Goal: Task Accomplishment & Management: Complete application form

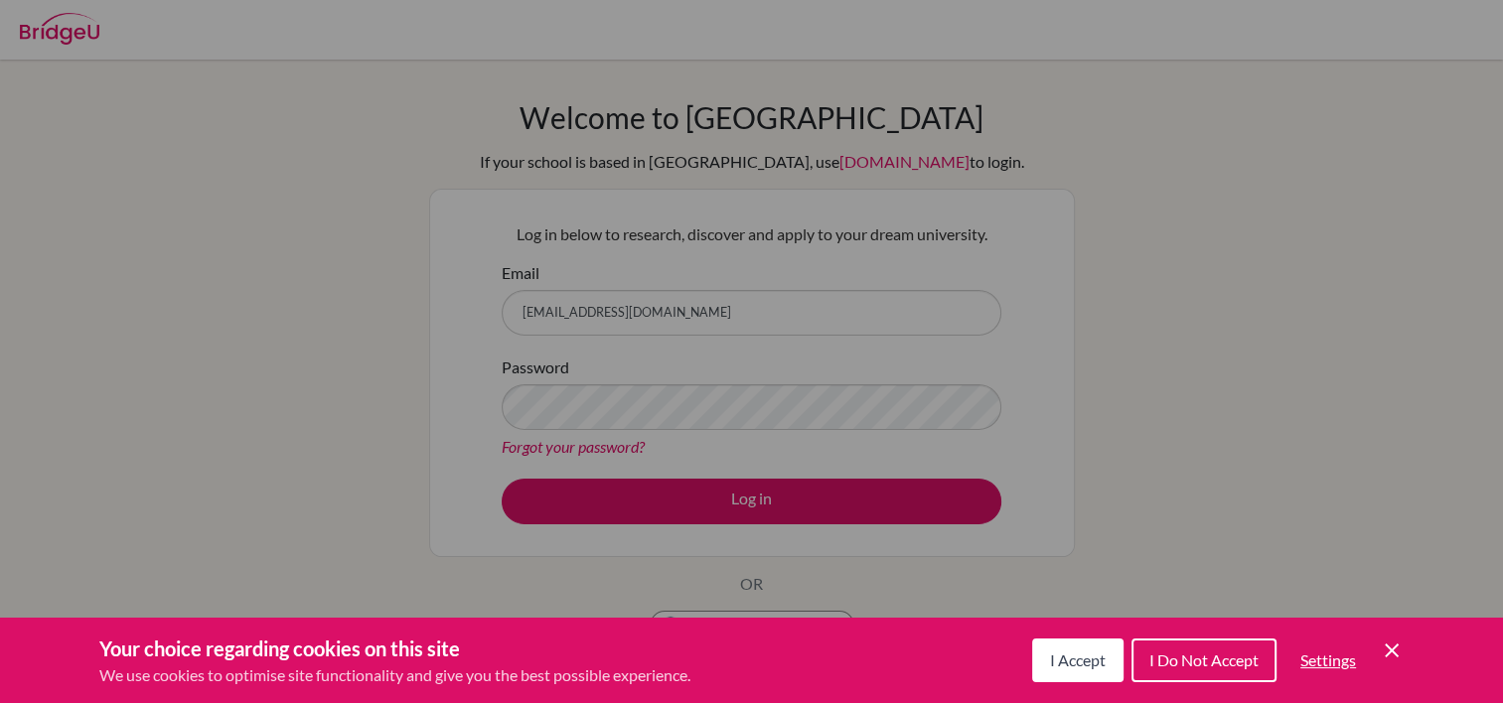
click at [1076, 670] on button "I Accept" at bounding box center [1077, 661] width 91 height 44
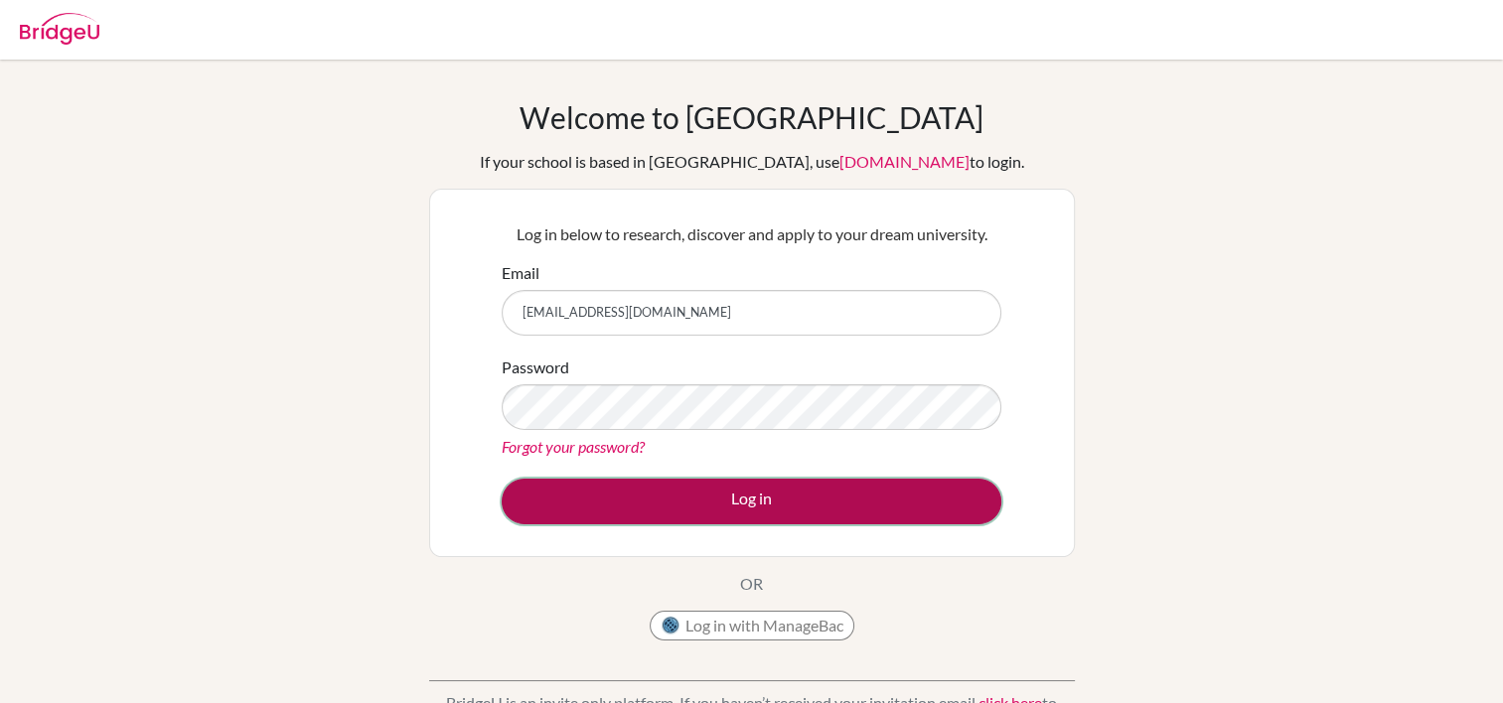
click at [824, 497] on button "Log in" at bounding box center [752, 502] width 500 height 46
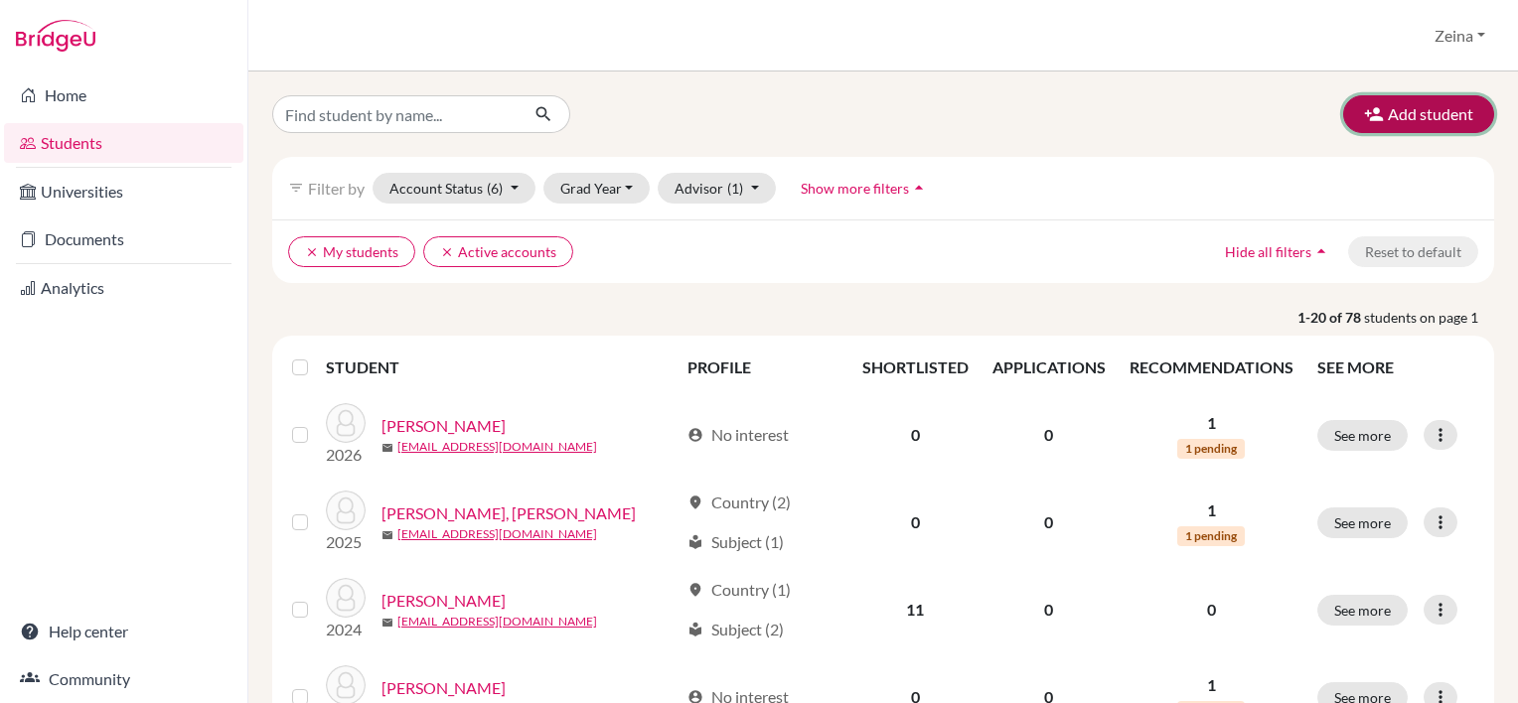
click at [1410, 109] on button "Add student" at bounding box center [1418, 114] width 151 height 38
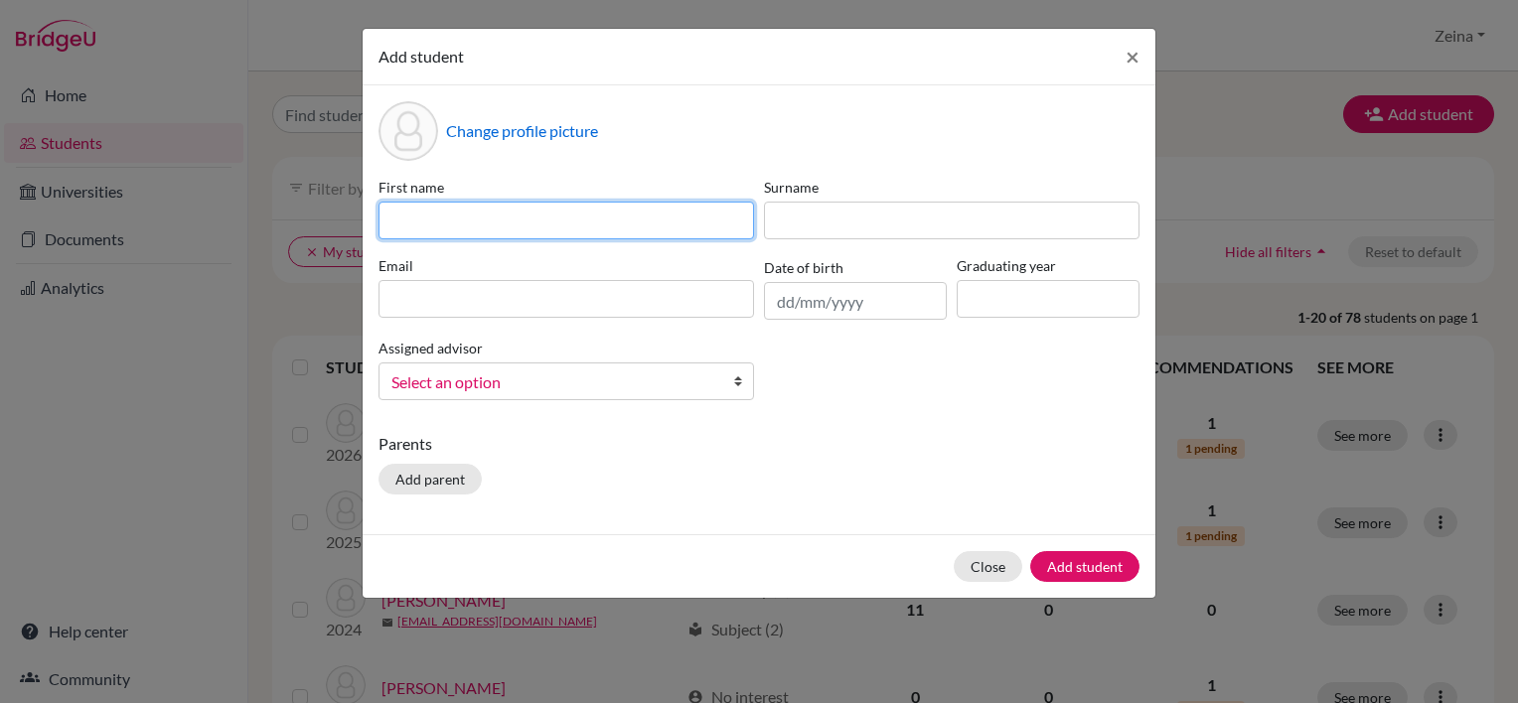
click at [528, 219] on input at bounding box center [567, 221] width 376 height 38
type input "Ralph"
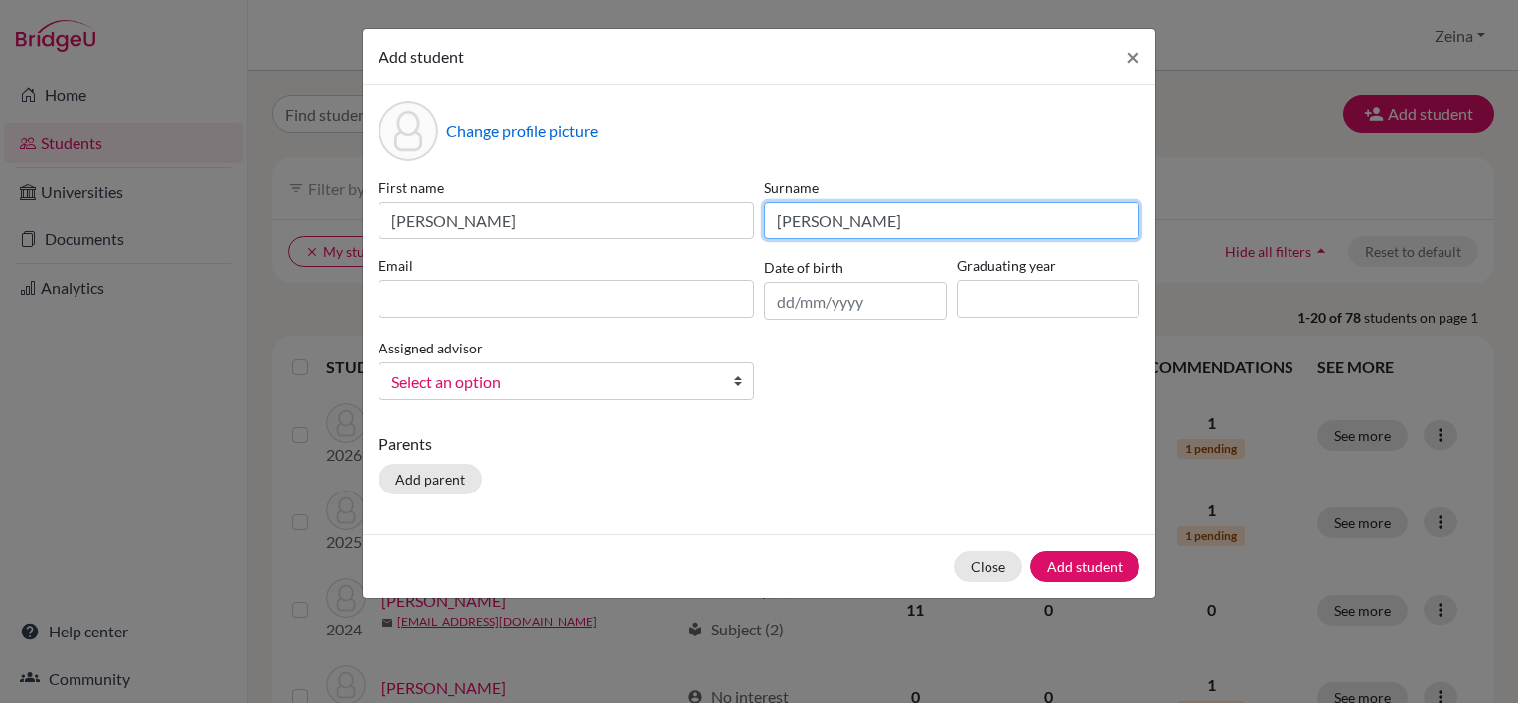
type input "Abou Mrad"
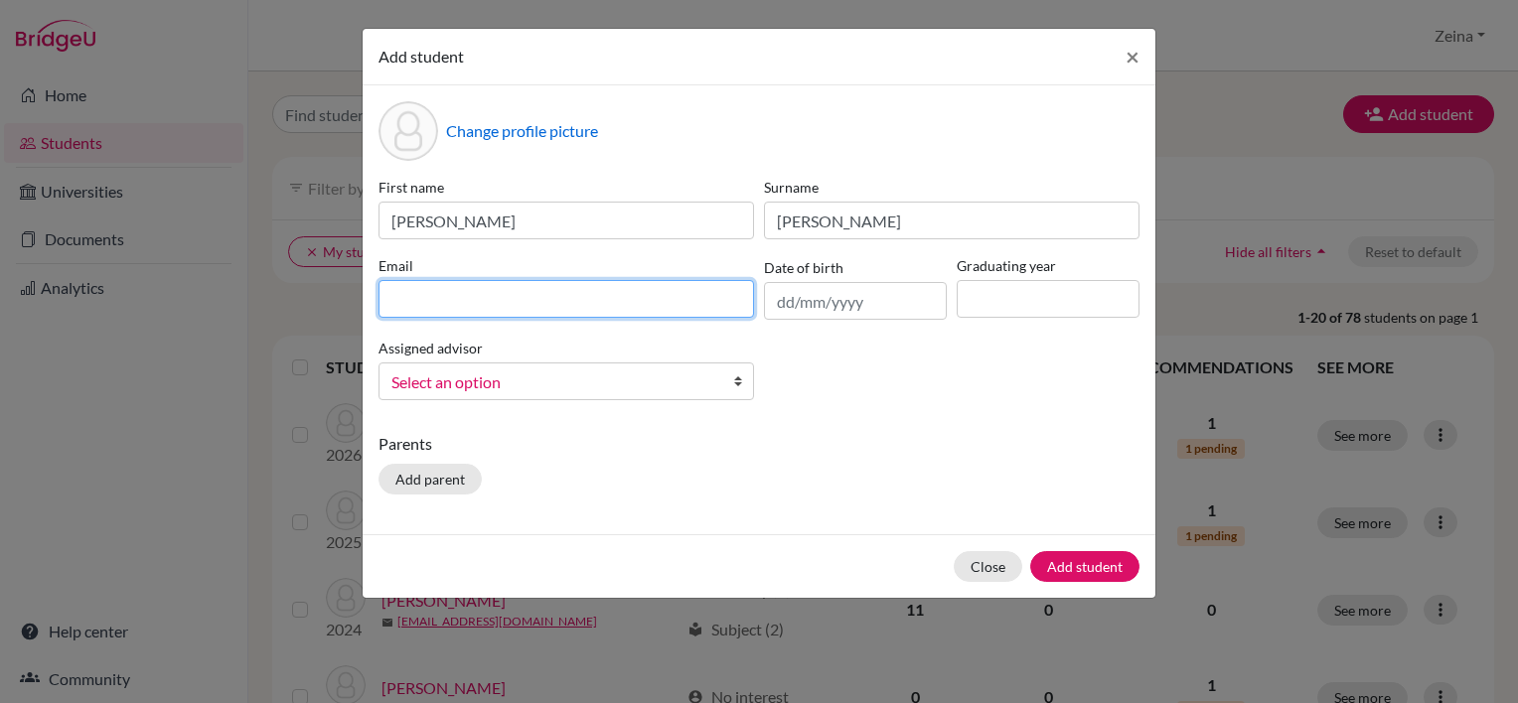
click at [535, 312] on input at bounding box center [567, 299] width 376 height 38
click at [562, 294] on input at bounding box center [567, 299] width 376 height 38
paste input "ralph2027@students.tws-rak.org"
type input "ralph2027@students.tws-rak.org"
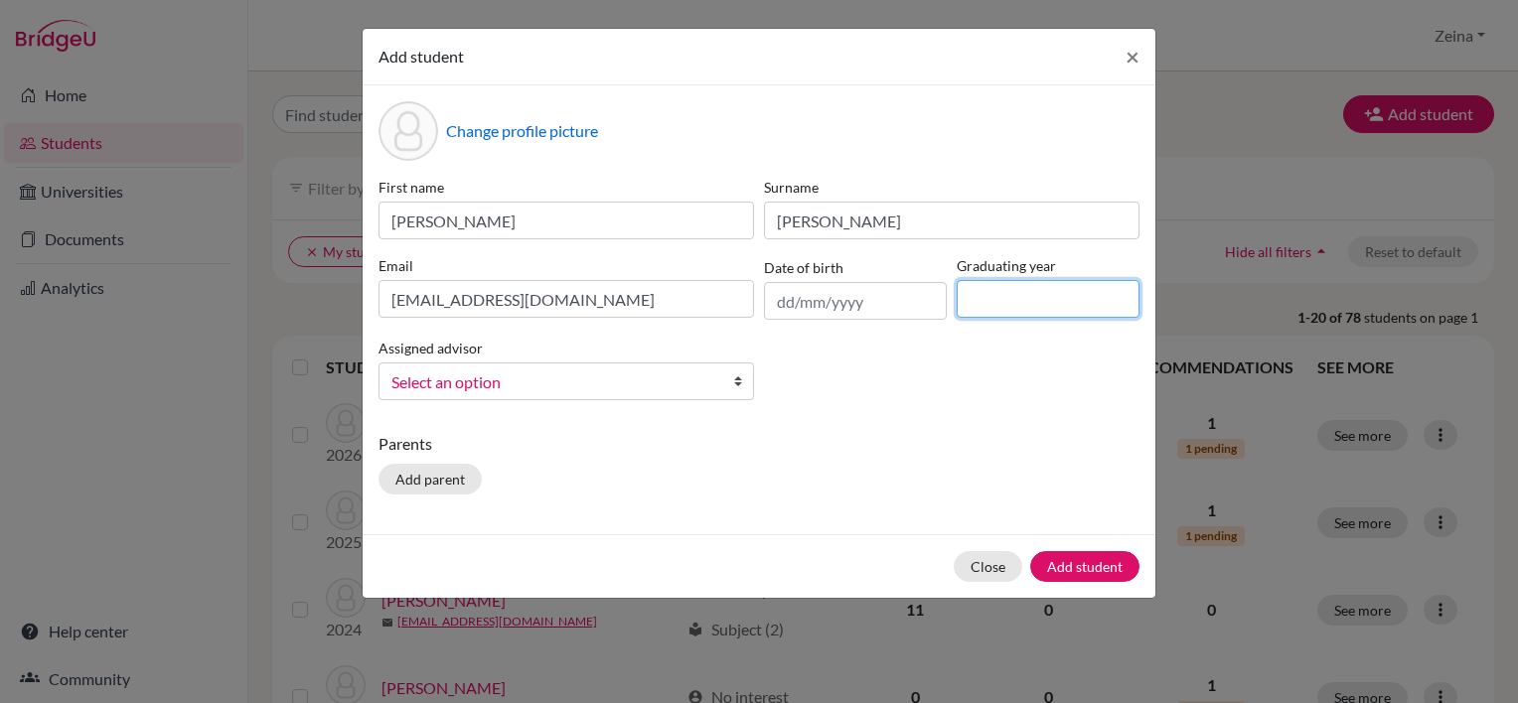
click at [1041, 299] on input at bounding box center [1048, 299] width 183 height 38
type input "2027"
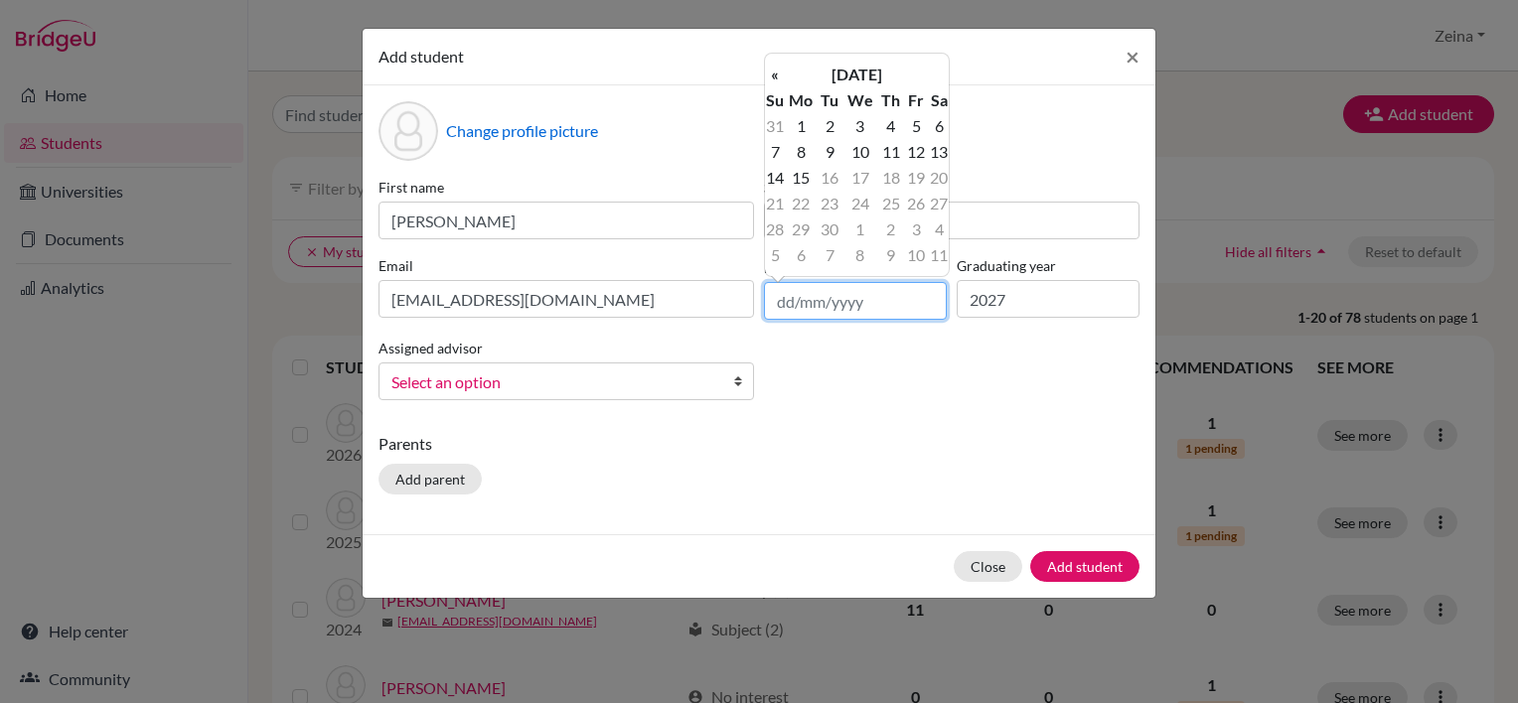
click at [841, 287] on input "text" at bounding box center [855, 301] width 183 height 38
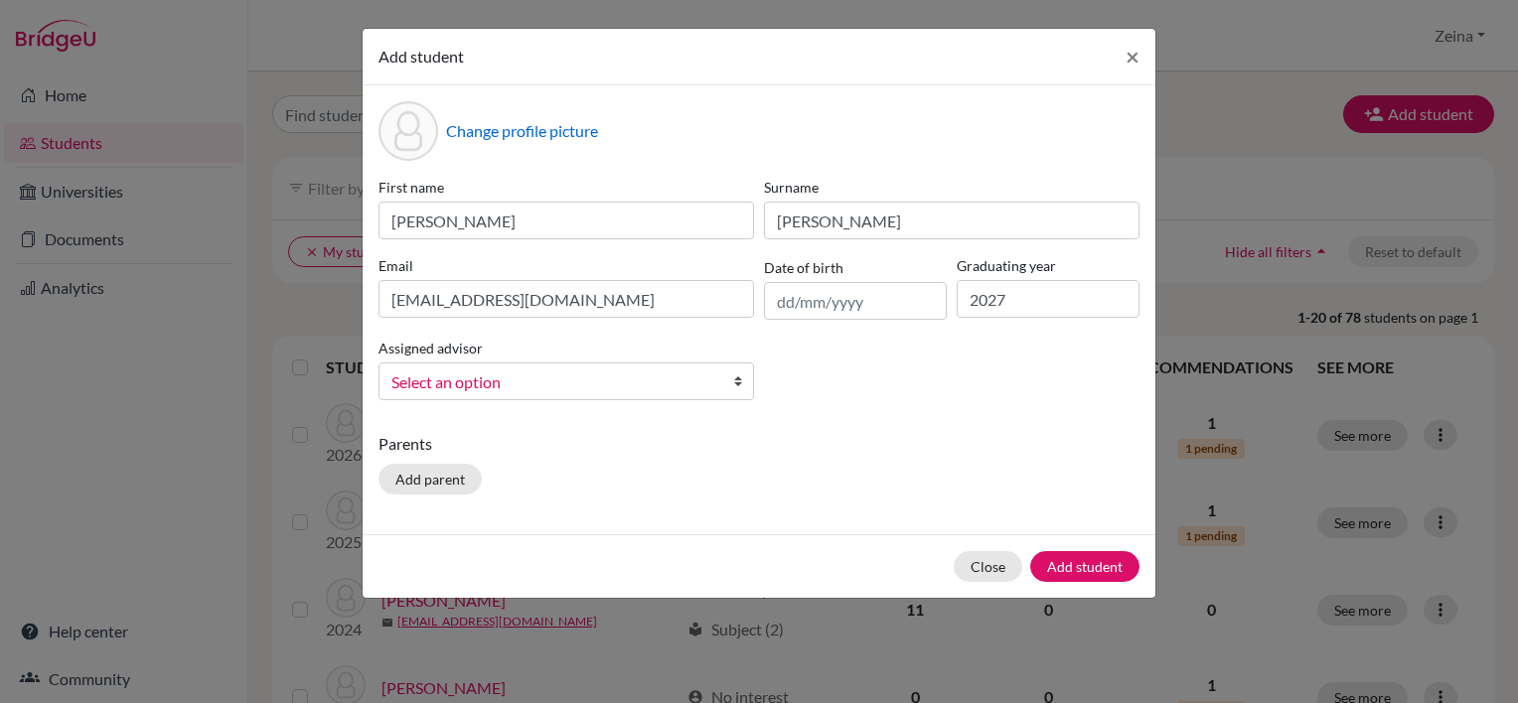
click at [713, 465] on div "Parents Add parent" at bounding box center [759, 467] width 761 height 71
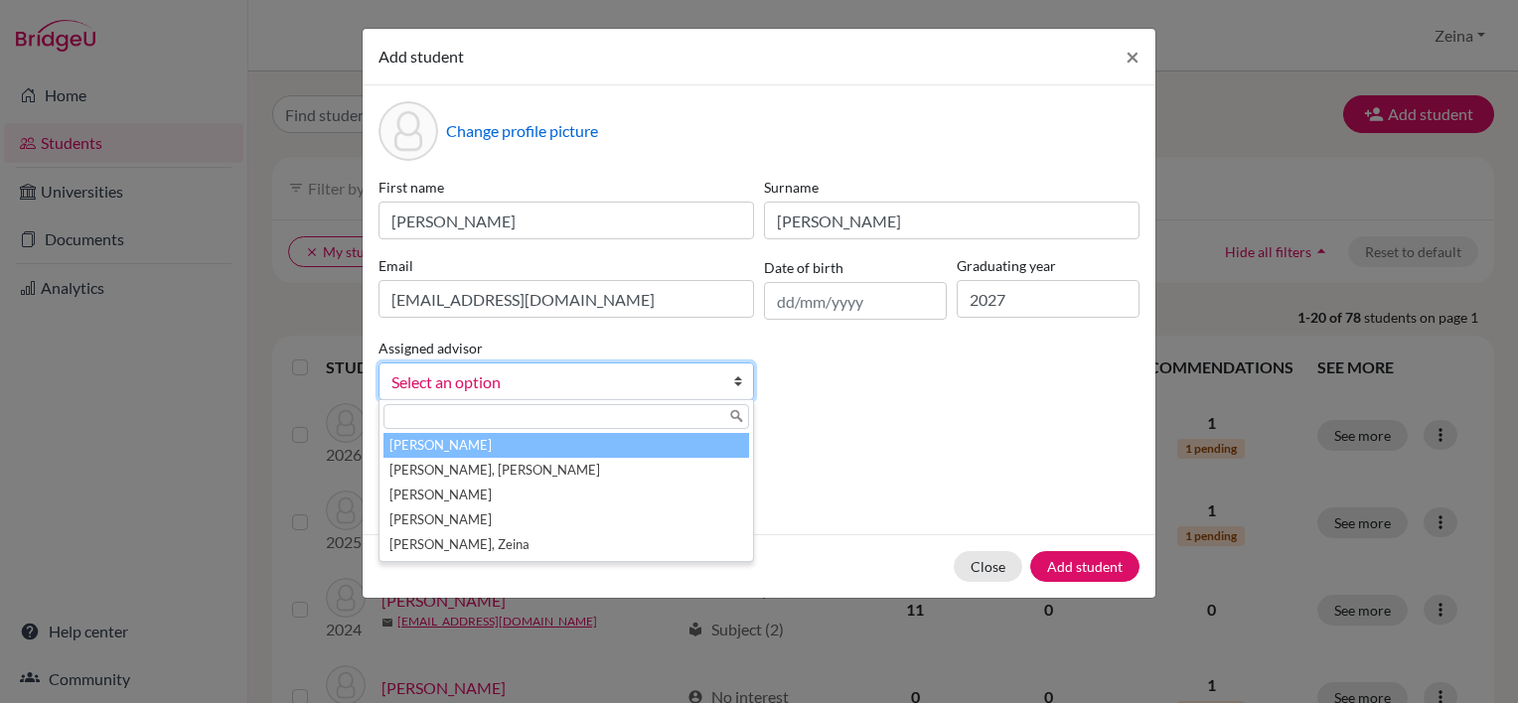
click at [691, 387] on span "Select an option" at bounding box center [553, 383] width 324 height 26
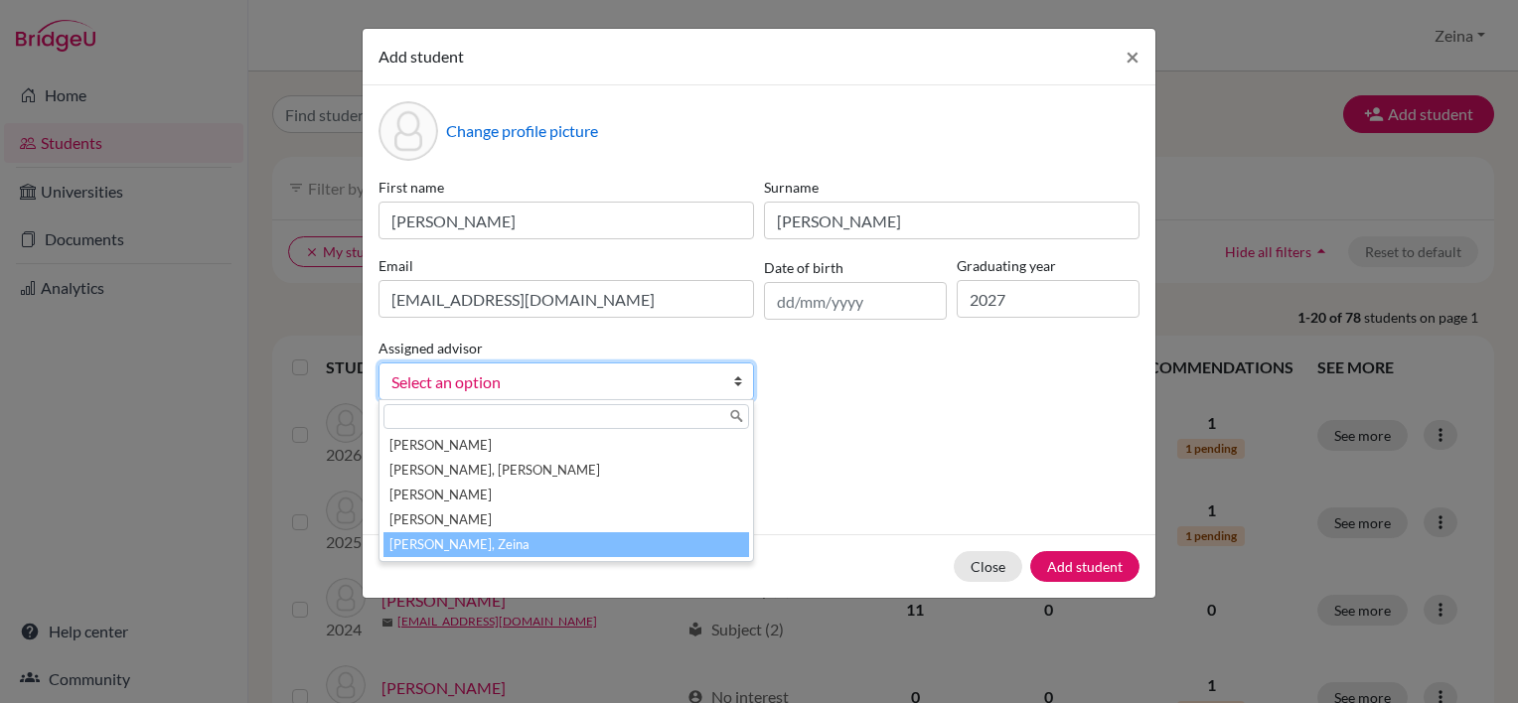
click at [497, 548] on li "Shahrour, Zeina" at bounding box center [567, 545] width 366 height 25
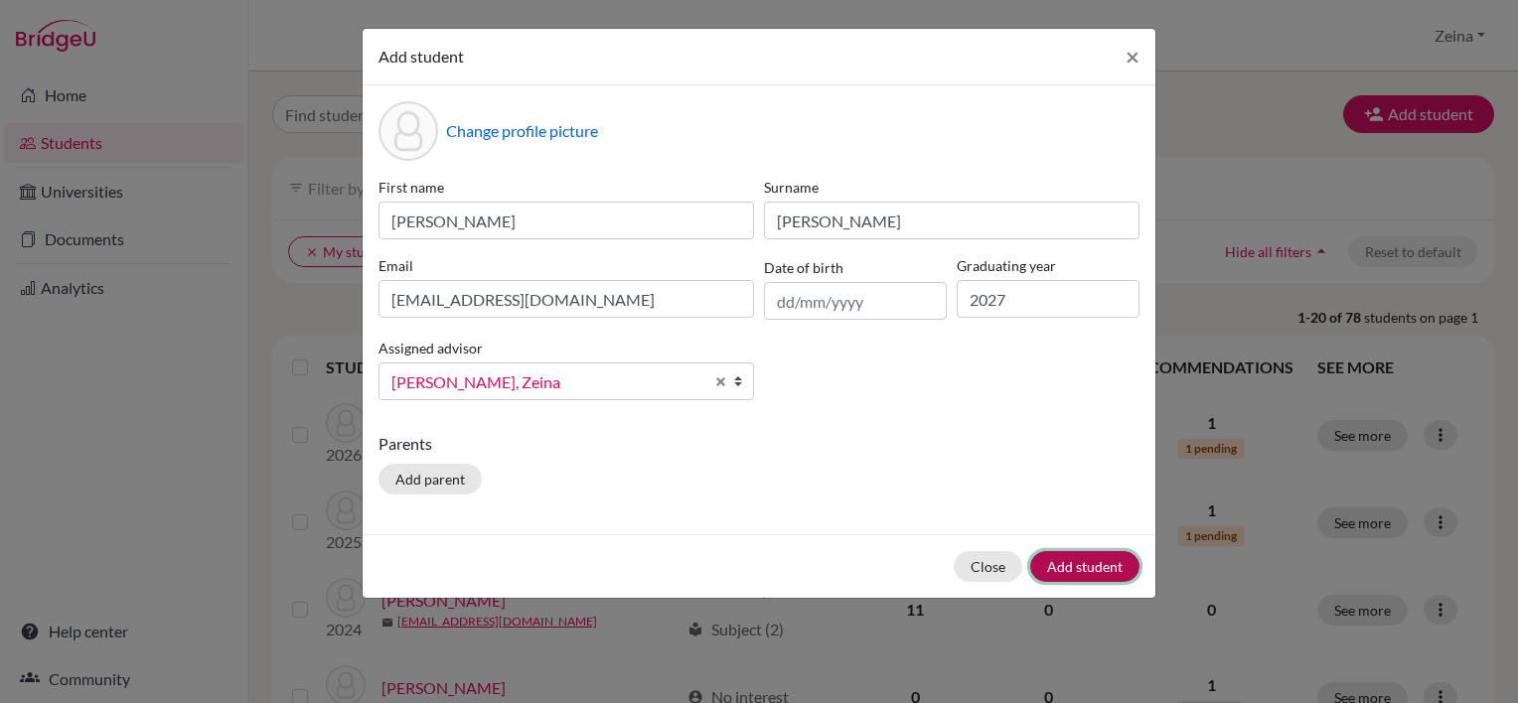
click at [1087, 569] on button "Add student" at bounding box center [1084, 566] width 109 height 31
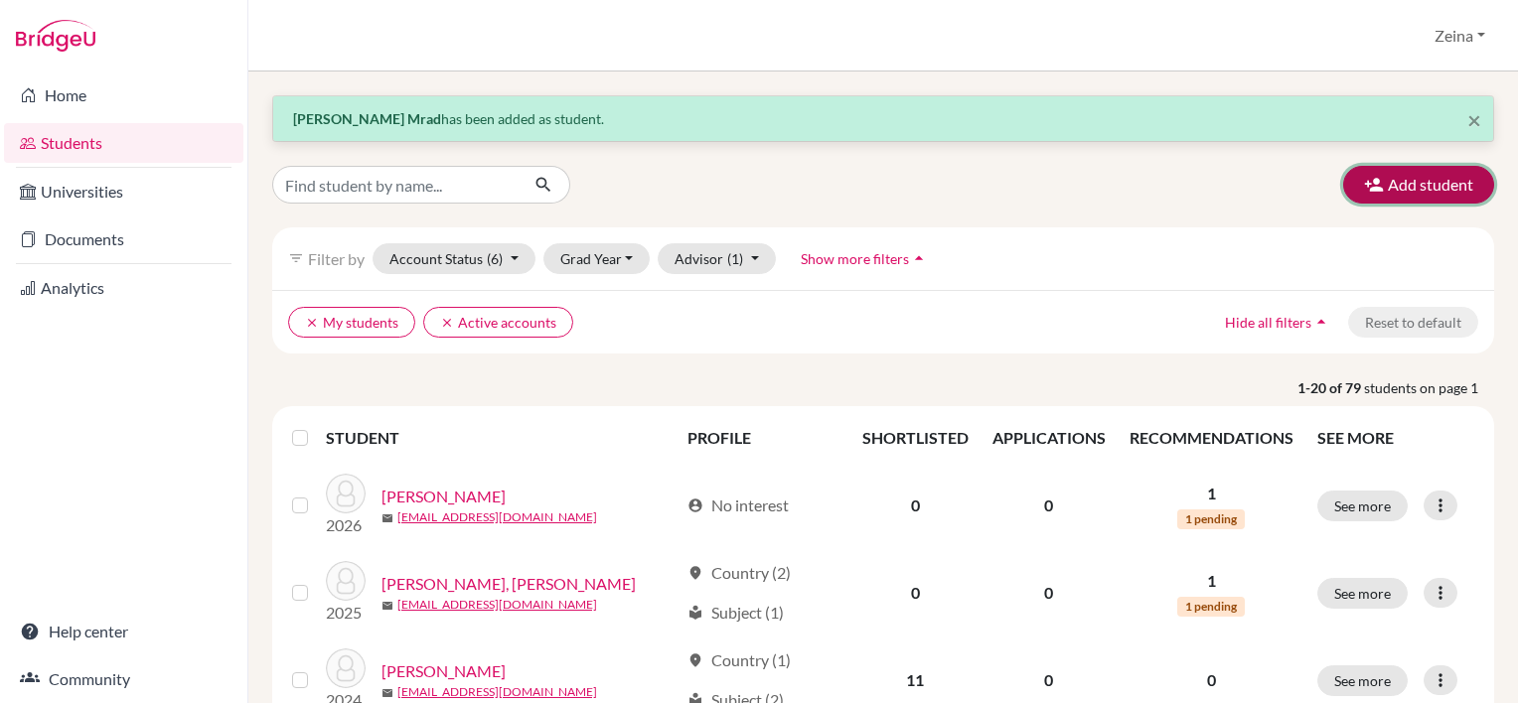
click at [1375, 178] on button "Add student" at bounding box center [1418, 185] width 151 height 38
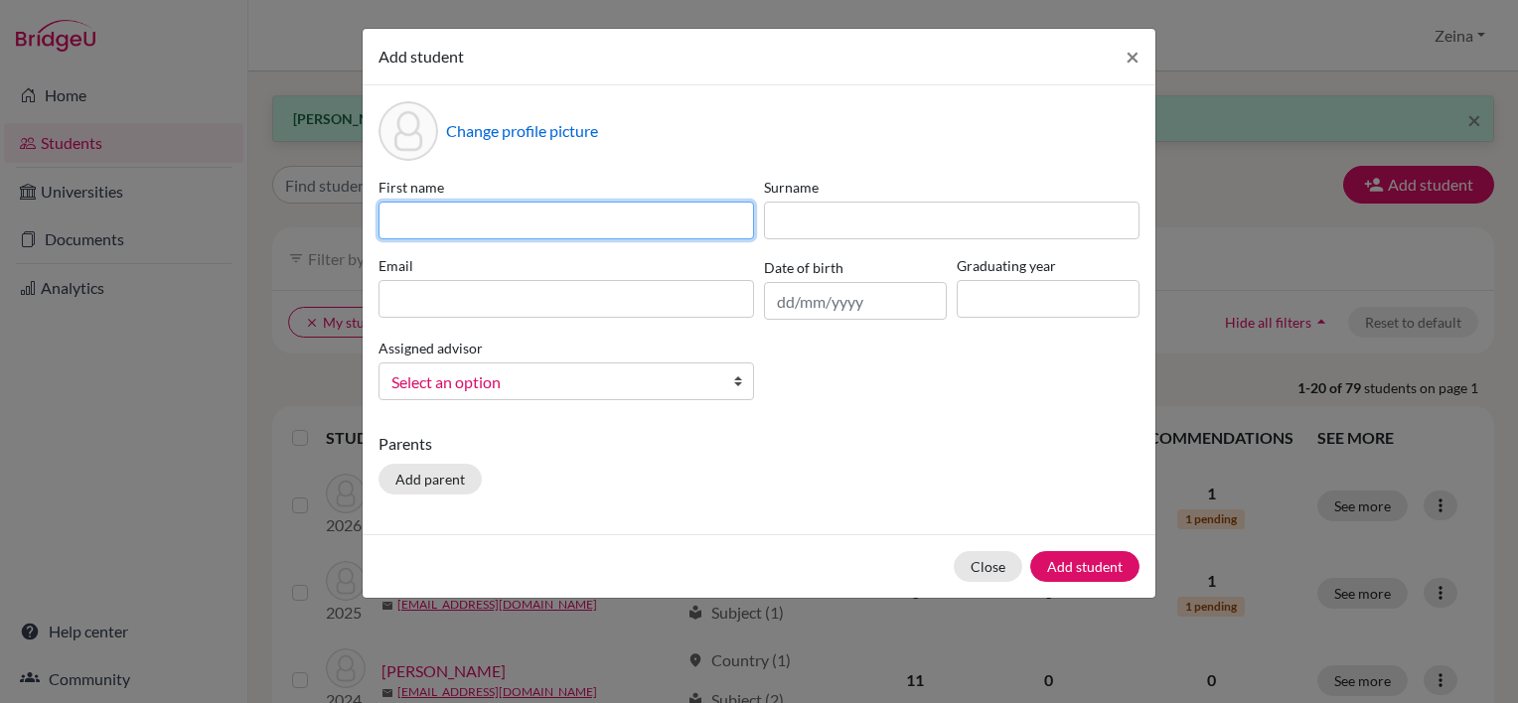
click at [639, 219] on input at bounding box center [567, 221] width 376 height 38
type input "Yasmeen"
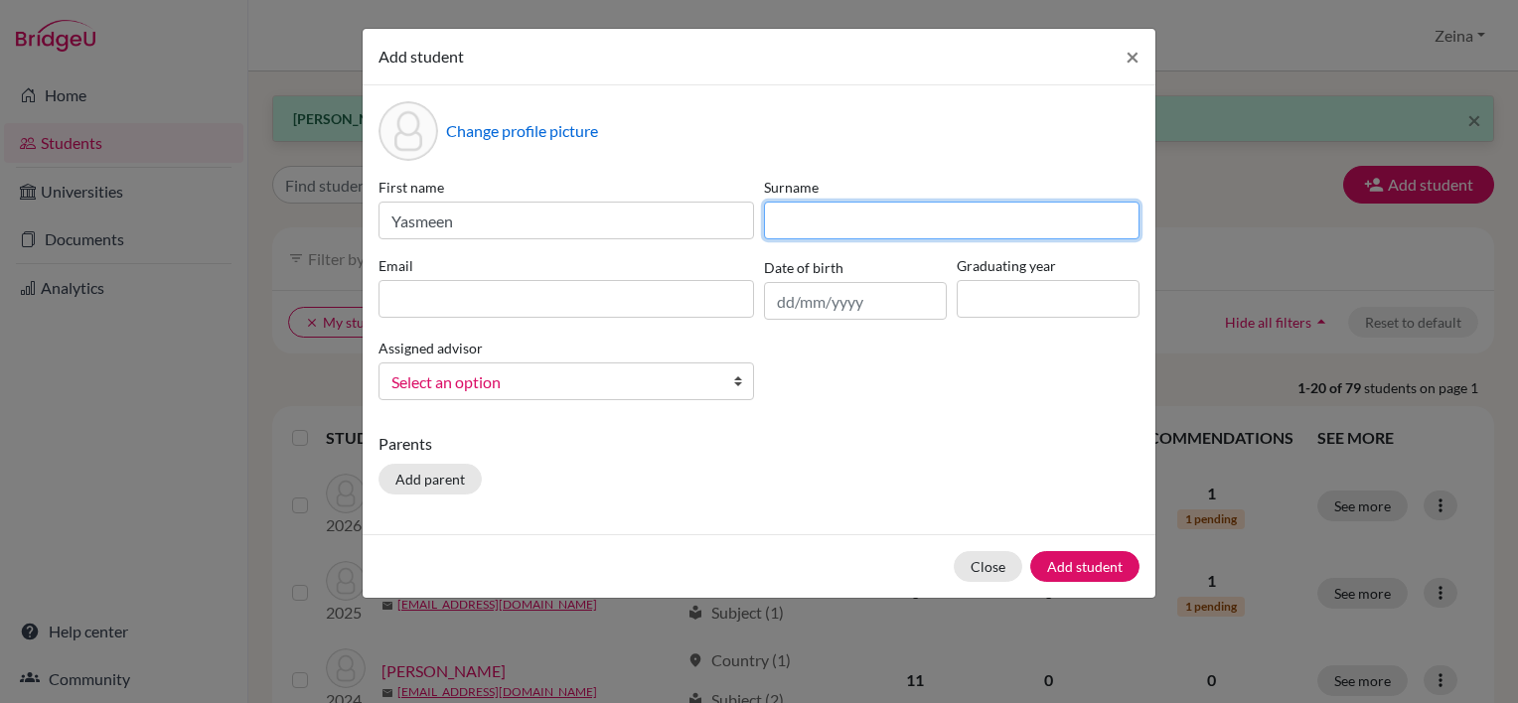
click at [906, 213] on input at bounding box center [952, 221] width 376 height 38
type input "l"
type input "Al Ghanem"
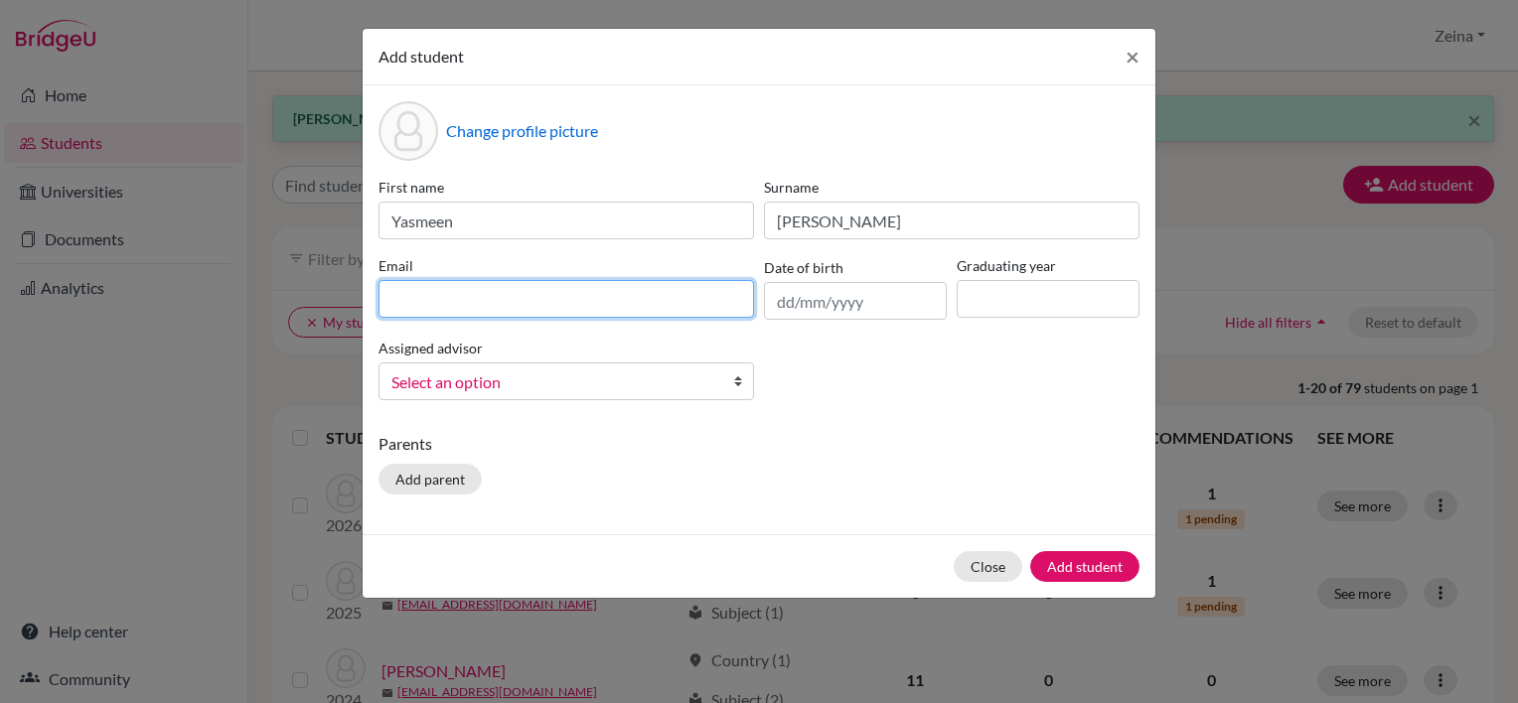
click at [703, 309] on input at bounding box center [567, 299] width 376 height 38
paste input "yasmeen2027@students.tws-rak.org"
type input "yasmeen2027@students.tws-rak.org"
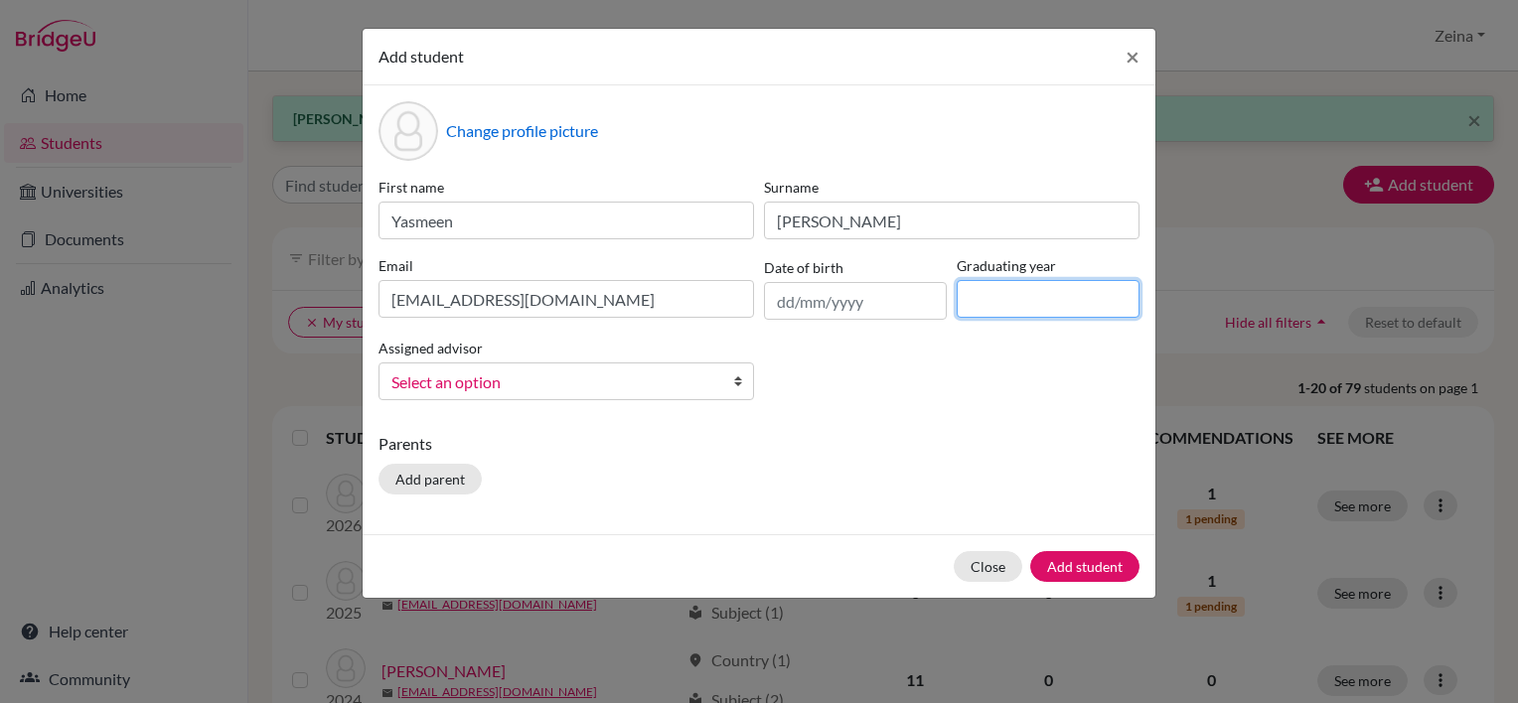
click at [1045, 303] on input at bounding box center [1048, 299] width 183 height 38
type input "2027"
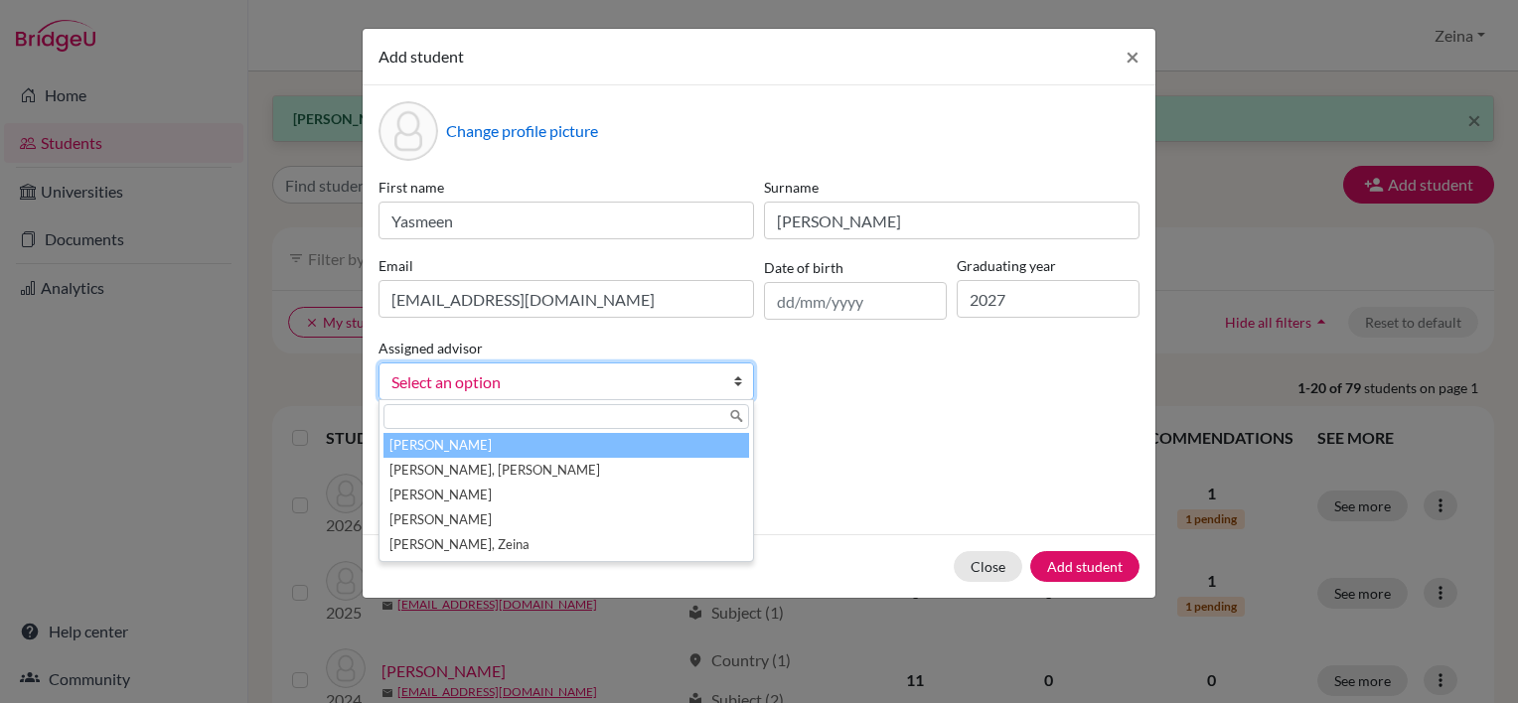
click at [616, 384] on span "Select an option" at bounding box center [553, 383] width 324 height 26
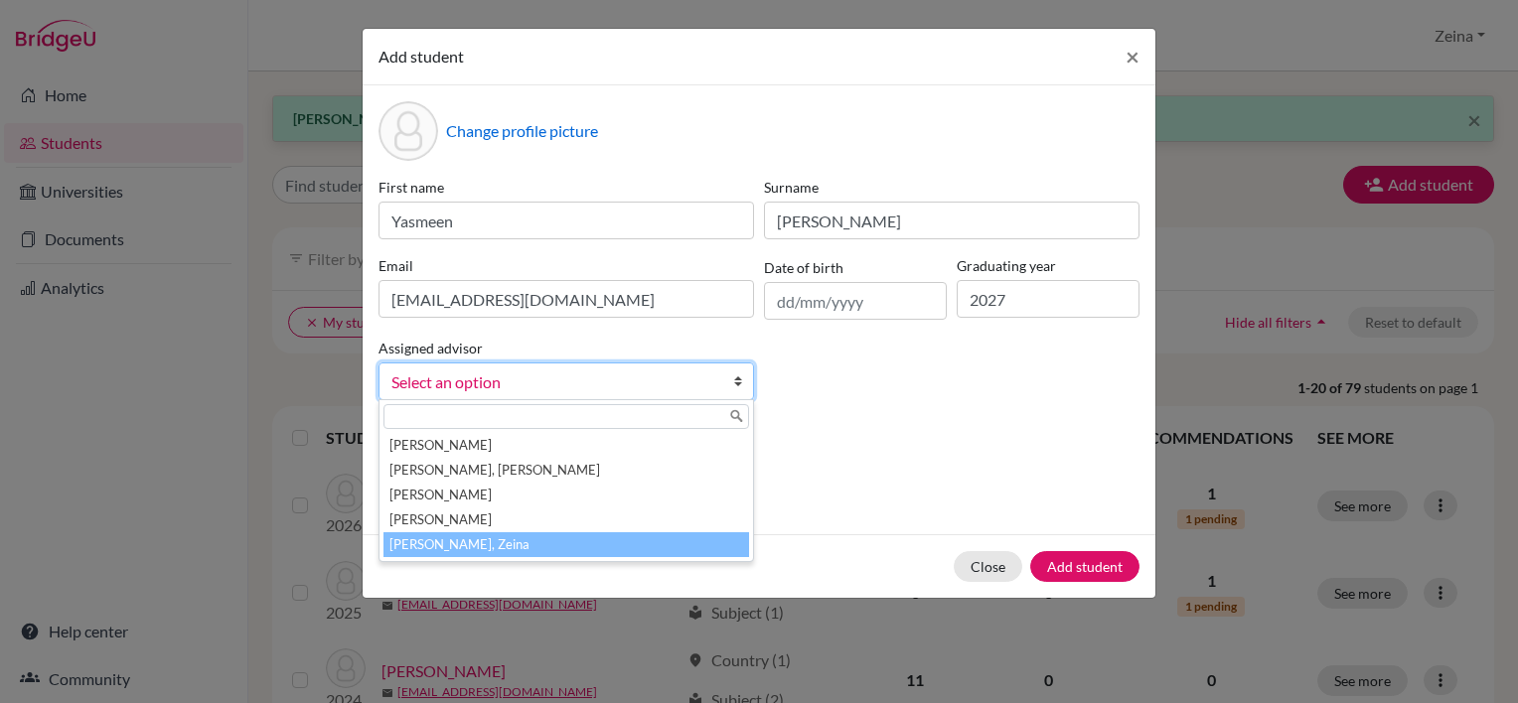
click at [442, 548] on li "Shahrour, Zeina" at bounding box center [567, 545] width 366 height 25
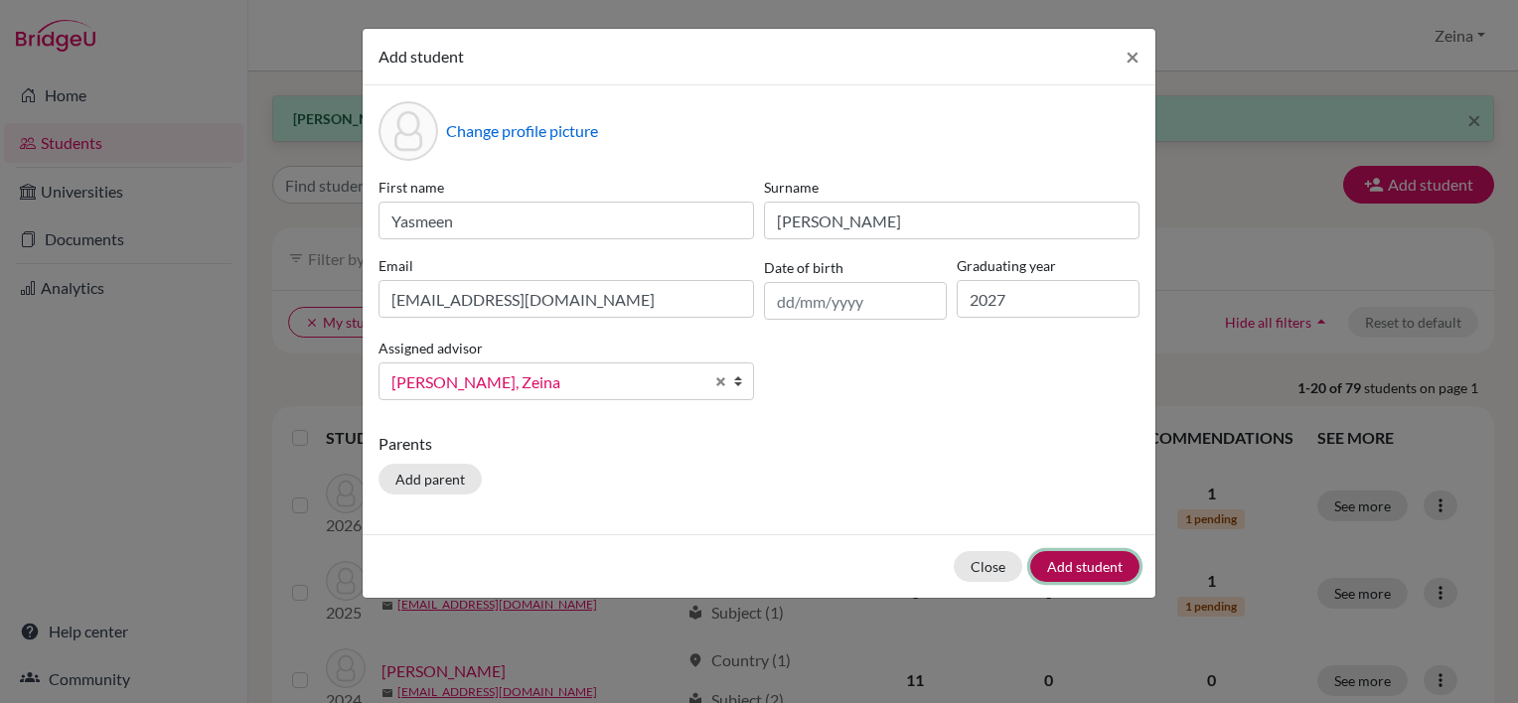
click at [1086, 571] on button "Add student" at bounding box center [1084, 566] width 109 height 31
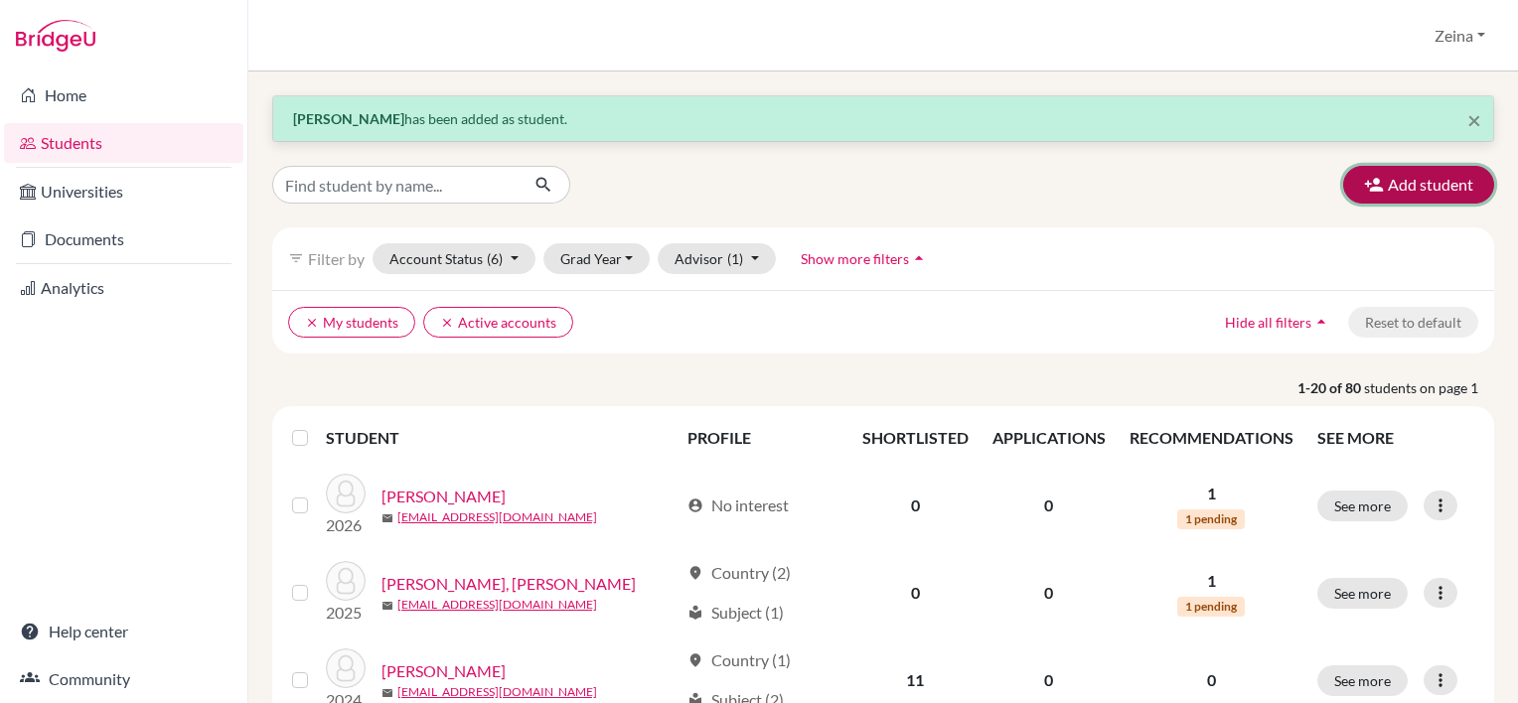
click at [1396, 174] on button "Add student" at bounding box center [1418, 185] width 151 height 38
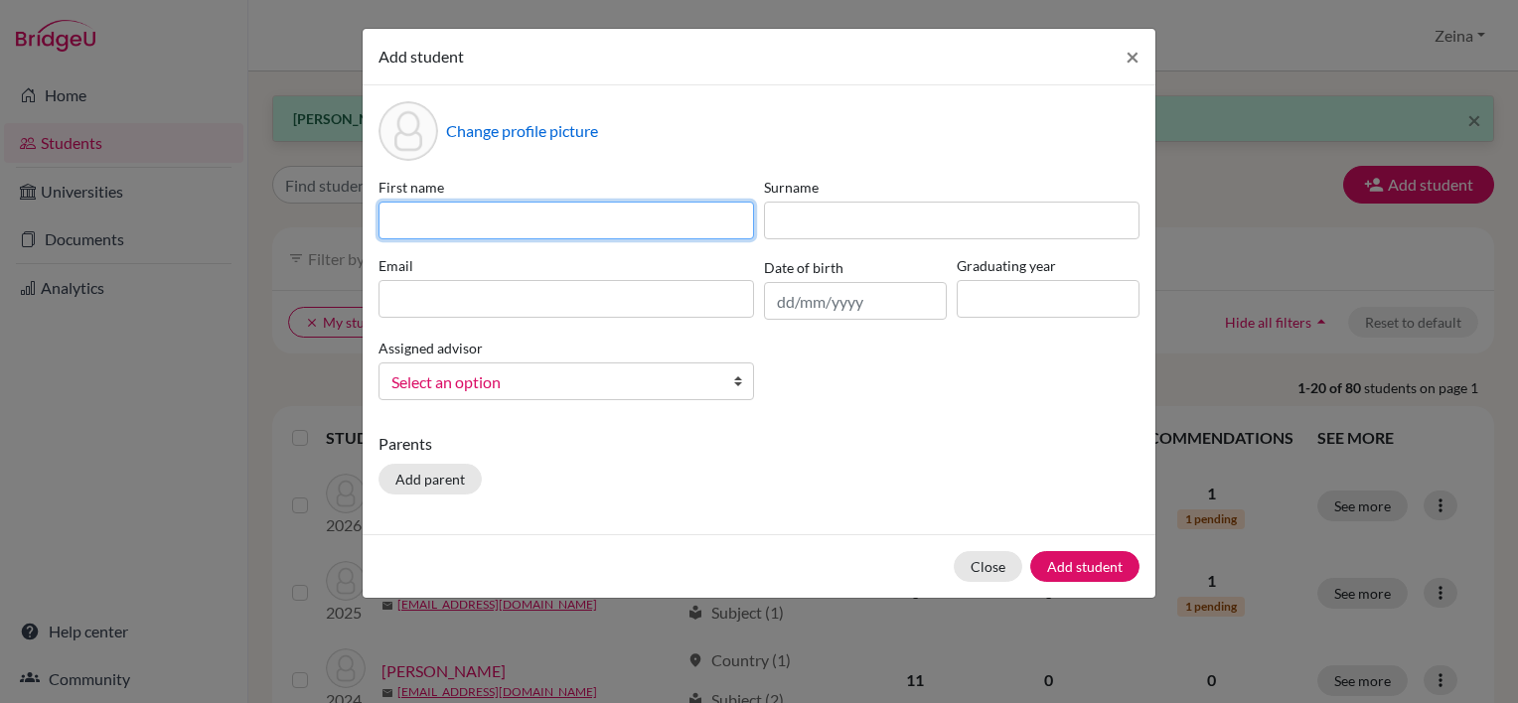
click at [658, 220] on input at bounding box center [567, 221] width 376 height 38
type input "Hana"
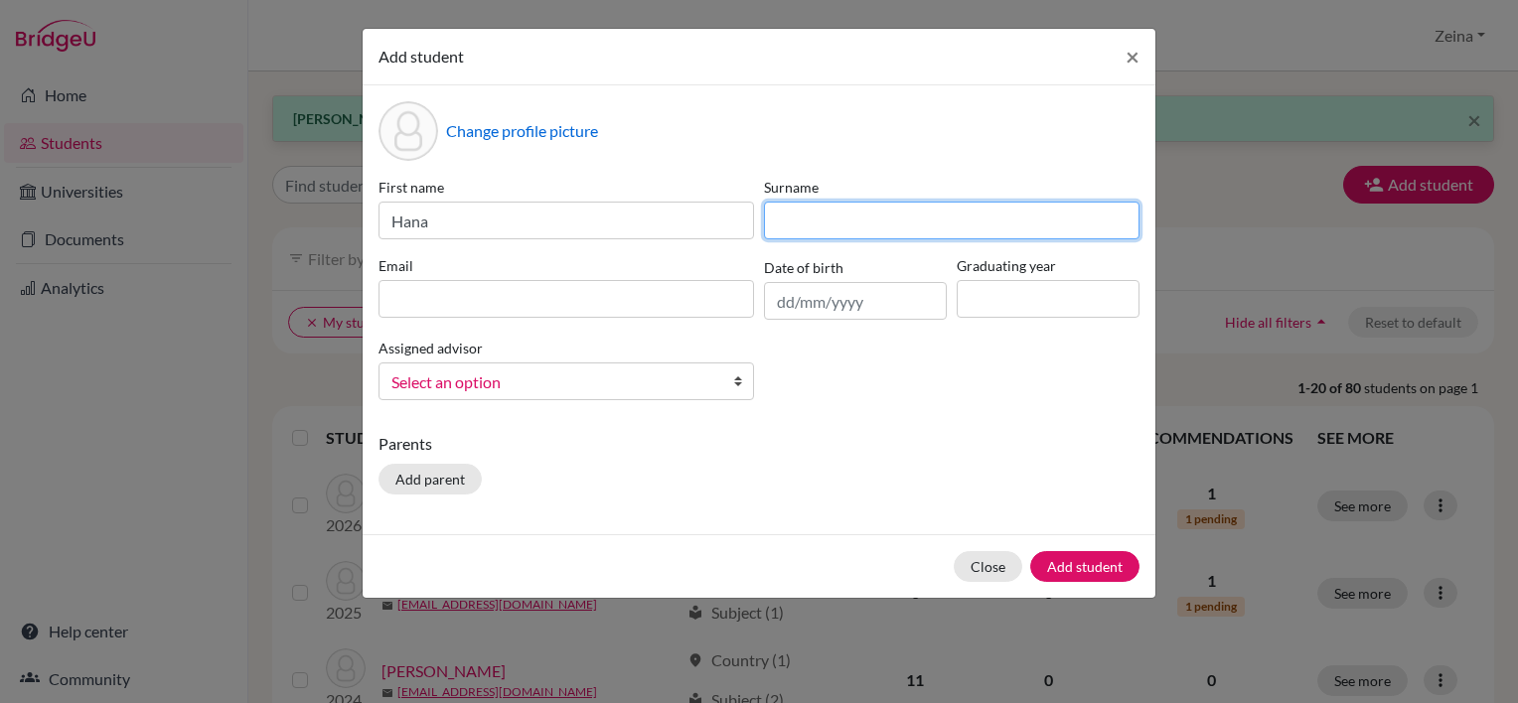
click at [822, 235] on input at bounding box center [952, 221] width 376 height 38
type input "Al Khateri"
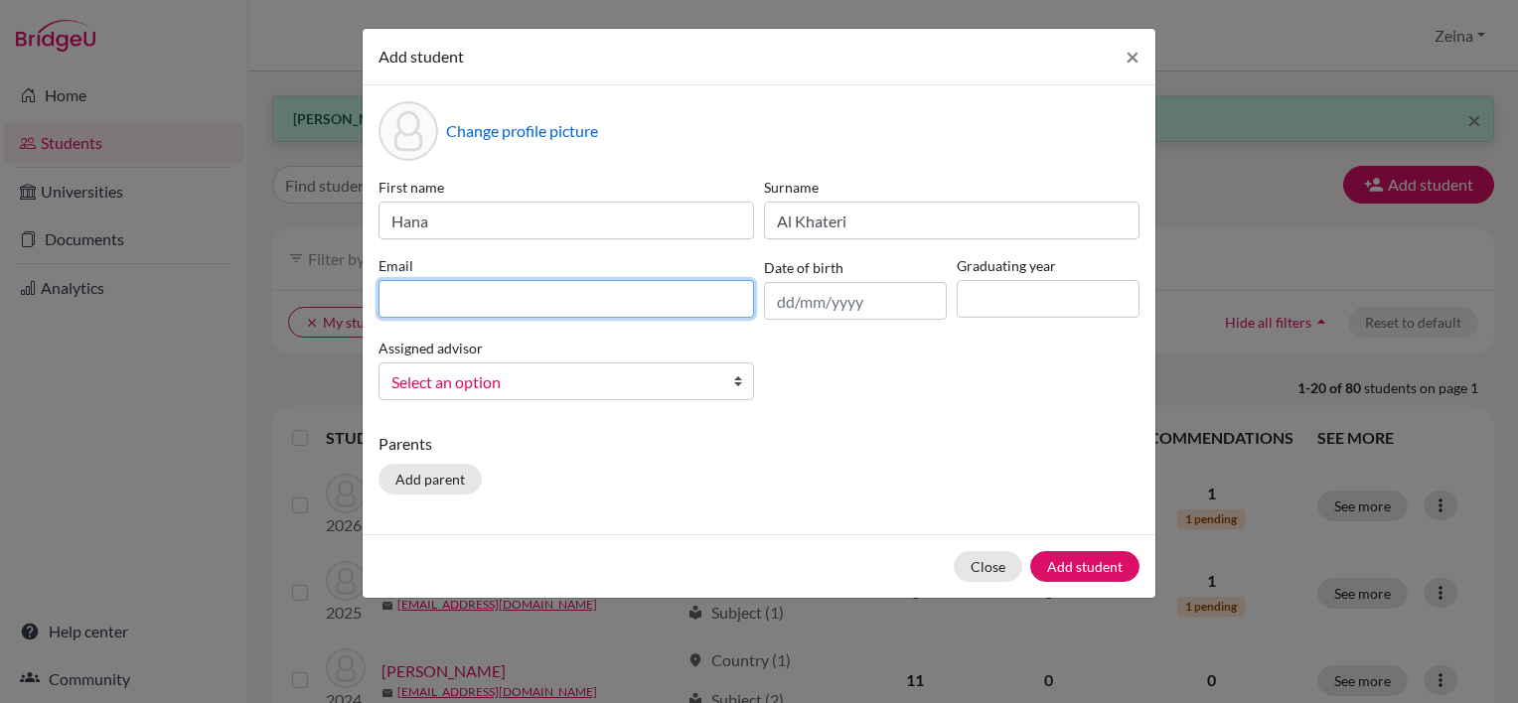
click at [445, 289] on input at bounding box center [567, 299] width 376 height 38
click at [665, 298] on input at bounding box center [567, 299] width 376 height 38
paste input "hana2027@students.tws-rak.org"
type input "hana2027@students.tws-rak.org"
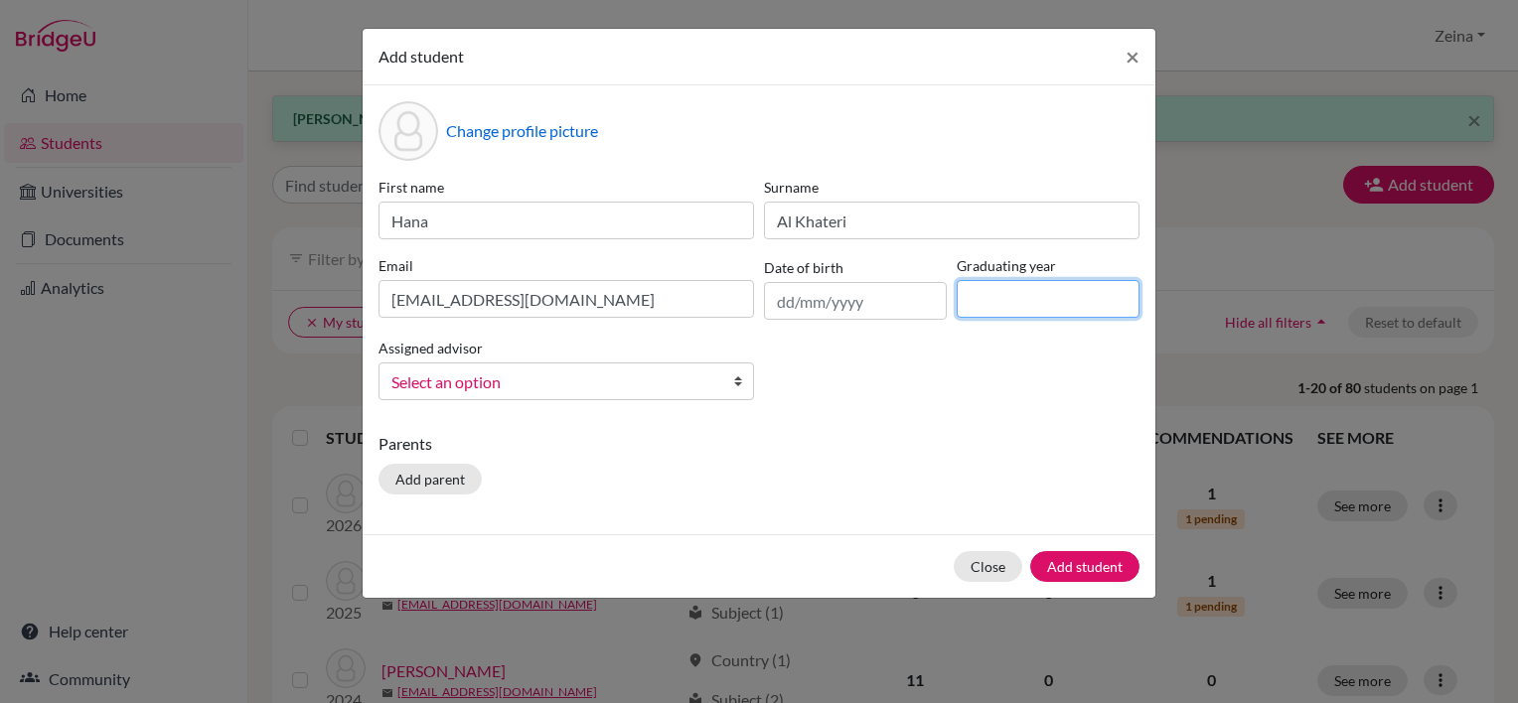
click at [1074, 296] on input at bounding box center [1048, 299] width 183 height 38
type input "2027"
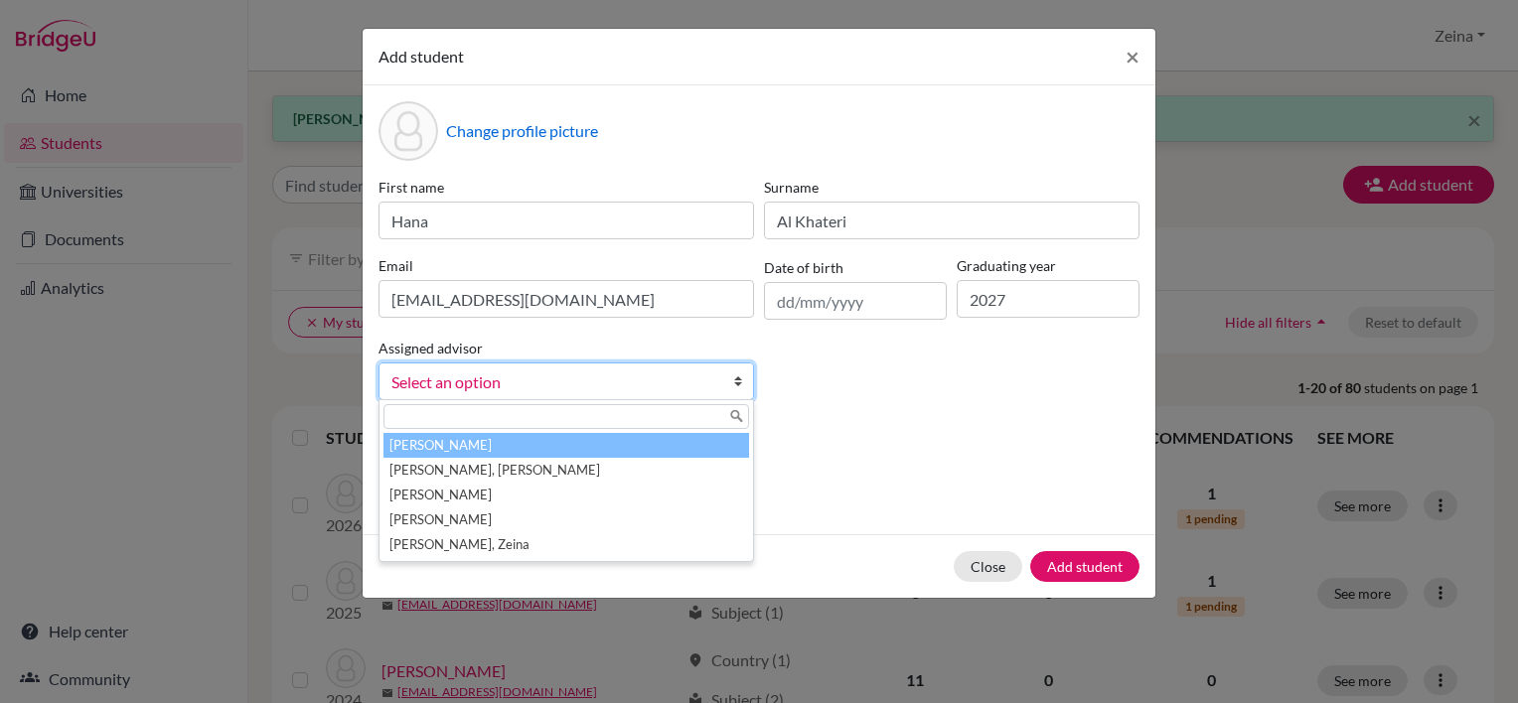
click at [648, 387] on span "Select an option" at bounding box center [553, 383] width 324 height 26
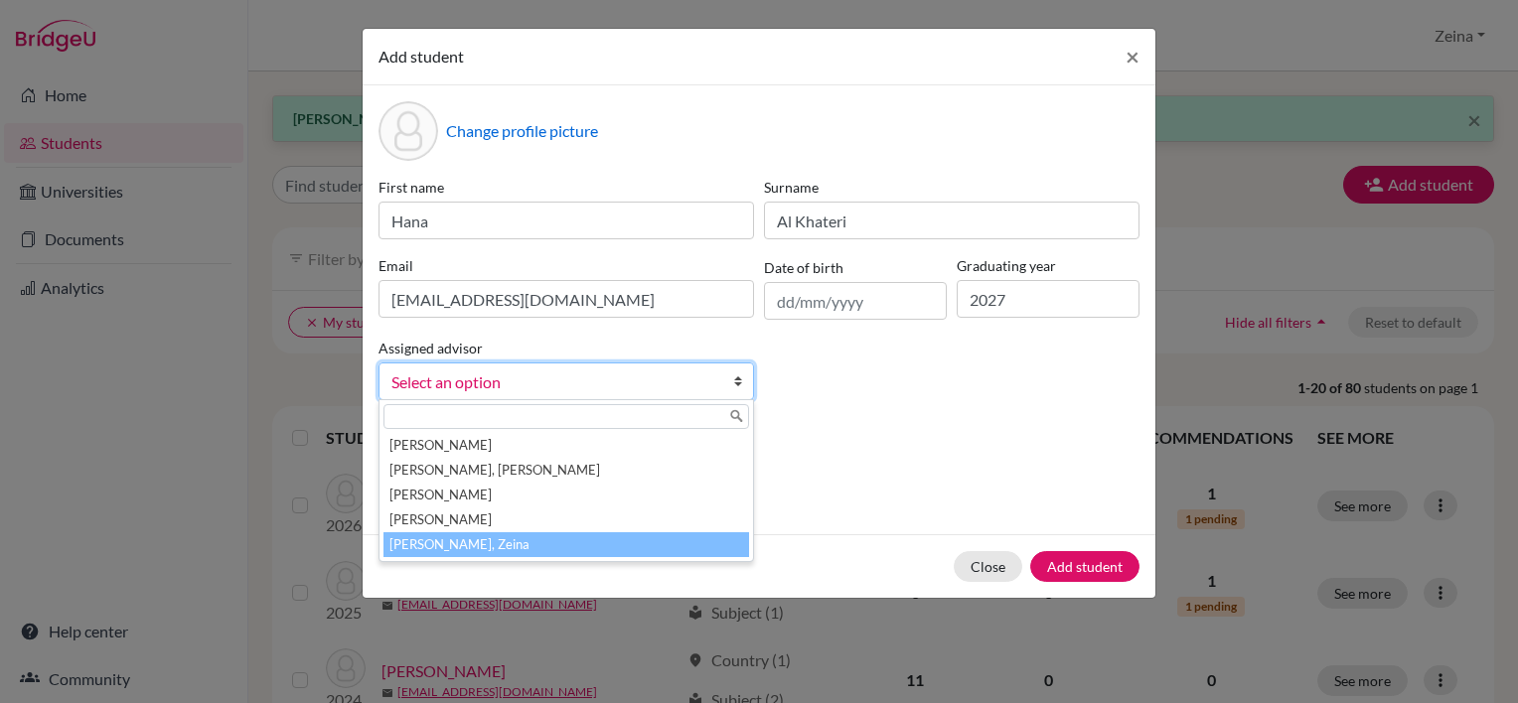
click at [408, 544] on li "[PERSON_NAME], Zeina" at bounding box center [567, 545] width 366 height 25
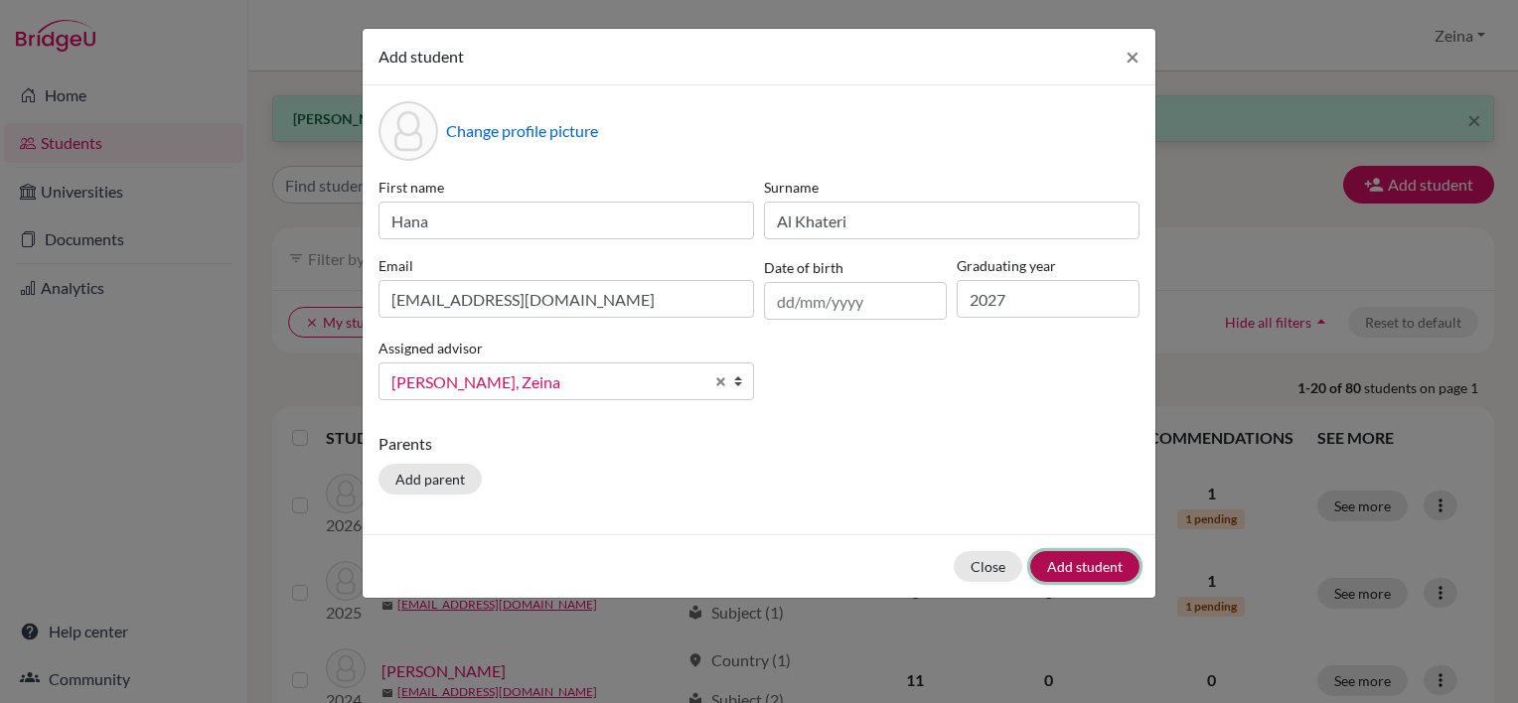
click at [1106, 559] on button "Add student" at bounding box center [1084, 566] width 109 height 31
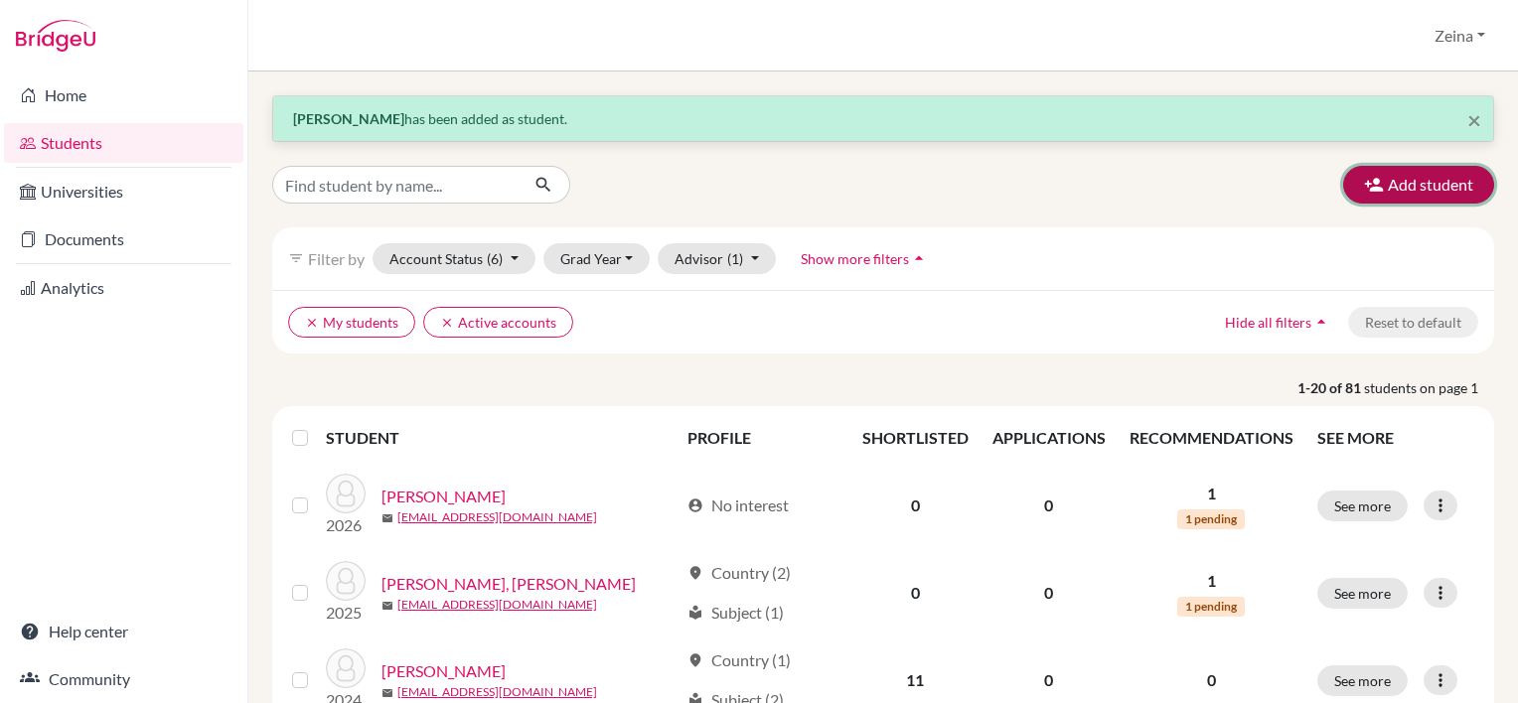
click at [1386, 198] on button "Add student" at bounding box center [1418, 185] width 151 height 38
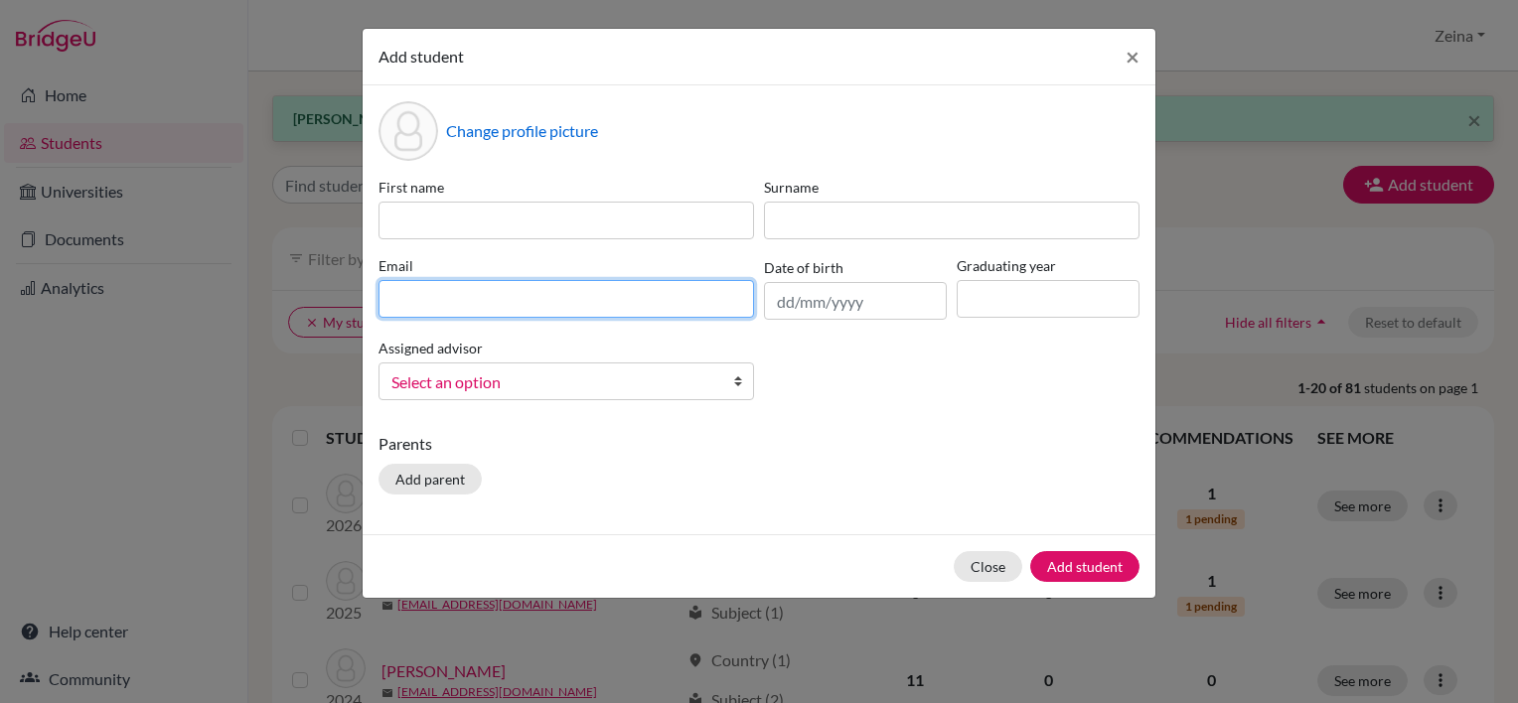
click at [608, 286] on input at bounding box center [567, 299] width 376 height 38
paste input "mohamad2027@students.tws-rak.org"
type input "mohamad2027@students.tws-rak.org"
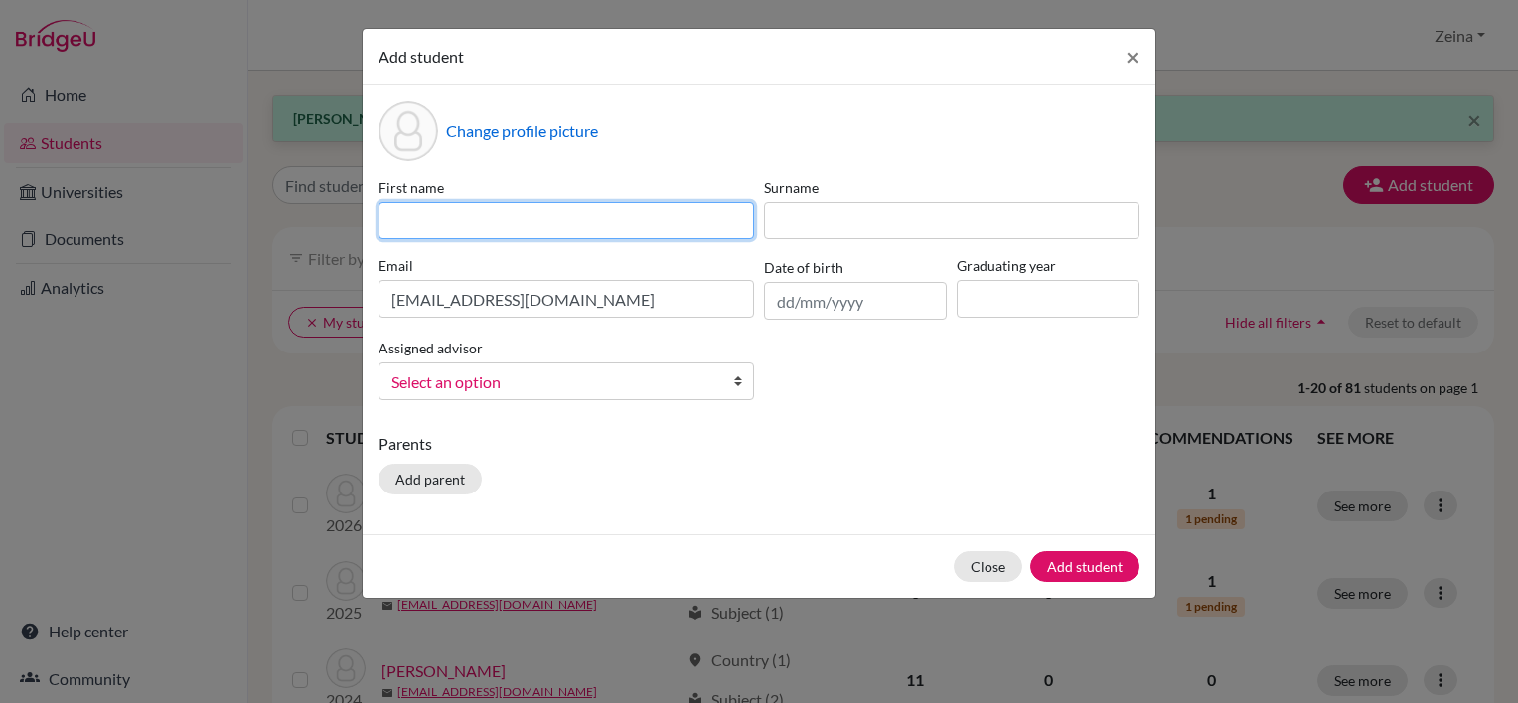
click at [486, 231] on input at bounding box center [567, 221] width 376 height 38
type input "Mohamad"
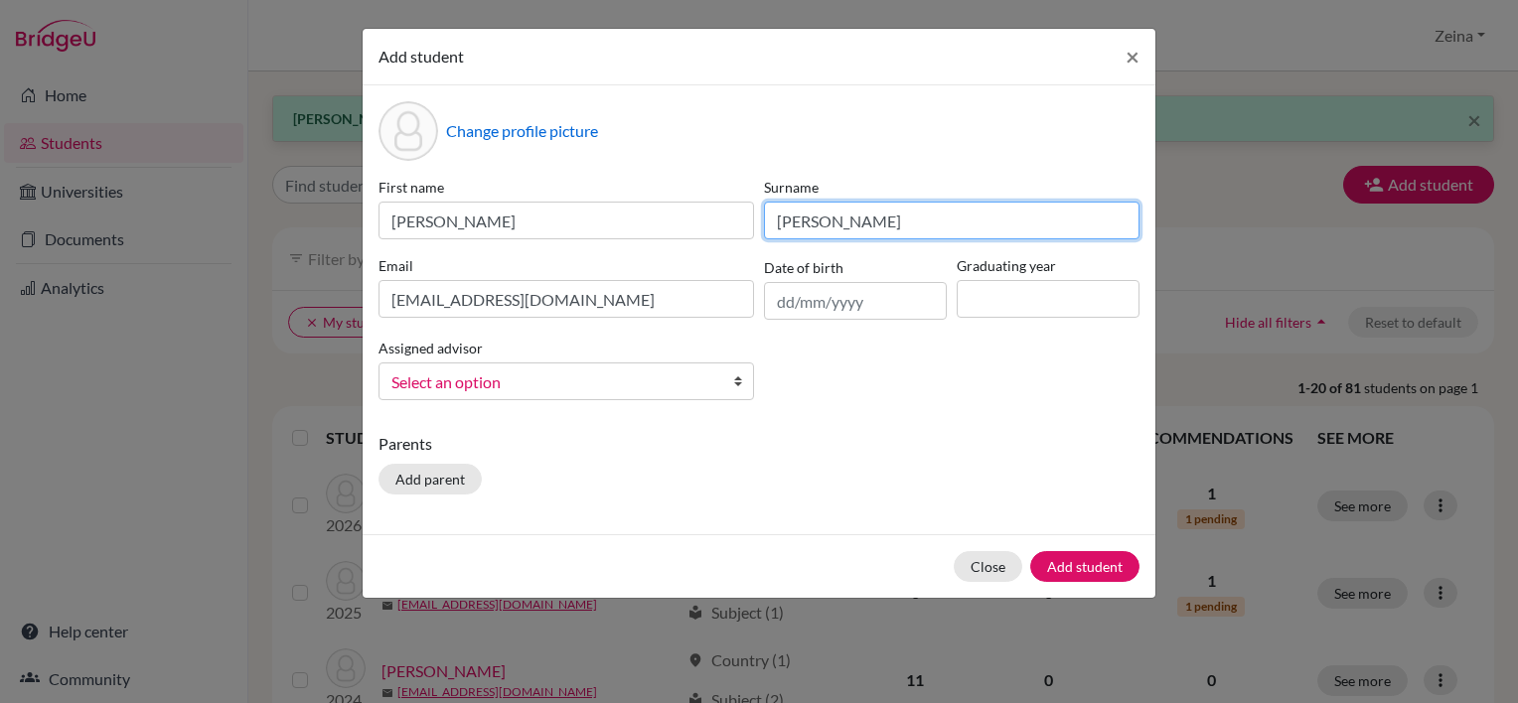
type input "Al Shehhi"
click at [885, 426] on div "Change profile picture First name Mohamad Surname Al Shehhi Email mohamad2027@s…" at bounding box center [759, 309] width 793 height 449
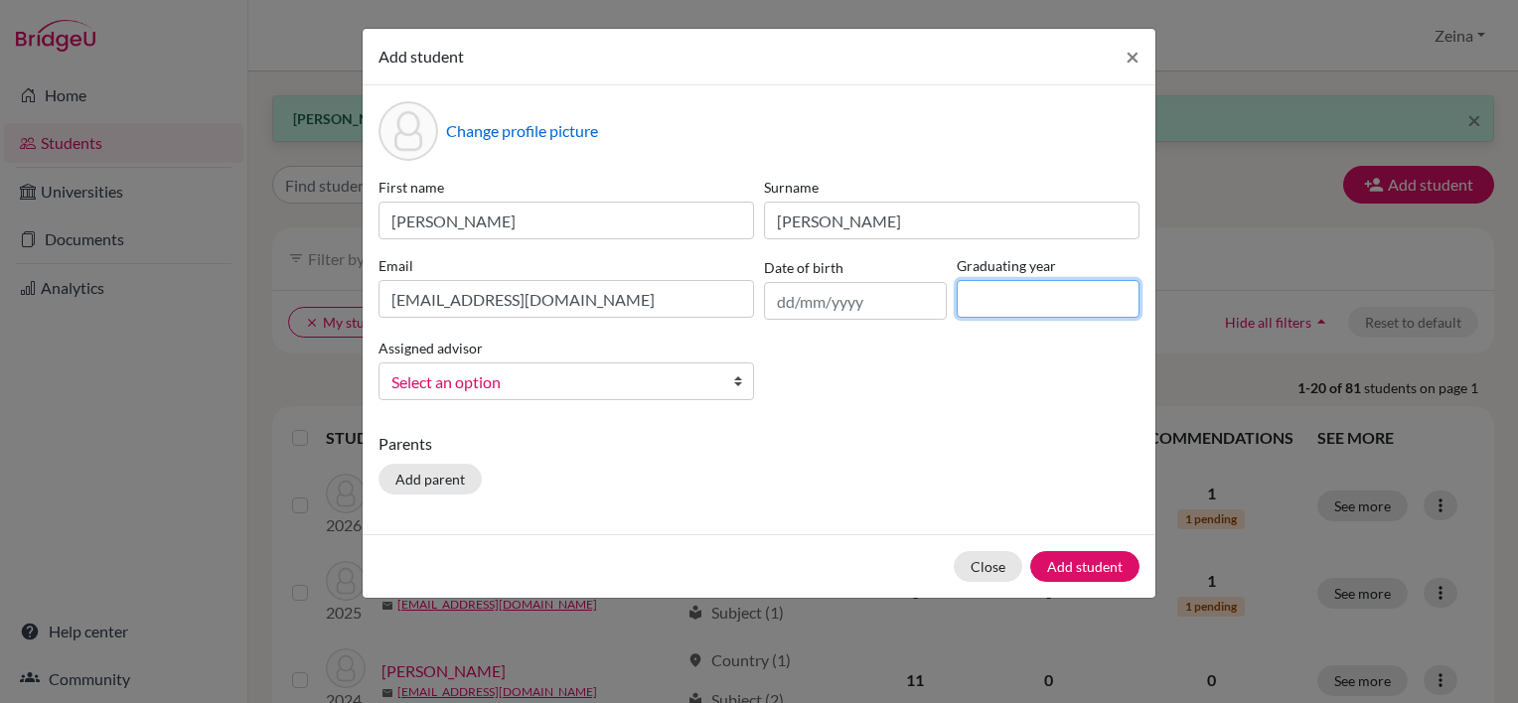
click at [1065, 294] on input at bounding box center [1048, 299] width 183 height 38
type input "2027"
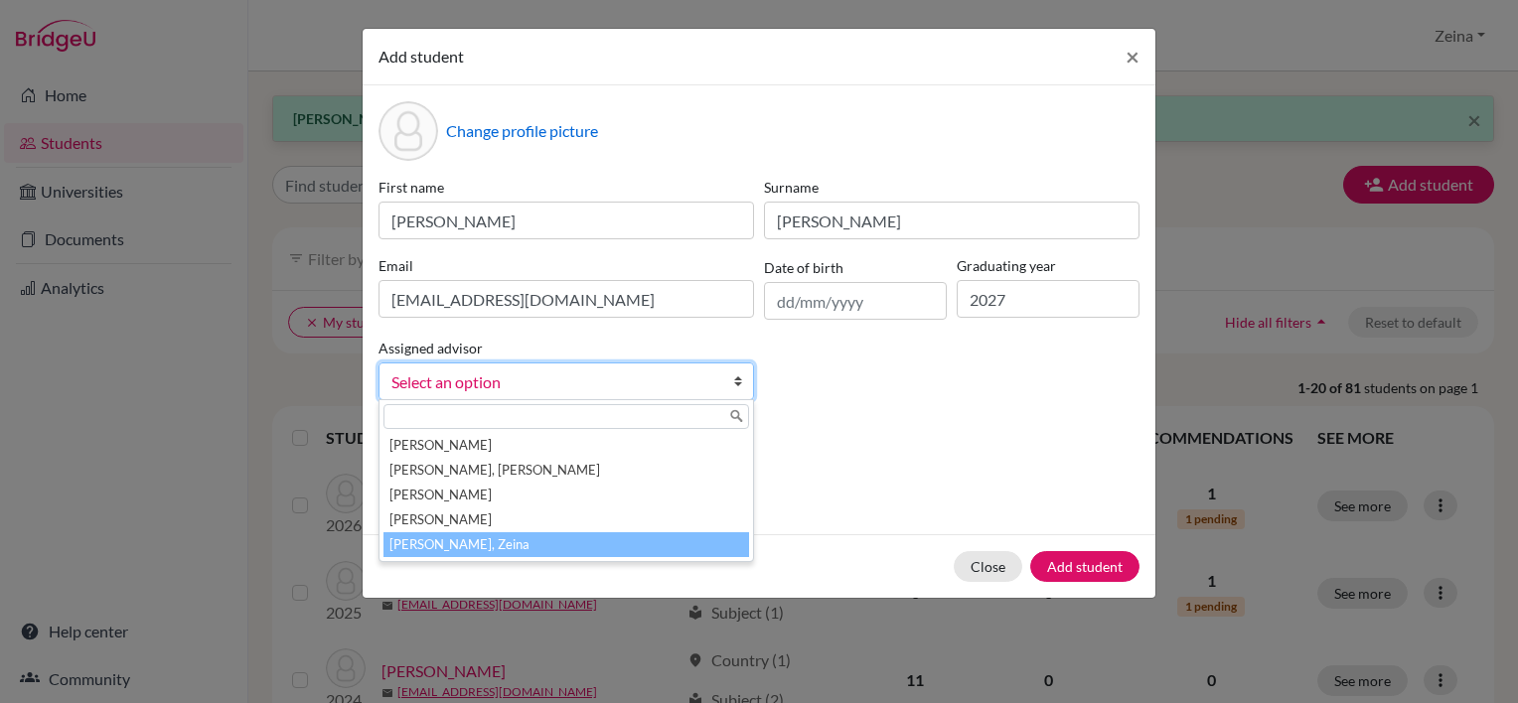
click at [421, 545] on li "Shahrour, Zeina" at bounding box center [567, 545] width 366 height 25
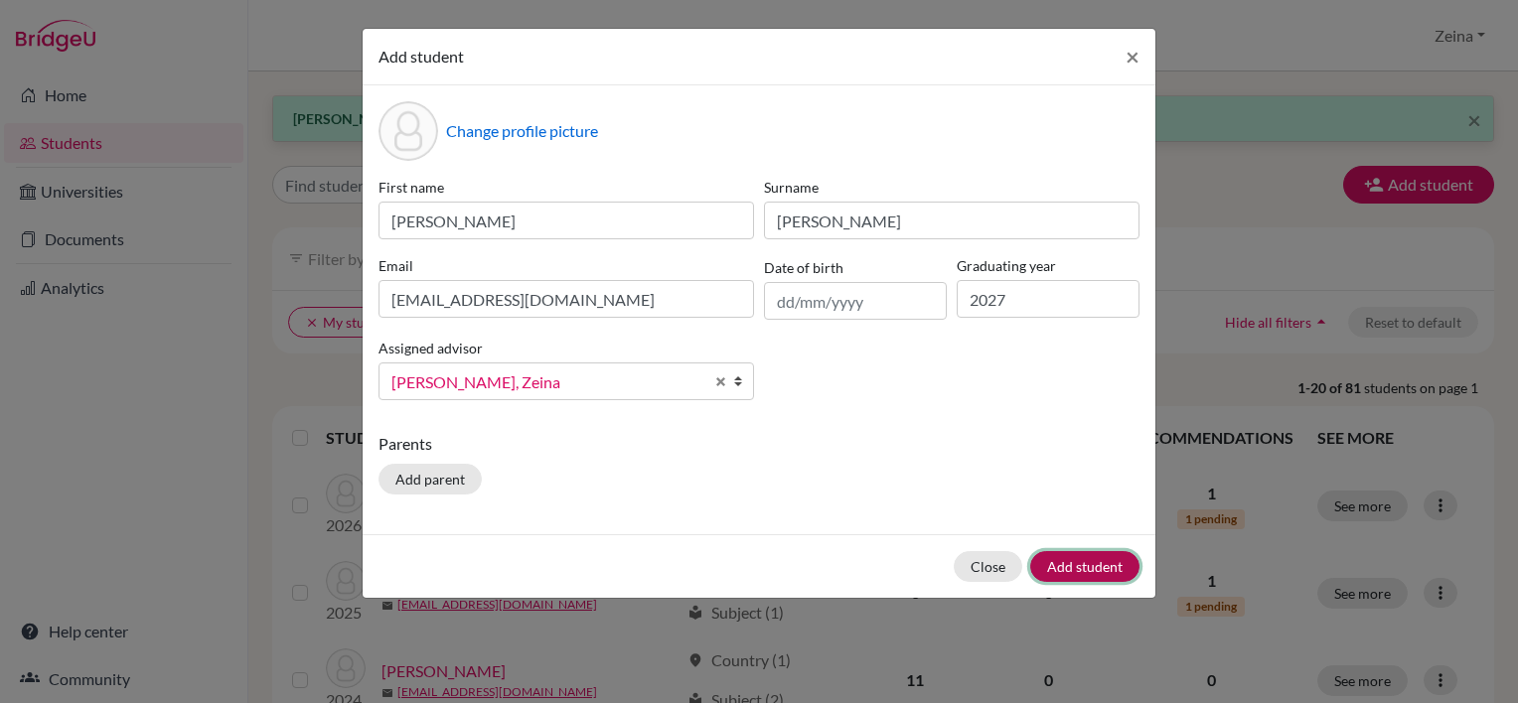
click at [1065, 564] on button "Add student" at bounding box center [1084, 566] width 109 height 31
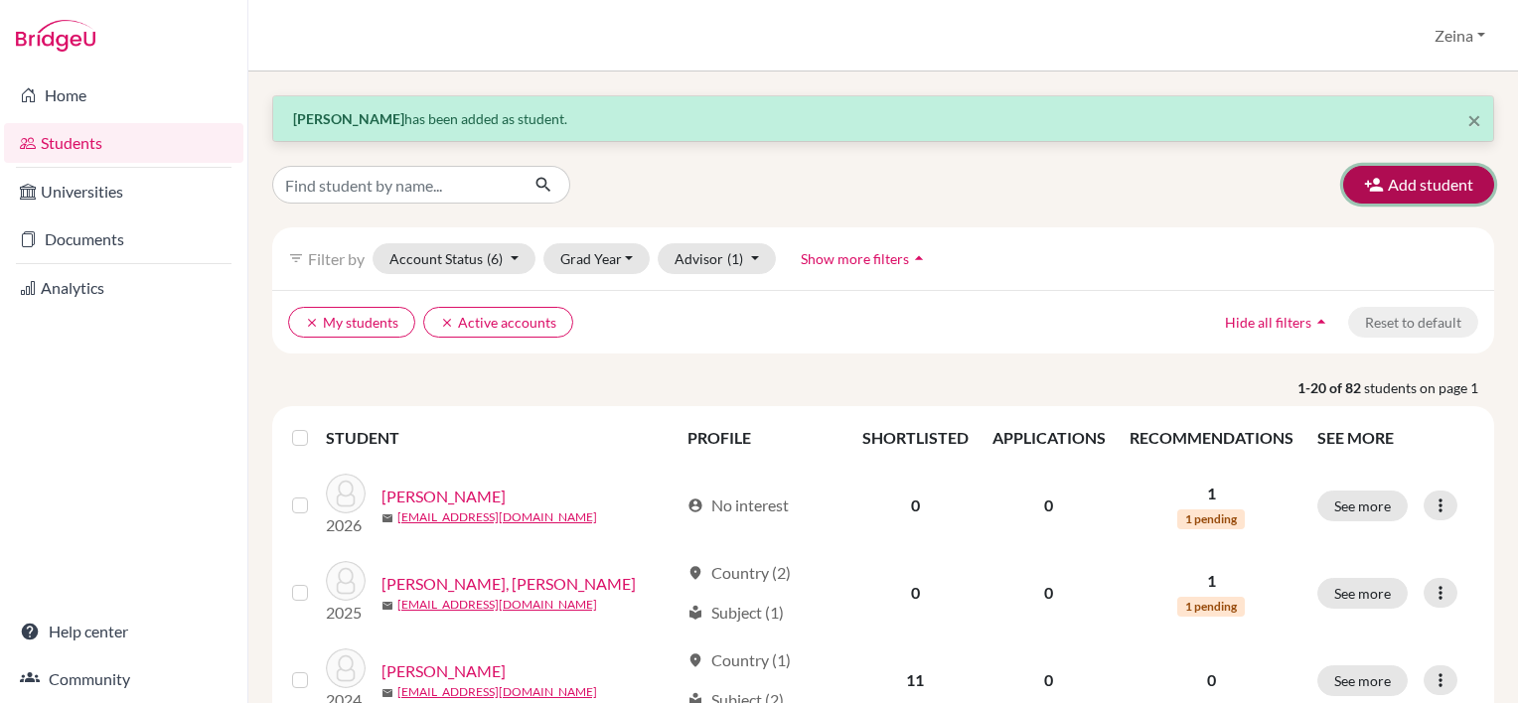
click at [1393, 180] on button "Add student" at bounding box center [1418, 185] width 151 height 38
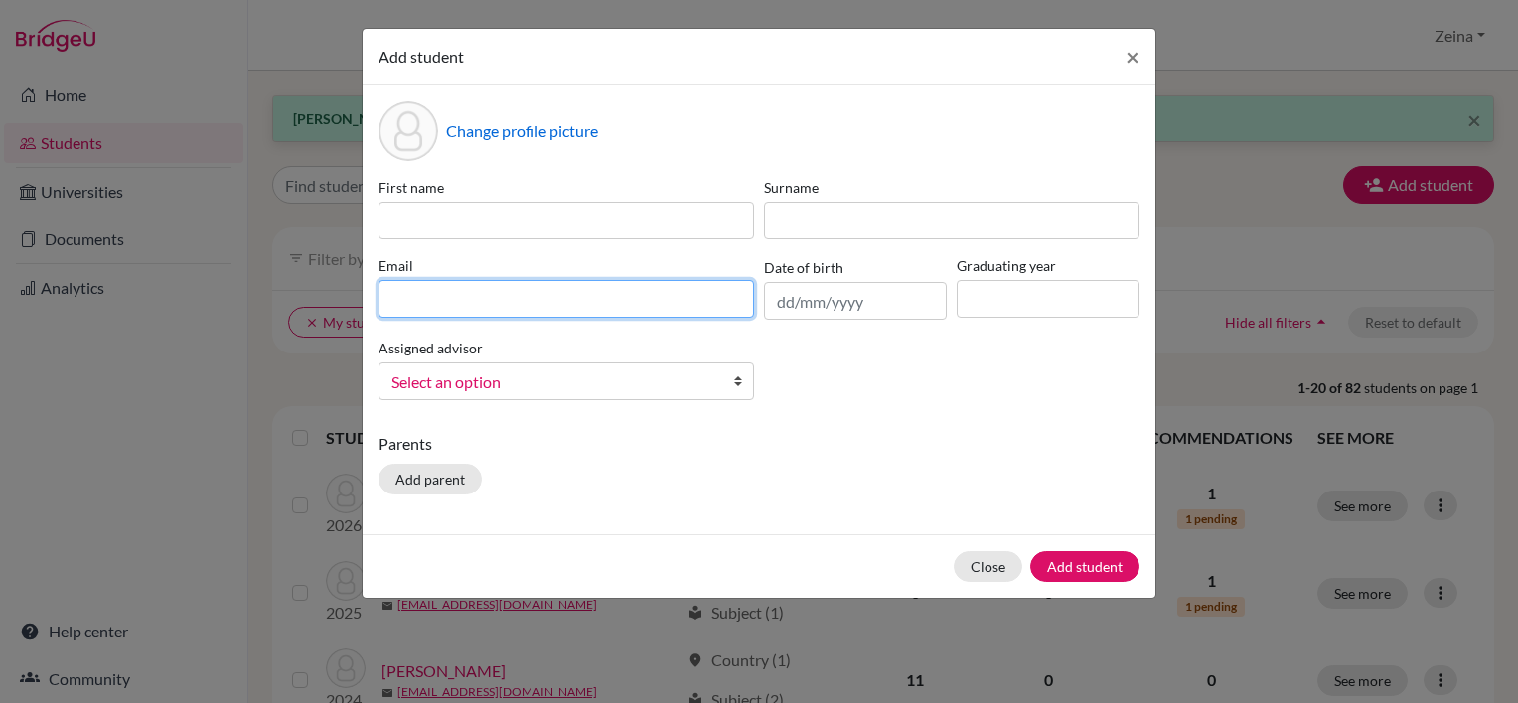
click at [726, 302] on input at bounding box center [567, 299] width 376 height 38
paste input "obaid2027@students.tws-rak.org"
type input "obaid2027@students.tws-rak.org"
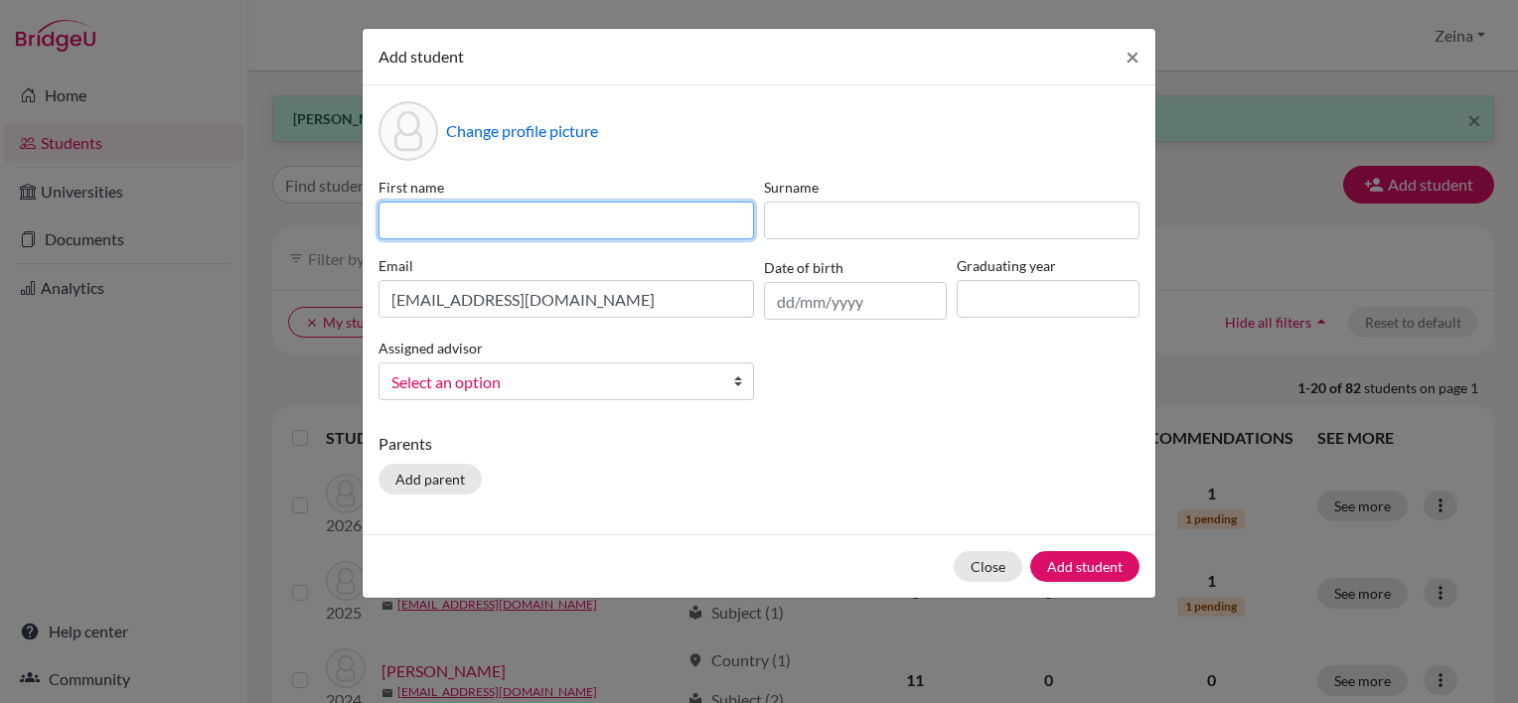
click at [601, 223] on input at bounding box center [567, 221] width 376 height 38
type input "Obaid"
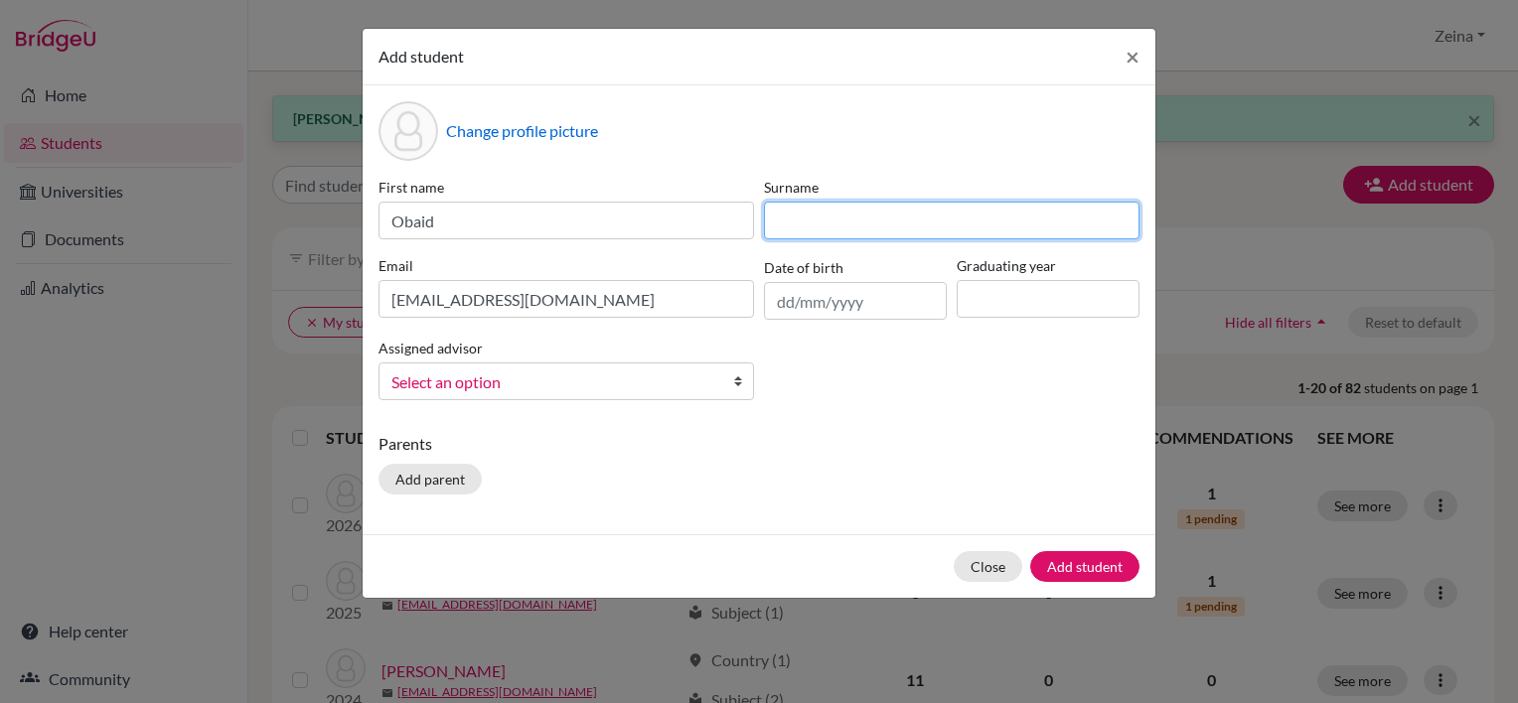
click at [794, 228] on input at bounding box center [952, 221] width 376 height 38
type input "Al Zaabi"
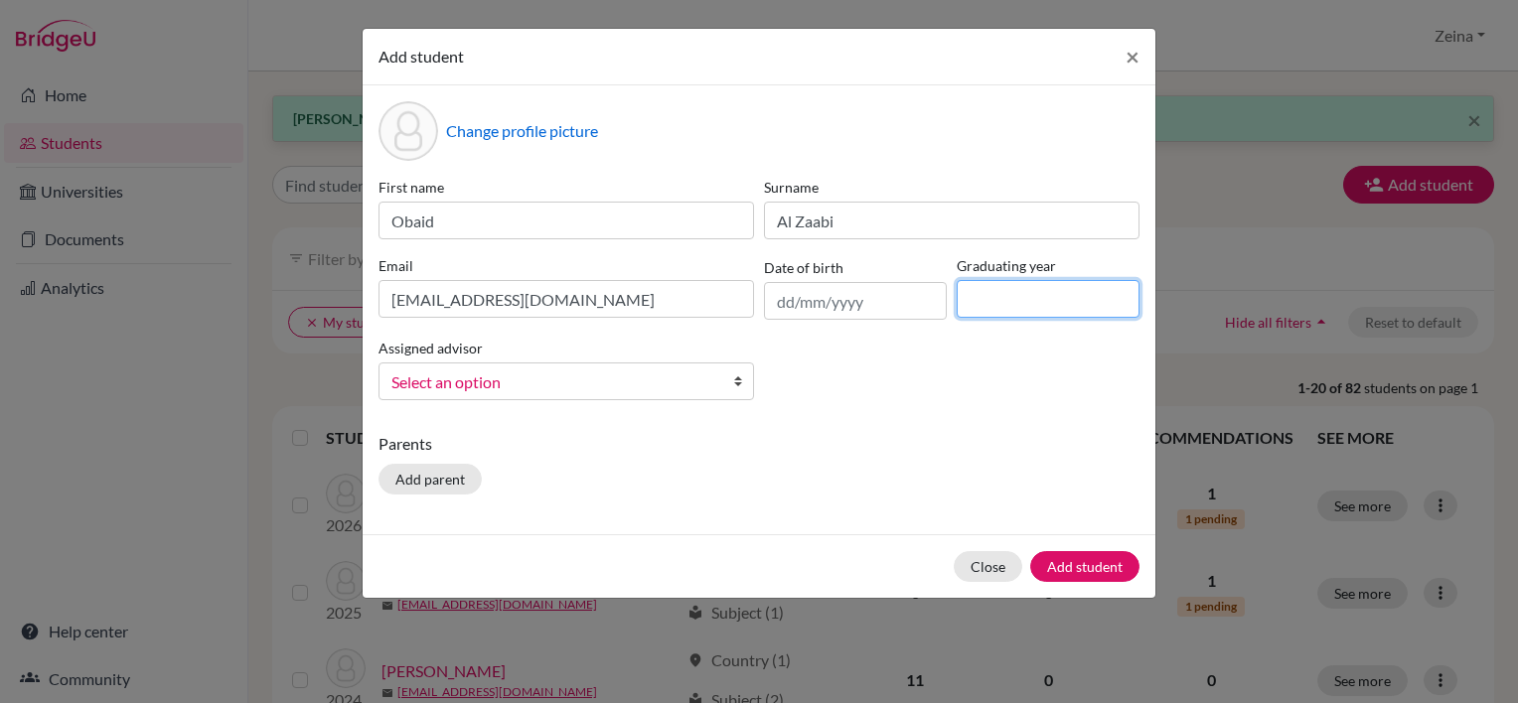
click at [1136, 299] on input at bounding box center [1048, 299] width 183 height 38
type input "2027"
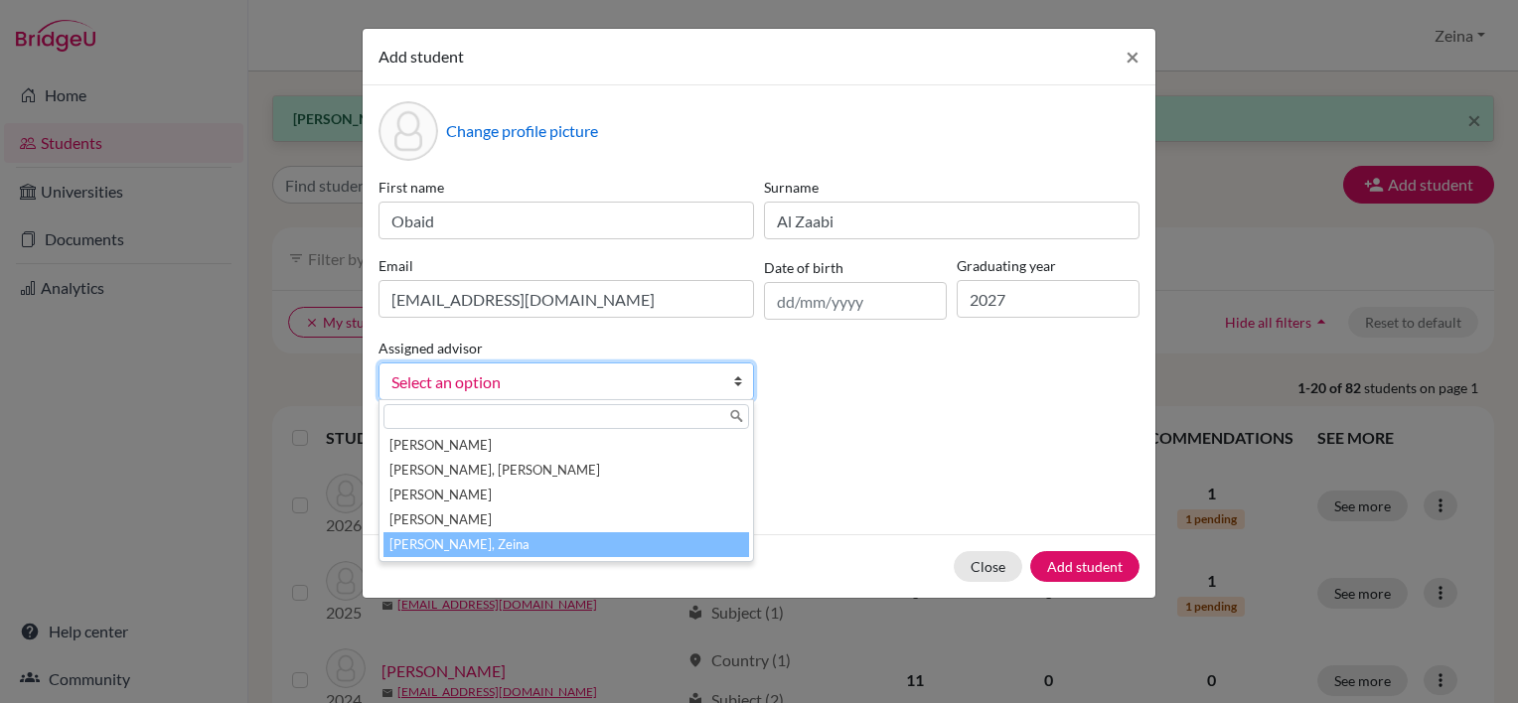
click at [410, 541] on li "Shahrour, Zeina" at bounding box center [567, 545] width 366 height 25
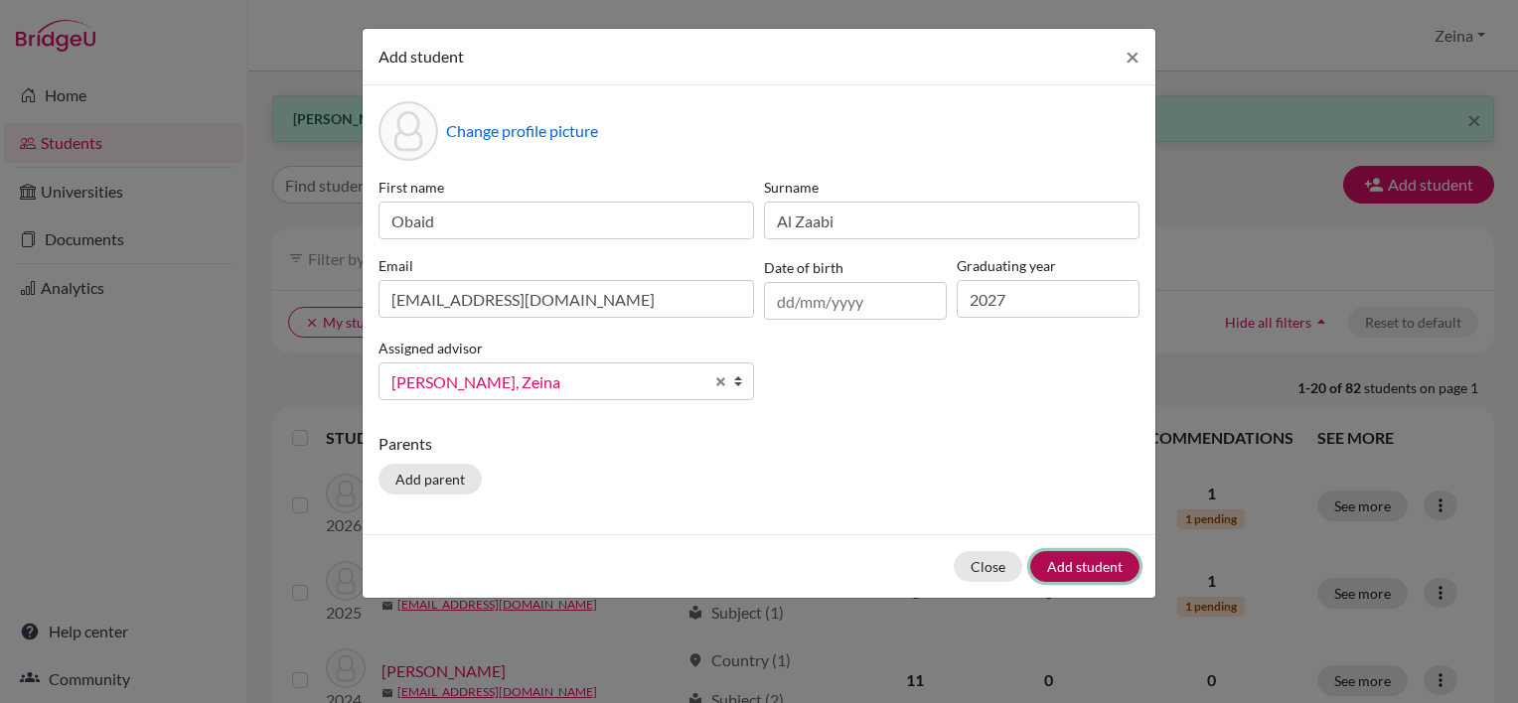
click at [1090, 564] on button "Add student" at bounding box center [1084, 566] width 109 height 31
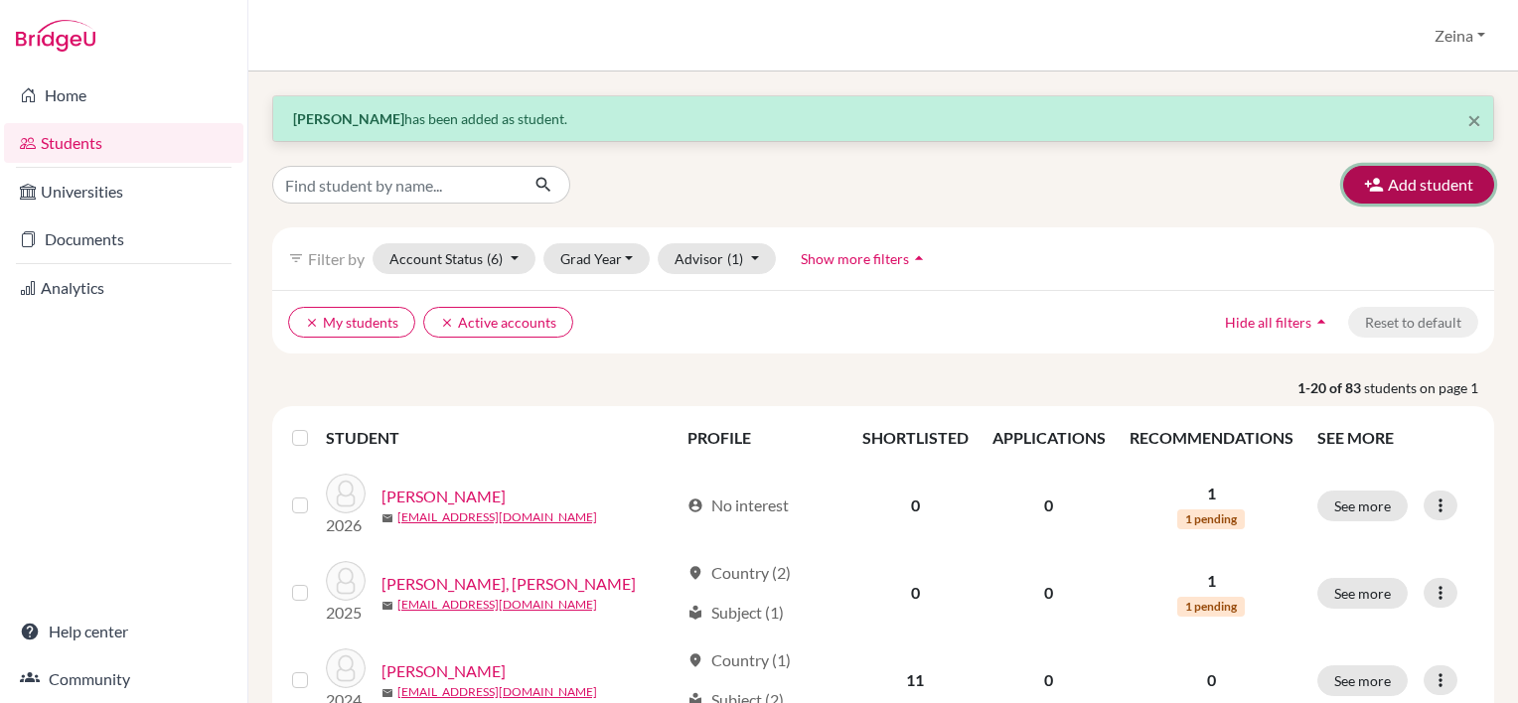
click at [1394, 187] on button "Add student" at bounding box center [1418, 185] width 151 height 38
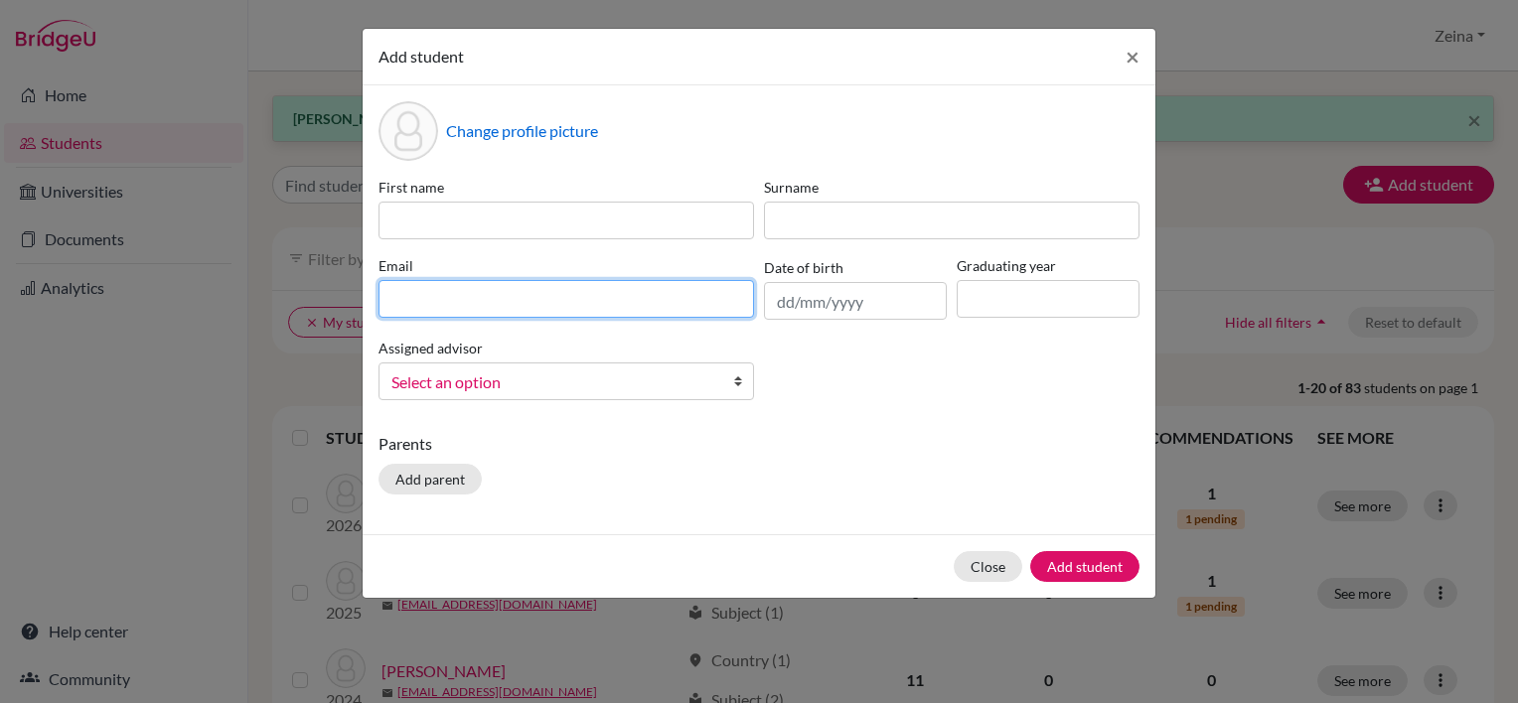
click at [581, 289] on input at bounding box center [567, 299] width 376 height 38
paste input "hessa2027@students.tws-rak.org"
type input "hessa2027@students.tws-rak.org"
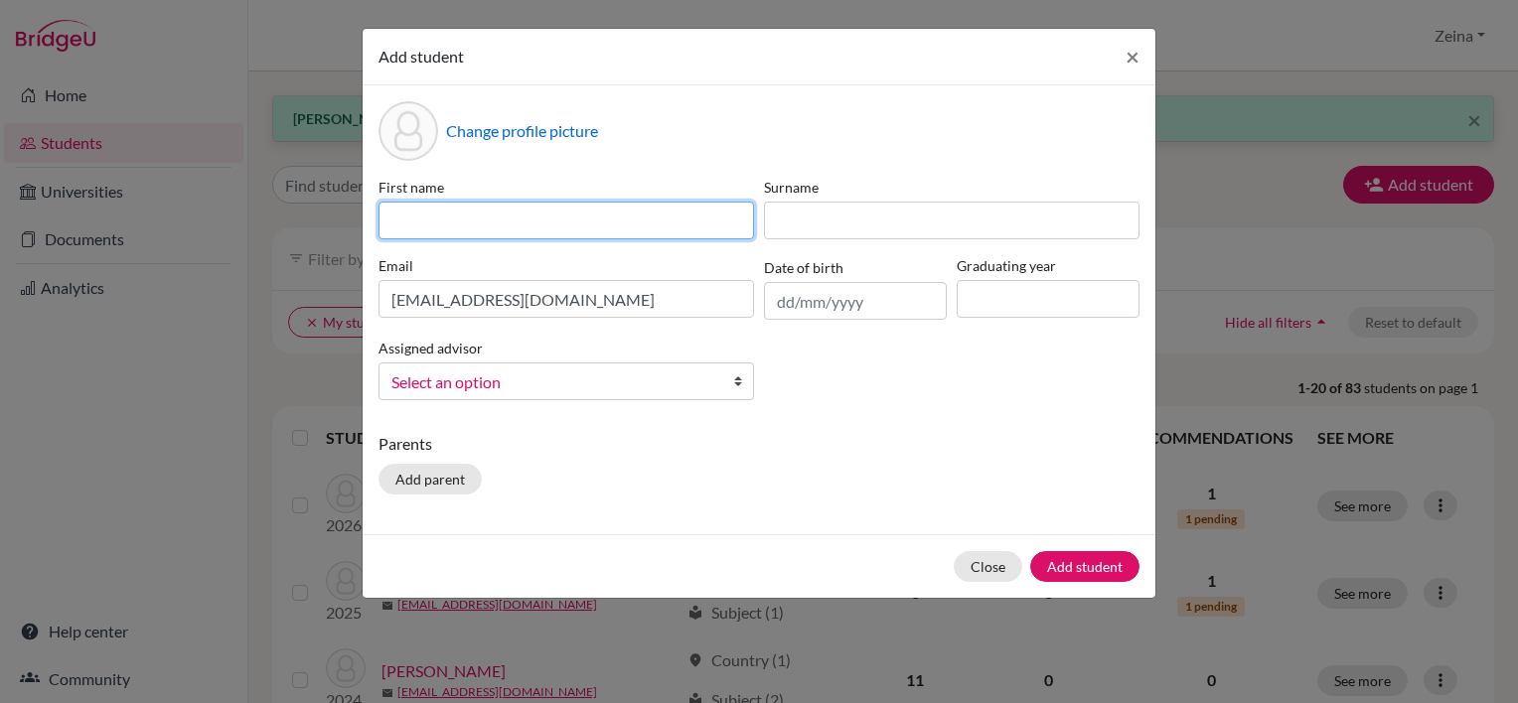
click at [451, 218] on input at bounding box center [567, 221] width 376 height 38
type input "Hessa"
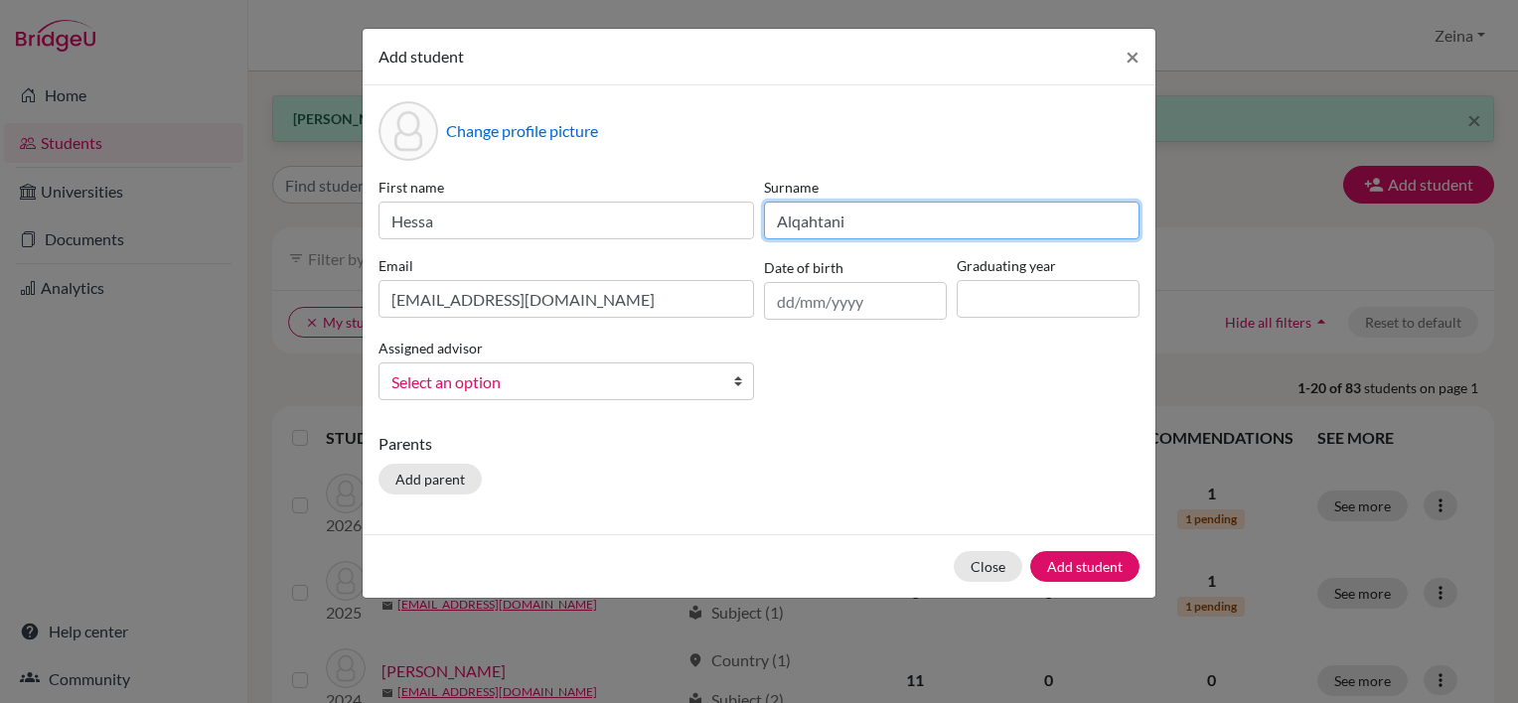
type input "Alqahtani"
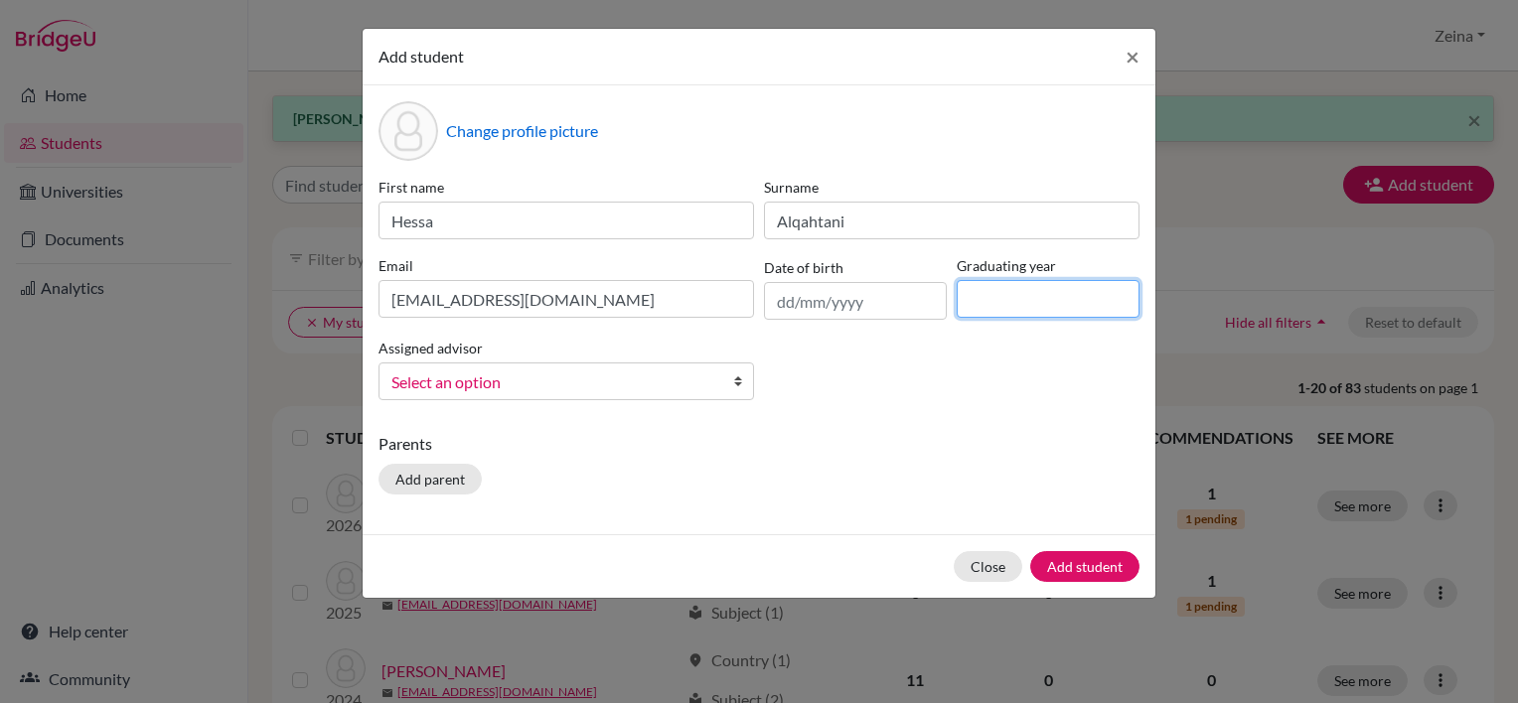
click at [1069, 296] on input at bounding box center [1048, 299] width 183 height 38
type input "2027"
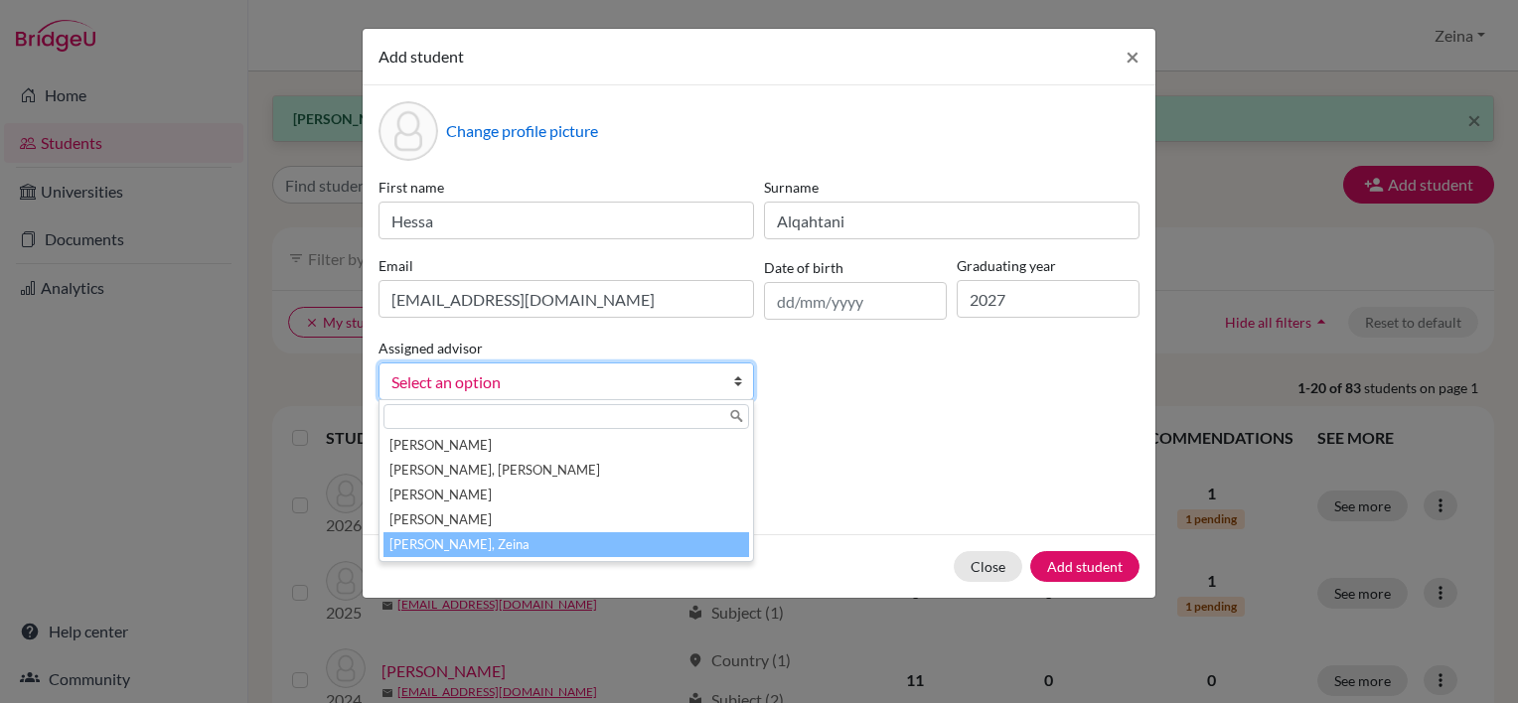
click at [459, 542] on li "Shahrour, Zeina" at bounding box center [567, 545] width 366 height 25
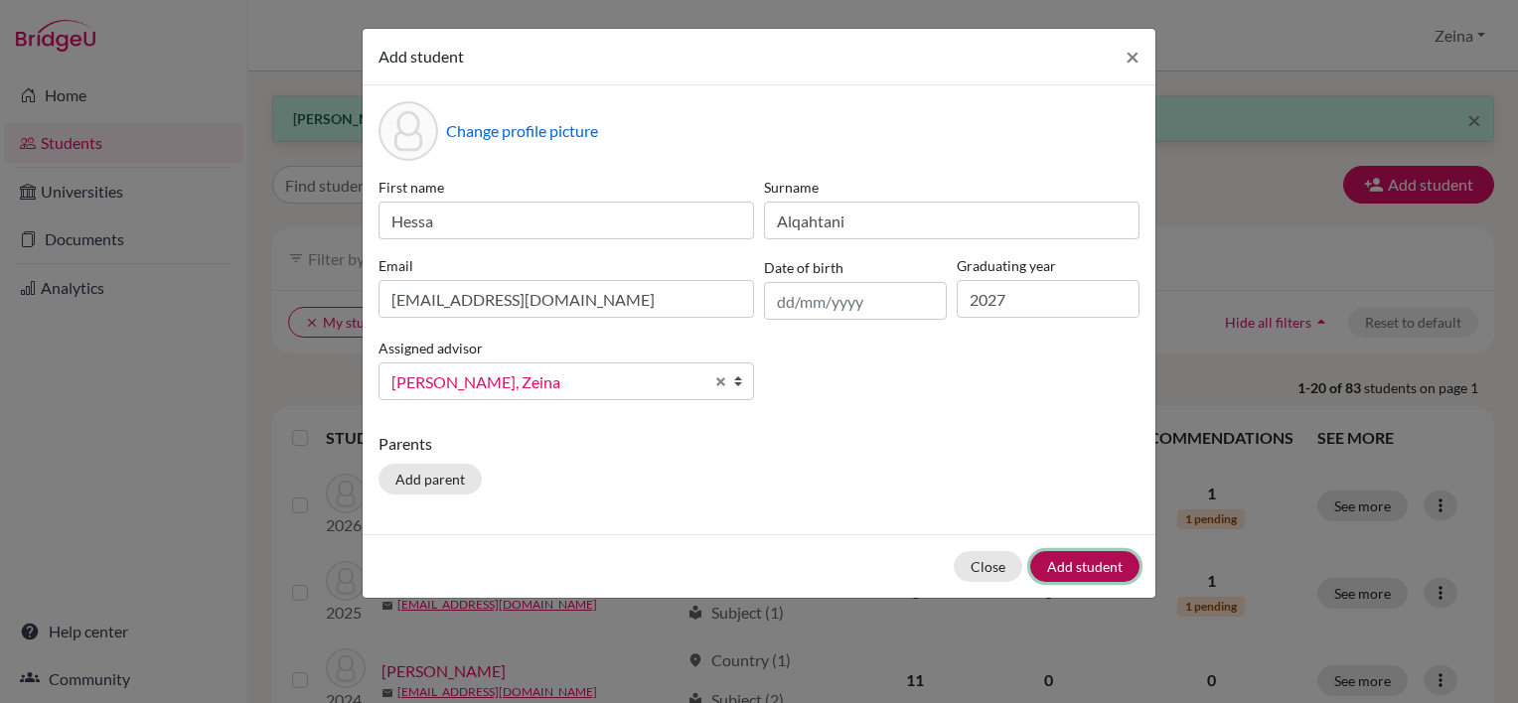
click at [1107, 563] on button "Add student" at bounding box center [1084, 566] width 109 height 31
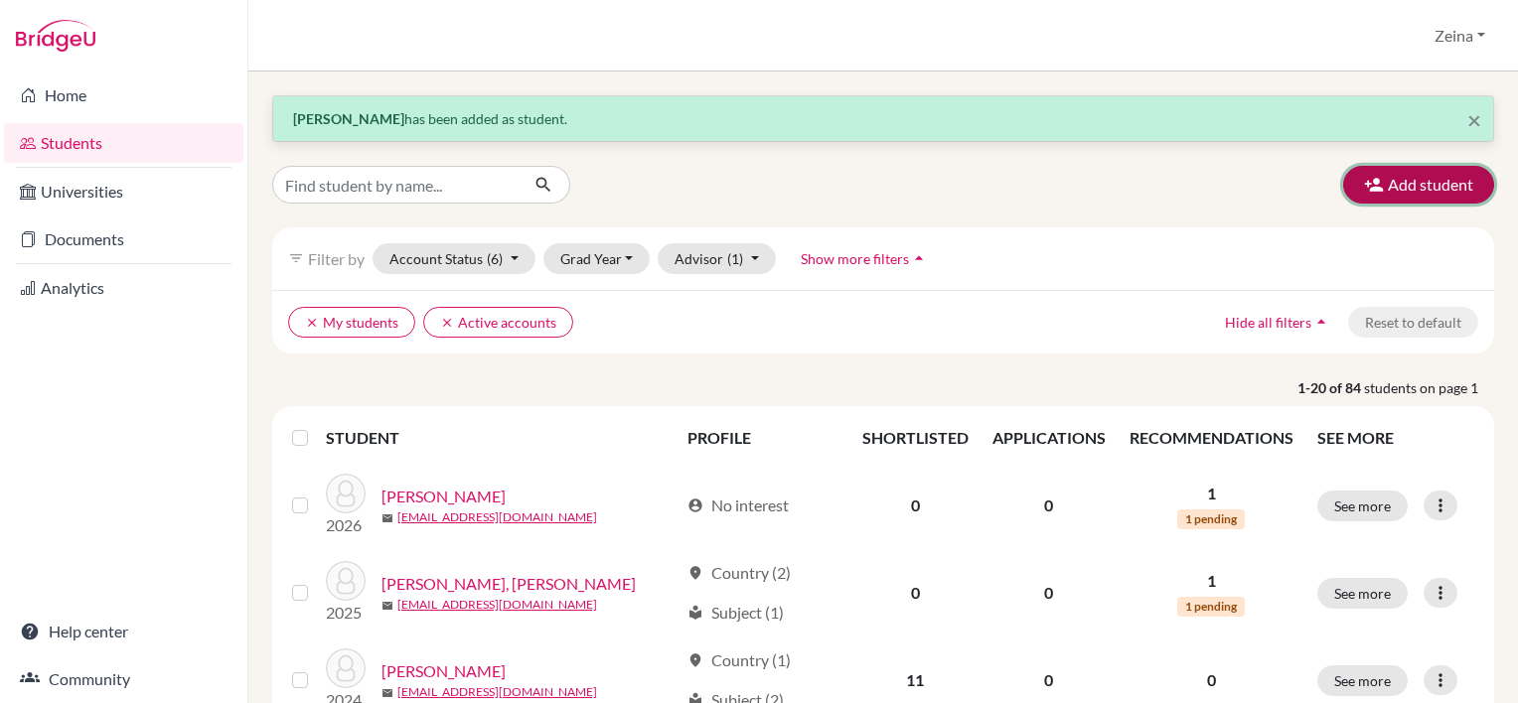
click at [1418, 196] on button "Add student" at bounding box center [1418, 185] width 151 height 38
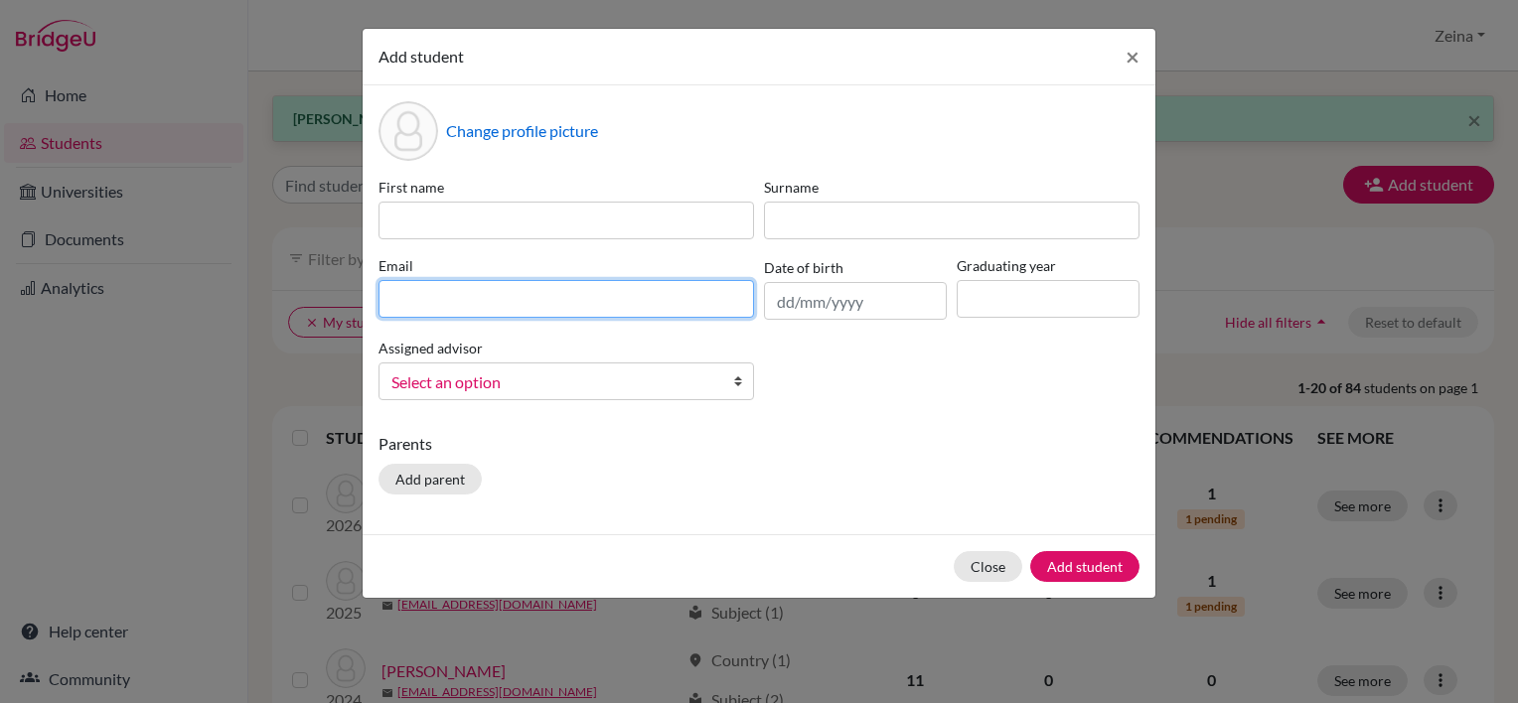
click at [573, 302] on input at bounding box center [567, 299] width 376 height 38
paste input "efe2027@students.tws-rak.org"
type input "efe2027@students.tws-rak.org"
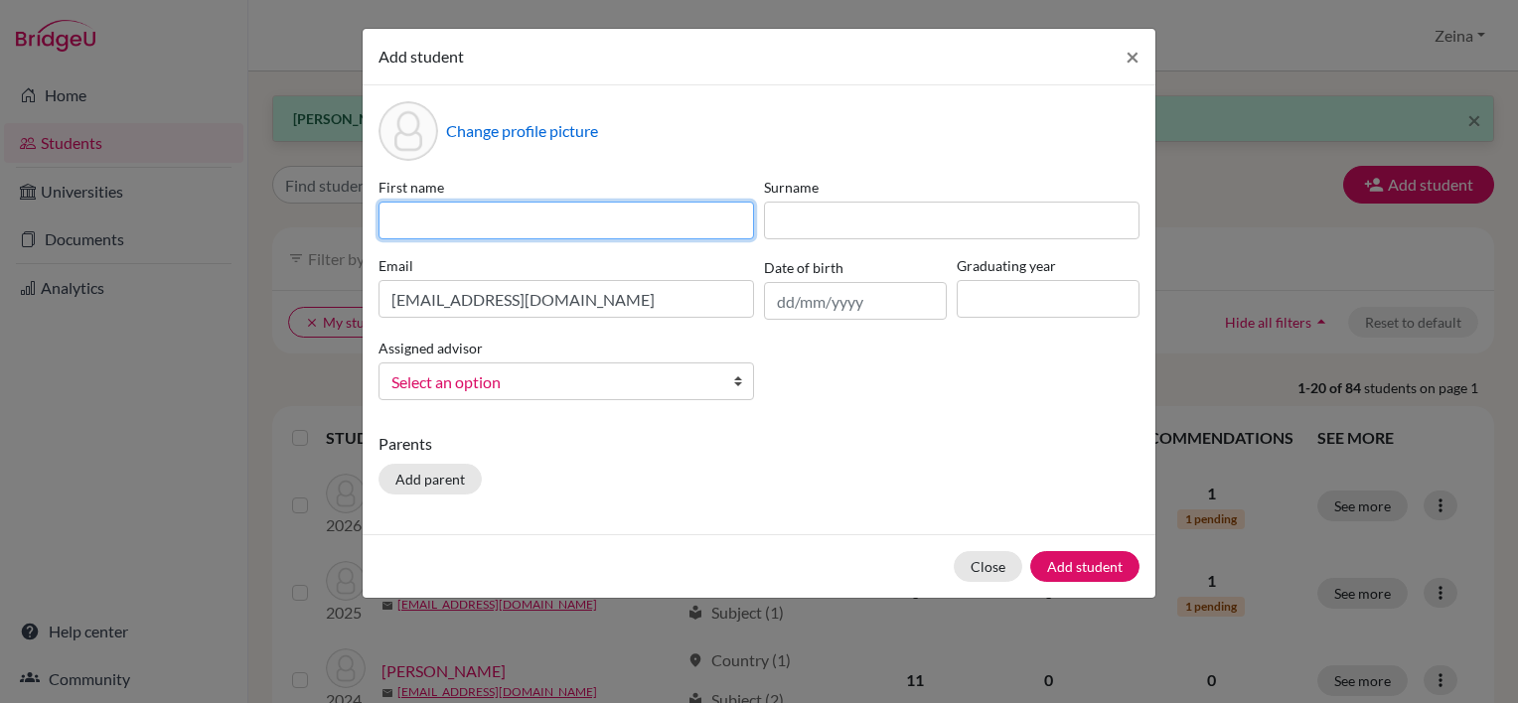
click at [663, 224] on input at bounding box center [567, 221] width 376 height 38
type input "Efe"
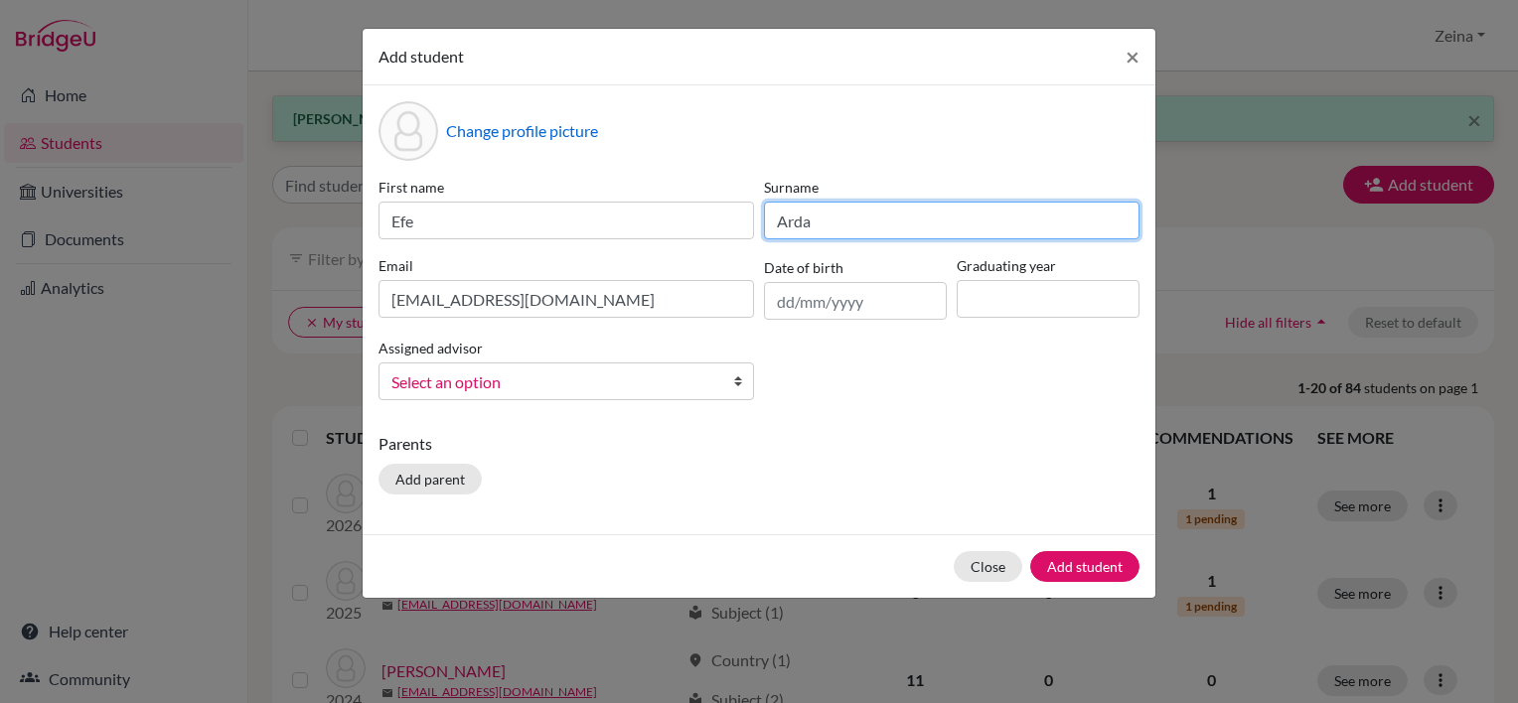
type input "Arda"
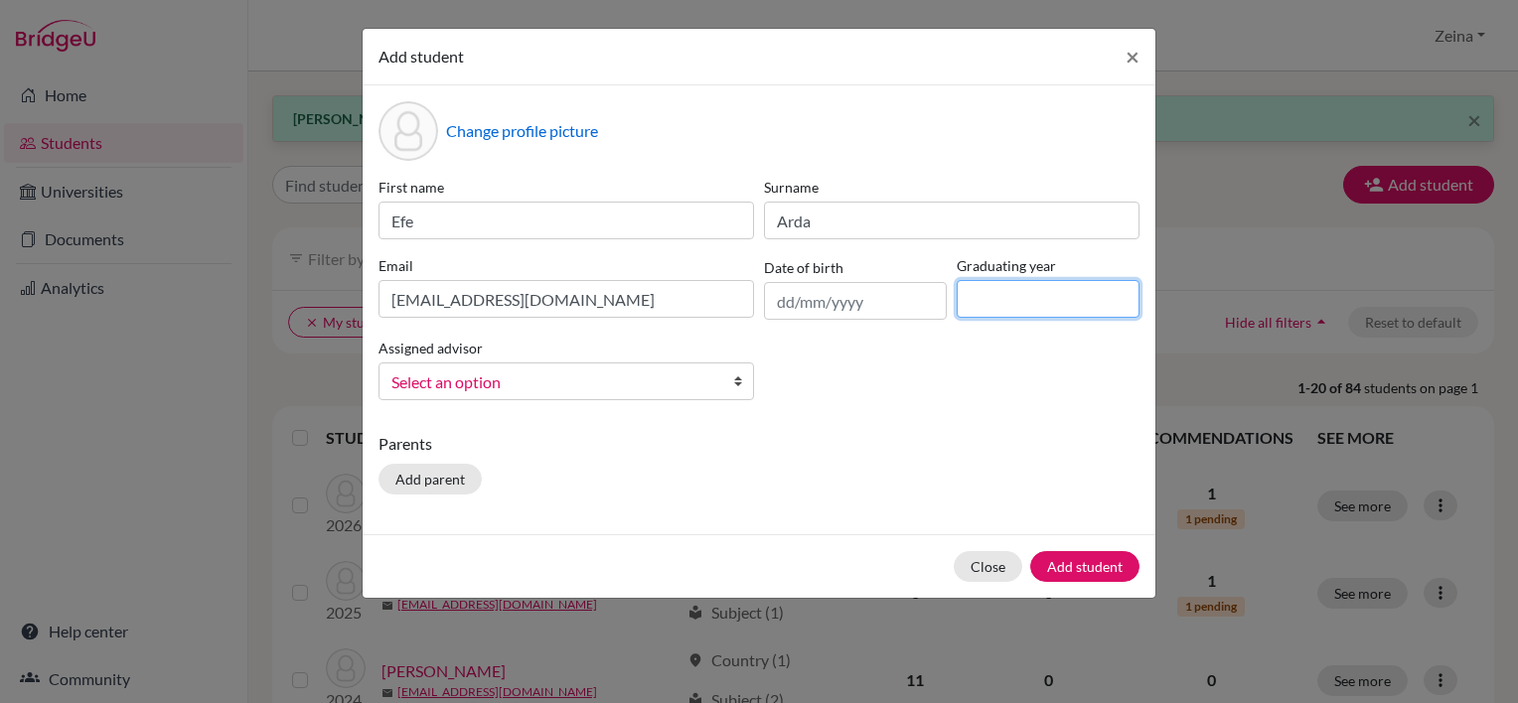
click at [1041, 292] on input at bounding box center [1048, 299] width 183 height 38
type input "2027"
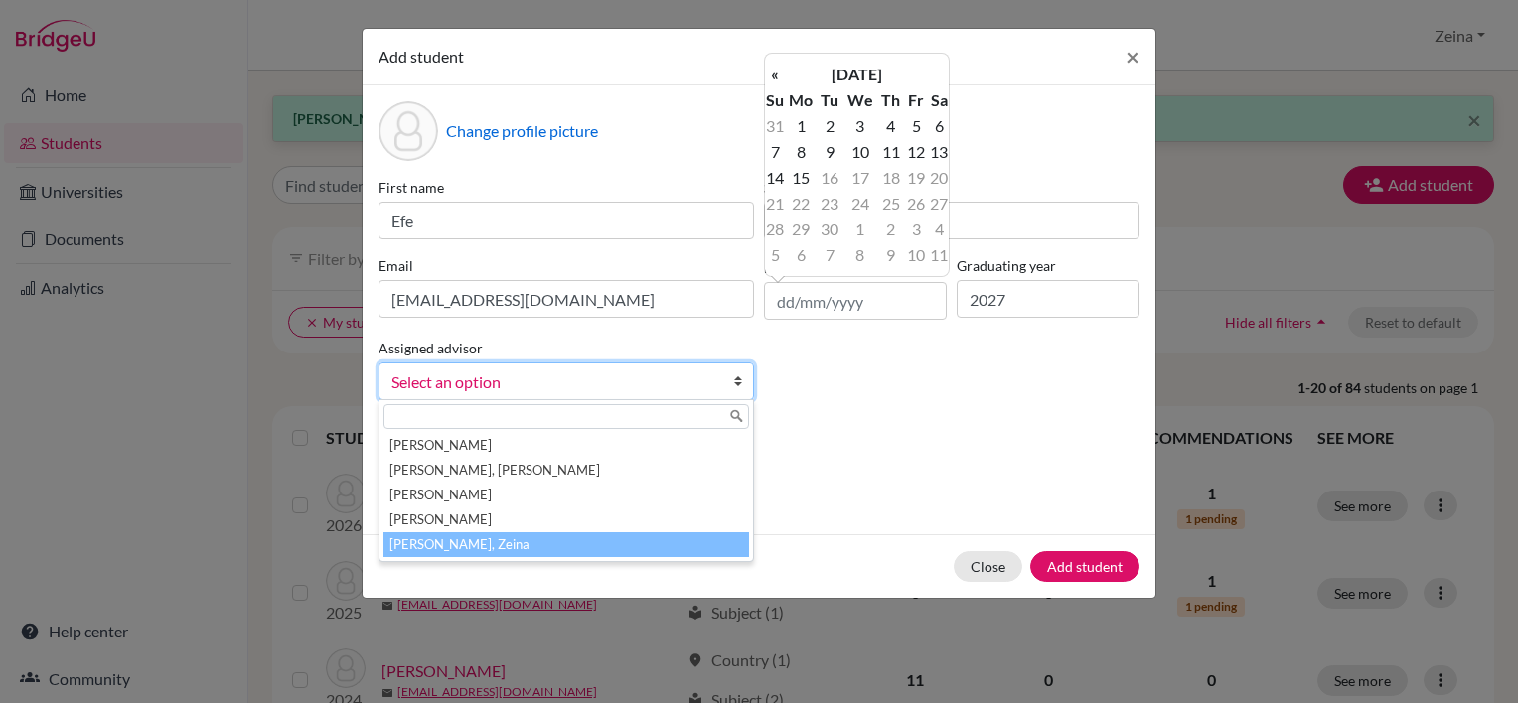
click at [443, 547] on li "Shahrour, Zeina" at bounding box center [567, 545] width 366 height 25
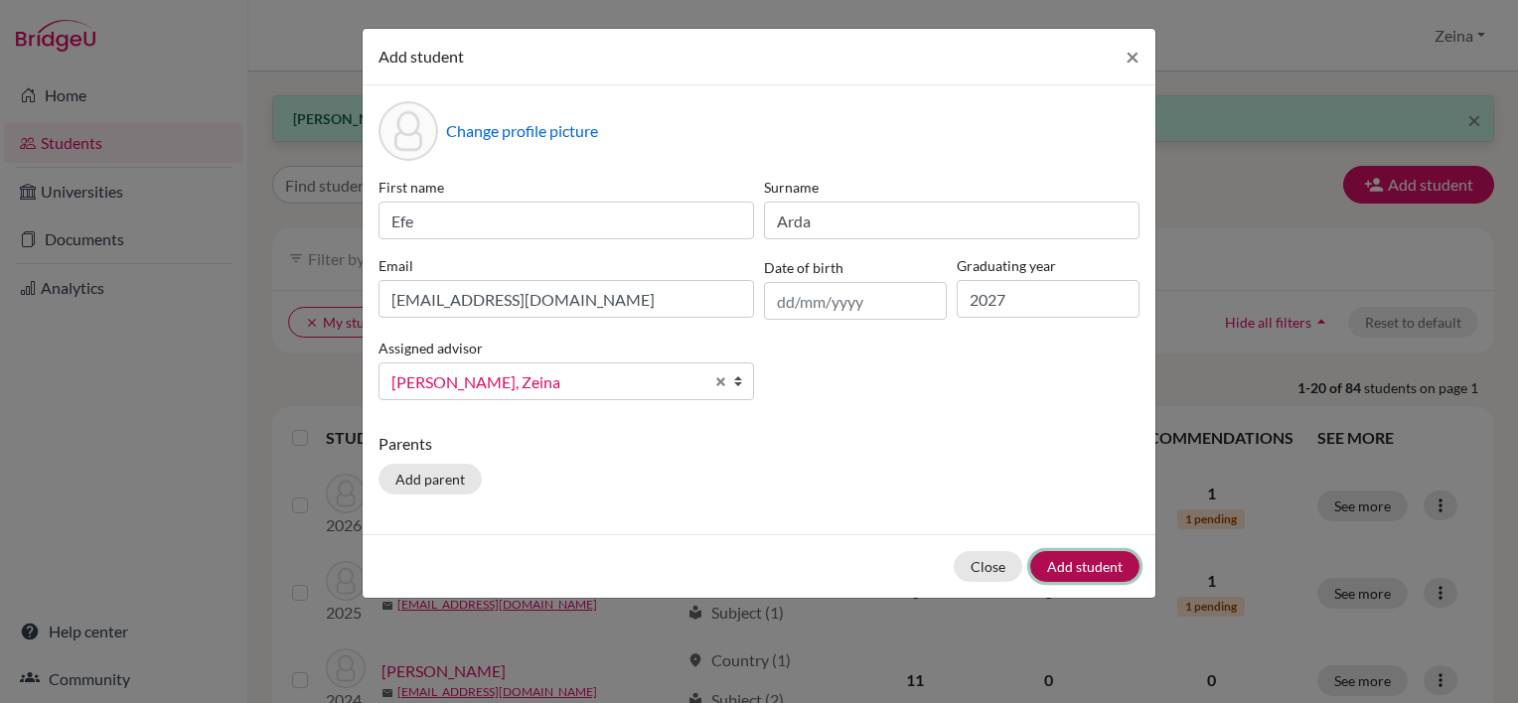
click at [1095, 574] on button "Add student" at bounding box center [1084, 566] width 109 height 31
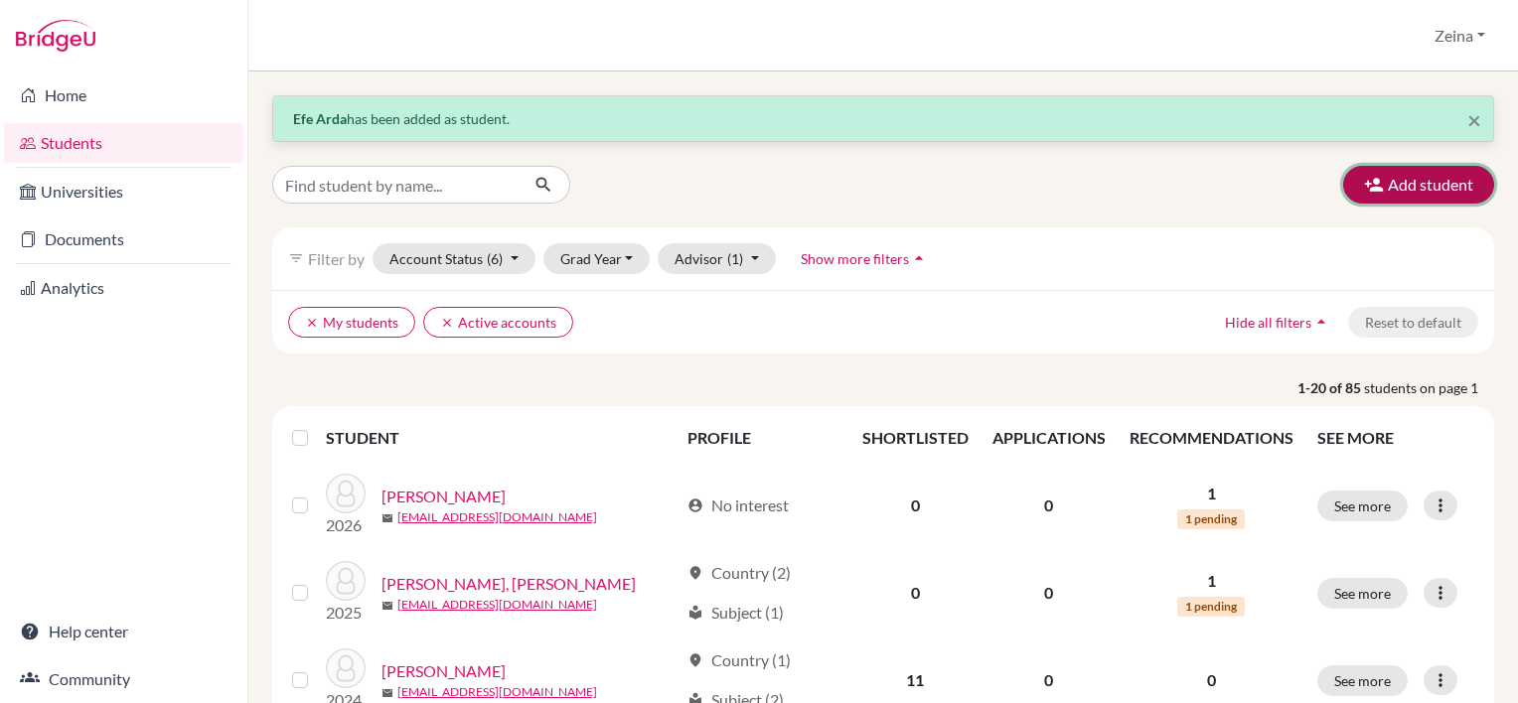
click at [1410, 181] on button "Add student" at bounding box center [1418, 185] width 151 height 38
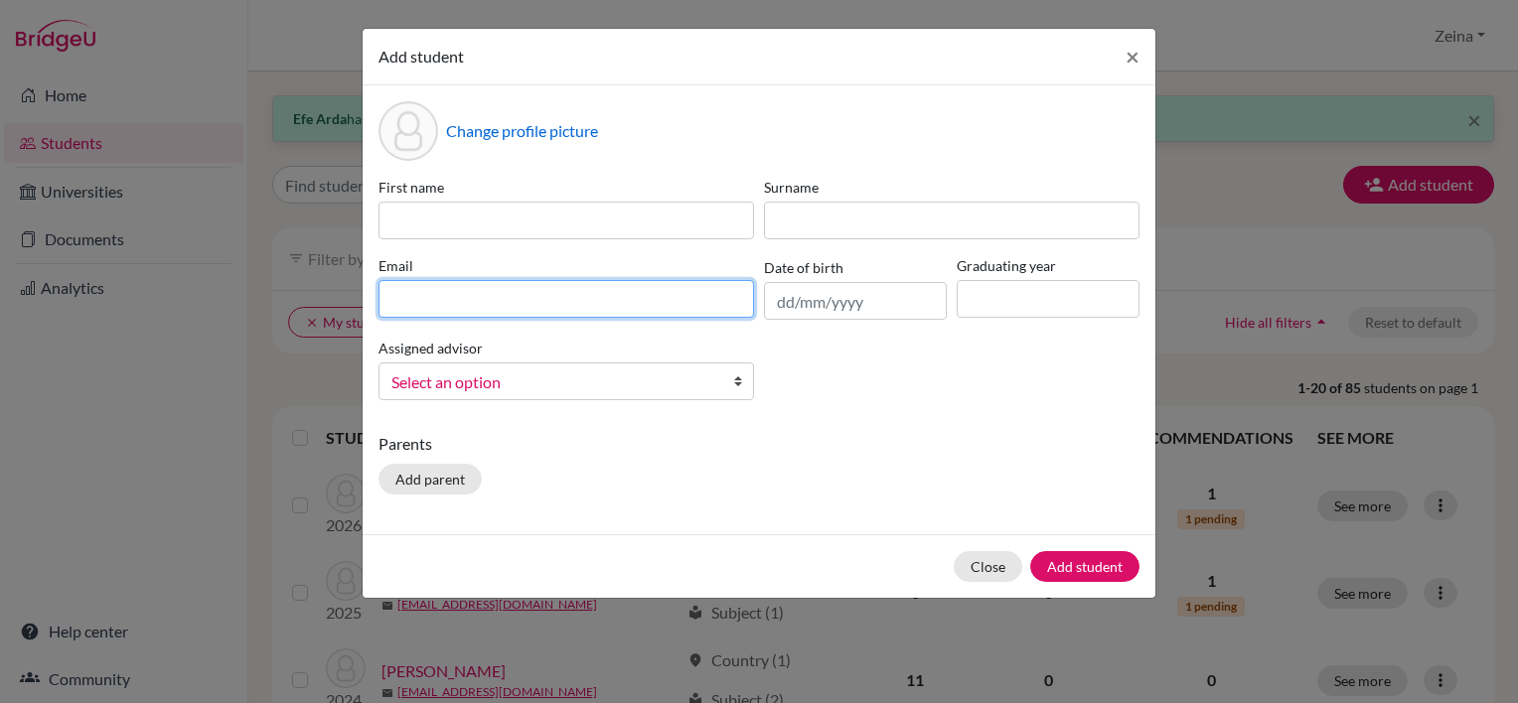
click at [429, 300] on input at bounding box center [567, 299] width 376 height 38
paste input "Talab2027@students.tws-rak.org"
type input "Talab2027@students.tws-rak.org"
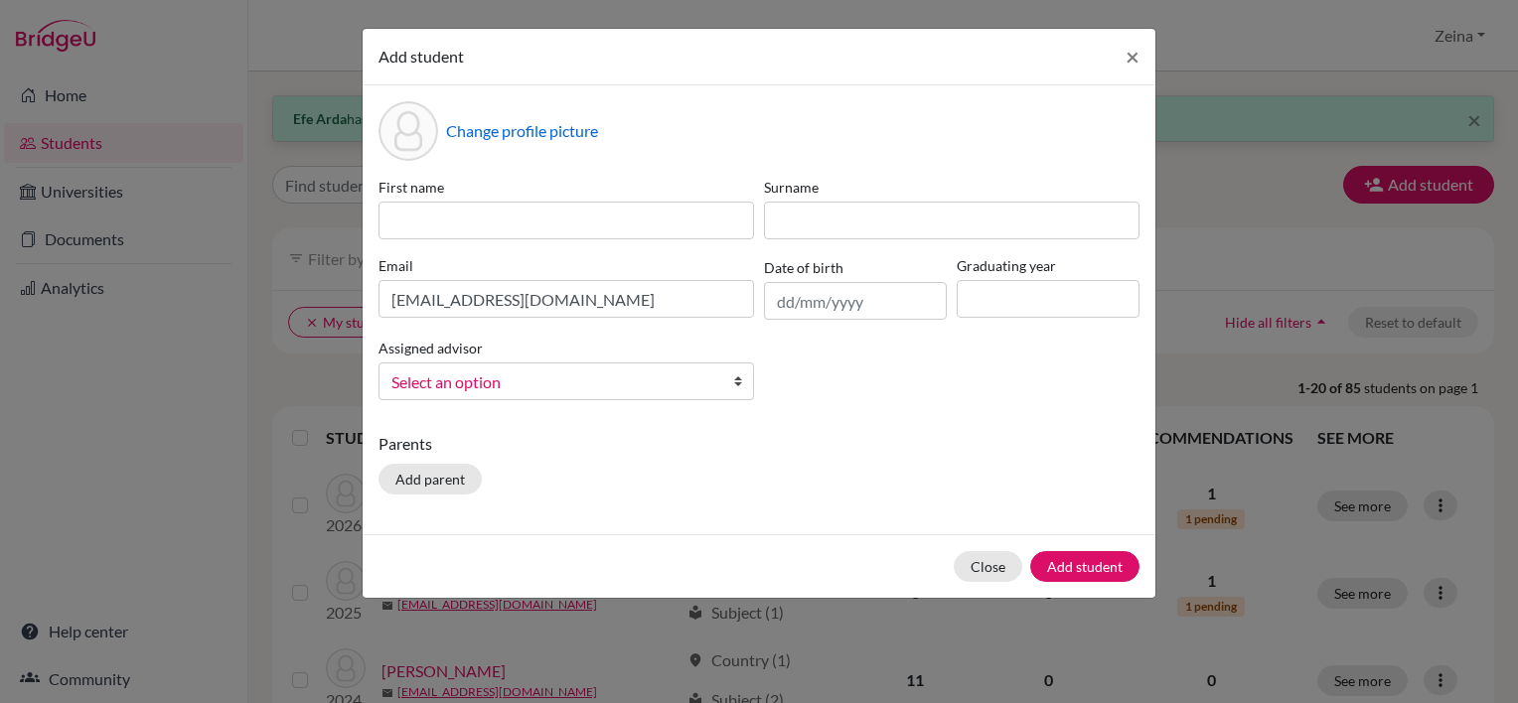
click at [604, 198] on div "First name" at bounding box center [567, 208] width 386 height 63
click at [596, 215] on input at bounding box center [567, 221] width 376 height 38
type input "Tala"
click at [855, 221] on input at bounding box center [952, 221] width 376 height 38
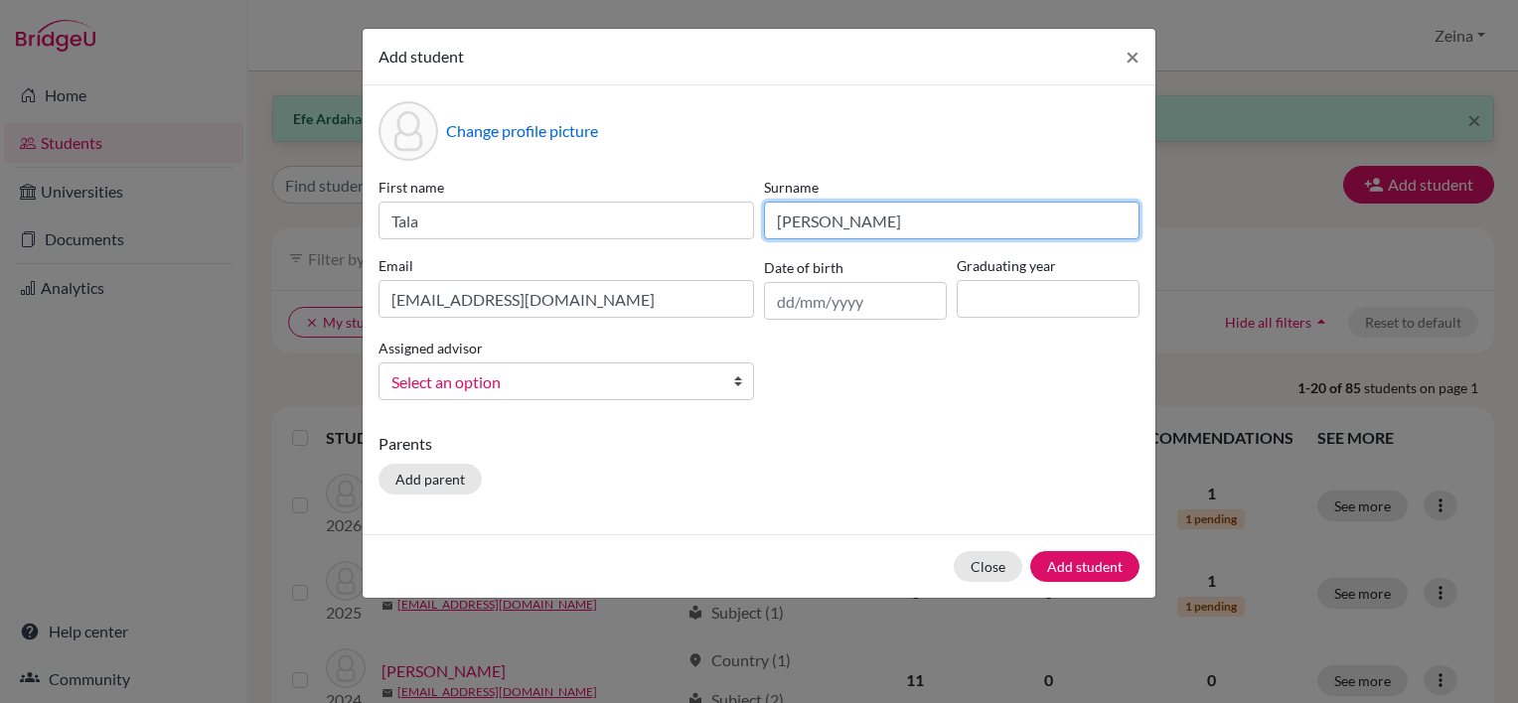
type input "Baba"
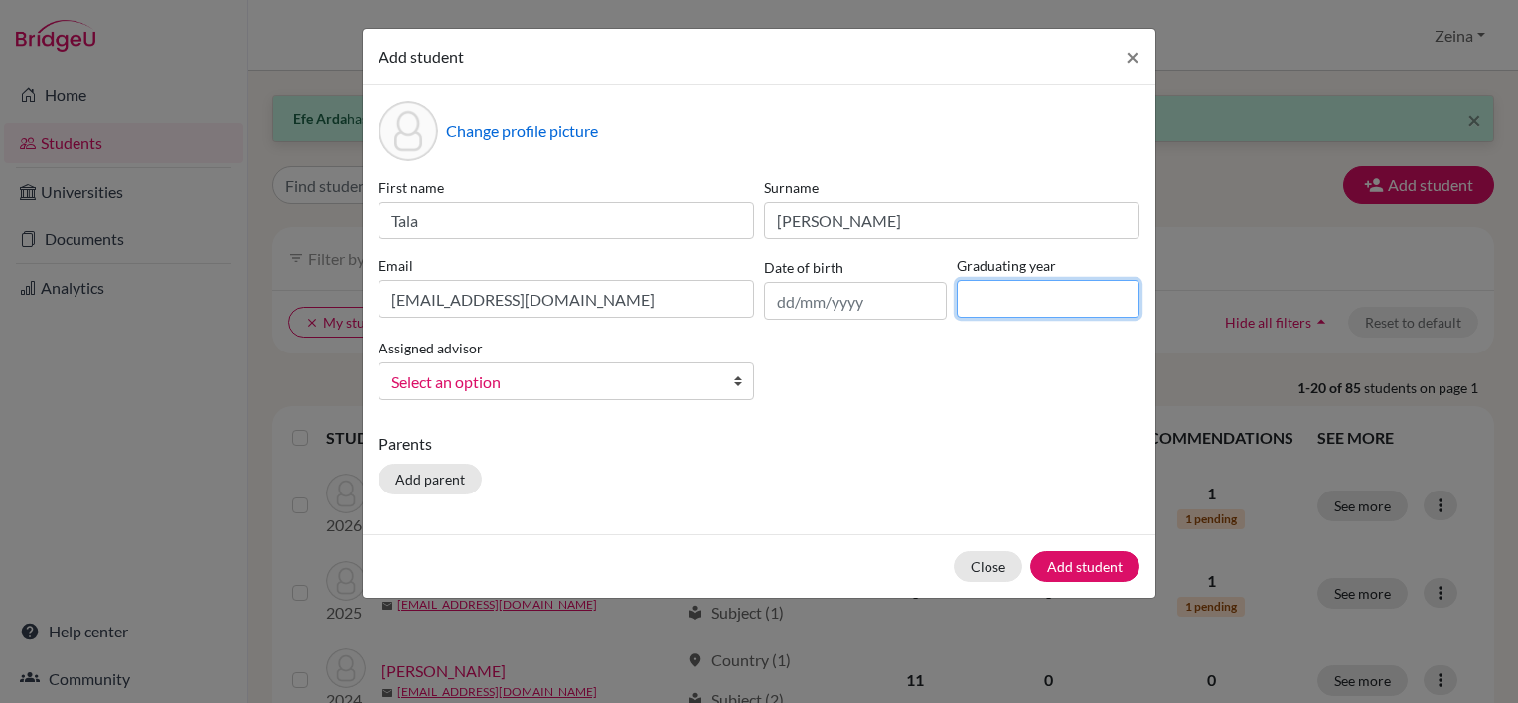
click at [1049, 299] on input at bounding box center [1048, 299] width 183 height 38
type input "2027"
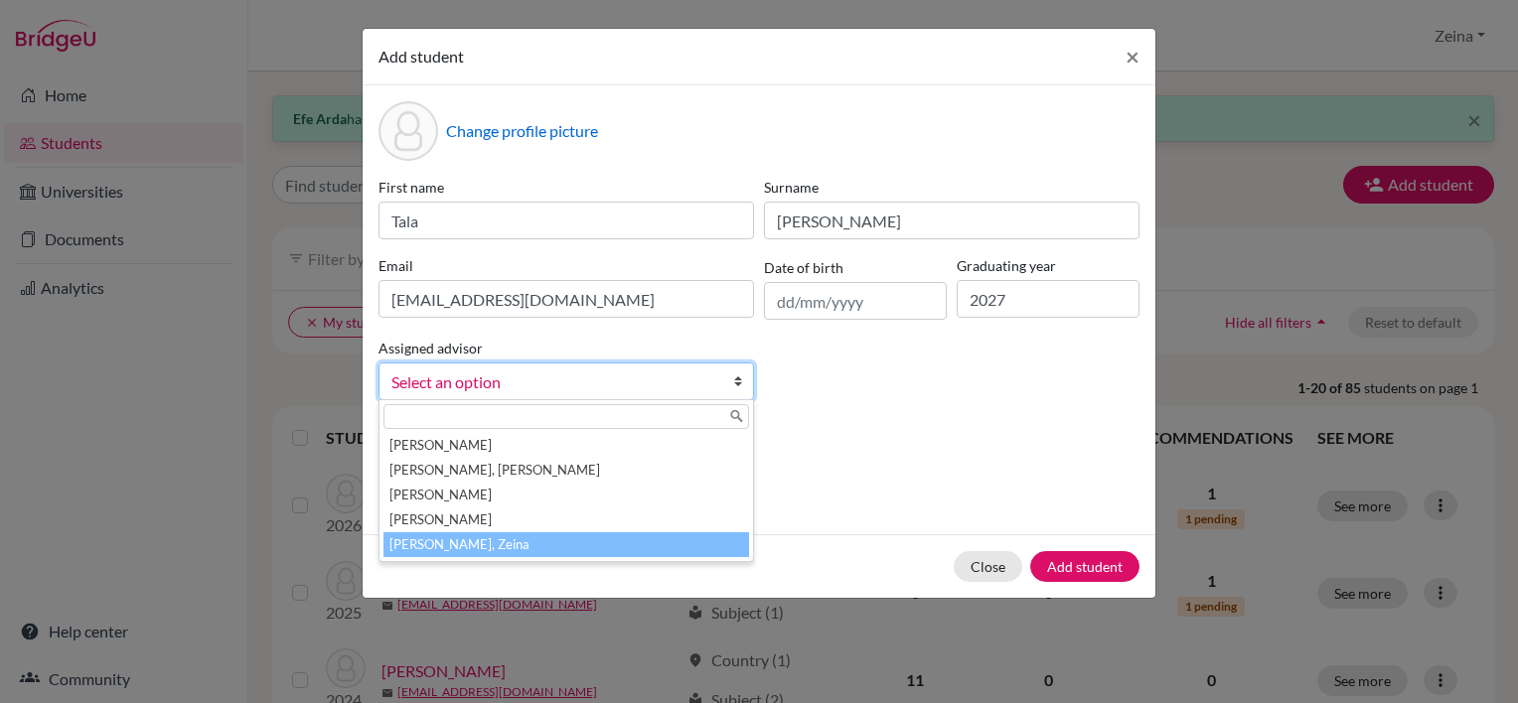
click at [449, 541] on li "Shahrour, Zeina" at bounding box center [567, 545] width 366 height 25
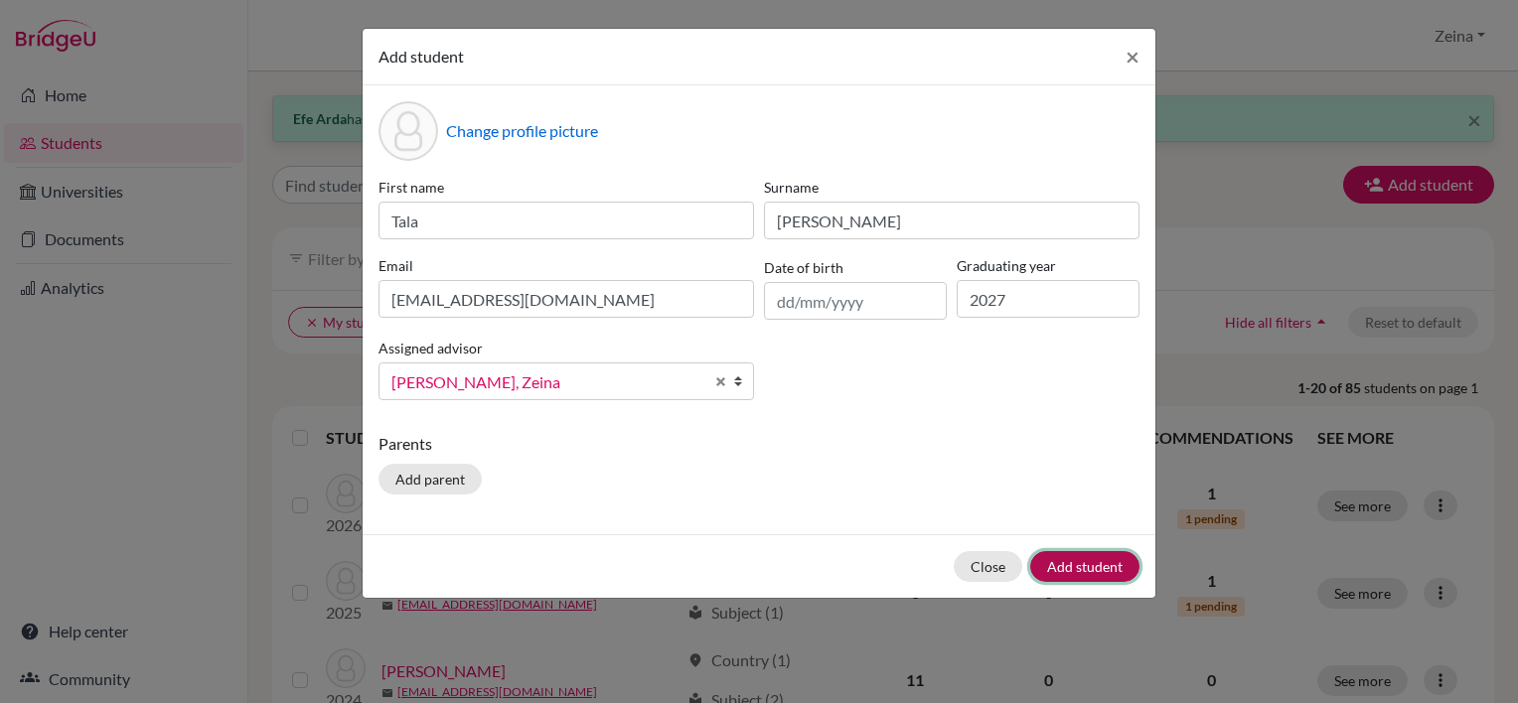
click at [1069, 582] on button "Add student" at bounding box center [1084, 566] width 109 height 31
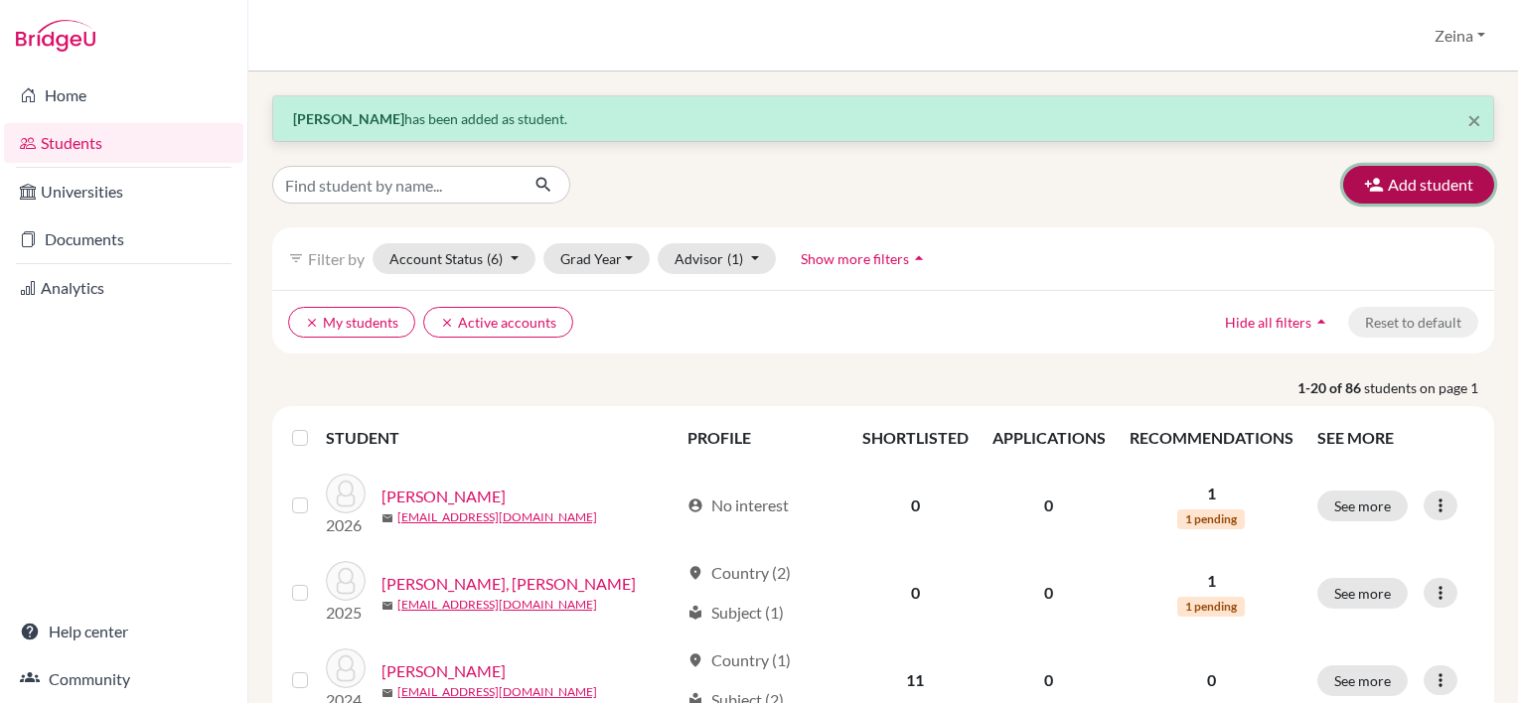
click at [1403, 168] on button "Add student" at bounding box center [1418, 185] width 151 height 38
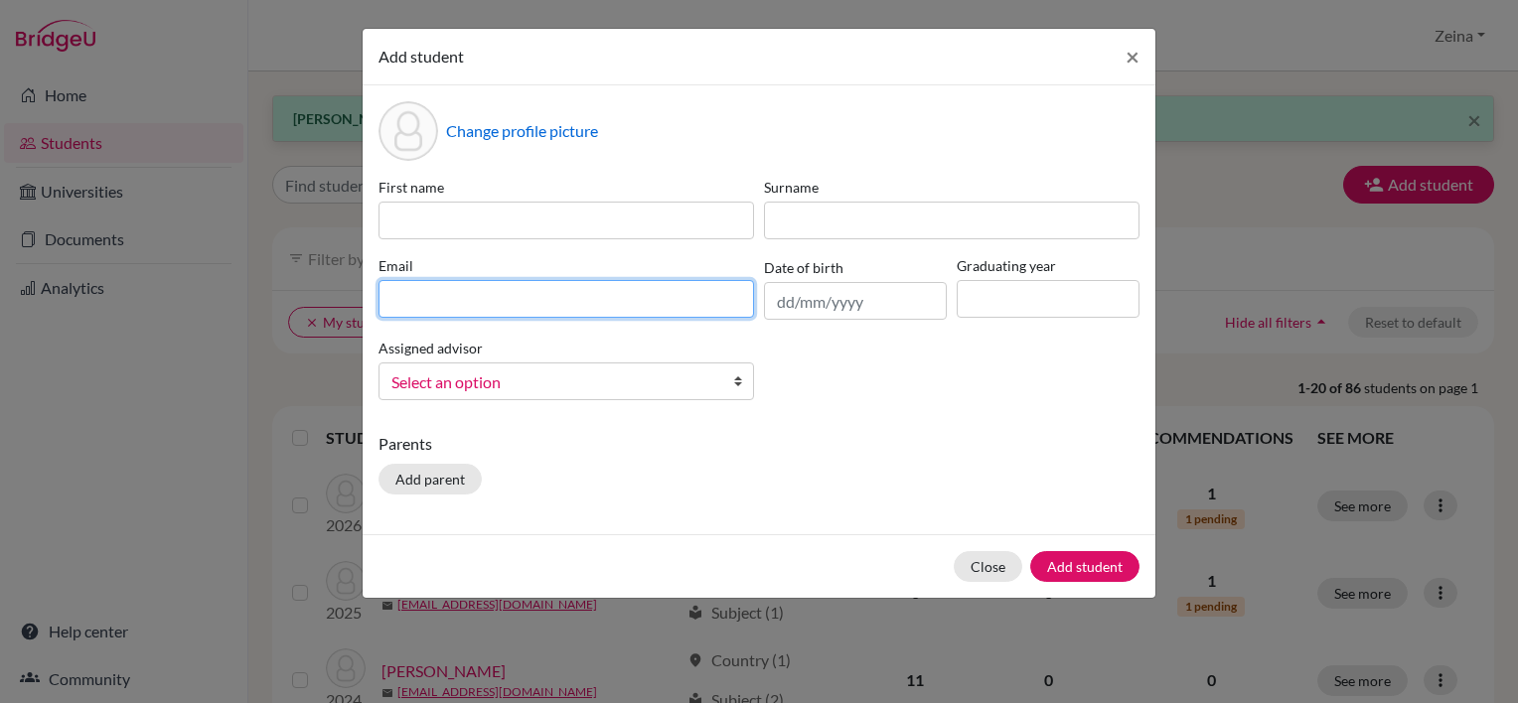
click at [716, 303] on input at bounding box center [567, 299] width 376 height 38
paste input "amira2027@students.tws-rak.org"
type input "amira2027@students.tws-rak.org"
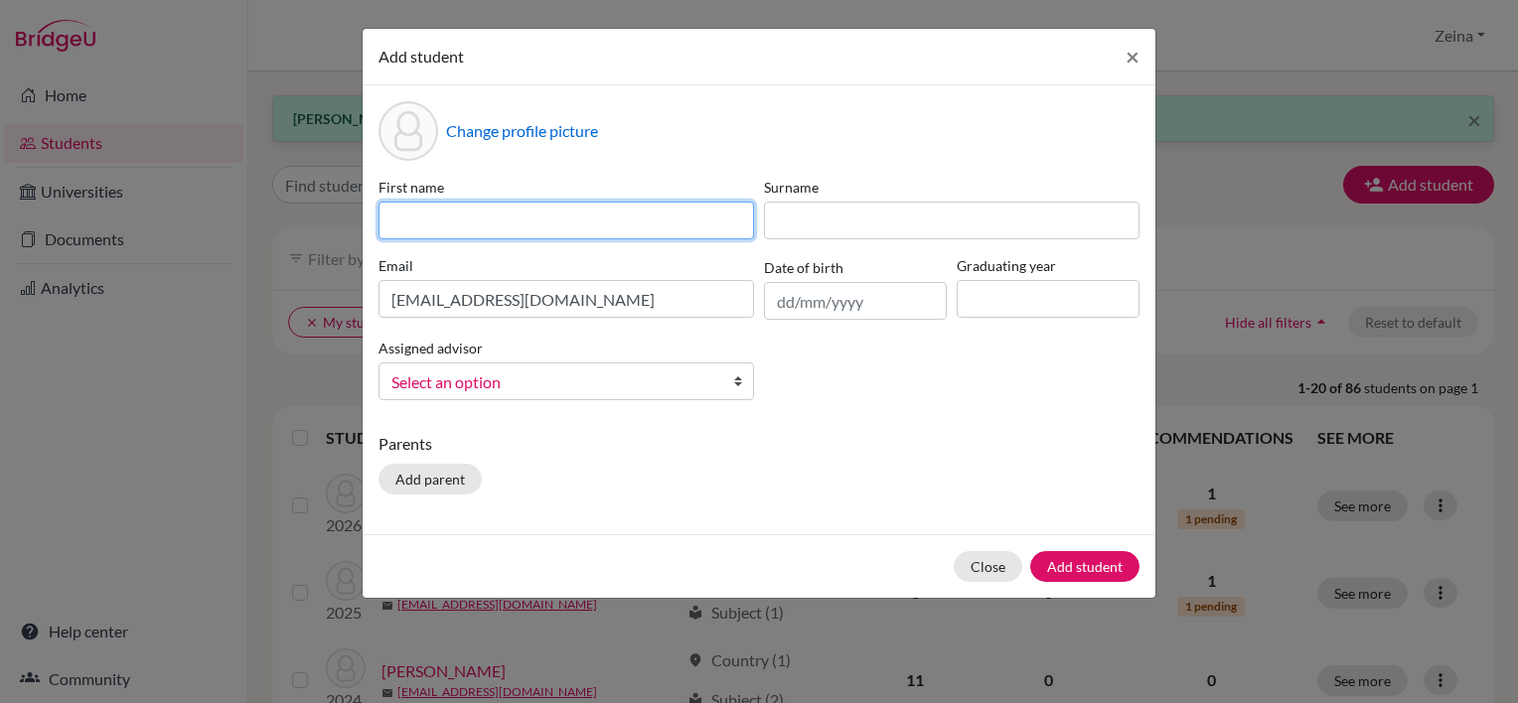
click at [510, 221] on input at bounding box center [567, 221] width 376 height 38
type input "Amira"
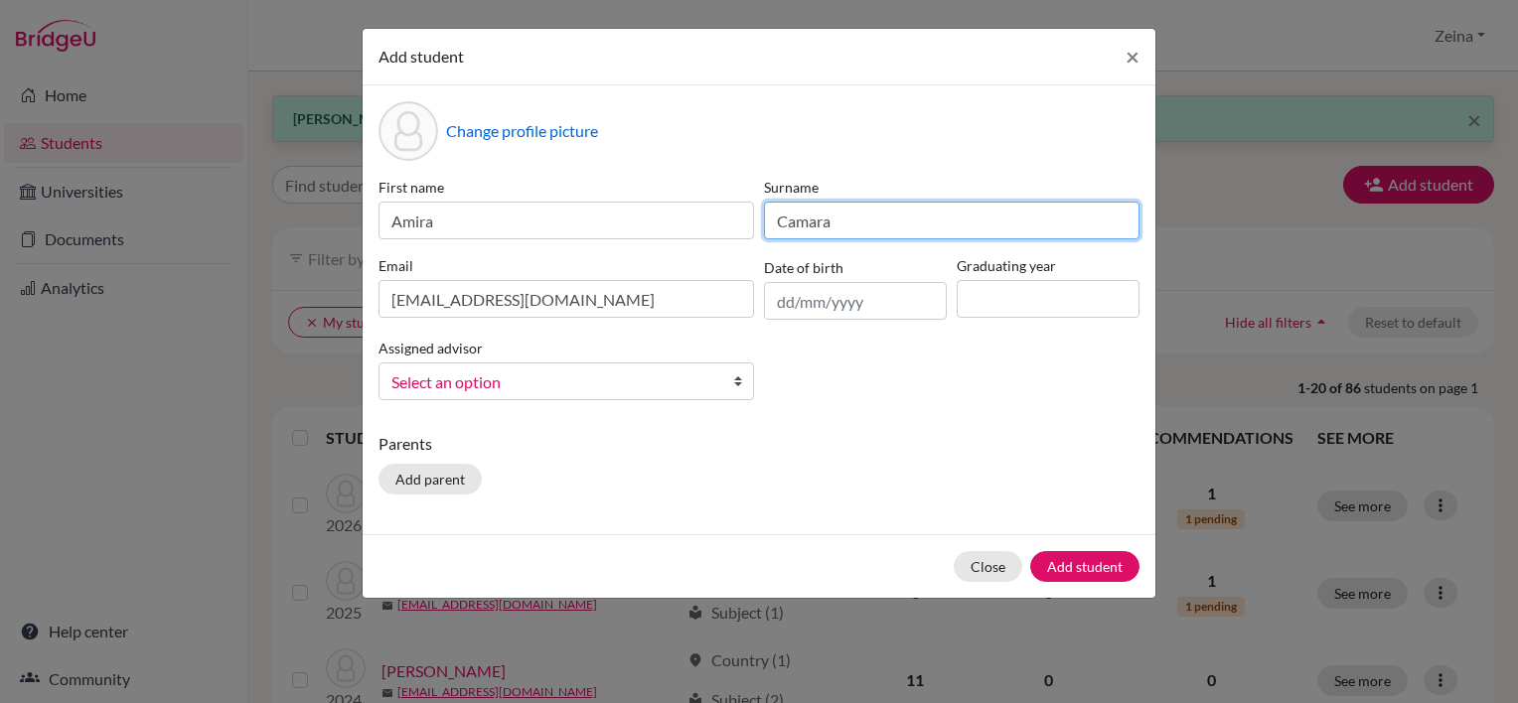
type input "Camara"
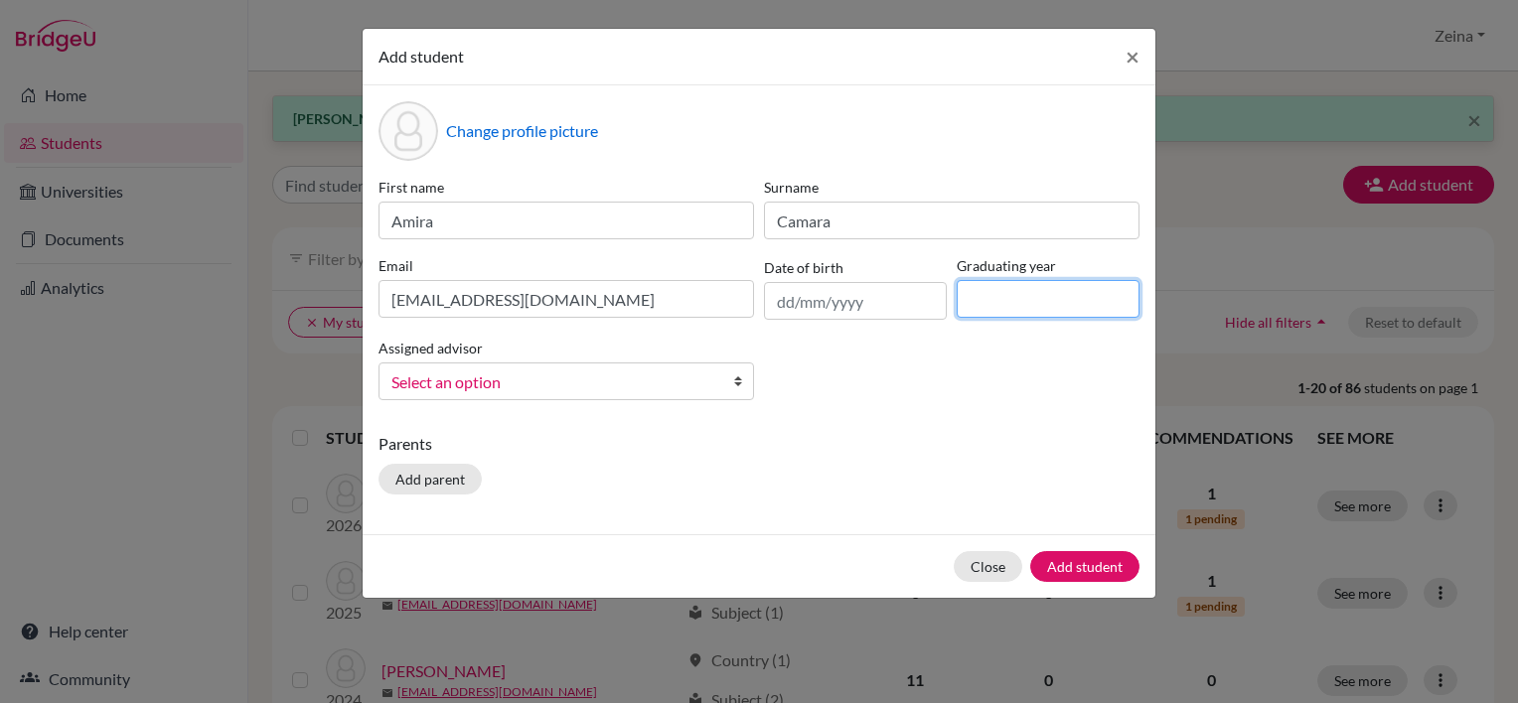
click at [964, 280] on input at bounding box center [1048, 299] width 183 height 38
type input "2027"
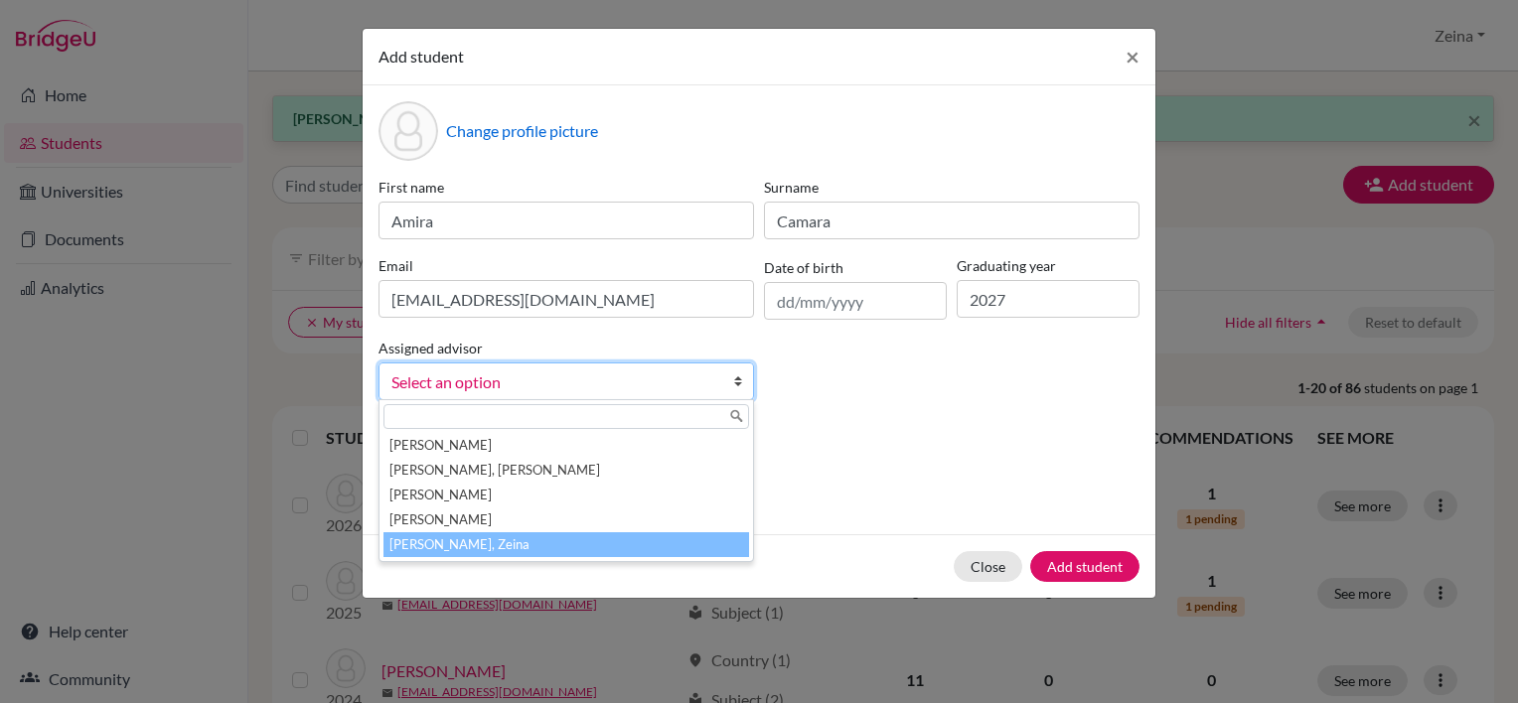
click at [433, 551] on li "Shahrour, Zeina" at bounding box center [567, 545] width 366 height 25
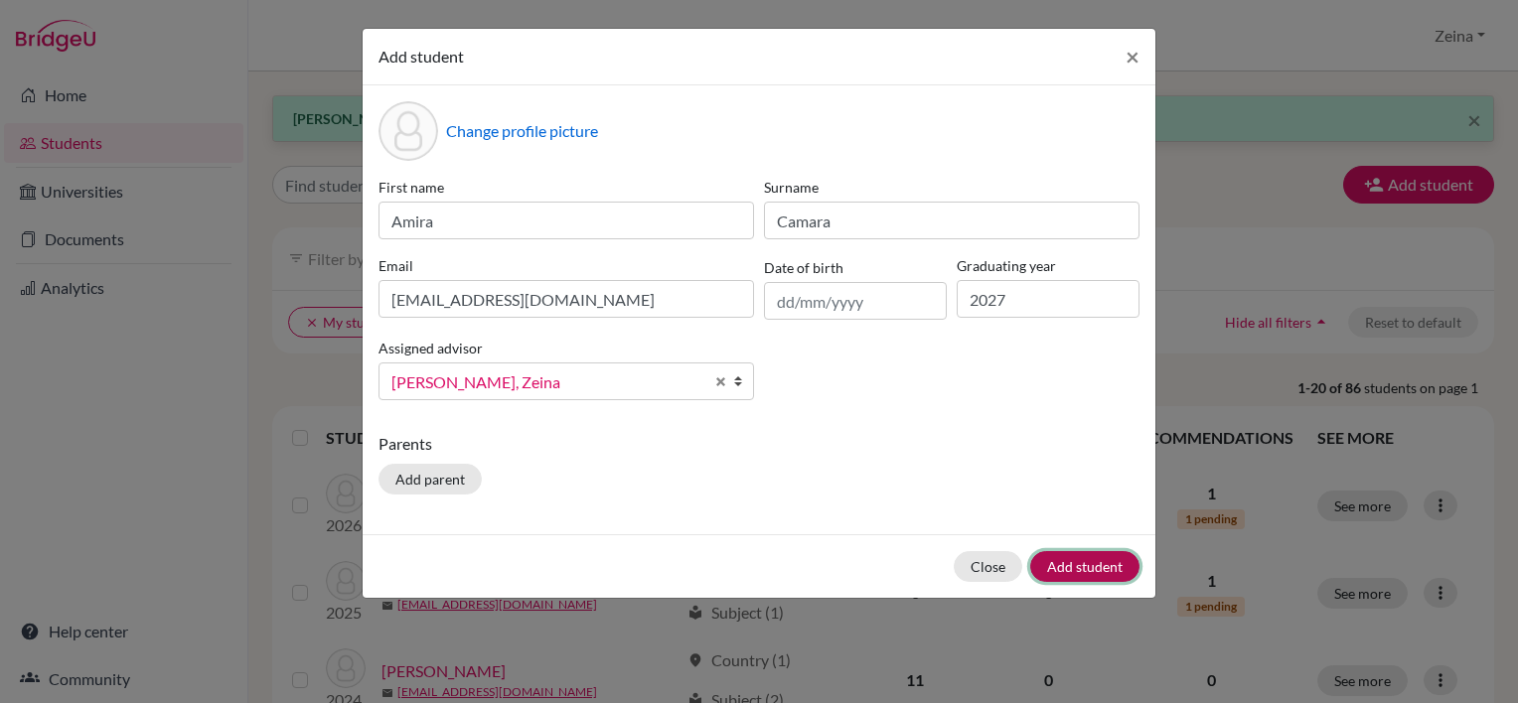
click at [1118, 580] on button "Add student" at bounding box center [1084, 566] width 109 height 31
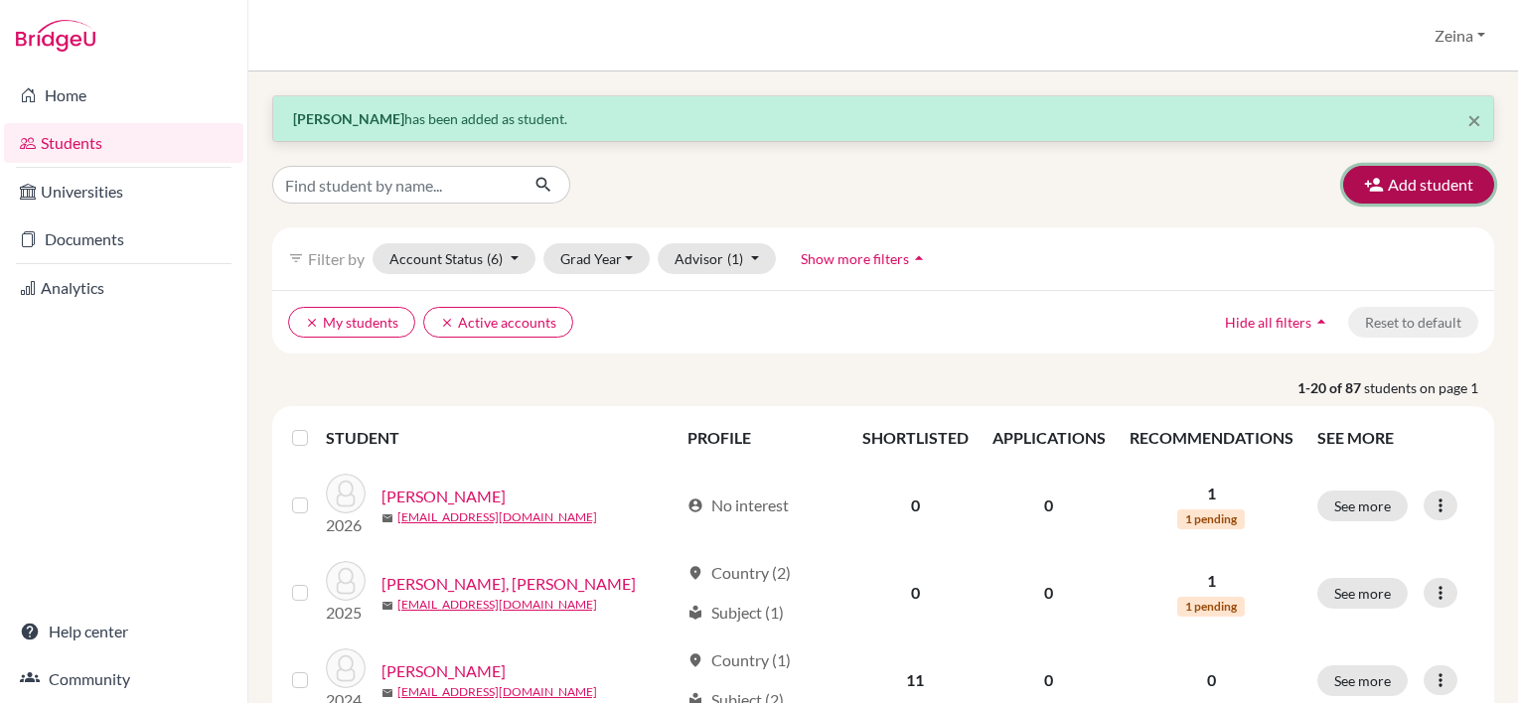
click at [1409, 186] on button "Add student" at bounding box center [1418, 185] width 151 height 38
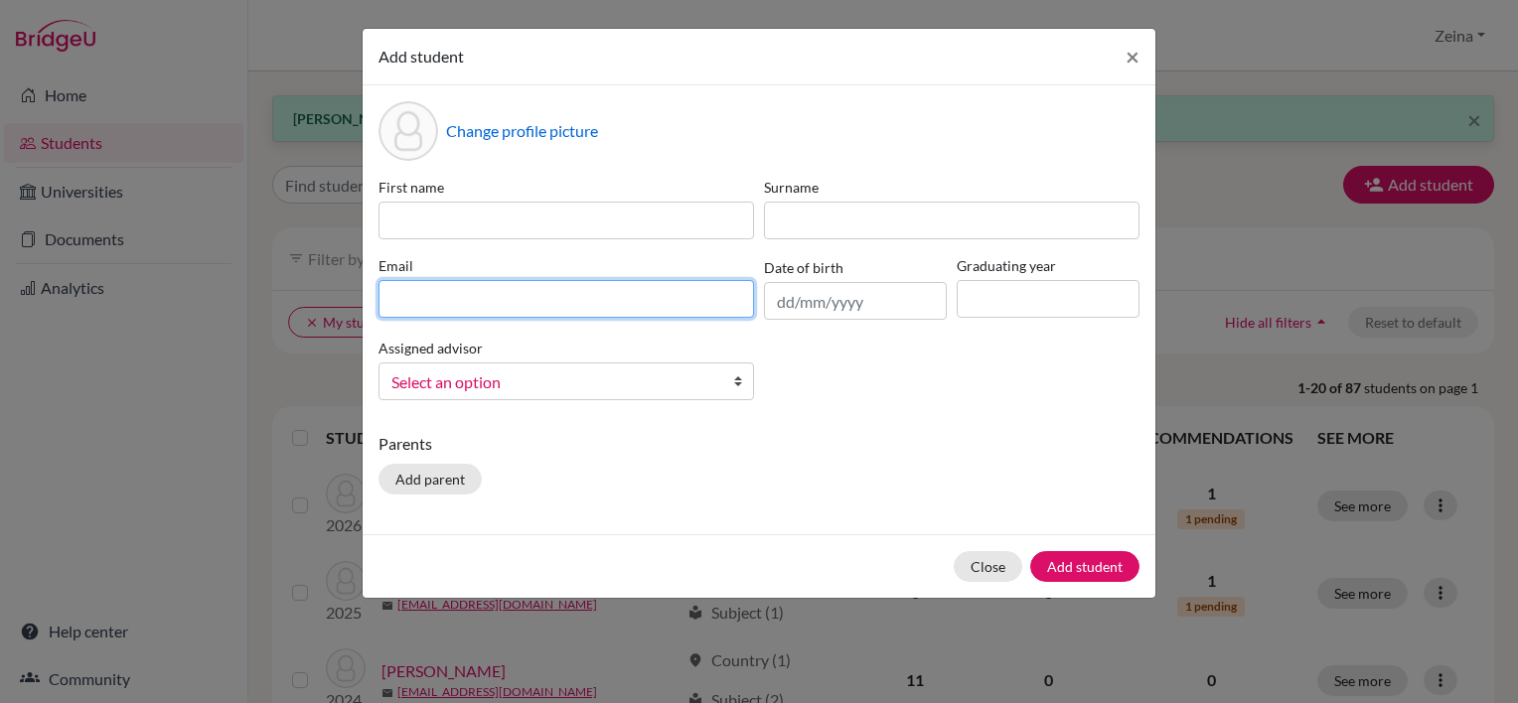
click at [421, 306] on input at bounding box center [567, 299] width 376 height 38
paste input "safara2027@students.tws-rak.org"
type input "safara2027@students.tws-rak.org"
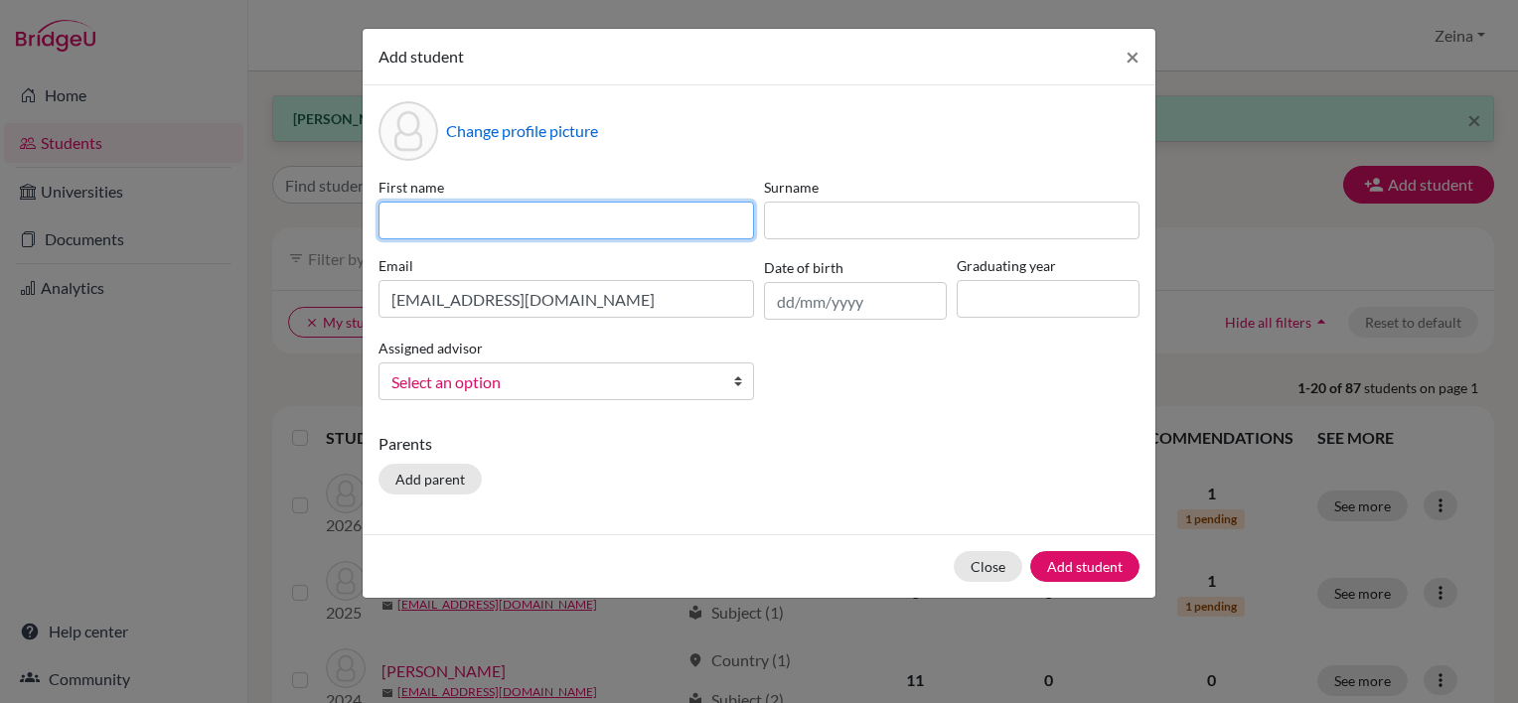
click at [479, 221] on input at bounding box center [567, 221] width 376 height 38
type input "Safara"
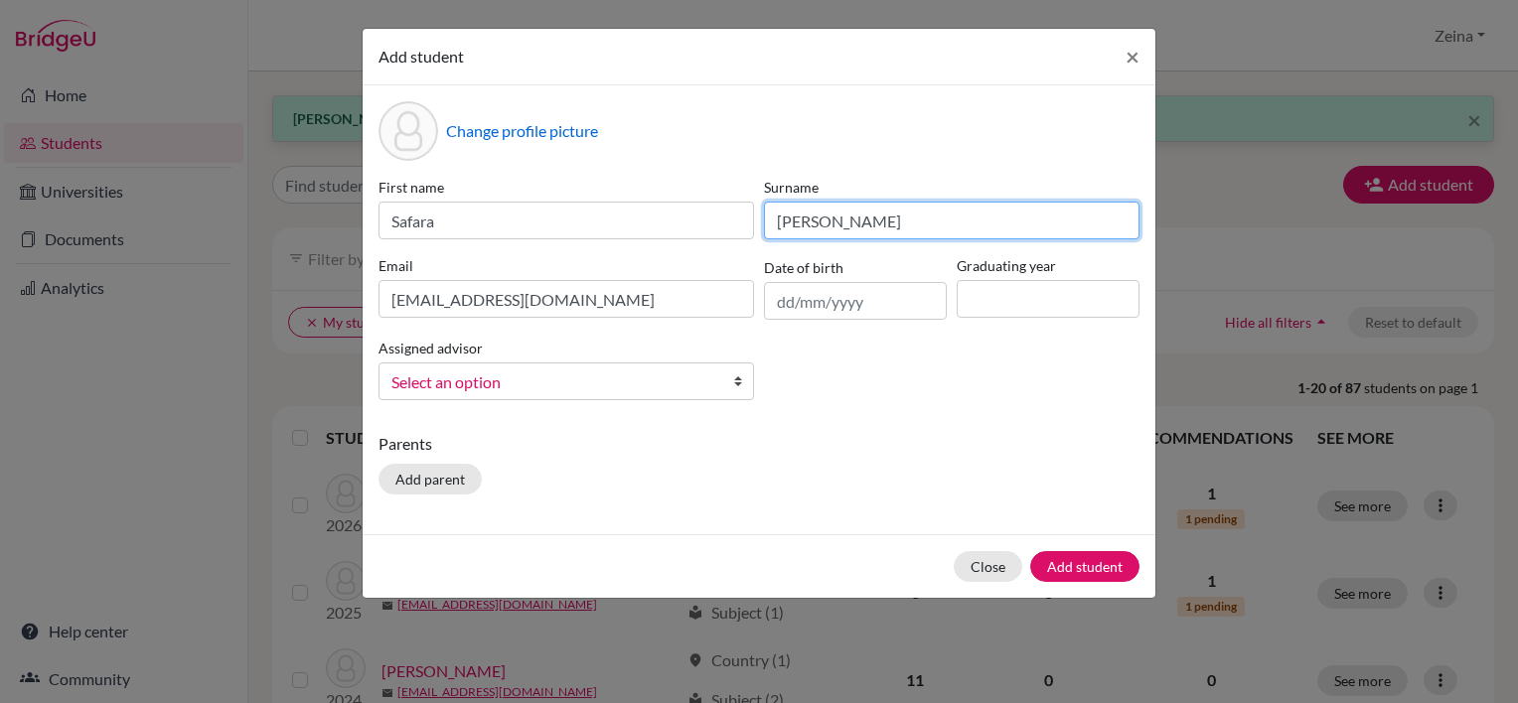
type input "Christofferson"
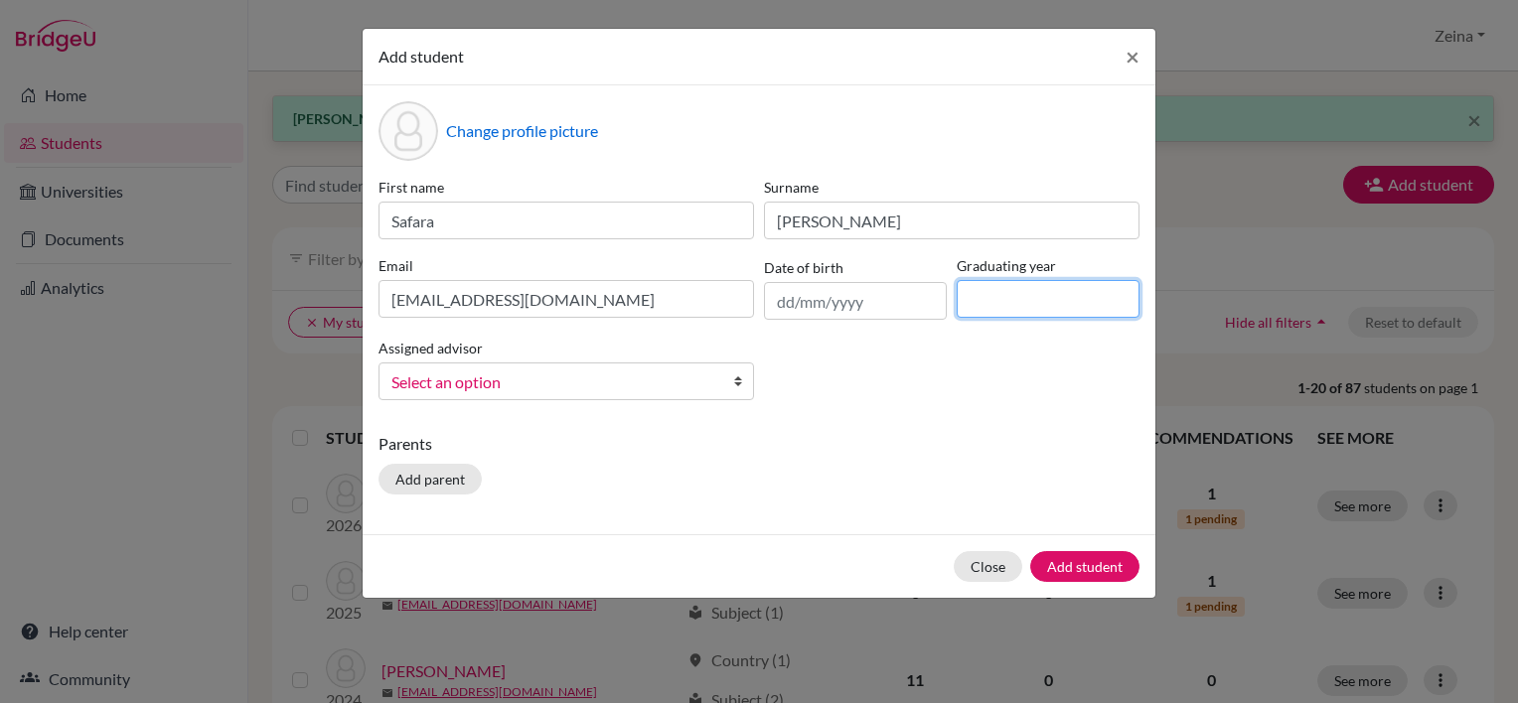
click at [998, 294] on input at bounding box center [1048, 299] width 183 height 38
type input "2027"
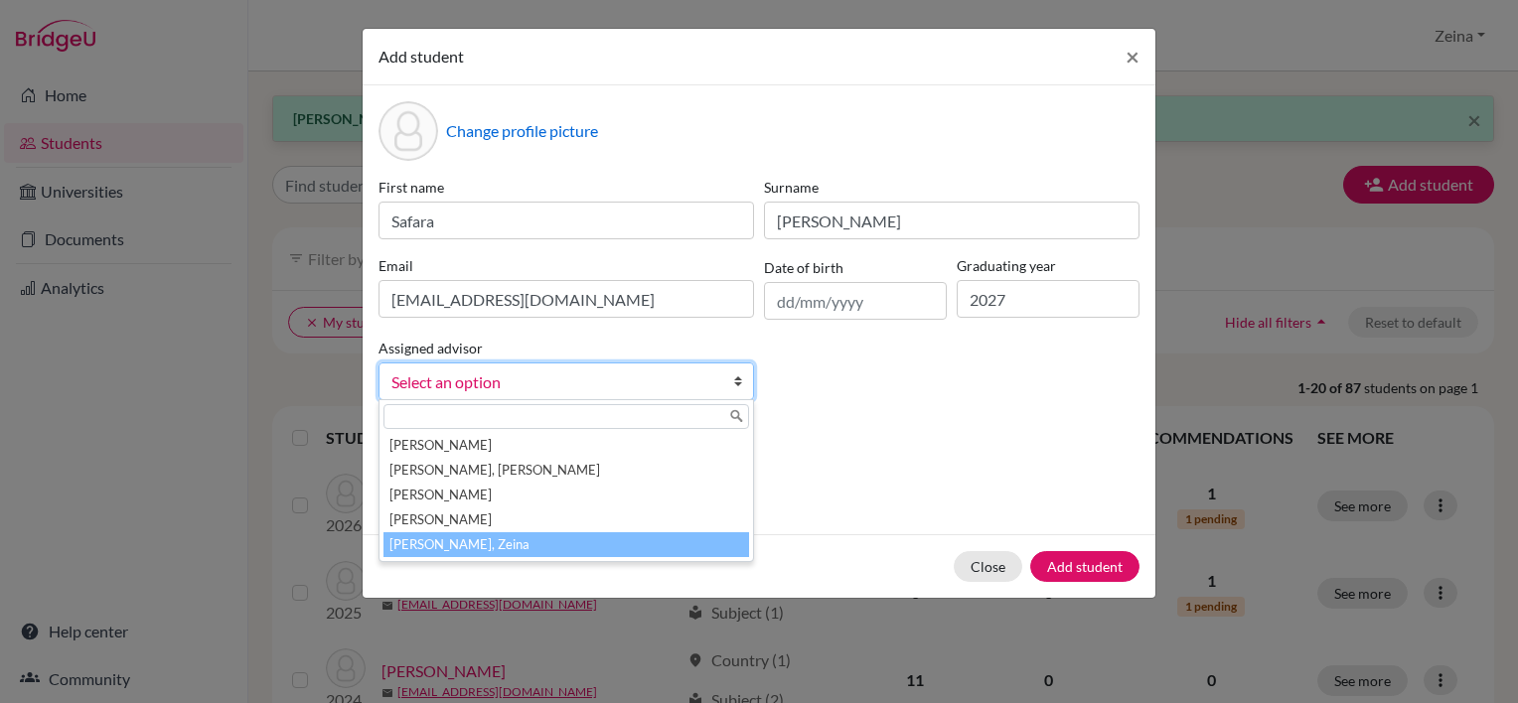
click at [470, 545] on li "Shahrour, Zeina" at bounding box center [567, 545] width 366 height 25
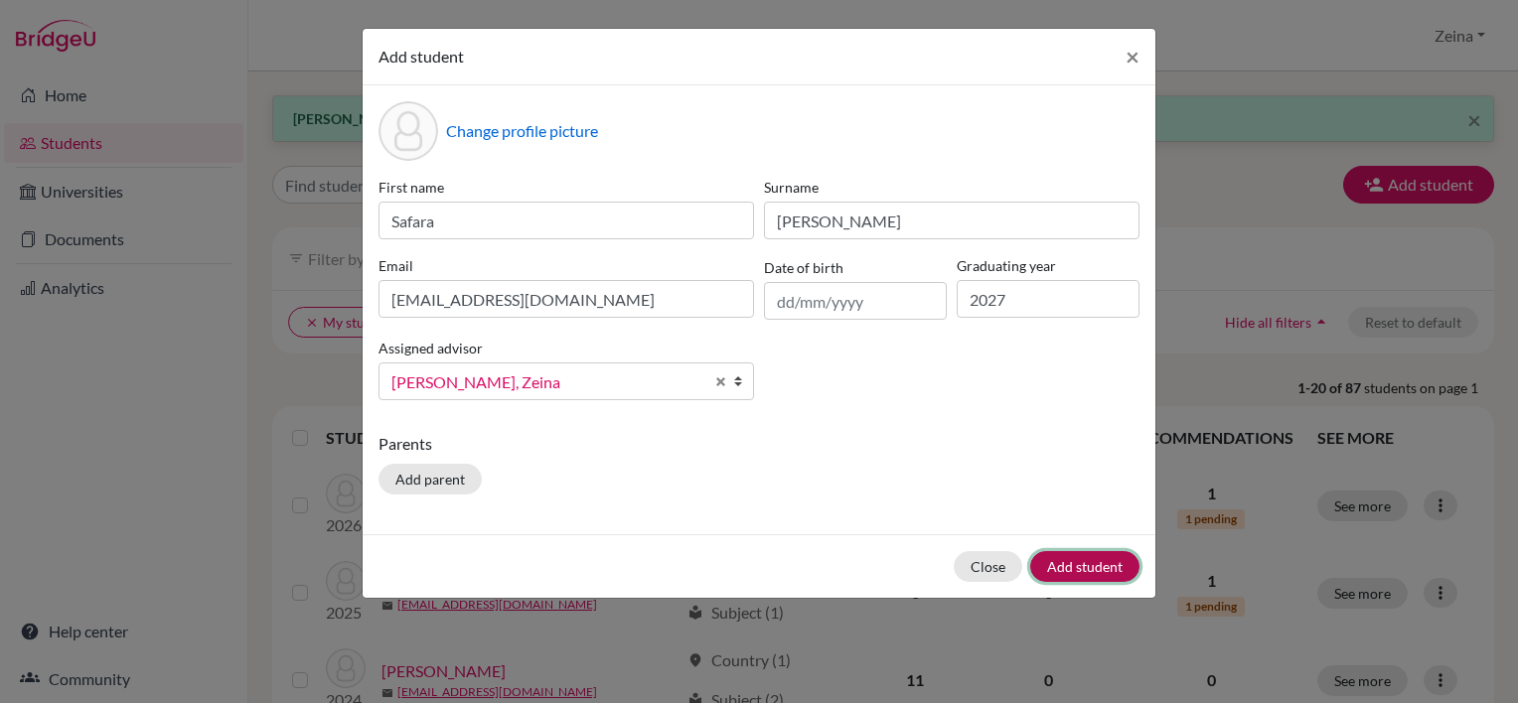
click at [1100, 562] on button "Add student" at bounding box center [1084, 566] width 109 height 31
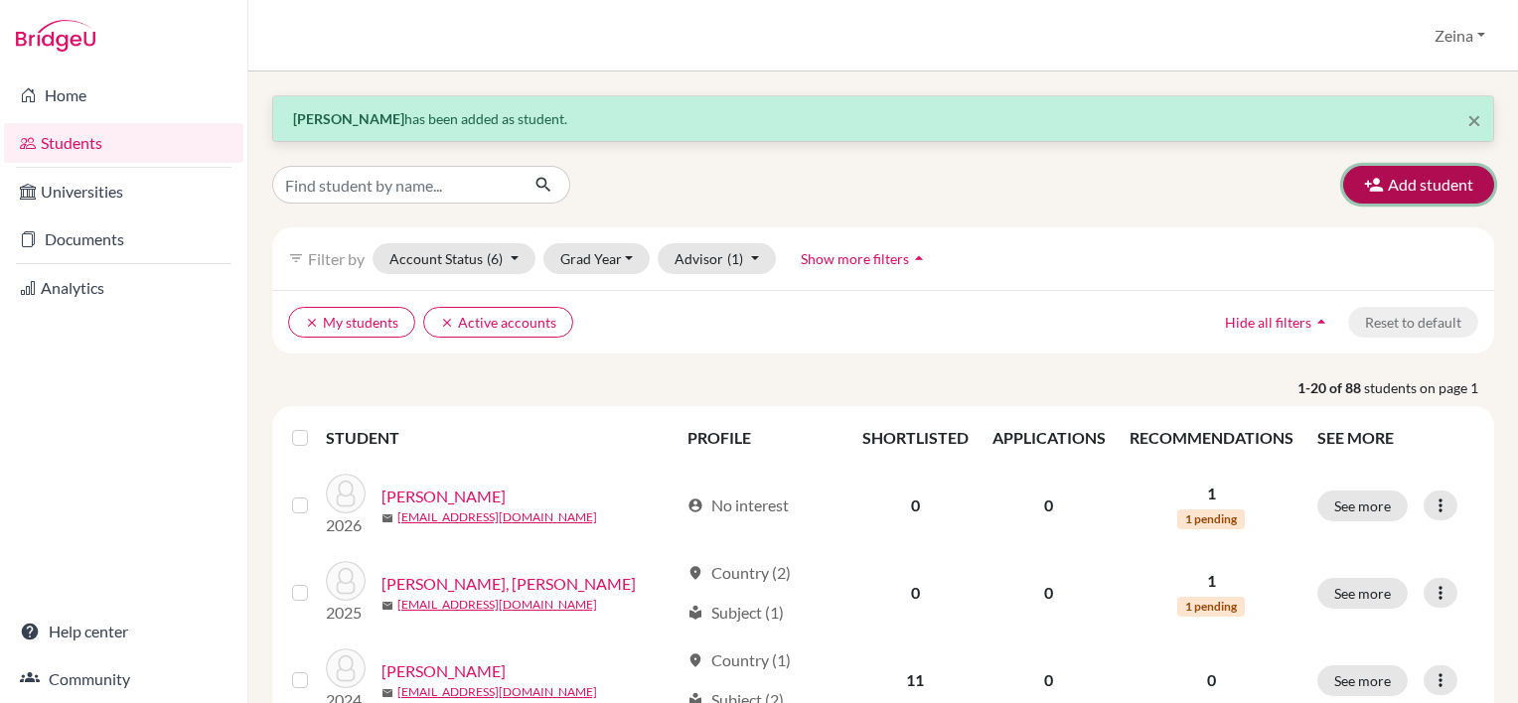
click at [1422, 191] on button "Add student" at bounding box center [1418, 185] width 151 height 38
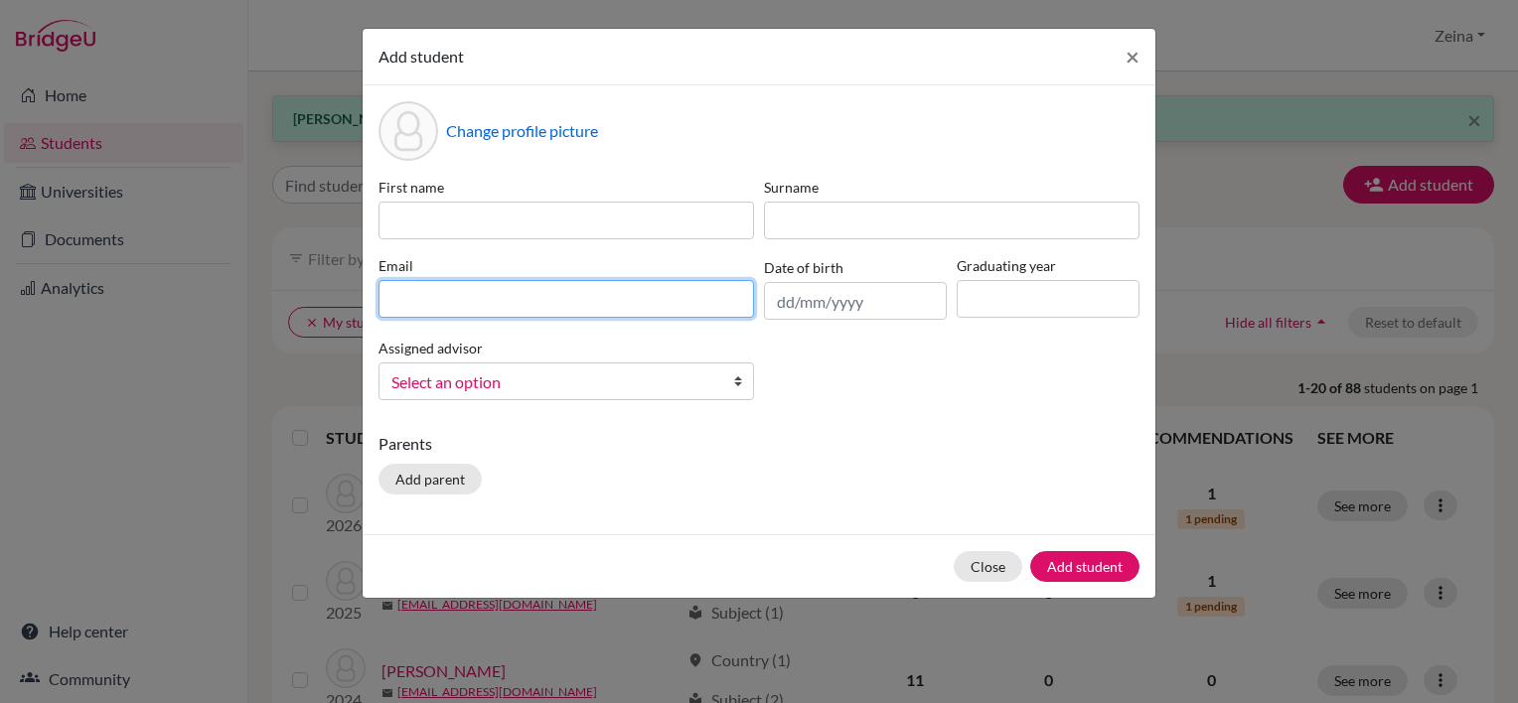
click at [495, 306] on input at bounding box center [567, 299] width 376 height 38
paste input "khadijah2027@students.tws-rak.org"
type input "khadijah2027@students.tws-rak.org"
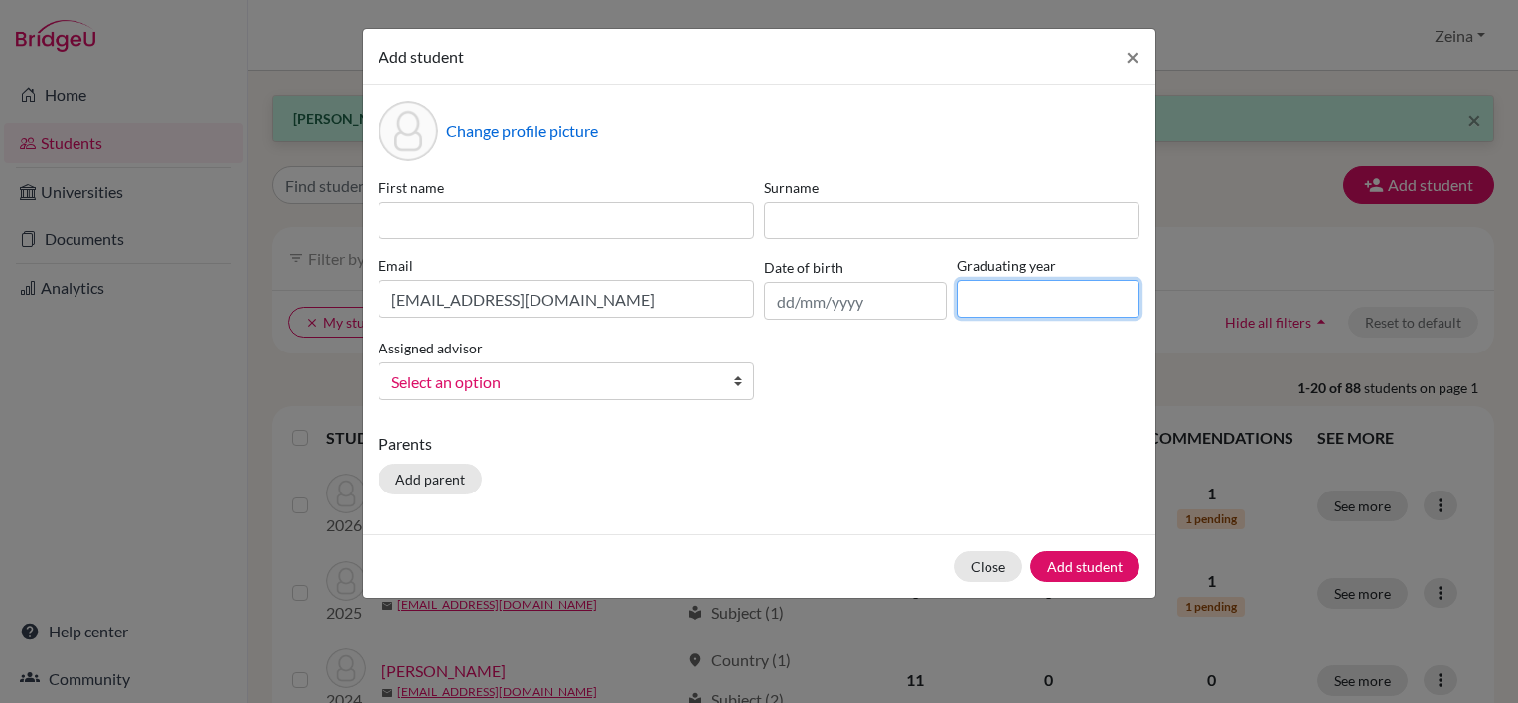
click at [1093, 312] on input at bounding box center [1048, 299] width 183 height 38
type input "2027"
type input "Safara"
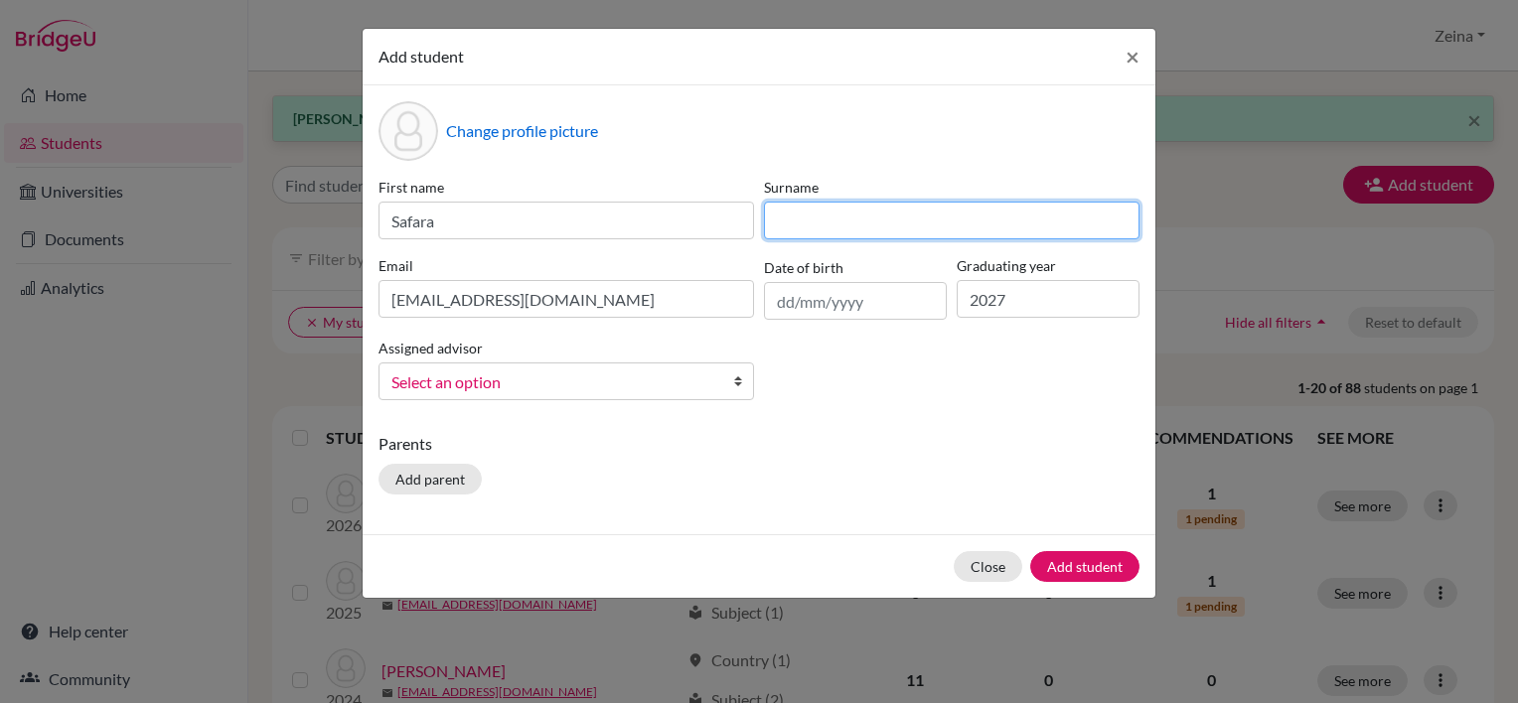
type input "Christofferson"
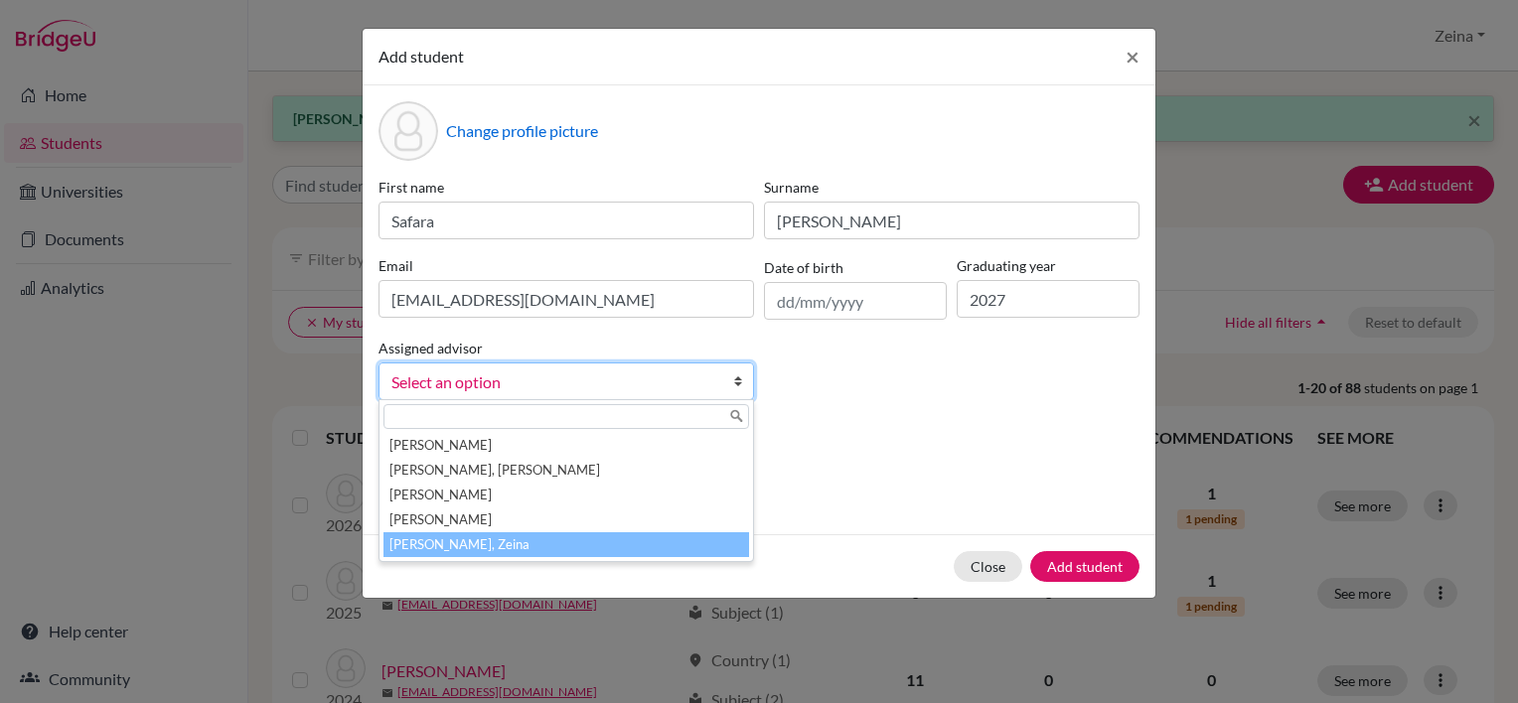
click at [497, 546] on li "Shahrour, Zeina" at bounding box center [567, 545] width 366 height 25
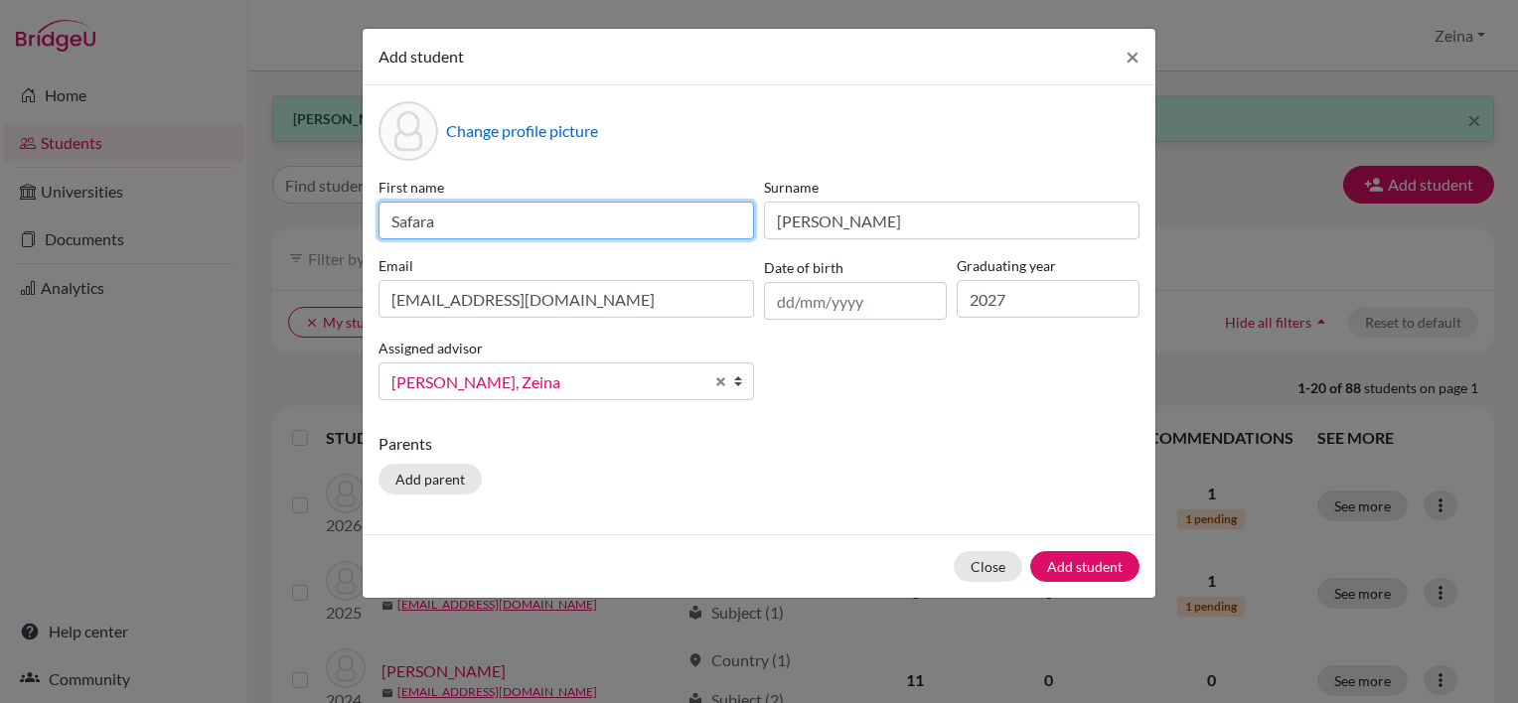
click at [449, 220] on input "Safara" at bounding box center [567, 221] width 376 height 38
drag, startPoint x: 449, startPoint y: 220, endPoint x: 316, endPoint y: 215, distance: 133.2
click at [316, 215] on div "Add student × Change profile picture First name Safara Surname Christofferson E…" at bounding box center [759, 351] width 1518 height 703
type input "Khadijia"
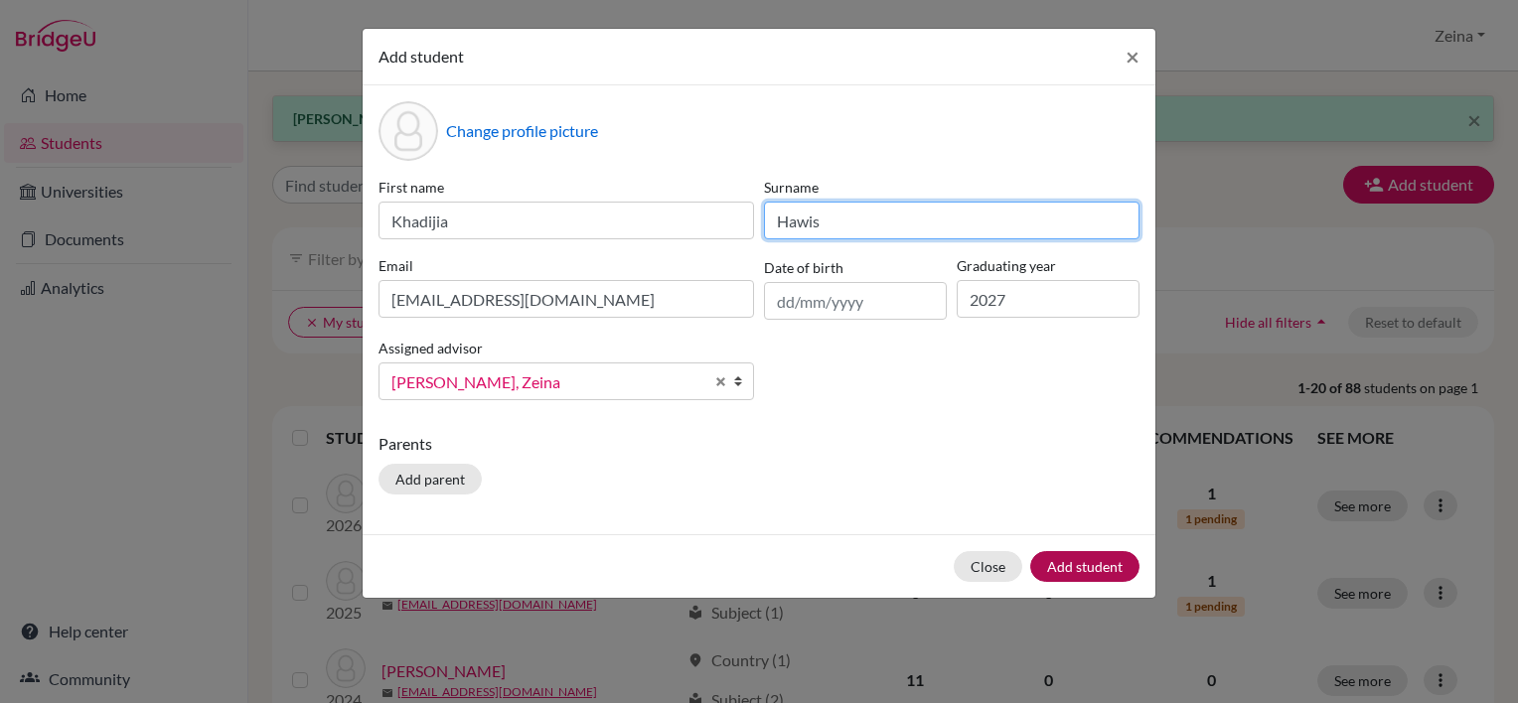
type input "Hawis"
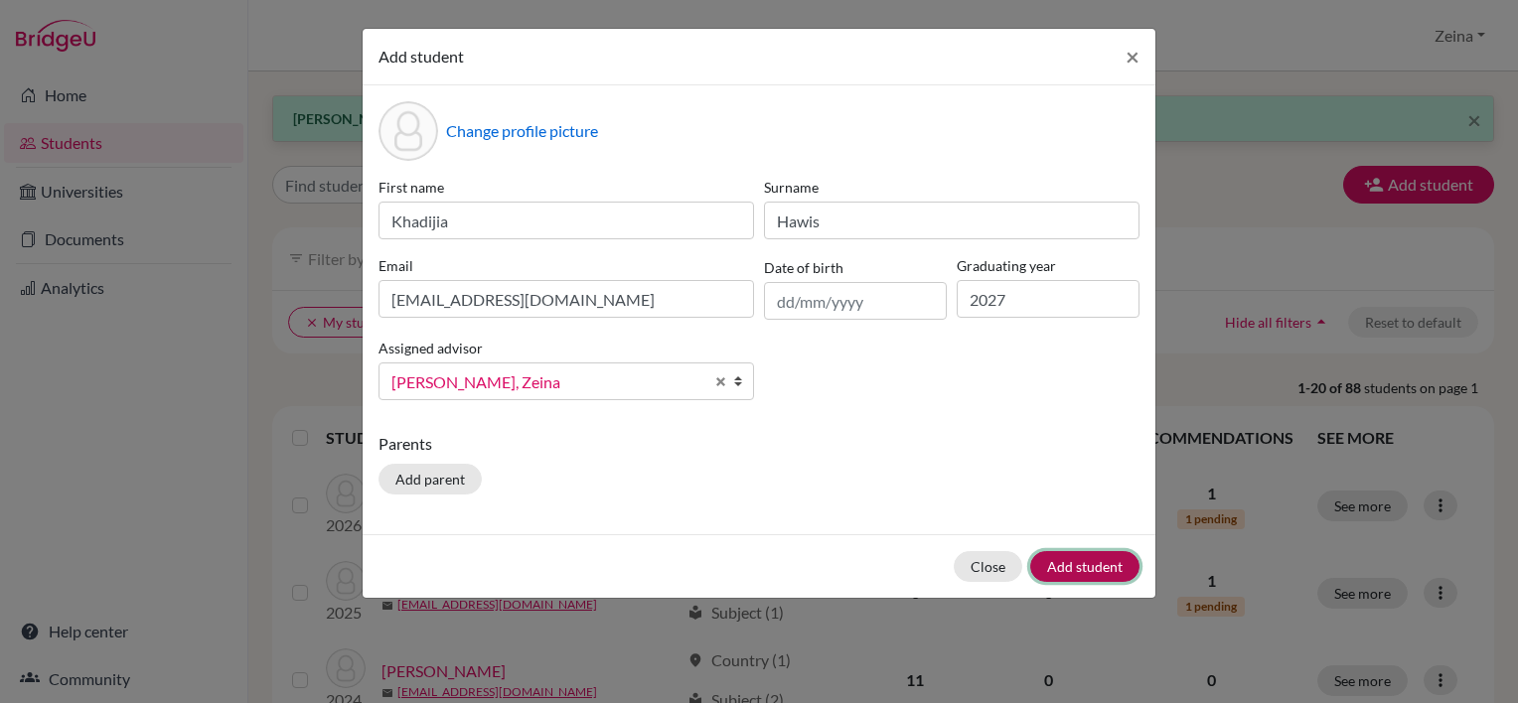
click at [1073, 572] on button "Add student" at bounding box center [1084, 566] width 109 height 31
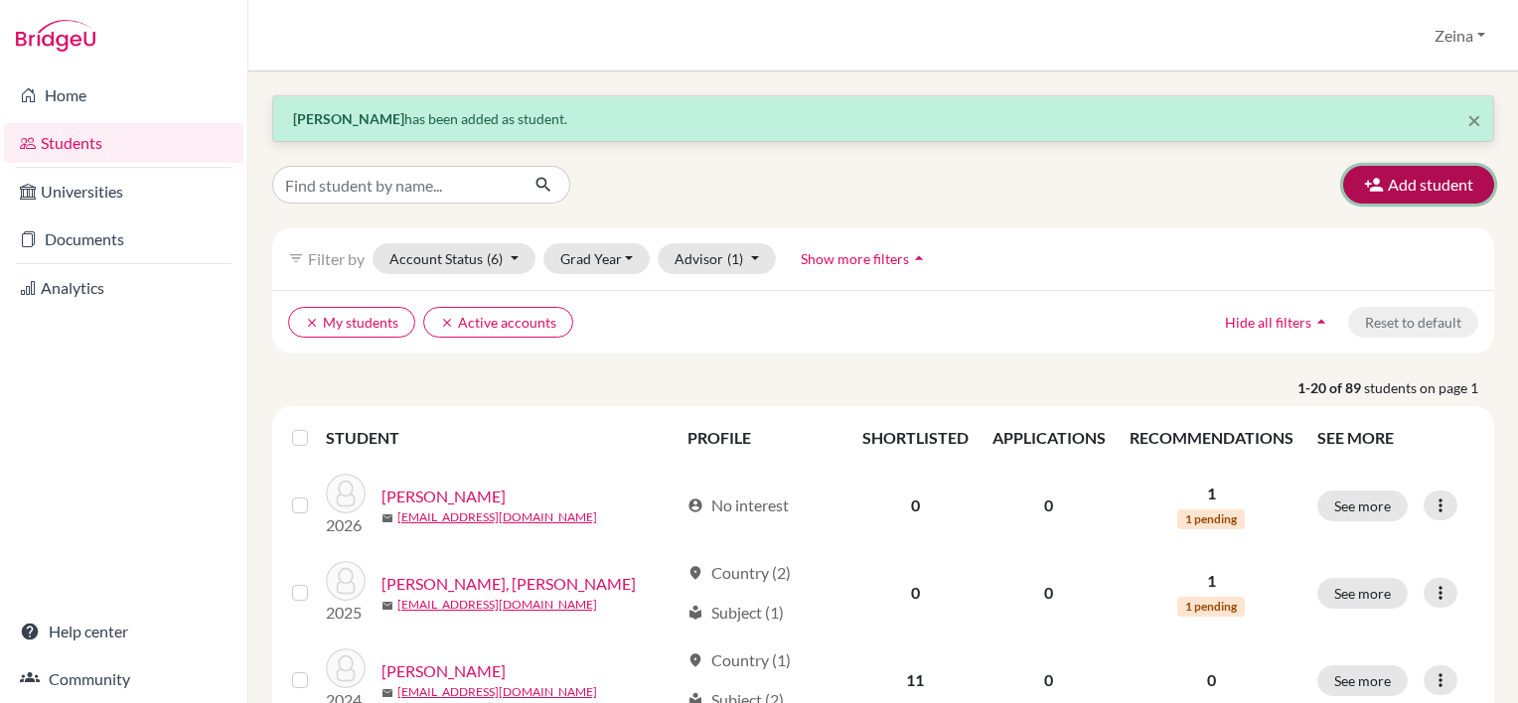
click at [1419, 183] on button "Add student" at bounding box center [1418, 185] width 151 height 38
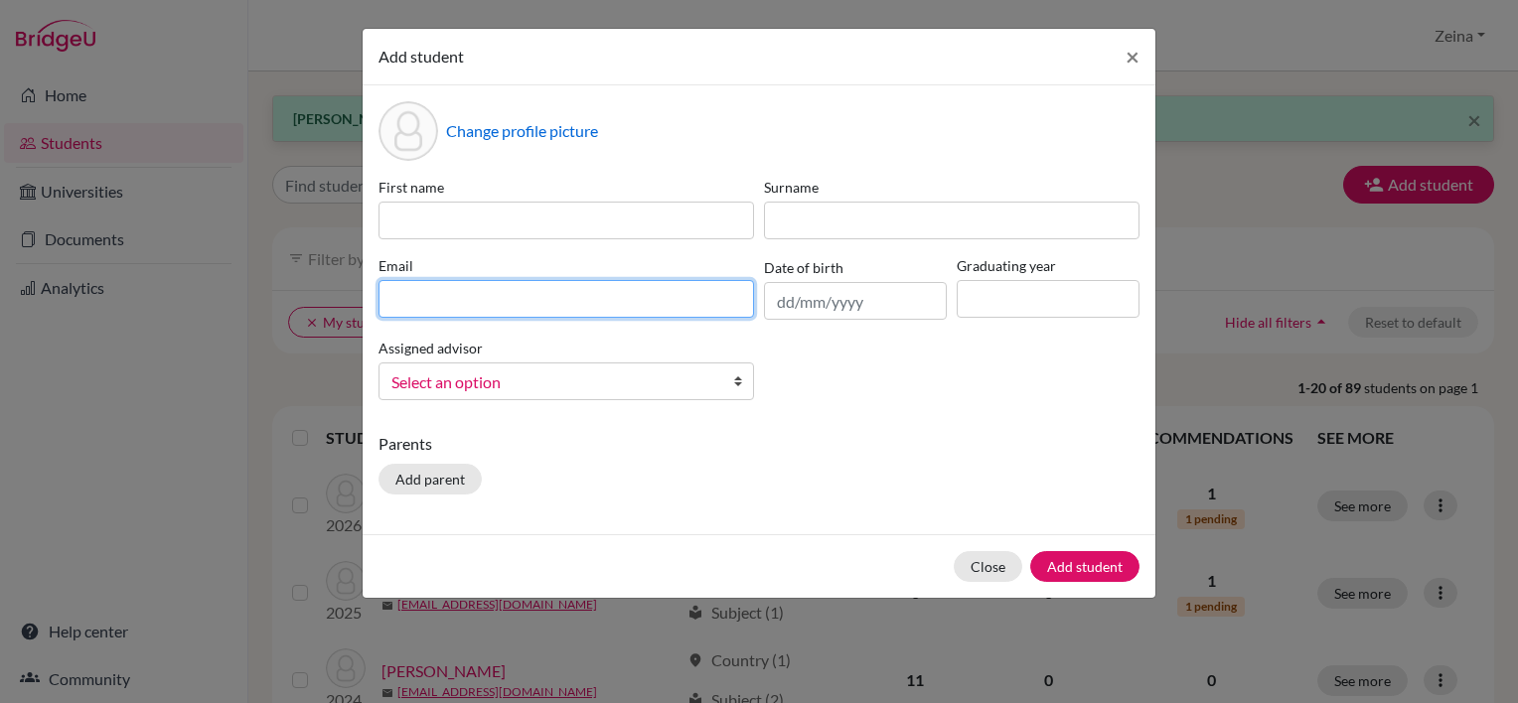
click at [692, 296] on input at bounding box center [567, 299] width 376 height 38
paste input "khadijah2027@students.tws-rak.org"
drag, startPoint x: 692, startPoint y: 308, endPoint x: 191, endPoint y: 306, distance: 500.8
click at [191, 306] on div "Add student × Change profile picture First name Surname Email khadijah2027@stud…" at bounding box center [759, 351] width 1518 height 703
paste input "patrik"
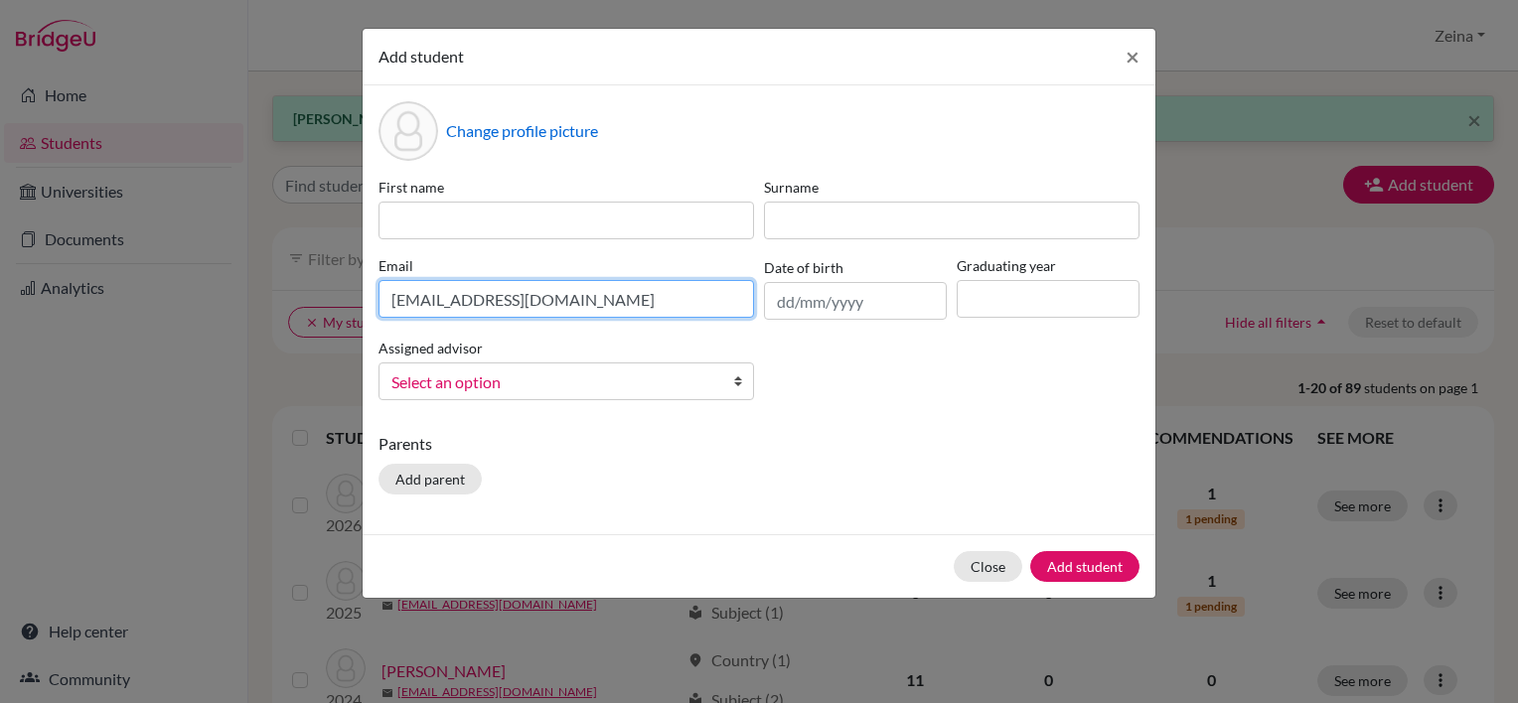
type input "patrik2027@students.tws-rak.org"
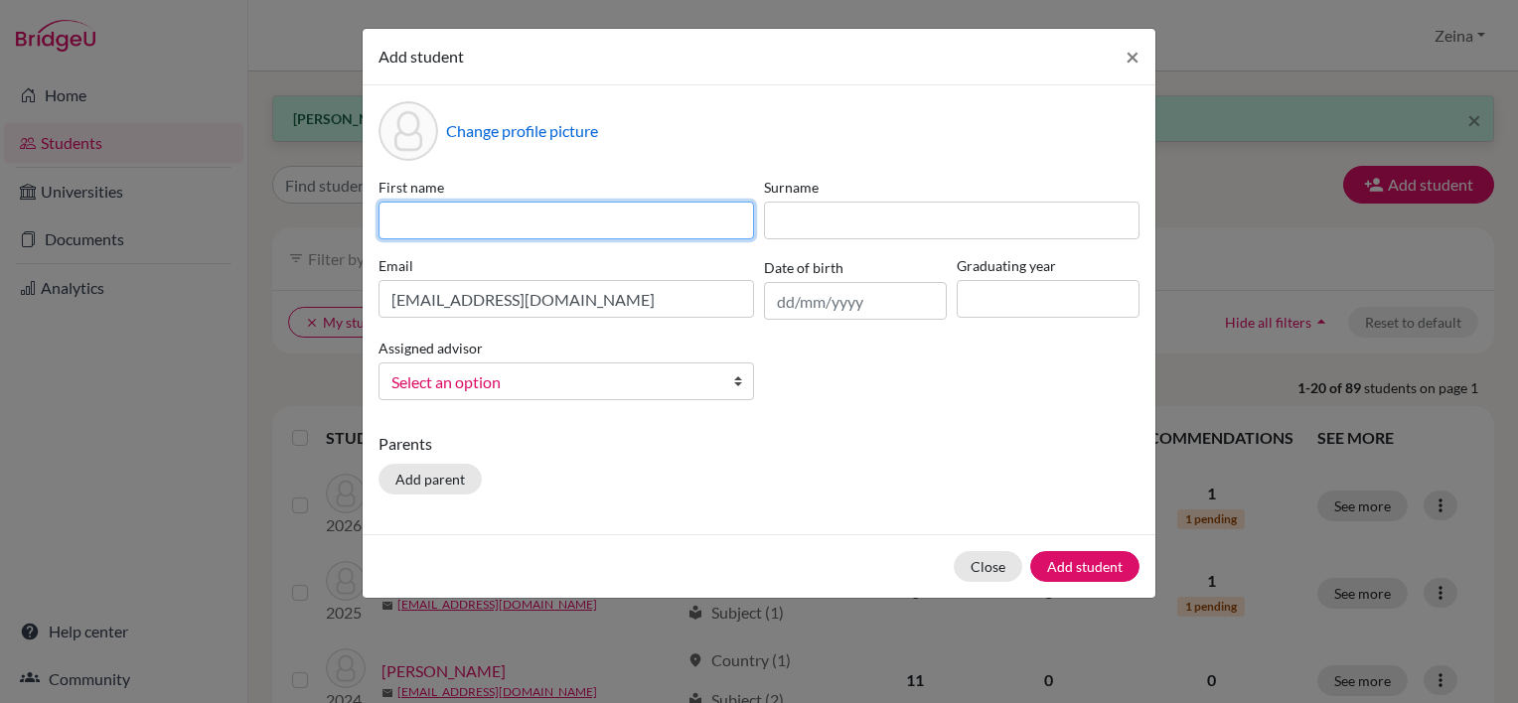
click at [461, 208] on input at bounding box center [567, 221] width 376 height 38
type input "Patrik"
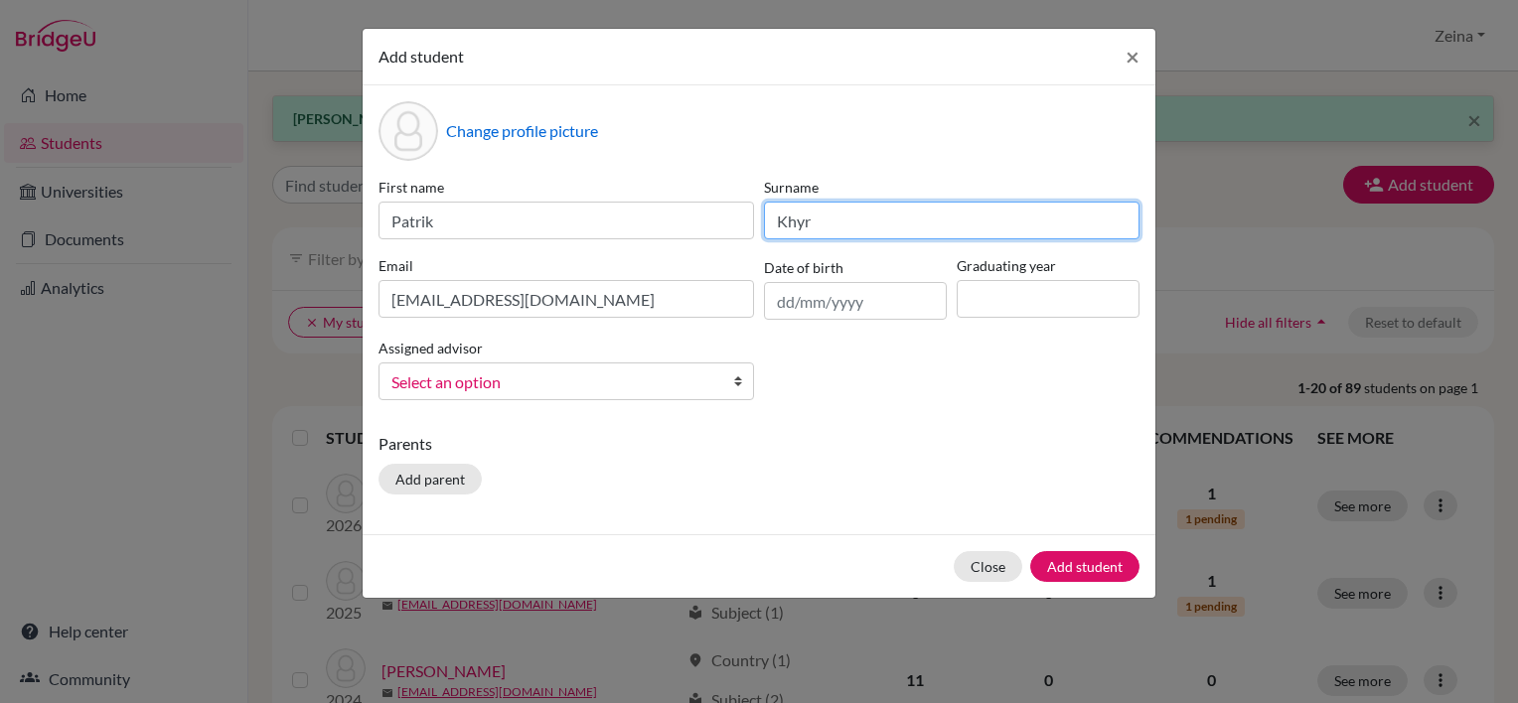
type input "Khyr"
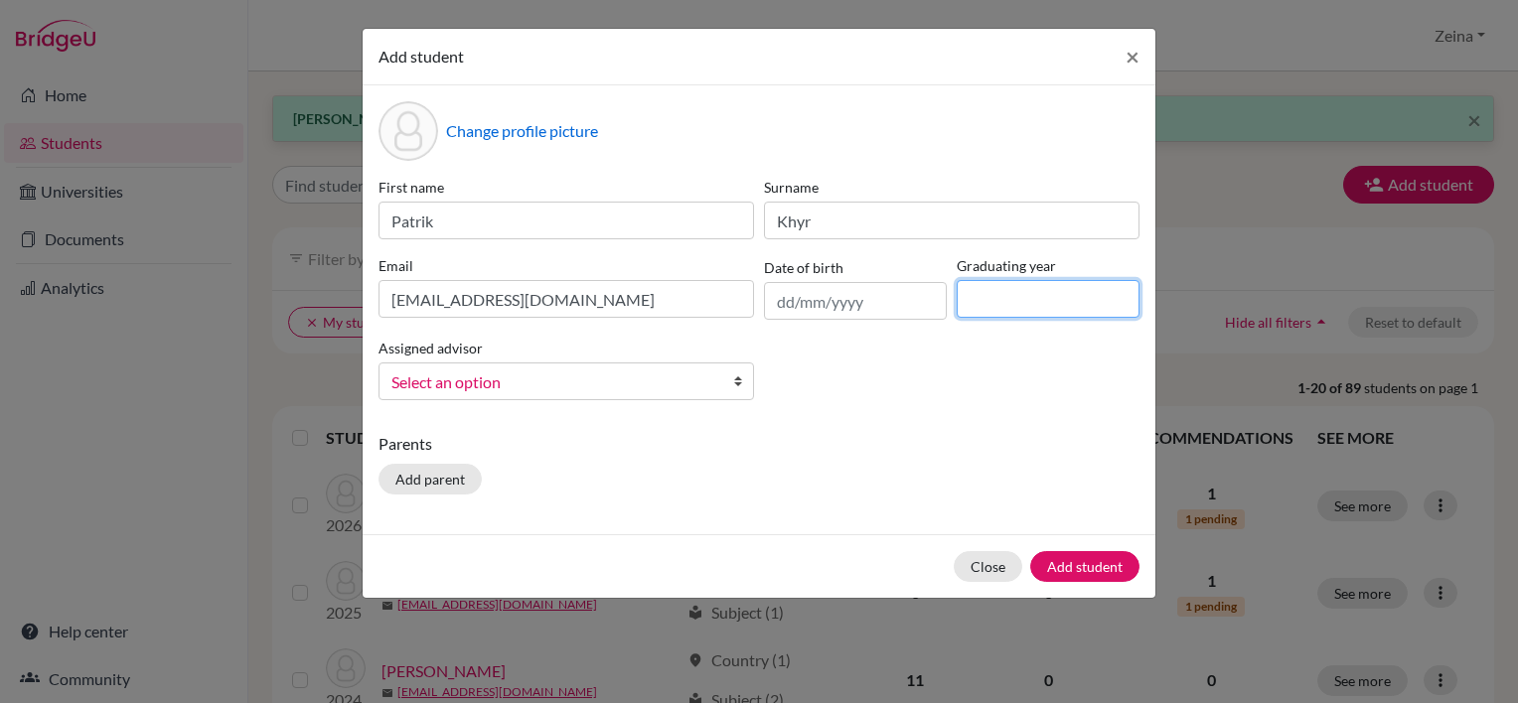
click at [1053, 313] on input at bounding box center [1048, 299] width 183 height 38
type input "2027"
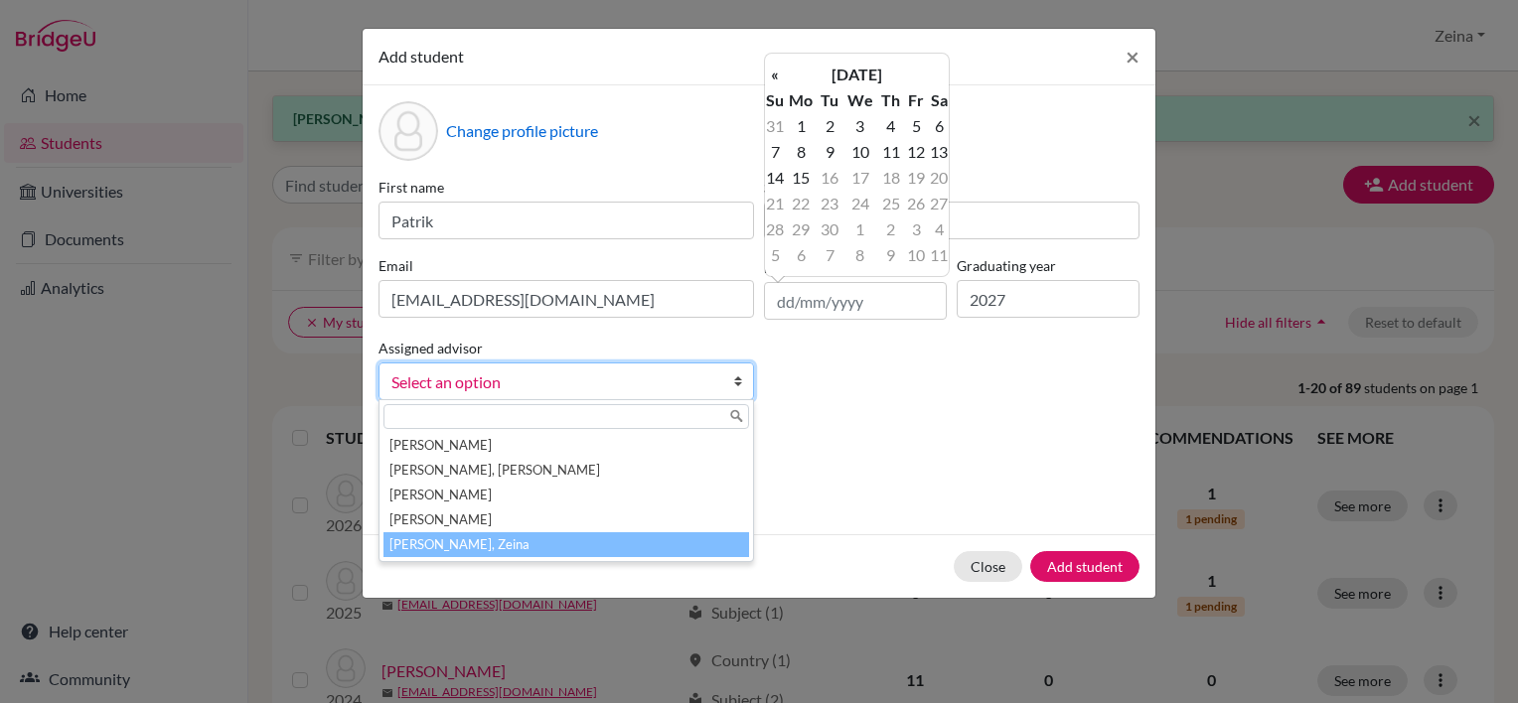
click at [429, 552] on li "Shahrour, Zeina" at bounding box center [567, 545] width 366 height 25
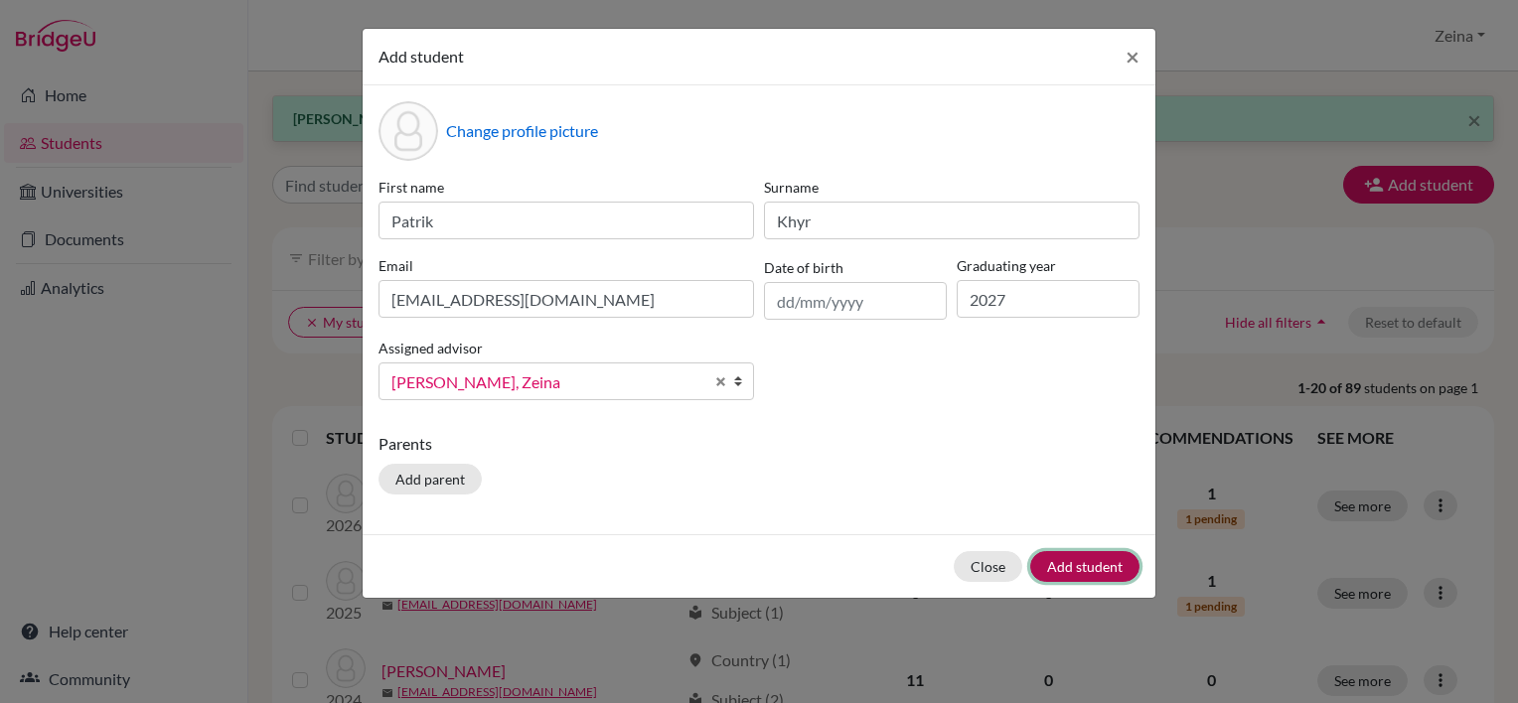
click at [1064, 560] on button "Add student" at bounding box center [1084, 566] width 109 height 31
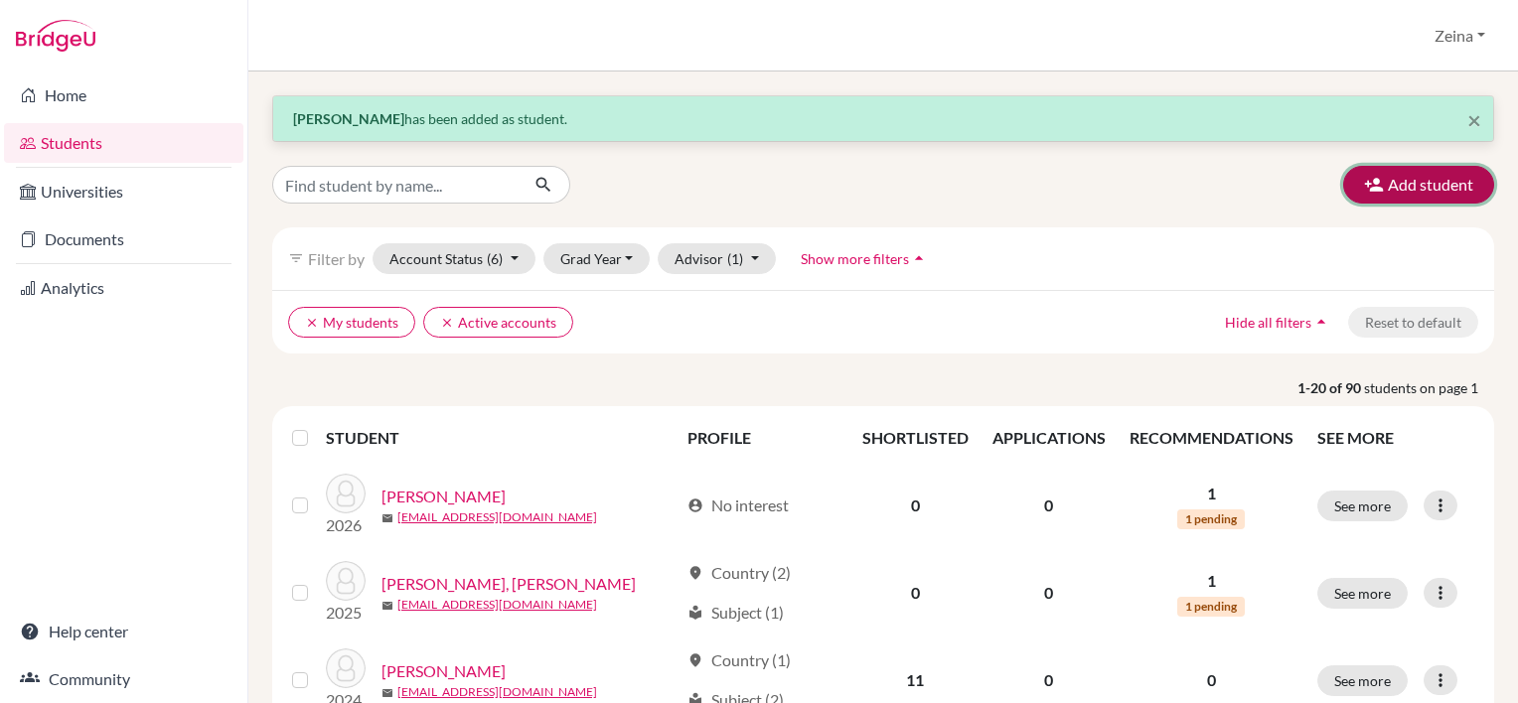
click at [1403, 179] on button "Add student" at bounding box center [1418, 185] width 151 height 38
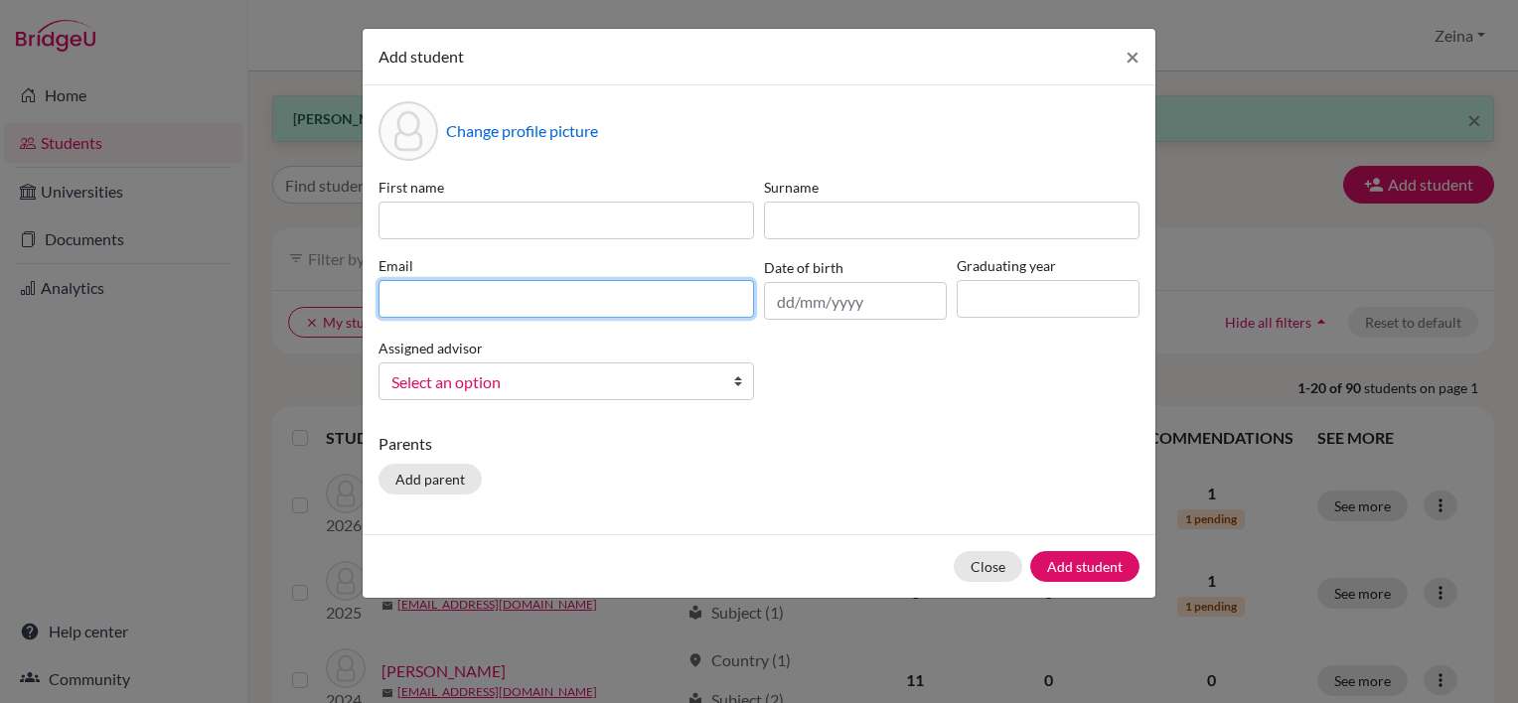
click at [567, 296] on input at bounding box center [567, 299] width 376 height 38
paste input "leah2027@students.tws-rak.org"
type input "leah2027@students.tws-rak.org"
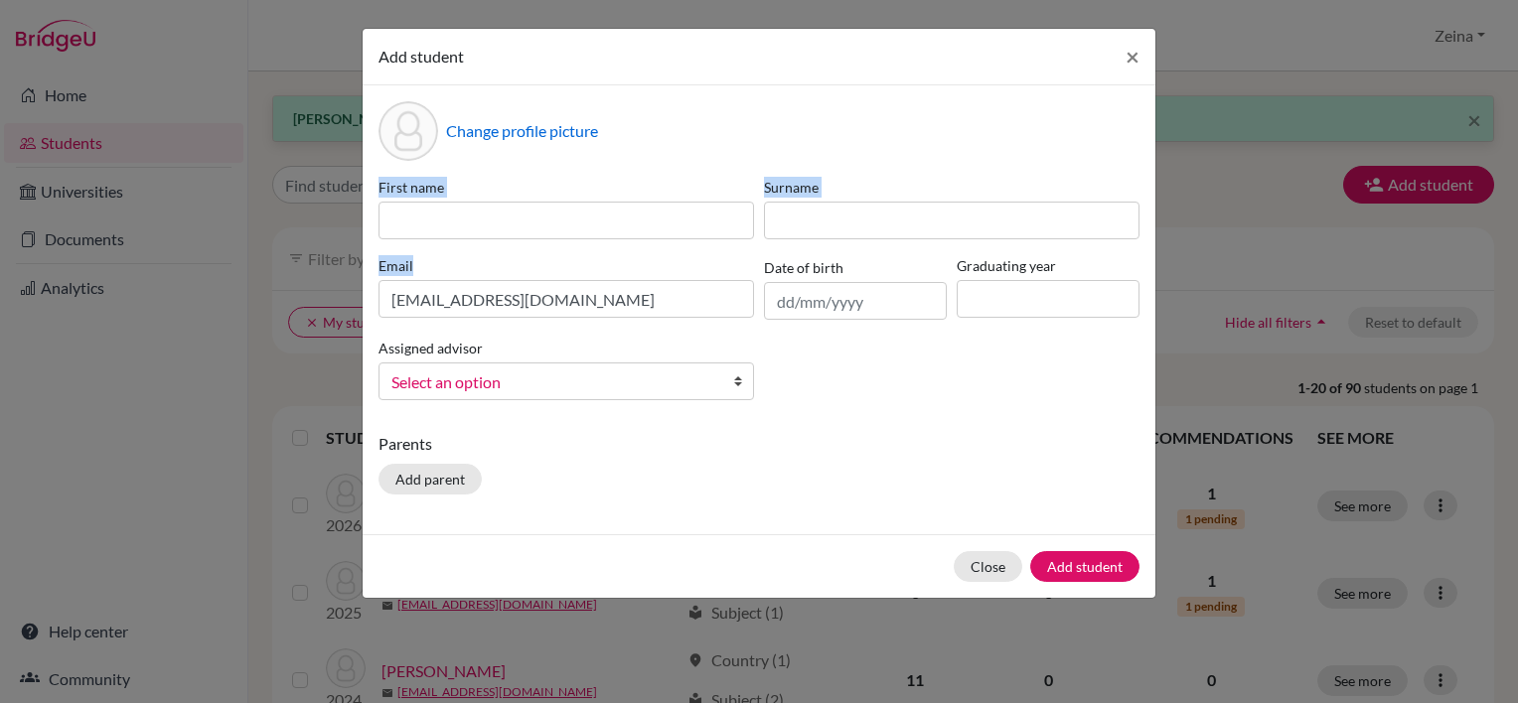
drag, startPoint x: 658, startPoint y: 328, endPoint x: 513, endPoint y: 220, distance: 181.0
click at [513, 220] on div "First name Surname Email leah2027@students.tws-rak.org Date of birth Graduating…" at bounding box center [759, 296] width 771 height 239
click at [513, 220] on input at bounding box center [567, 221] width 376 height 38
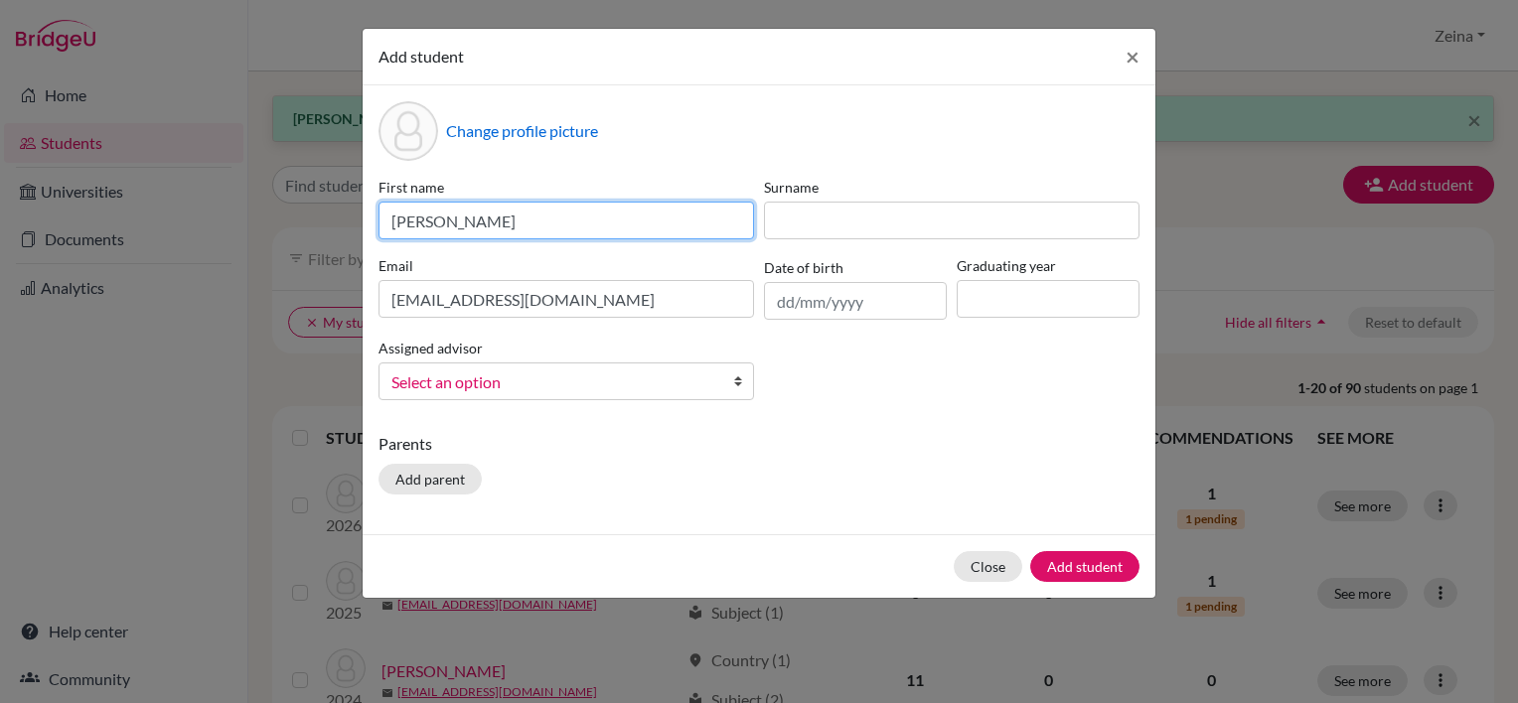
type input "Leah"
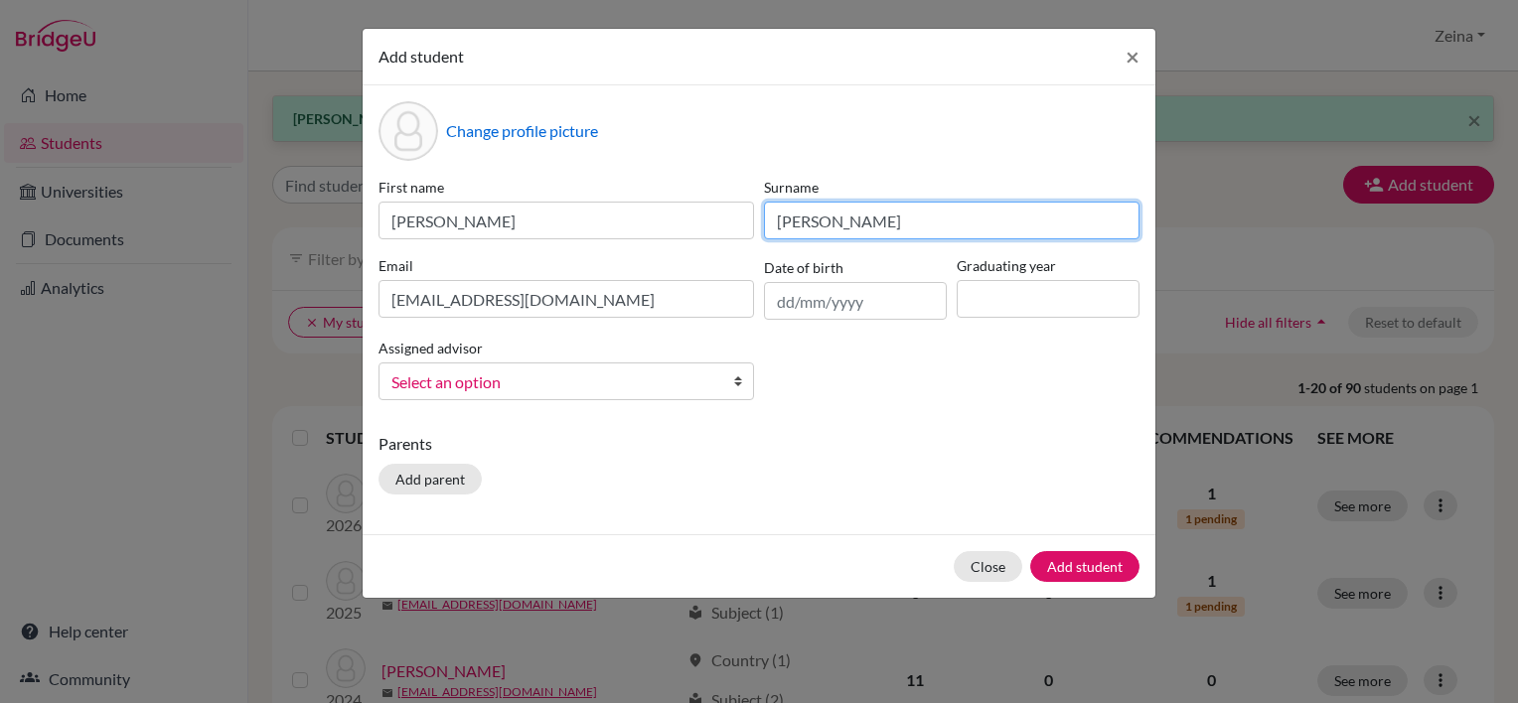
type input "Kingma"
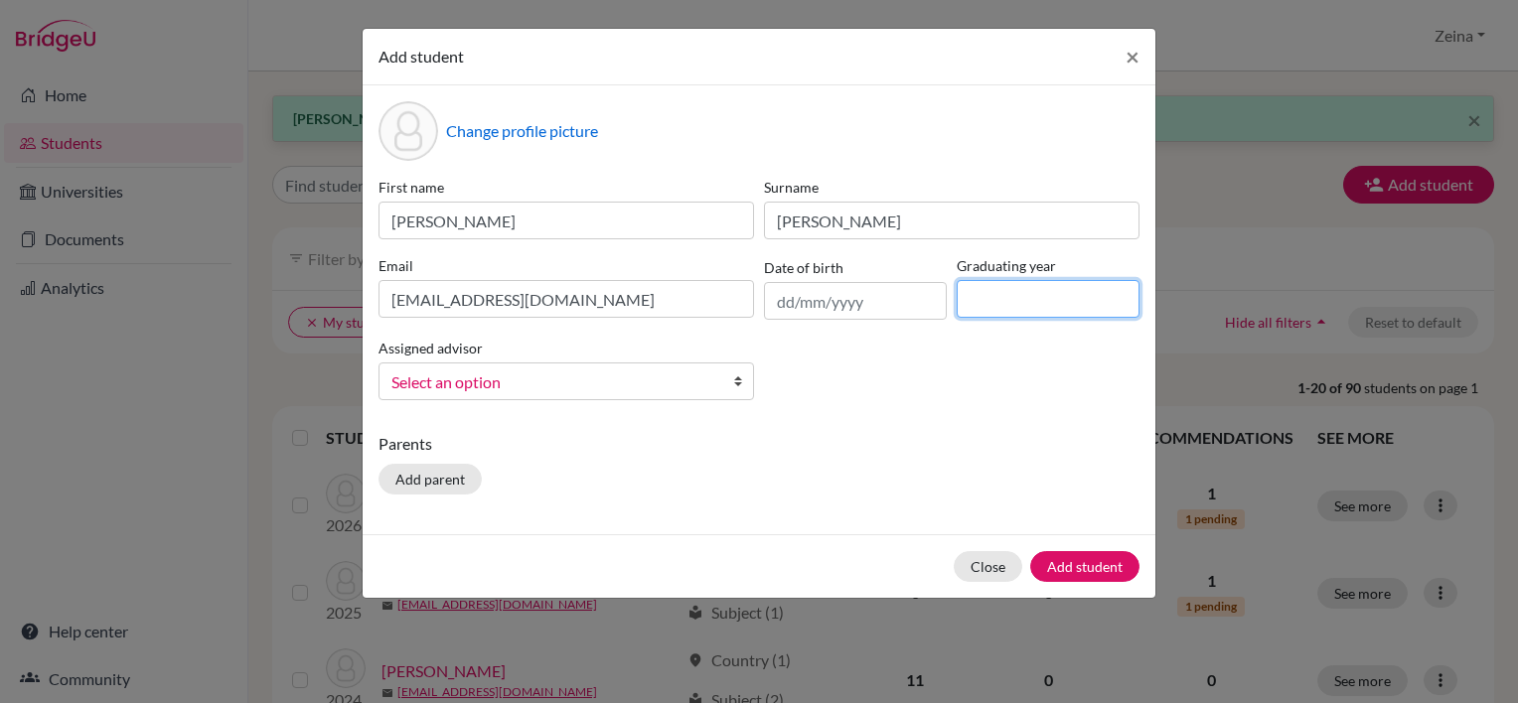
click at [1014, 303] on input at bounding box center [1048, 299] width 183 height 38
type input "2027"
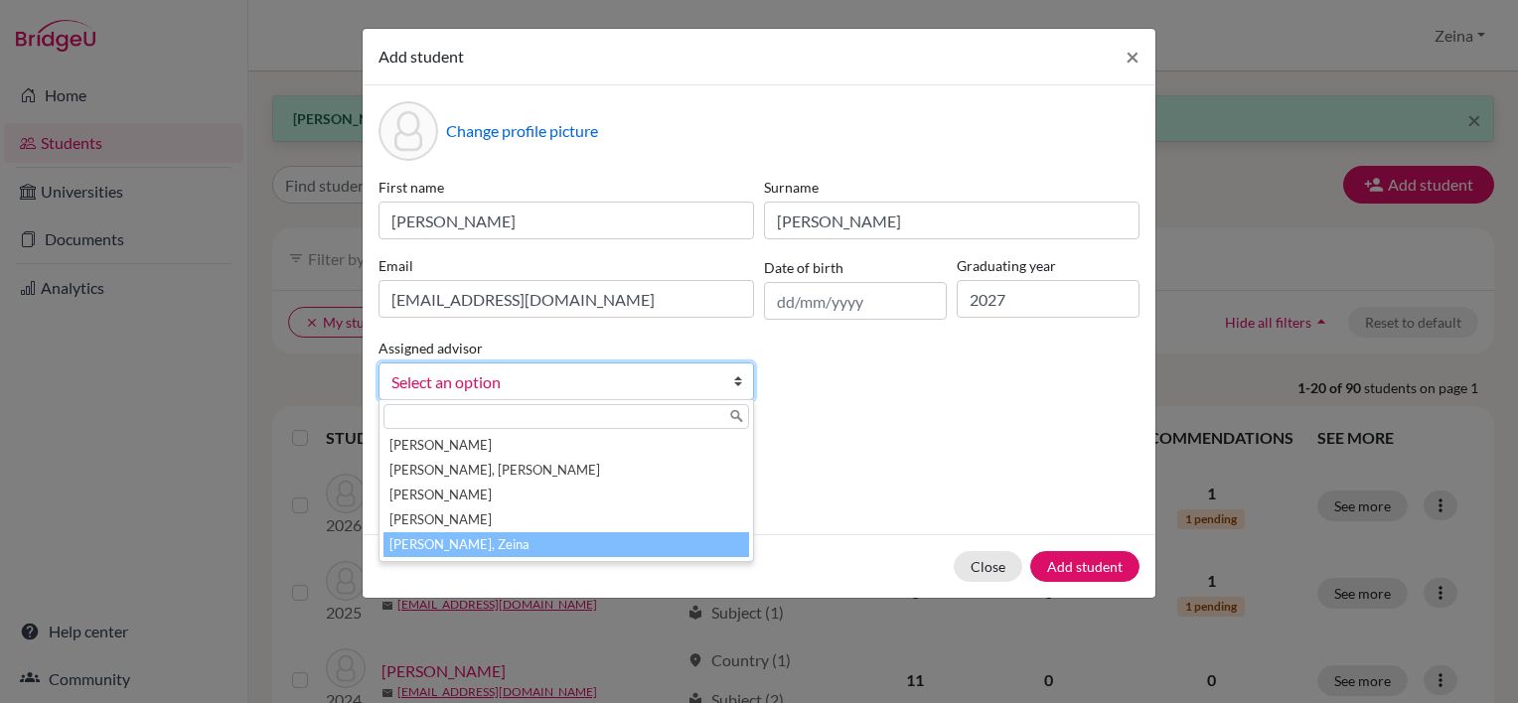
click at [405, 545] on li "Shahrour, Zeina" at bounding box center [567, 545] width 366 height 25
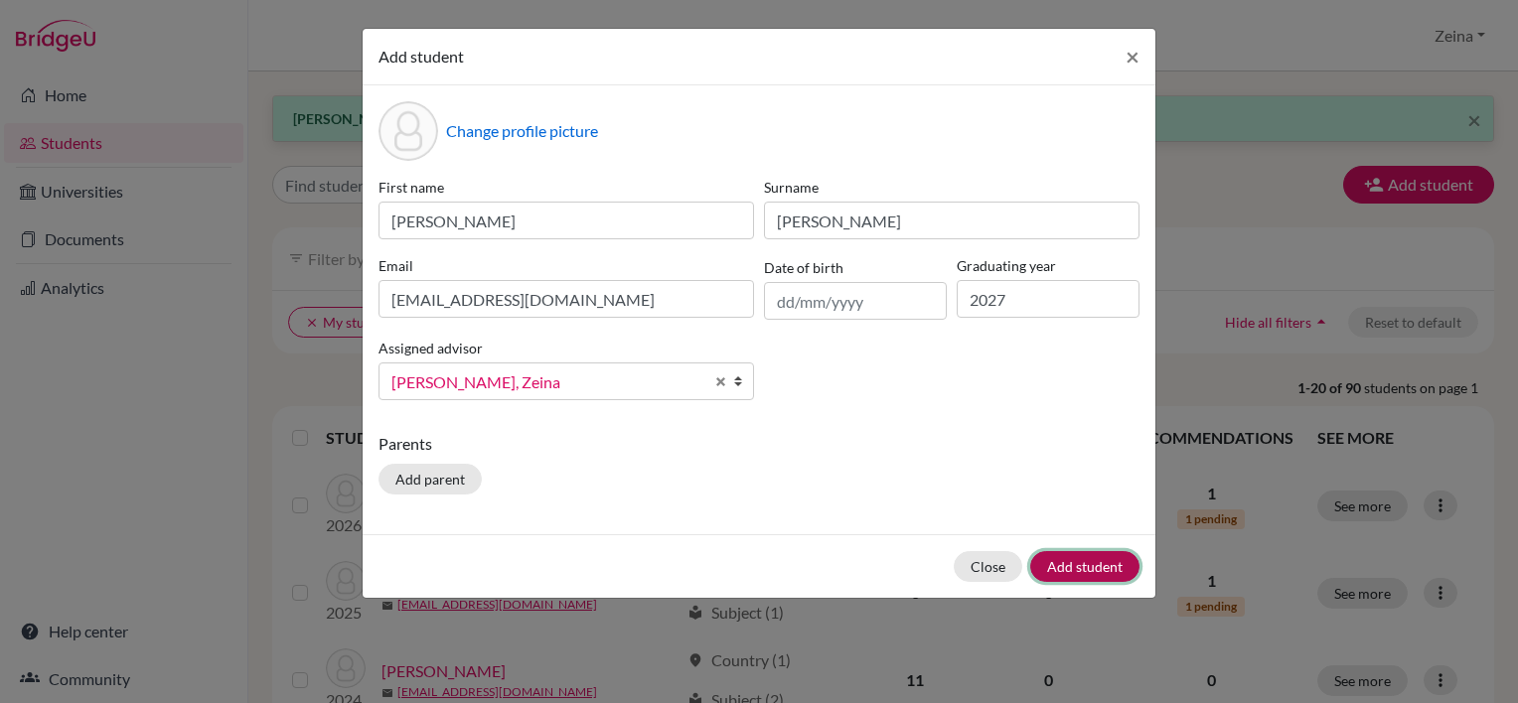
click at [1086, 570] on button "Add student" at bounding box center [1084, 566] width 109 height 31
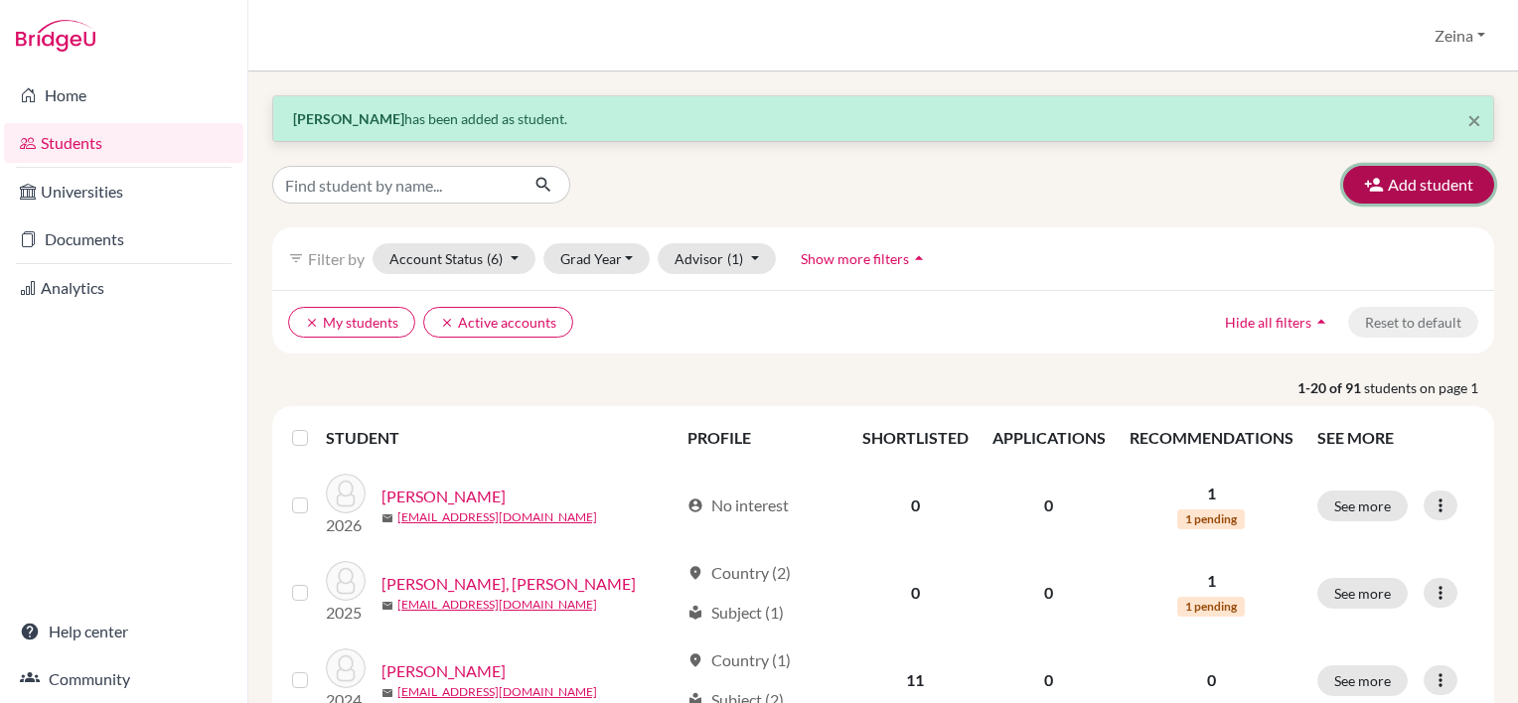
click at [1419, 186] on button "Add student" at bounding box center [1418, 185] width 151 height 38
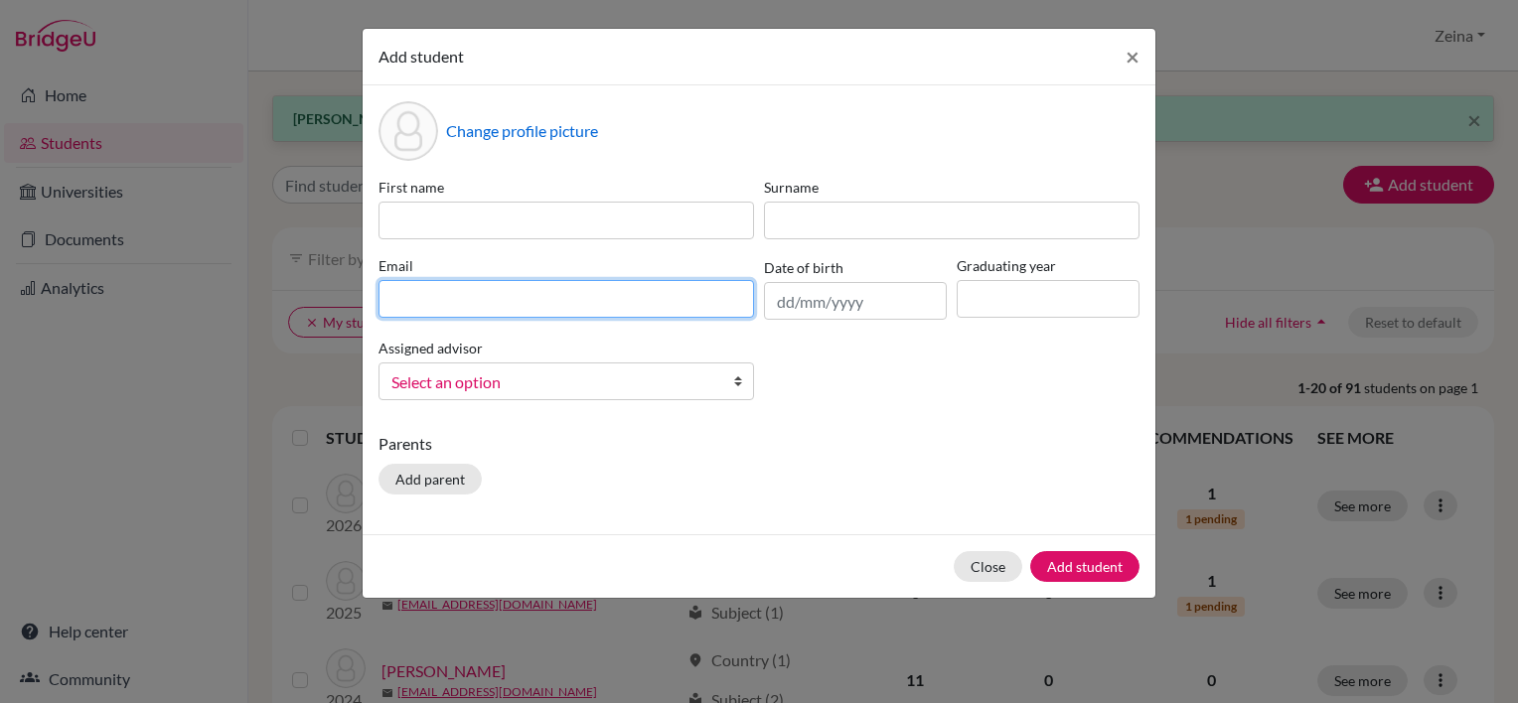
click at [700, 293] on input at bounding box center [567, 299] width 376 height 38
paste input "levi2027@students.tws-rak.org"
click at [700, 293] on input "levi2027@students.tws-rak.org" at bounding box center [567, 299] width 376 height 38
type input "levi2027@students.tws-rak.org"
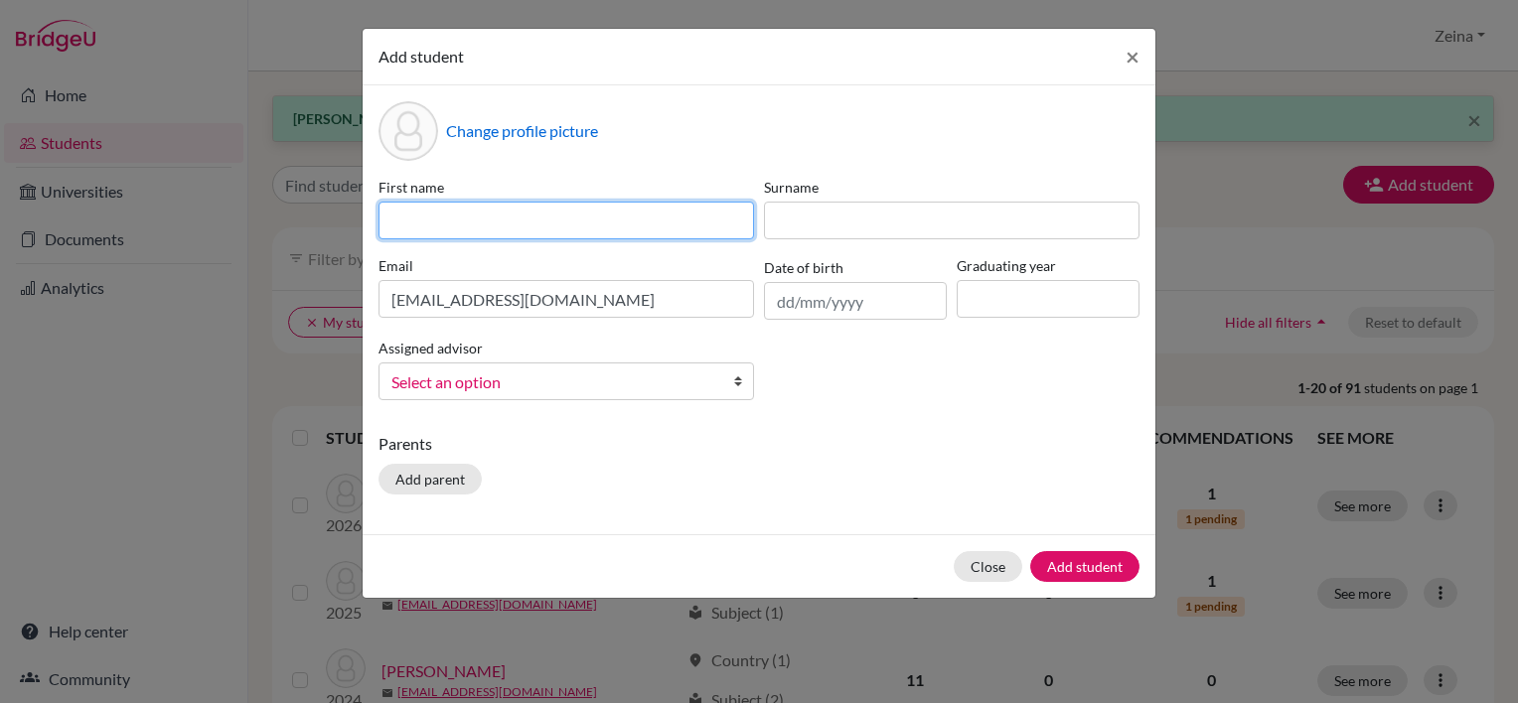
click at [551, 232] on input at bounding box center [567, 221] width 376 height 38
type input "Lwvi"
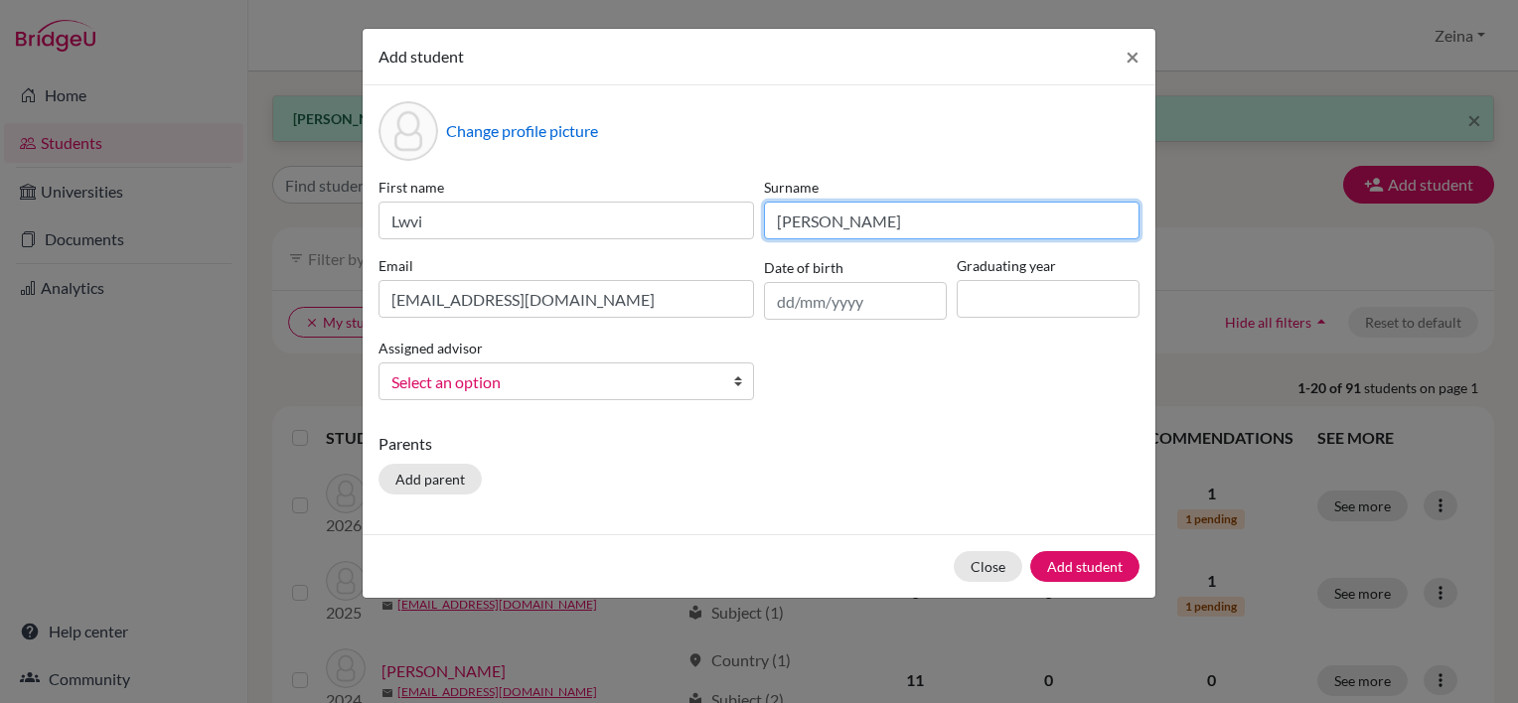
type input "Lowry"
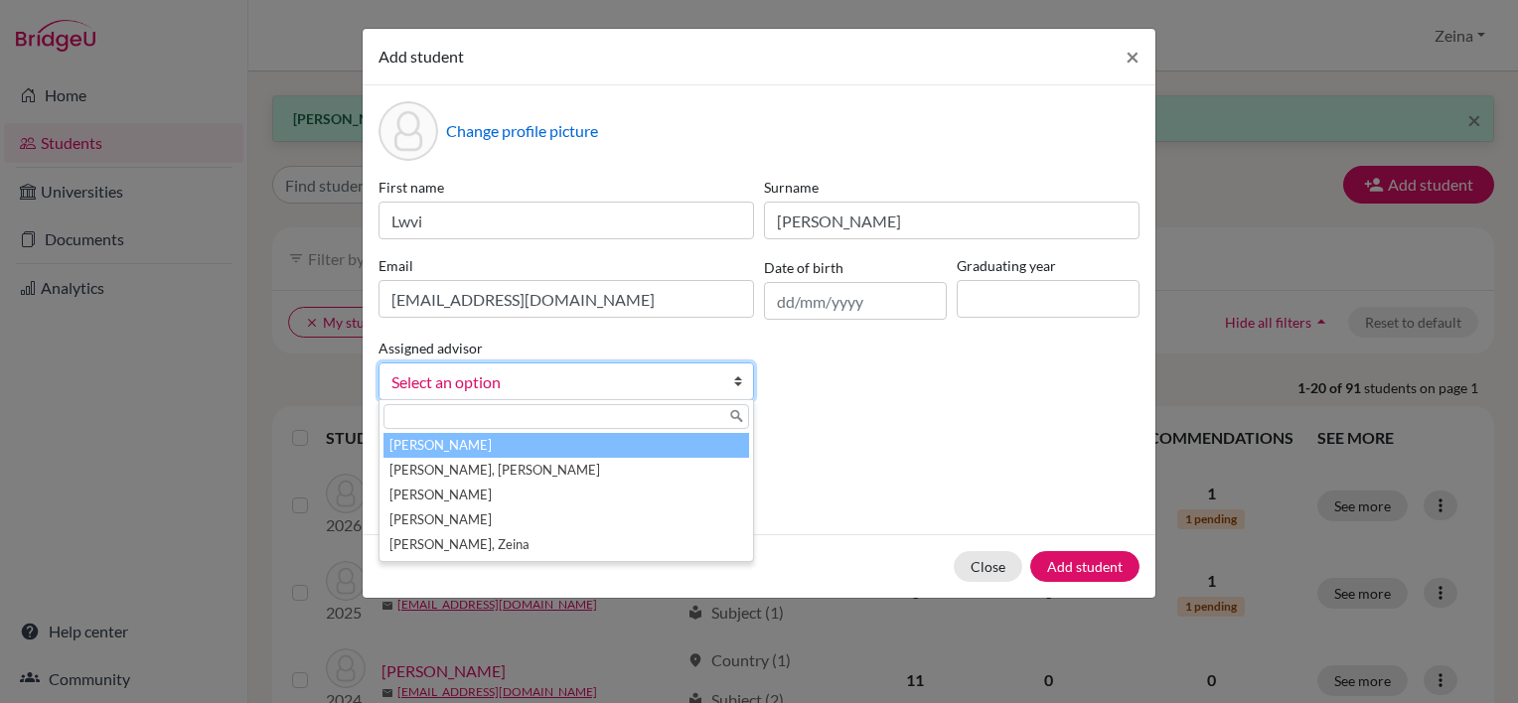
click at [622, 394] on span "Select an option" at bounding box center [553, 383] width 324 height 26
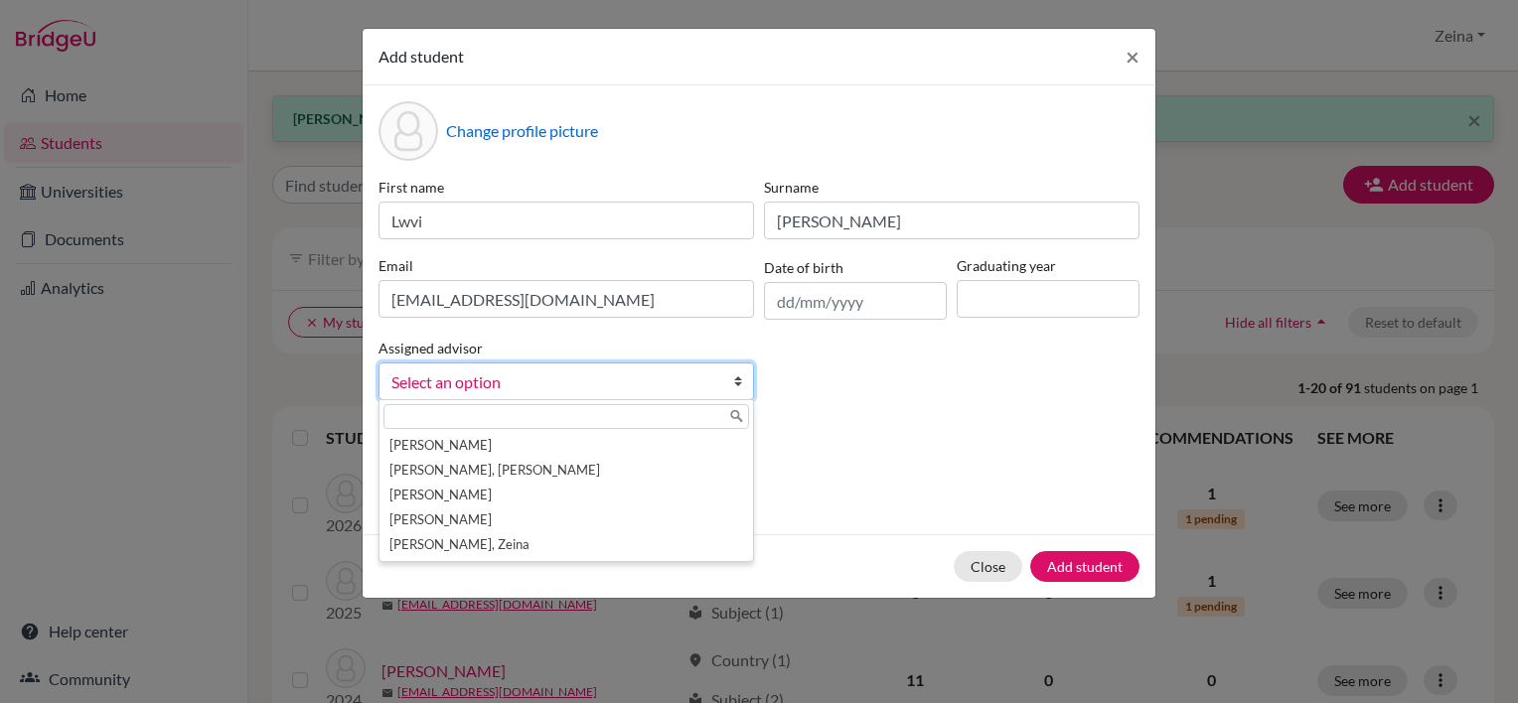
click at [454, 560] on div "Brennan, Chris Kuttickal, Sheryl Rooza, Lloyd Schutte, Jaco Shahrour, Zeina" at bounding box center [567, 480] width 376 height 163
click at [465, 548] on li "Shahrour, Zeina" at bounding box center [567, 545] width 366 height 25
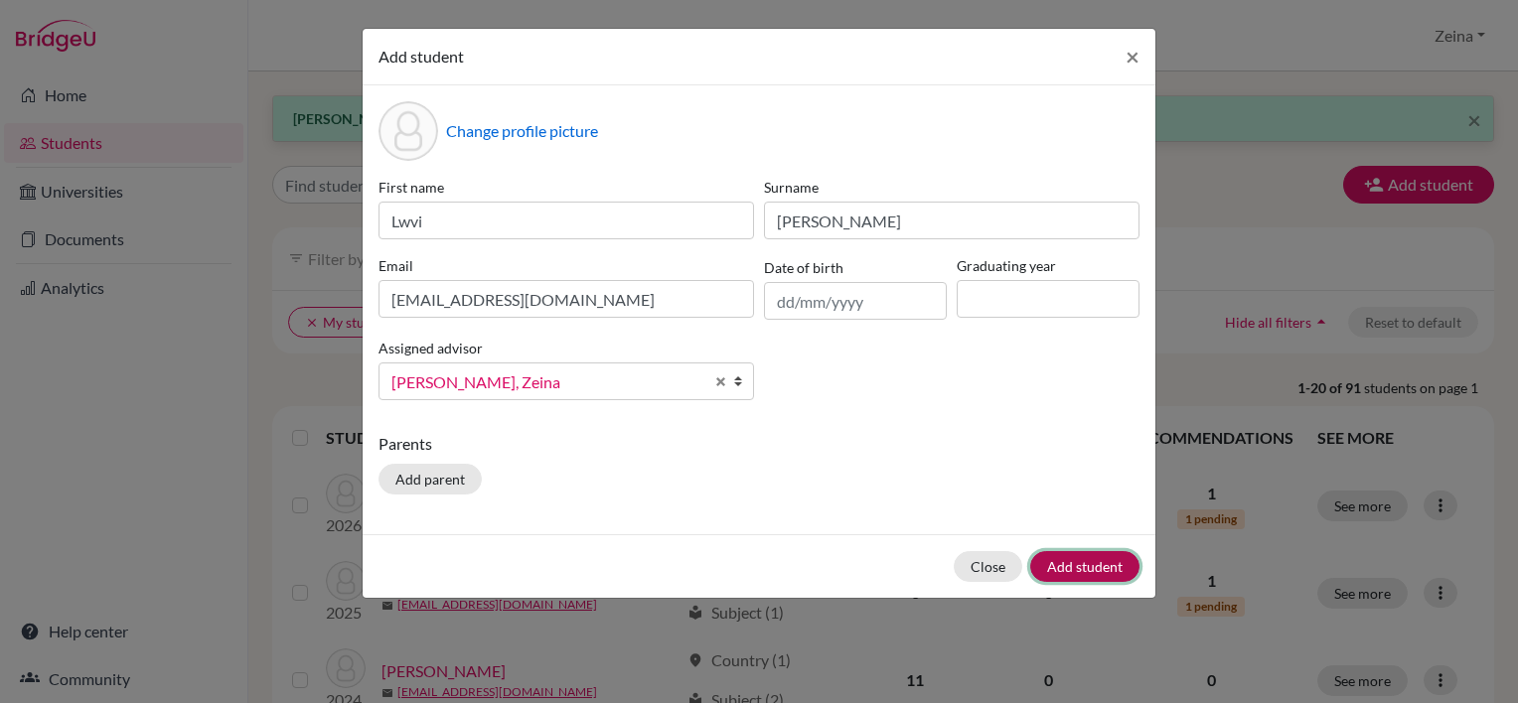
click at [1115, 563] on button "Add student" at bounding box center [1084, 566] width 109 height 31
click at [1080, 290] on input at bounding box center [1048, 299] width 183 height 38
type input "2027"
click at [1088, 551] on div "Close Add student" at bounding box center [759, 567] width 793 height 64
click at [1089, 552] on button "Add student" at bounding box center [1084, 566] width 109 height 31
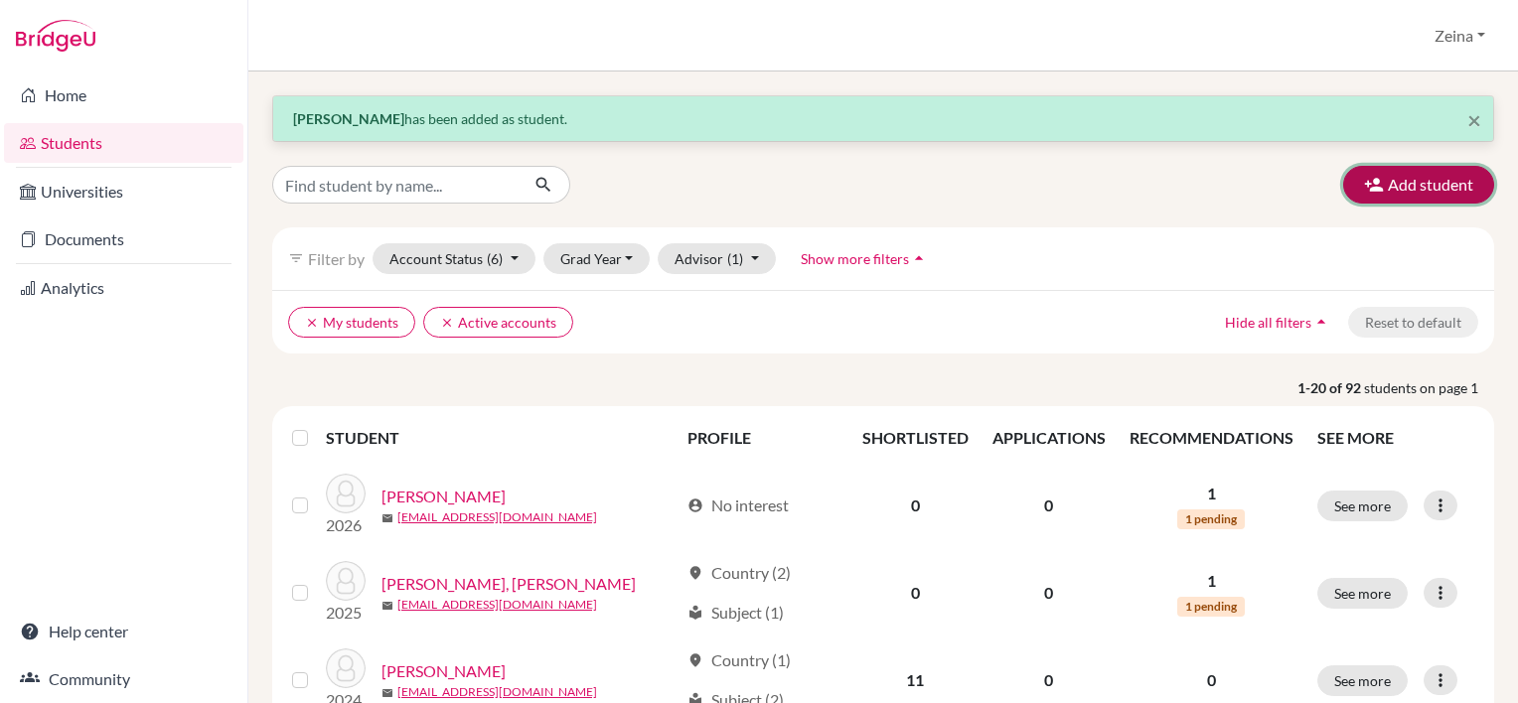
click at [1400, 187] on button "Add student" at bounding box center [1418, 185] width 151 height 38
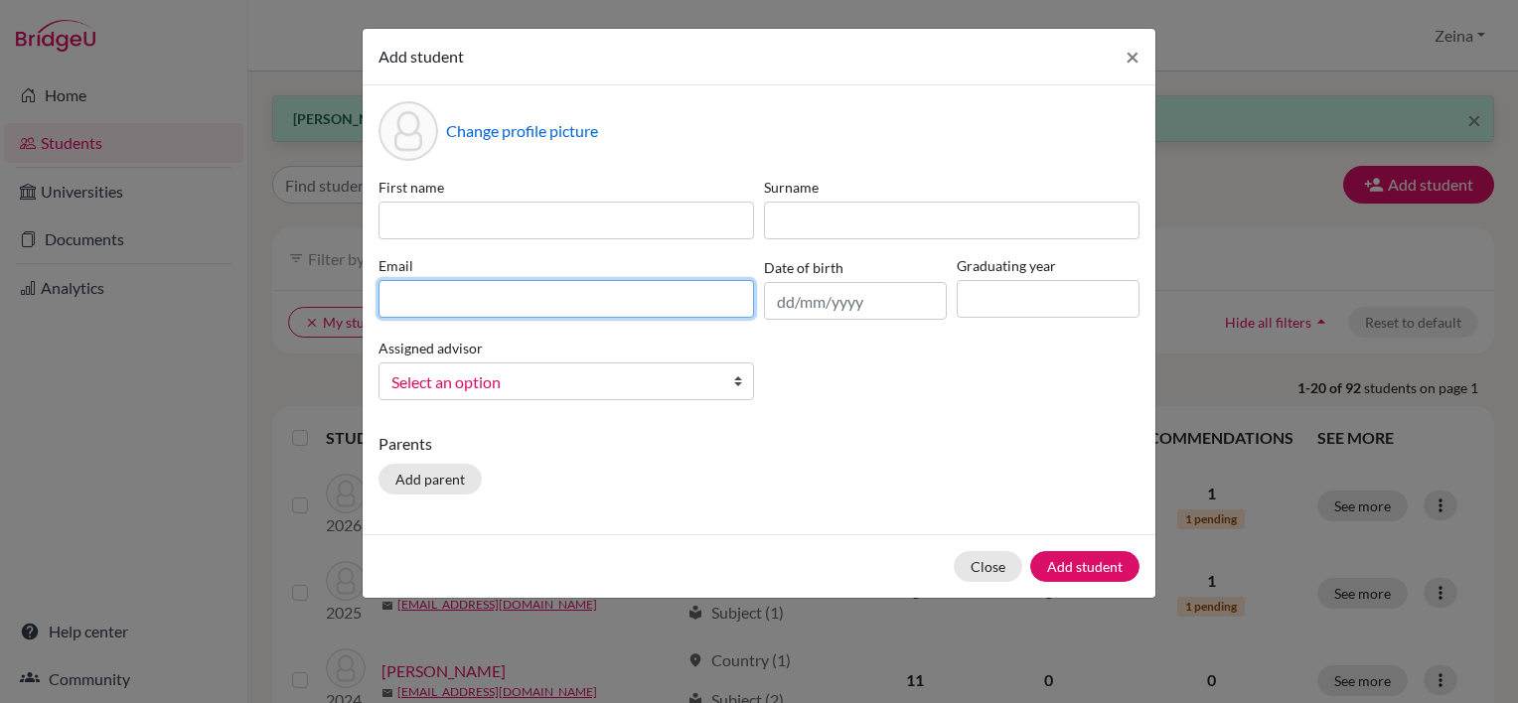
click at [663, 304] on input at bounding box center [567, 299] width 376 height 38
paste input "bana2027@students.tws-rak.org"
click at [663, 304] on input "bana2027@students.tws-rak.org" at bounding box center [567, 299] width 376 height 38
type input "bana2027@students.tws-rak.org"
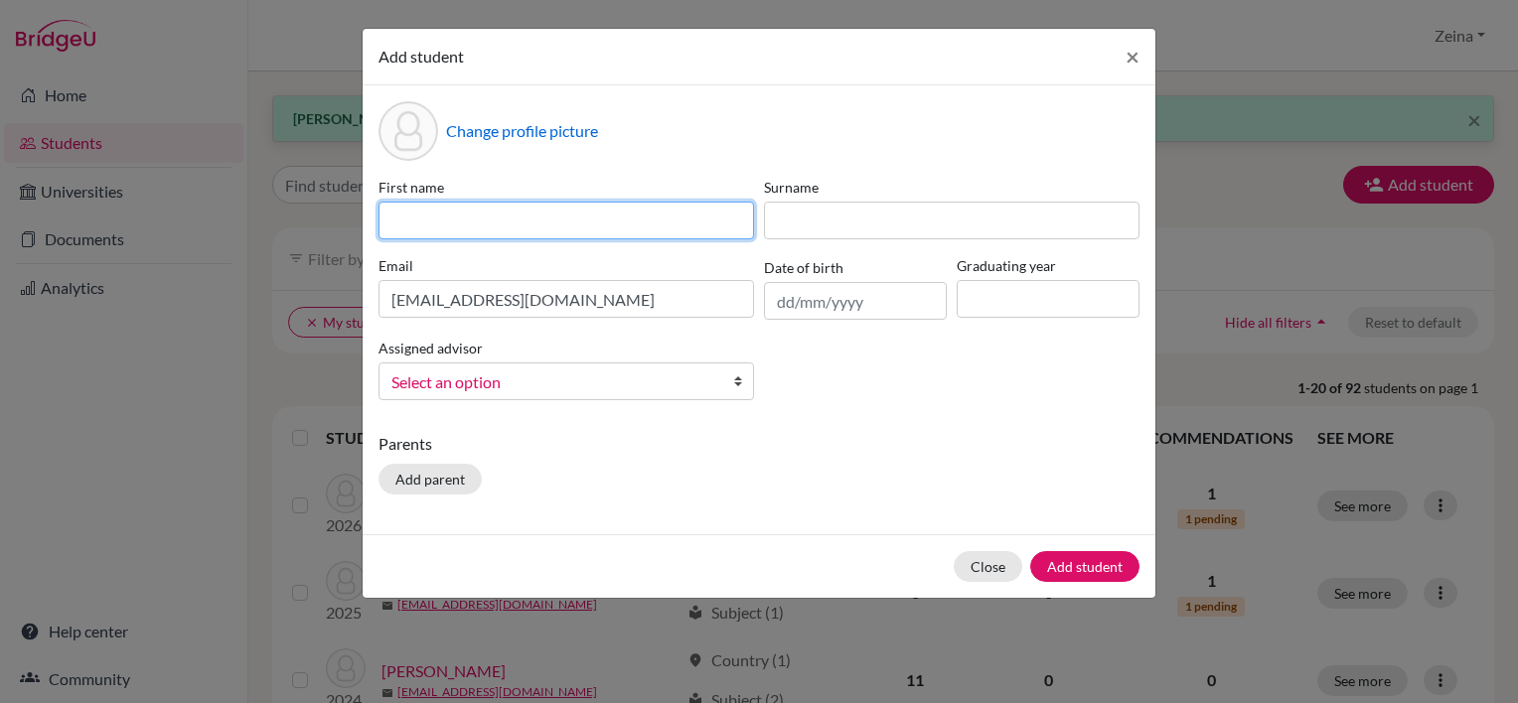
click at [644, 228] on input at bounding box center [567, 221] width 376 height 38
type input "Bana"
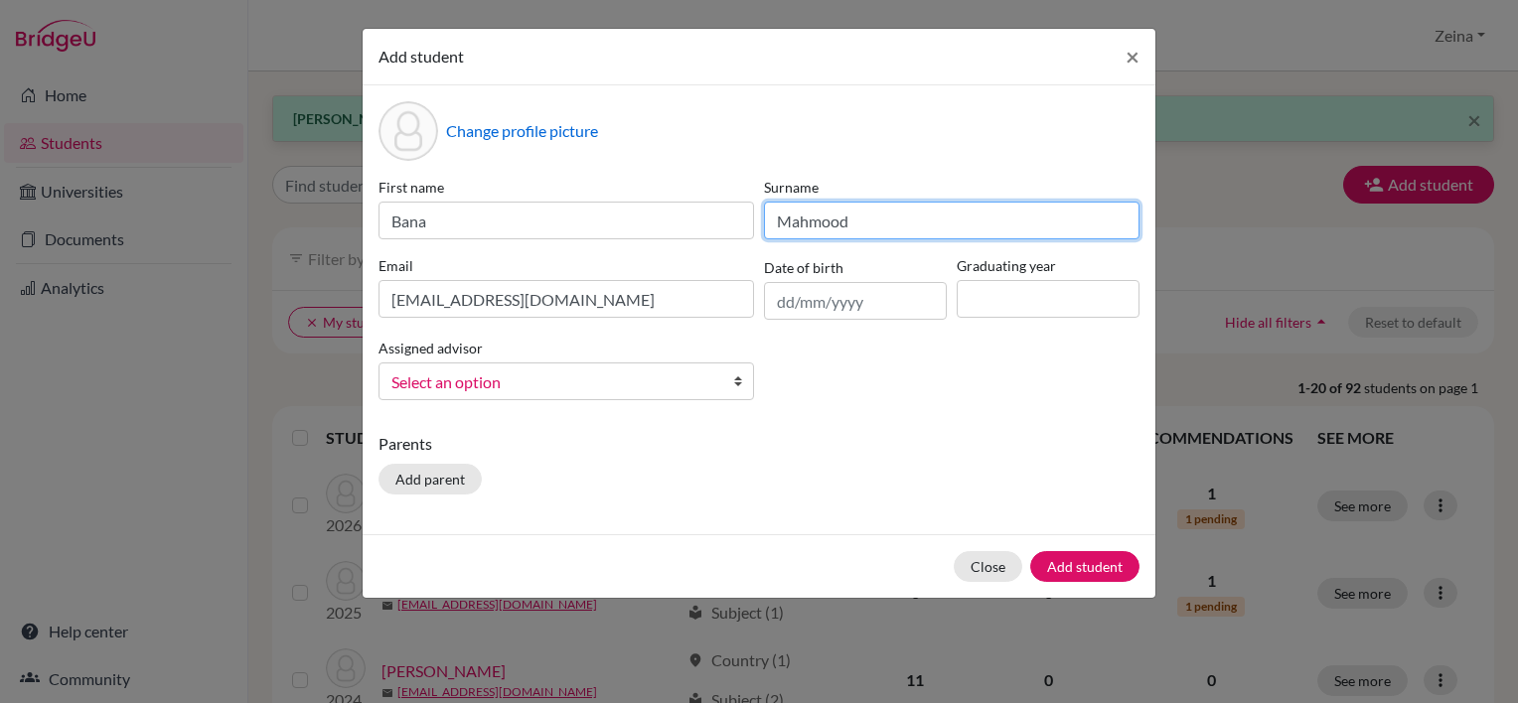
type input "Mahmood"
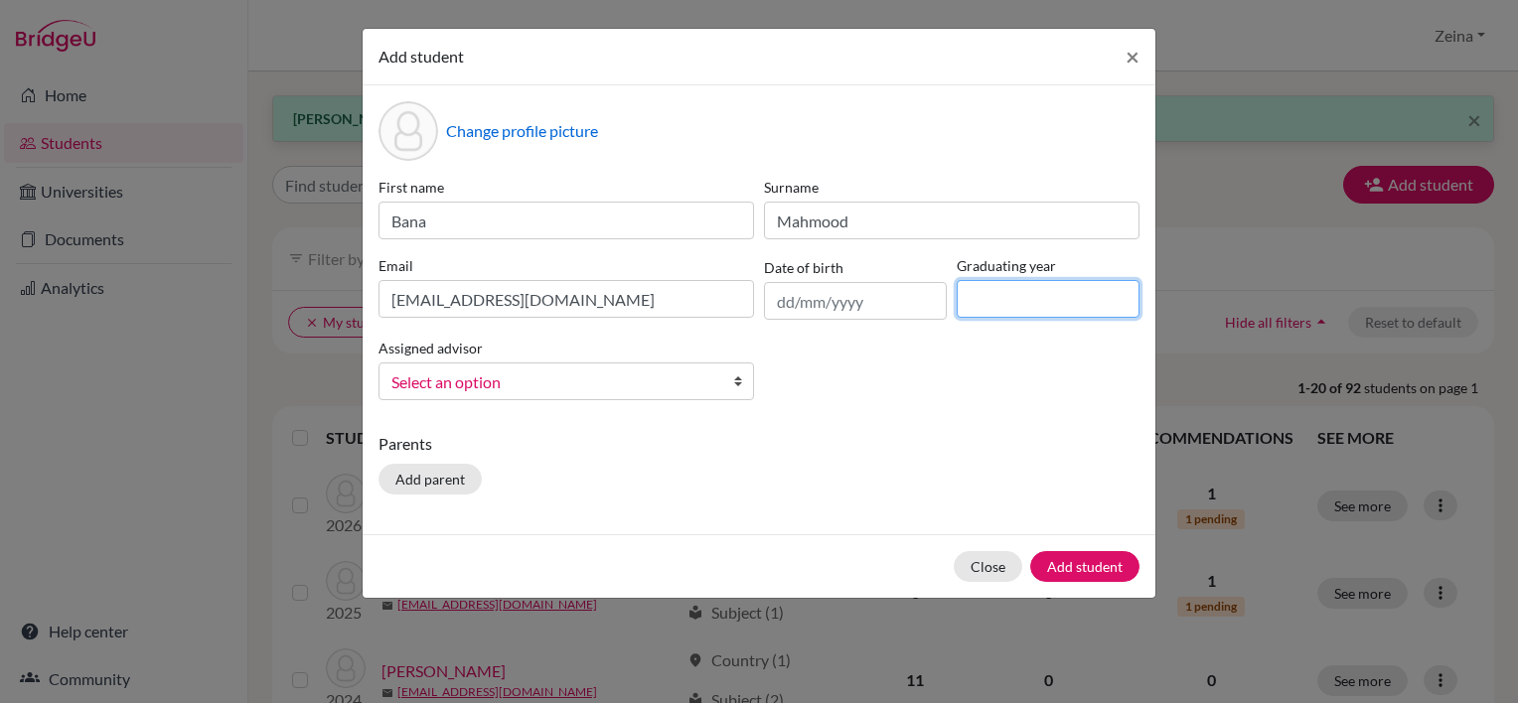
click at [1039, 294] on input at bounding box center [1048, 299] width 183 height 38
type input "2027"
click at [551, 400] on div "Select an option" at bounding box center [567, 382] width 376 height 38
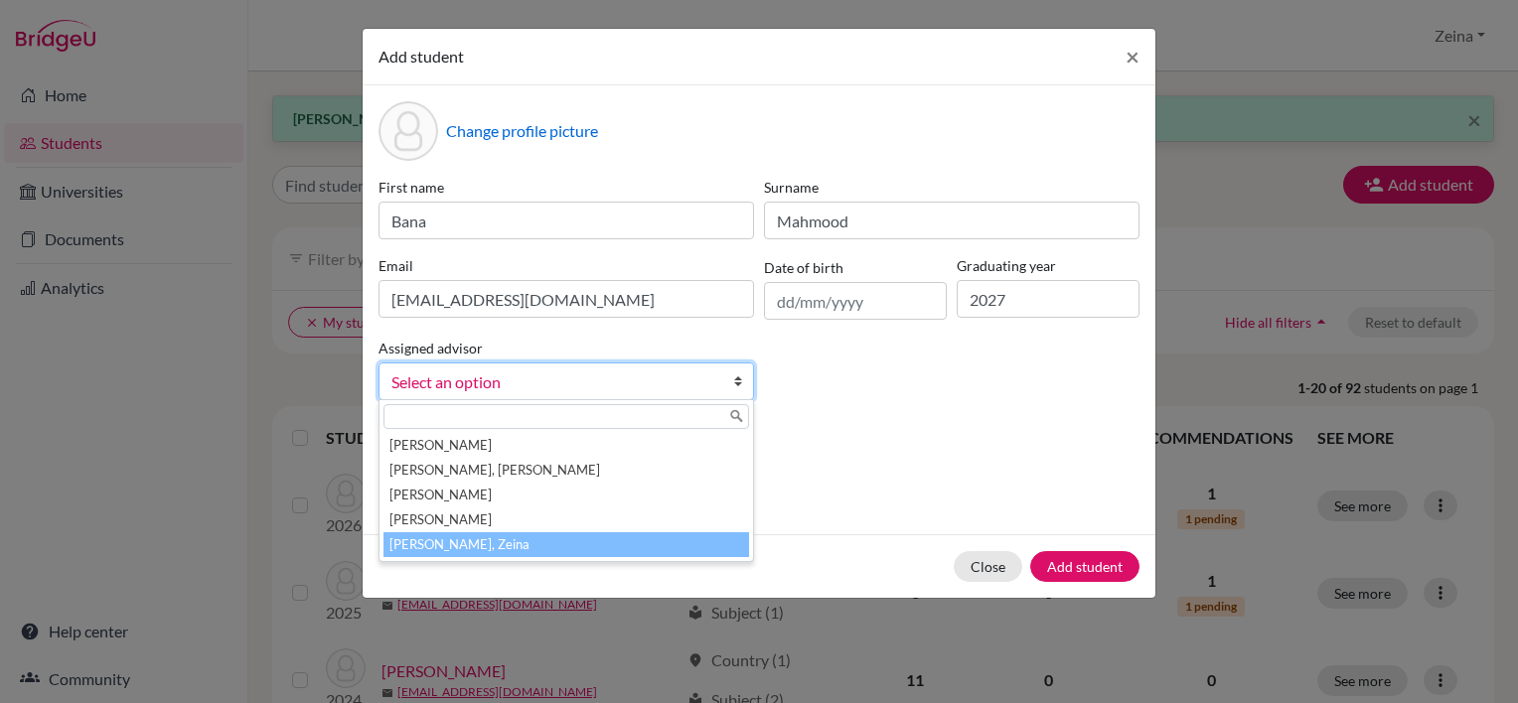
click at [424, 550] on li "Shahrour, Zeina" at bounding box center [567, 545] width 366 height 25
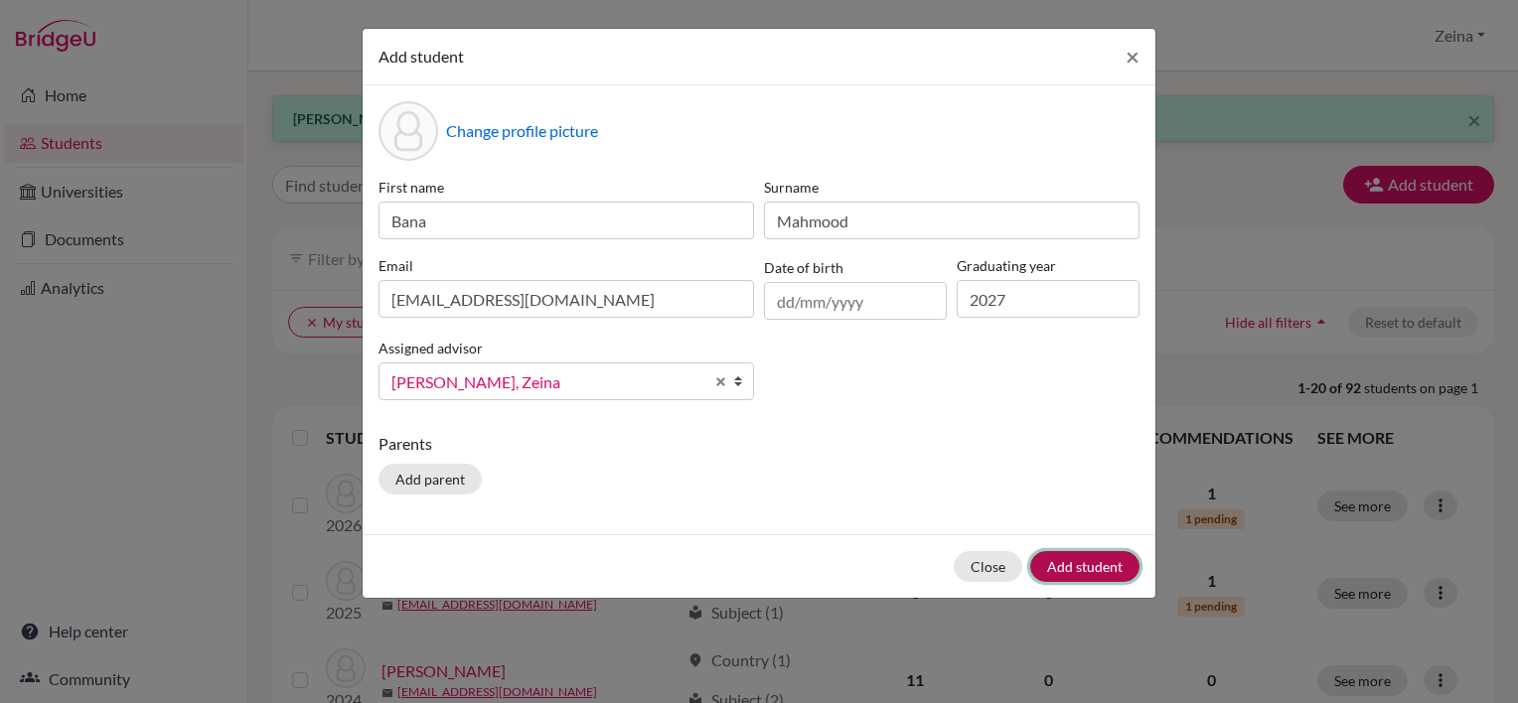
click at [1116, 563] on button "Add student" at bounding box center [1084, 566] width 109 height 31
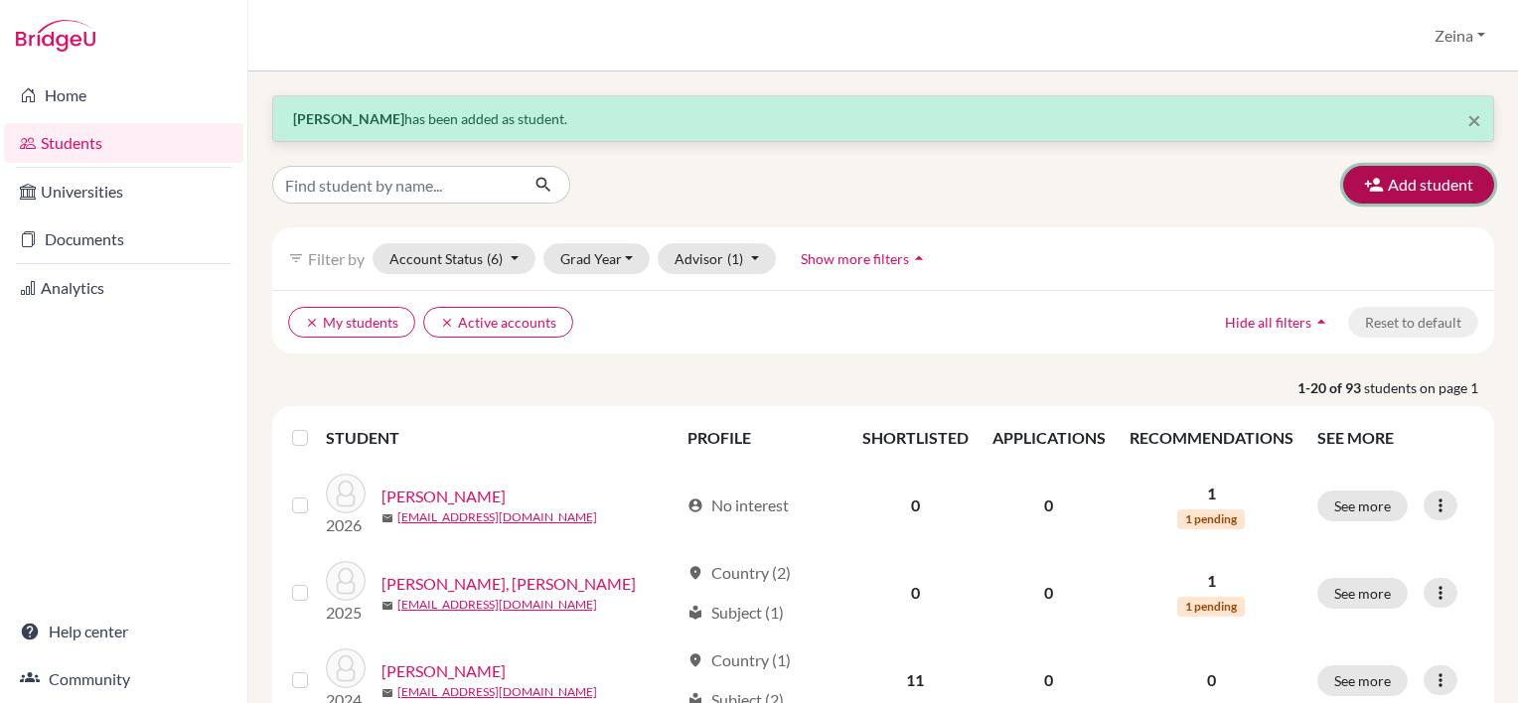
click at [1392, 184] on button "Add student" at bounding box center [1418, 185] width 151 height 38
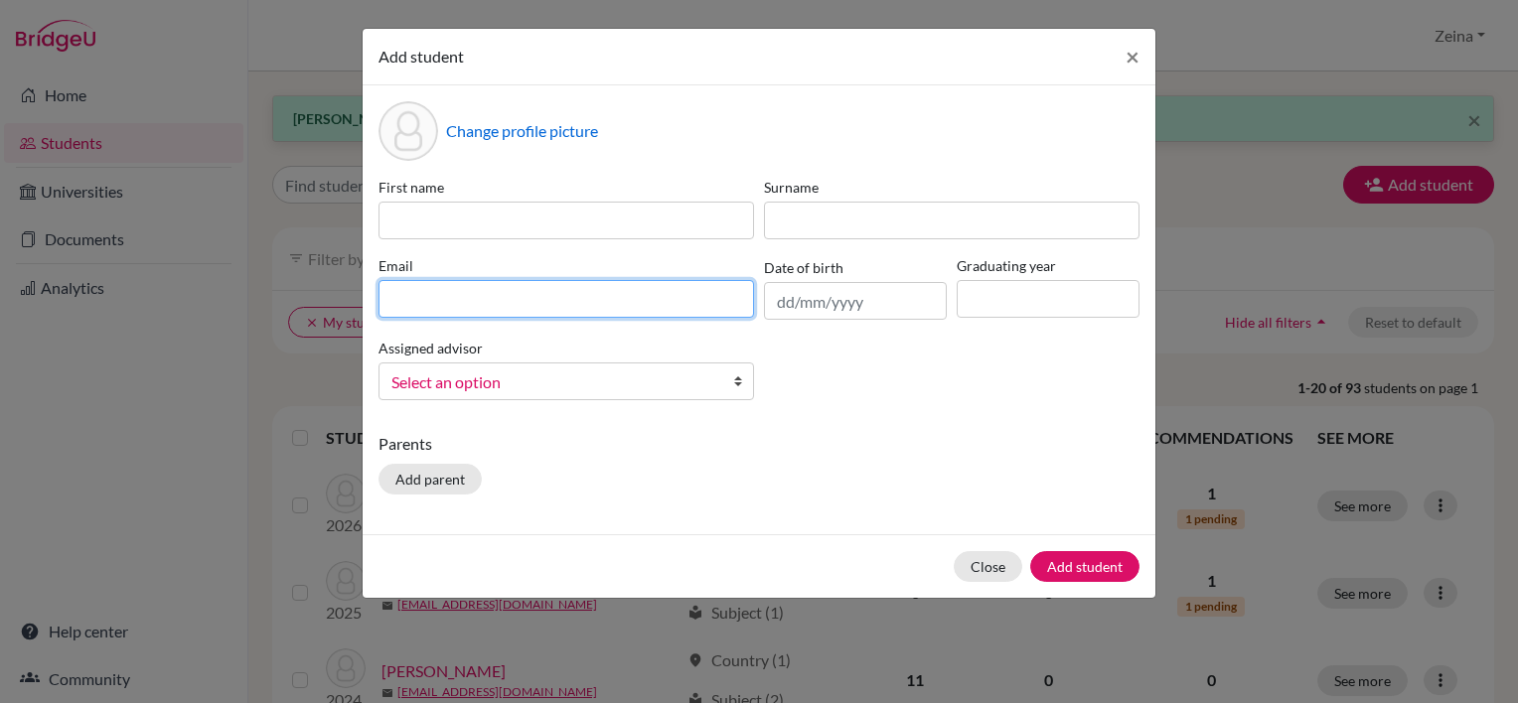
click at [636, 296] on input at bounding box center [567, 299] width 376 height 38
paste input "meera2027@students.tws-rak.org"
type input "meera2027@students.tws-rak.org"
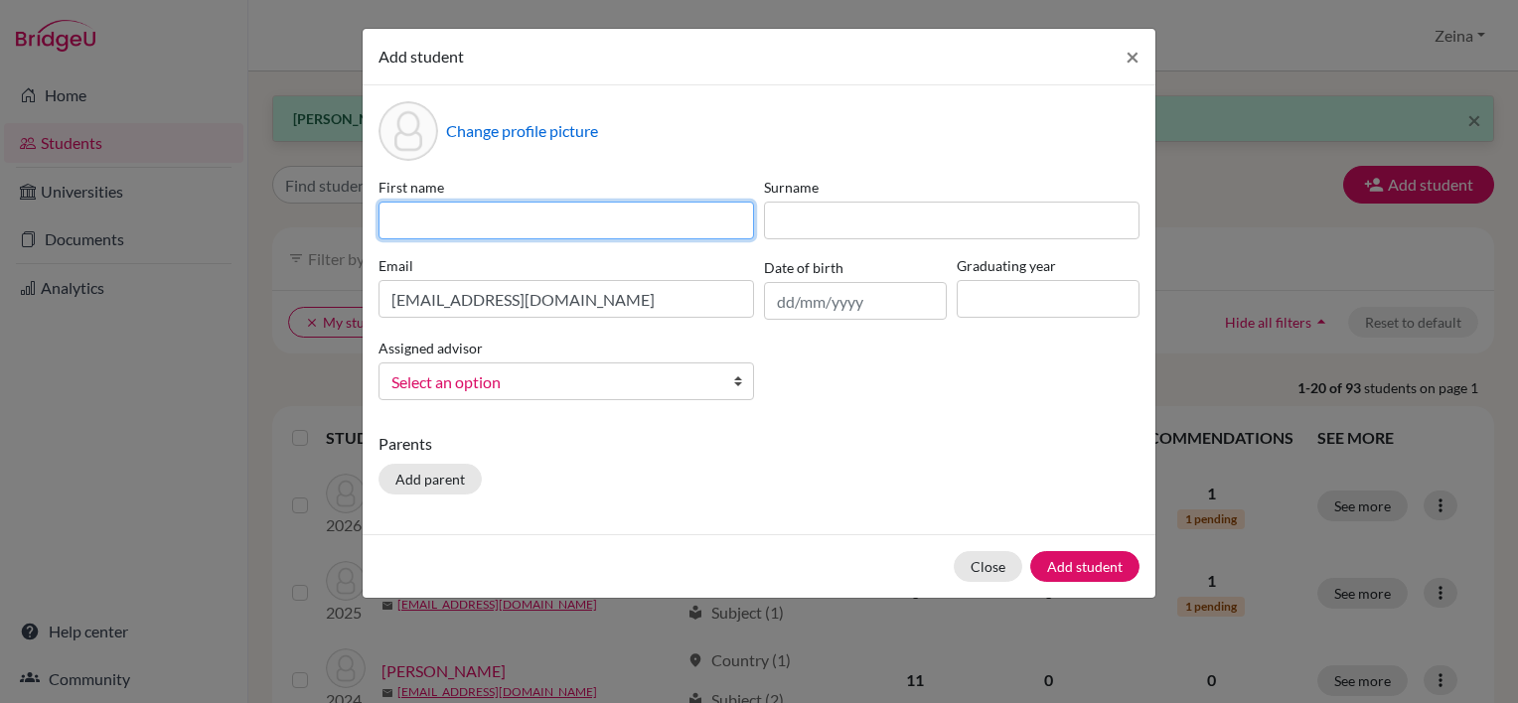
click at [521, 212] on input at bounding box center [567, 221] width 376 height 38
type input "Meera"
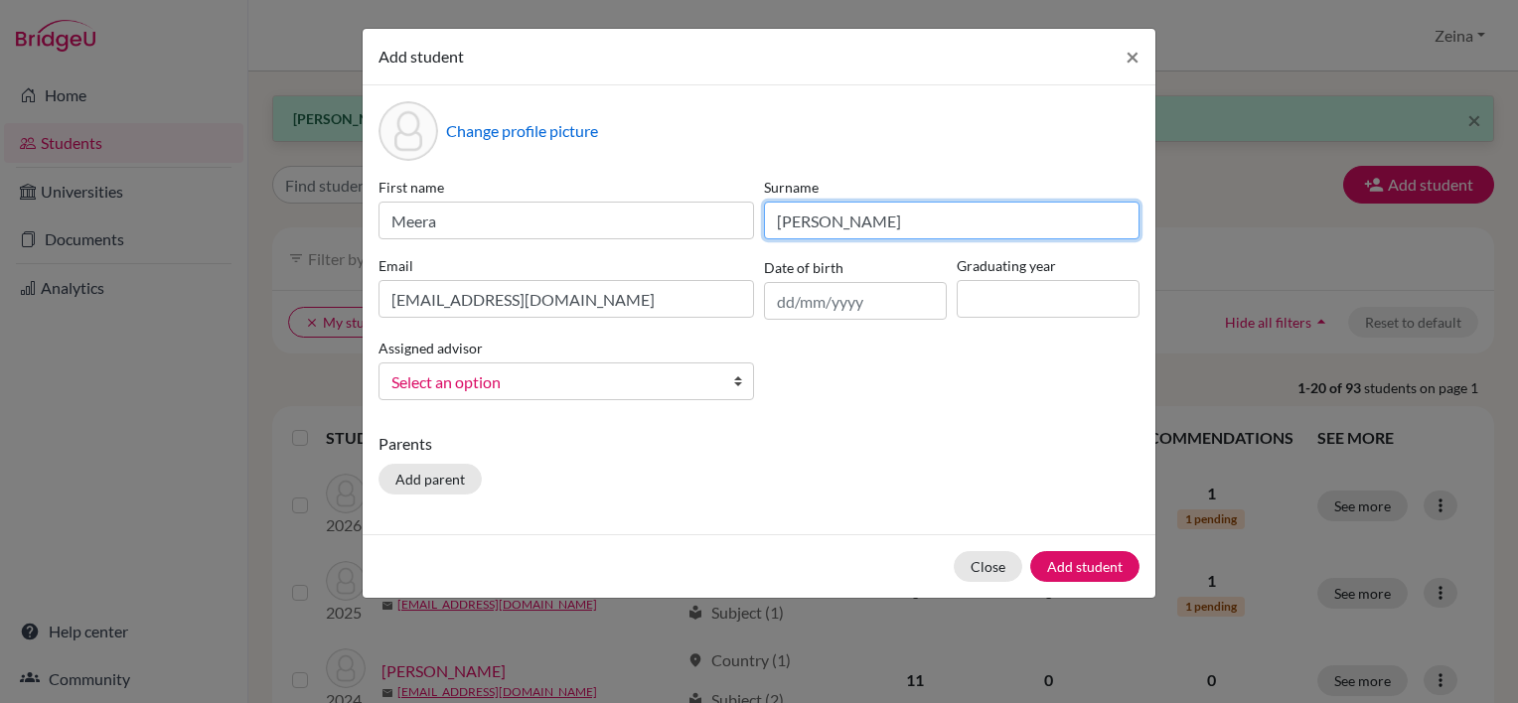
type input "Mahmoud"
click at [922, 456] on p "Parents" at bounding box center [759, 444] width 761 height 24
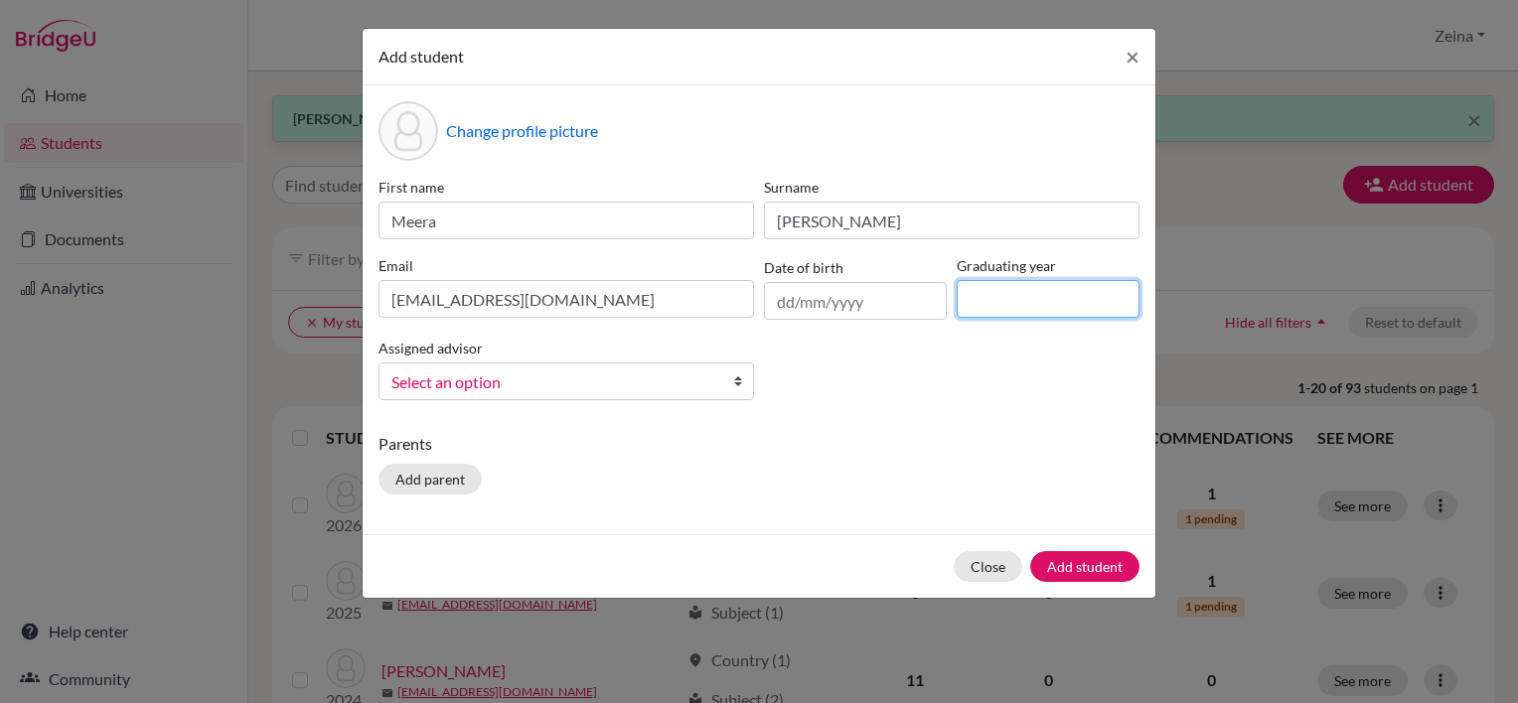
click at [1079, 302] on input at bounding box center [1048, 299] width 183 height 38
type input "2027"
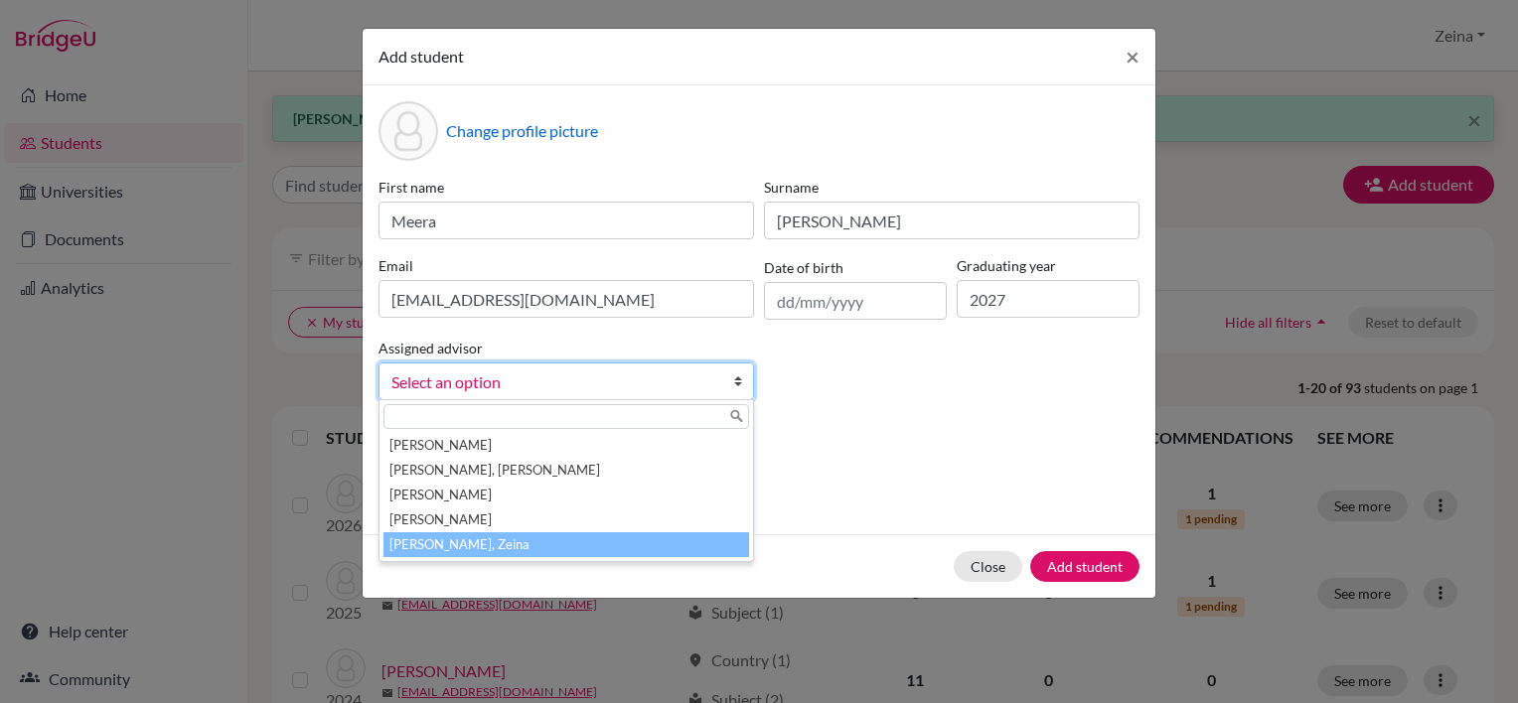
click at [458, 546] on li "Shahrour, Zeina" at bounding box center [567, 545] width 366 height 25
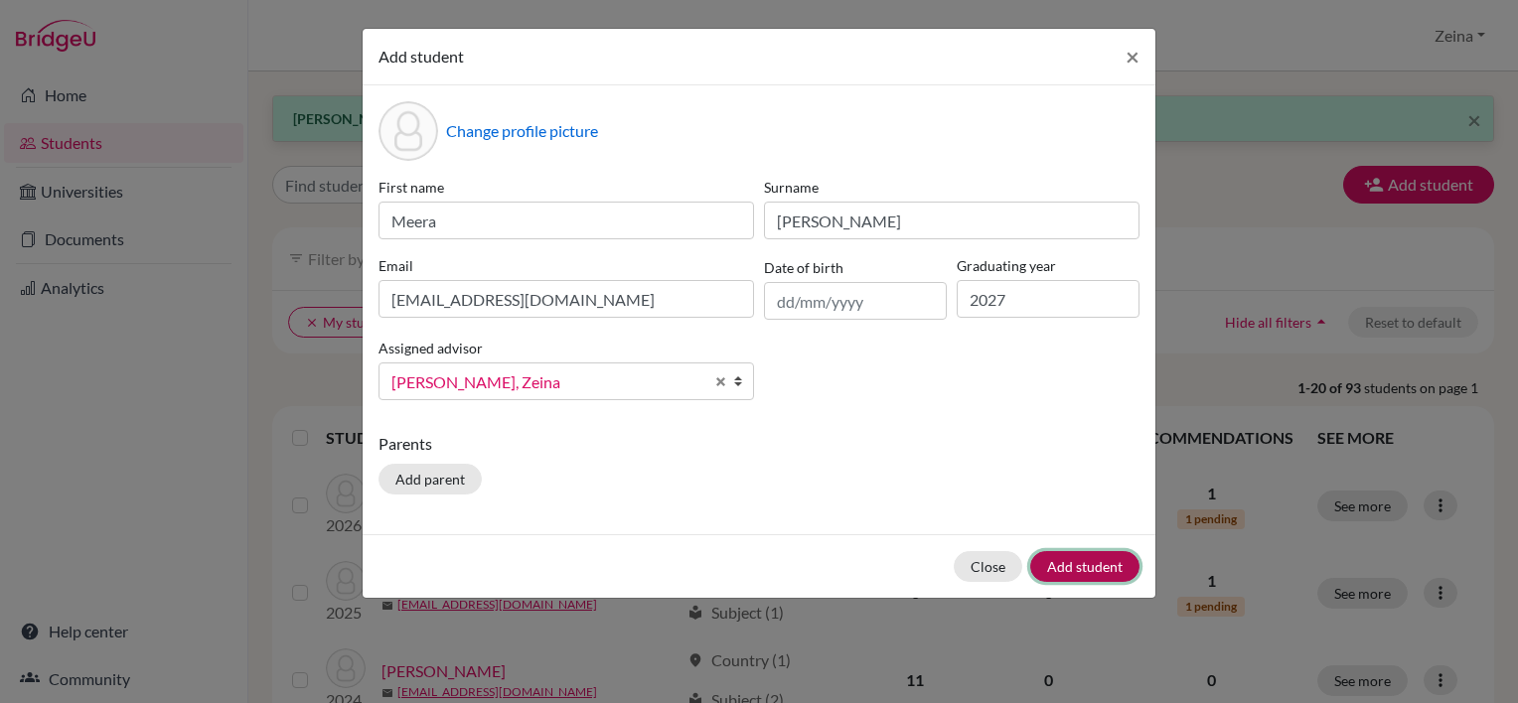
click at [1091, 576] on button "Add student" at bounding box center [1084, 566] width 109 height 31
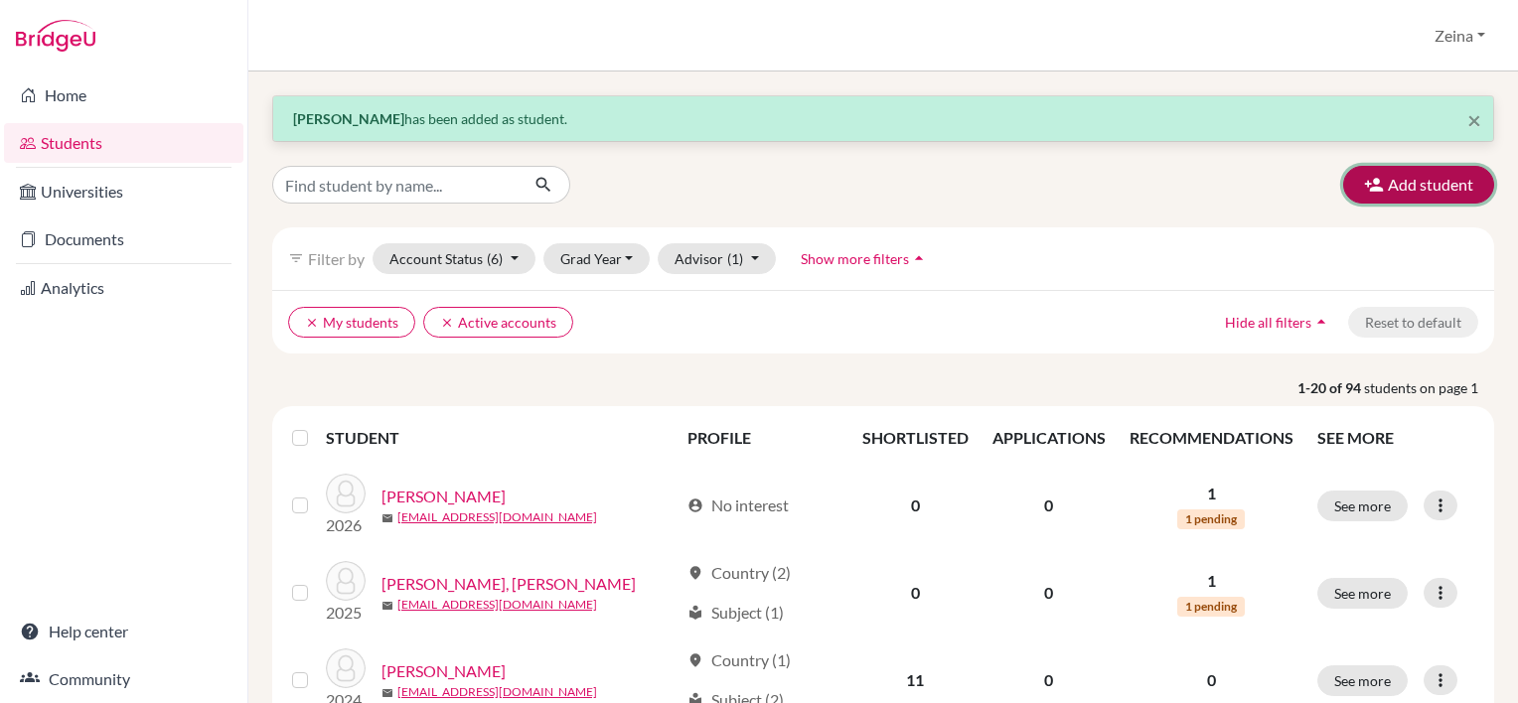
click at [1389, 191] on button "Add student" at bounding box center [1418, 185] width 151 height 38
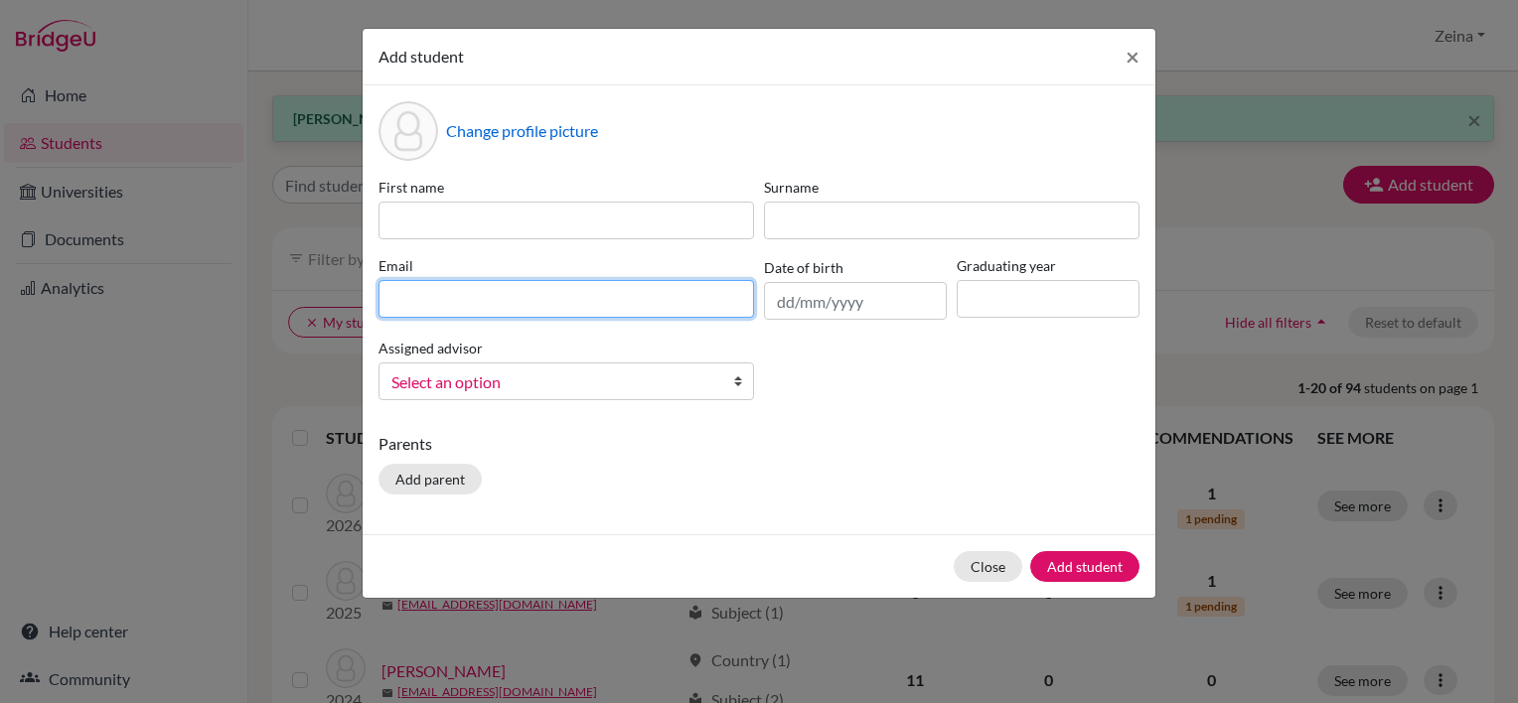
click at [458, 302] on input at bounding box center [567, 299] width 376 height 38
paste input "Norman2027@students.tws-rak.org"
type input "Norman2027@students.tws-rak.org"
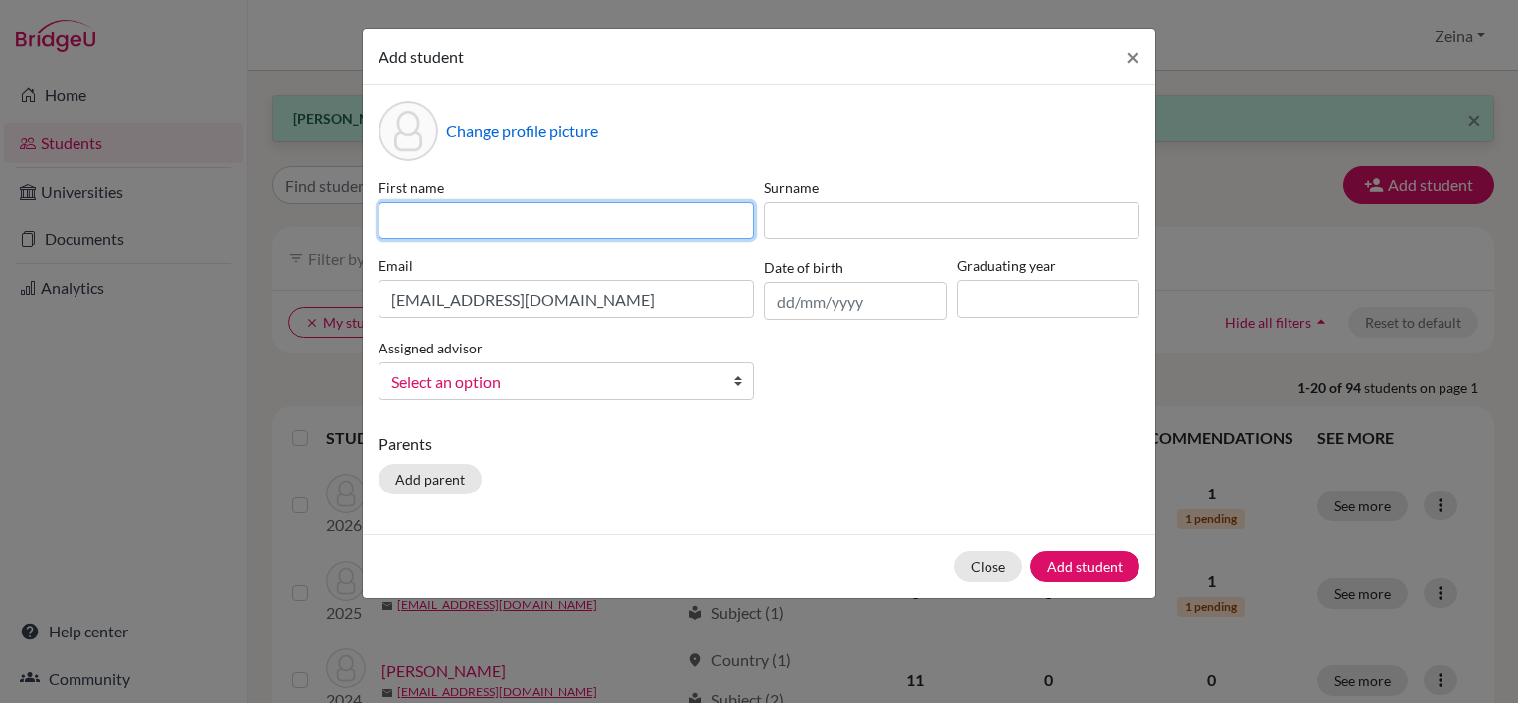
click at [556, 234] on input at bounding box center [567, 221] width 376 height 38
type input "Norman"
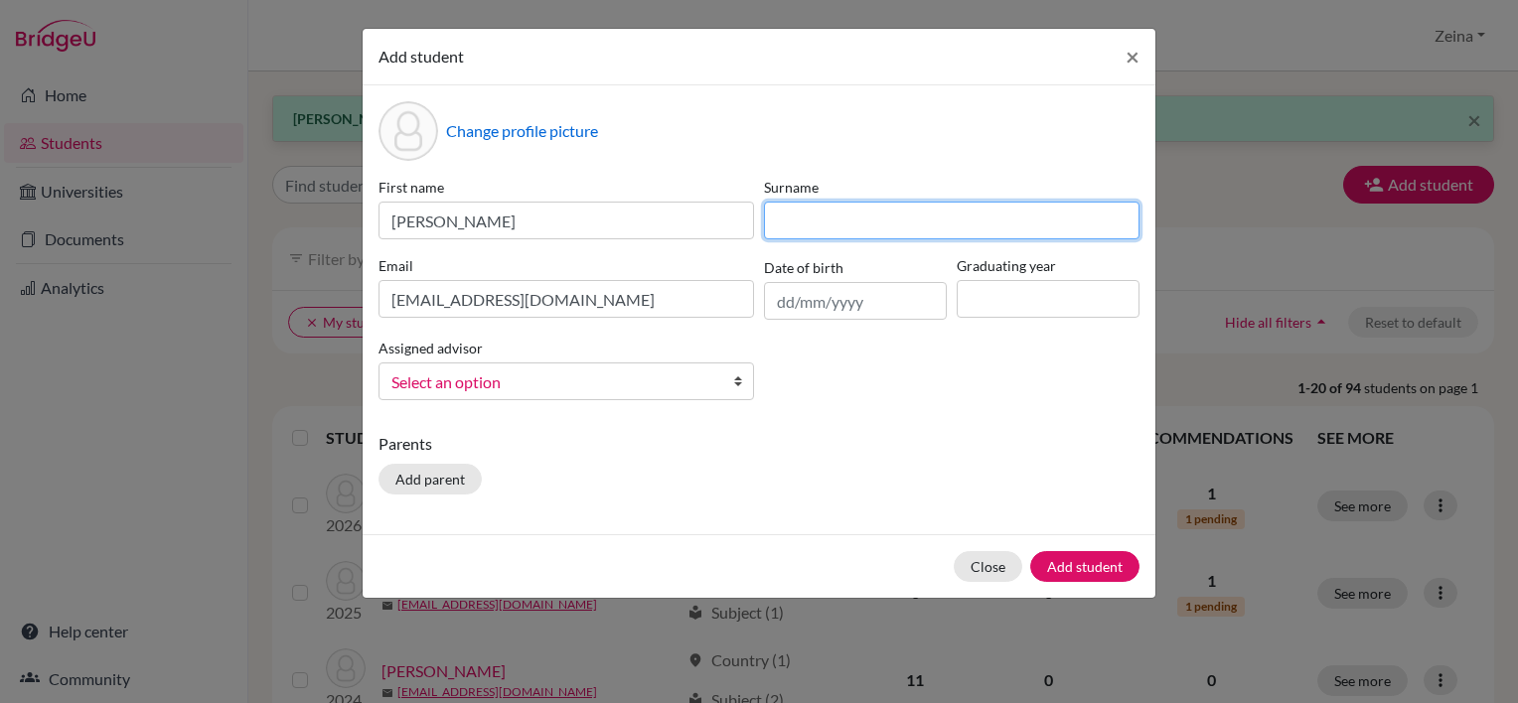
click at [839, 212] on input at bounding box center [952, 221] width 376 height 38
type input "Malyon"
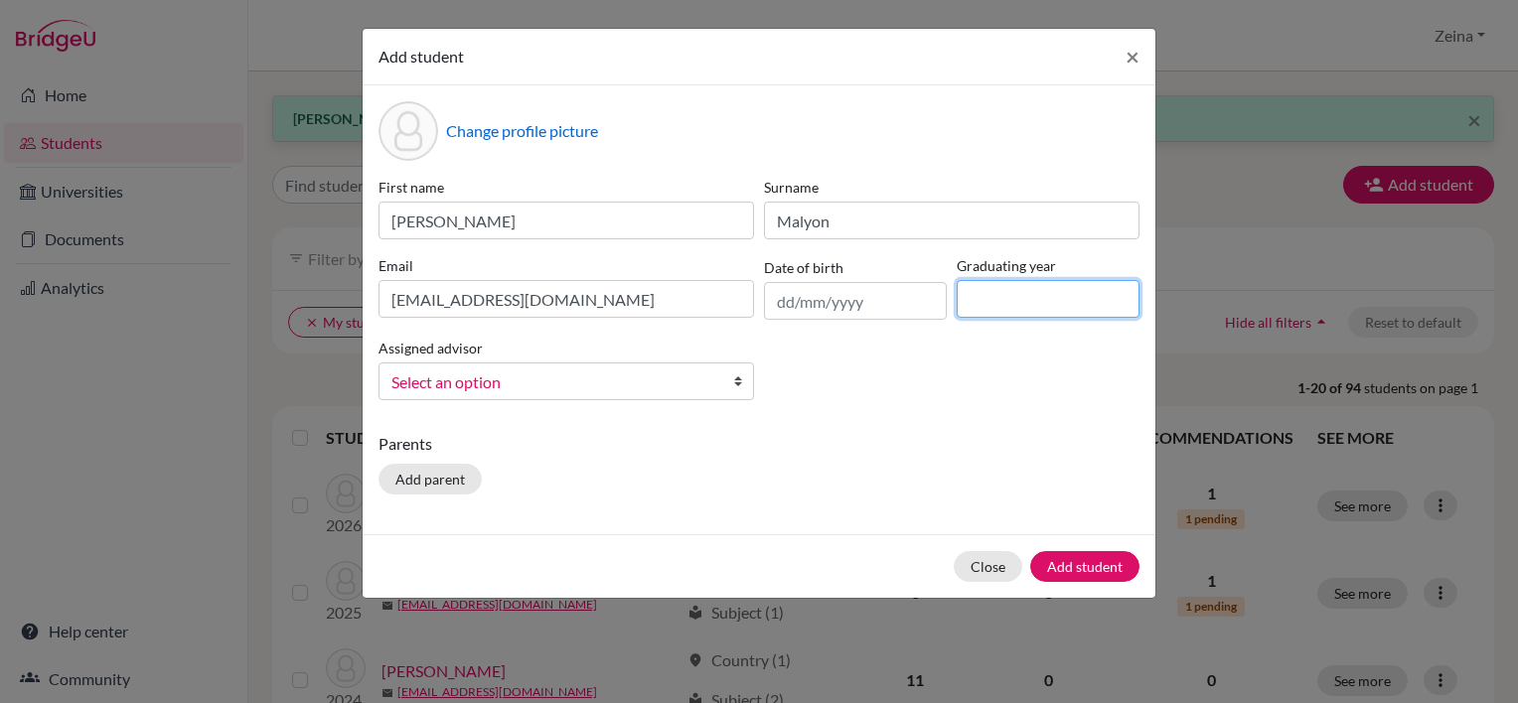
click at [1038, 311] on input at bounding box center [1048, 299] width 183 height 38
type input "2027"
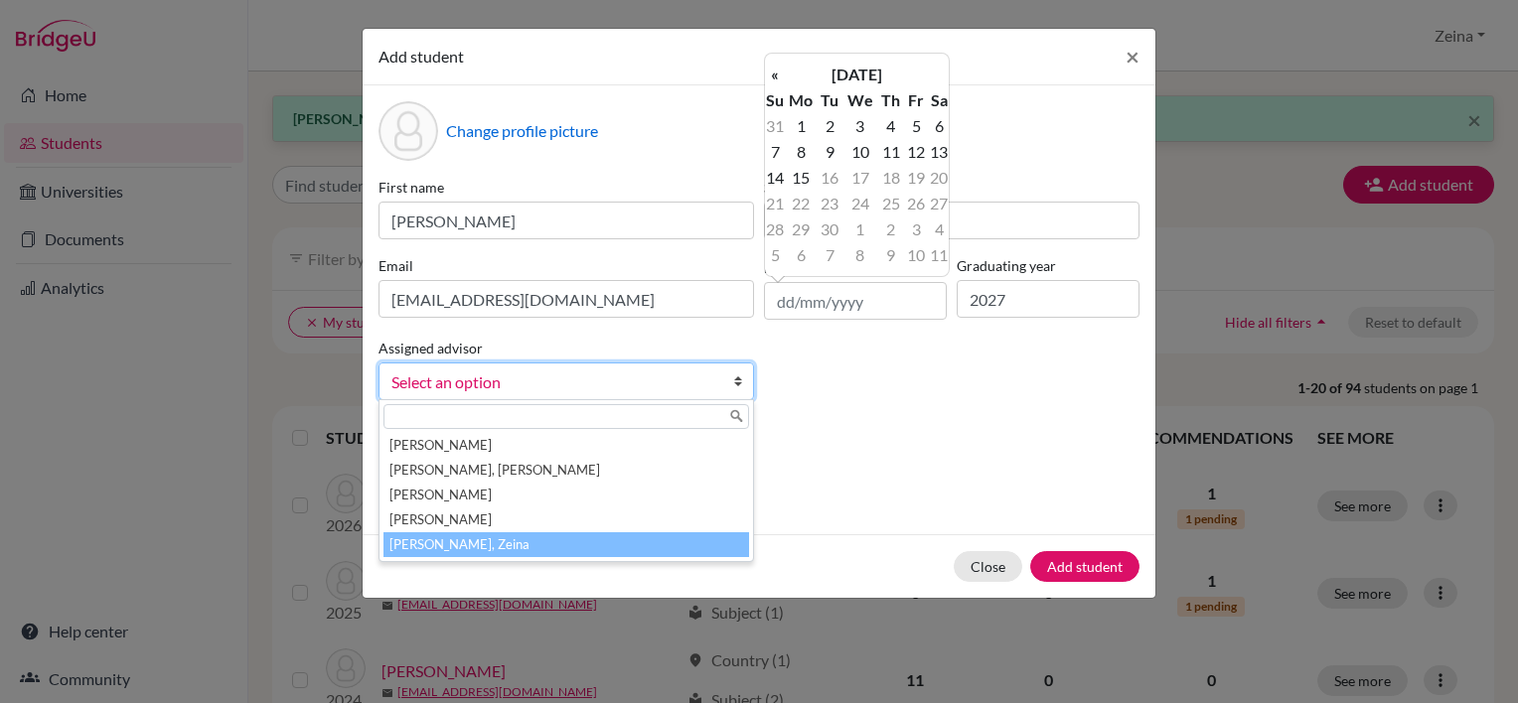
click at [433, 536] on li "Shahrour, Zeina" at bounding box center [567, 545] width 366 height 25
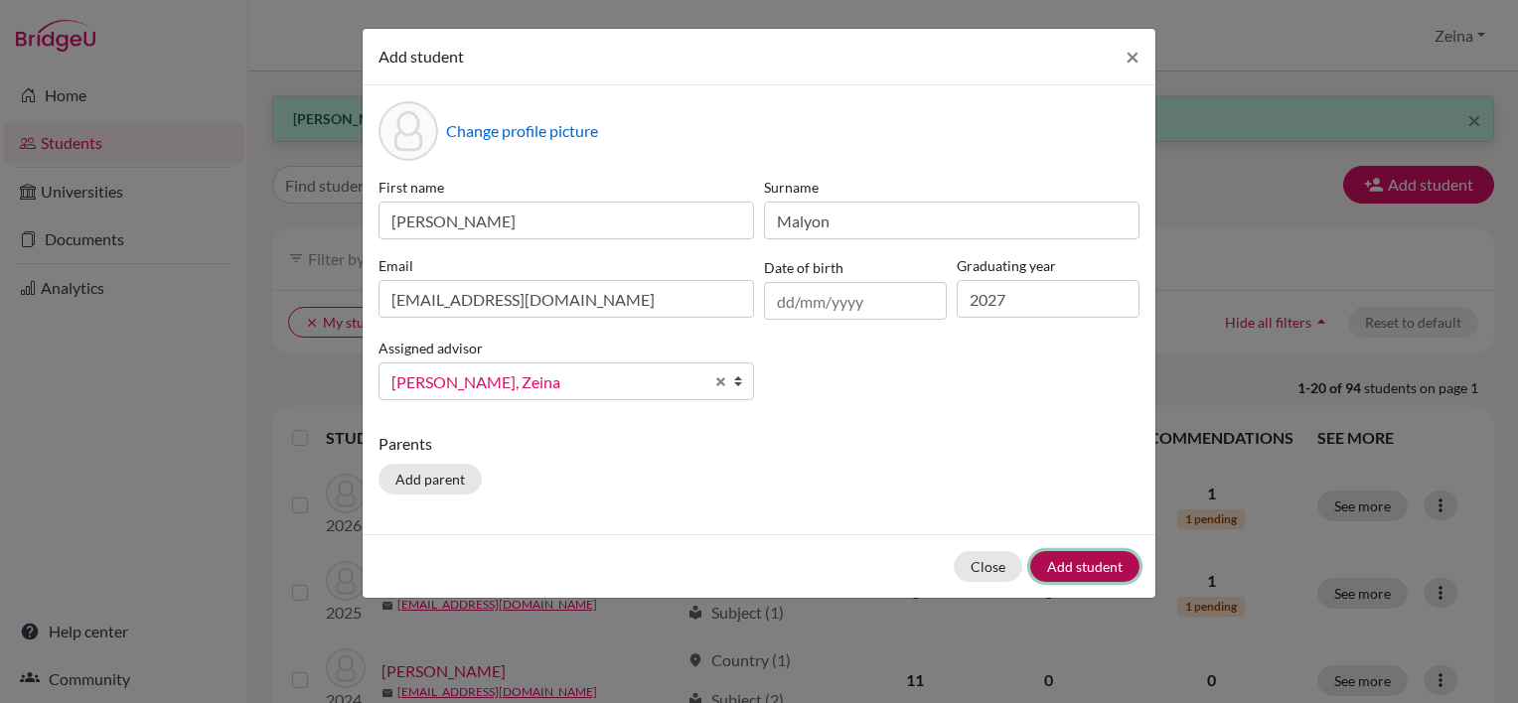
click at [1091, 557] on button "Add student" at bounding box center [1084, 566] width 109 height 31
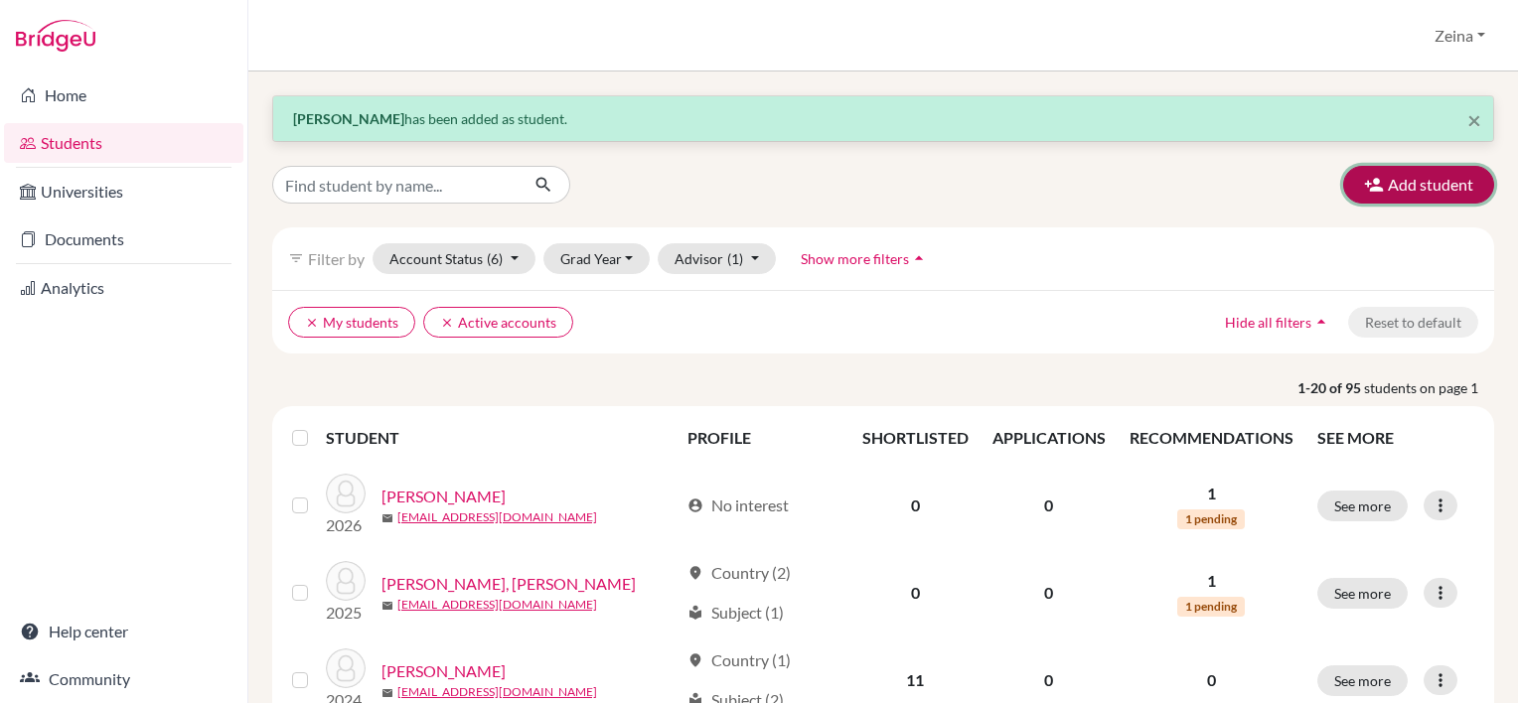
click at [1398, 188] on button "Add student" at bounding box center [1418, 185] width 151 height 38
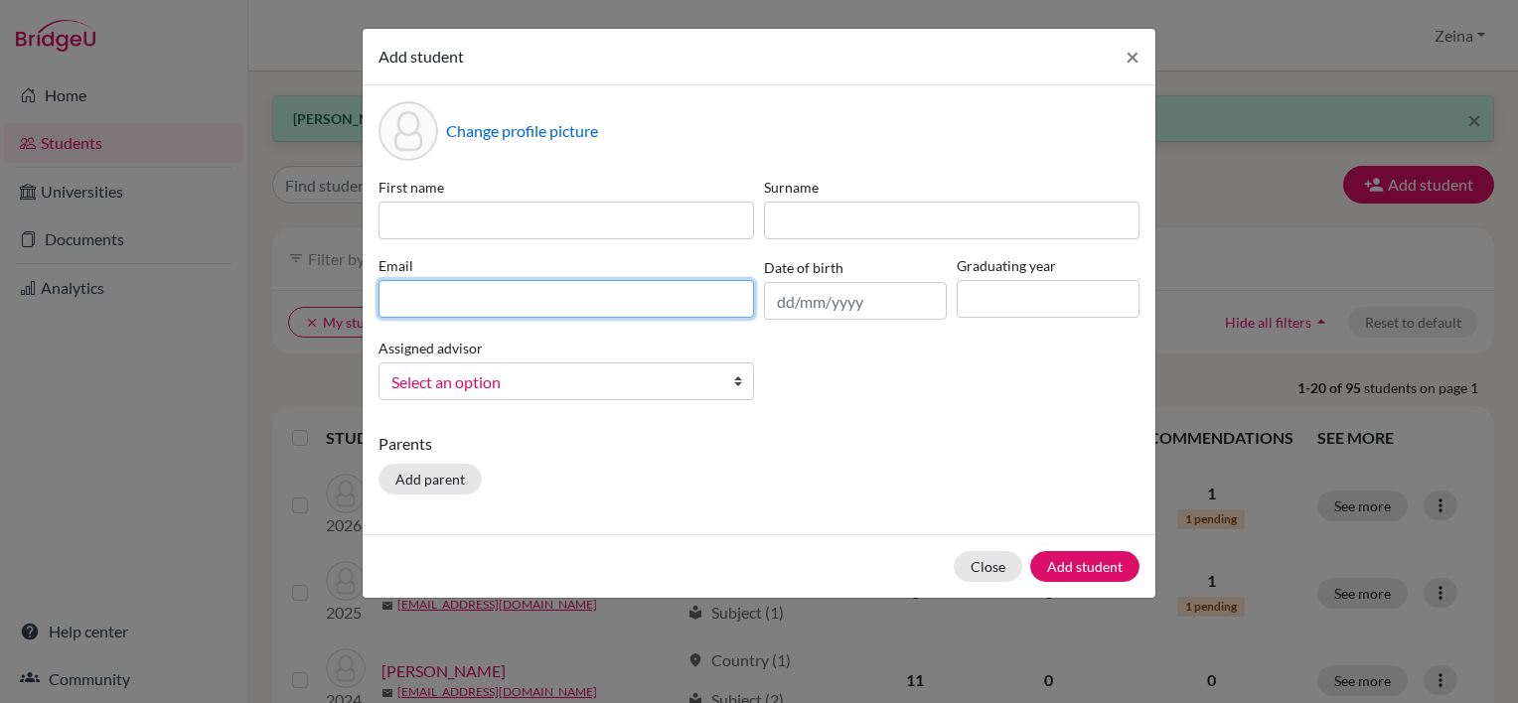
click at [727, 293] on input at bounding box center [567, 299] width 376 height 38
paste input "rayan2027@students.tws-rak.org"
type input "rayan2027@students.tws-rak.org"
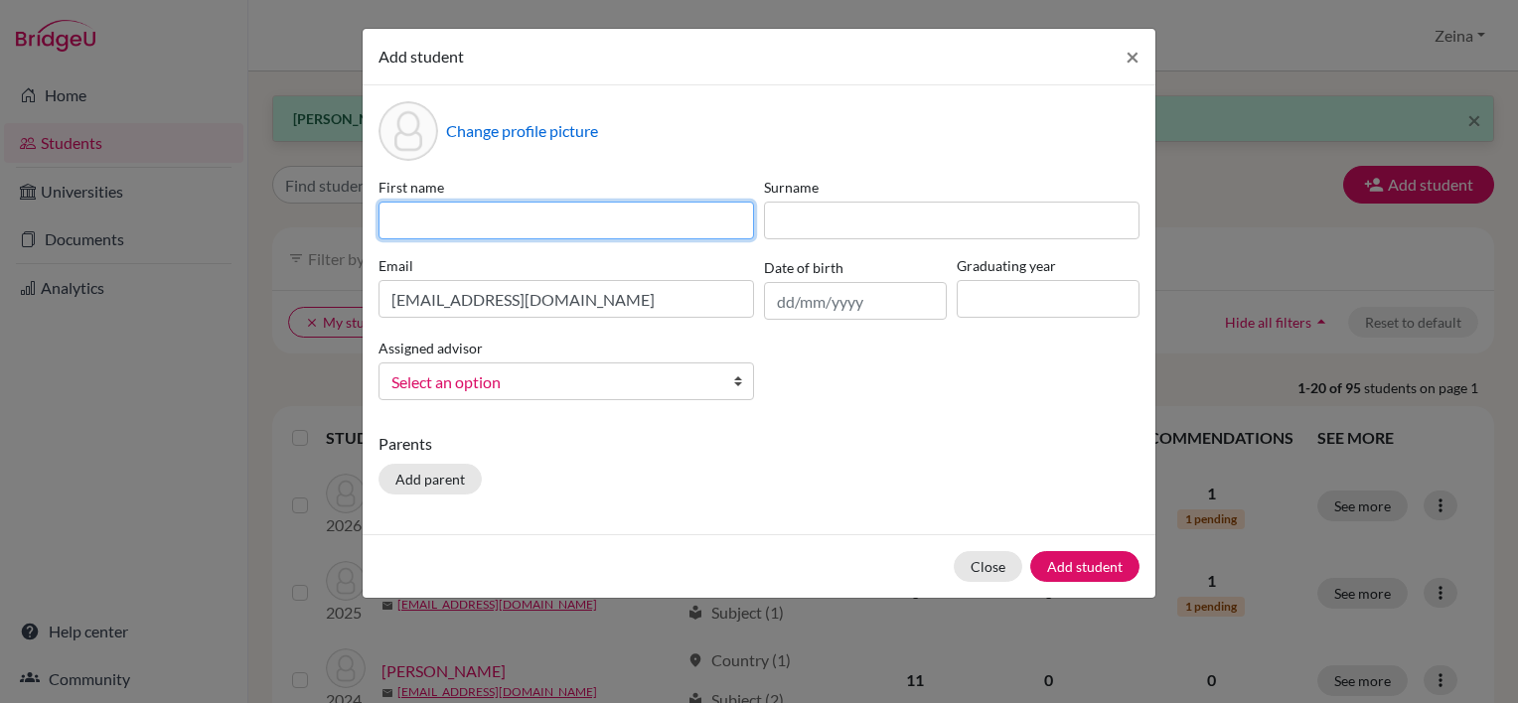
click at [647, 218] on input at bounding box center [567, 221] width 376 height 38
type input "Rayan"
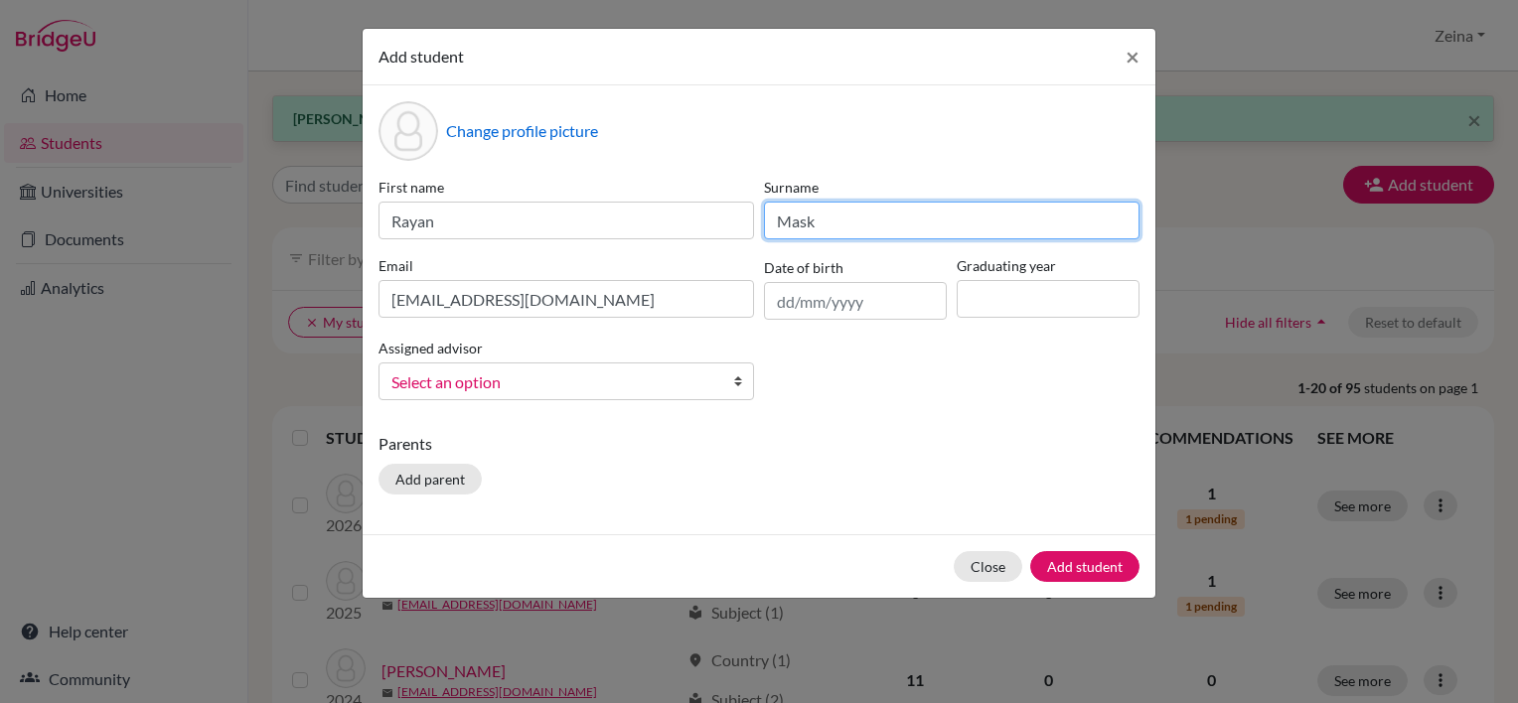
type input "Mask"
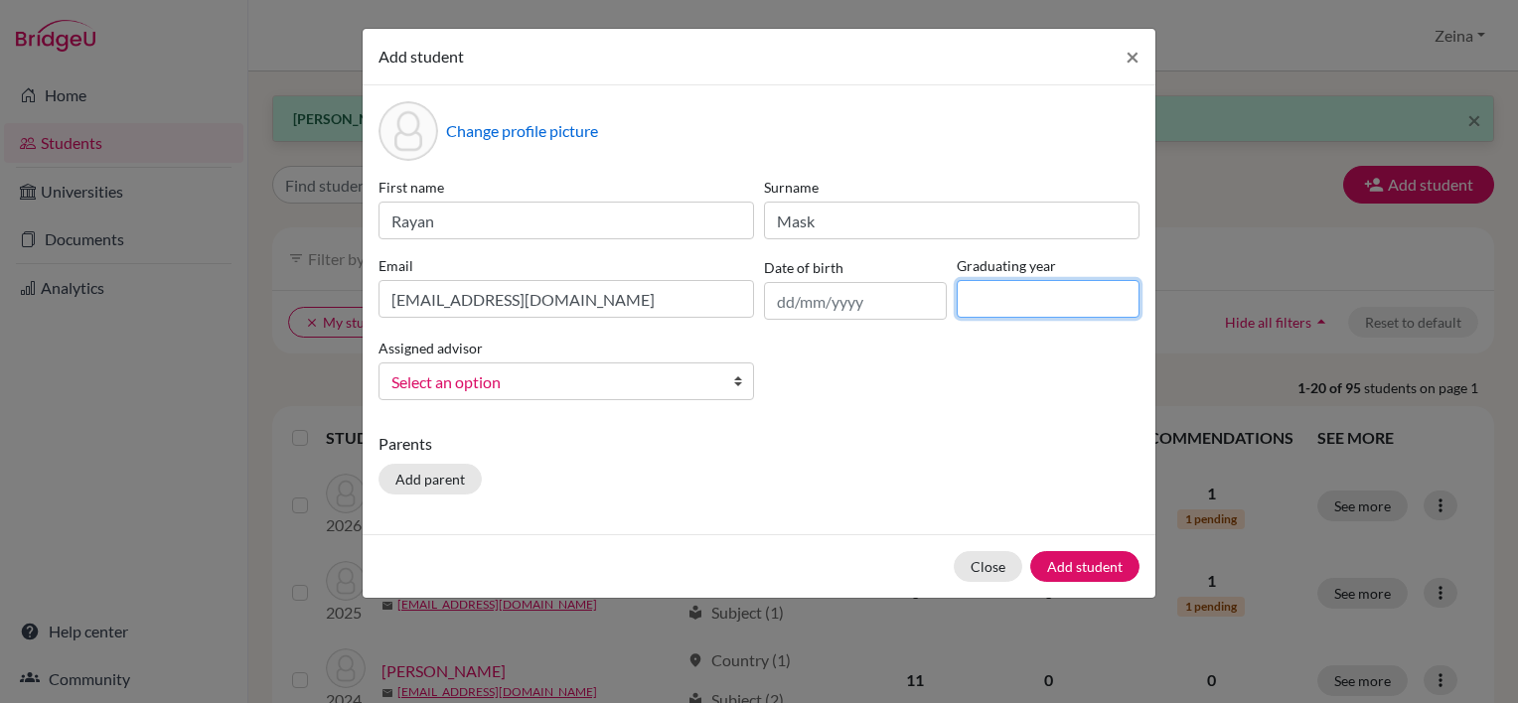
click at [1046, 296] on input at bounding box center [1048, 299] width 183 height 38
type input "2027"
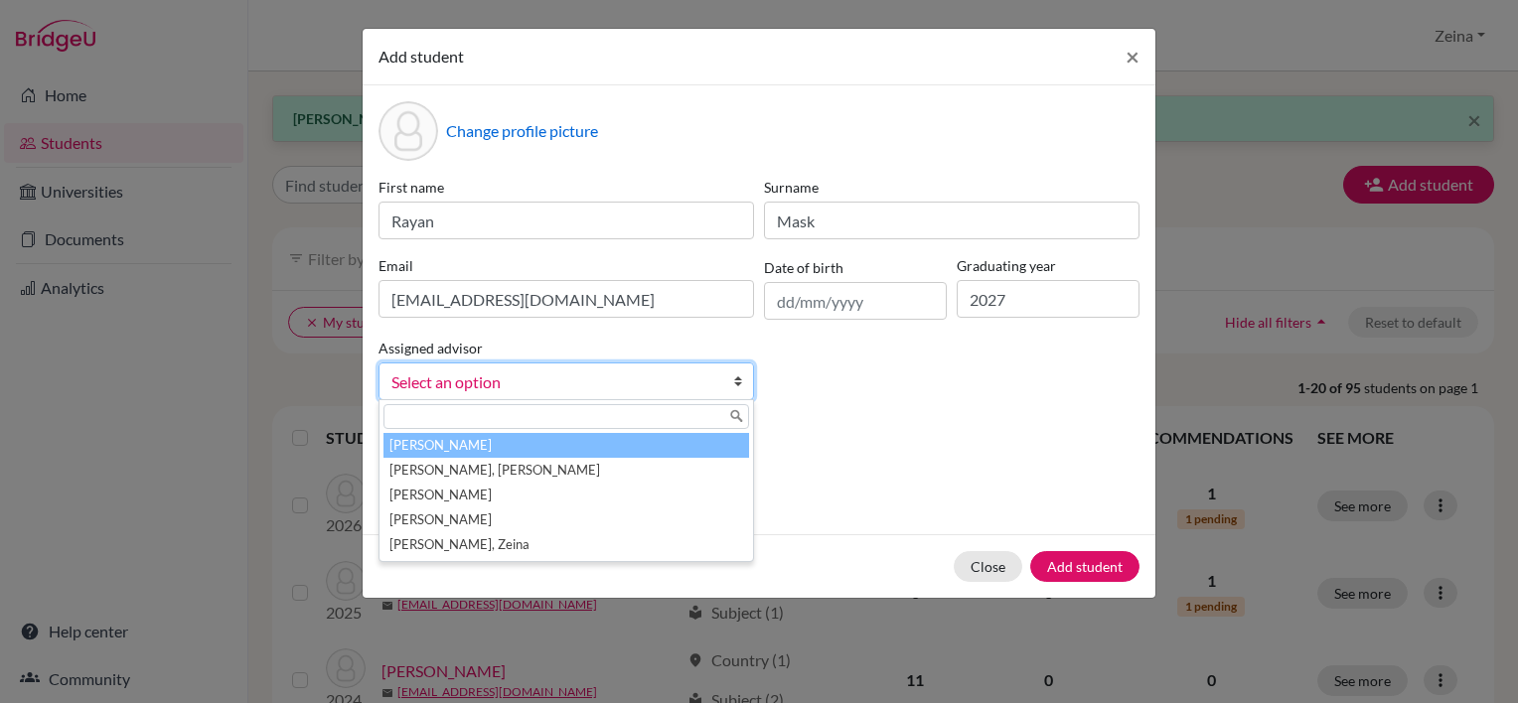
click at [614, 389] on span "Select an option" at bounding box center [553, 383] width 324 height 26
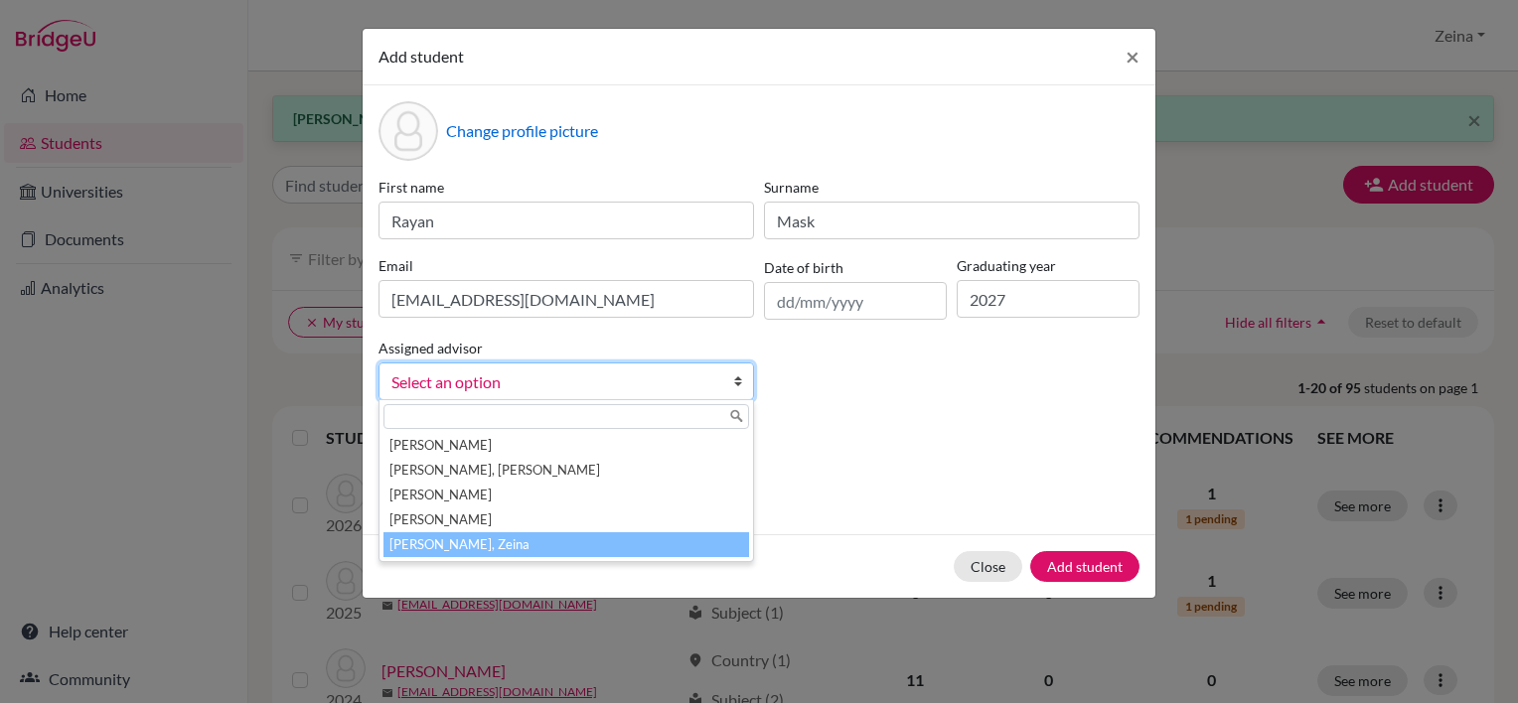
click at [449, 546] on li "Shahrour, Zeina" at bounding box center [567, 545] width 366 height 25
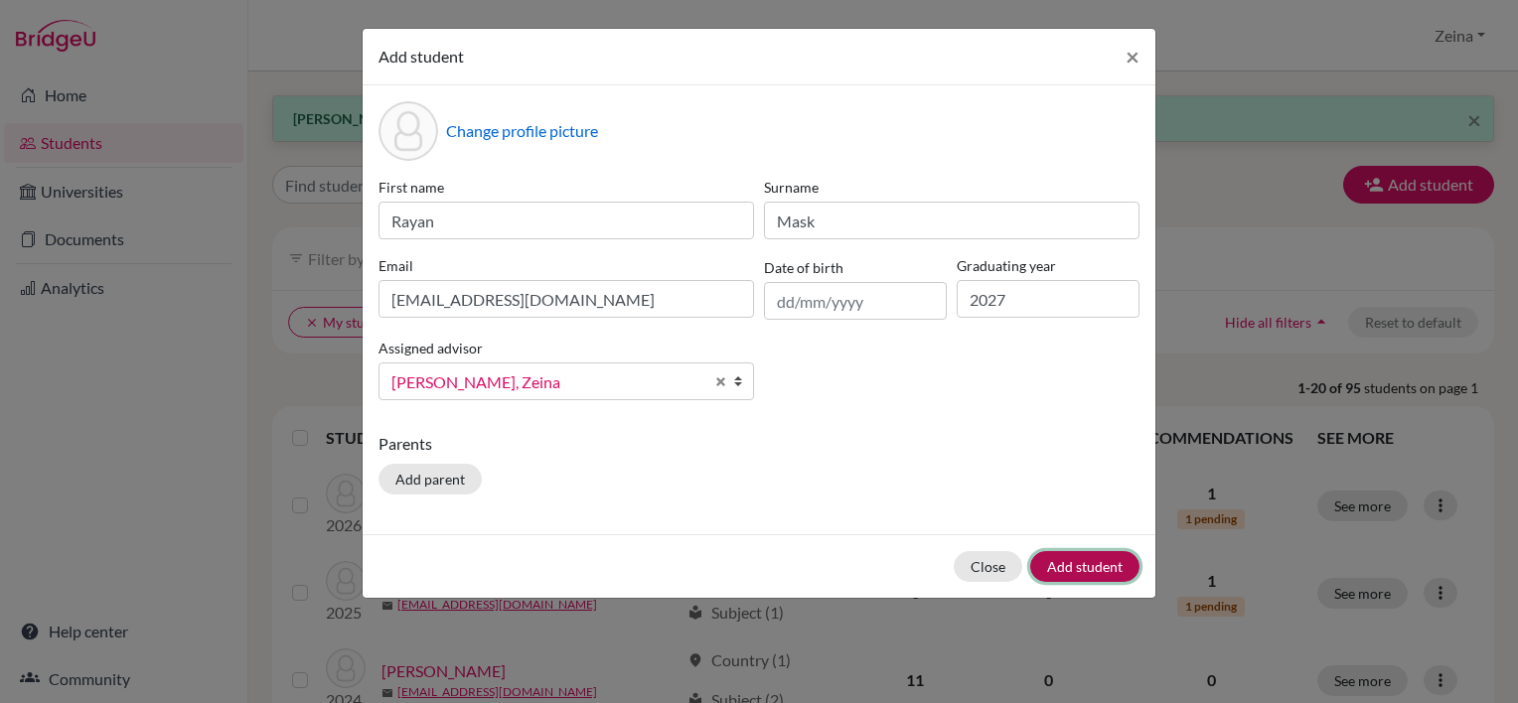
click at [1103, 563] on button "Add student" at bounding box center [1084, 566] width 109 height 31
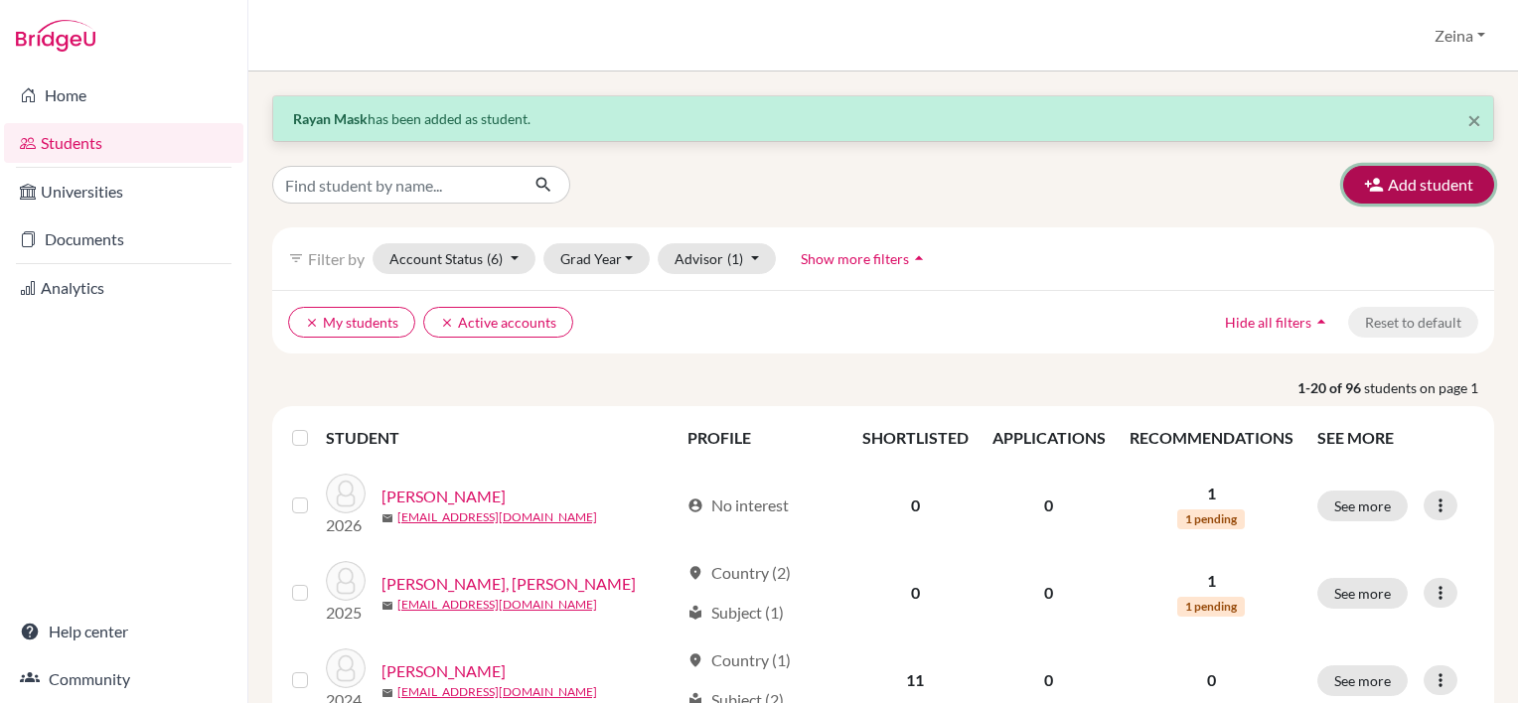
click at [1391, 171] on button "Add student" at bounding box center [1418, 185] width 151 height 38
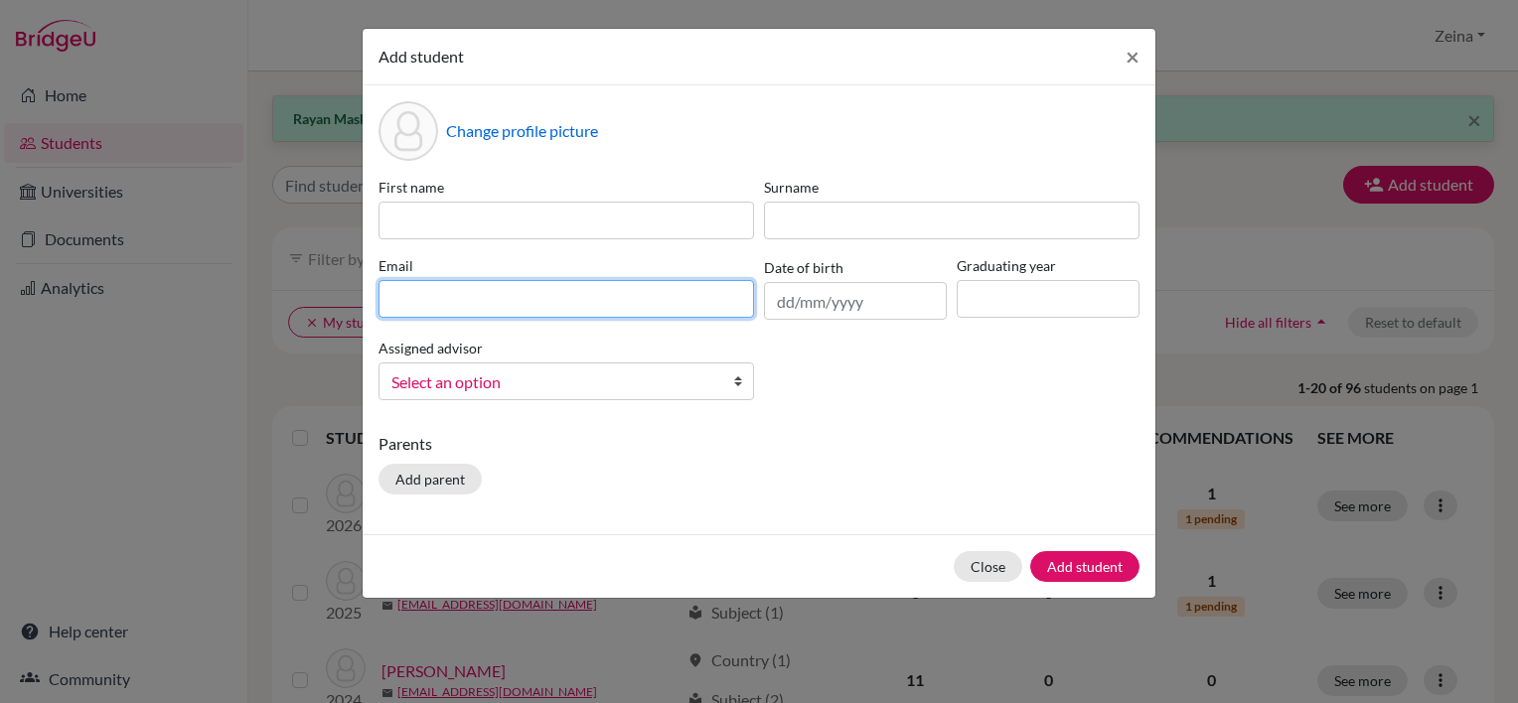
click at [572, 302] on input at bounding box center [567, 299] width 376 height 38
paste input "xiaoyu.ye.21@lifeplusonline.com"
type input "xiaoyu.ye.21@lifeplusonline.com"
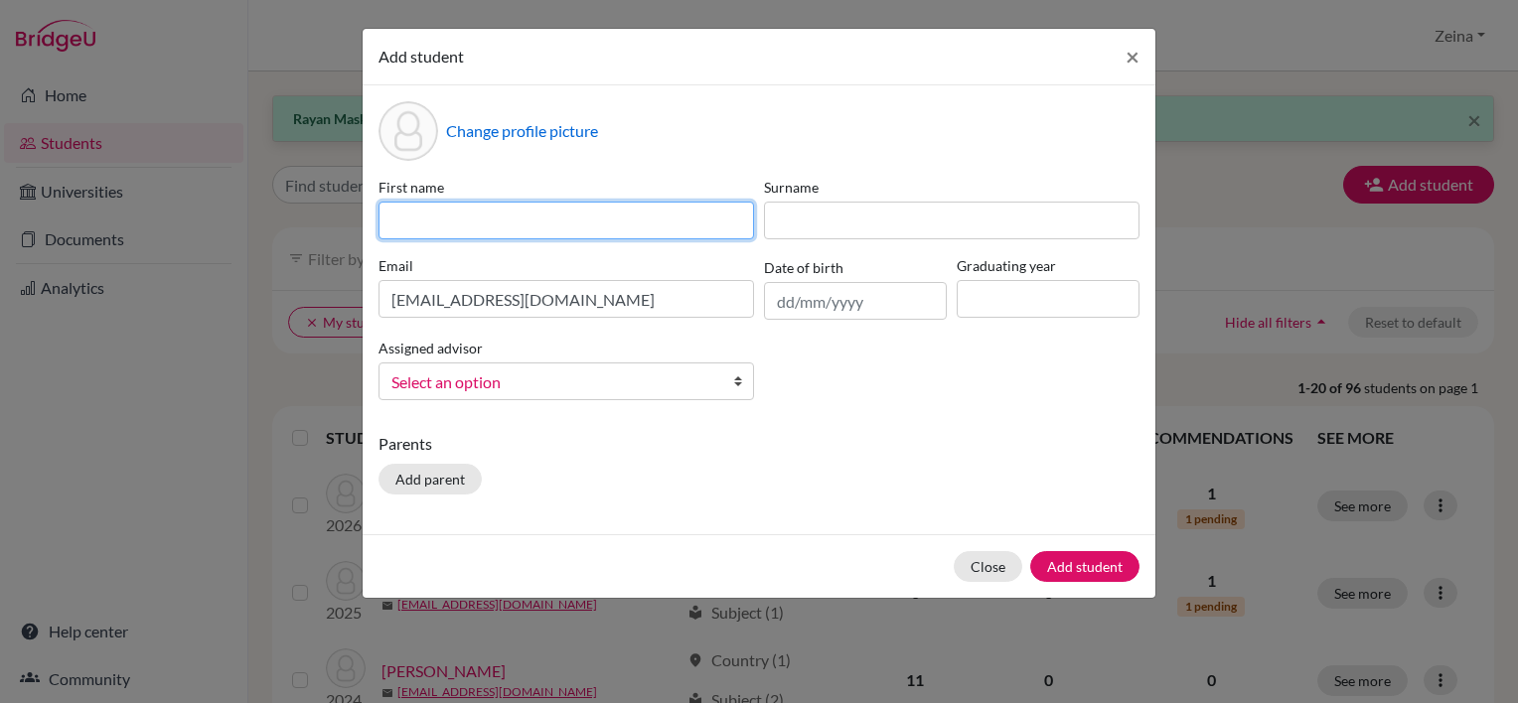
click at [453, 231] on input at bounding box center [567, 221] width 376 height 38
type input "Joshua"
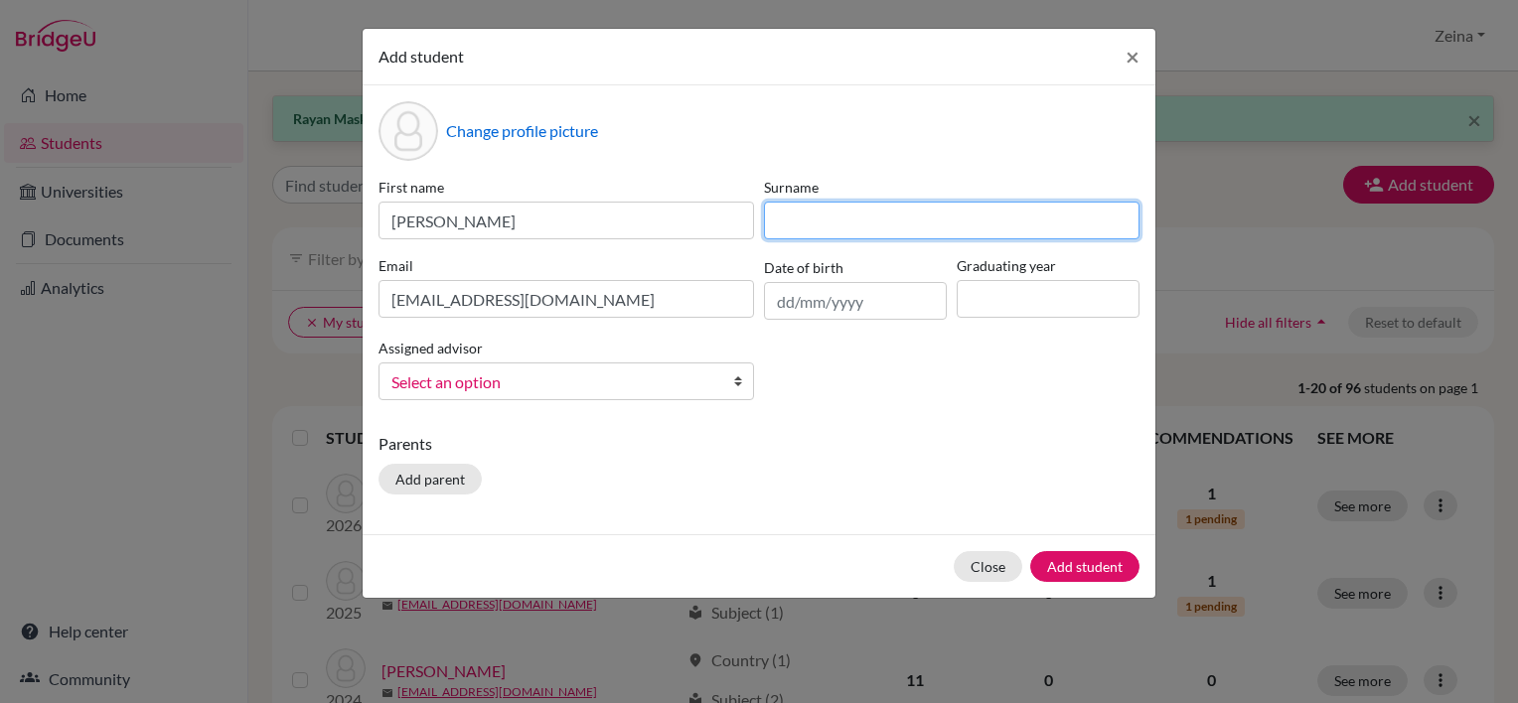
click at [823, 223] on input at bounding box center [952, 221] width 376 height 38
type input "Ye"
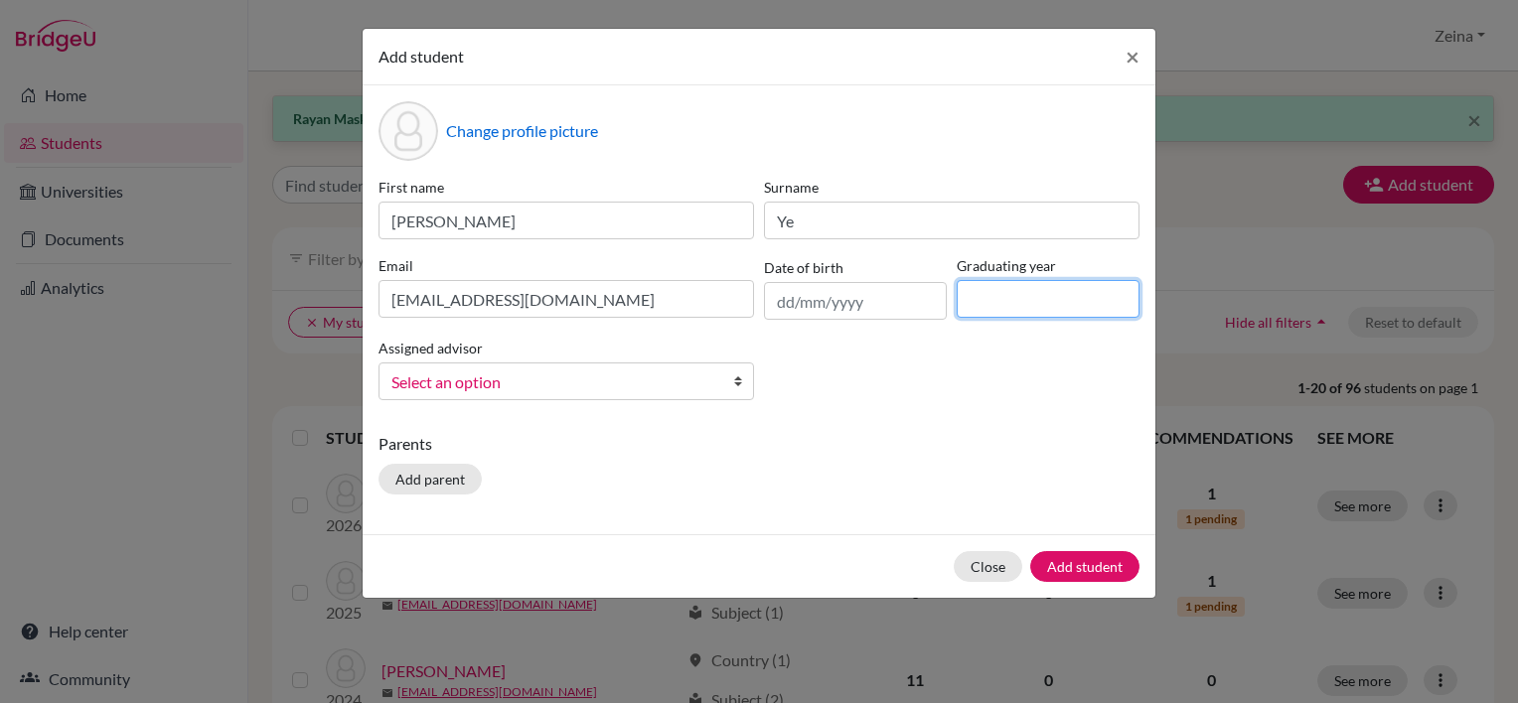
click at [1014, 305] on input at bounding box center [1048, 299] width 183 height 38
type input "2027"
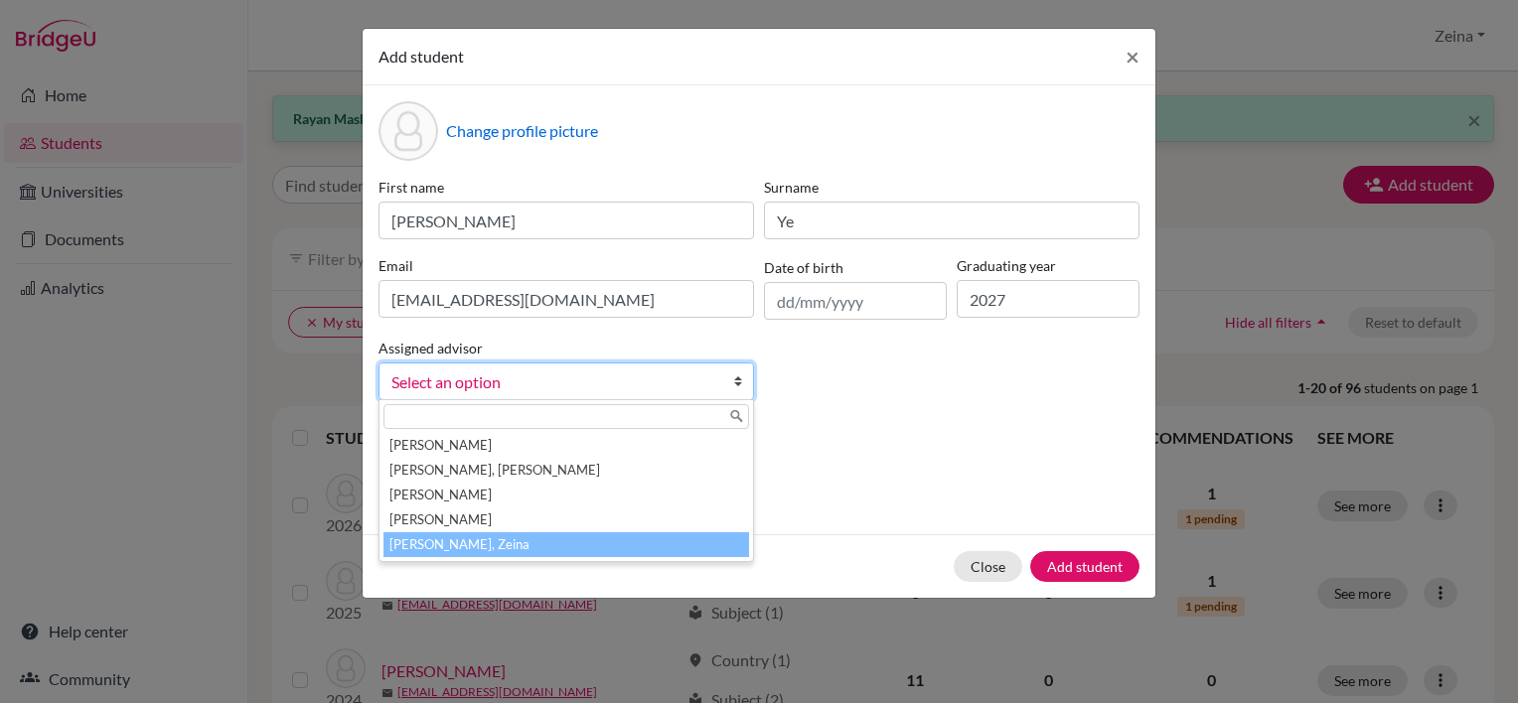
click at [439, 544] on li "Shahrour, Zeina" at bounding box center [567, 545] width 366 height 25
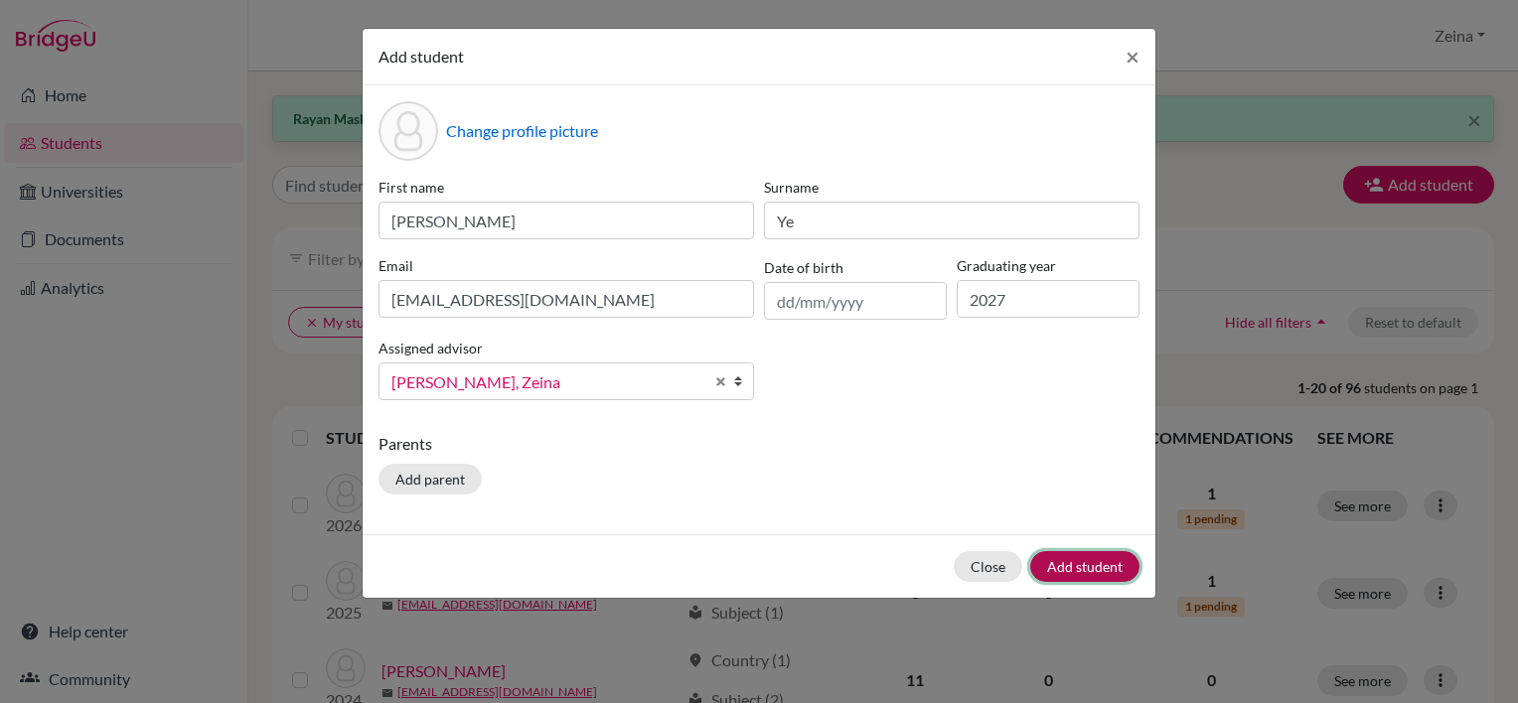
click at [1053, 576] on button "Add student" at bounding box center [1084, 566] width 109 height 31
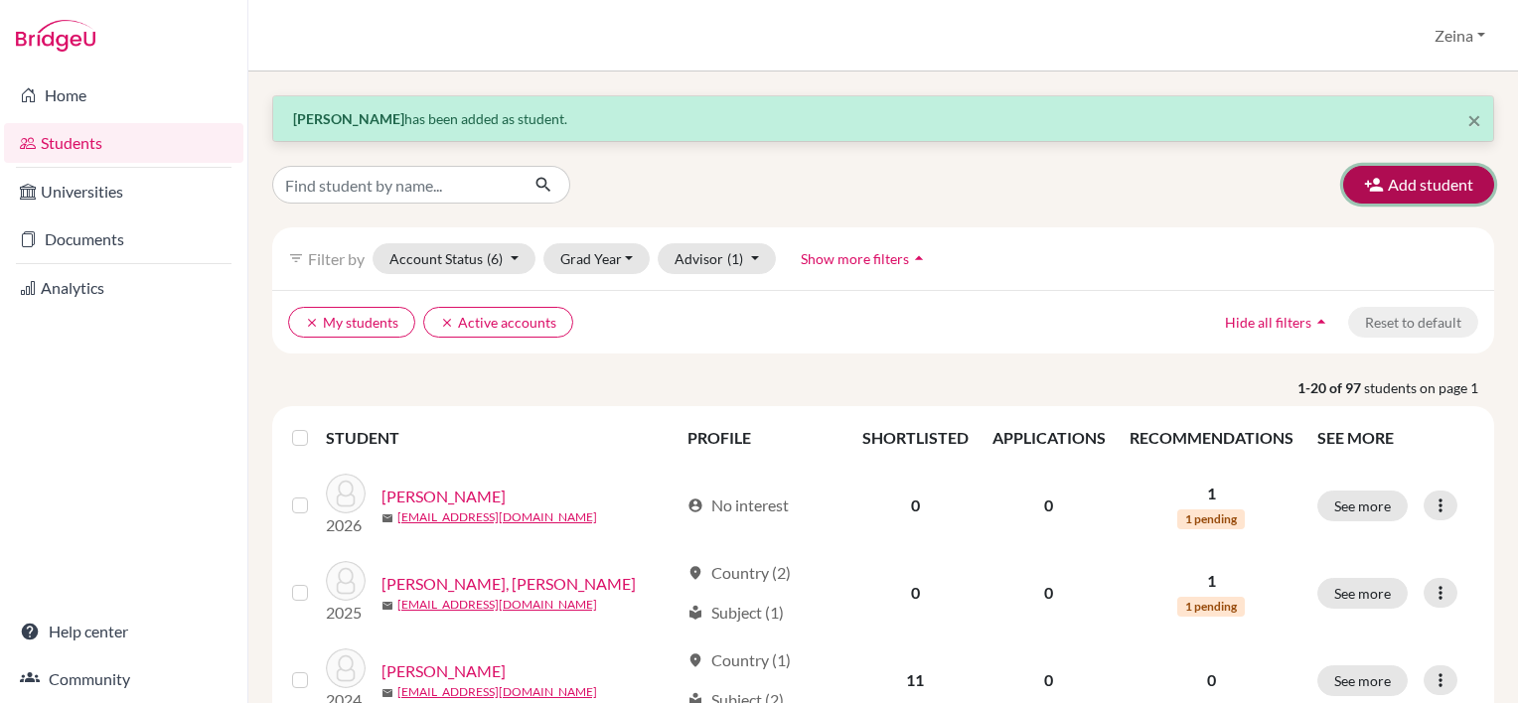
click at [1384, 195] on button "Add student" at bounding box center [1418, 185] width 151 height 38
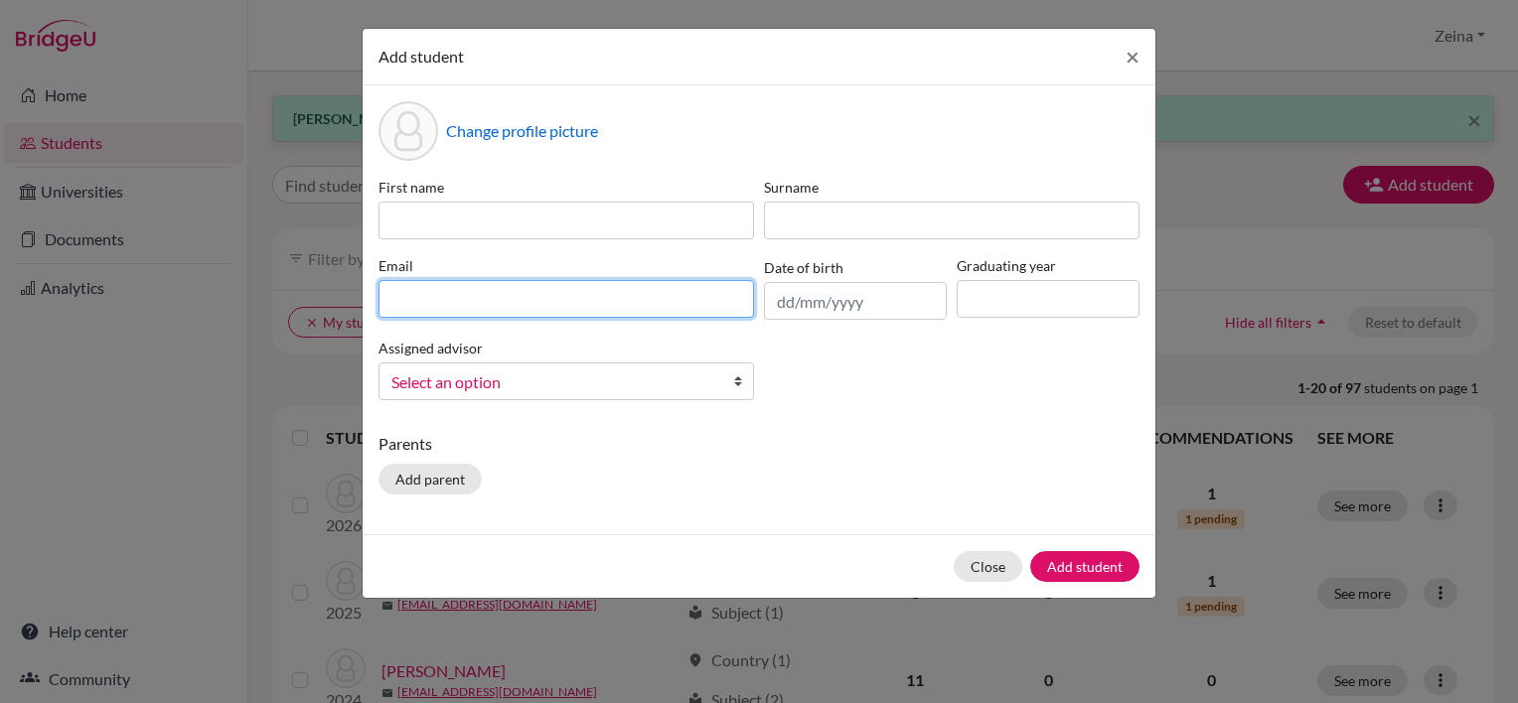
click at [530, 291] on input at bounding box center [567, 299] width 376 height 38
paste input "aliy2027@students.tws-rak.org"
type input "aliy2027@students.tws-rak.org"
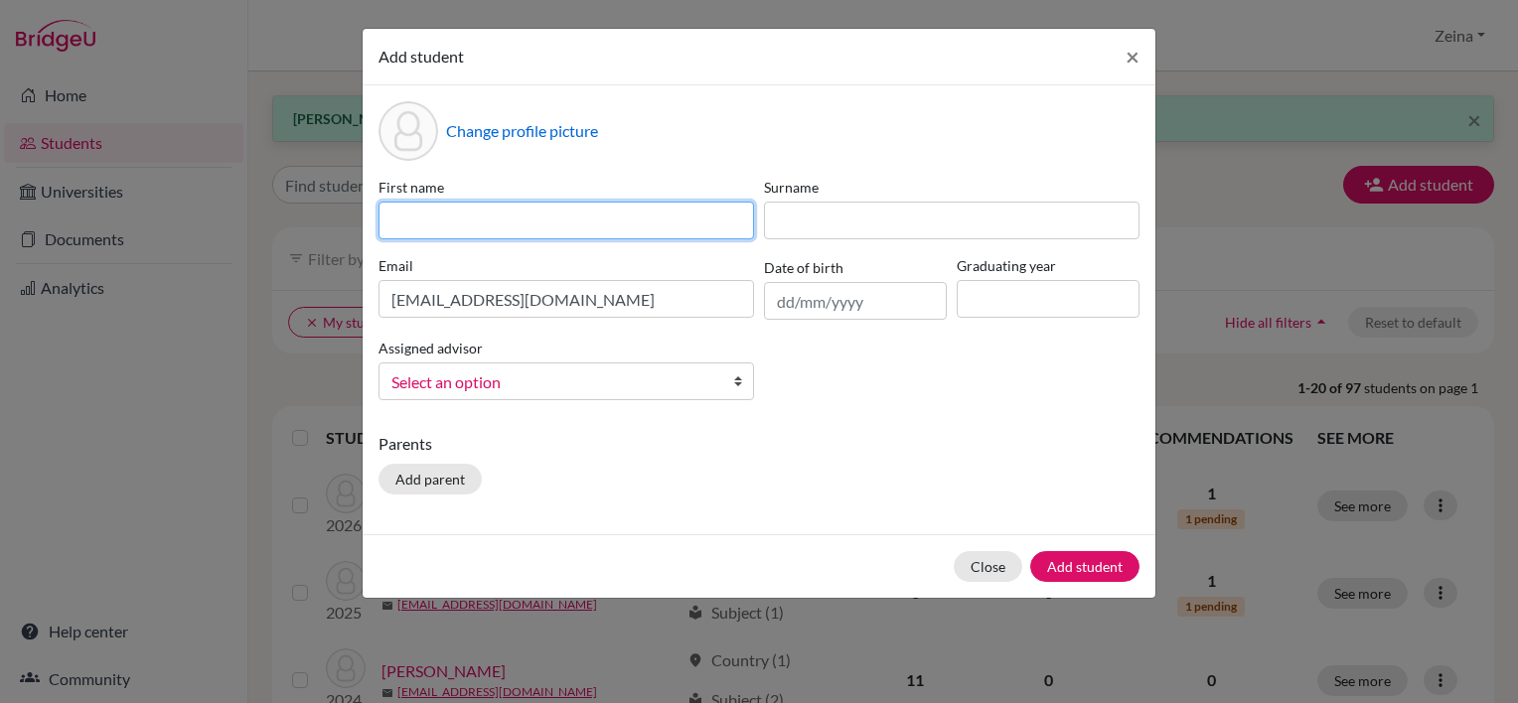
click at [431, 226] on input at bounding box center [567, 221] width 376 height 38
type input "Ali"
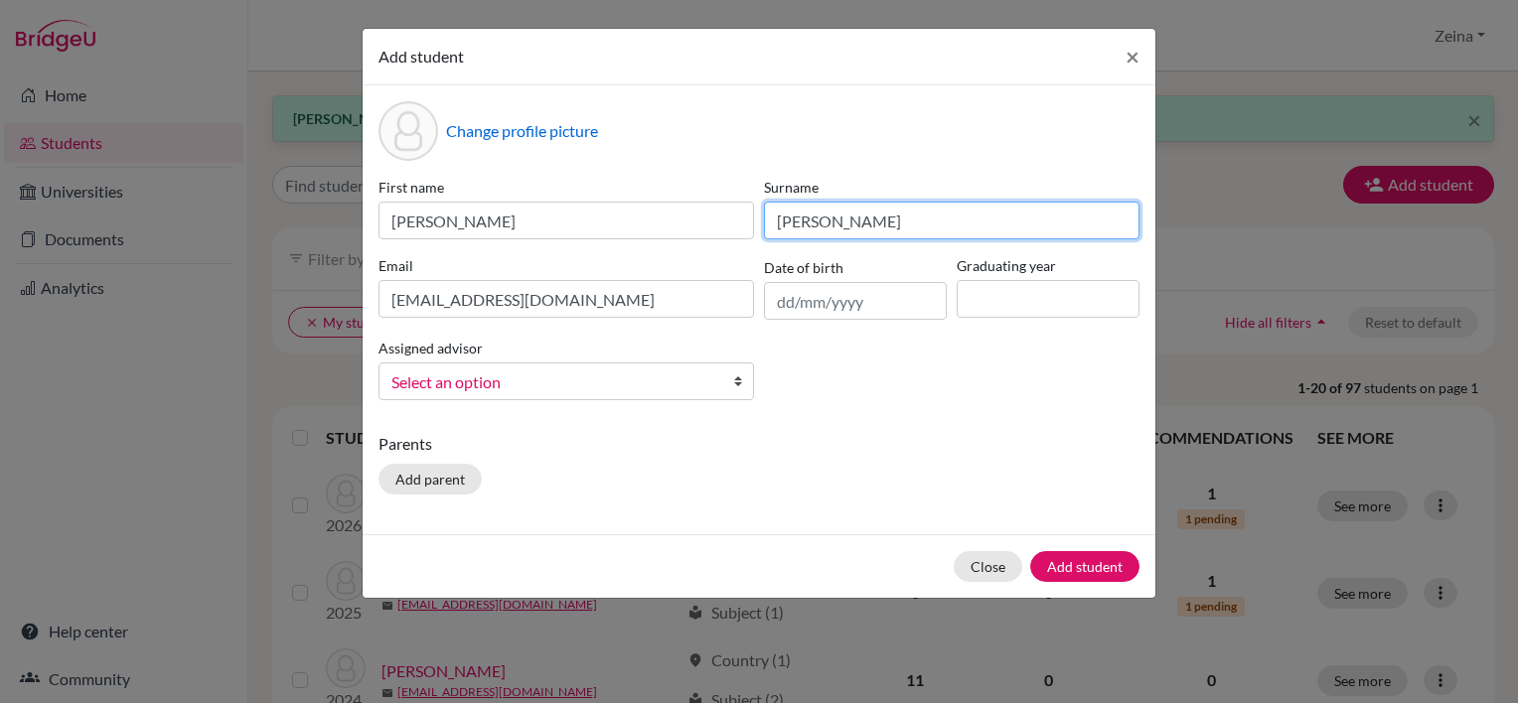
type input "Yousef"
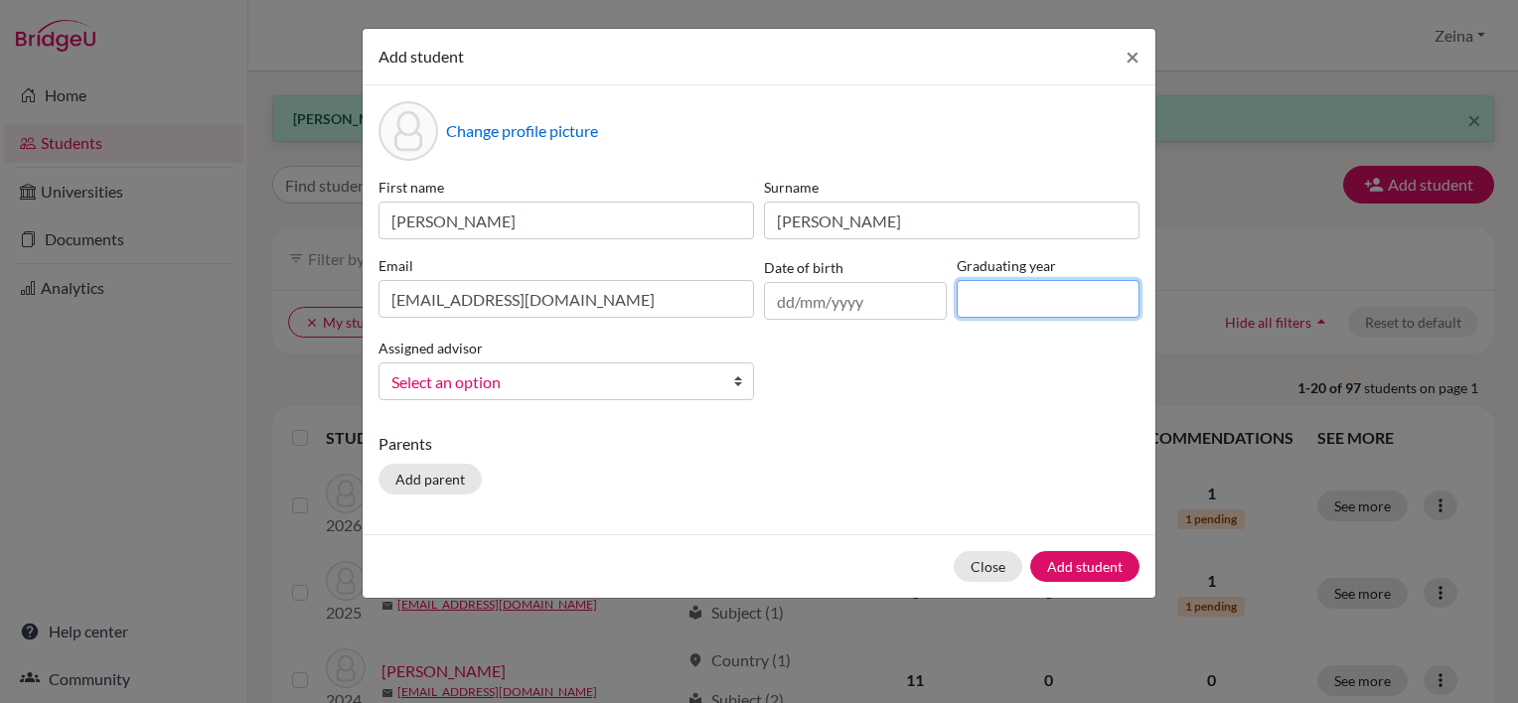
click at [1019, 314] on input at bounding box center [1048, 299] width 183 height 38
type input "2027"
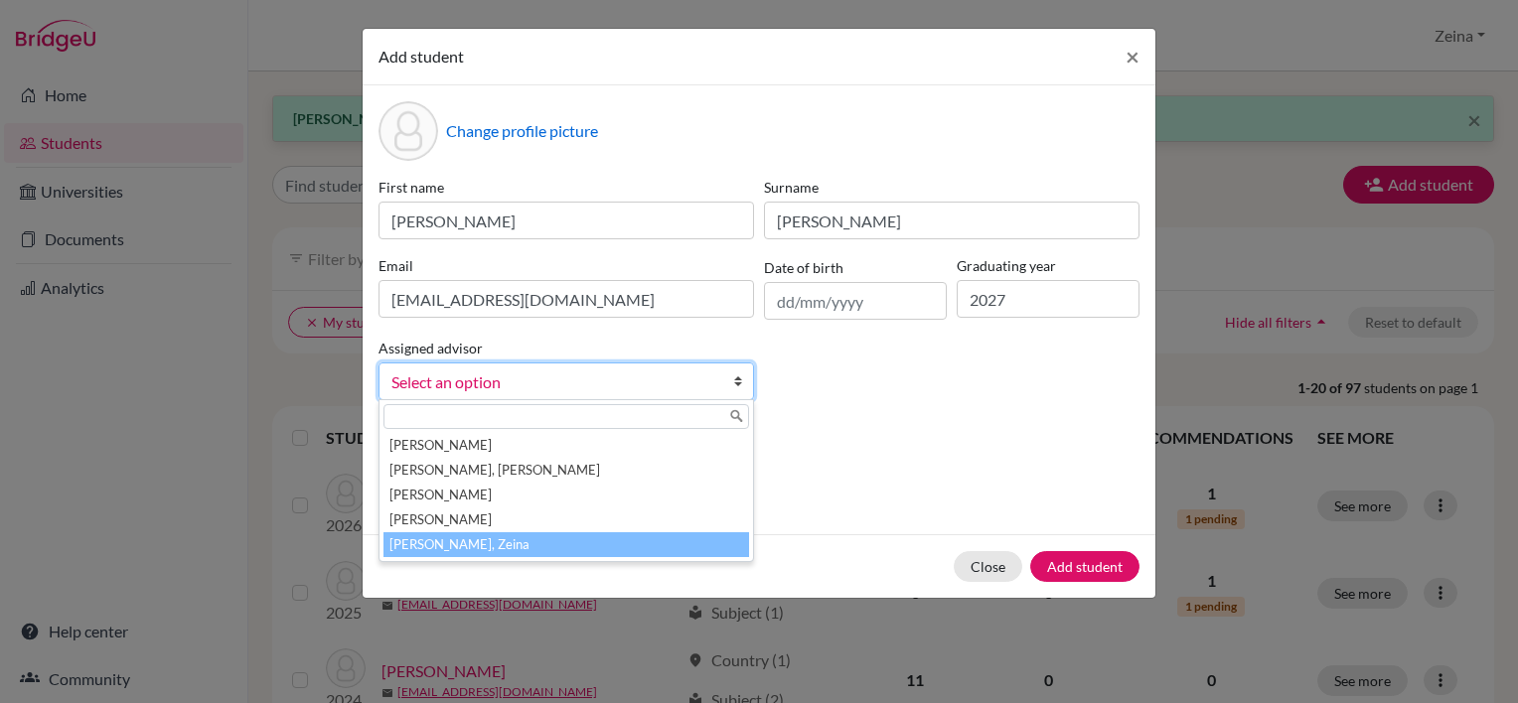
click at [403, 556] on li "Shahrour, Zeina" at bounding box center [567, 545] width 366 height 25
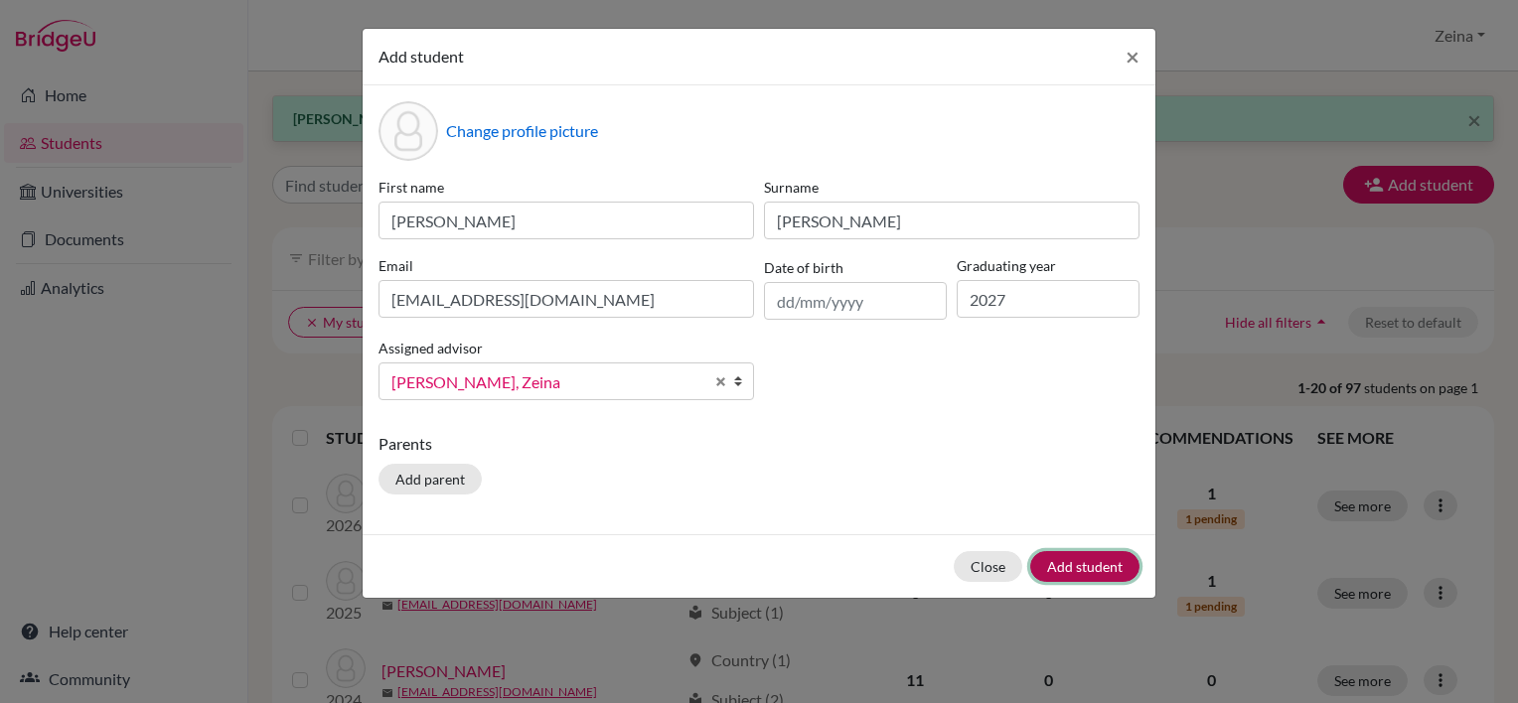
click at [1085, 562] on button "Add student" at bounding box center [1084, 566] width 109 height 31
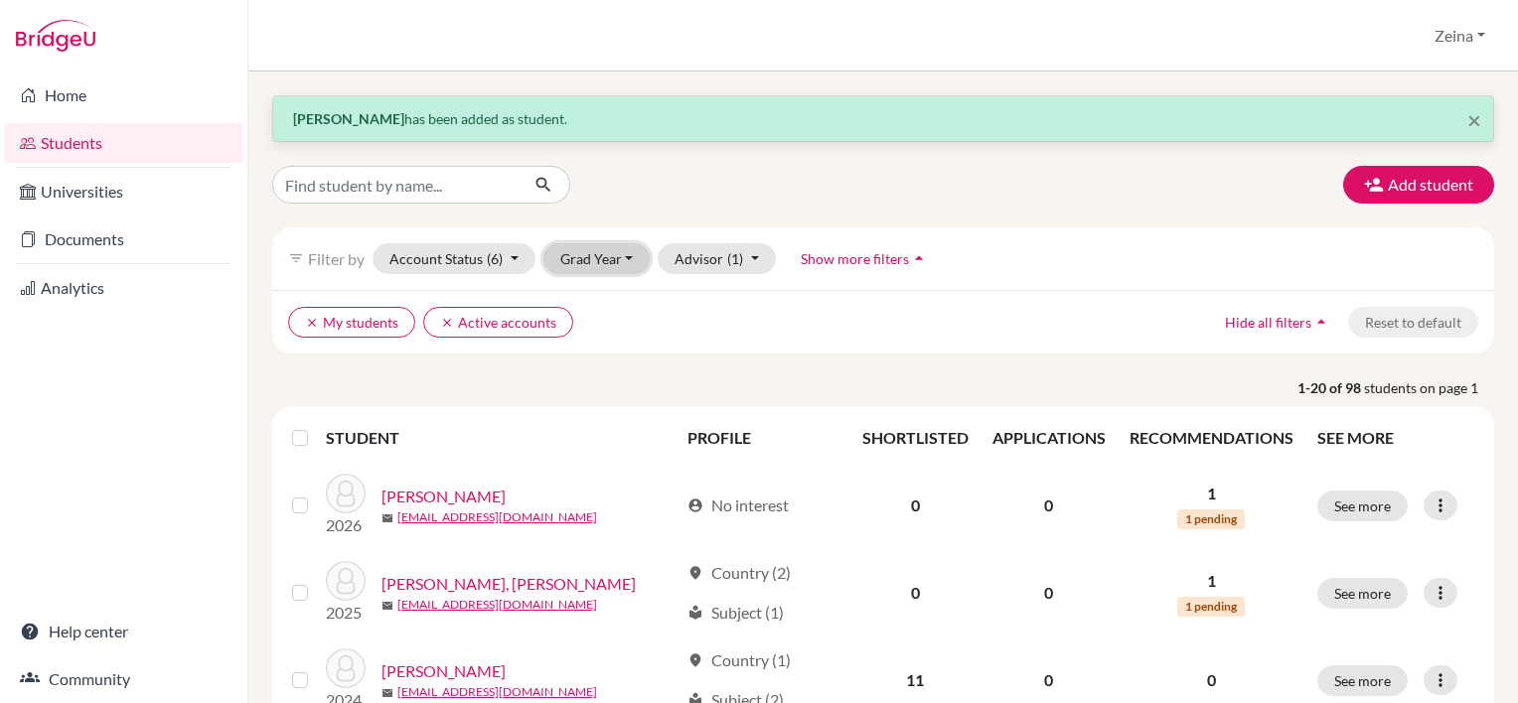
click at [602, 254] on button "Grad Year" at bounding box center [597, 258] width 107 height 31
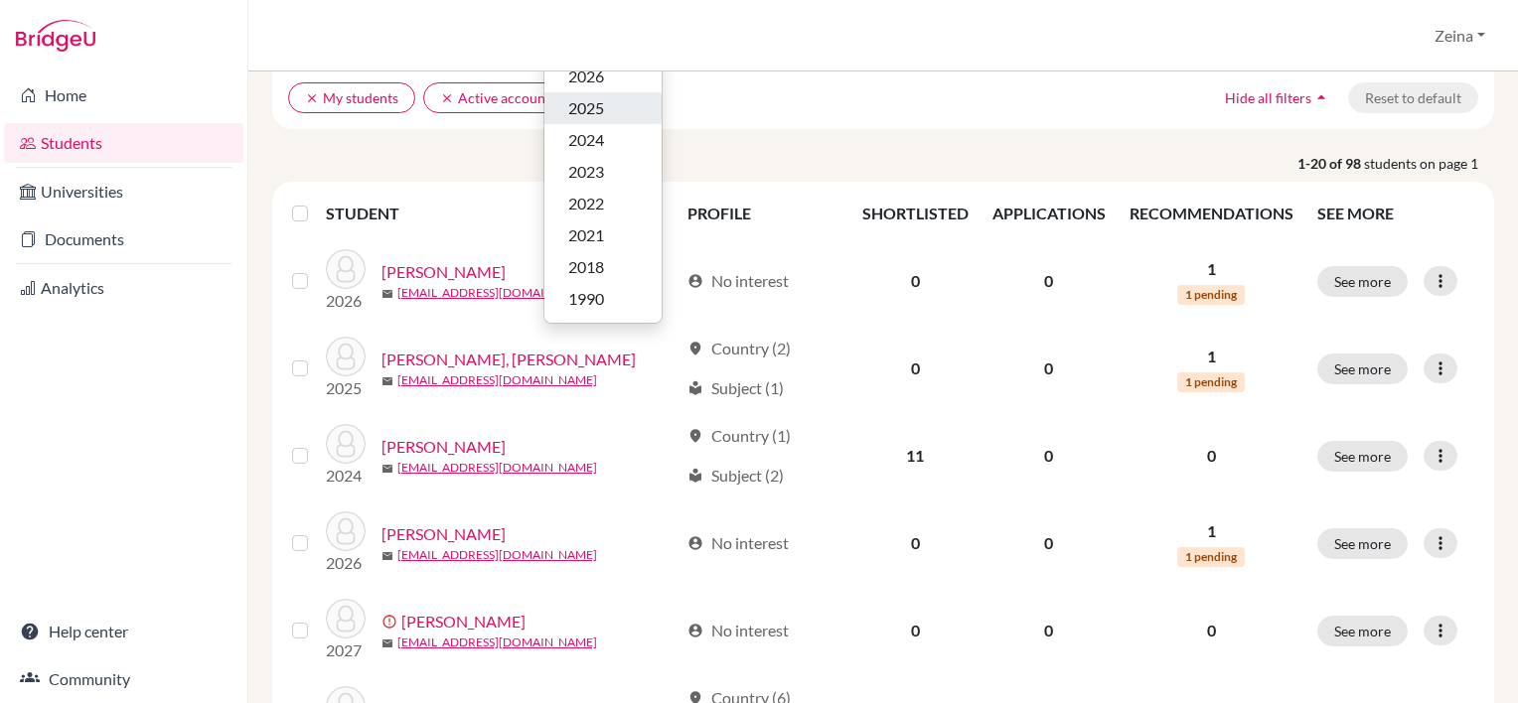
scroll to position [93, 0]
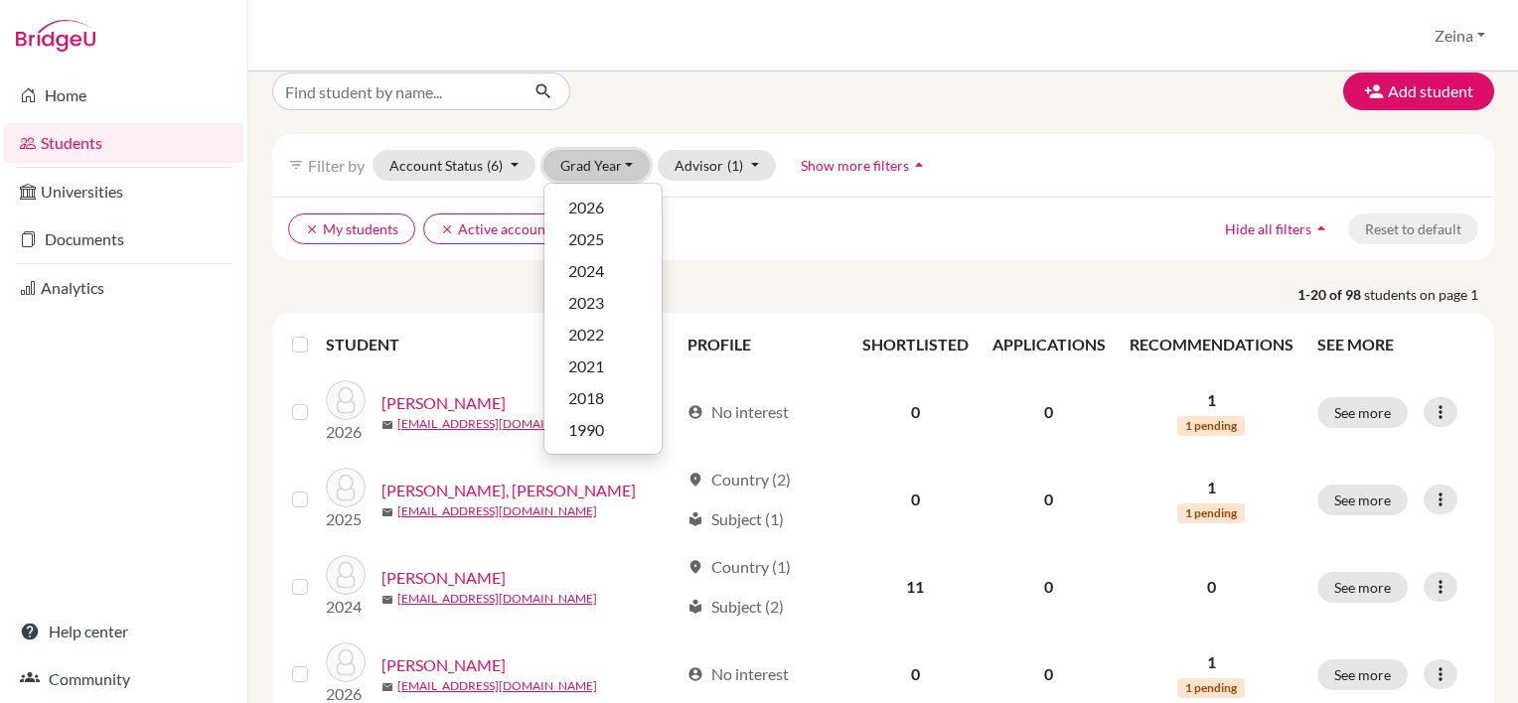
click at [629, 167] on button "Grad Year" at bounding box center [597, 165] width 107 height 31
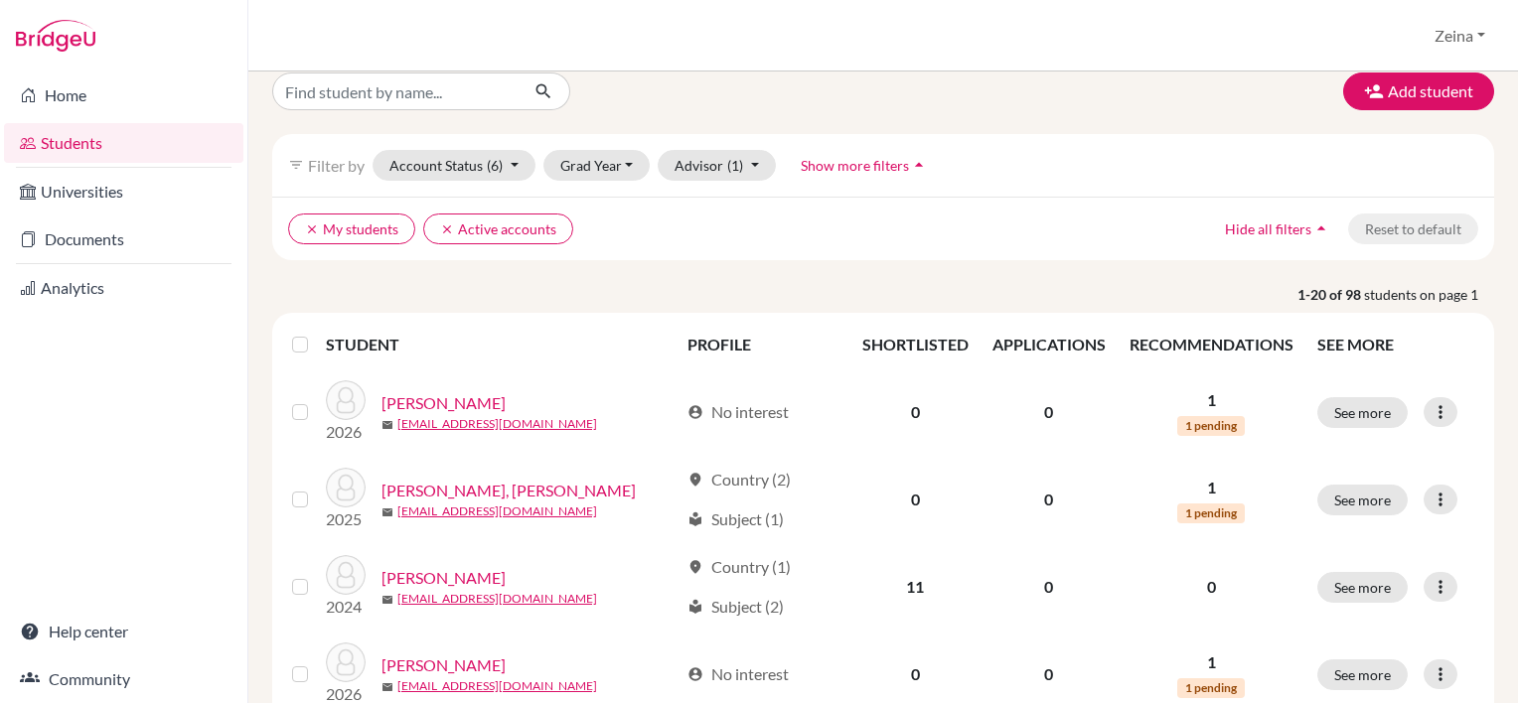
click at [851, 163] on span "Show more filters" at bounding box center [855, 165] width 108 height 17
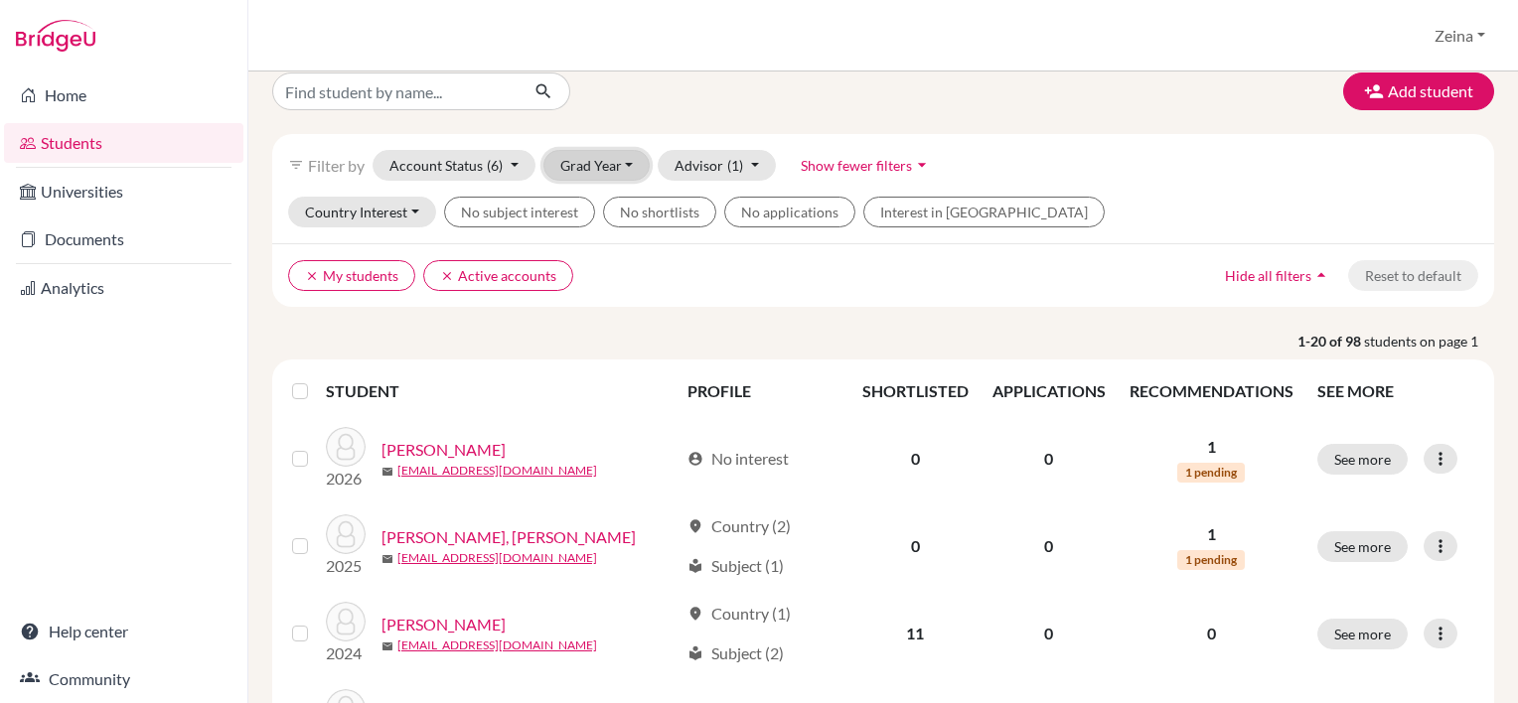
click at [636, 166] on button "Grad Year" at bounding box center [597, 165] width 107 height 31
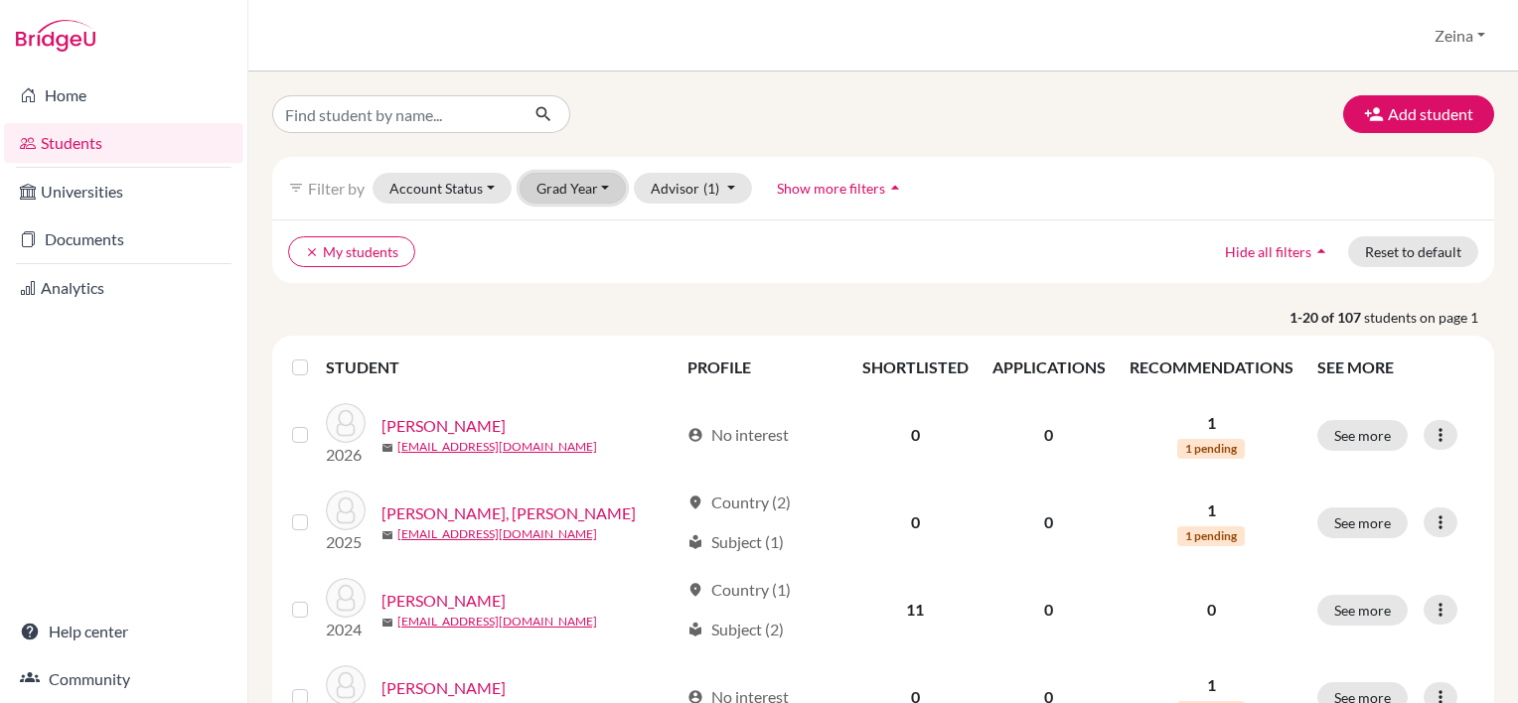
click at [597, 191] on button "Grad Year" at bounding box center [573, 188] width 107 height 31
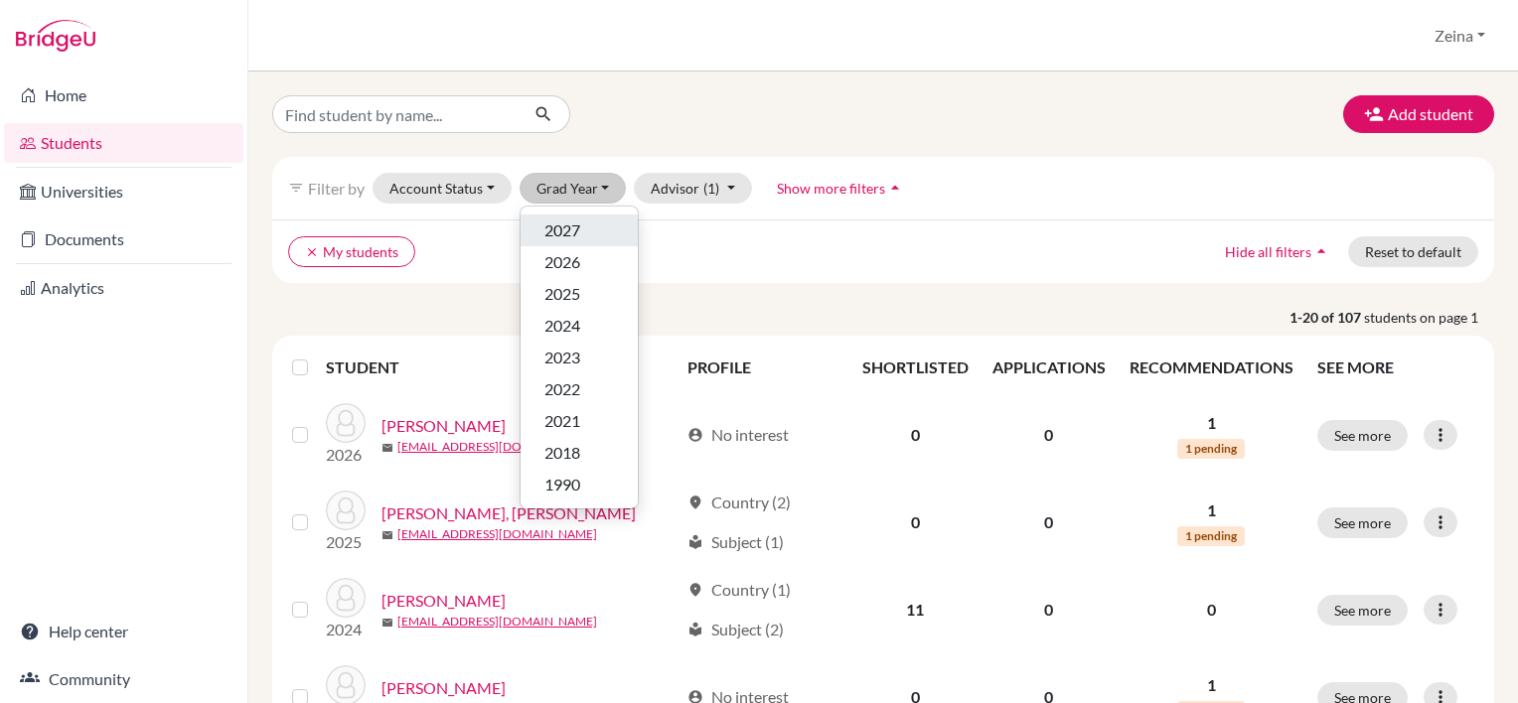
click at [573, 234] on span "2027" at bounding box center [563, 231] width 36 height 24
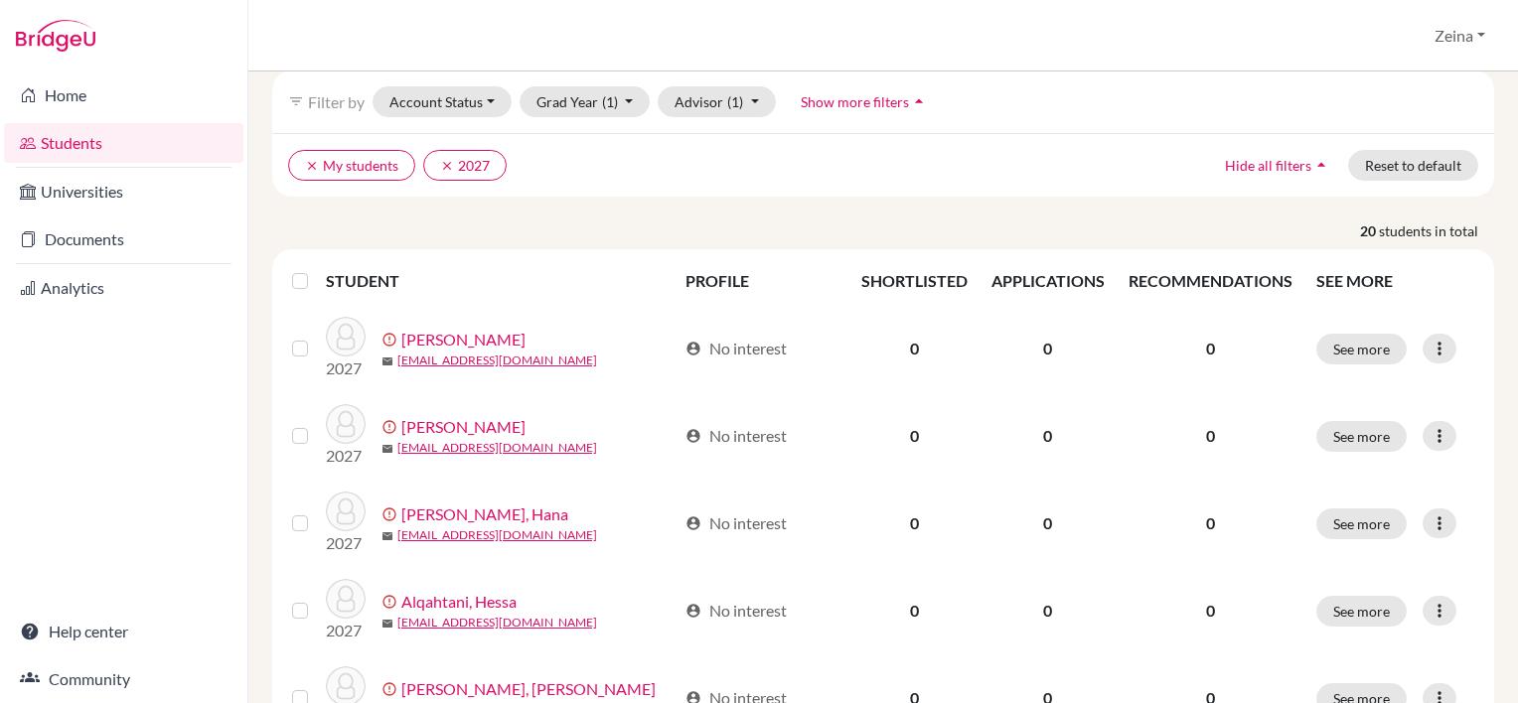
scroll to position [87, 0]
click at [316, 268] on label at bounding box center [316, 268] width 0 height 0
click at [0, 0] on input "checkbox" at bounding box center [0, 0] width 0 height 0
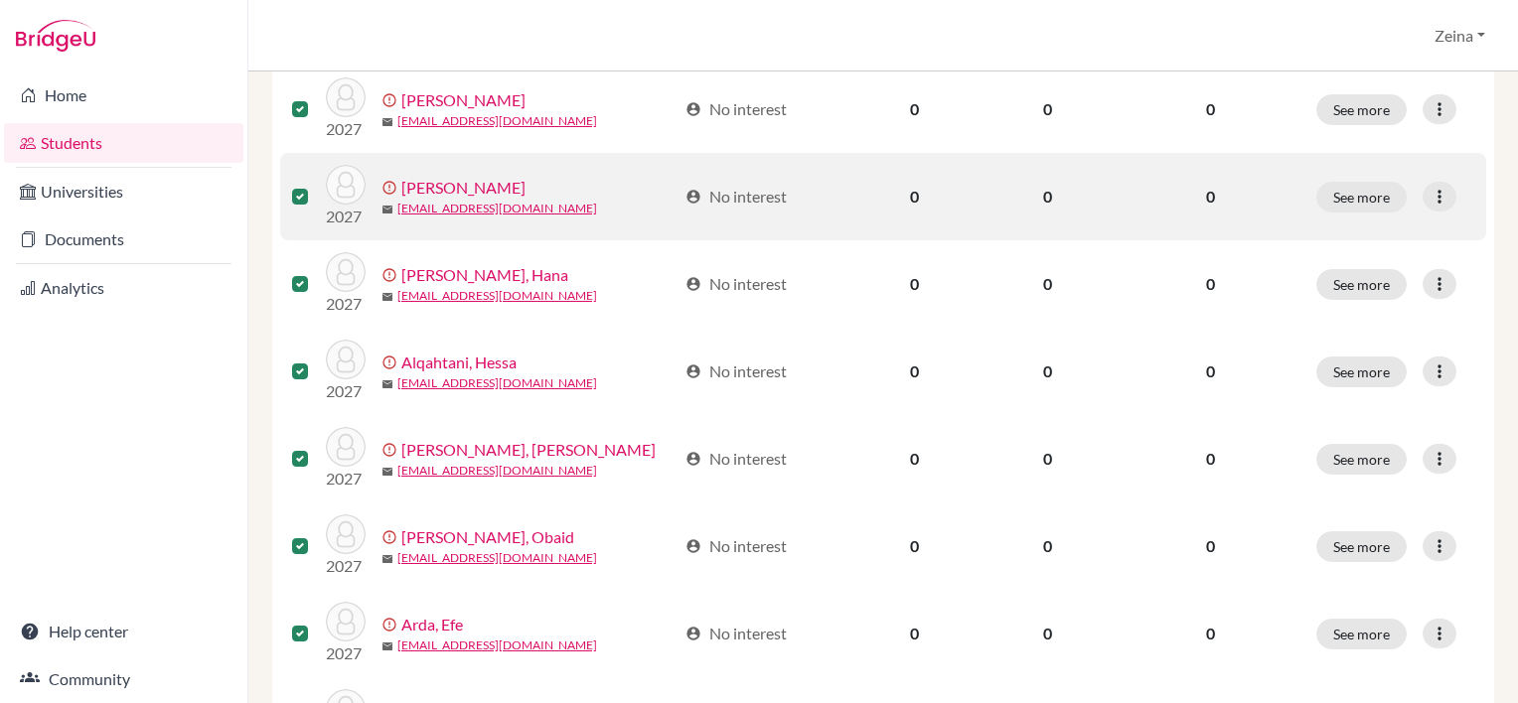
scroll to position [0, 0]
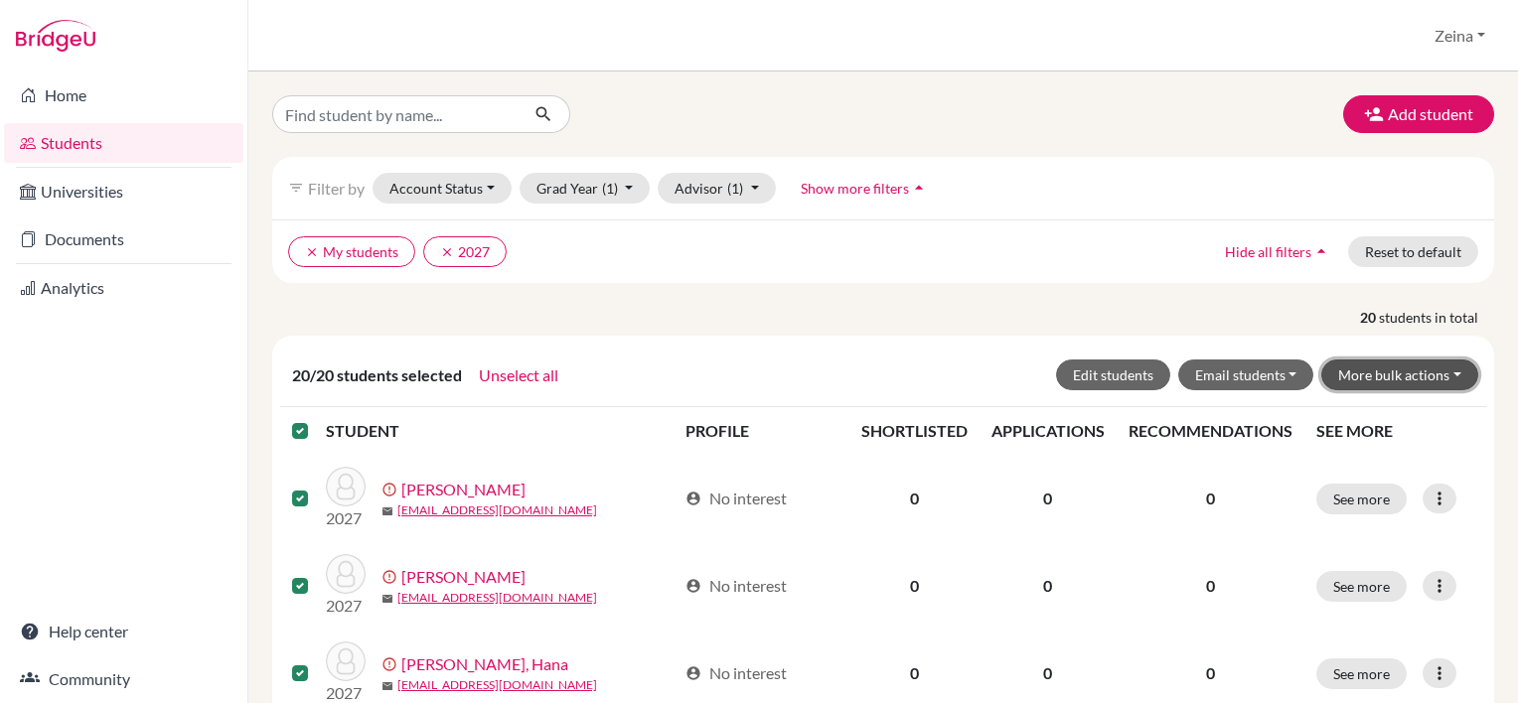
click at [1437, 373] on button "More bulk actions" at bounding box center [1400, 375] width 157 height 31
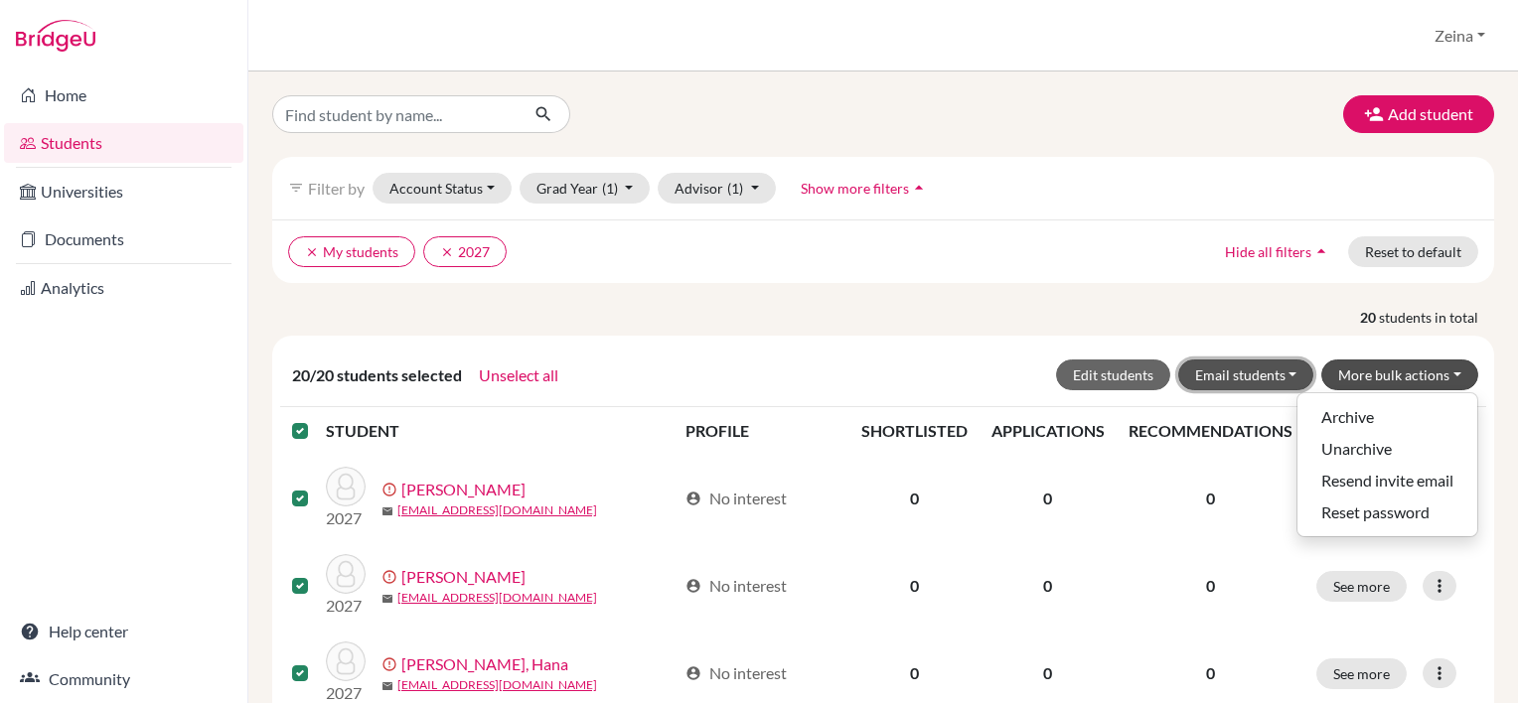
click at [1268, 370] on button "Email students" at bounding box center [1246, 375] width 136 height 31
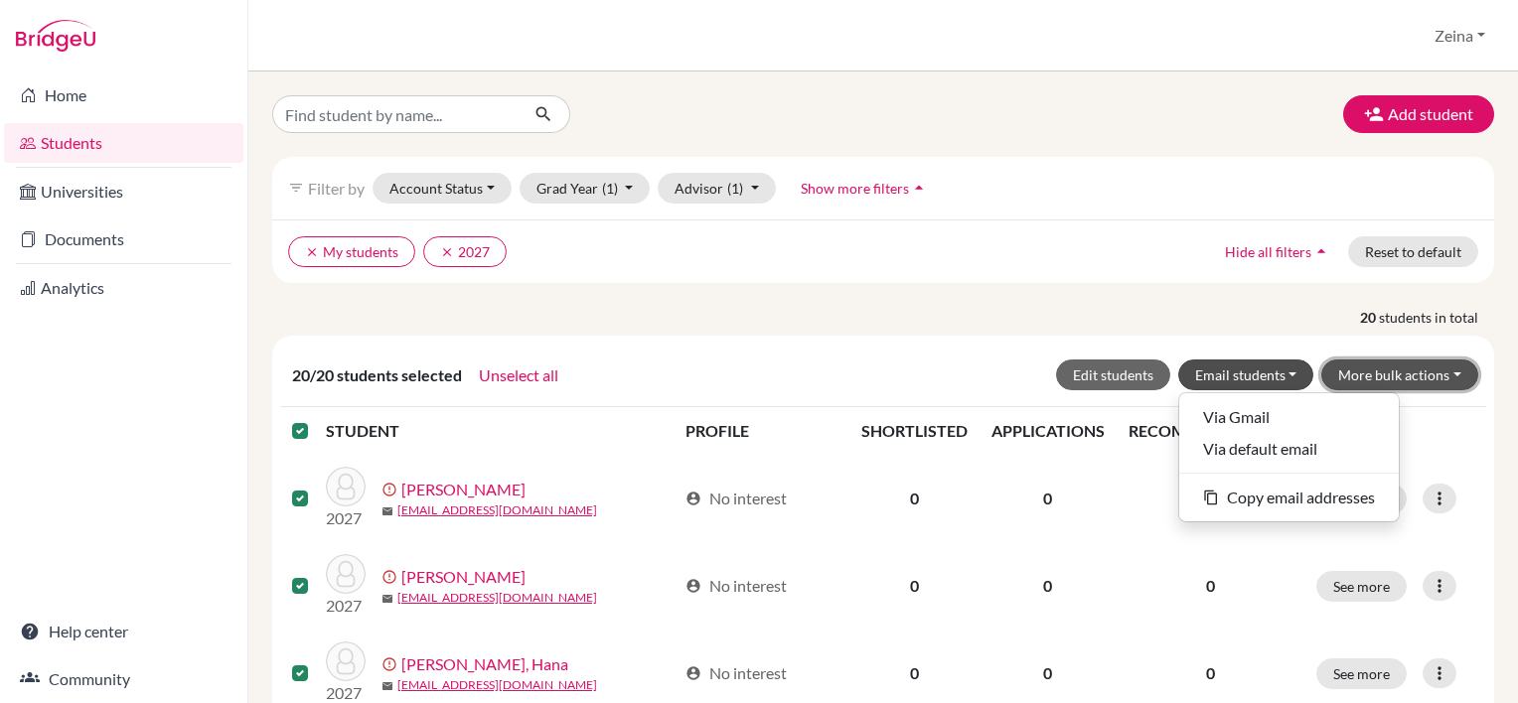
click at [1440, 370] on button "More bulk actions" at bounding box center [1400, 375] width 157 height 31
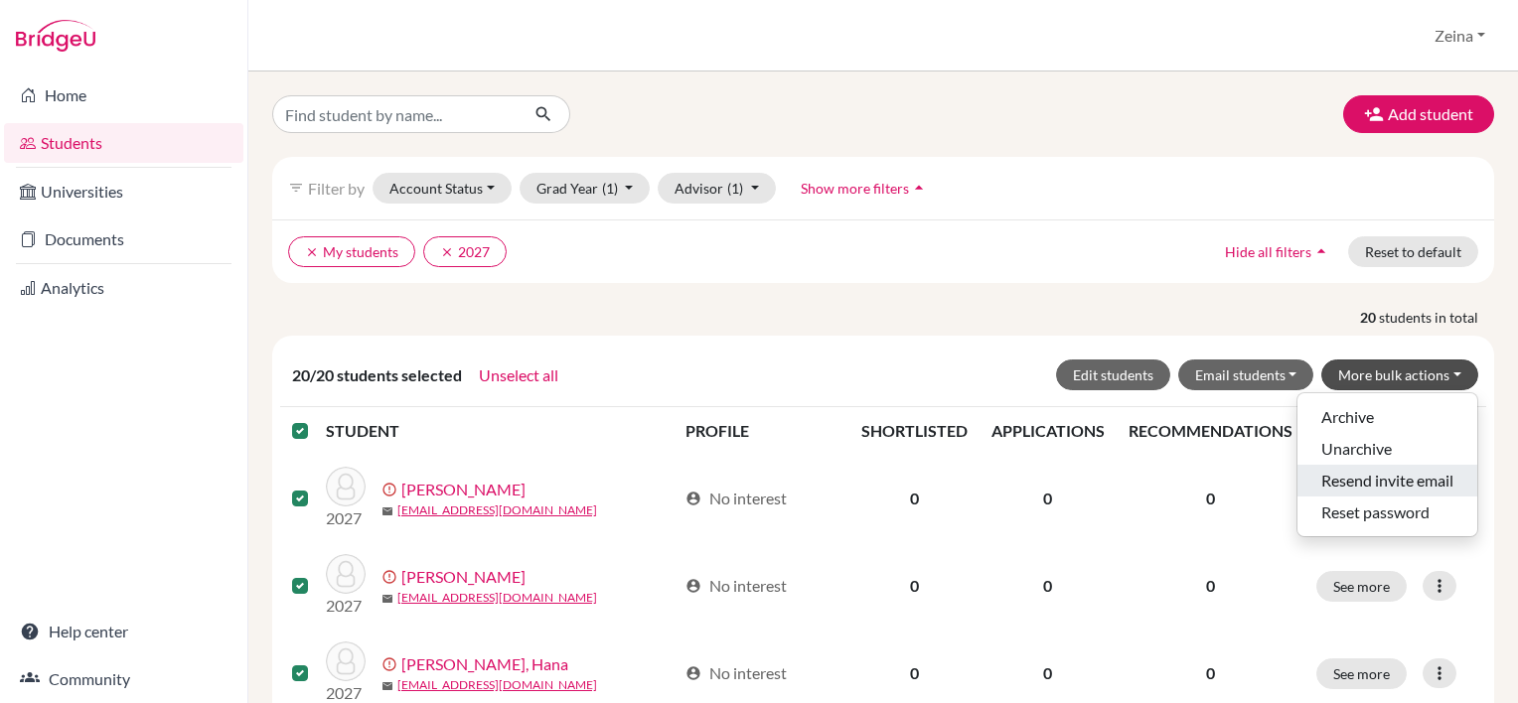
click at [1361, 481] on button "Resend invite email" at bounding box center [1388, 481] width 180 height 32
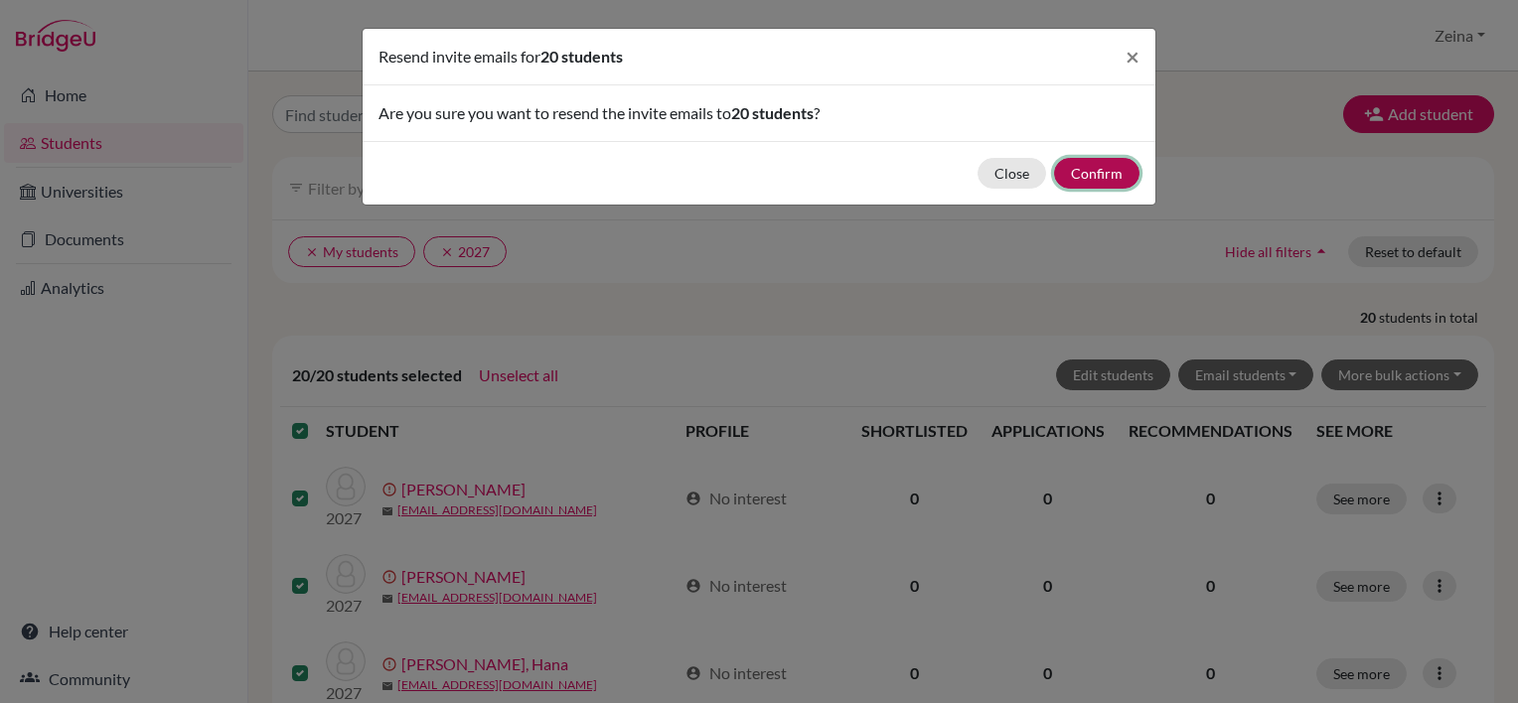
click at [1106, 174] on button "Confirm" at bounding box center [1096, 173] width 85 height 31
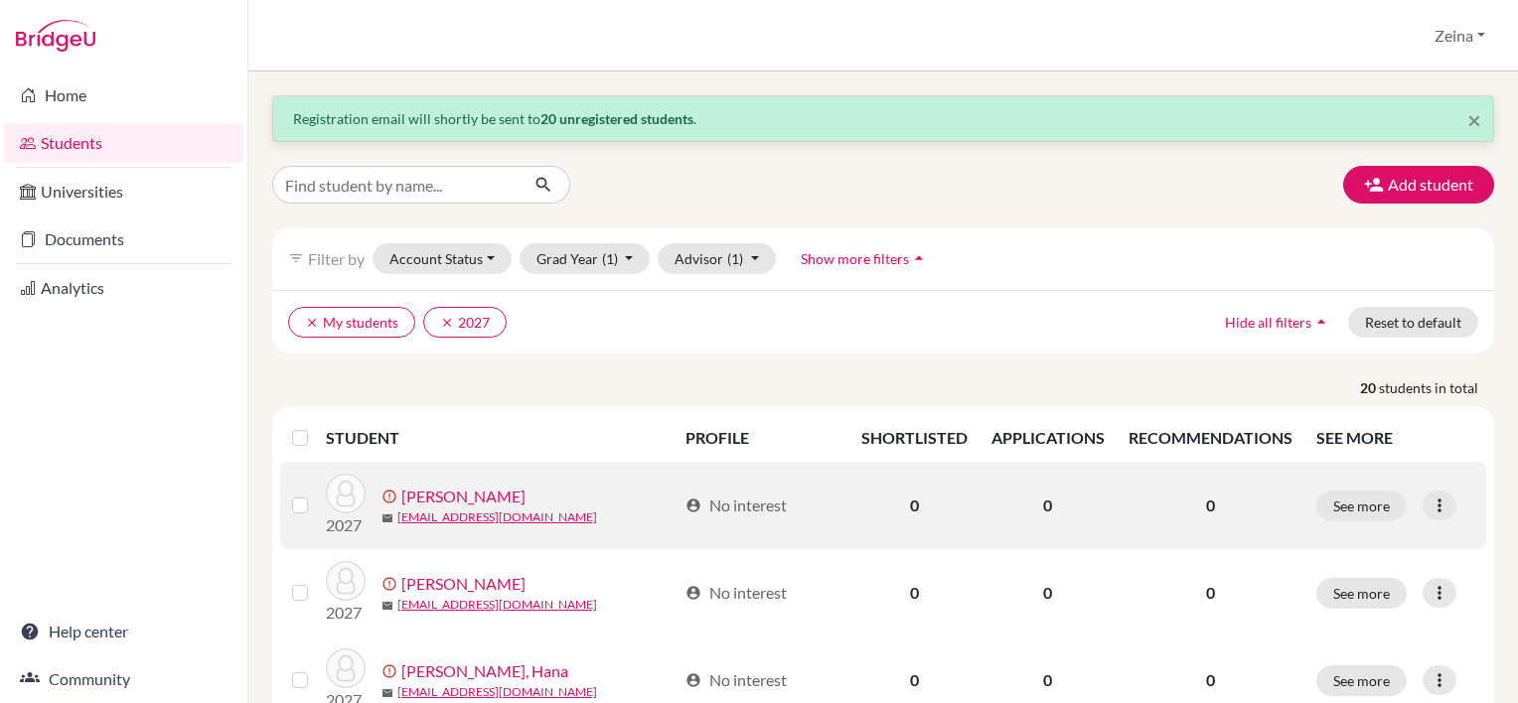
click at [479, 499] on link "Abou Mrad, Ralph" at bounding box center [463, 497] width 124 height 24
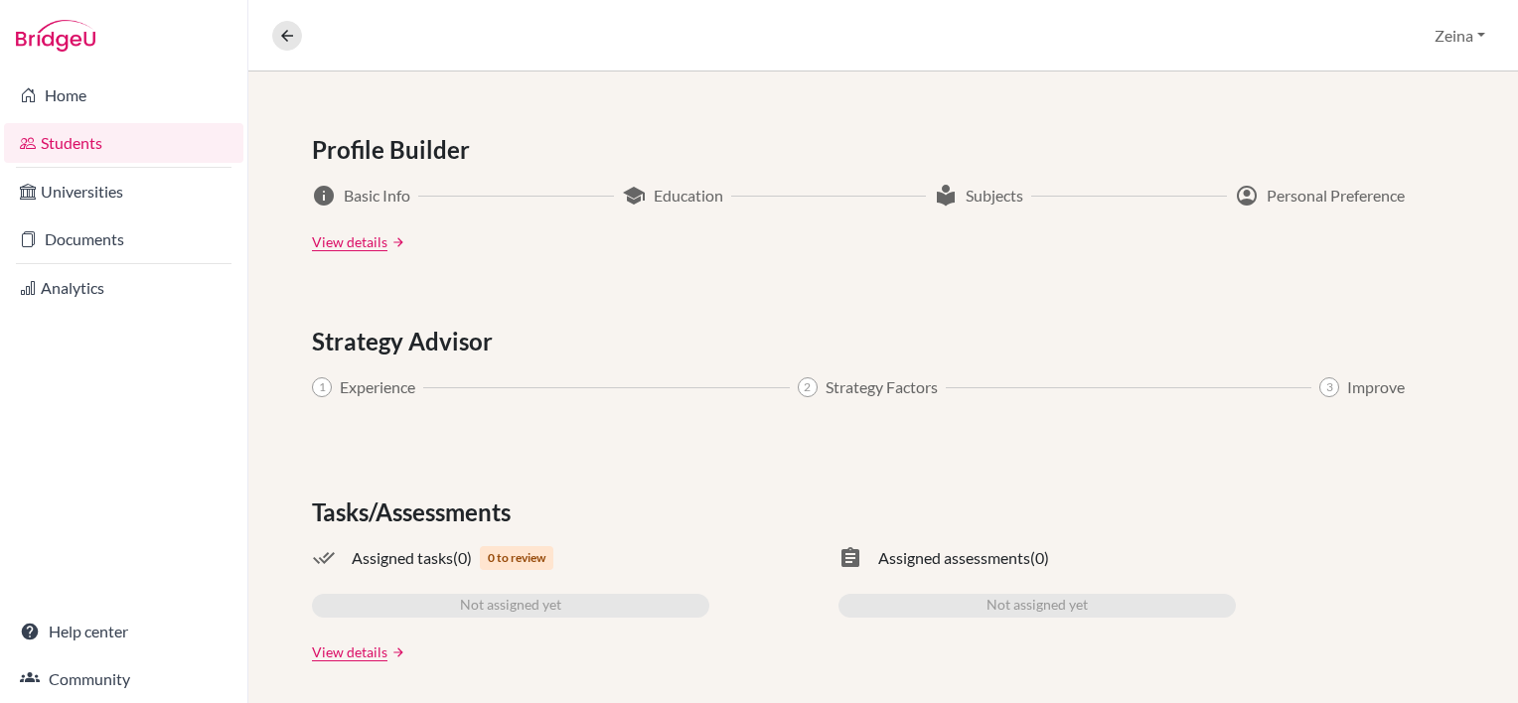
scroll to position [1042, 0]
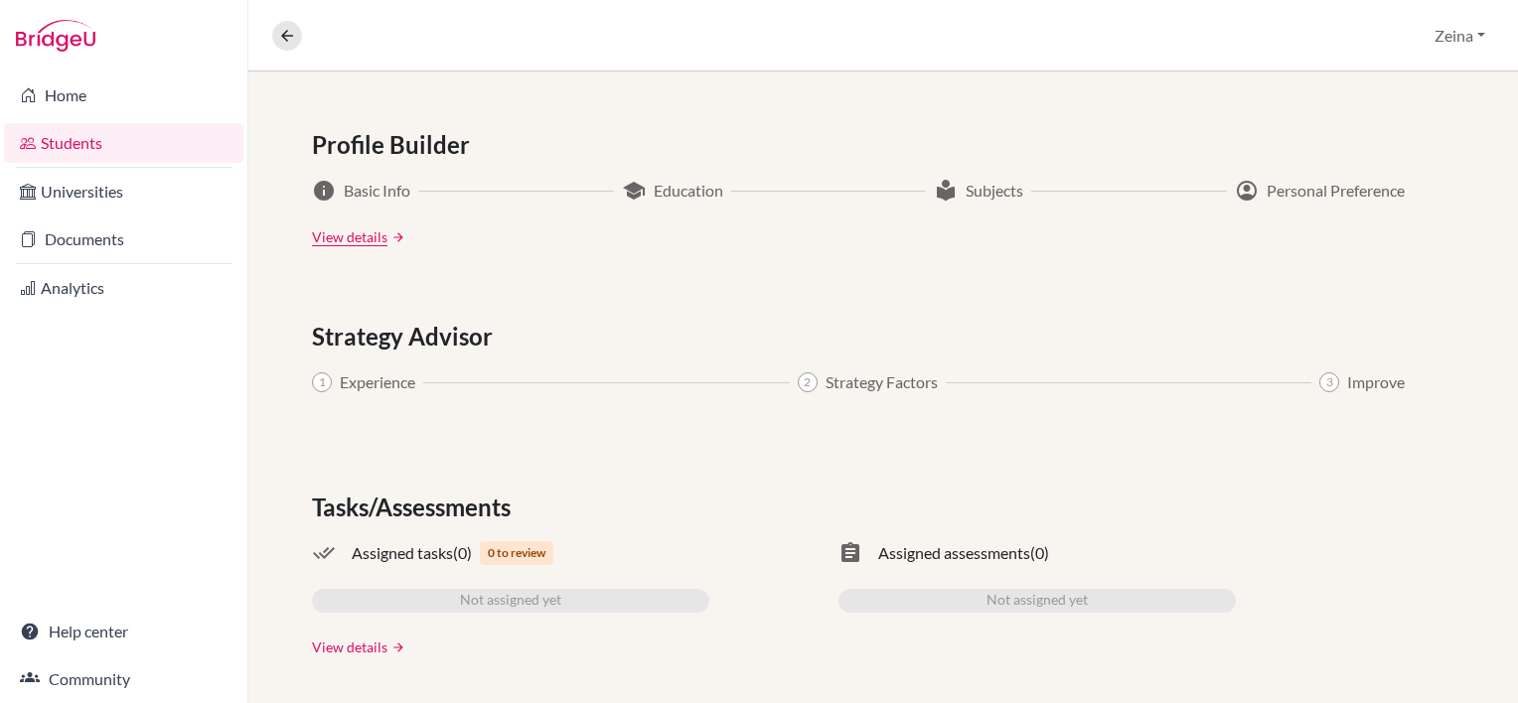
click at [358, 639] on link "View details" at bounding box center [350, 647] width 76 height 21
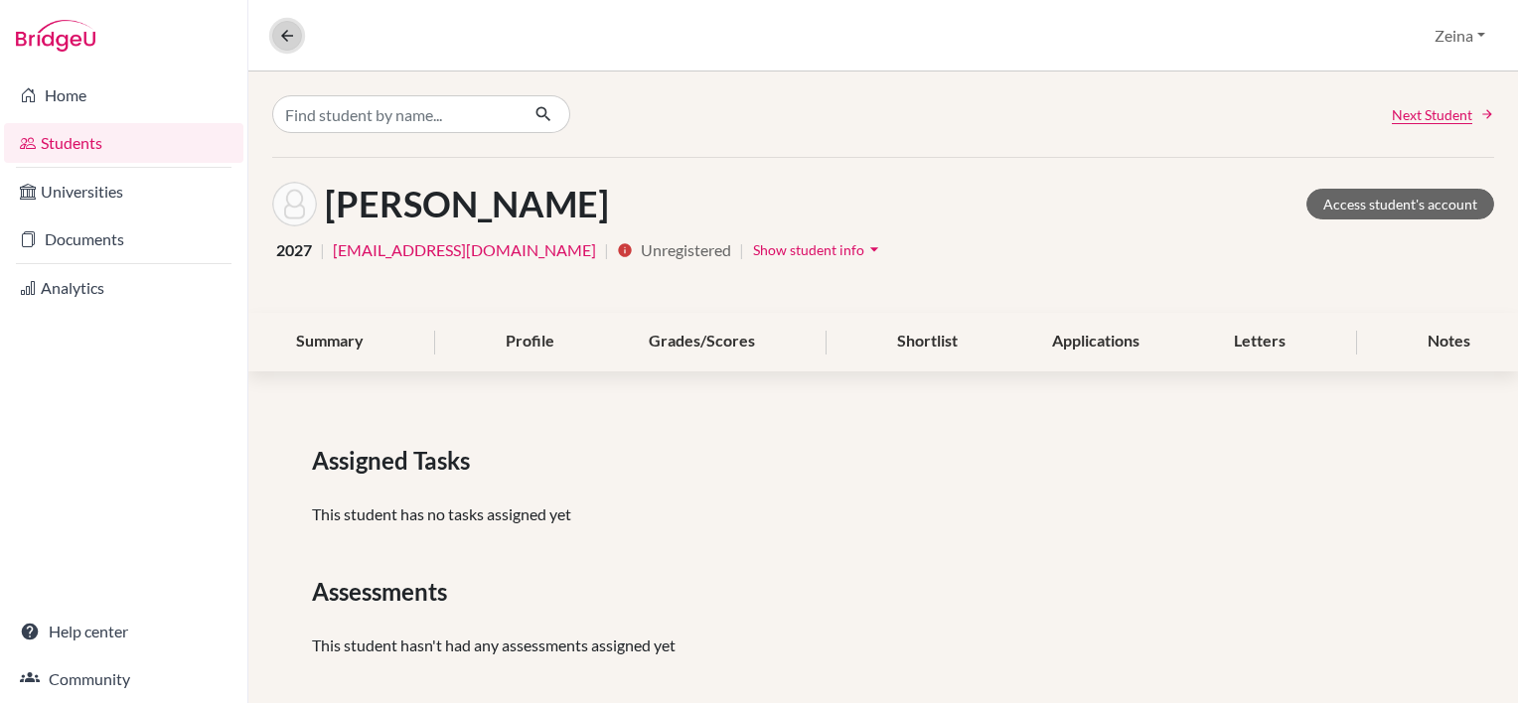
click at [287, 21] on button at bounding box center [287, 36] width 30 height 30
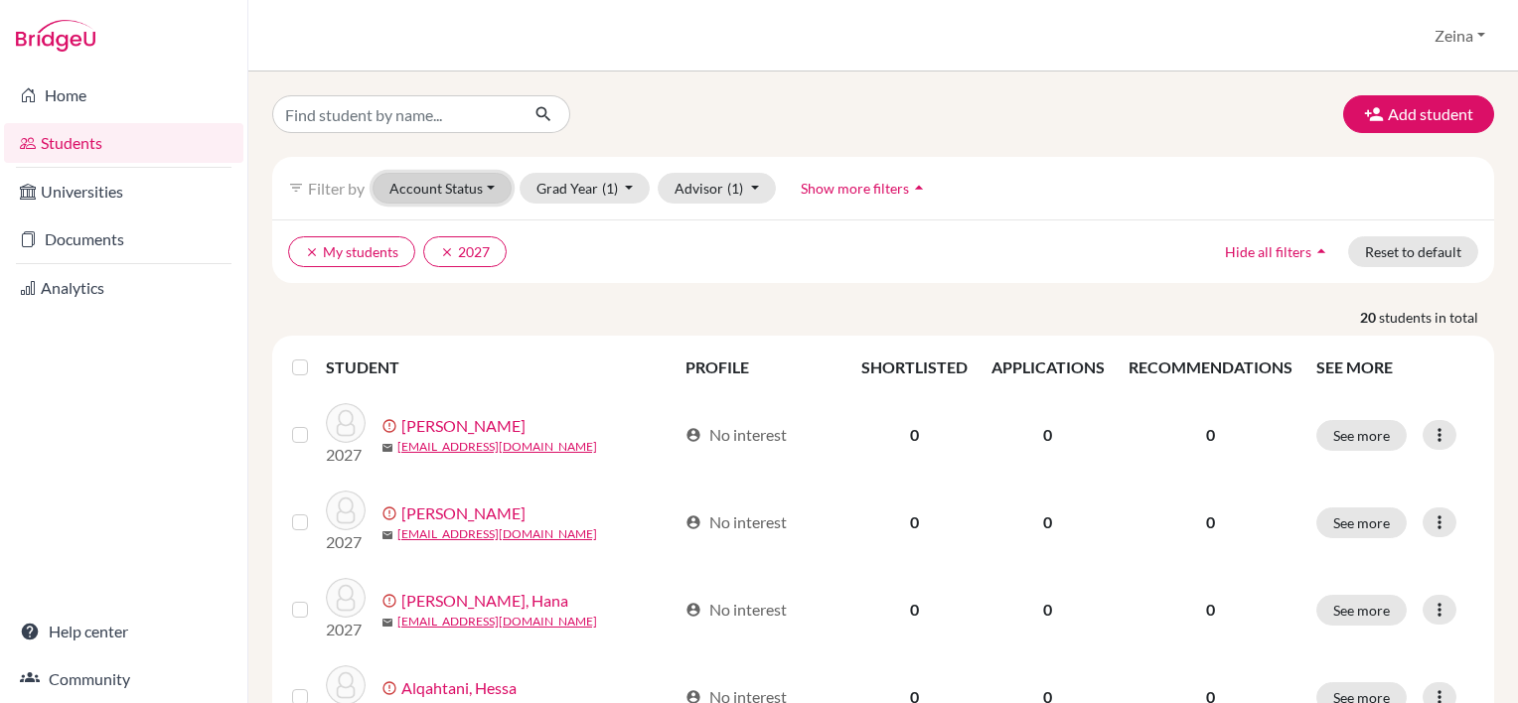
click at [485, 186] on button "Account Status" at bounding box center [442, 188] width 139 height 31
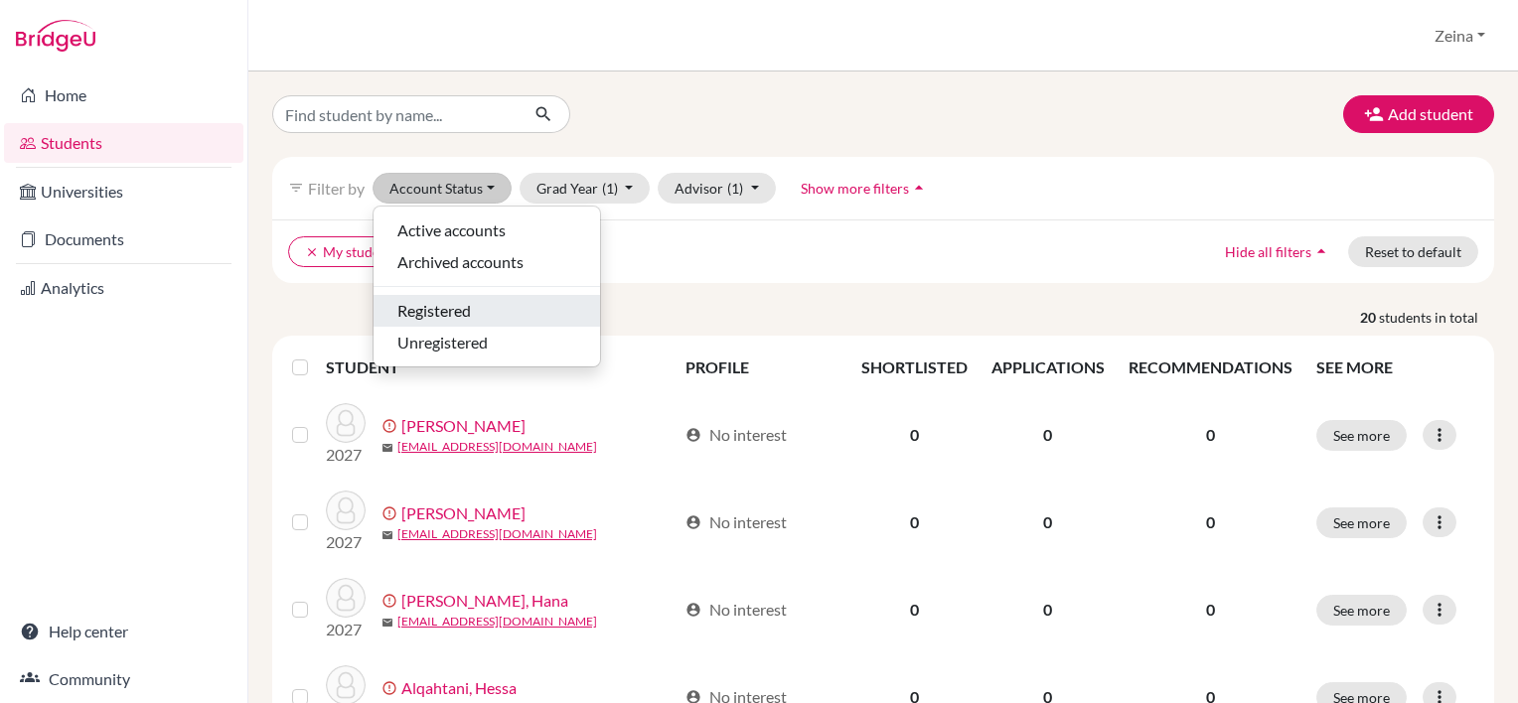
click at [463, 306] on span "Registered" at bounding box center [434, 311] width 74 height 24
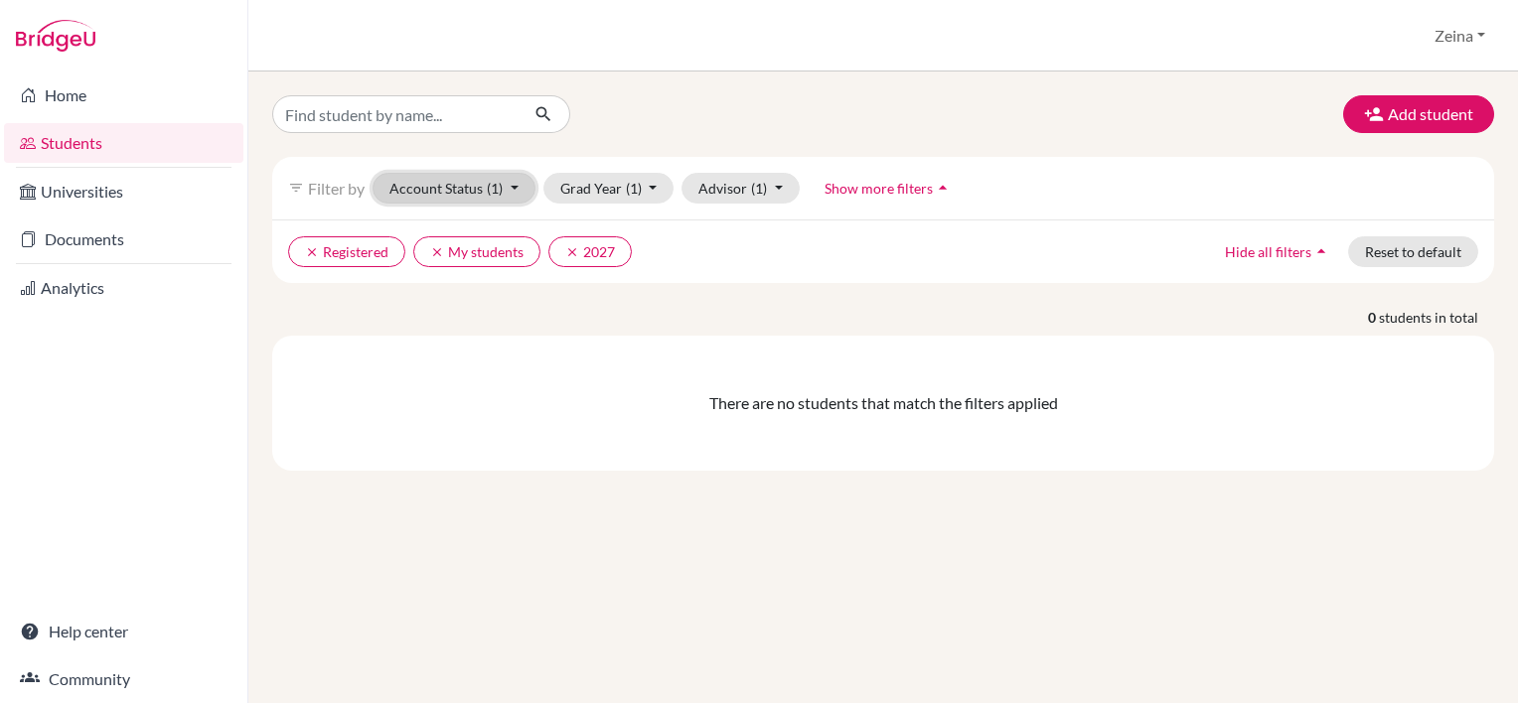
click at [525, 179] on button "Account Status (1)" at bounding box center [454, 188] width 163 height 31
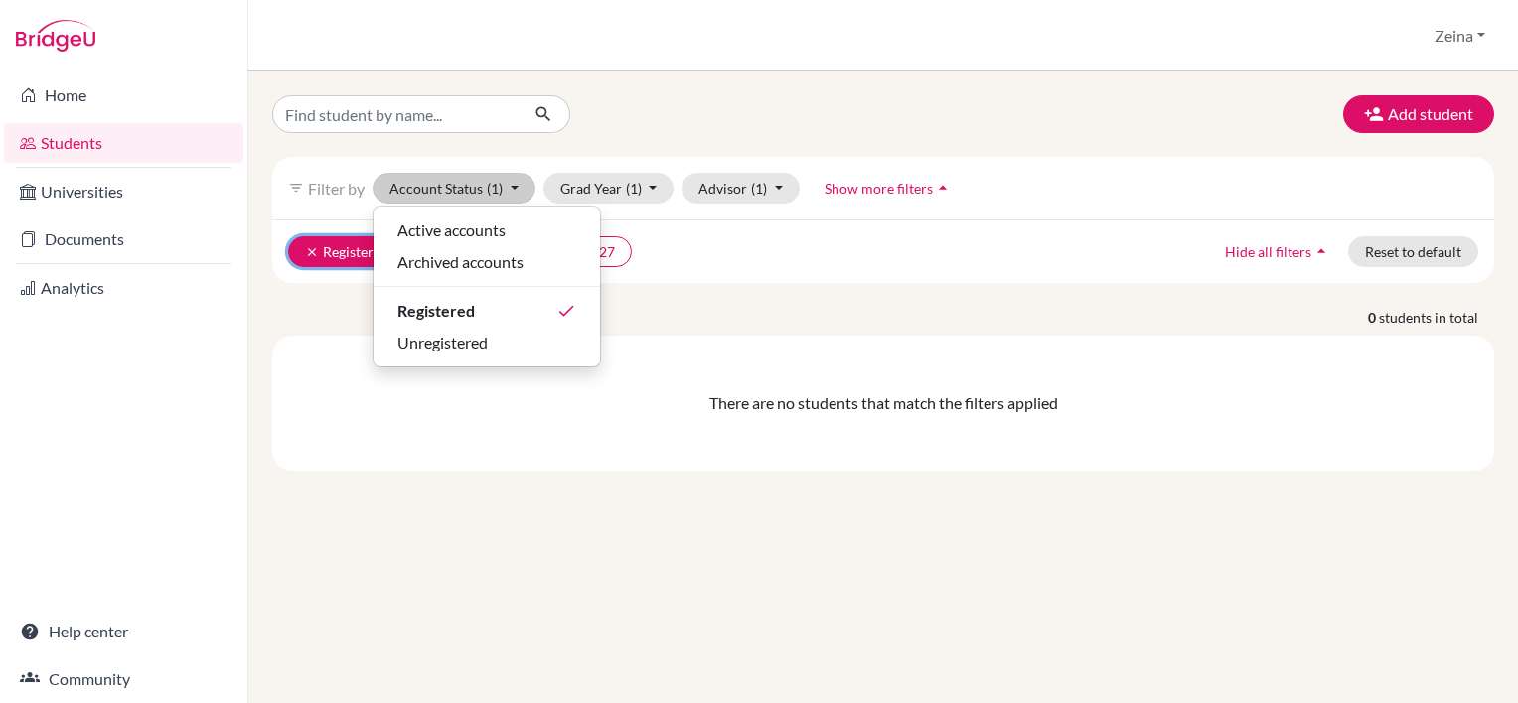
click at [310, 247] on icon "clear" at bounding box center [312, 252] width 14 height 14
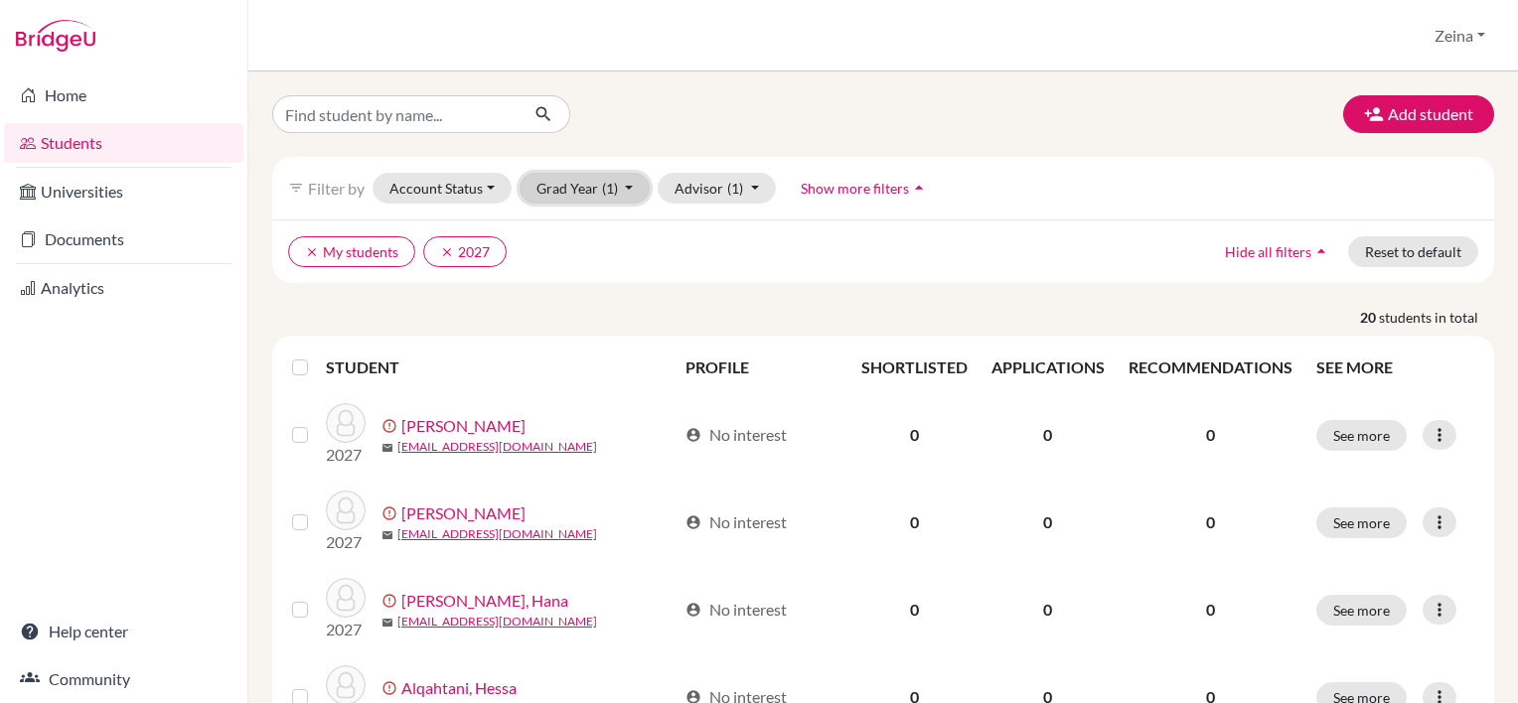
click at [624, 188] on button "Grad Year (1)" at bounding box center [585, 188] width 131 height 31
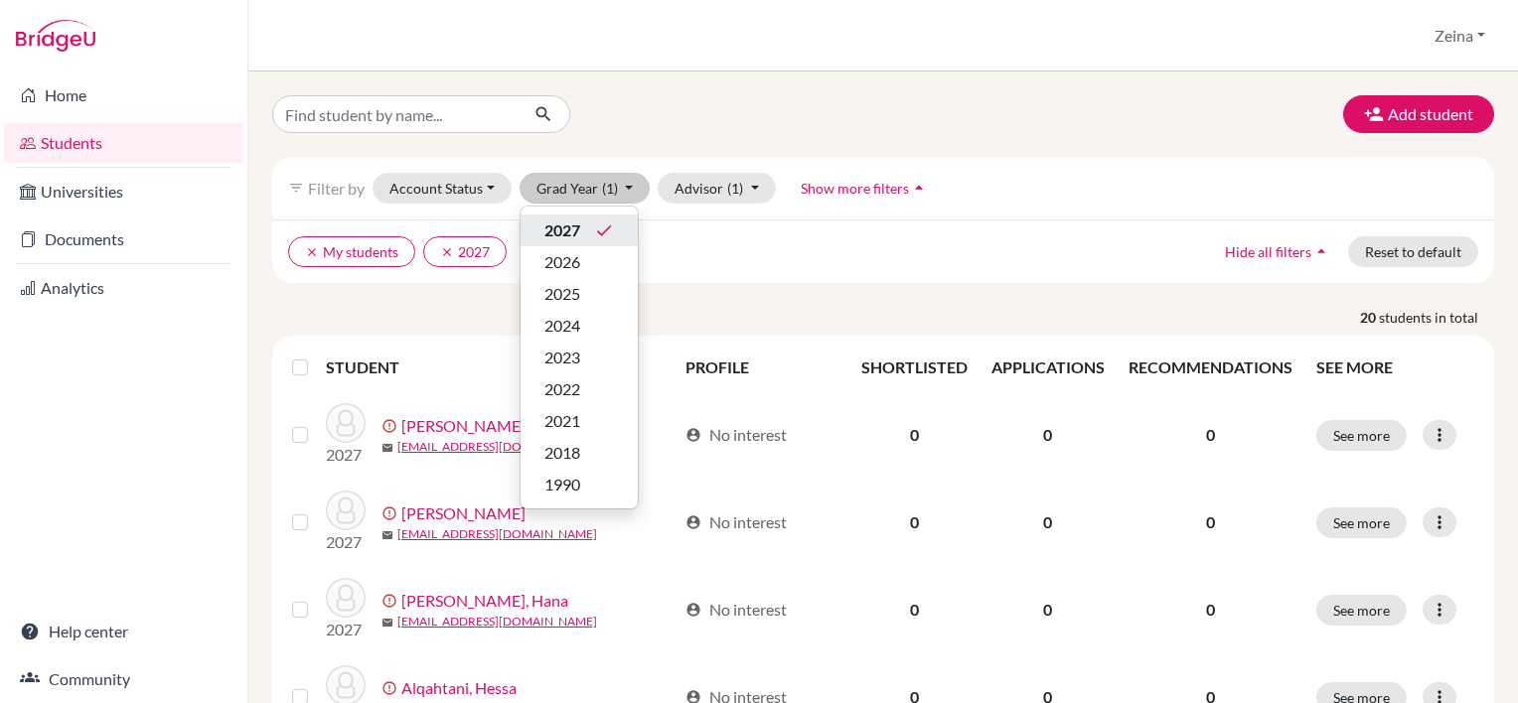
click at [560, 219] on span "2027" at bounding box center [563, 231] width 36 height 24
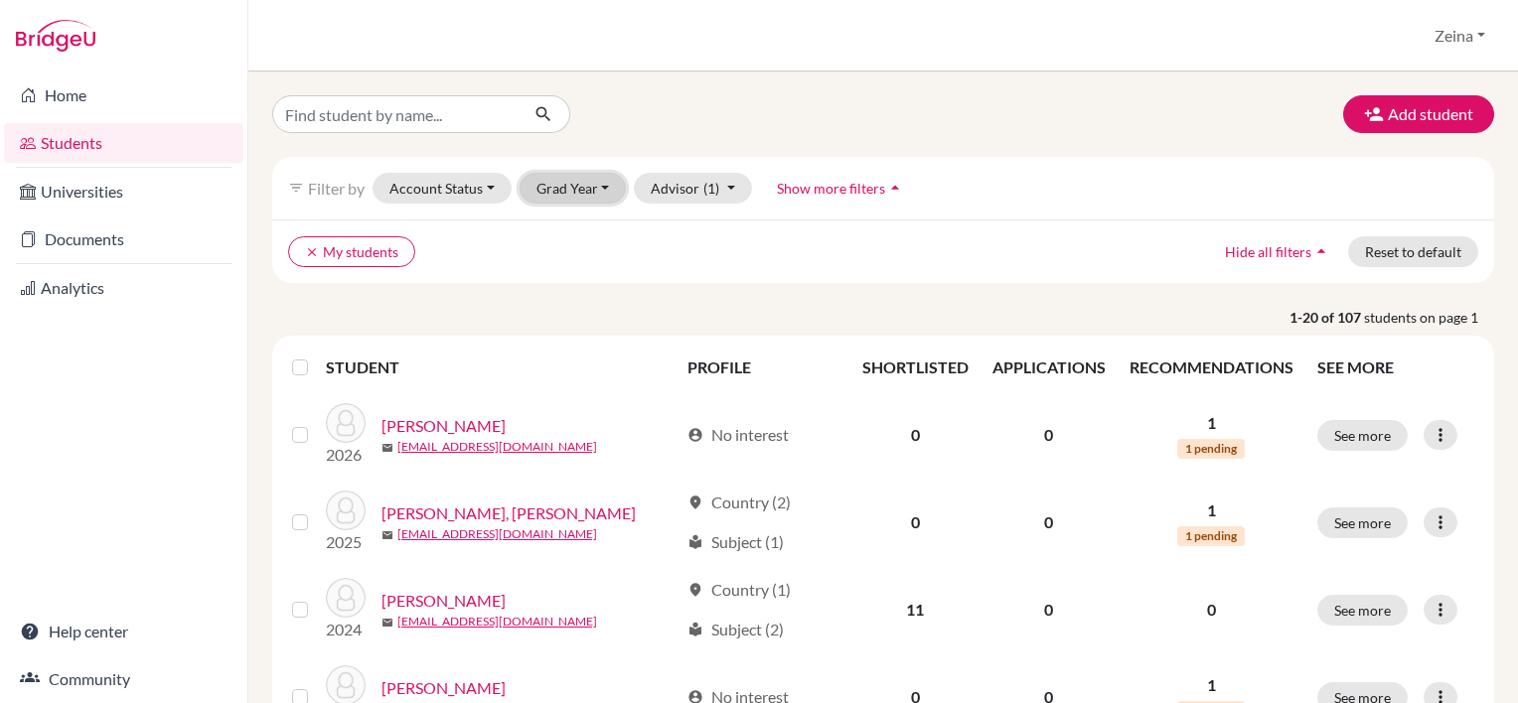
click at [597, 184] on button "Grad Year" at bounding box center [573, 188] width 107 height 31
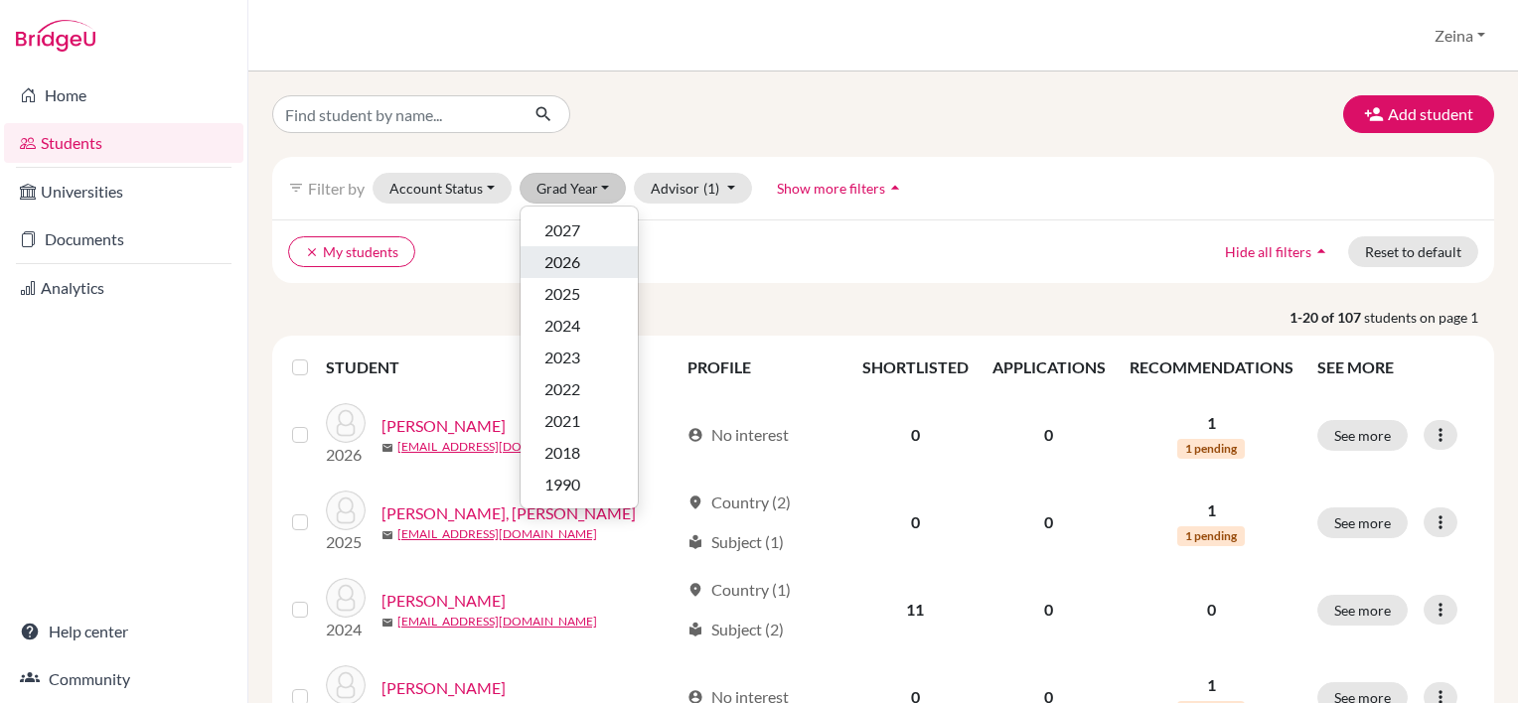
click at [565, 253] on span "2026" at bounding box center [563, 262] width 36 height 24
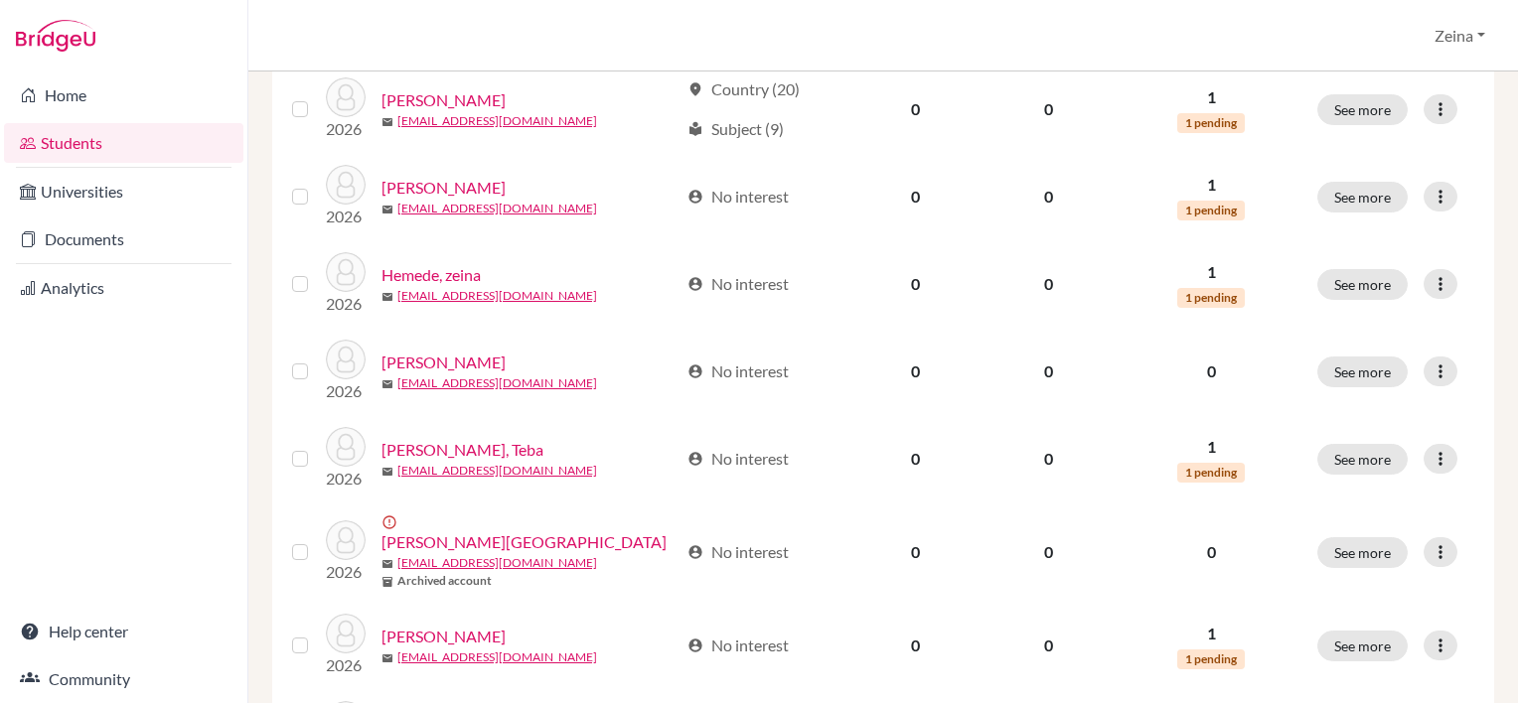
scroll to position [1568, 0]
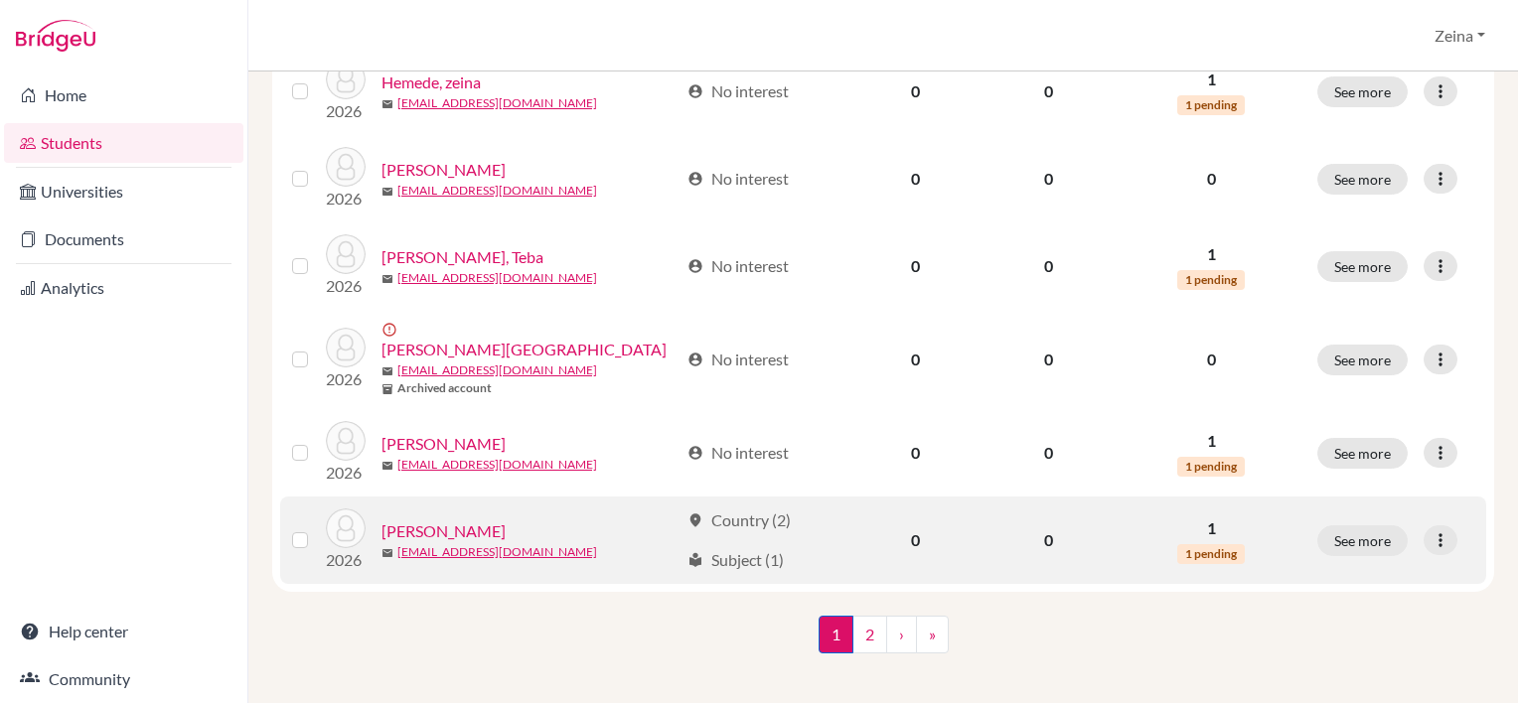
click at [397, 520] on link "[PERSON_NAME]" at bounding box center [444, 532] width 124 height 24
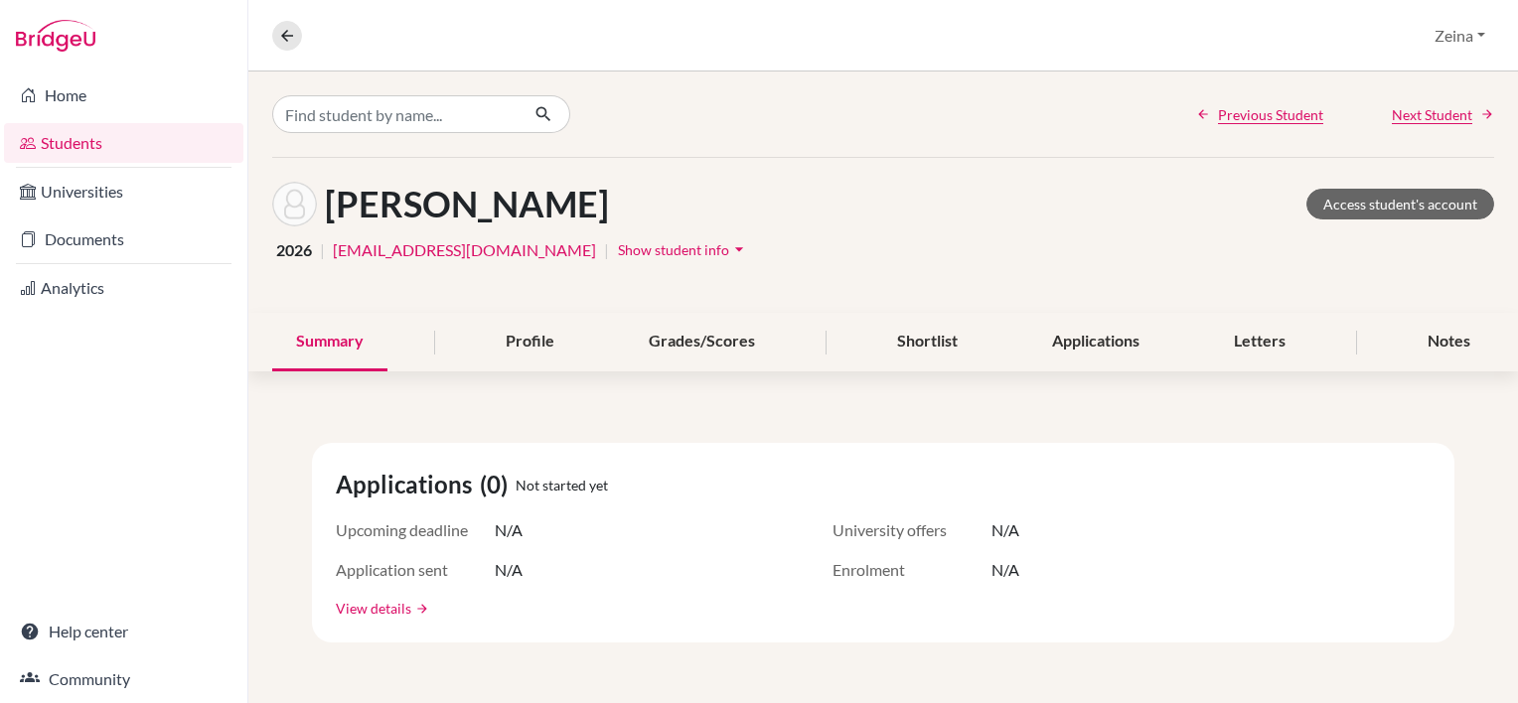
click at [372, 607] on link "View details" at bounding box center [374, 608] width 76 height 21
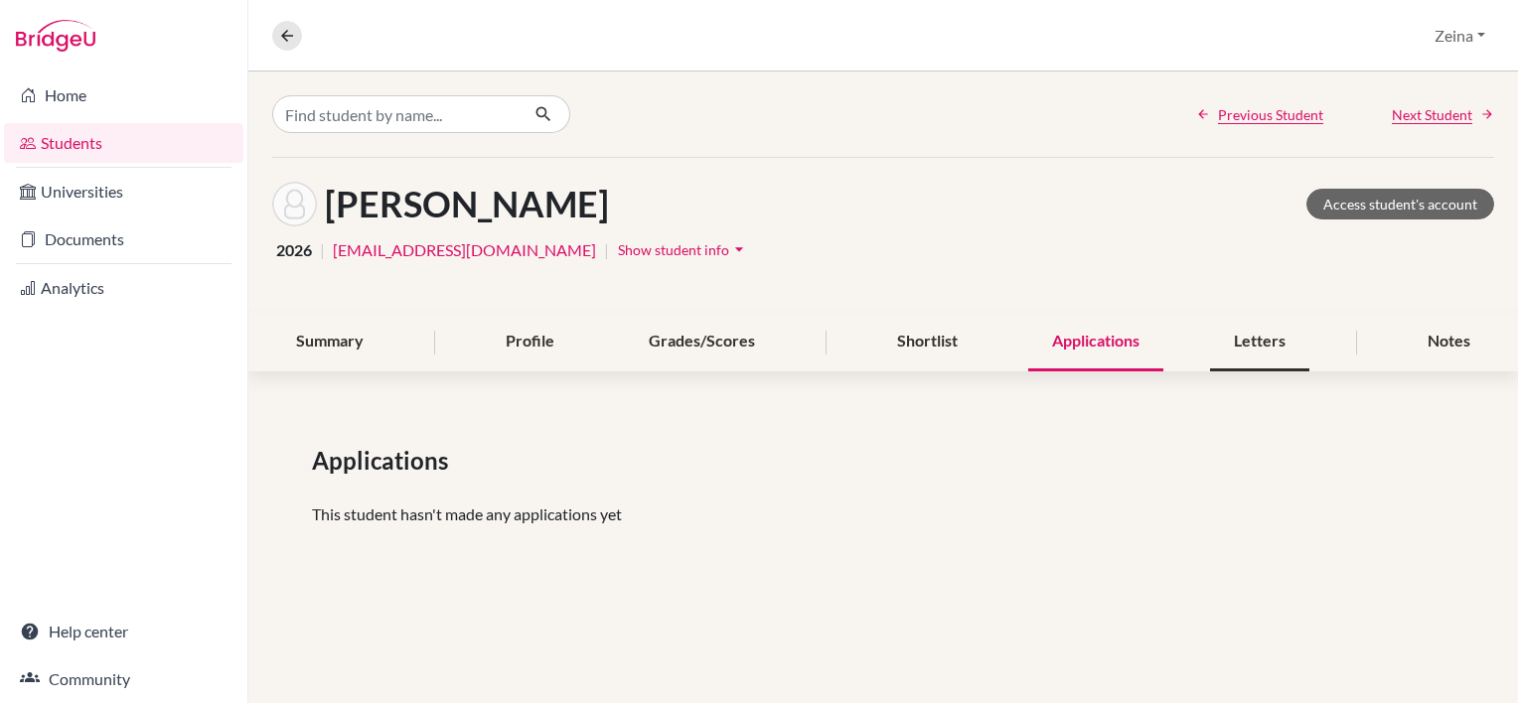
click at [1253, 341] on div "Letters" at bounding box center [1259, 342] width 99 height 59
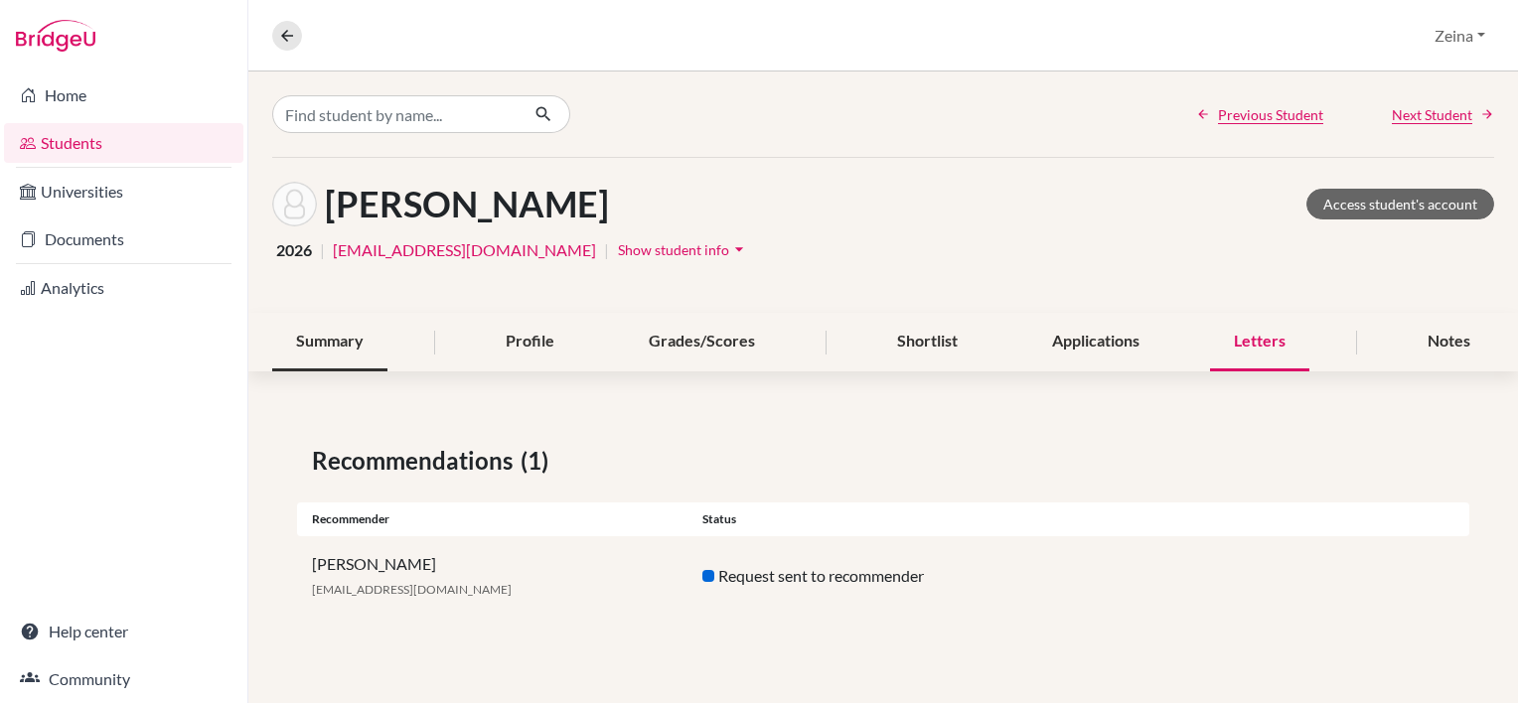
click at [346, 339] on div "Summary" at bounding box center [329, 342] width 115 height 59
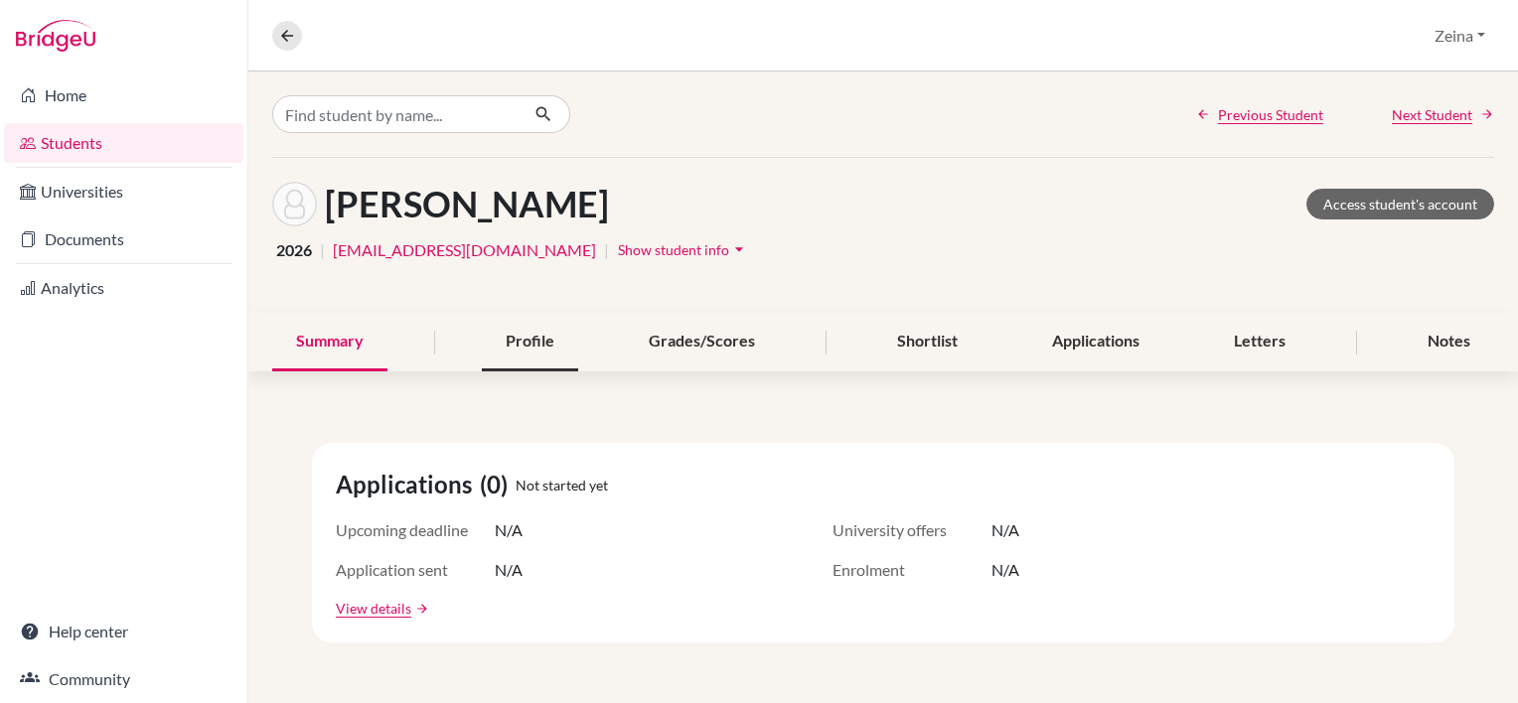
click at [533, 342] on div "Profile" at bounding box center [530, 342] width 96 height 59
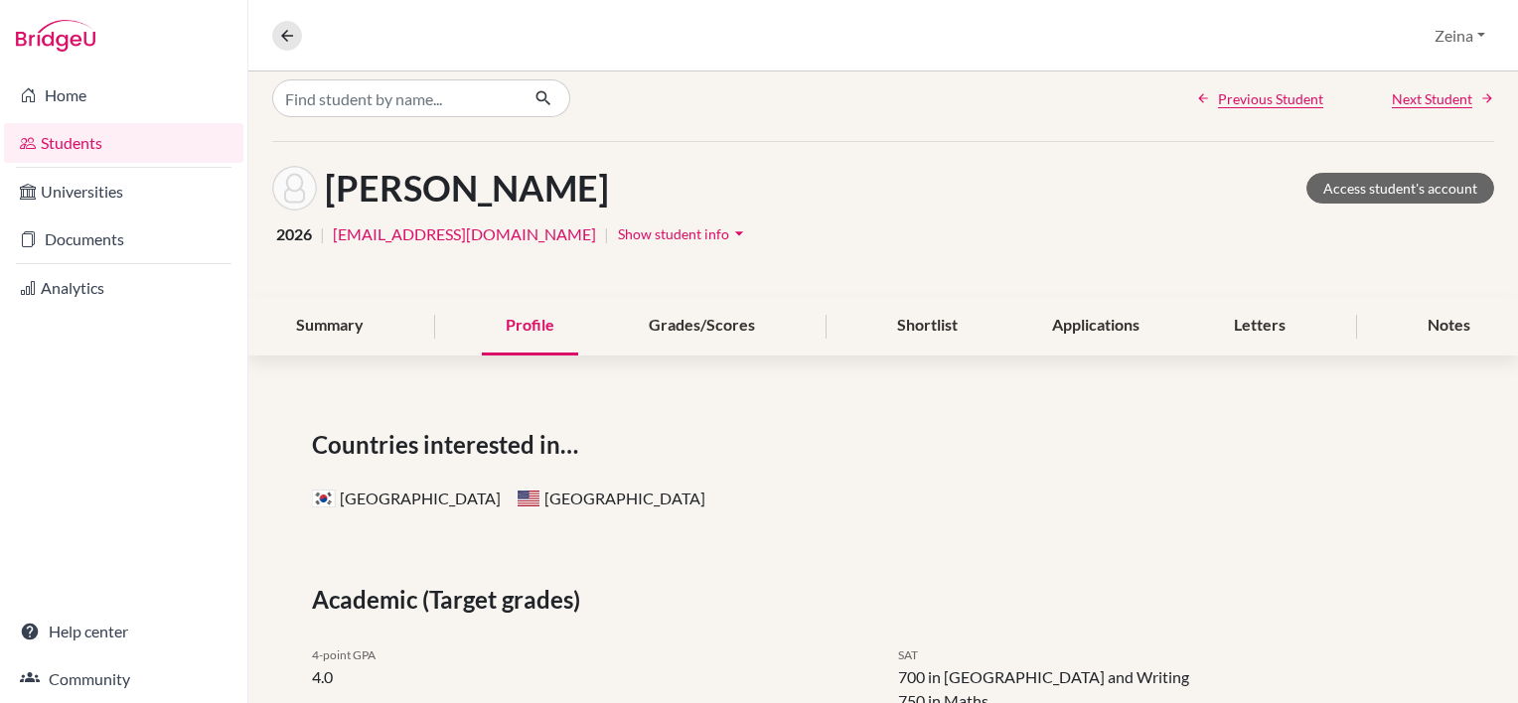
scroll to position [12, 0]
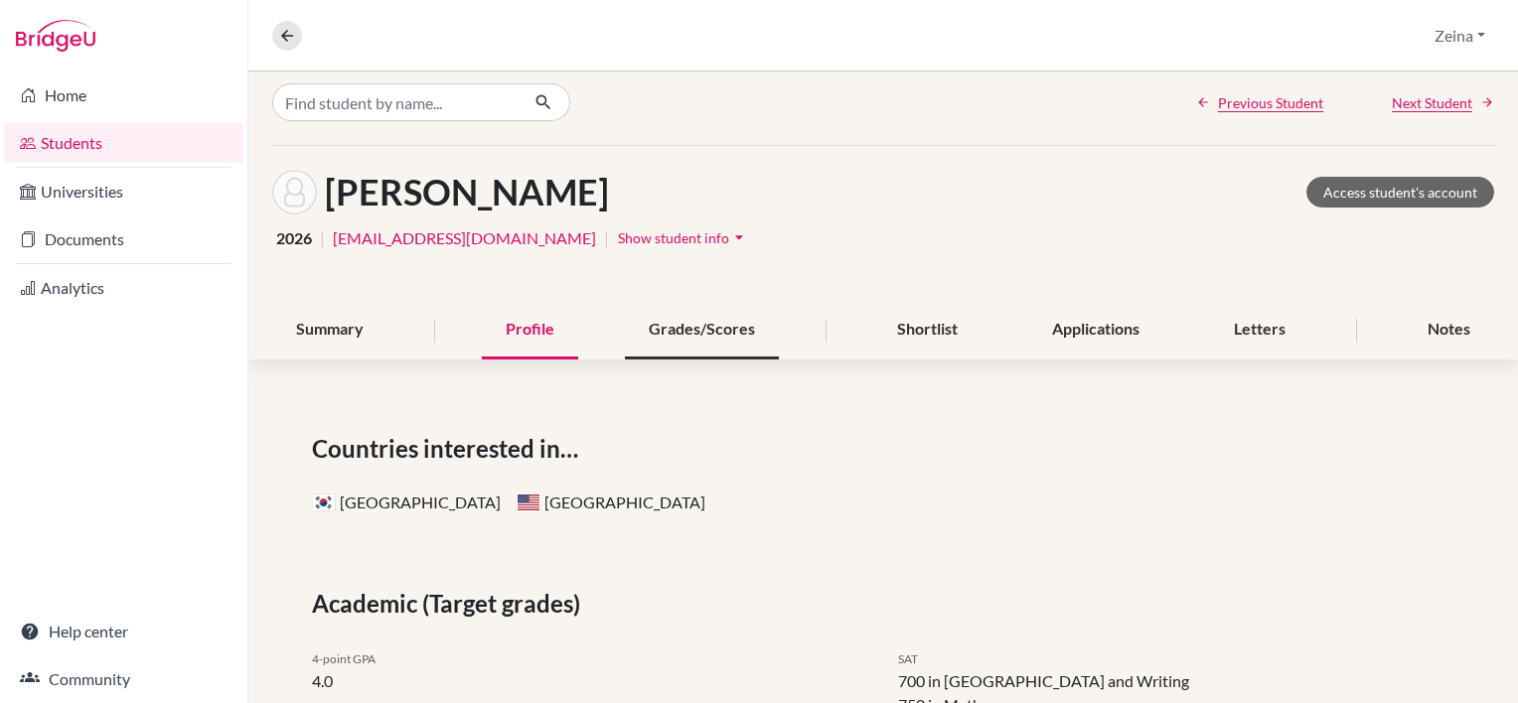
click at [713, 330] on div "Grades/Scores" at bounding box center [702, 330] width 154 height 59
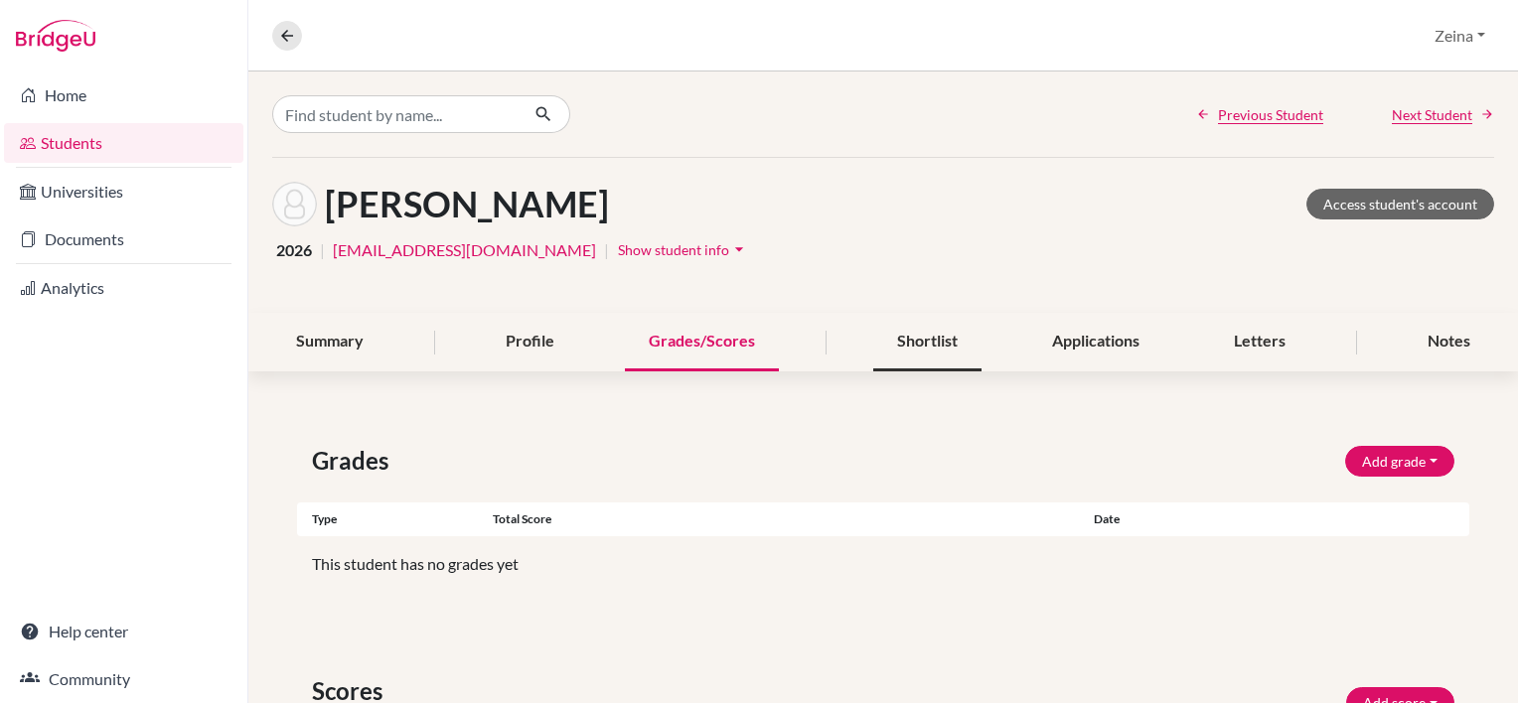
click at [964, 340] on div "Shortlist" at bounding box center [927, 342] width 108 height 59
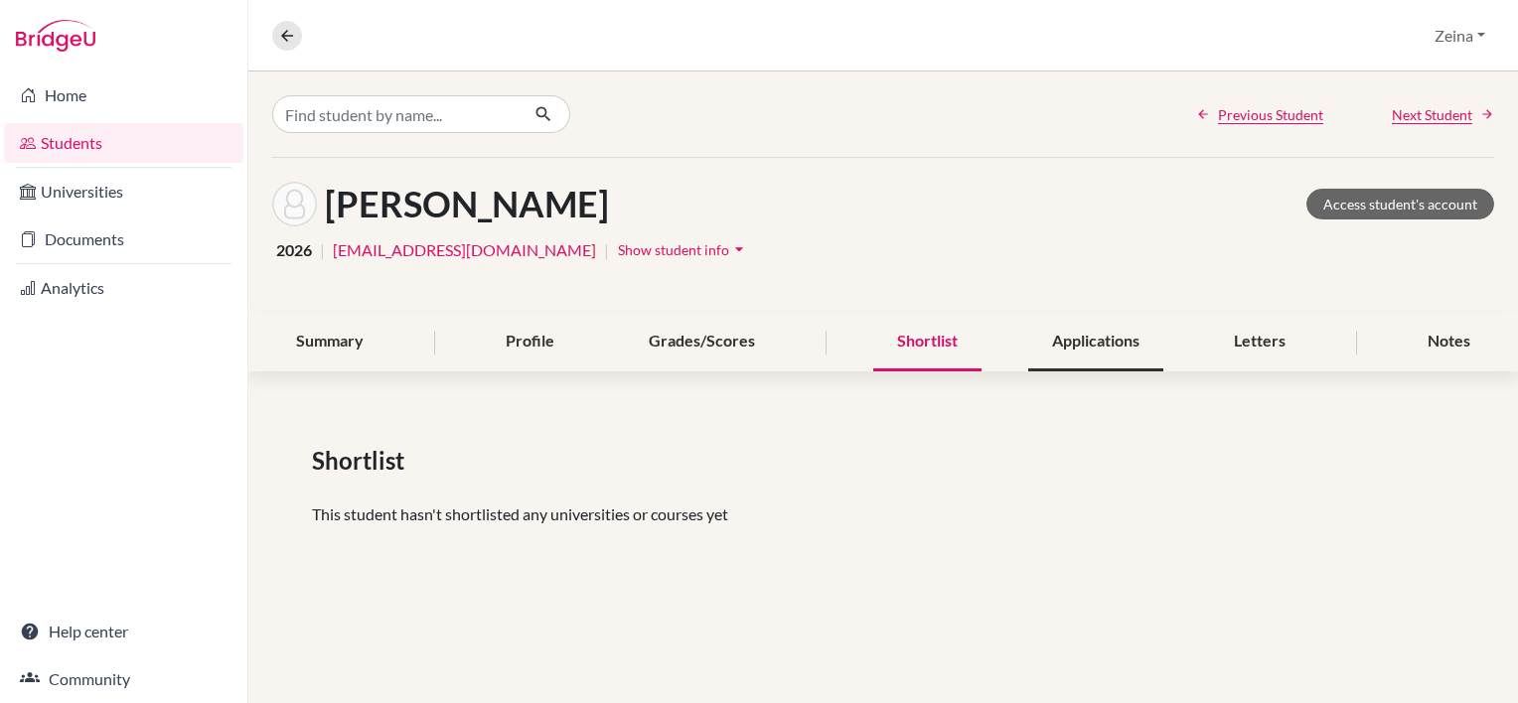
click at [1129, 330] on div "Applications" at bounding box center [1095, 342] width 135 height 59
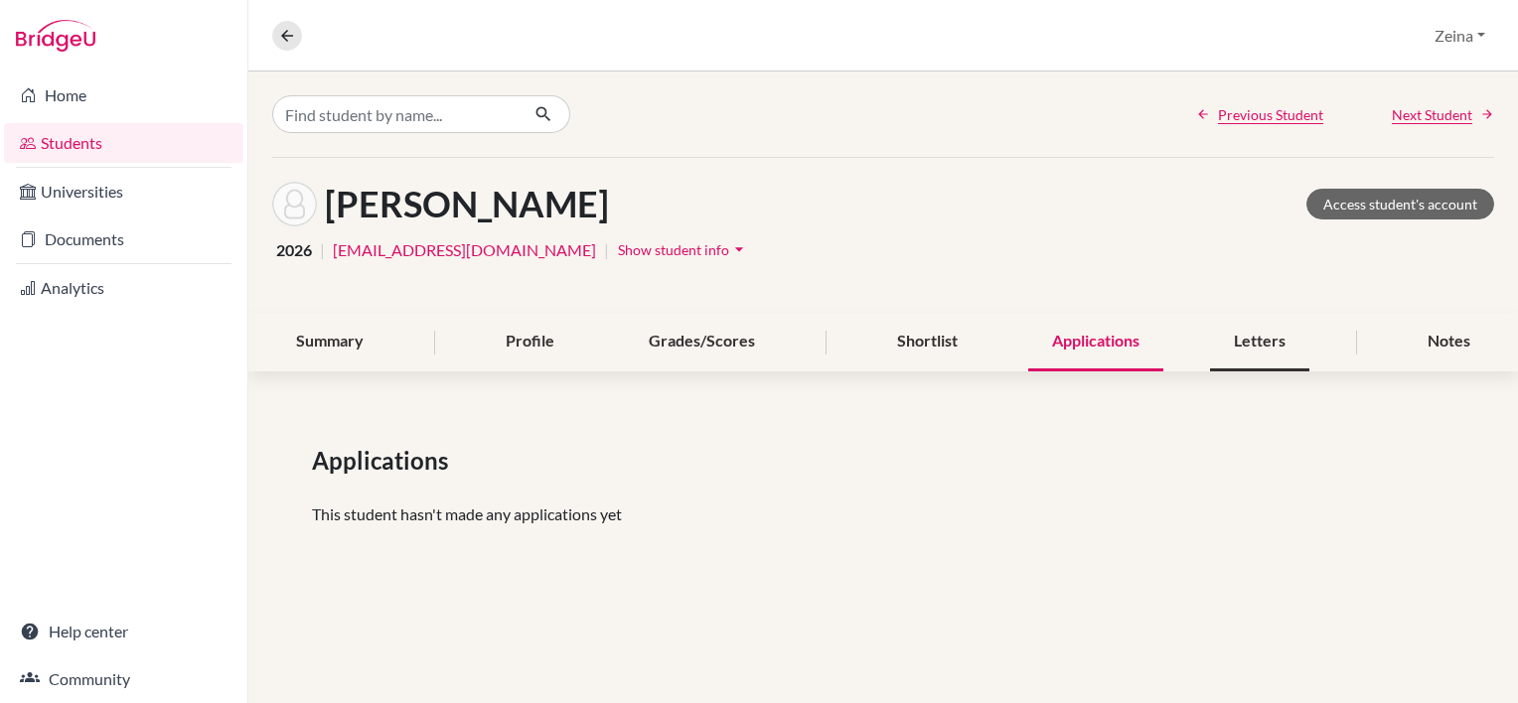
click at [1256, 341] on div "Letters" at bounding box center [1259, 342] width 99 height 59
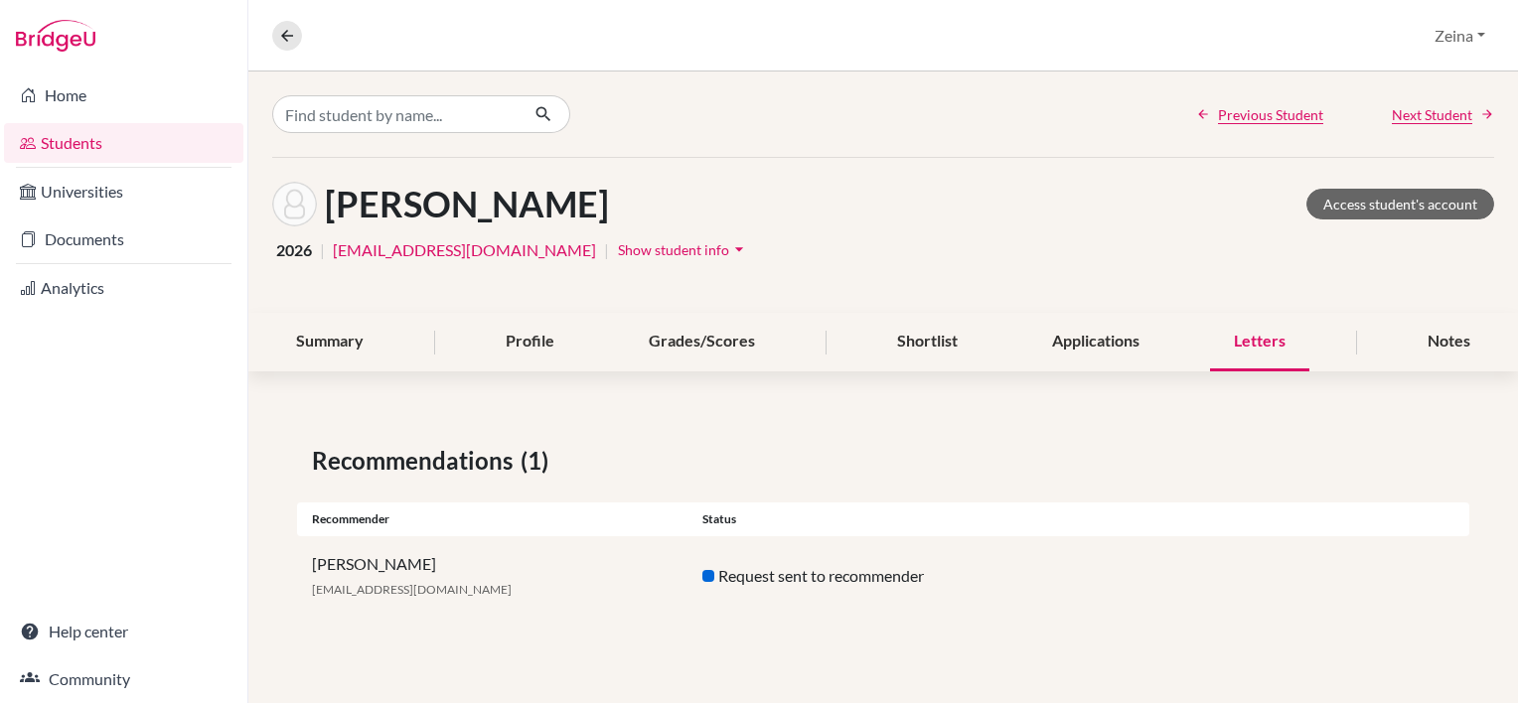
click at [630, 246] on span "Show student info" at bounding box center [673, 249] width 111 height 17
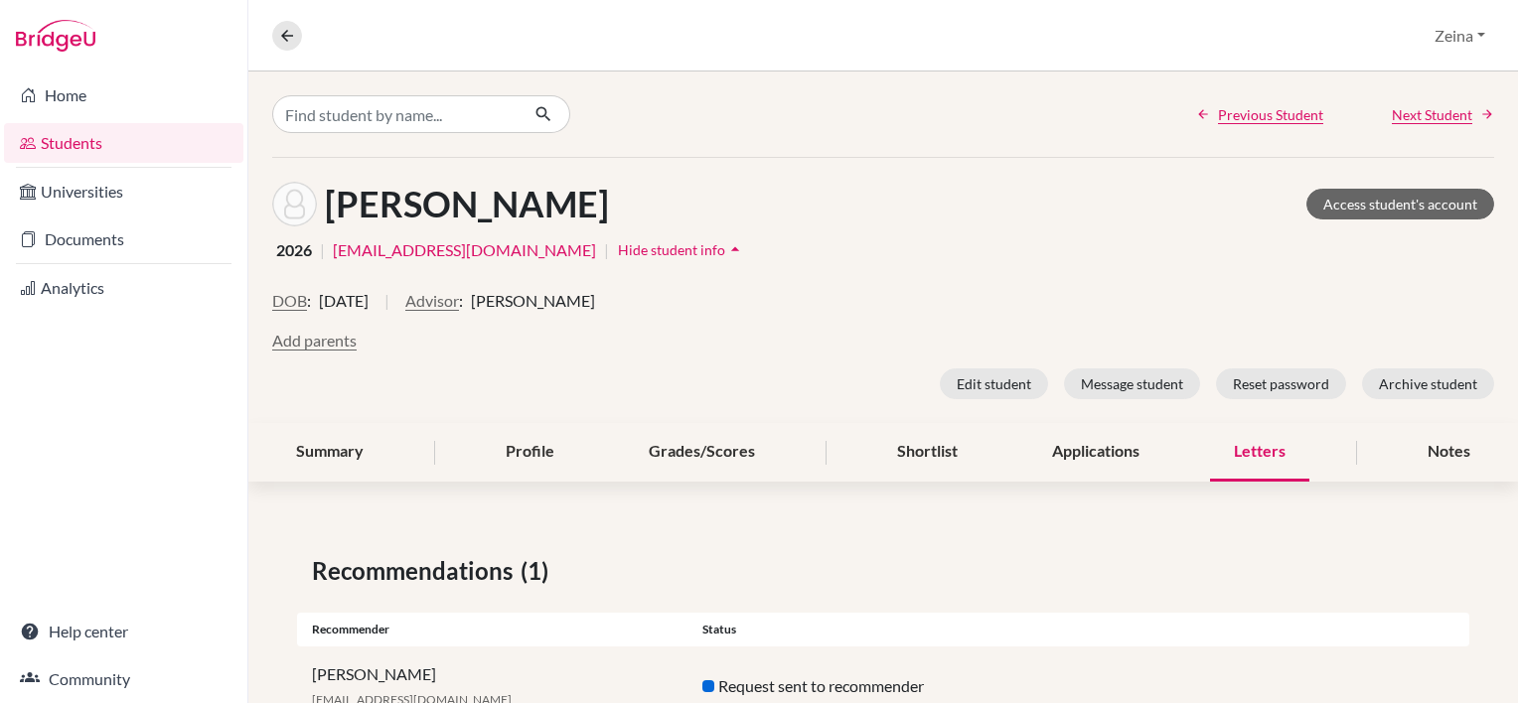
scroll to position [69, 0]
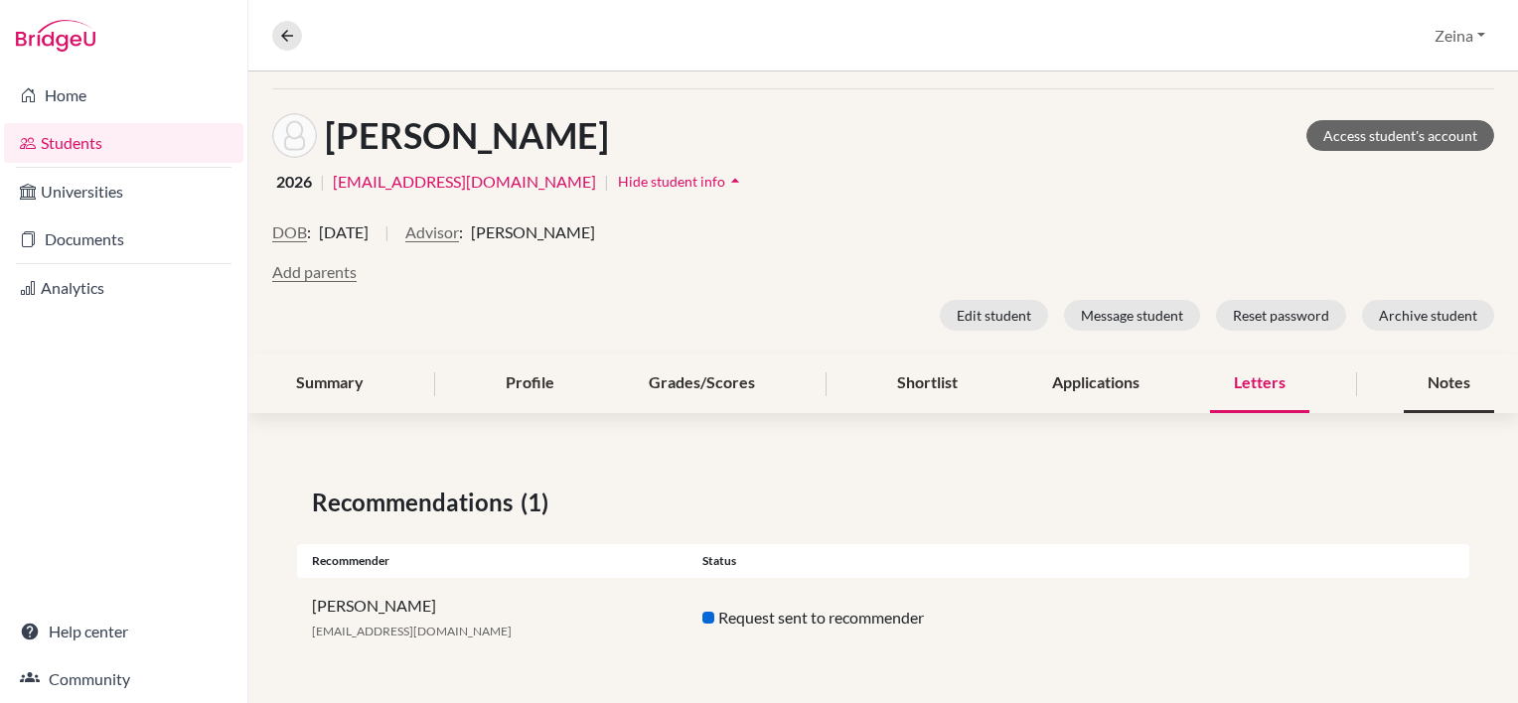
click at [1443, 390] on div "Notes" at bounding box center [1449, 384] width 90 height 59
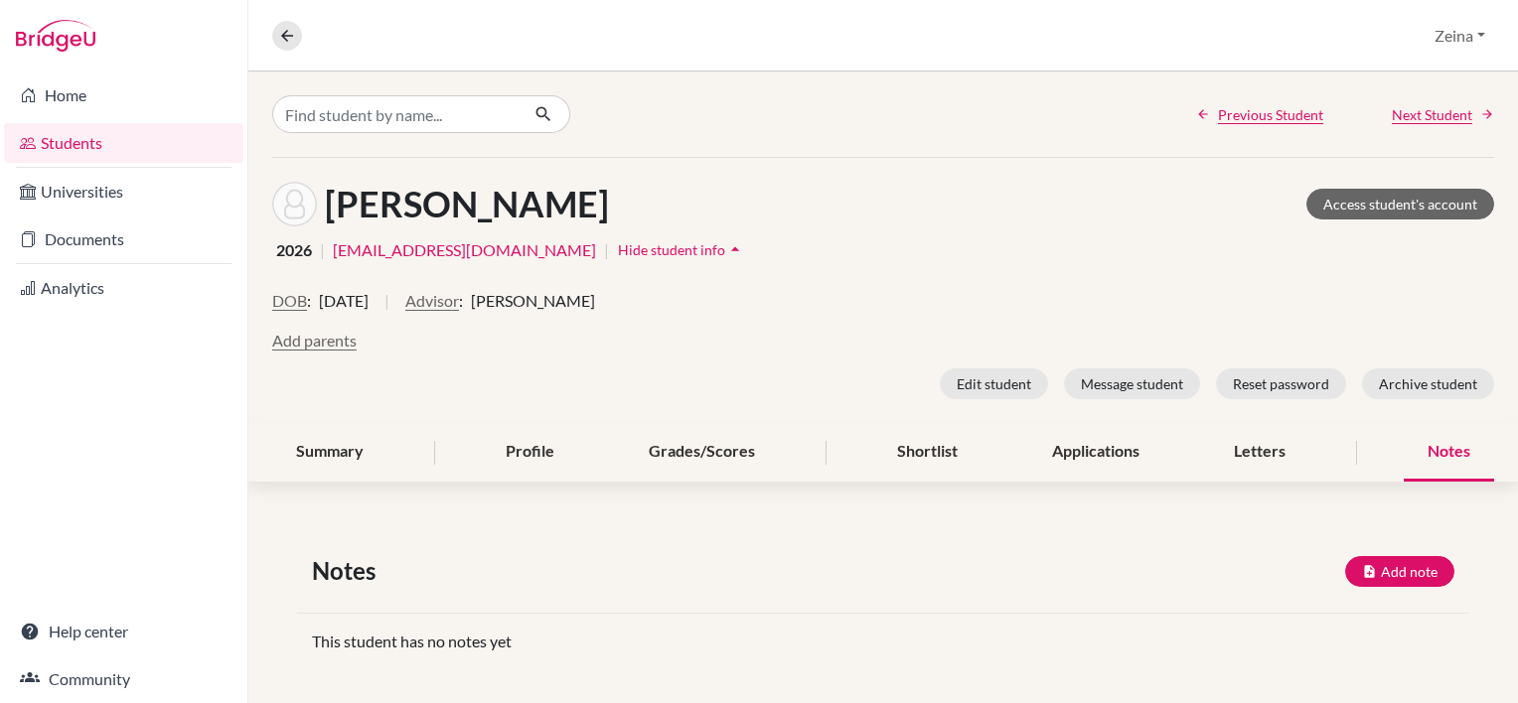
scroll to position [12, 0]
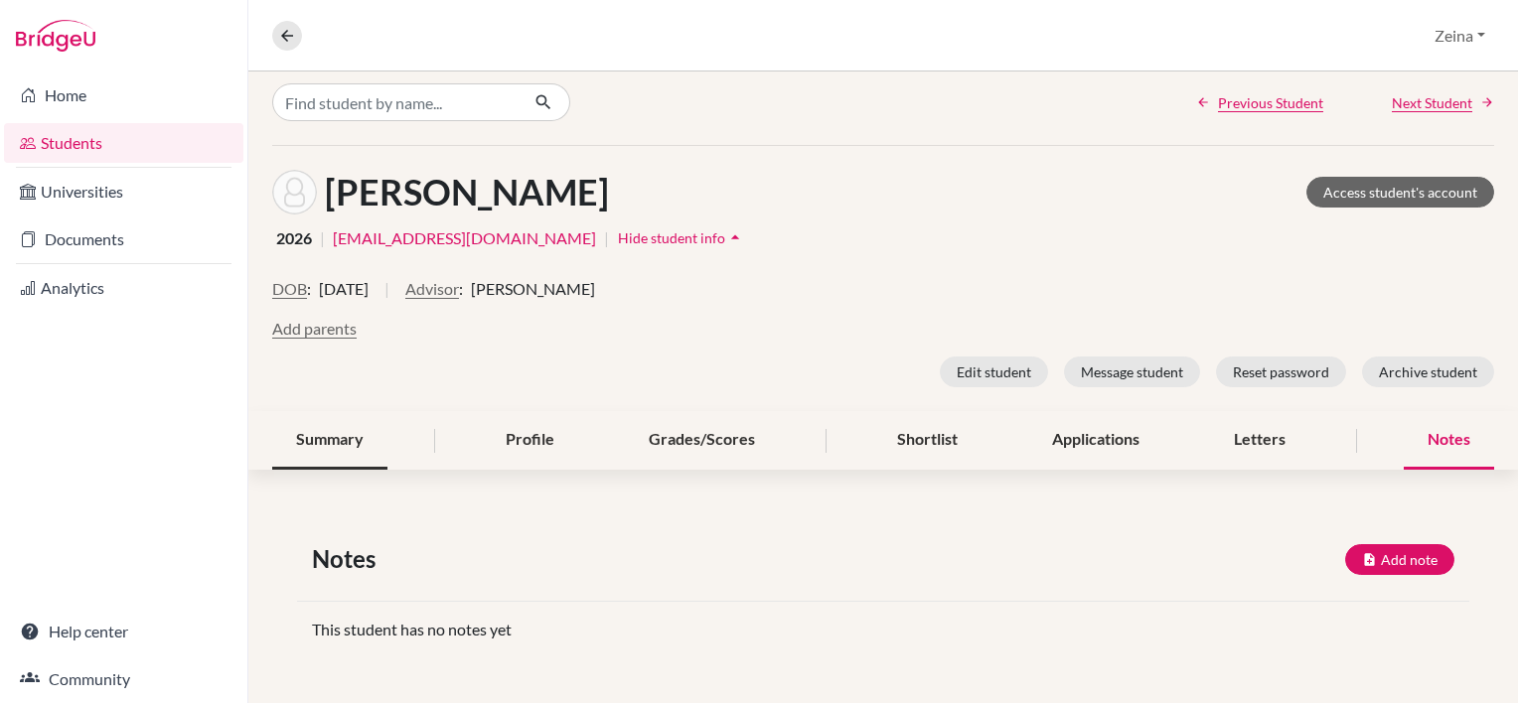
click at [338, 423] on div "Summary" at bounding box center [329, 440] width 115 height 59
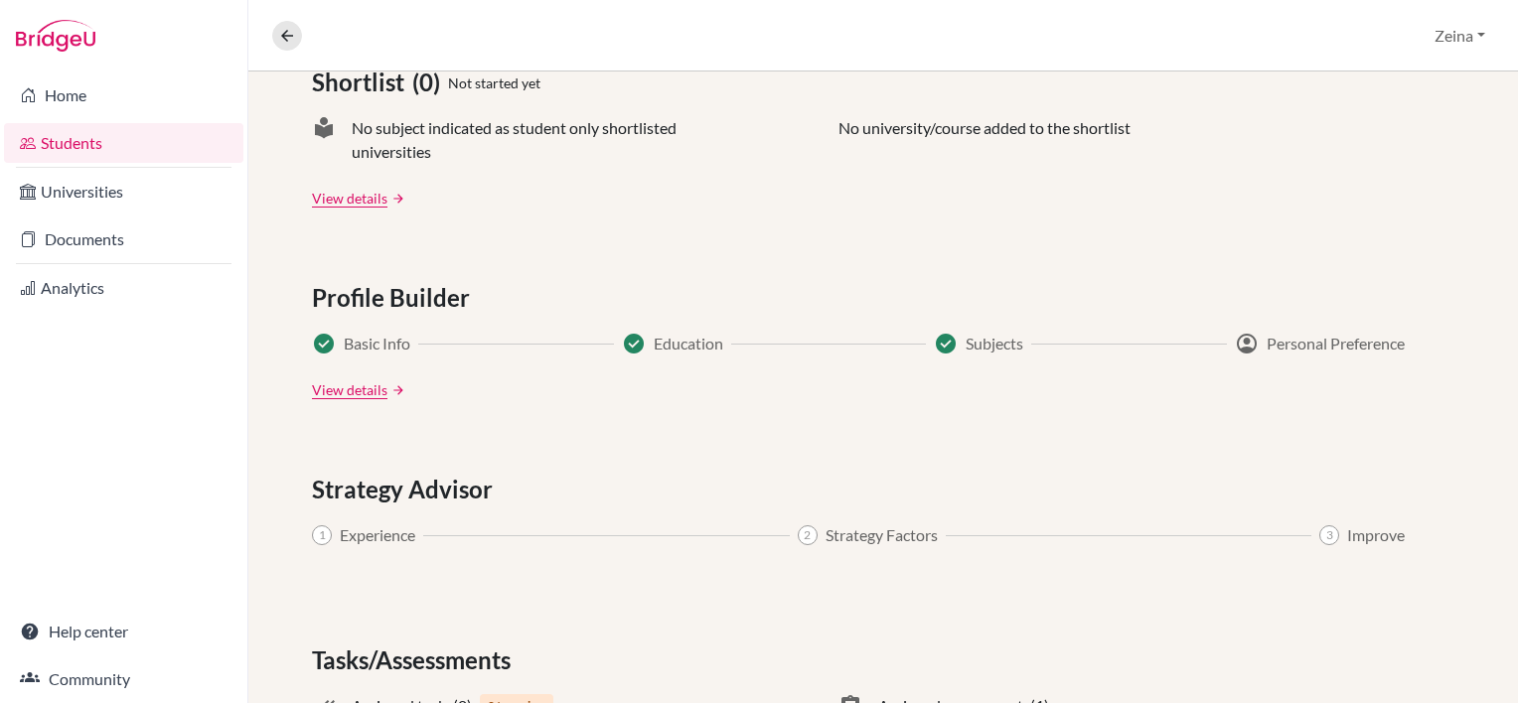
scroll to position [1153, 0]
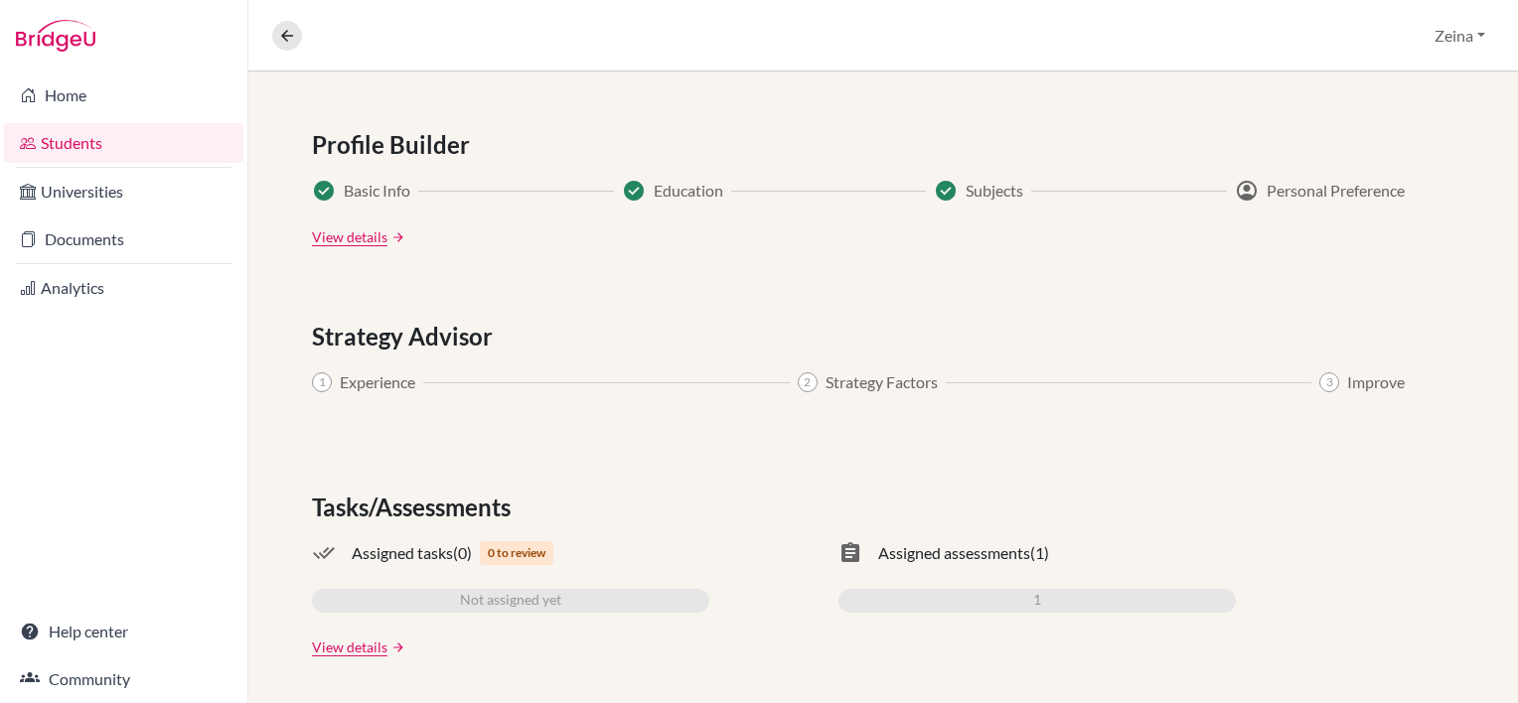
click at [952, 556] on span "Assigned assessments" at bounding box center [954, 554] width 152 height 24
click at [351, 648] on link "View details" at bounding box center [350, 647] width 76 height 21
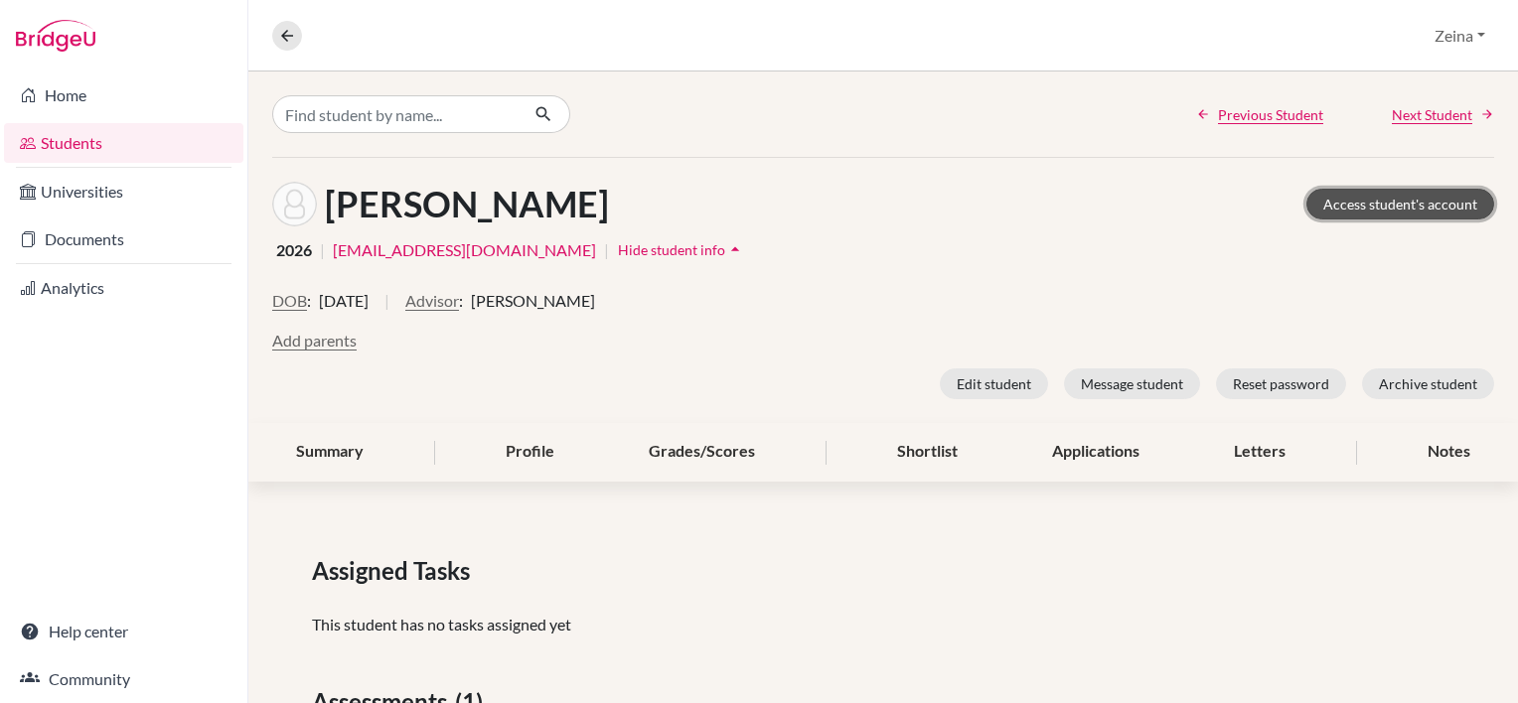
click at [1338, 204] on link "Access student's account" at bounding box center [1401, 204] width 188 height 31
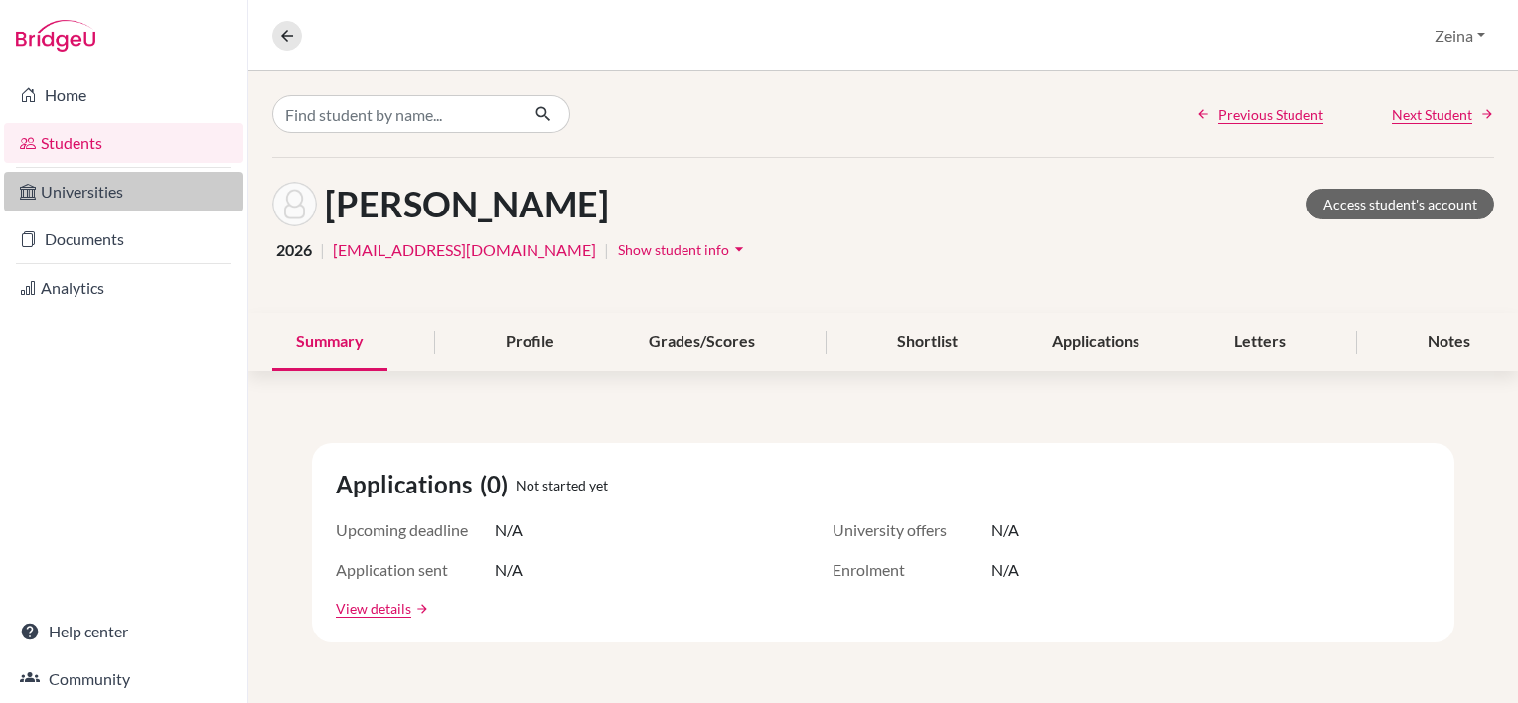
click at [57, 198] on link "Universities" at bounding box center [123, 192] width 239 height 40
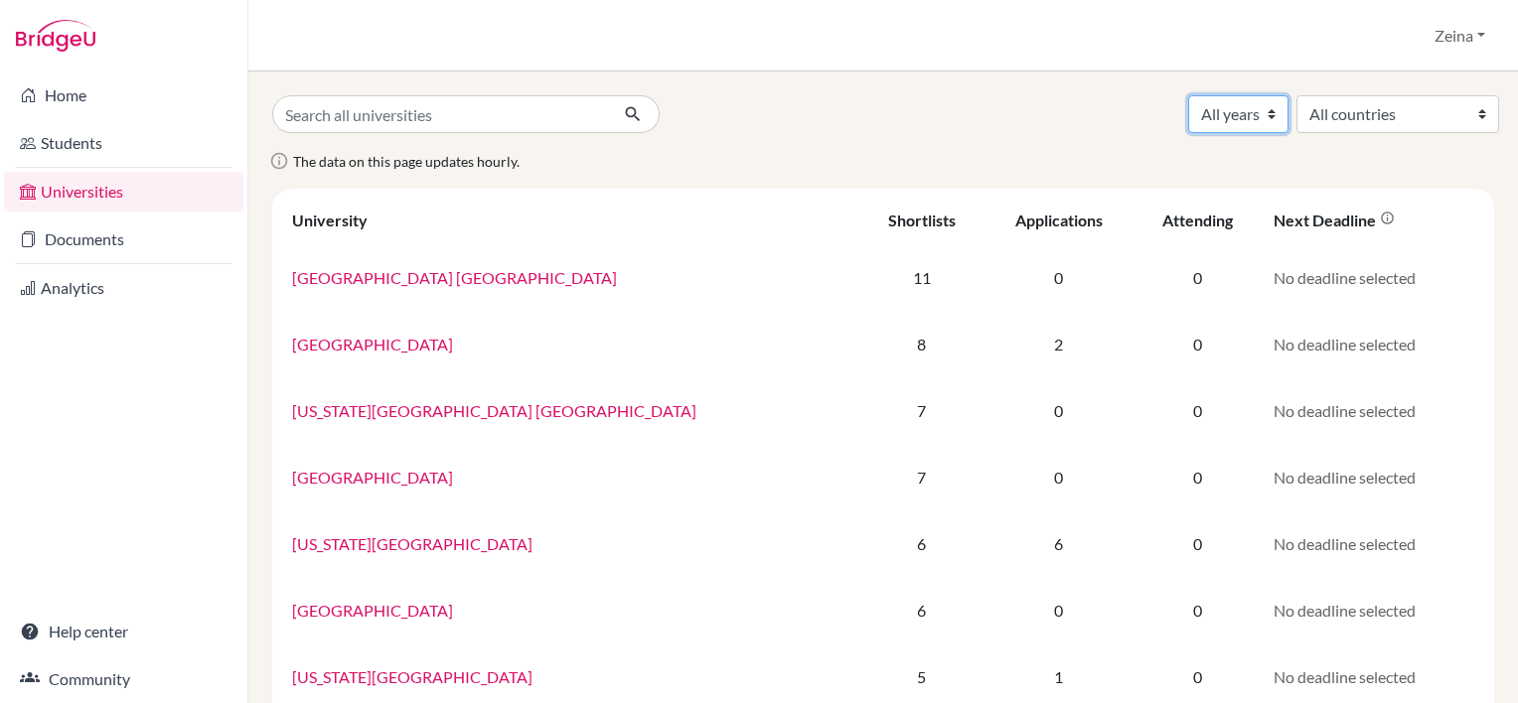
click at [1243, 111] on select "All years 2027 2026 2025 2024 2023 2022 2021 2018 1990" at bounding box center [1238, 114] width 100 height 38
select select "2026"
click at [1188, 95] on select "All years 2027 2026 2025 2024 2023 2022 2021 2018 1990" at bounding box center [1238, 114] width 100 height 38
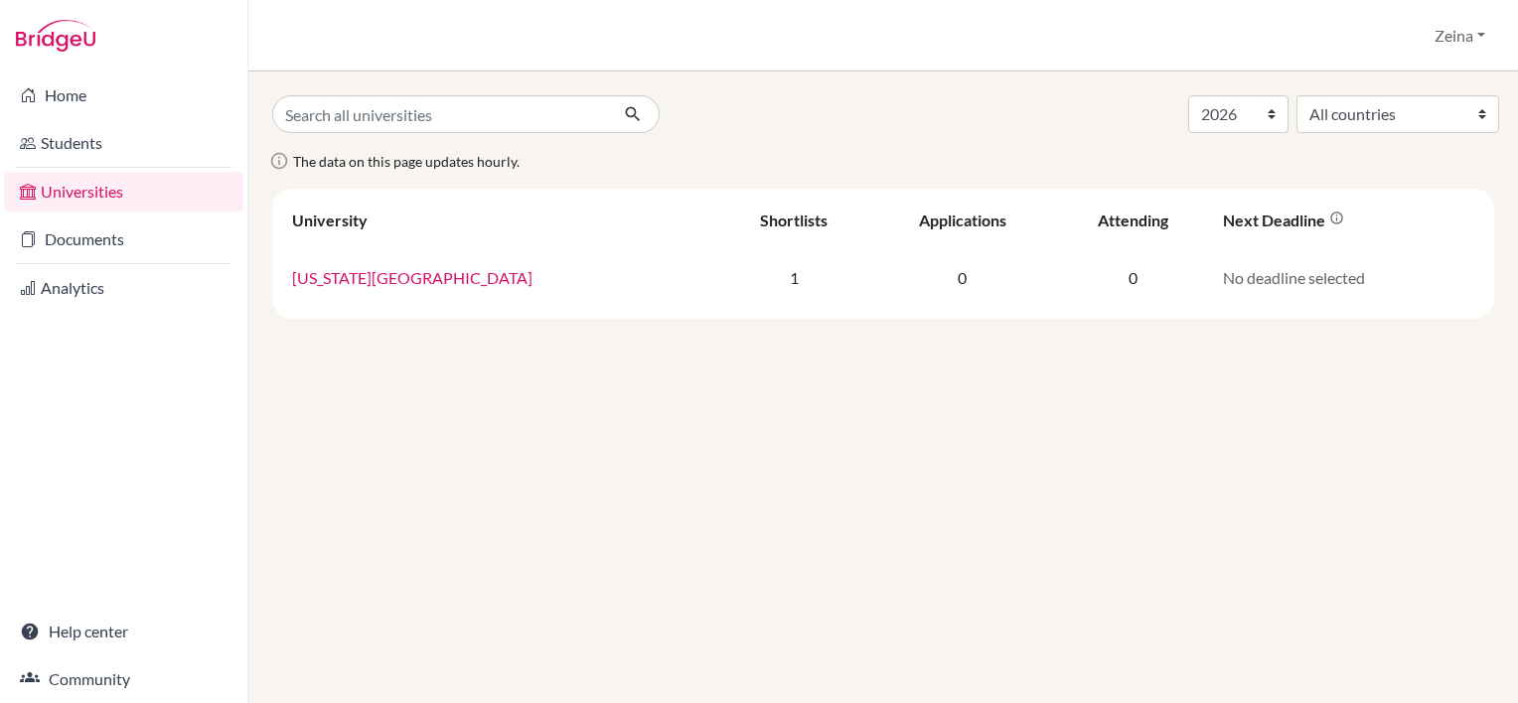
select select "2026"
click at [67, 250] on link "Documents" at bounding box center [123, 240] width 239 height 40
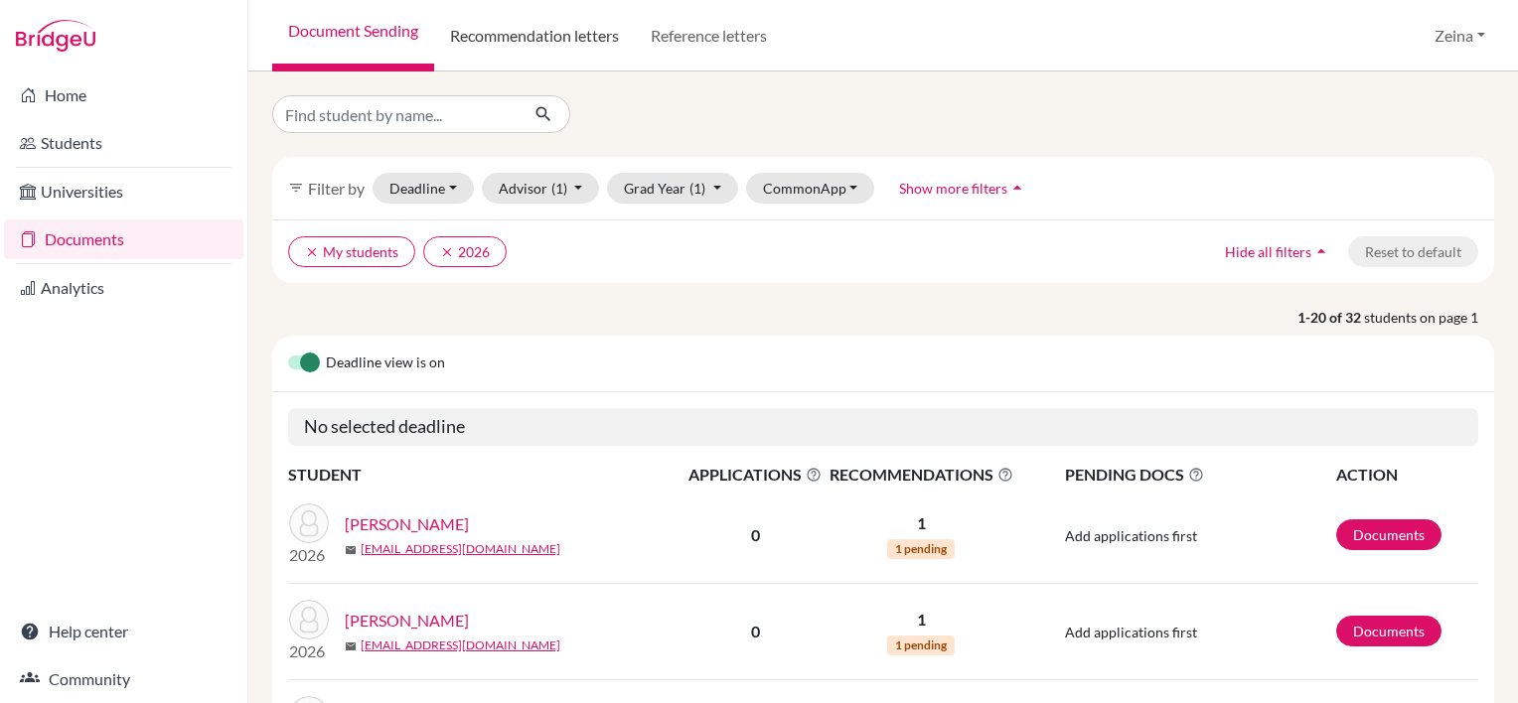
click at [540, 52] on link "Recommendation letters" at bounding box center [534, 36] width 201 height 72
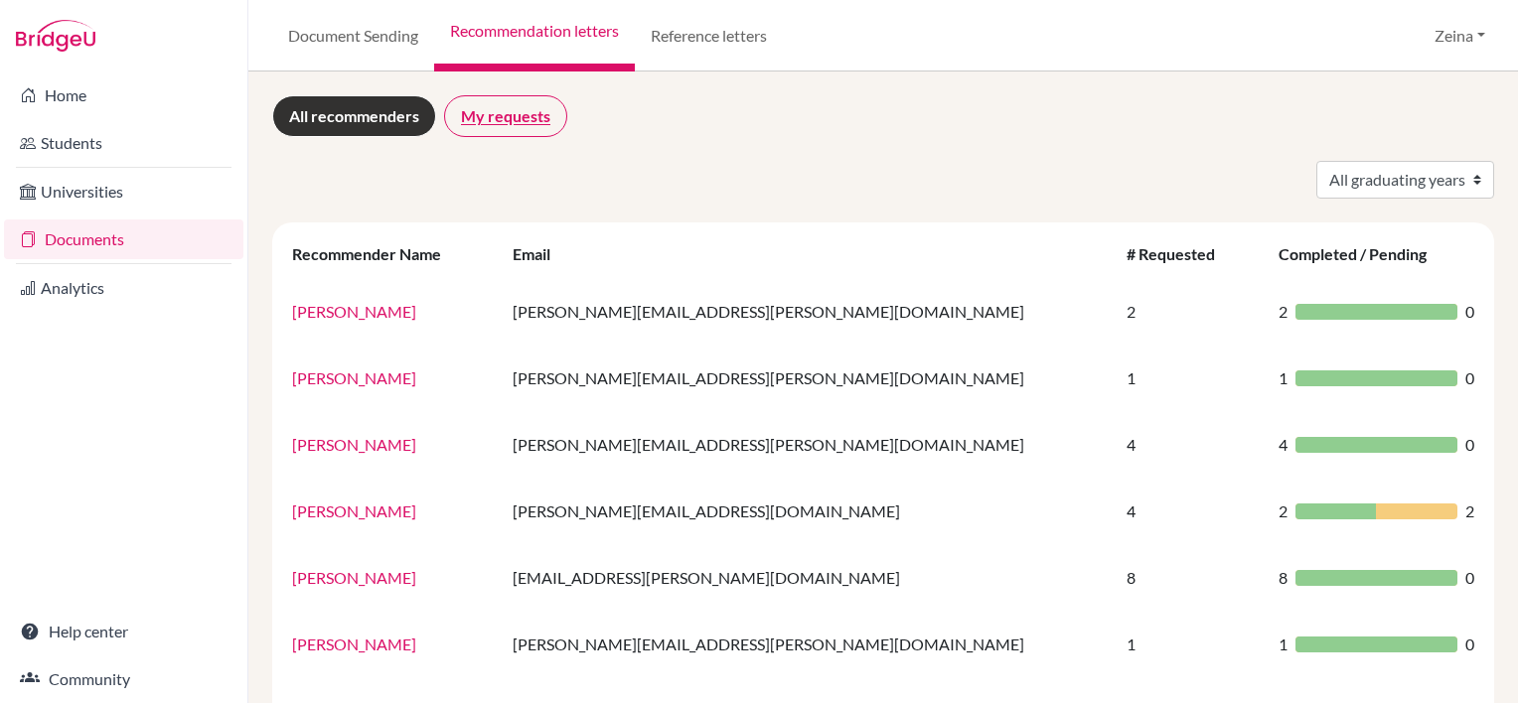
click at [518, 130] on link "My requests" at bounding box center [505, 116] width 123 height 42
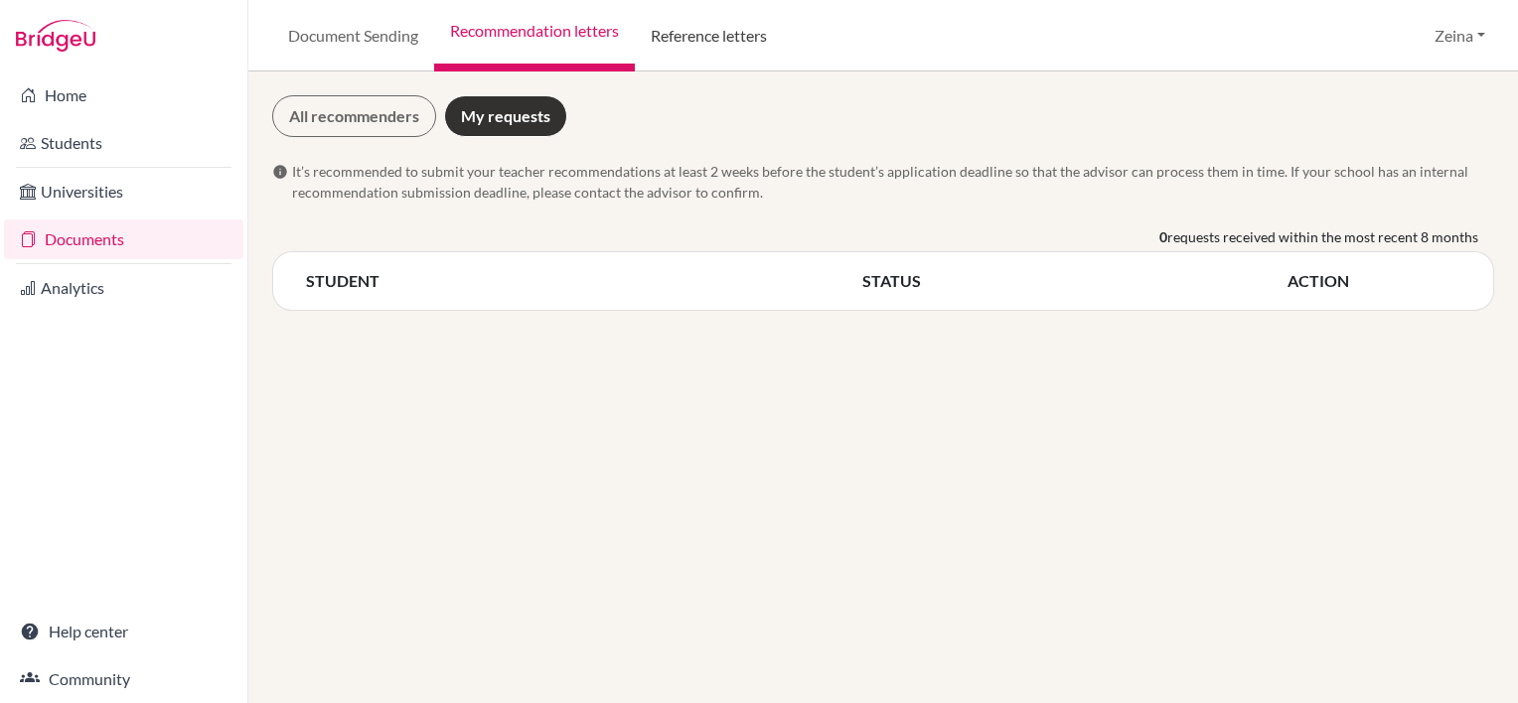
click at [737, 37] on link "Reference letters" at bounding box center [709, 36] width 148 height 72
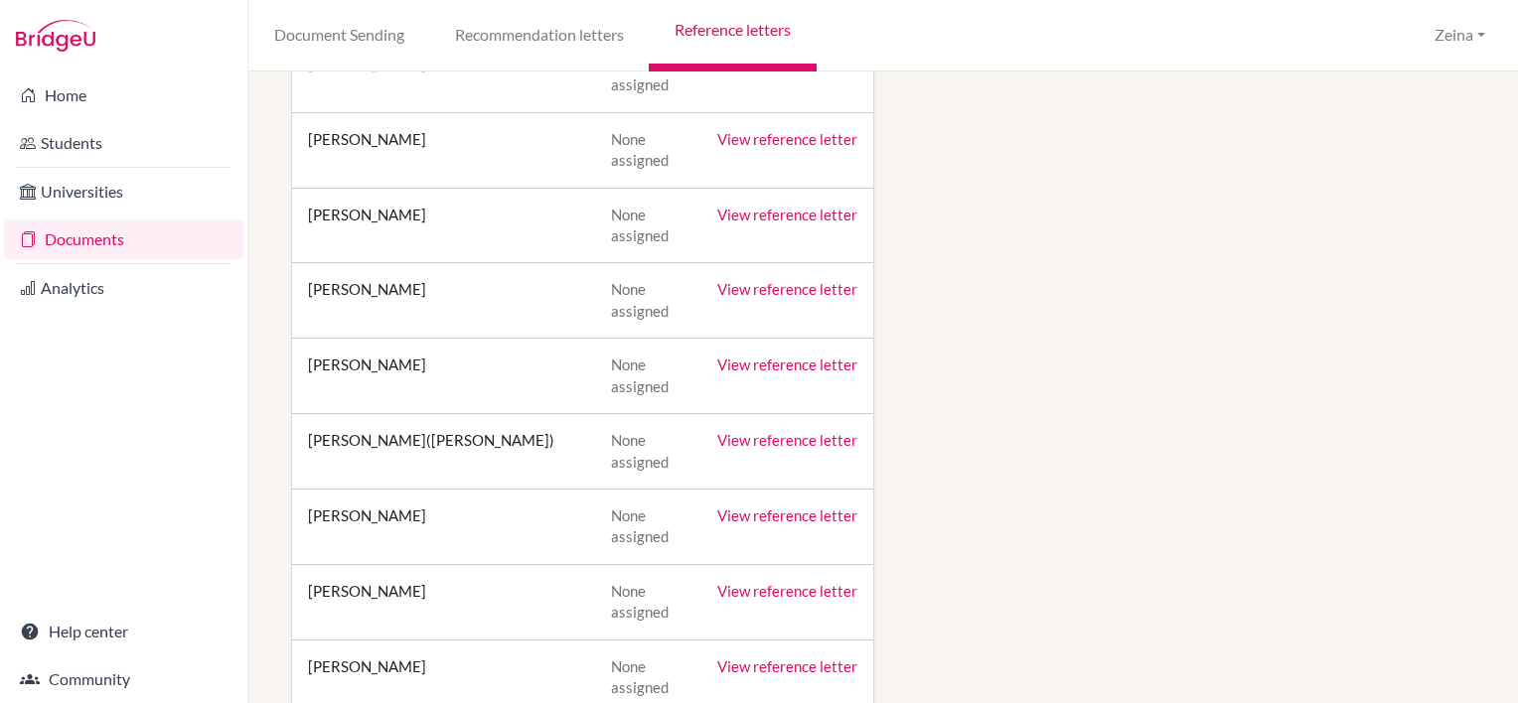
scroll to position [3408, 0]
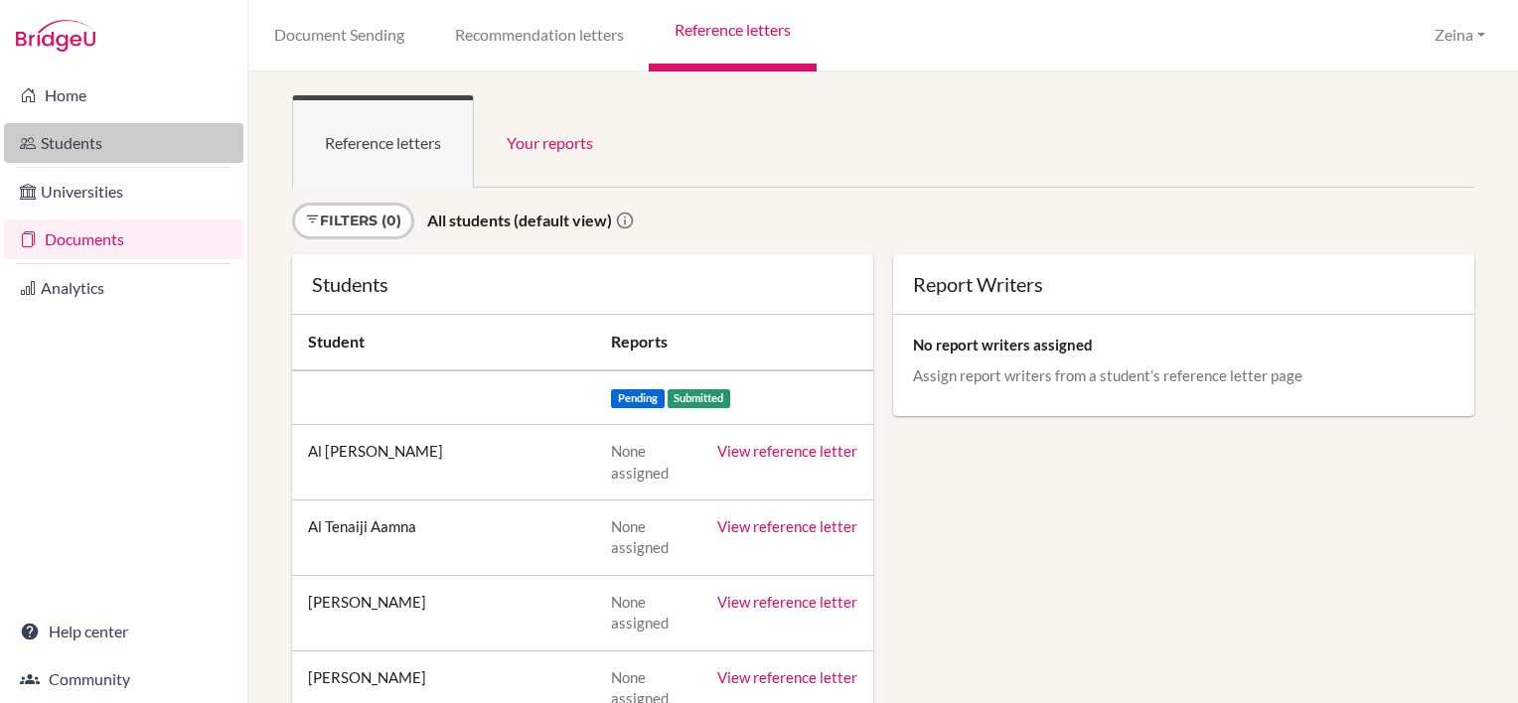
click at [89, 132] on link "Students" at bounding box center [123, 143] width 239 height 40
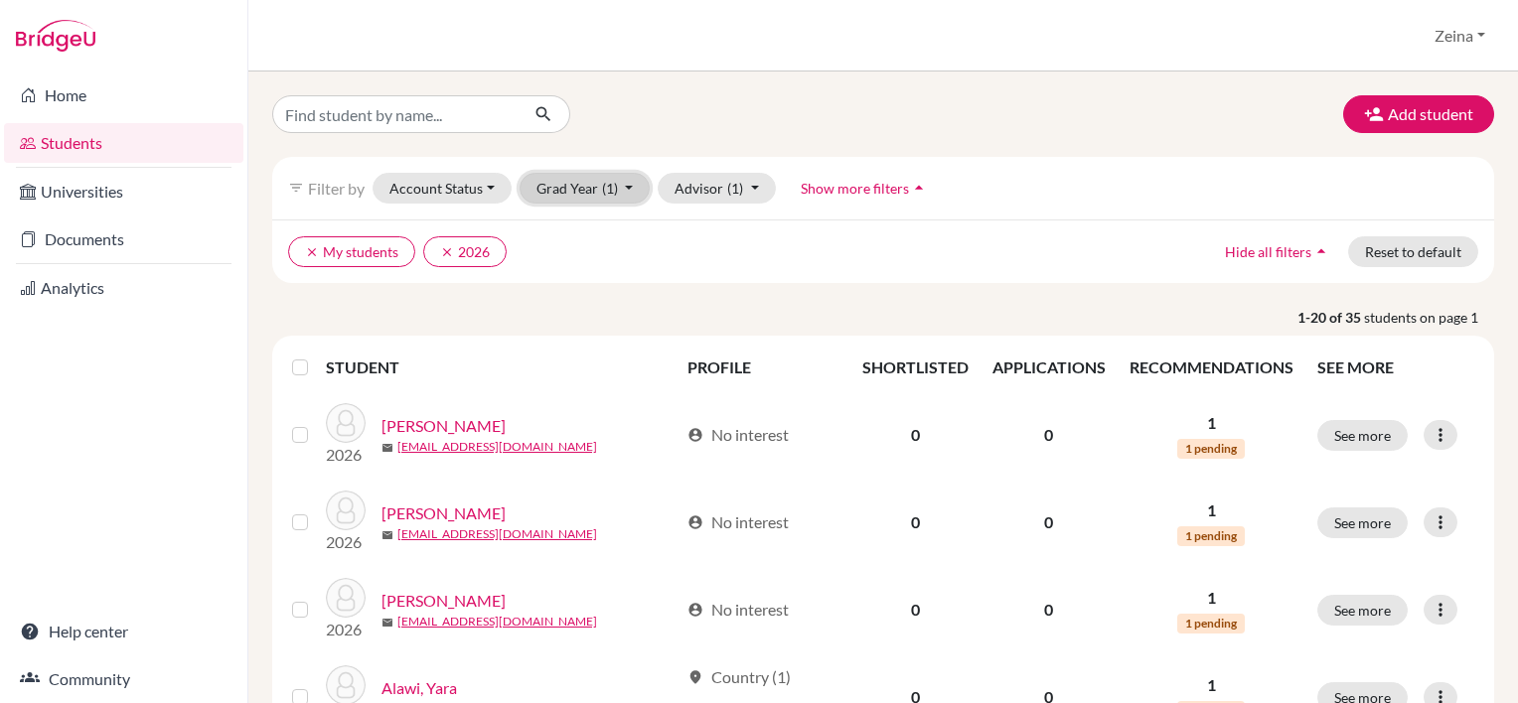
click at [615, 186] on span "(1)" at bounding box center [610, 188] width 16 height 17
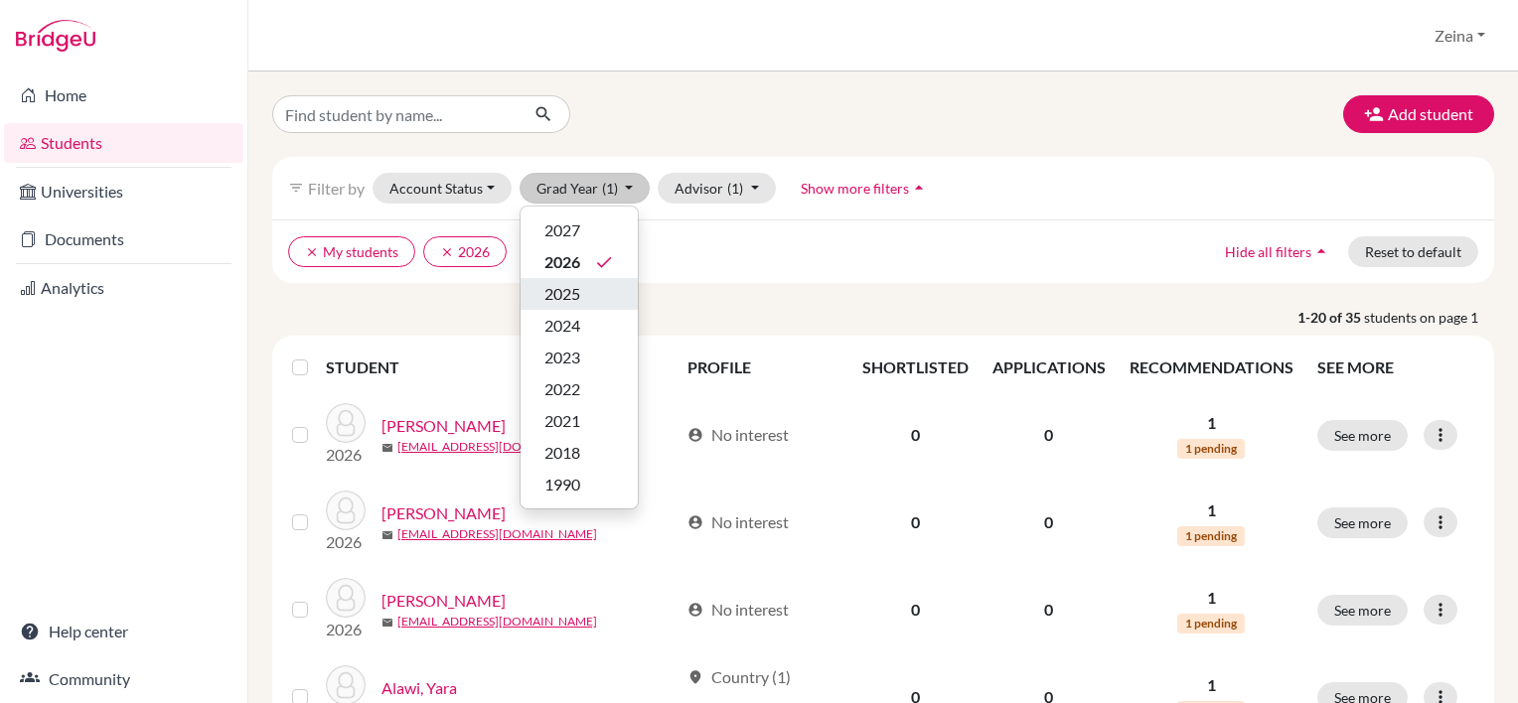
click at [578, 295] on span "2025" at bounding box center [563, 294] width 36 height 24
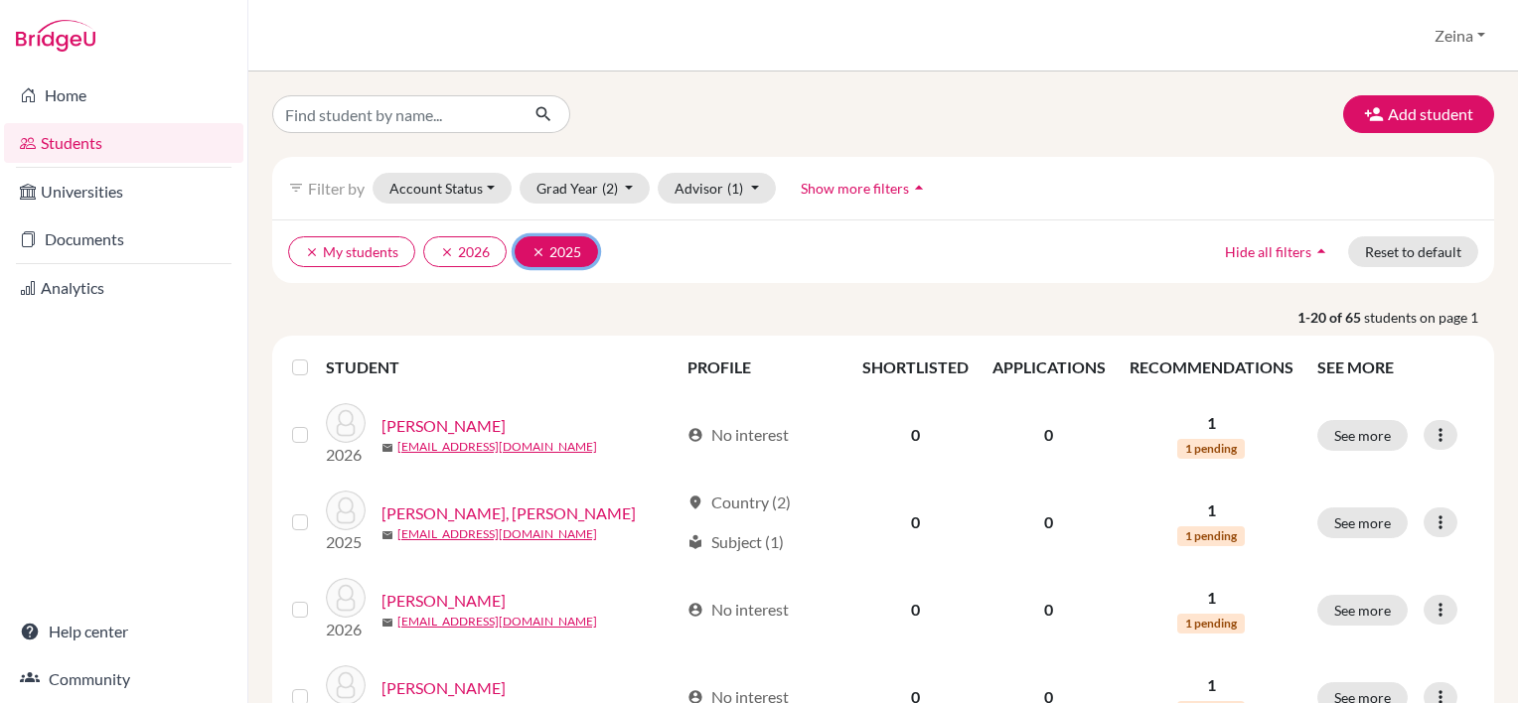
click at [527, 248] on button "clear 2025" at bounding box center [556, 251] width 83 height 31
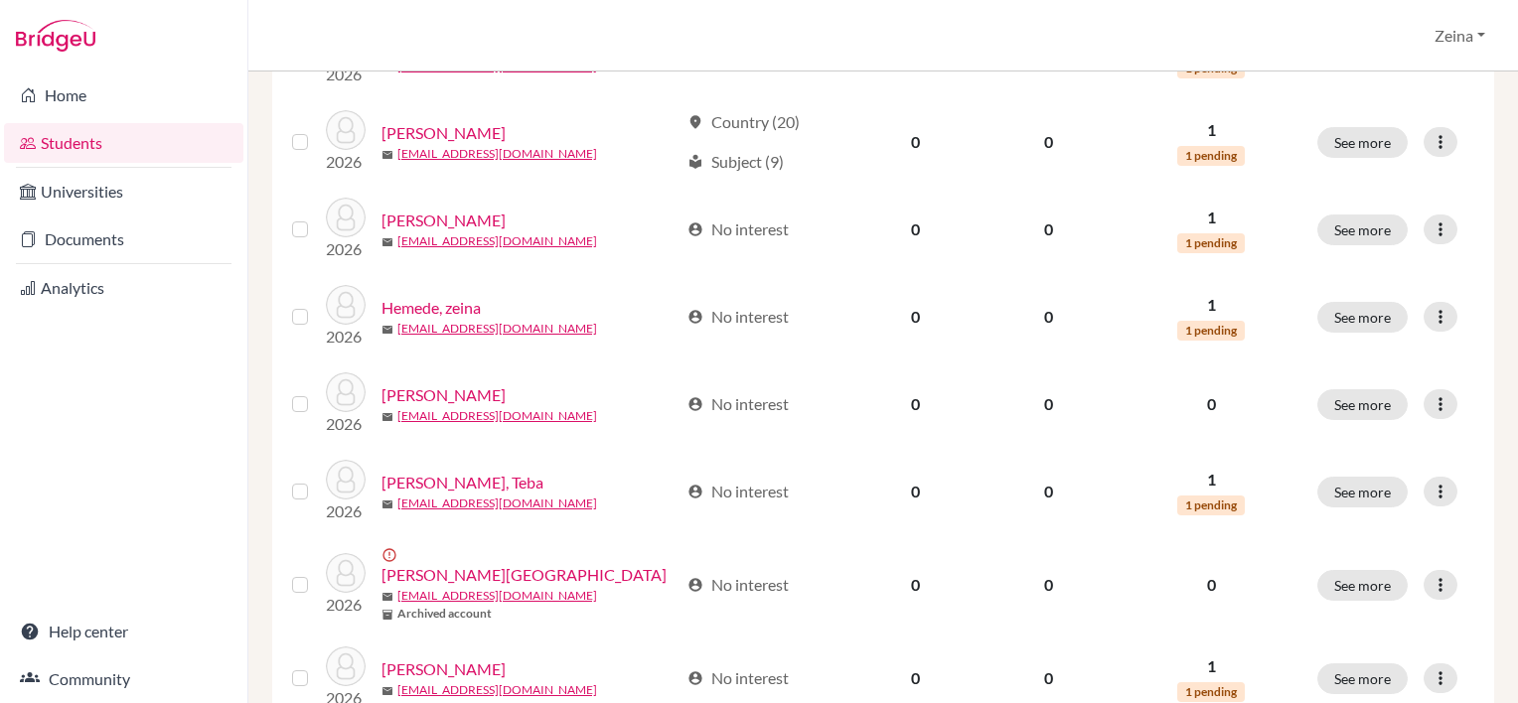
scroll to position [1344, 0]
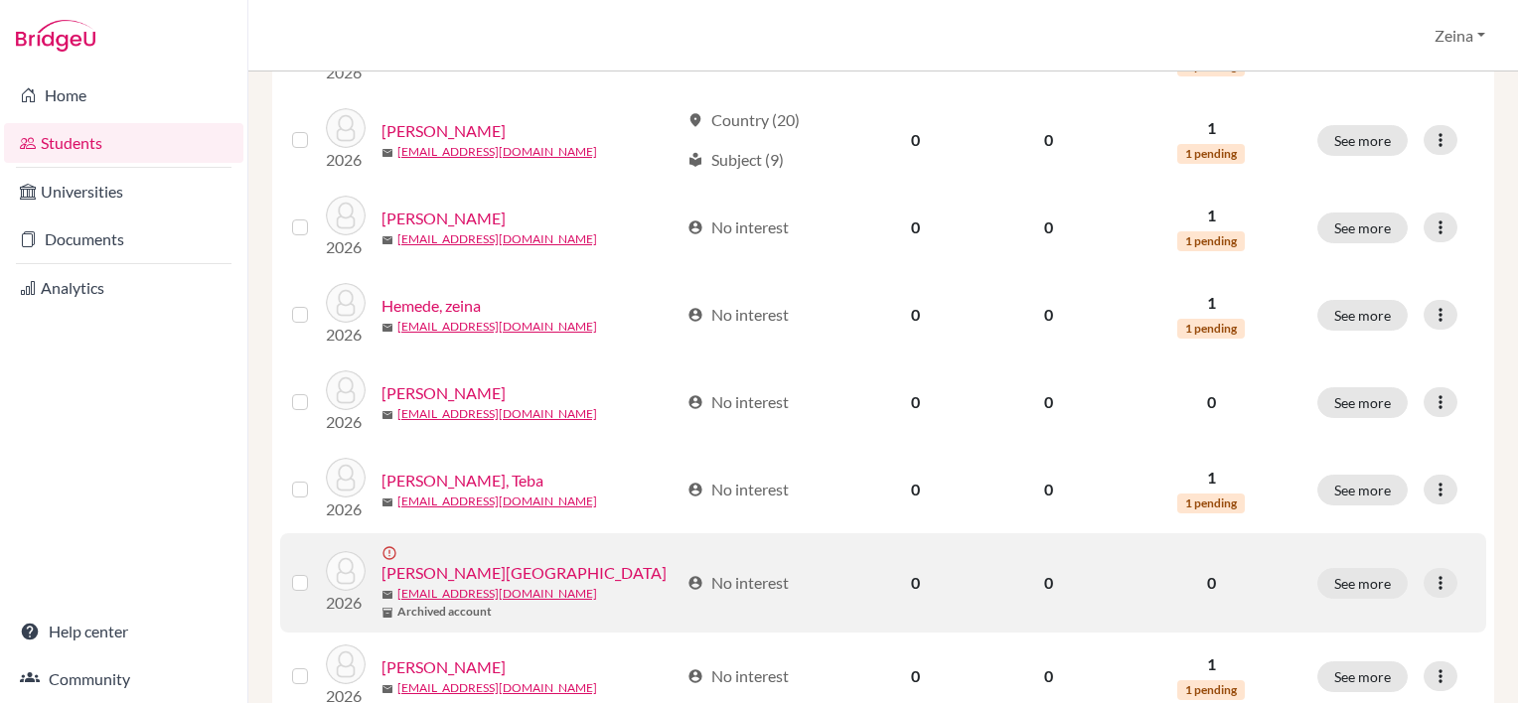
click at [316, 571] on label at bounding box center [316, 571] width 0 height 0
click at [0, 0] on input "checkbox" at bounding box center [0, 0] width 0 height 0
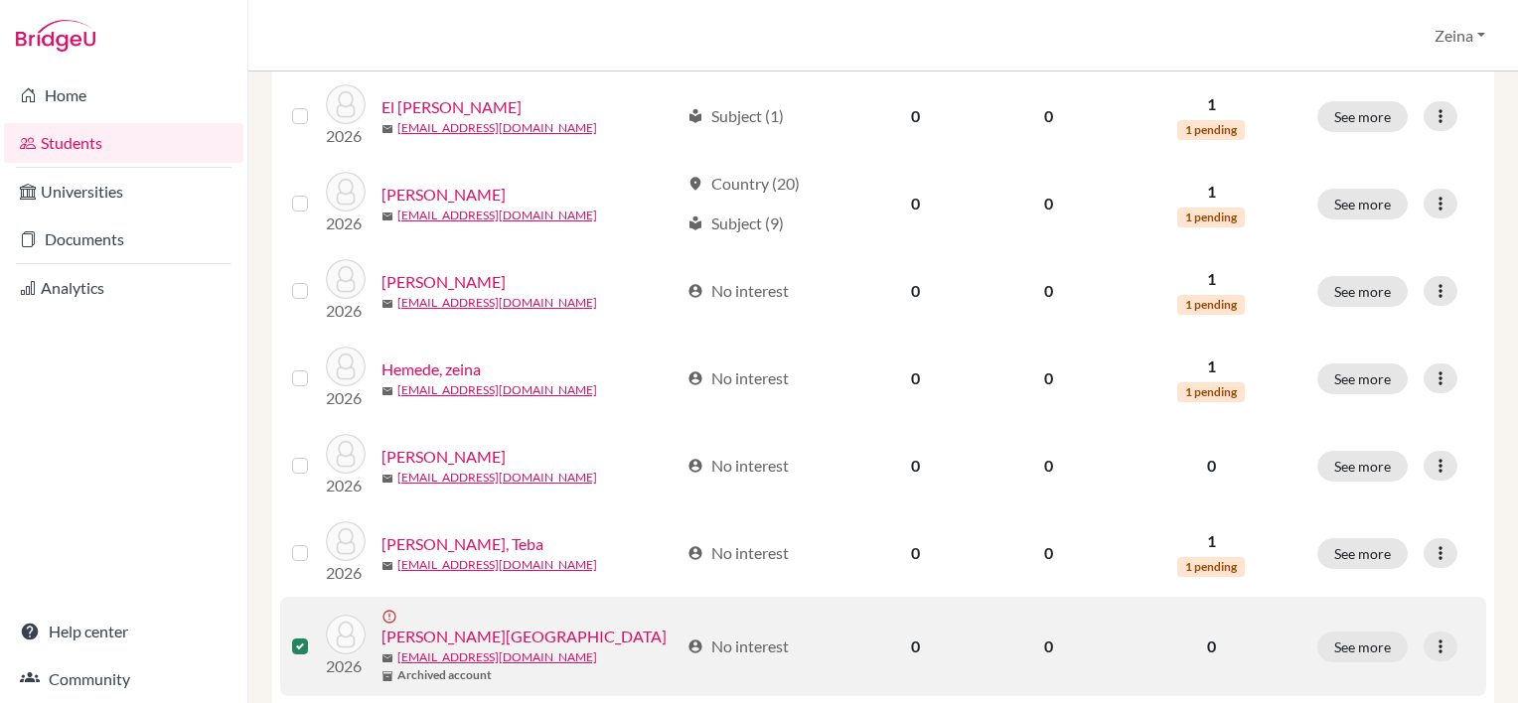
scroll to position [1408, 0]
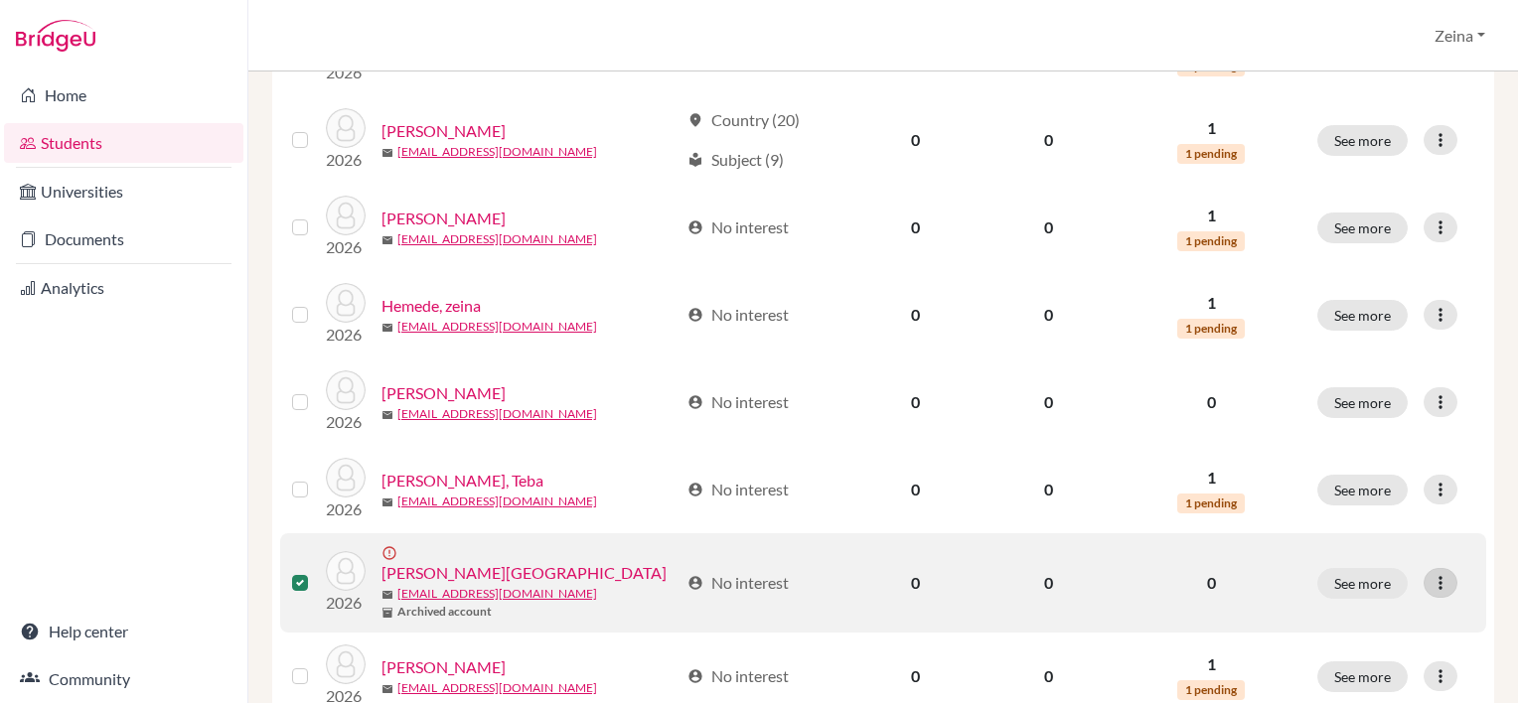
click at [1431, 574] on icon at bounding box center [1441, 583] width 20 height 20
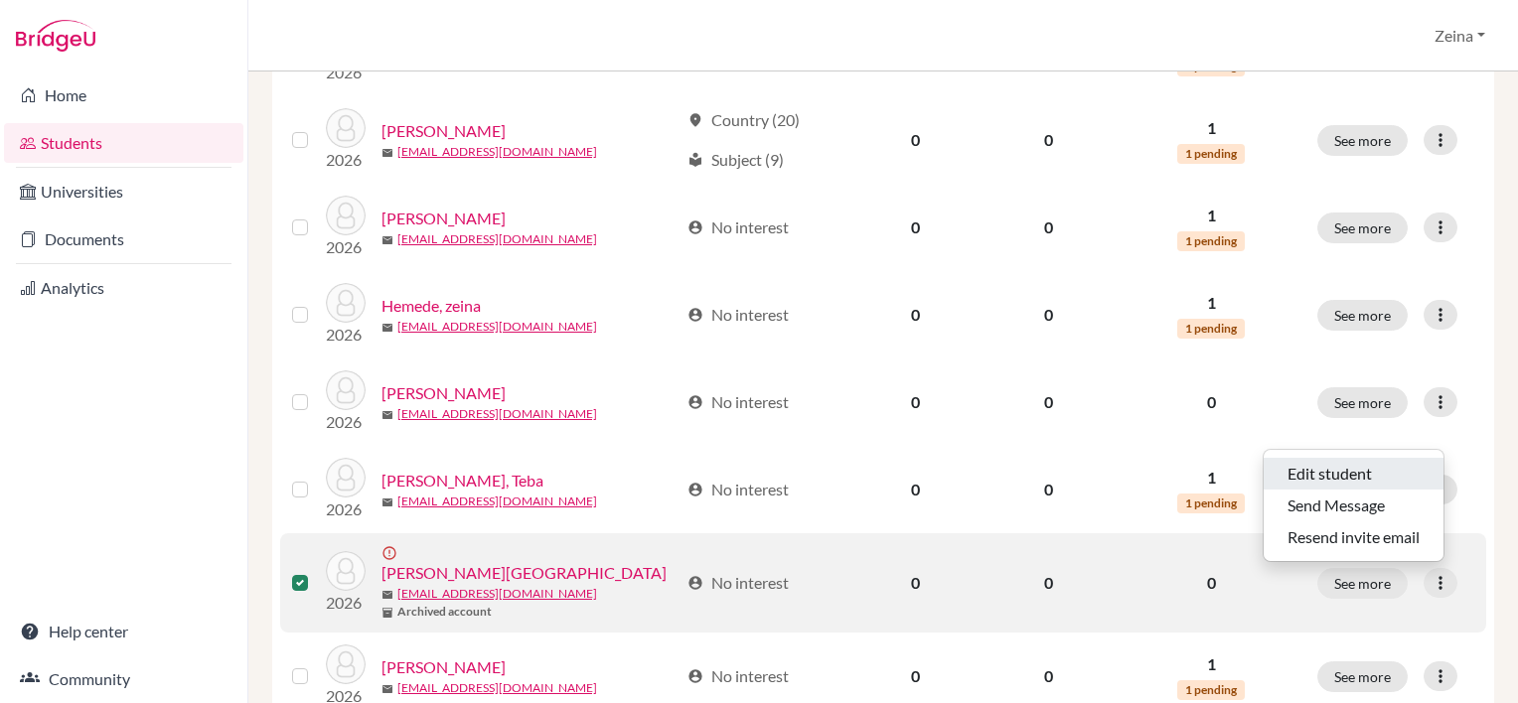
click at [1341, 473] on button "Edit student" at bounding box center [1354, 474] width 180 height 32
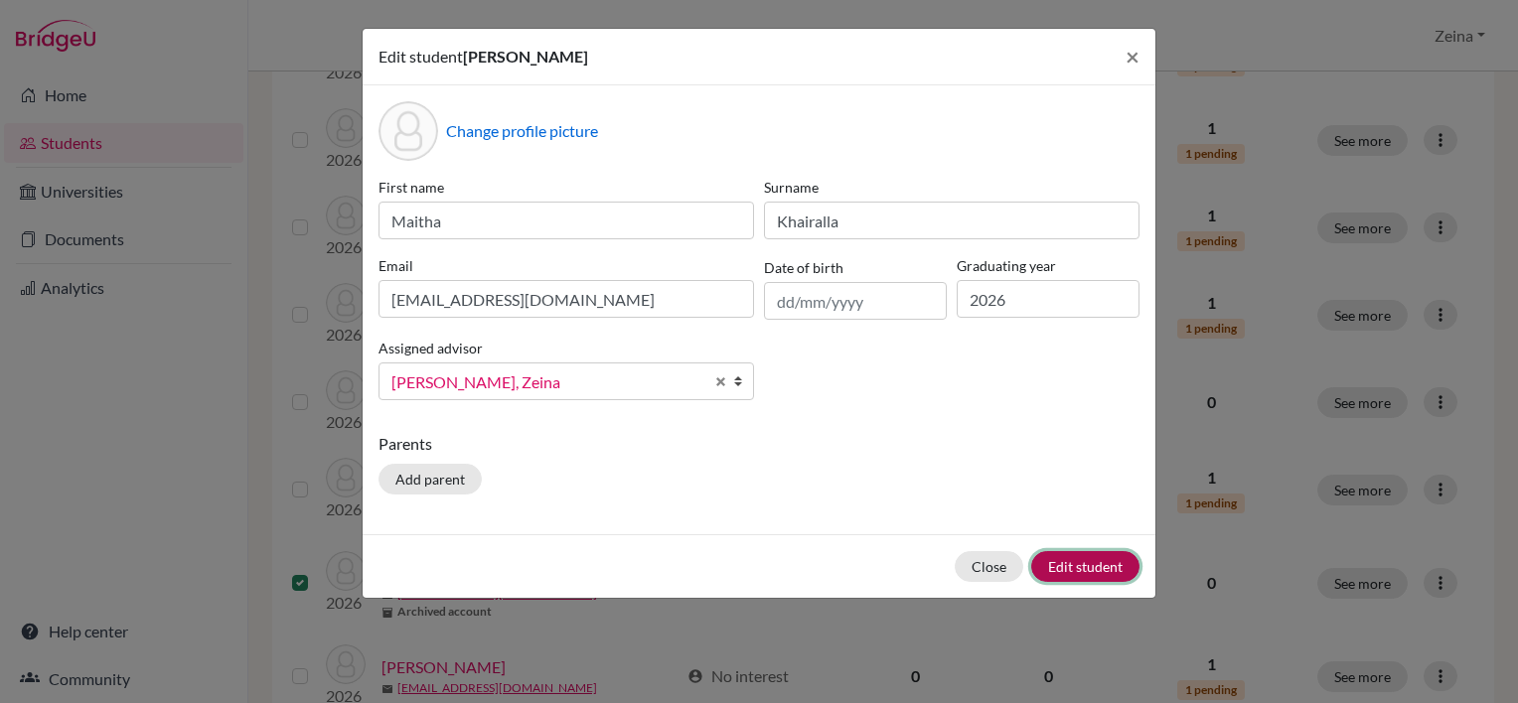
click at [1059, 561] on button "Edit student" at bounding box center [1085, 566] width 108 height 31
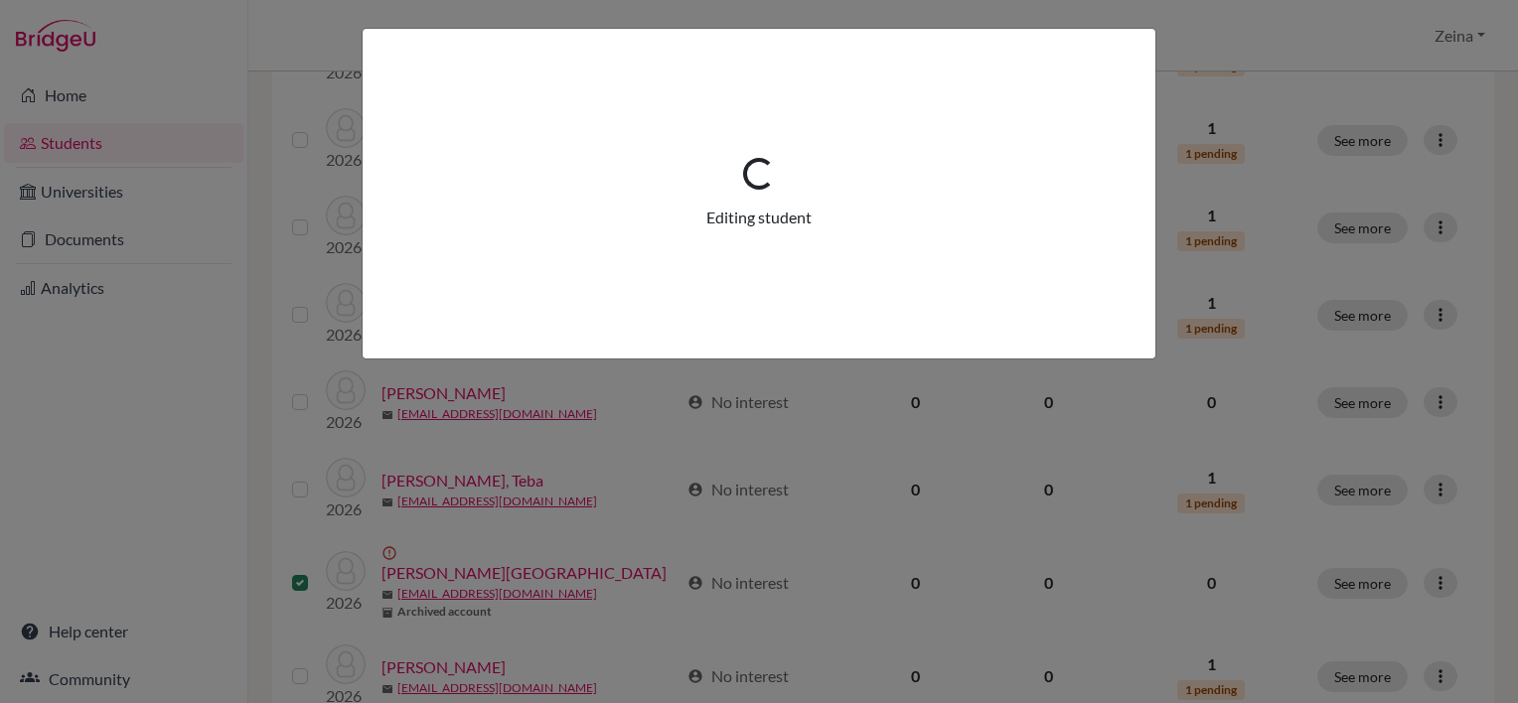
scroll to position [0, 0]
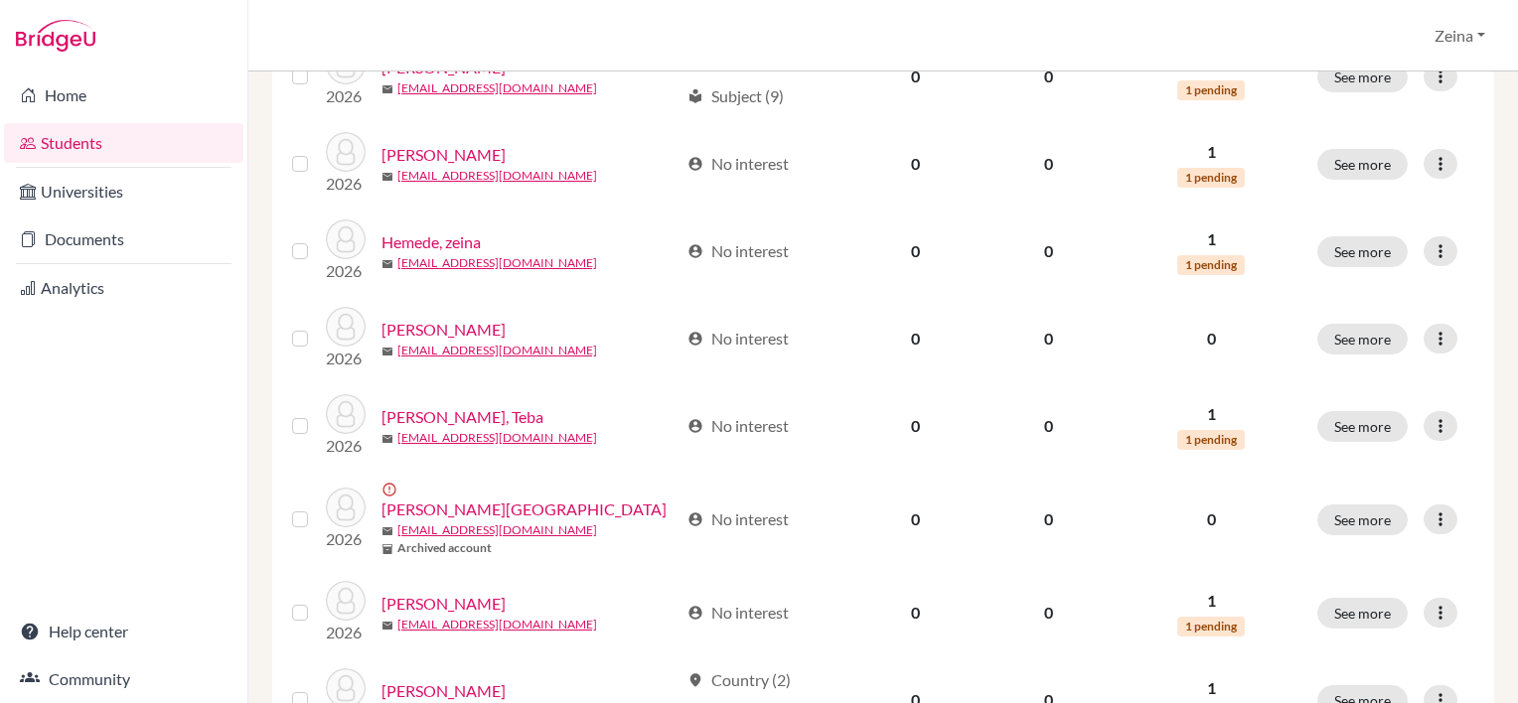
scroll to position [1639, 0]
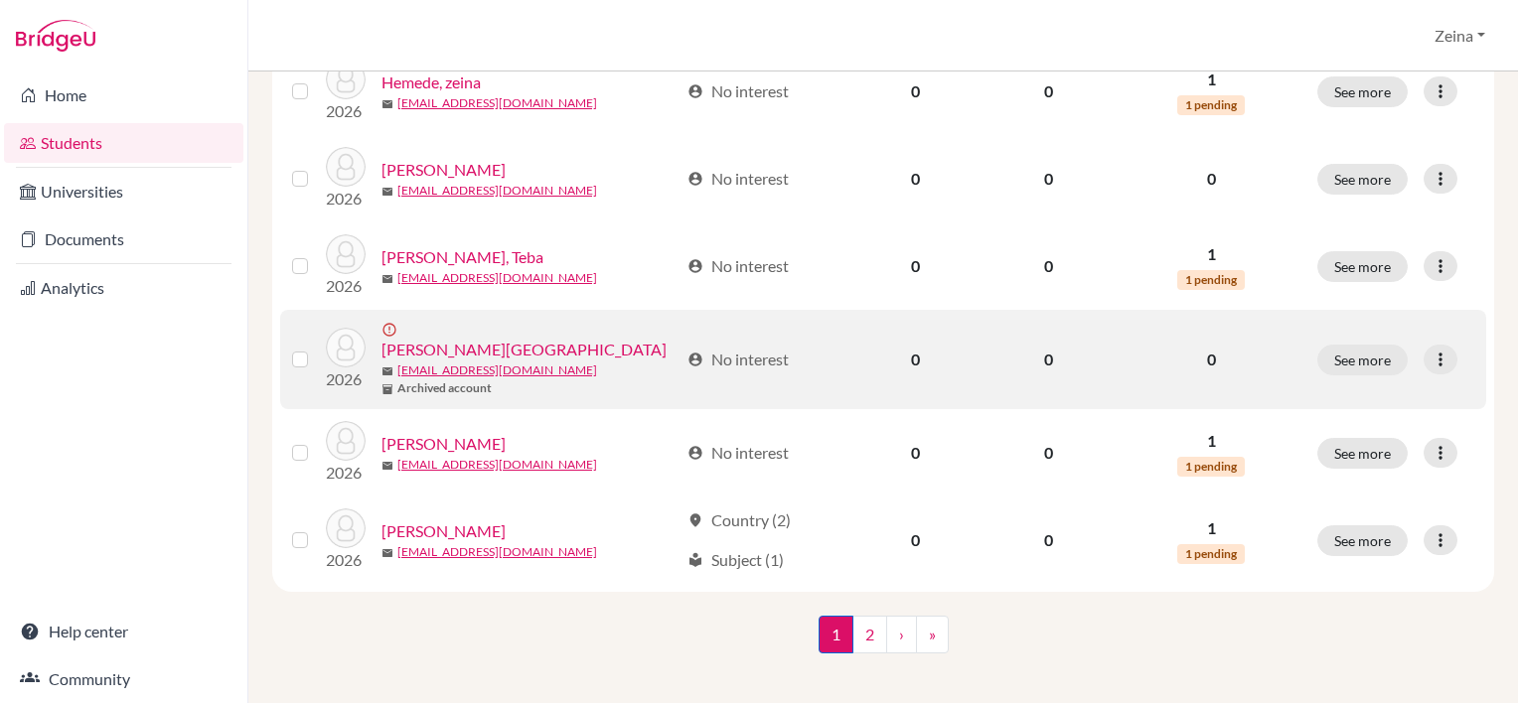
click at [316, 348] on label at bounding box center [316, 348] width 0 height 0
click at [0, 0] on input "checkbox" at bounding box center [0, 0] width 0 height 0
click at [1347, 348] on button "See more" at bounding box center [1363, 361] width 90 height 31
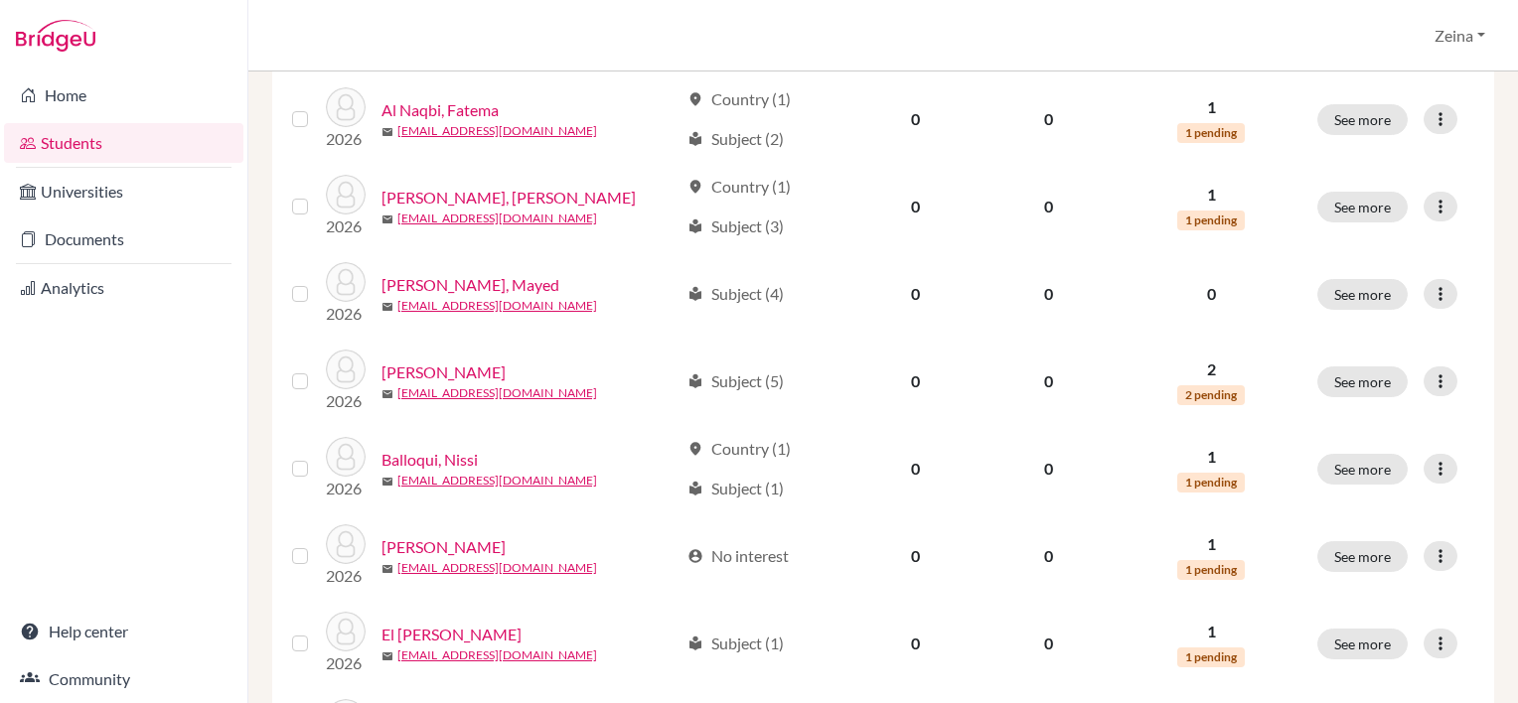
scroll to position [818, 0]
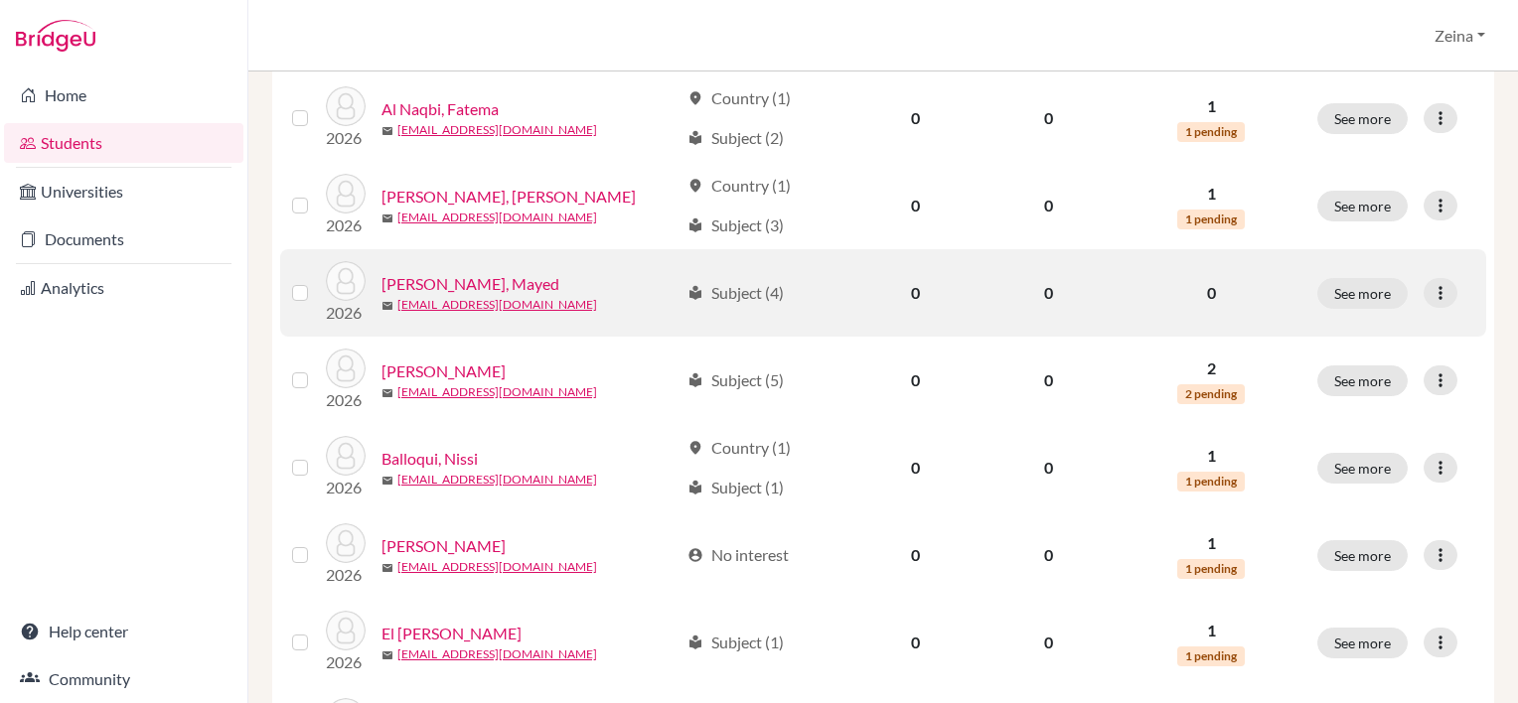
click at [300, 300] on div at bounding box center [304, 293] width 24 height 24
click at [316, 281] on label at bounding box center [316, 281] width 0 height 0
click at [0, 0] on input "checkbox" at bounding box center [0, 0] width 0 height 0
click at [1435, 294] on icon at bounding box center [1441, 293] width 20 height 20
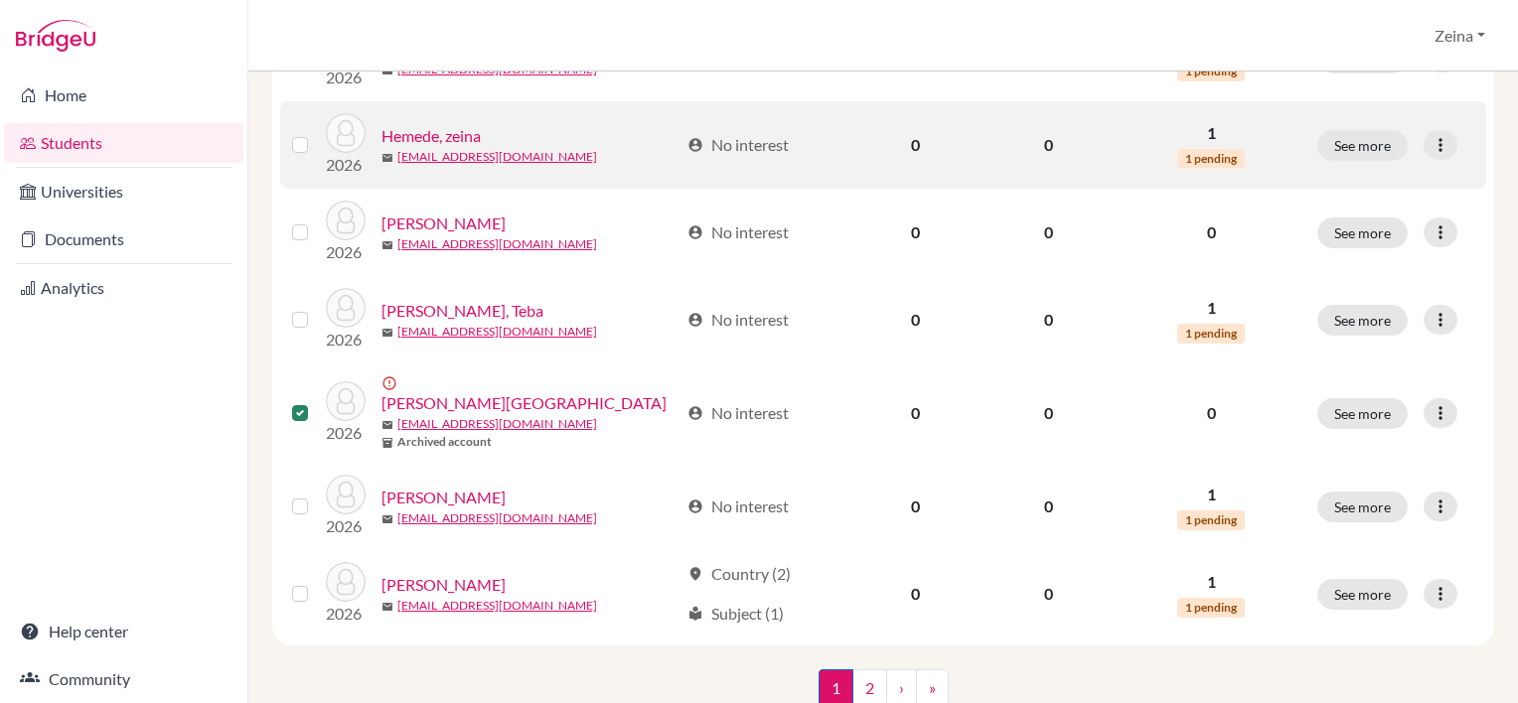
scroll to position [1632, 0]
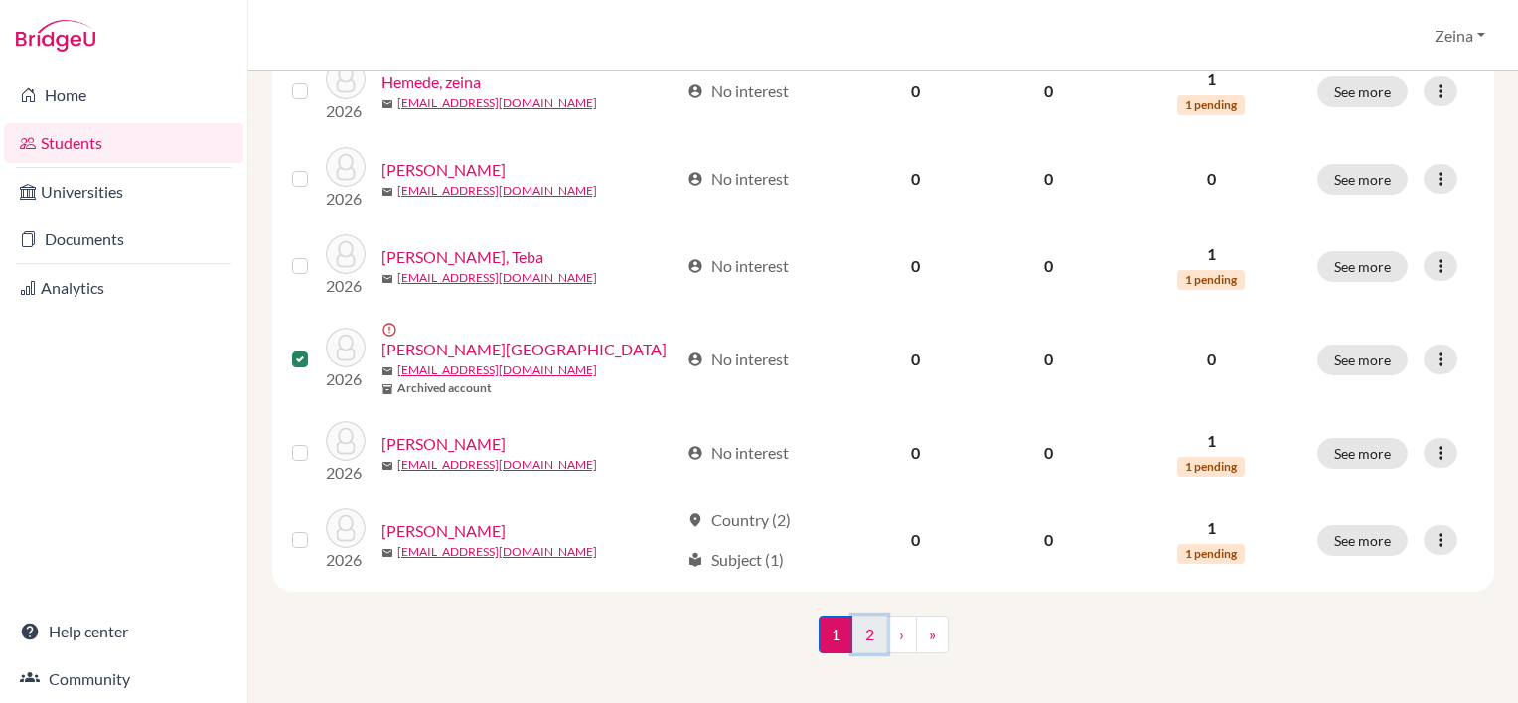
click at [861, 621] on link "2" at bounding box center [870, 635] width 35 height 38
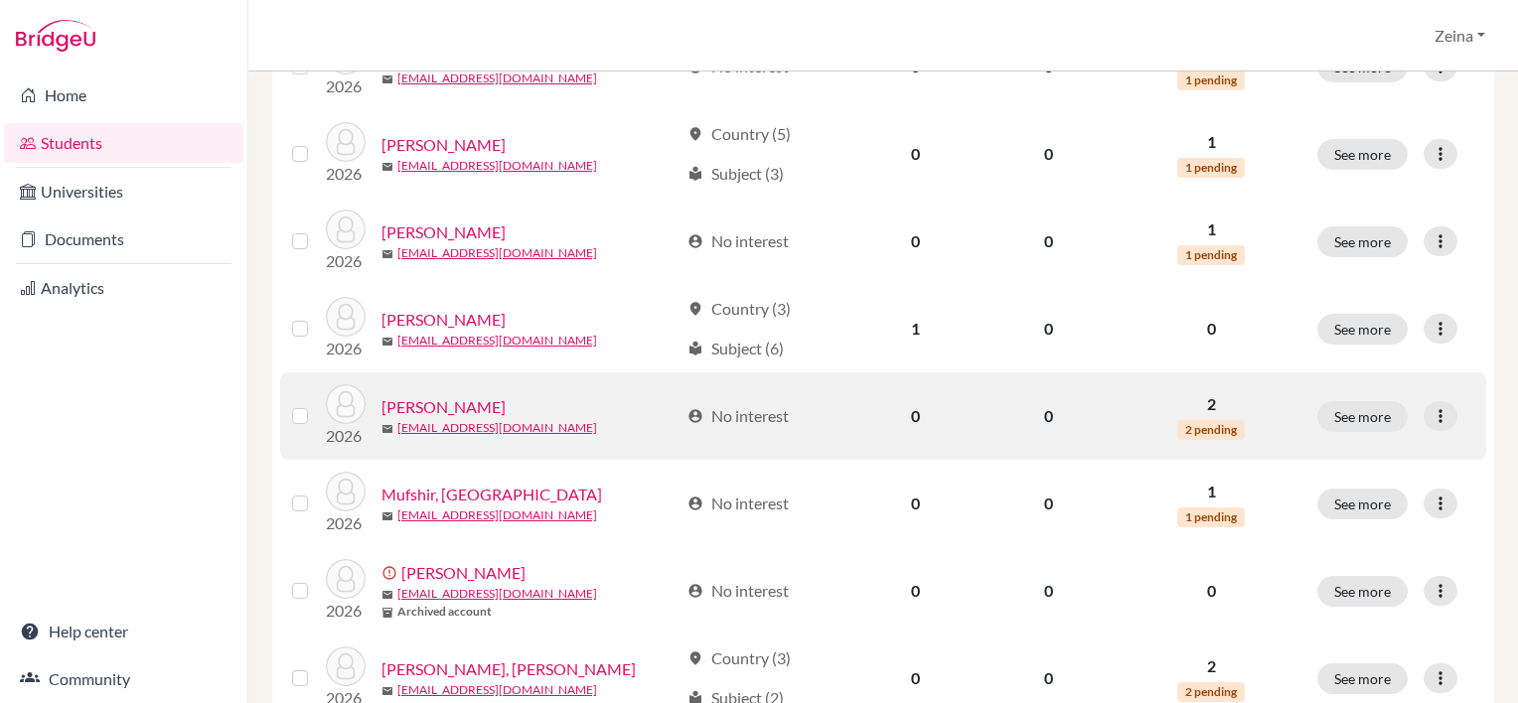
scroll to position [521, 0]
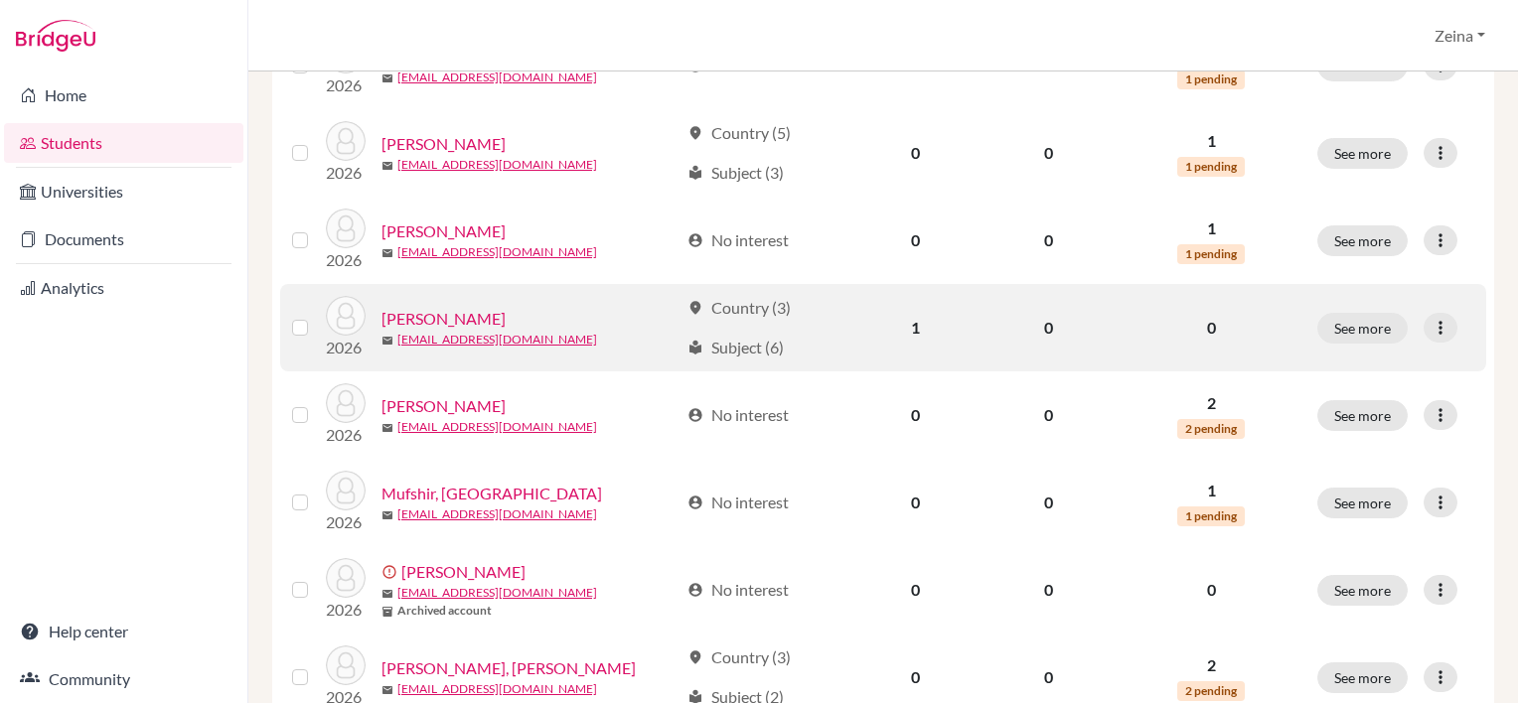
click at [316, 316] on label at bounding box center [316, 316] width 0 height 0
click at [0, 0] on input "checkbox" at bounding box center [0, 0] width 0 height 0
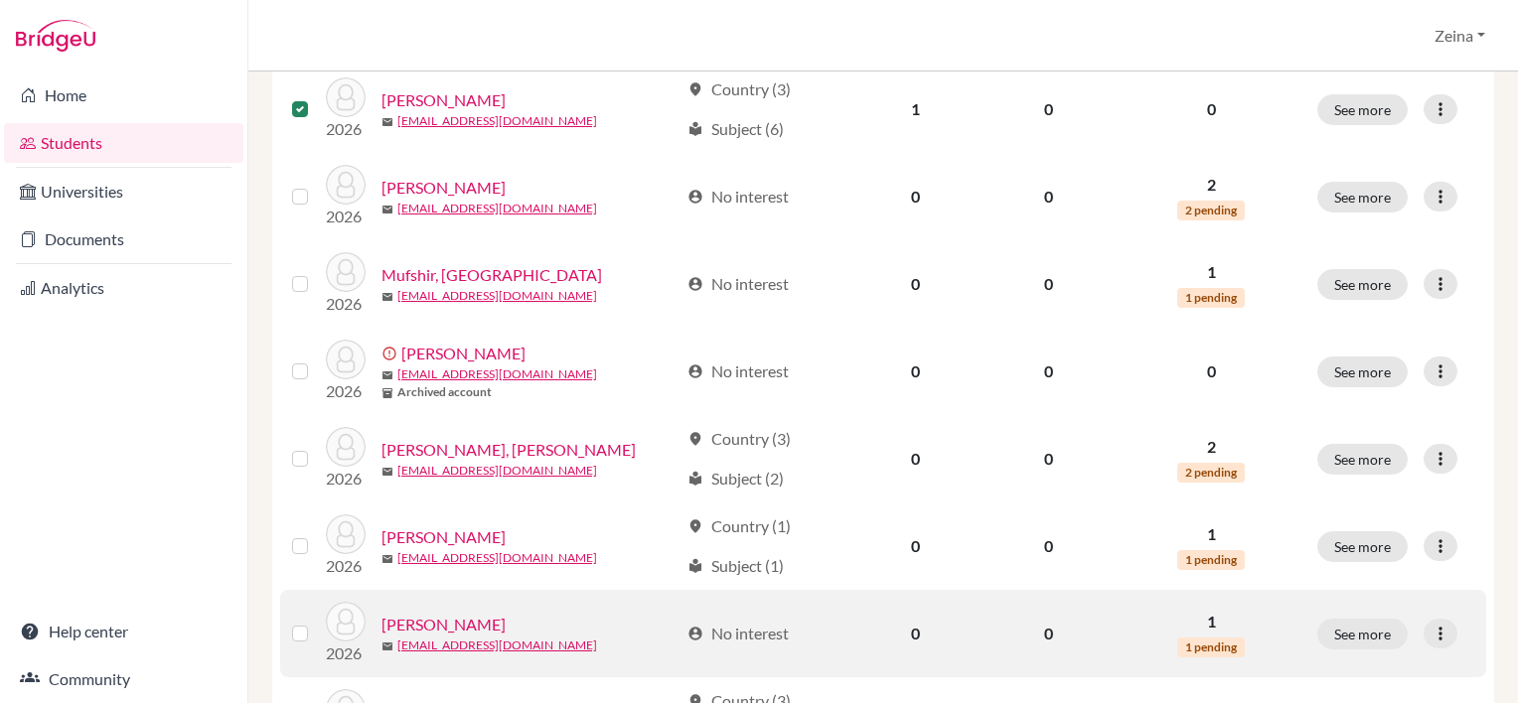
scroll to position [741, 0]
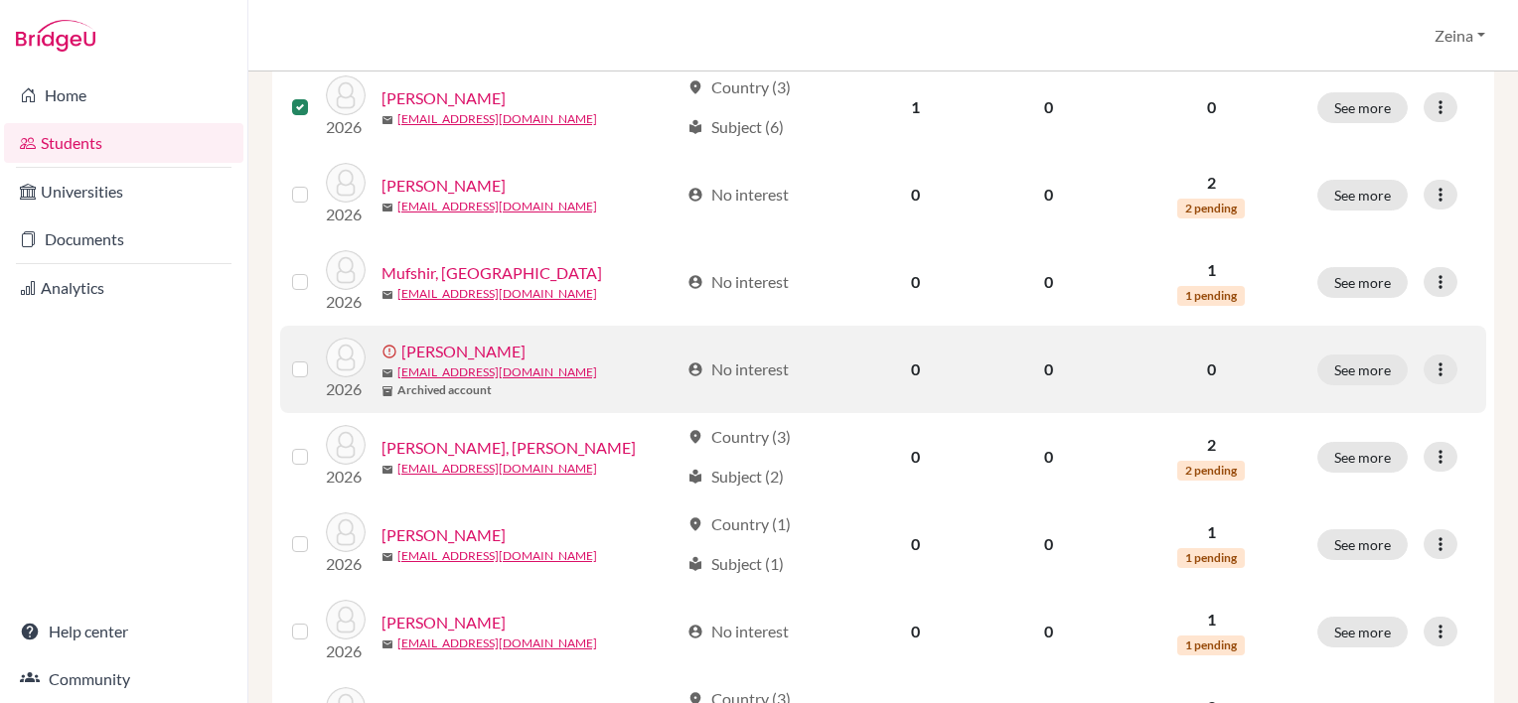
click at [316, 358] on label at bounding box center [316, 358] width 0 height 0
click at [0, 0] on input "checkbox" at bounding box center [0, 0] width 0 height 0
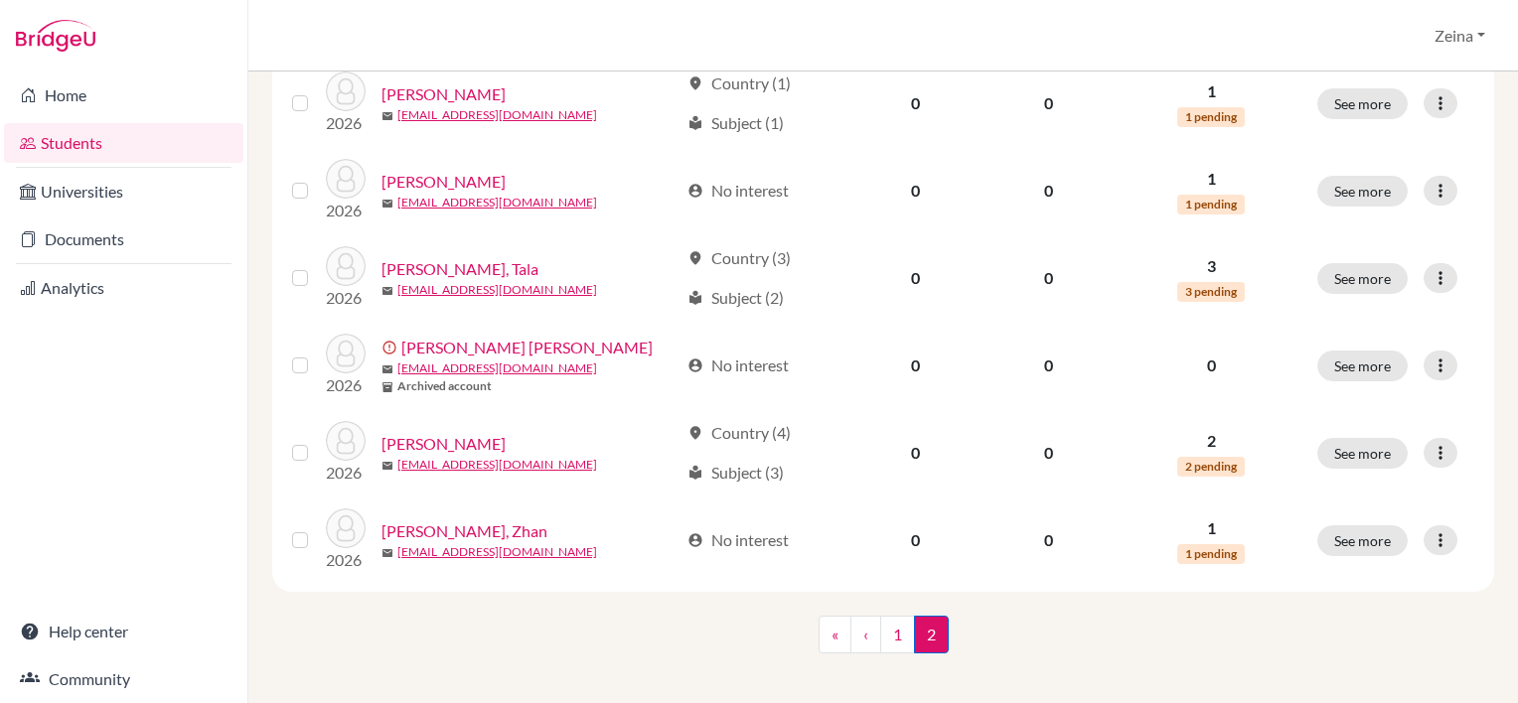
scroll to position [1184, 0]
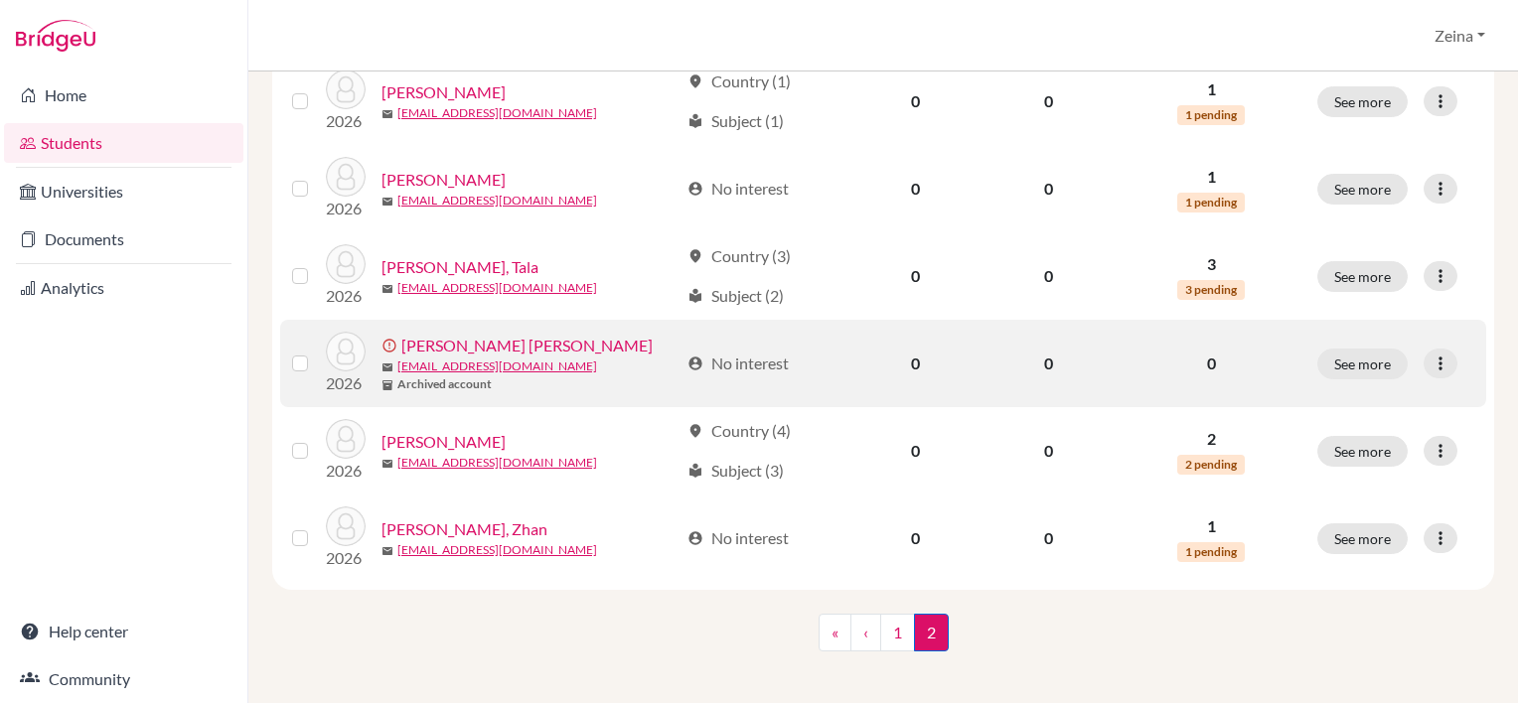
click at [316, 352] on label at bounding box center [316, 352] width 0 height 0
click at [0, 0] on input "checkbox" at bounding box center [0, 0] width 0 height 0
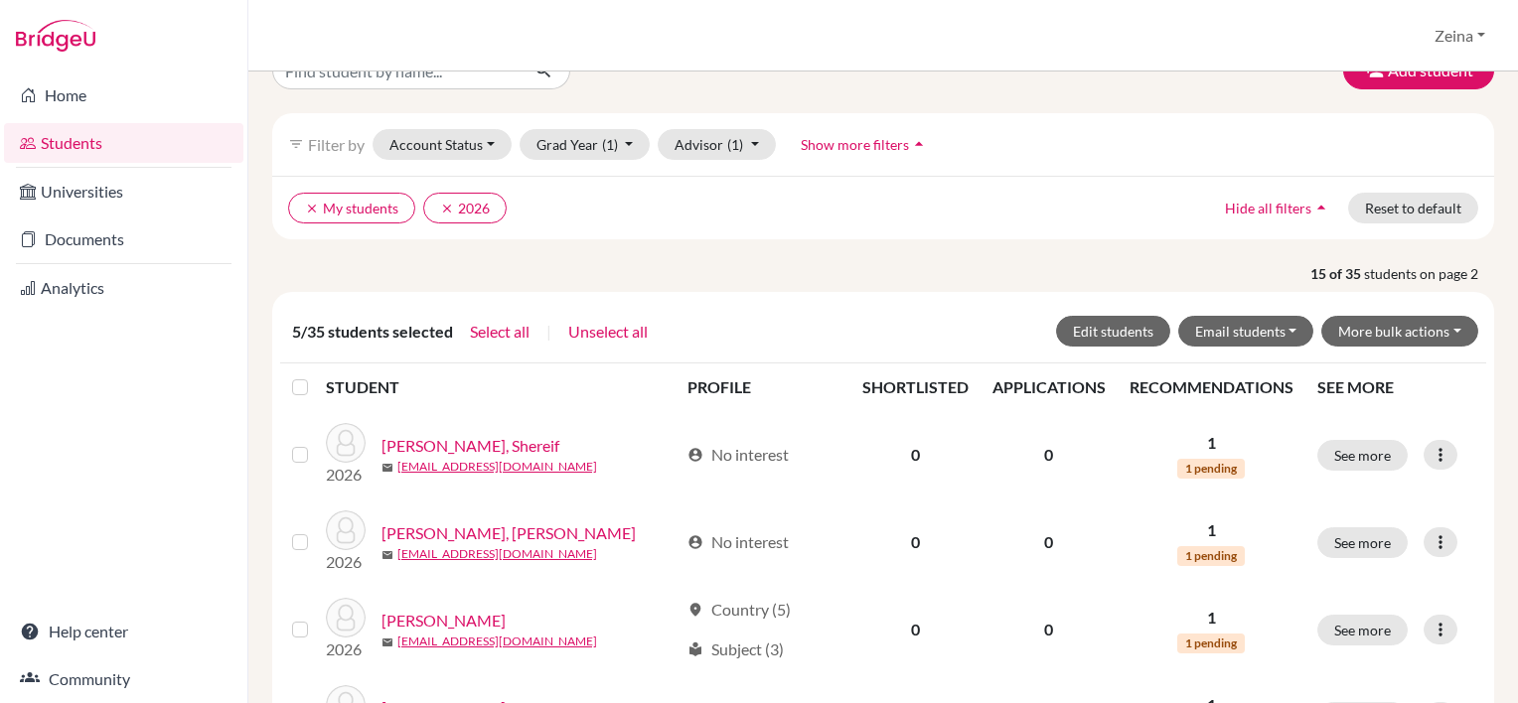
scroll to position [0, 0]
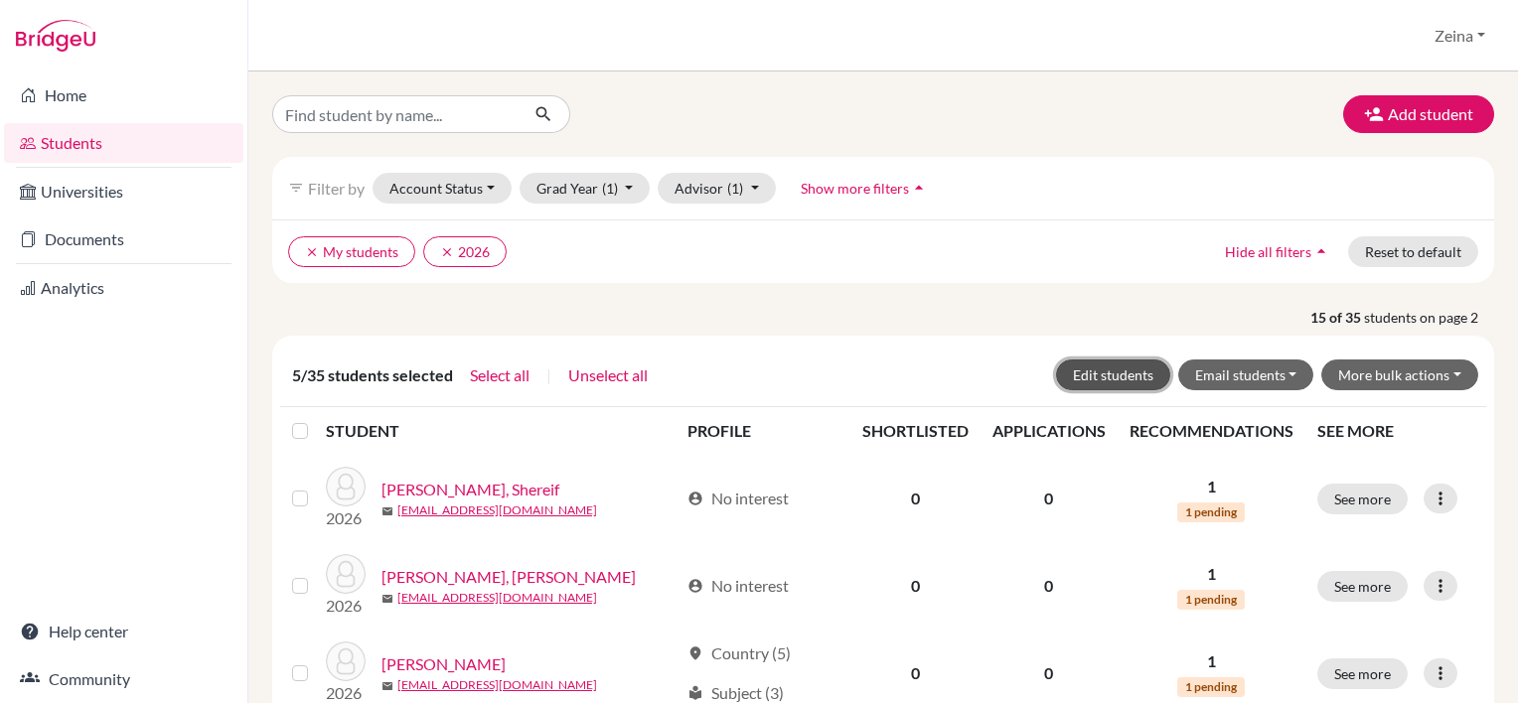
click at [1108, 366] on button "Edit students" at bounding box center [1113, 375] width 114 height 31
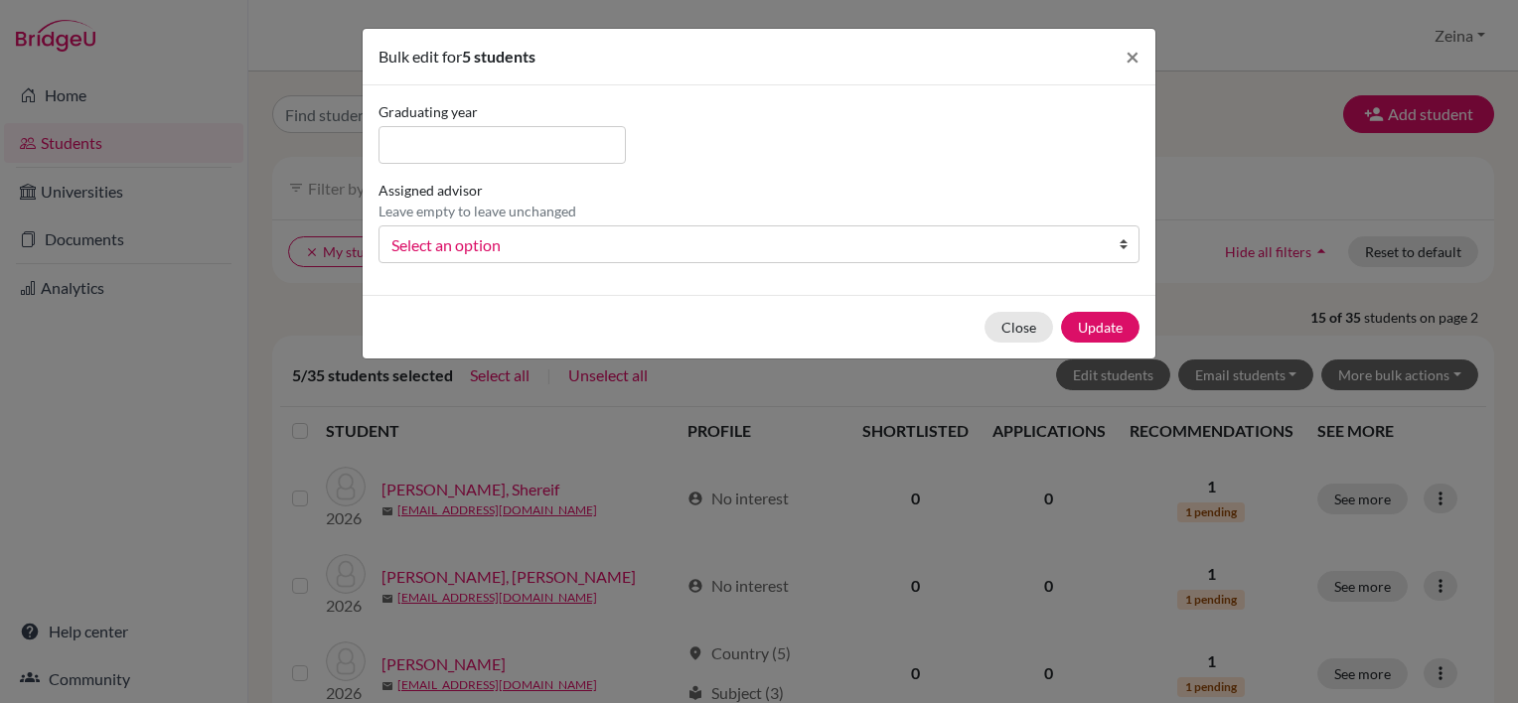
click at [624, 244] on span "Select an option" at bounding box center [745, 246] width 709 height 26
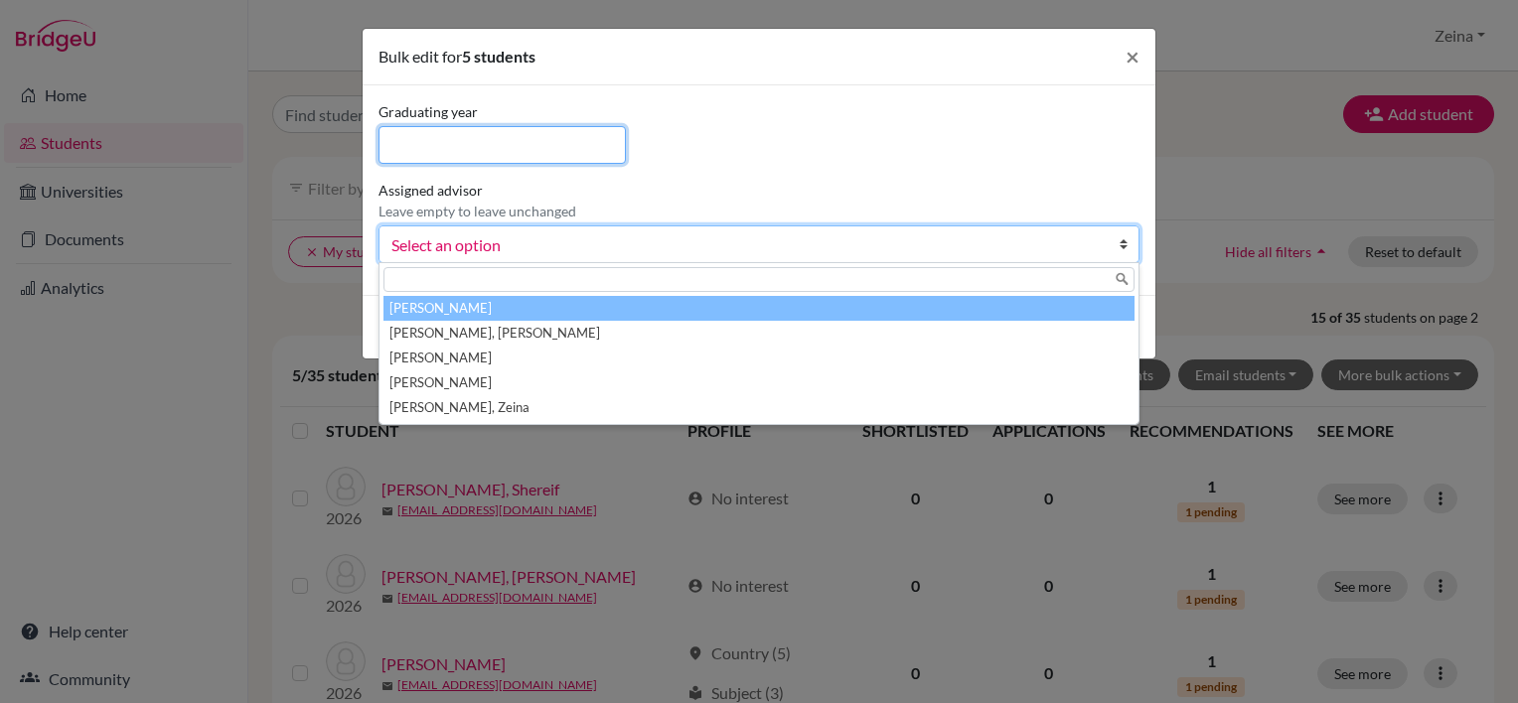
click at [520, 137] on input at bounding box center [502, 145] width 247 height 38
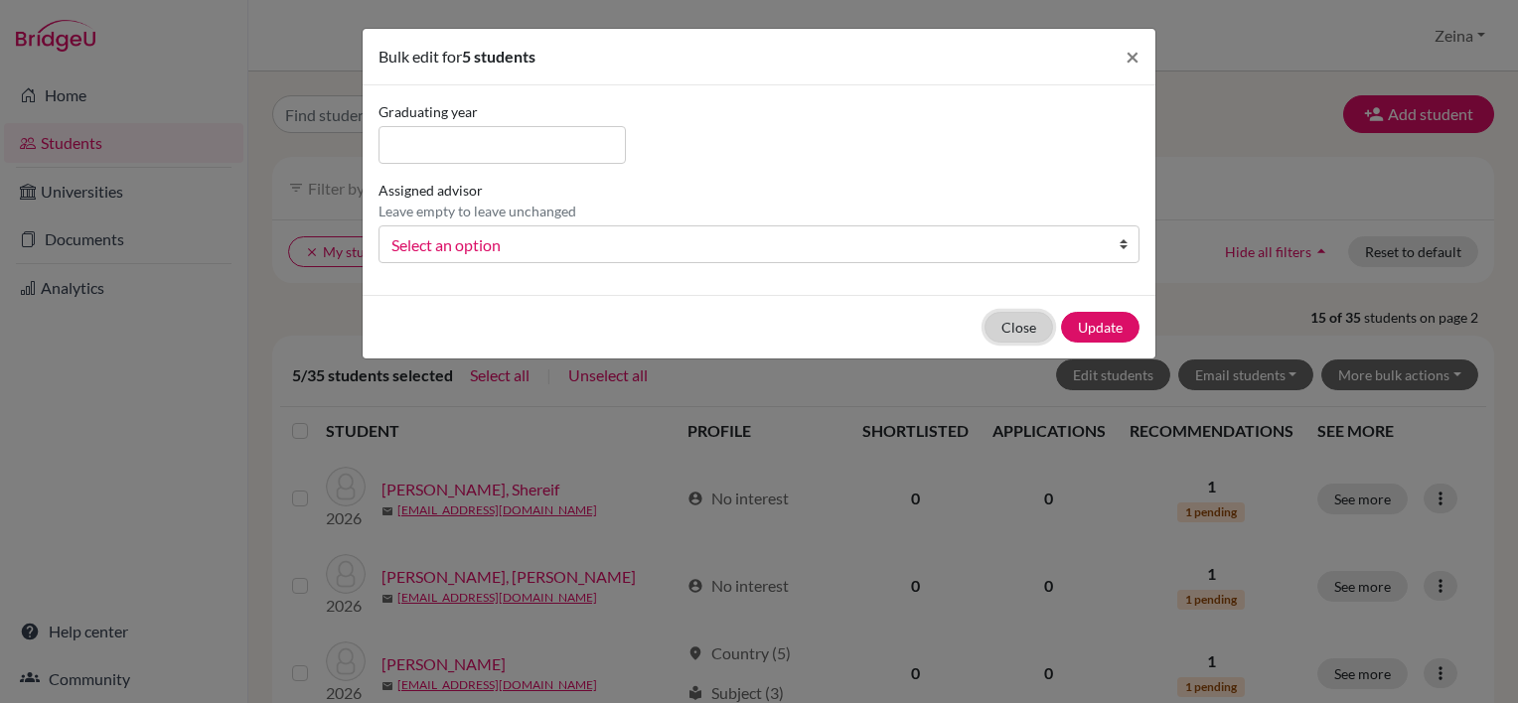
click at [1023, 331] on button "Close" at bounding box center [1019, 327] width 69 height 31
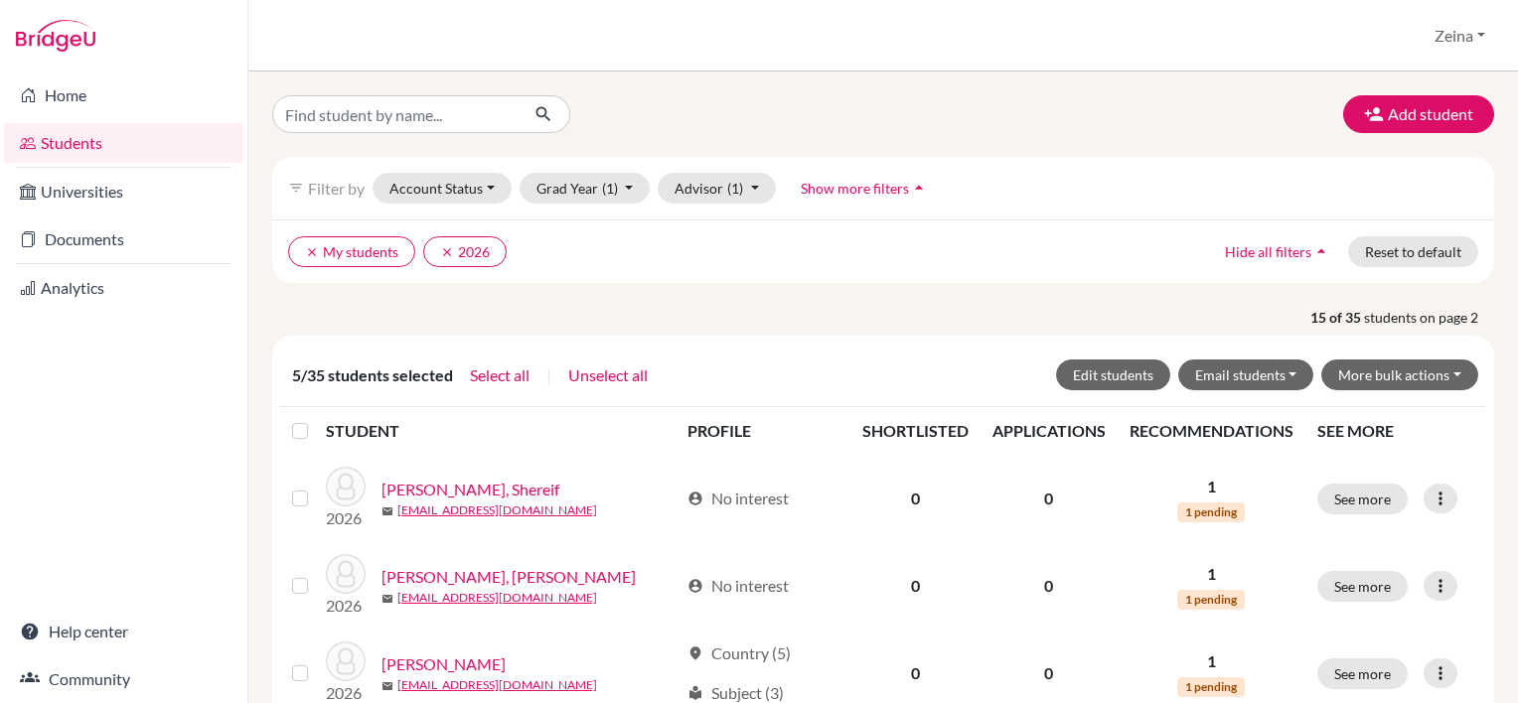
click at [1253, 246] on span "Hide all filters" at bounding box center [1268, 251] width 86 height 17
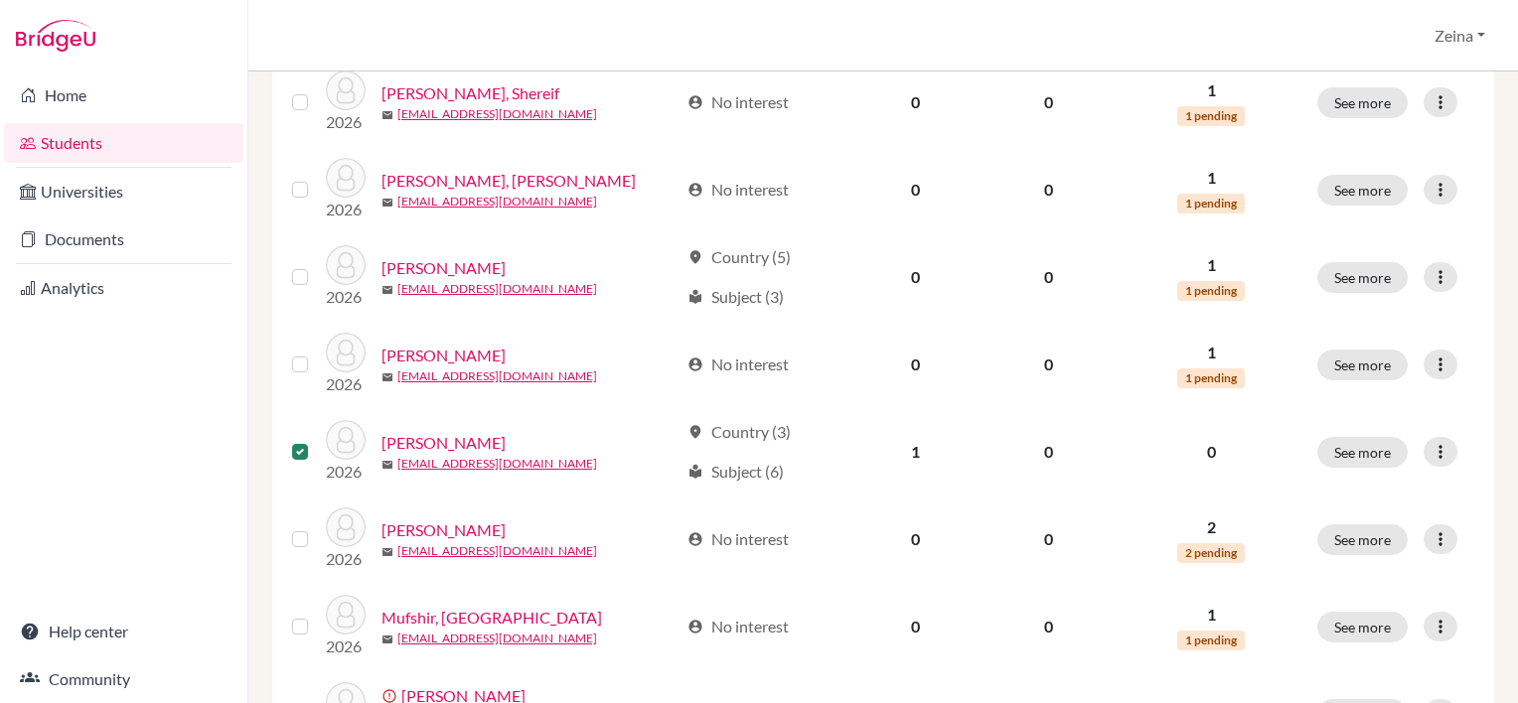
scroll to position [334, 0]
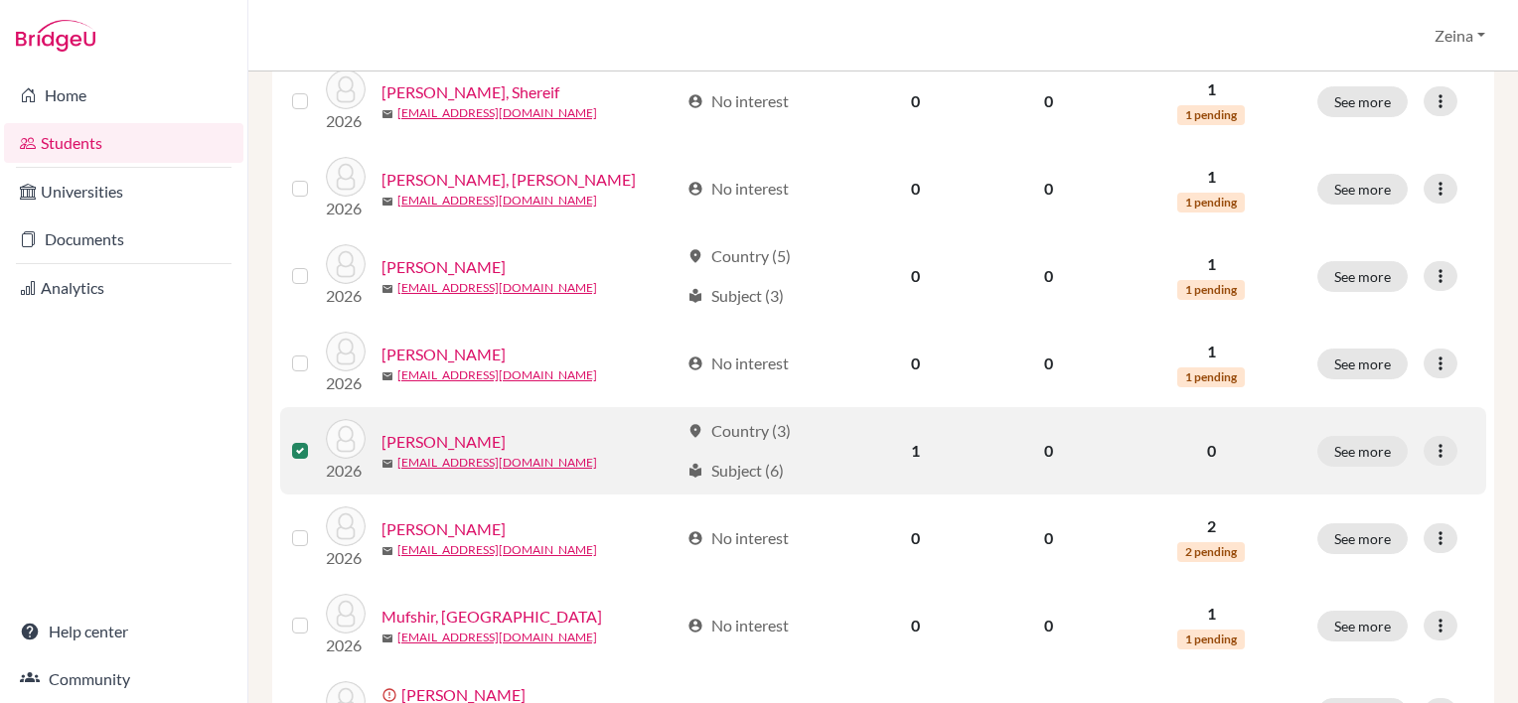
drag, startPoint x: 1415, startPoint y: 460, endPoint x: 1426, endPoint y: 465, distance: 12.0
click at [1426, 465] on td "See more Edit student Send Message Reset Password" at bounding box center [1396, 450] width 181 height 87
click at [1431, 441] on icon at bounding box center [1441, 451] width 20 height 20
drag, startPoint x: 1307, startPoint y: 492, endPoint x: 1313, endPoint y: 502, distance: 11.6
click at [1313, 502] on button "Edit student" at bounding box center [1340, 492] width 157 height 32
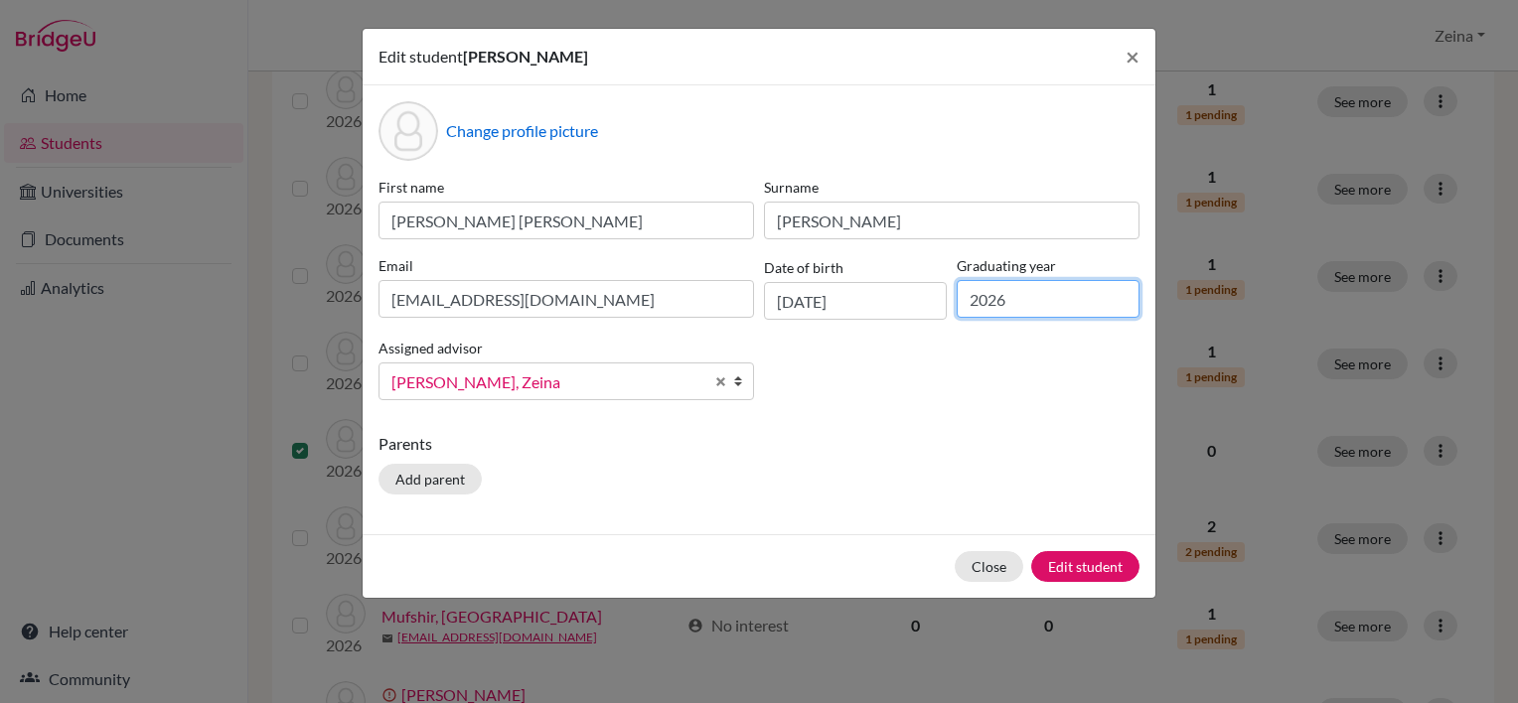
drag, startPoint x: 1037, startPoint y: 307, endPoint x: 895, endPoint y: 318, distance: 142.5
click at [895, 318] on div "First name Anna Sophia Surname Mitchell Email annasophia2026@students.tws-rak.o…" at bounding box center [759, 296] width 771 height 239
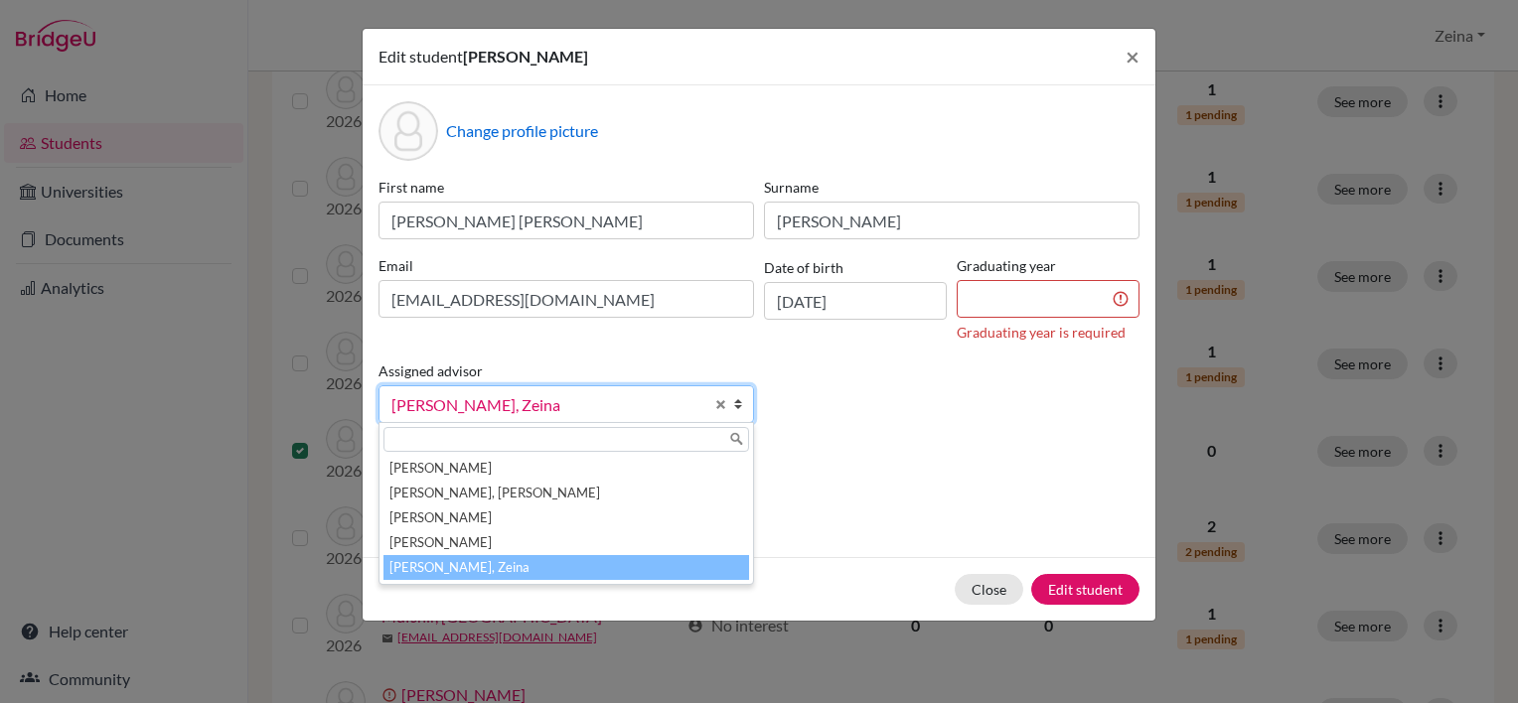
click at [740, 382] on div "Assigned advisor Brennan, Chris Kuttickal, Sheryl Rooza, Lloyd Schutte, Jaco Sh…" at bounding box center [567, 391] width 386 height 65
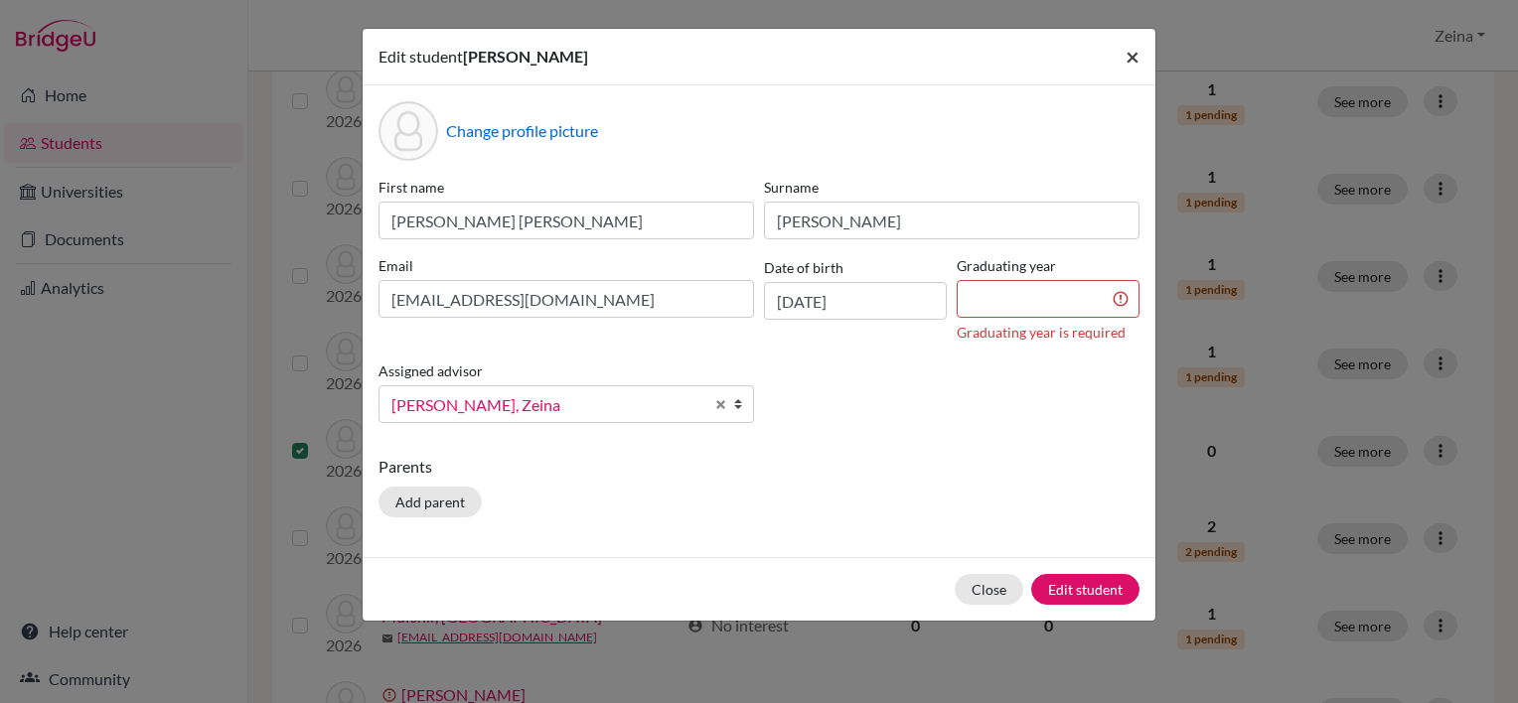
click at [1126, 63] on span "×" at bounding box center [1133, 56] width 14 height 29
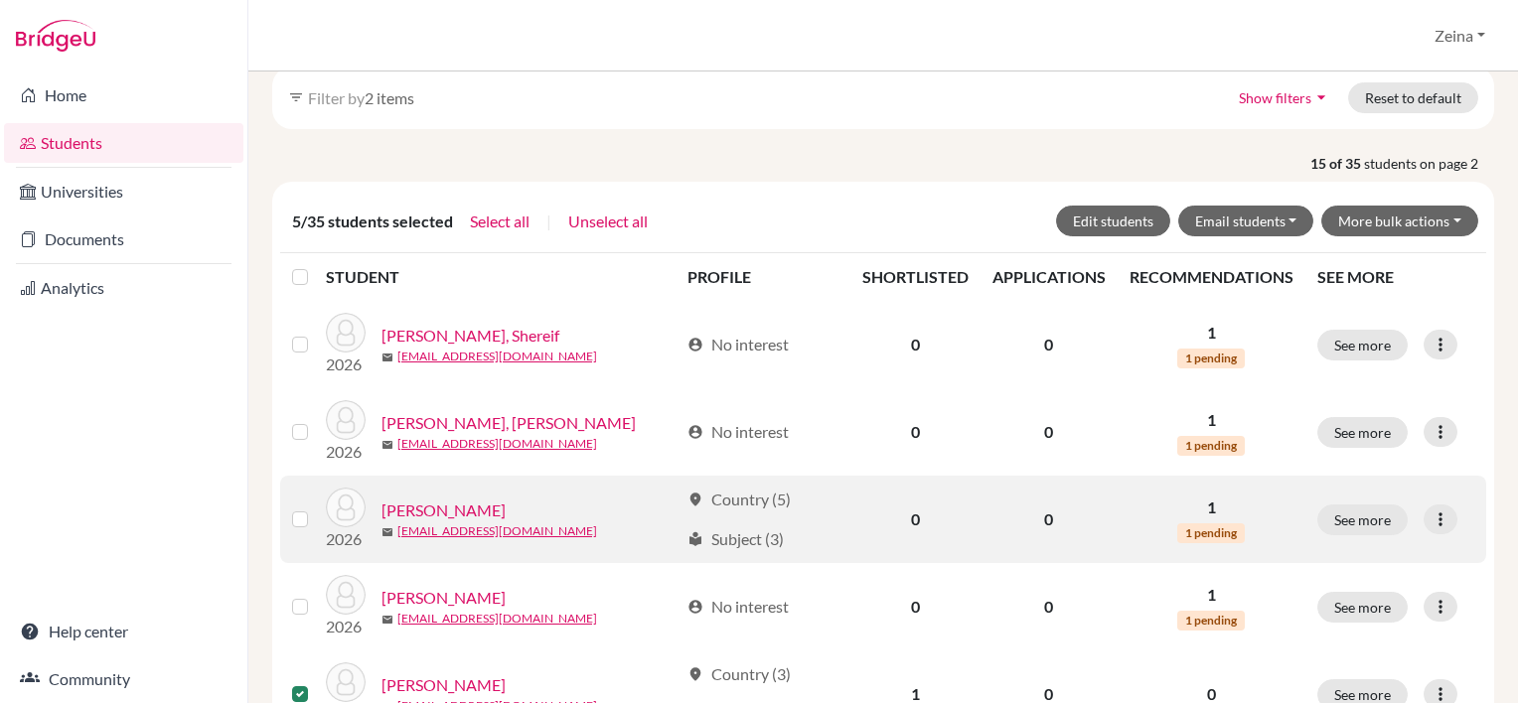
scroll to position [0, 0]
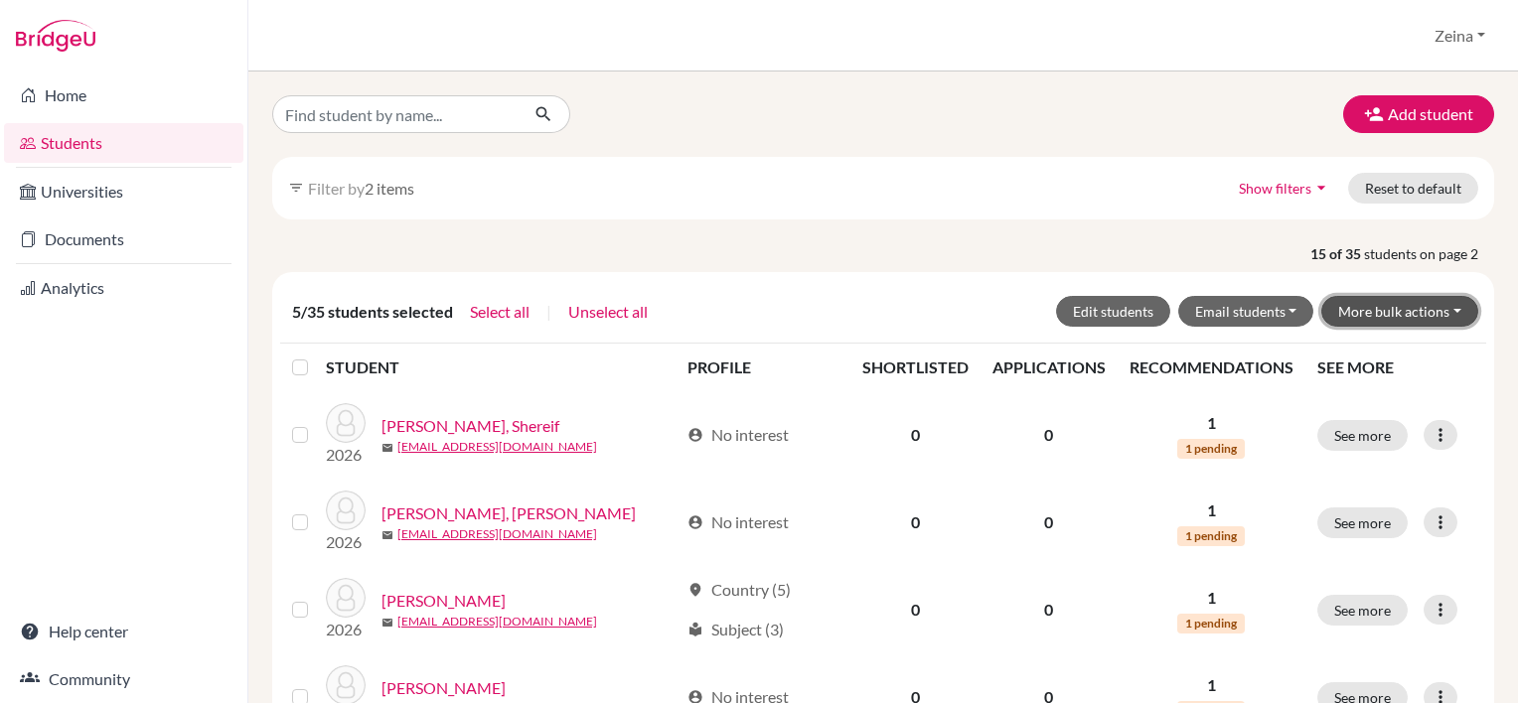
click at [1390, 315] on button "More bulk actions" at bounding box center [1400, 311] width 157 height 31
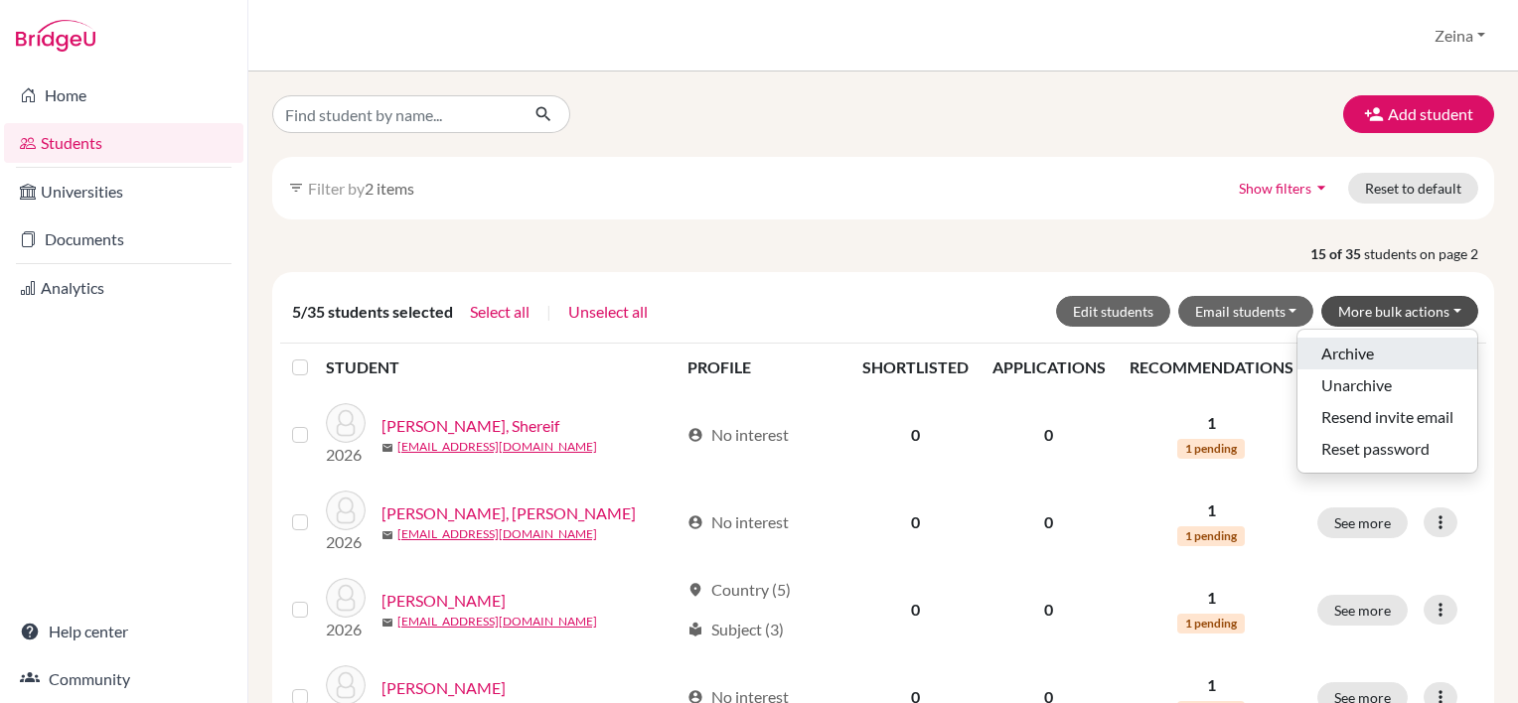
click at [1327, 349] on button "Archive" at bounding box center [1388, 354] width 180 height 32
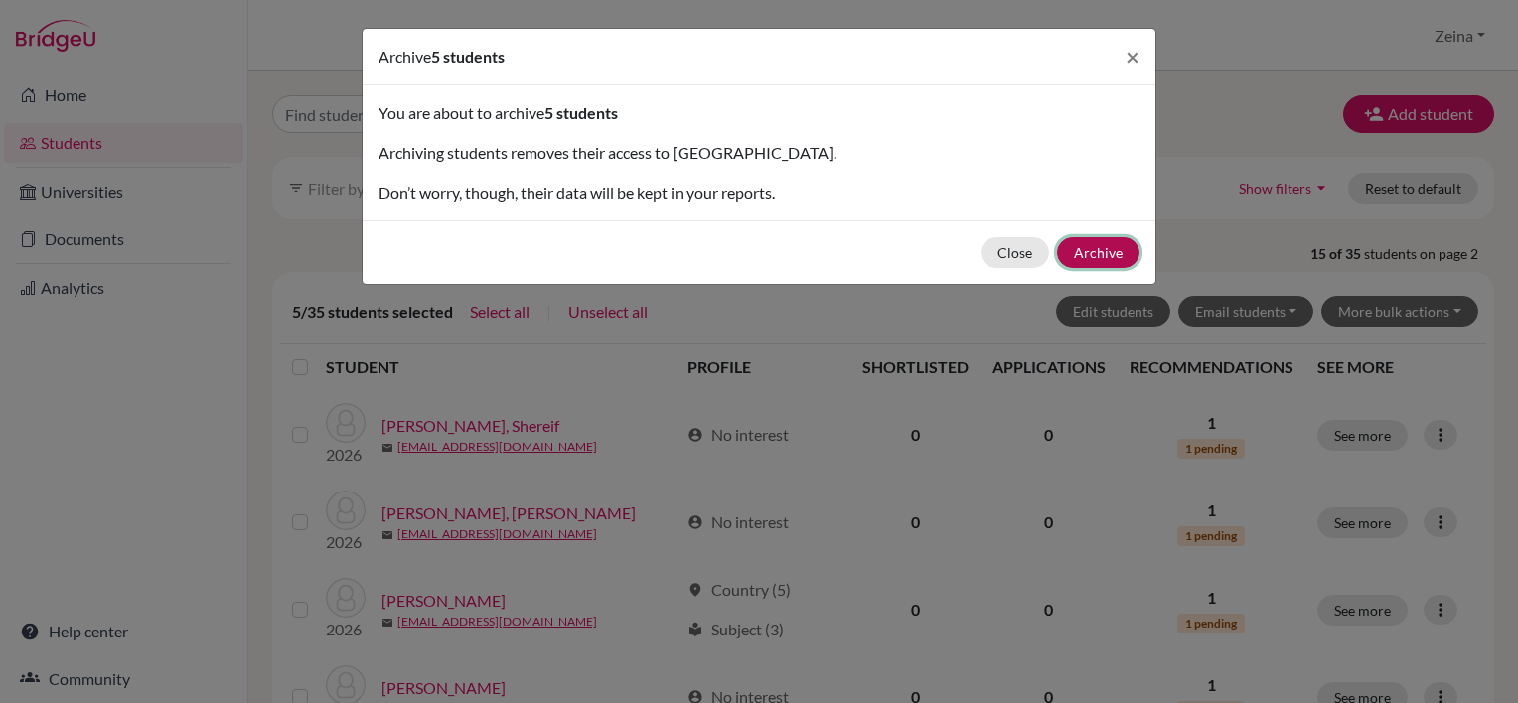
click at [1088, 250] on button "Archive" at bounding box center [1098, 252] width 82 height 31
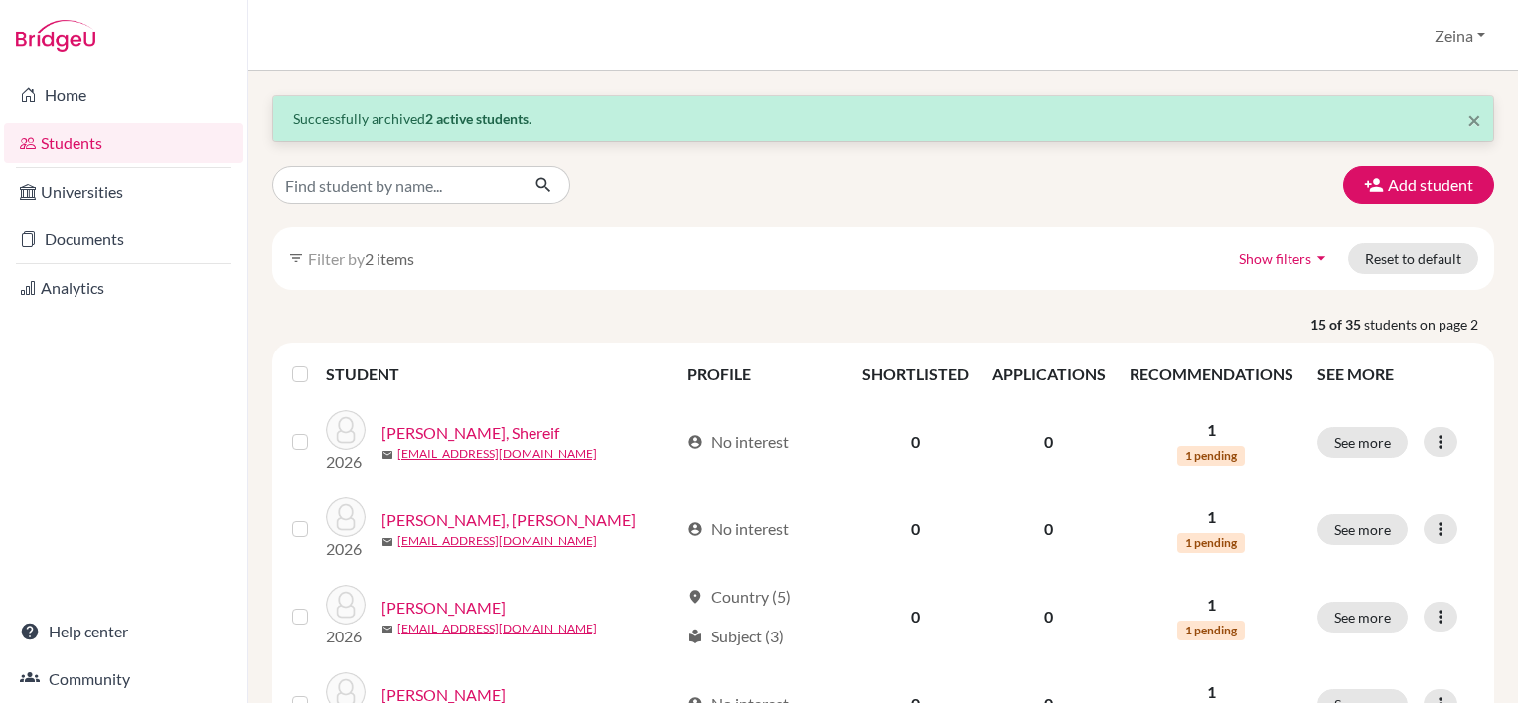
click at [316, 363] on label at bounding box center [316, 363] width 0 height 0
click at [0, 0] on input "checkbox" at bounding box center [0, 0] width 0 height 0
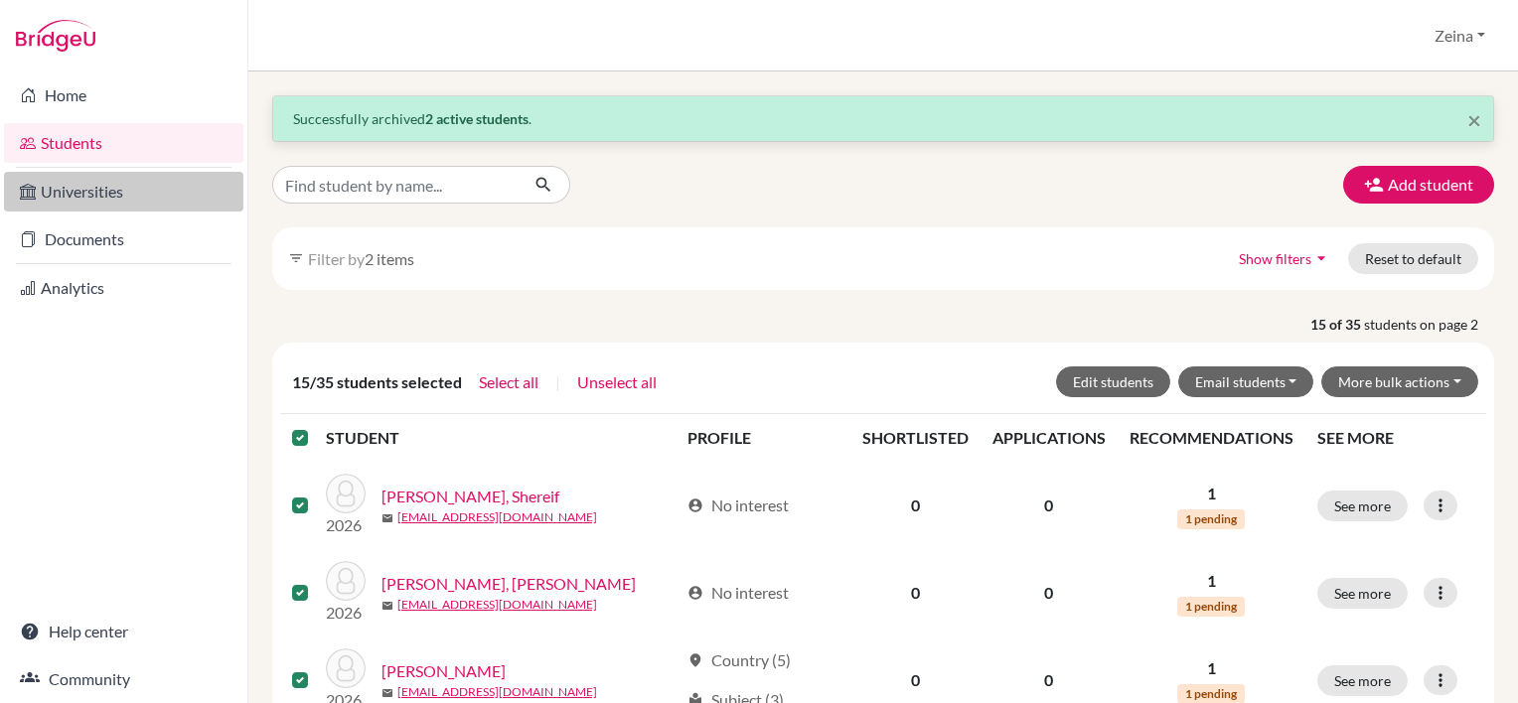
click at [71, 199] on link "Universities" at bounding box center [123, 192] width 239 height 40
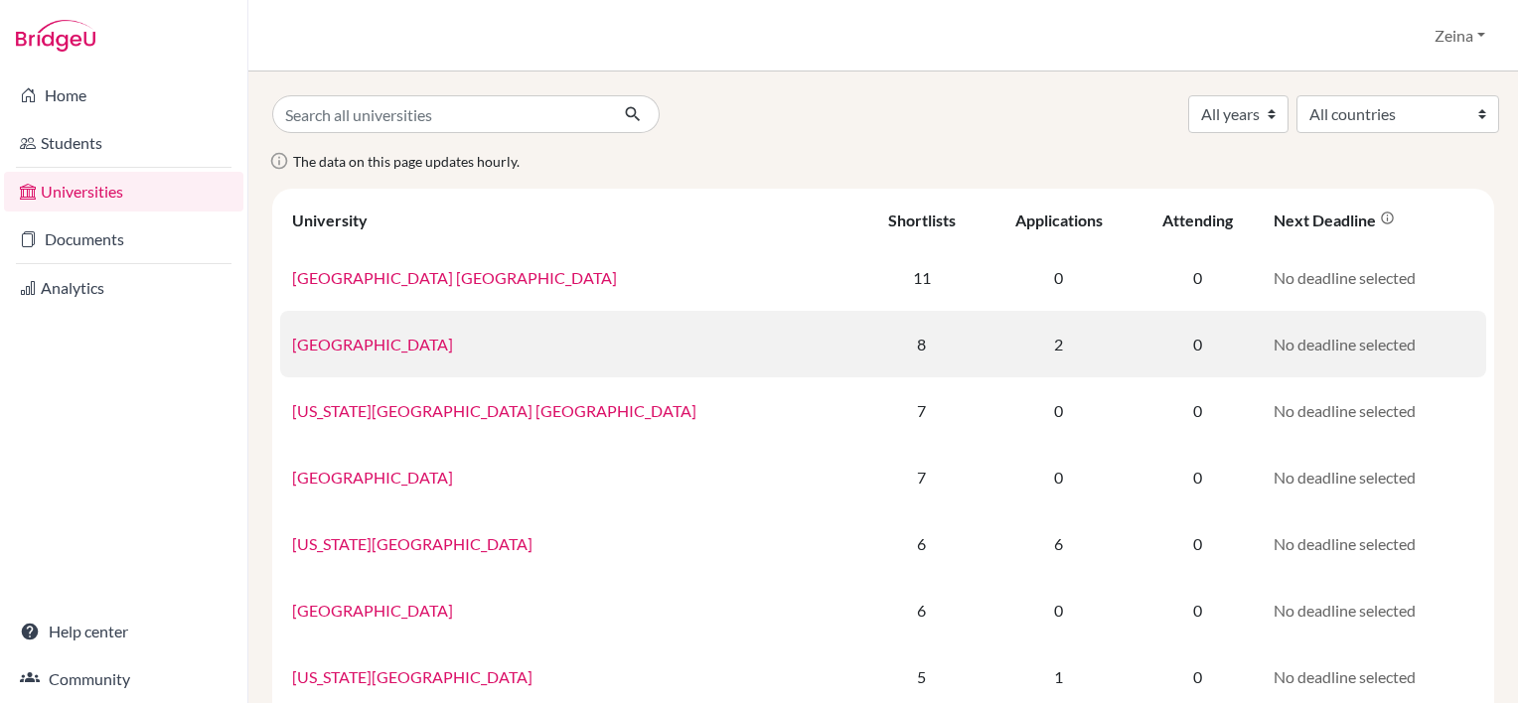
click at [346, 356] on td "[GEOGRAPHIC_DATA]" at bounding box center [569, 344] width 579 height 67
click at [344, 349] on link "[GEOGRAPHIC_DATA]" at bounding box center [372, 344] width 161 height 19
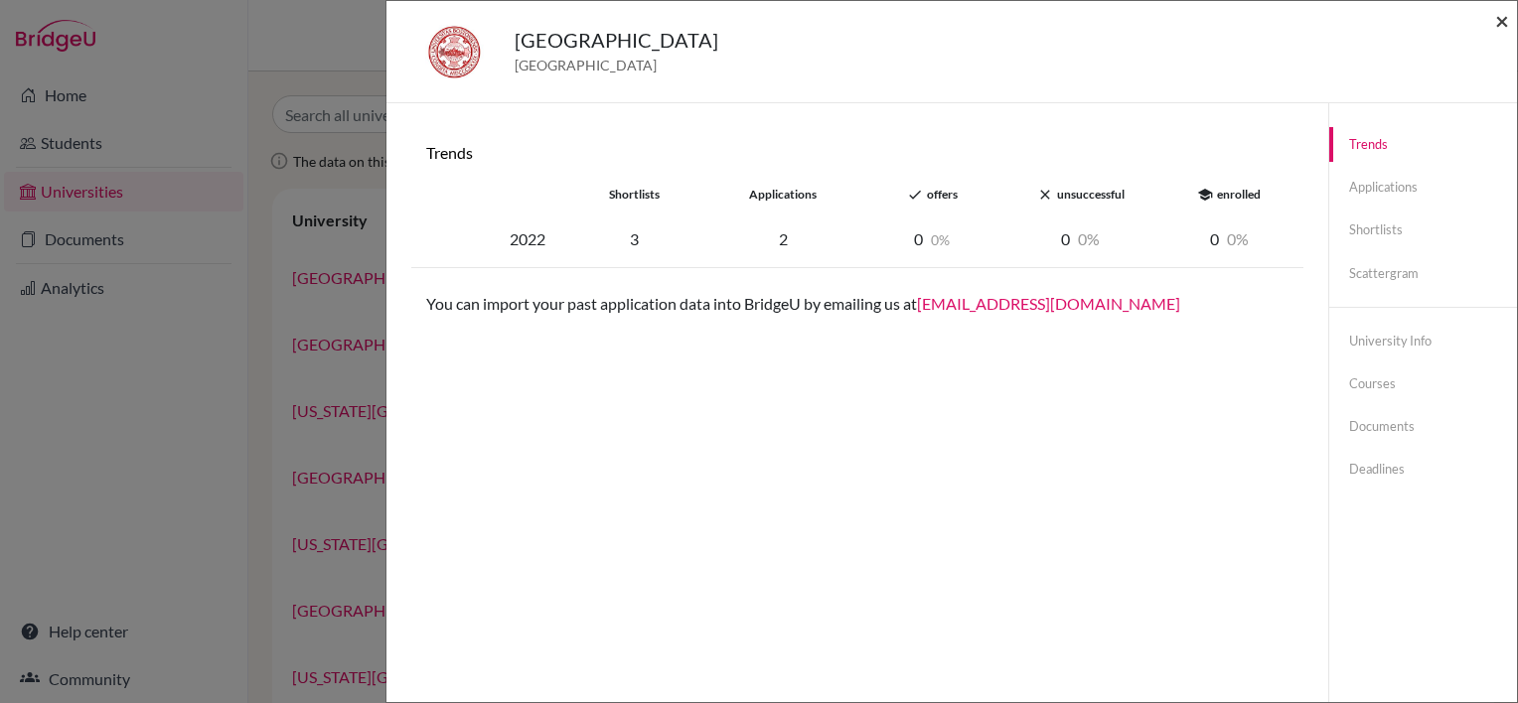
click at [1502, 17] on span "×" at bounding box center [1502, 20] width 14 height 29
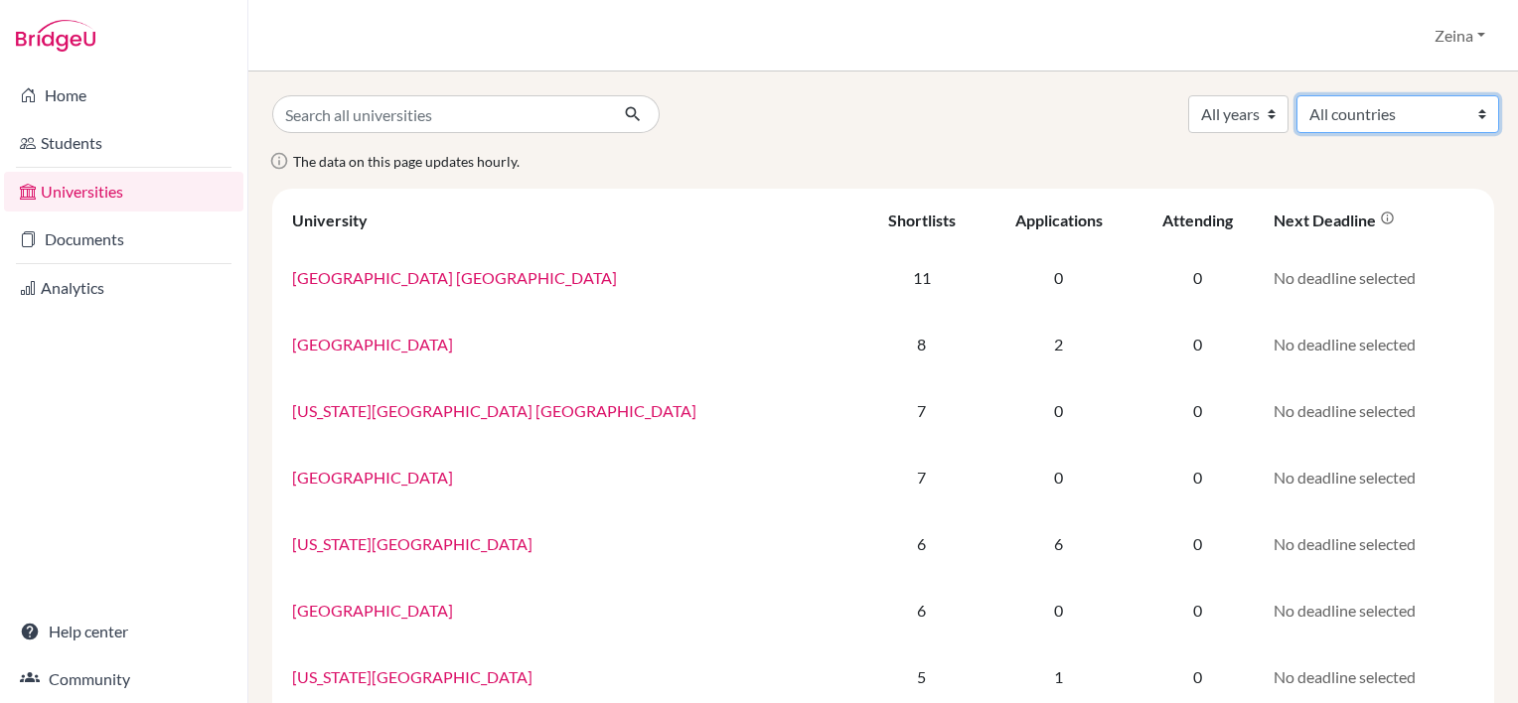
click at [1356, 99] on select "All countries [GEOGRAPHIC_DATA] [GEOGRAPHIC_DATA] [GEOGRAPHIC_DATA] [GEOGRAPHIC…" at bounding box center [1398, 114] width 203 height 38
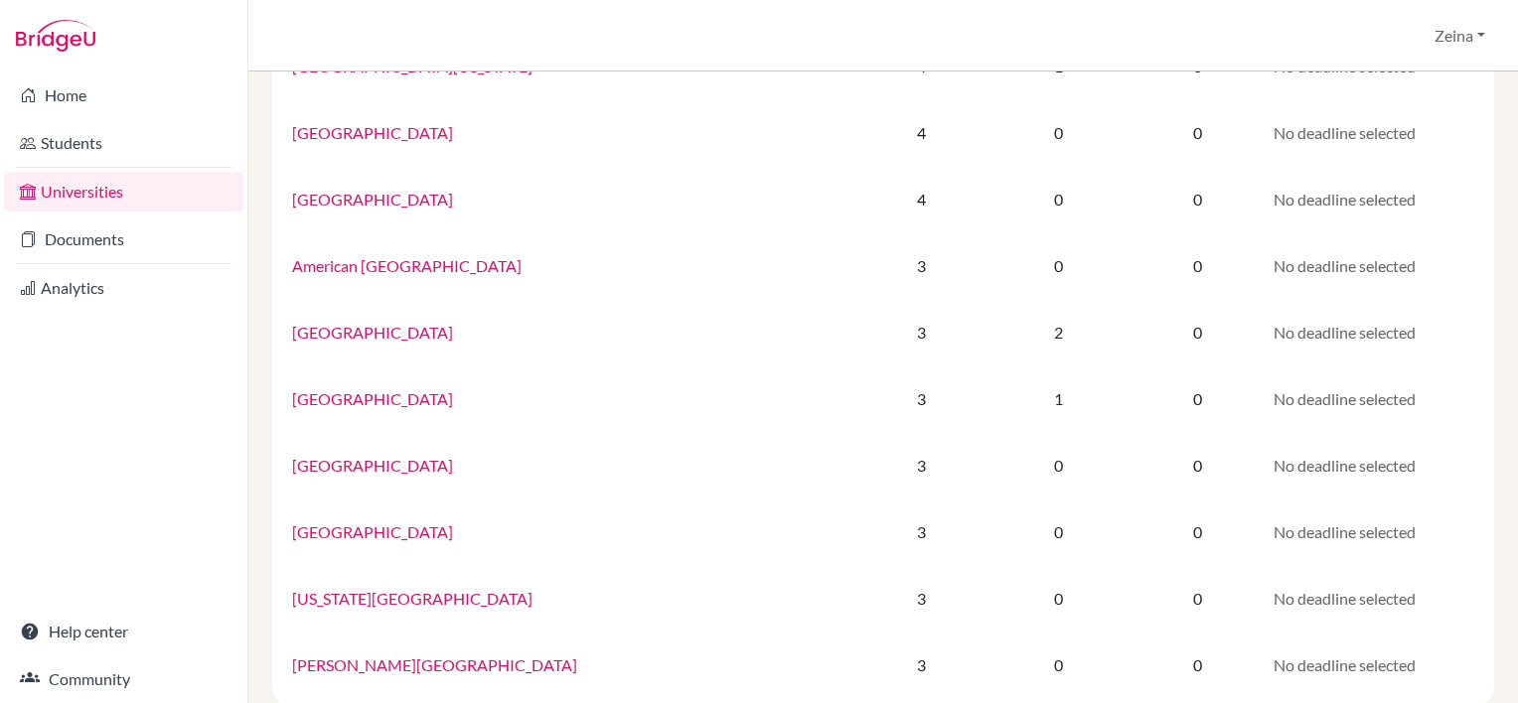
scroll to position [1315, 0]
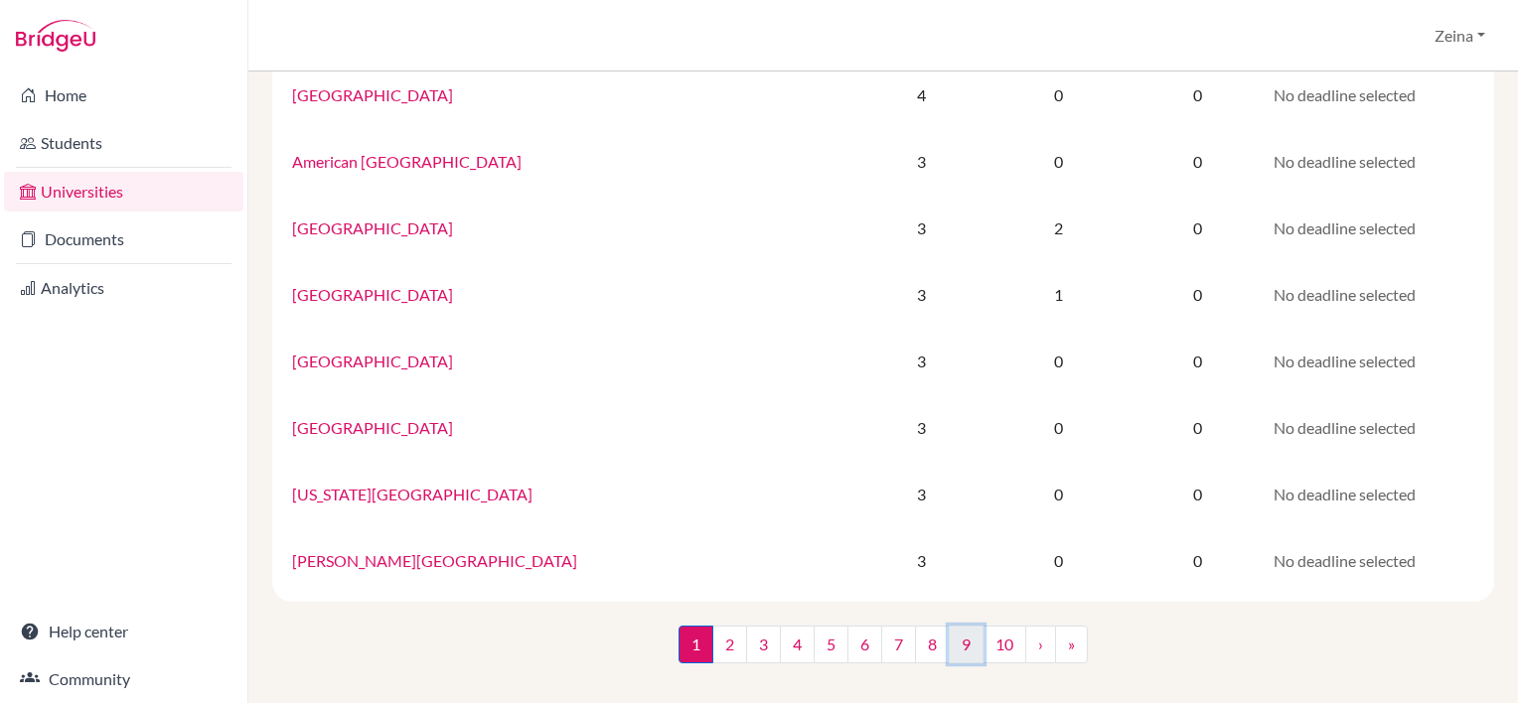
click at [975, 643] on link "9" at bounding box center [966, 645] width 35 height 38
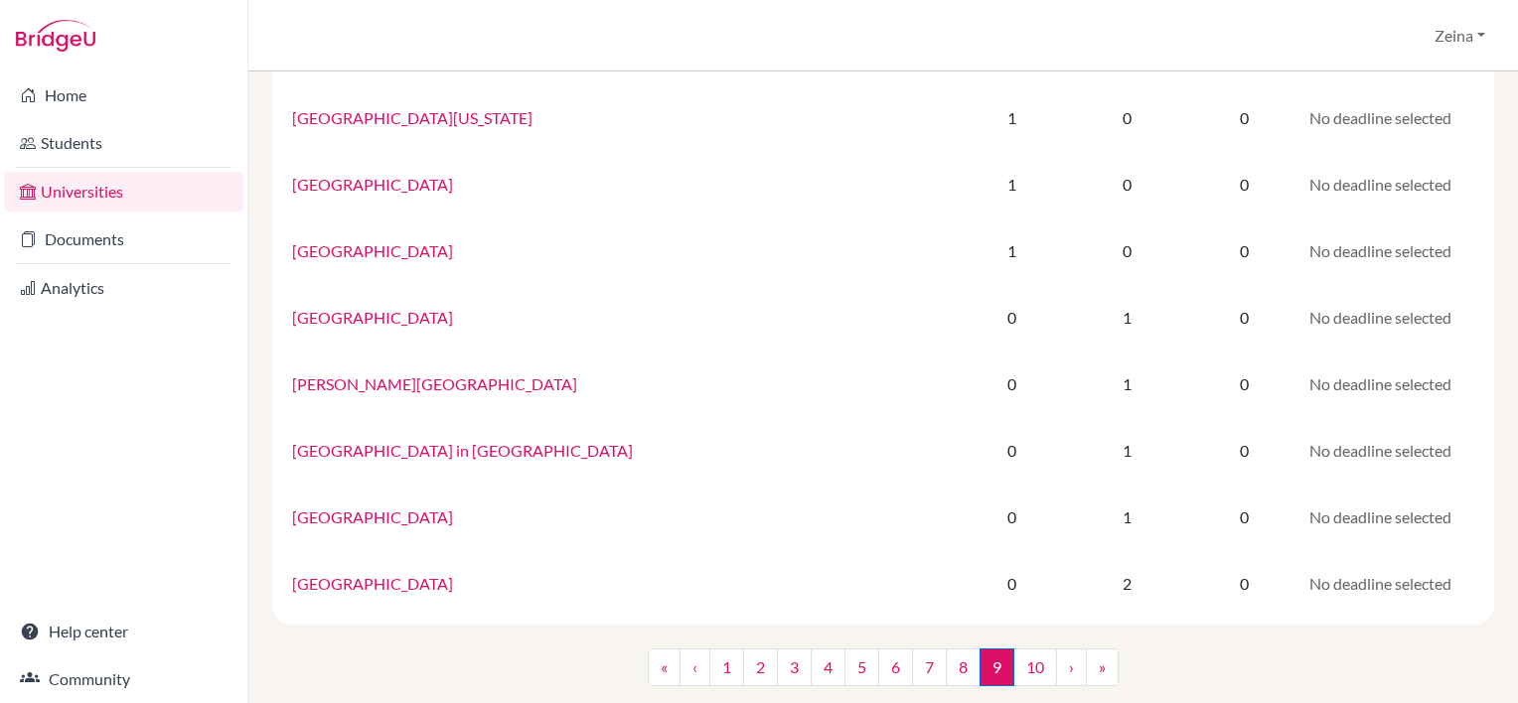
scroll to position [1315, 0]
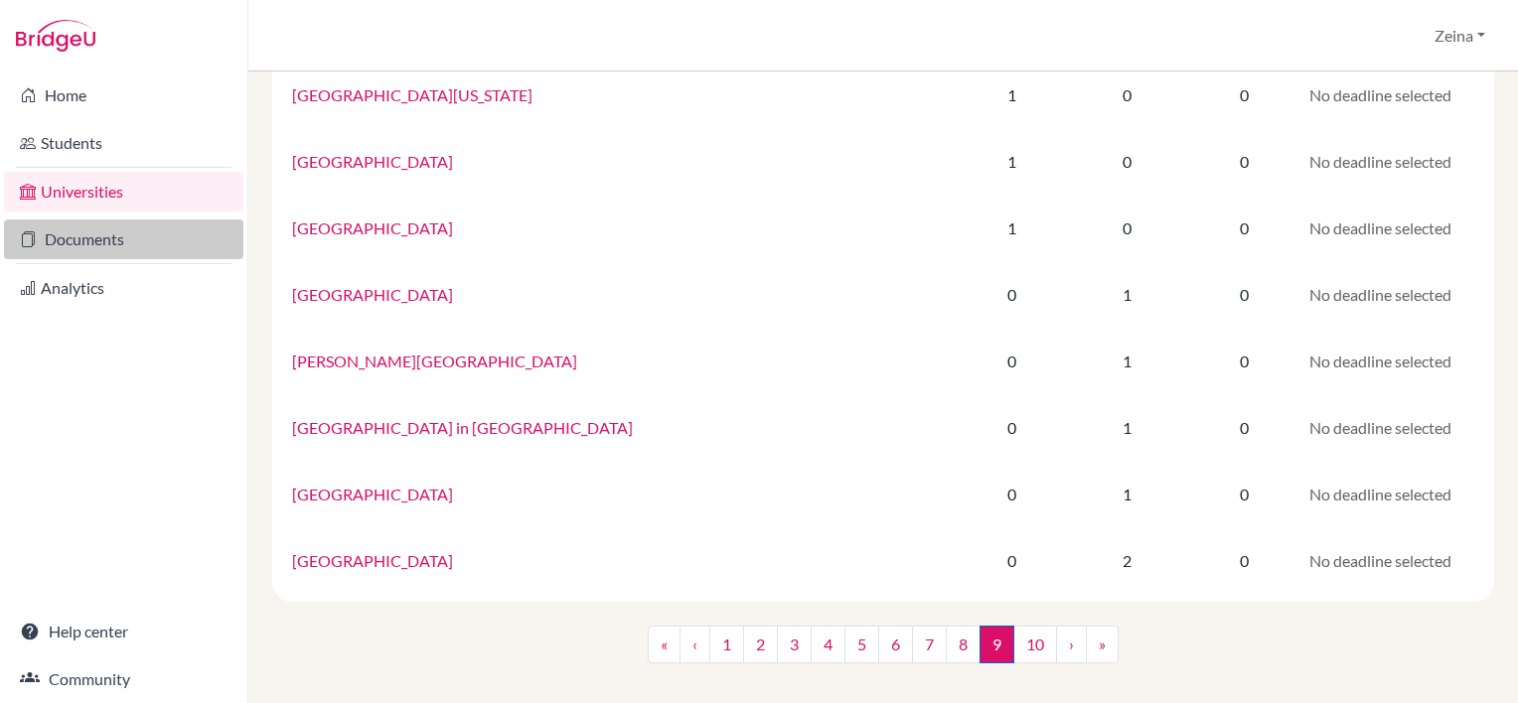
click at [56, 246] on link "Documents" at bounding box center [123, 240] width 239 height 40
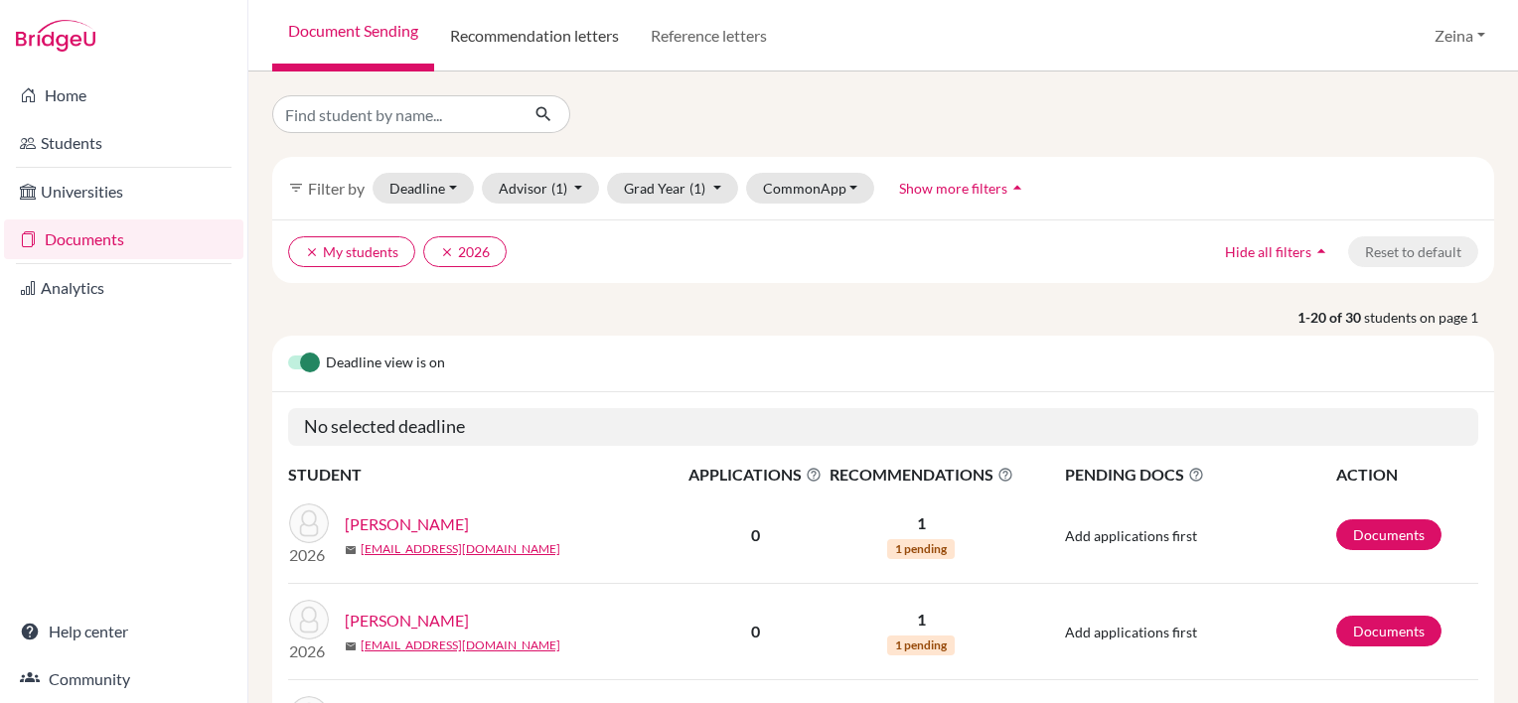
click at [539, 38] on link "Recommendation letters" at bounding box center [534, 36] width 201 height 72
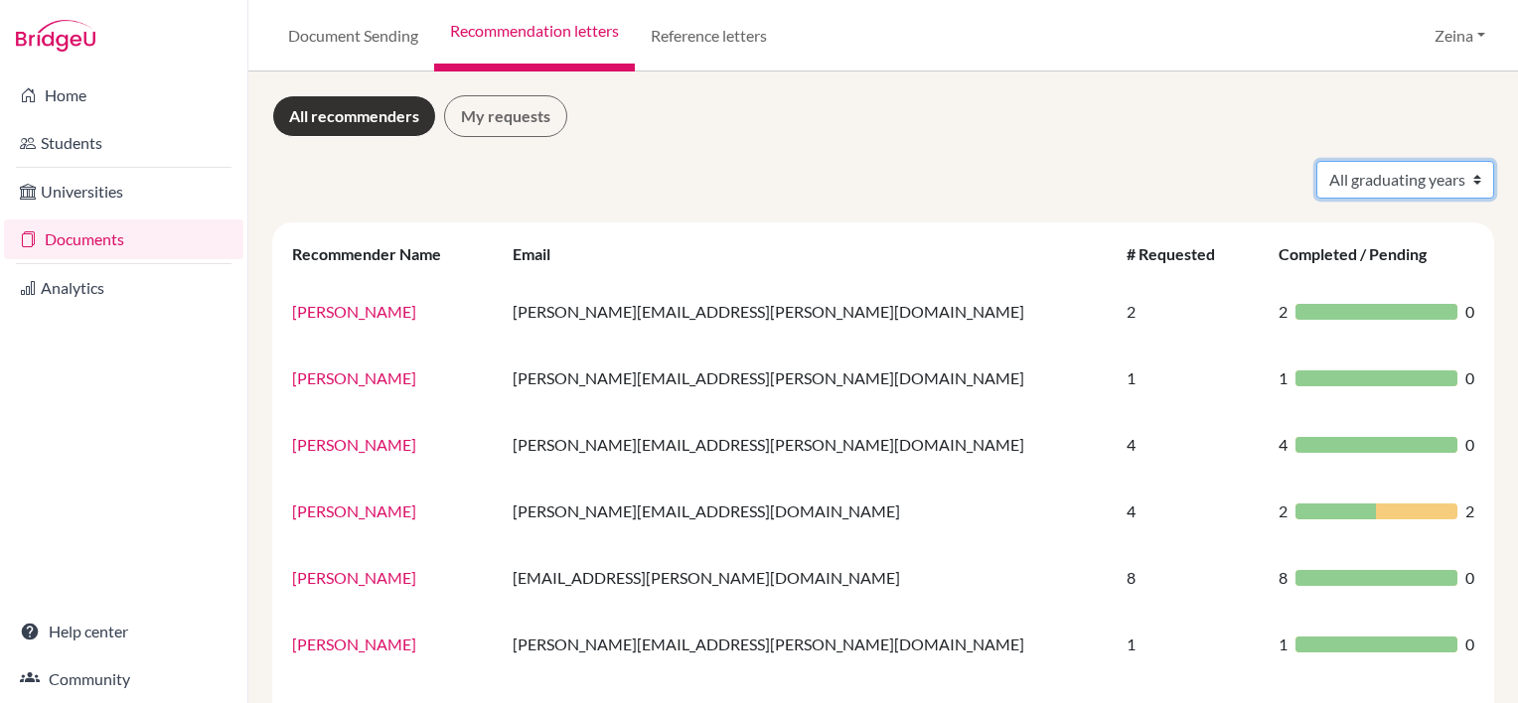
click at [1433, 174] on select "All graduating years 2021 2022 2023 2025 2026" at bounding box center [1406, 180] width 178 height 38
select select "2025"
click at [1317, 161] on select "All graduating years 2021 2022 2023 2025 2026" at bounding box center [1406, 180] width 178 height 38
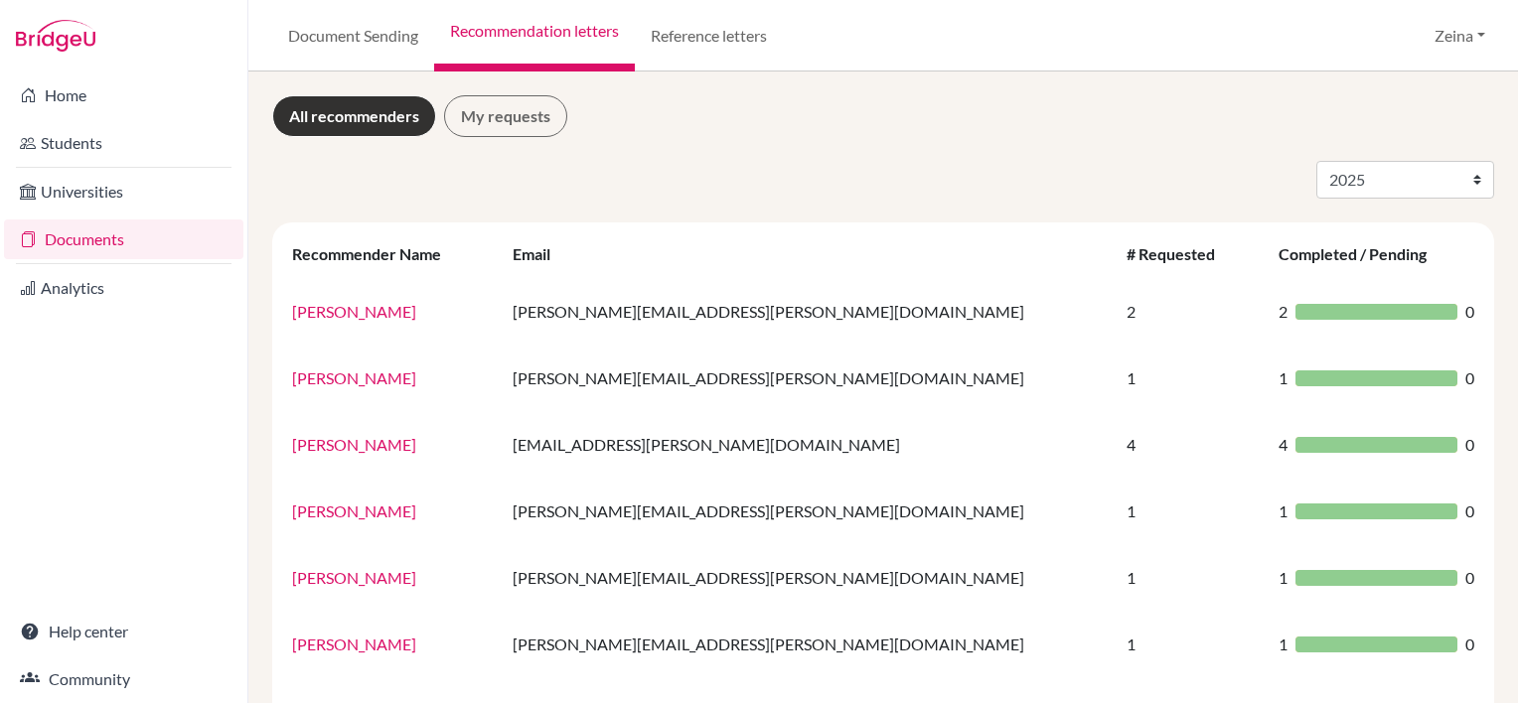
select select "2025"
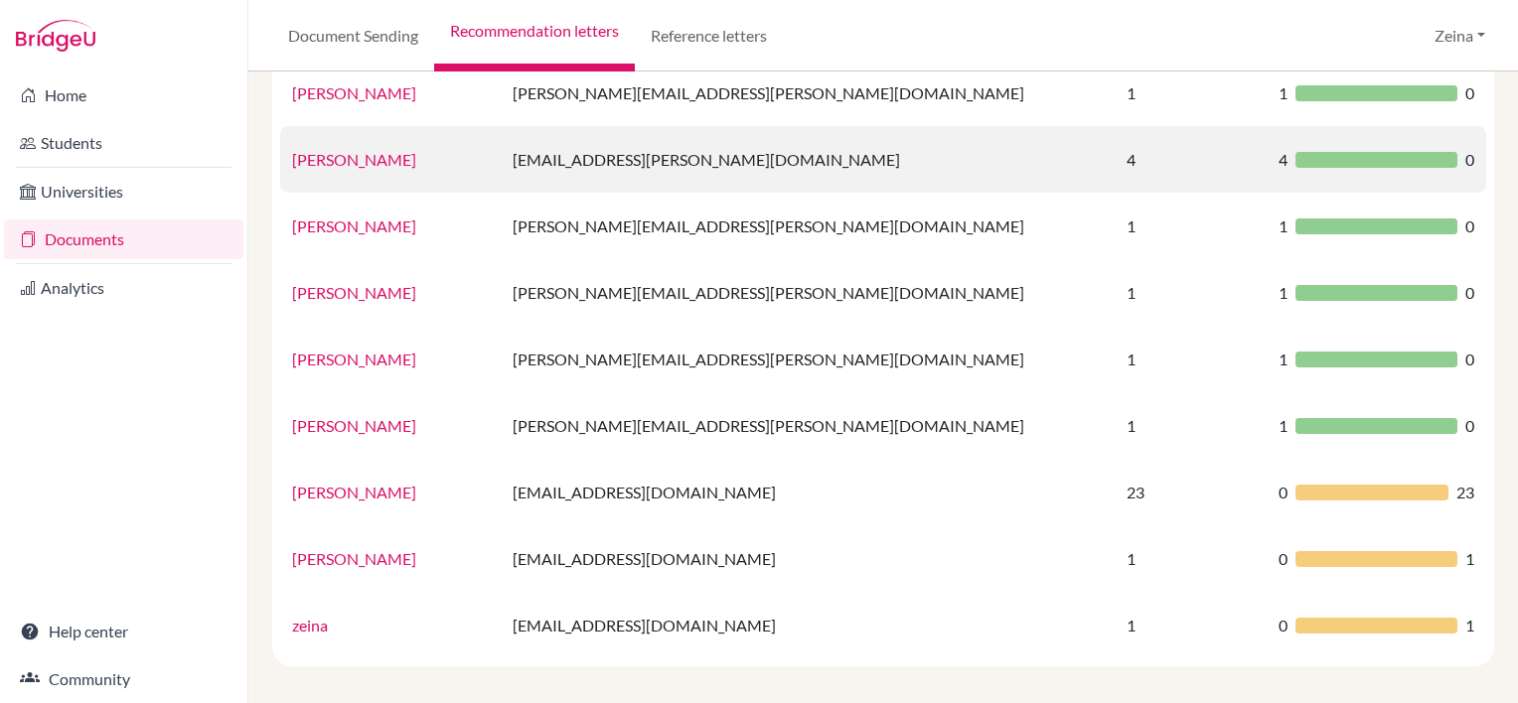
scroll to position [295, 0]
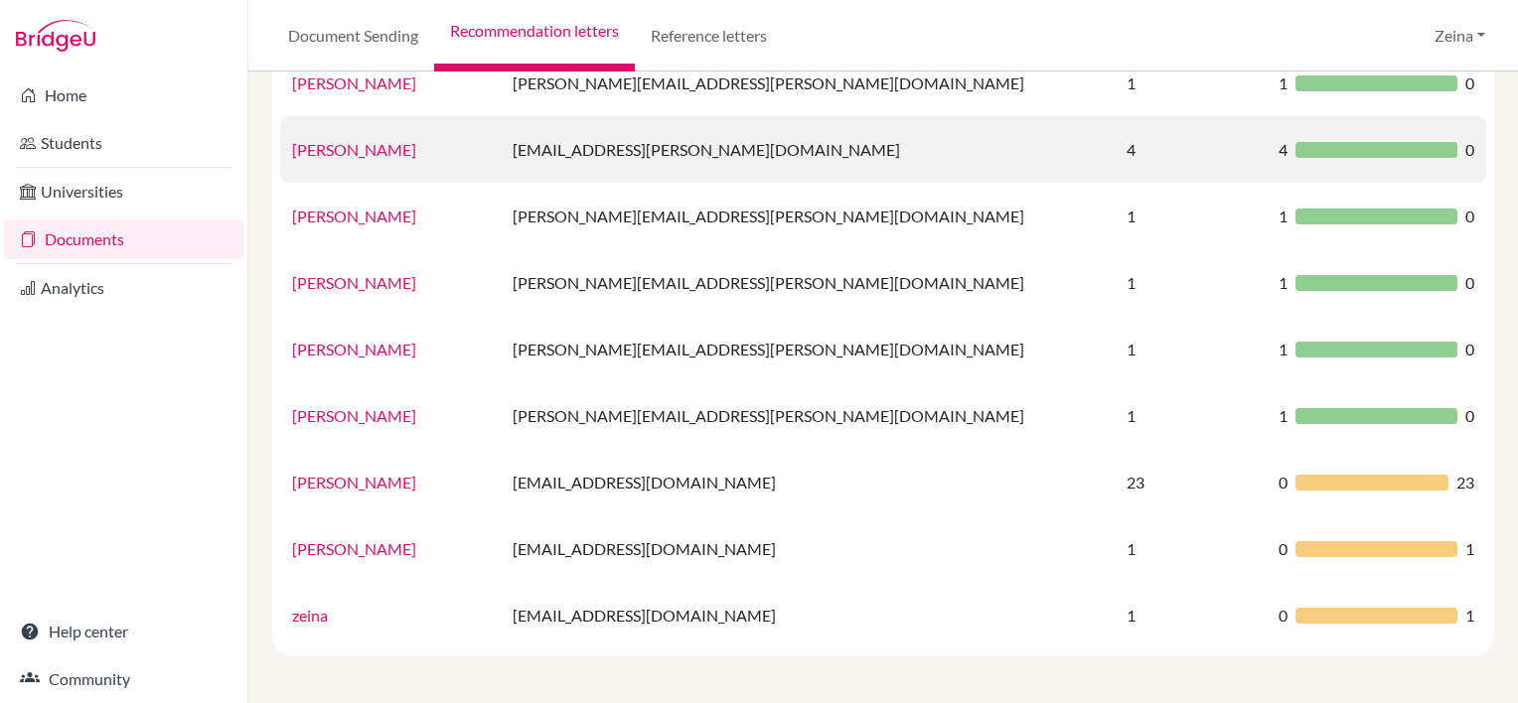
click at [1171, 414] on td "1" at bounding box center [1190, 416] width 151 height 67
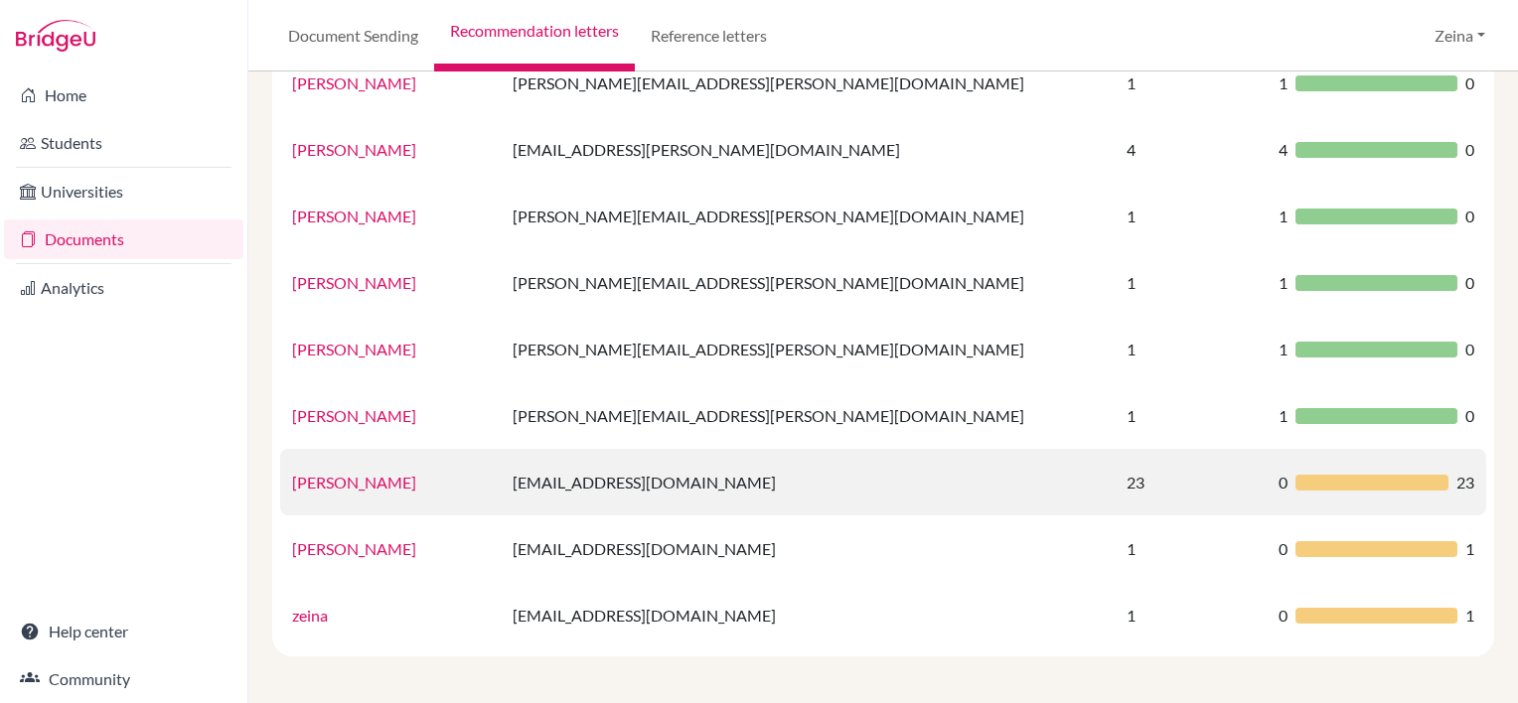
click at [382, 491] on td "[PERSON_NAME]" at bounding box center [390, 482] width 221 height 67
click at [373, 488] on link "[PERSON_NAME]" at bounding box center [354, 482] width 124 height 19
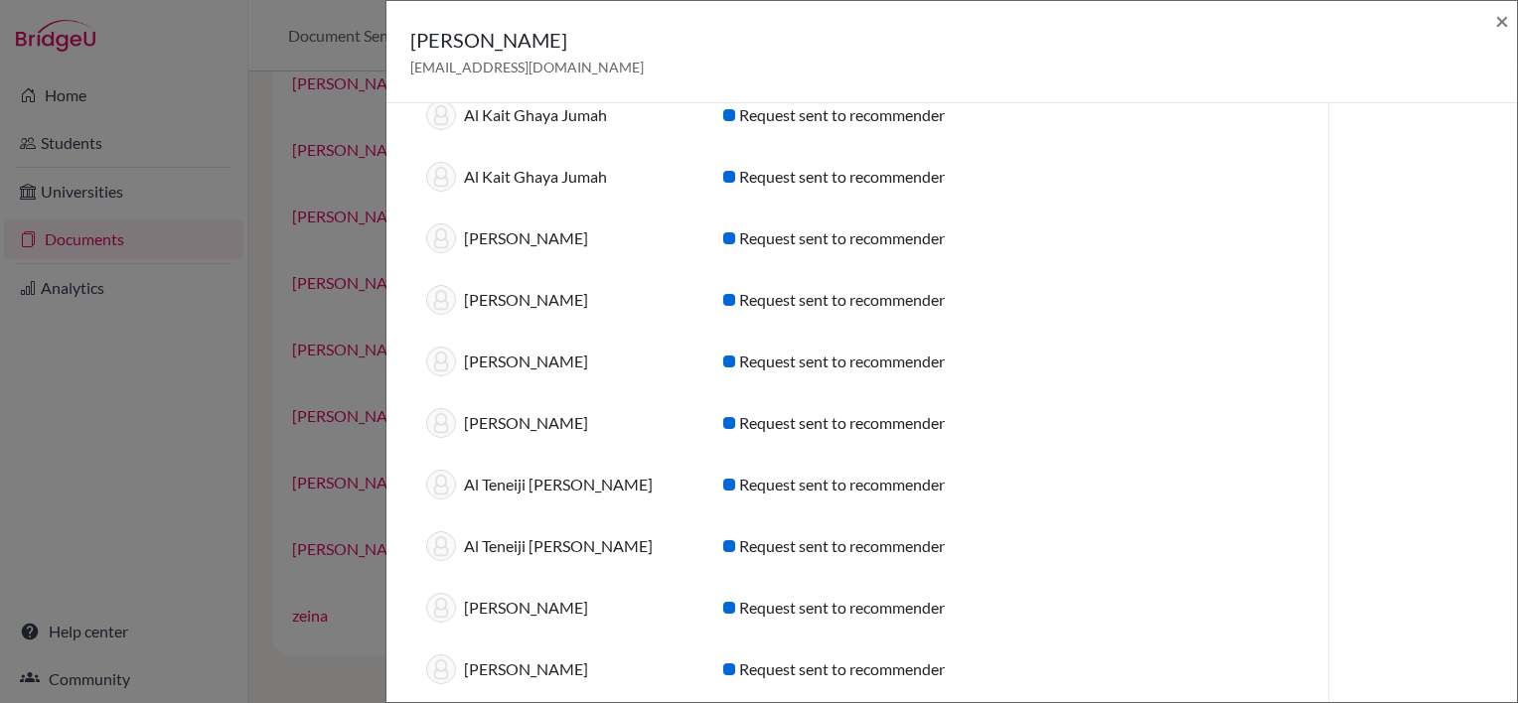
scroll to position [0, 0]
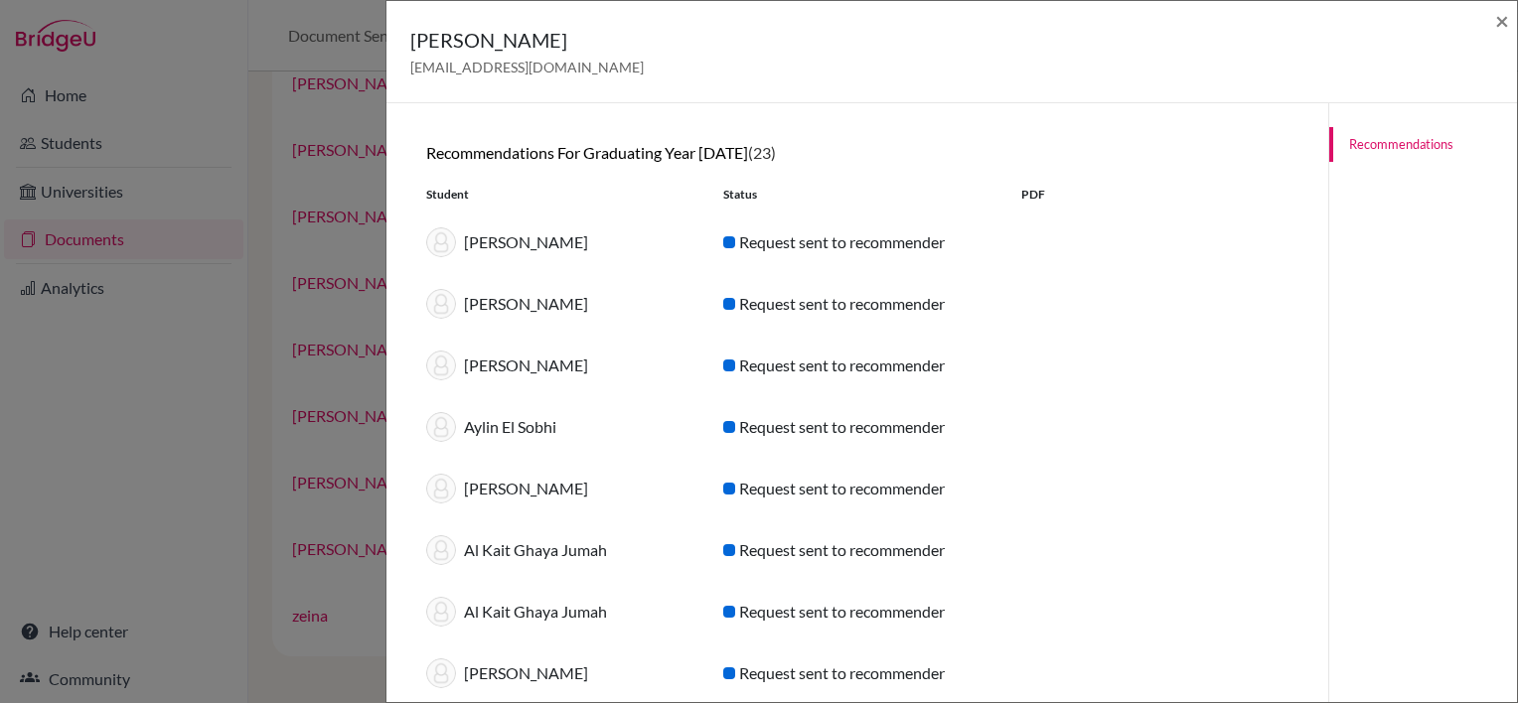
click at [1502, 11] on span "×" at bounding box center [1502, 20] width 14 height 29
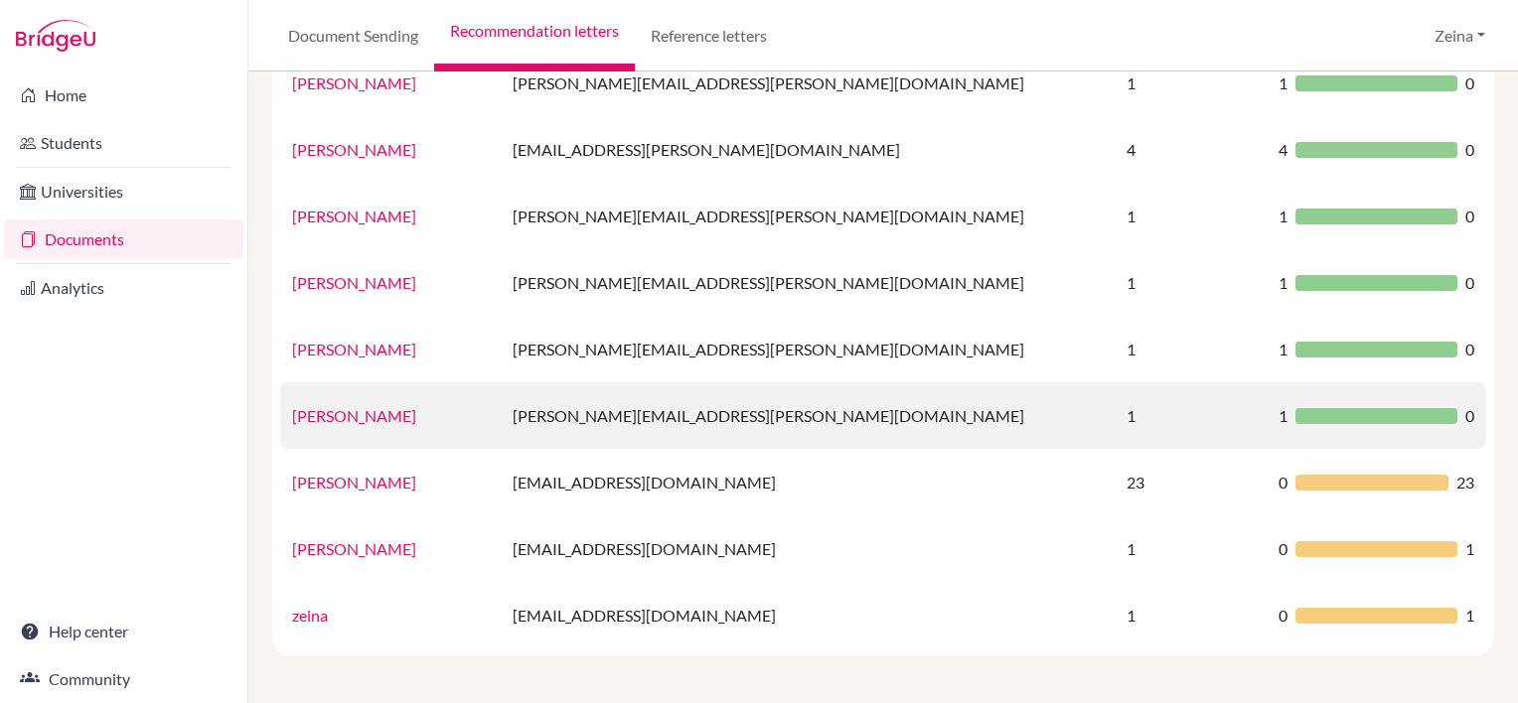
click at [413, 405] on td "[PERSON_NAME]" at bounding box center [390, 416] width 221 height 67
click at [383, 409] on link "[PERSON_NAME]" at bounding box center [354, 415] width 124 height 19
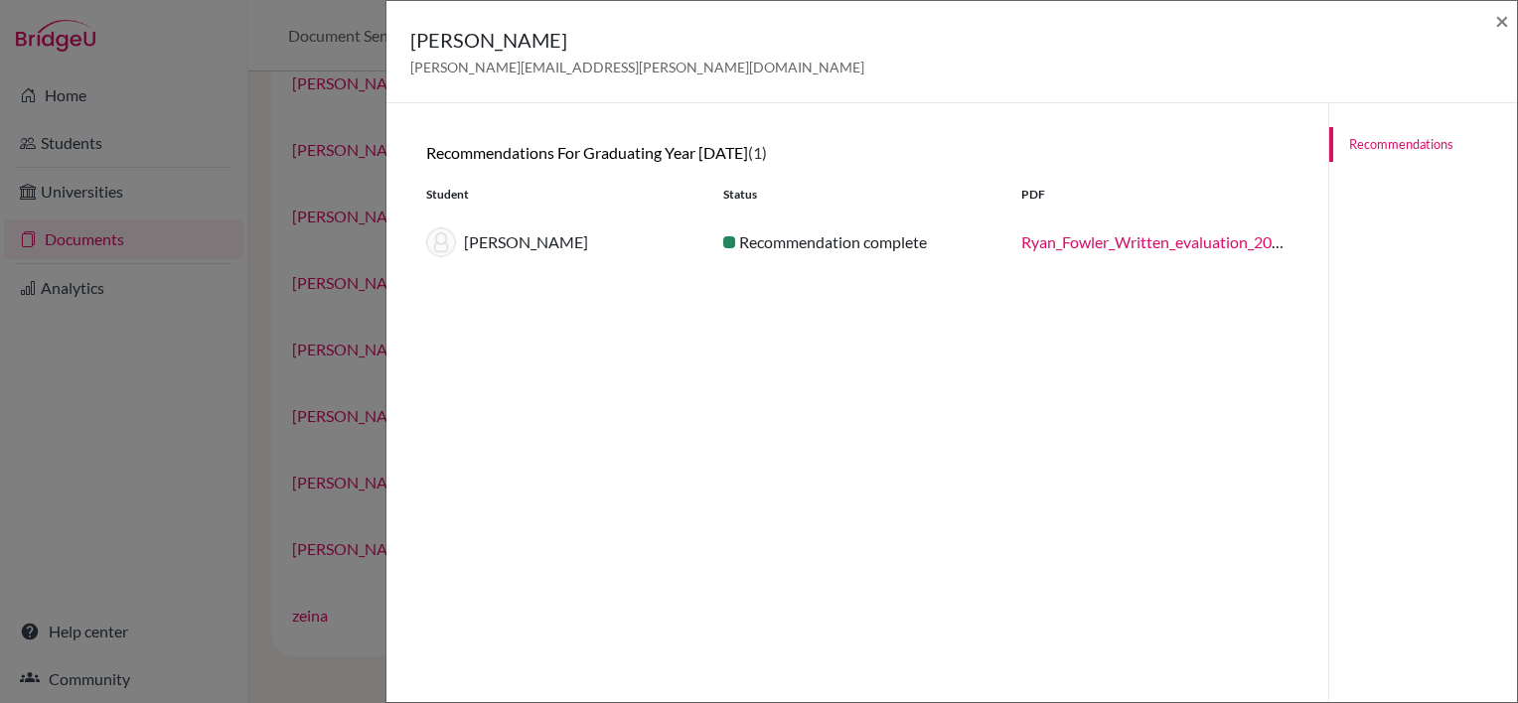
click at [1021, 244] on link "Ryan_Fowler_Written_evaluation_20250120.pdf" at bounding box center [1186, 242] width 330 height 19
click at [1496, 20] on span "×" at bounding box center [1502, 20] width 14 height 29
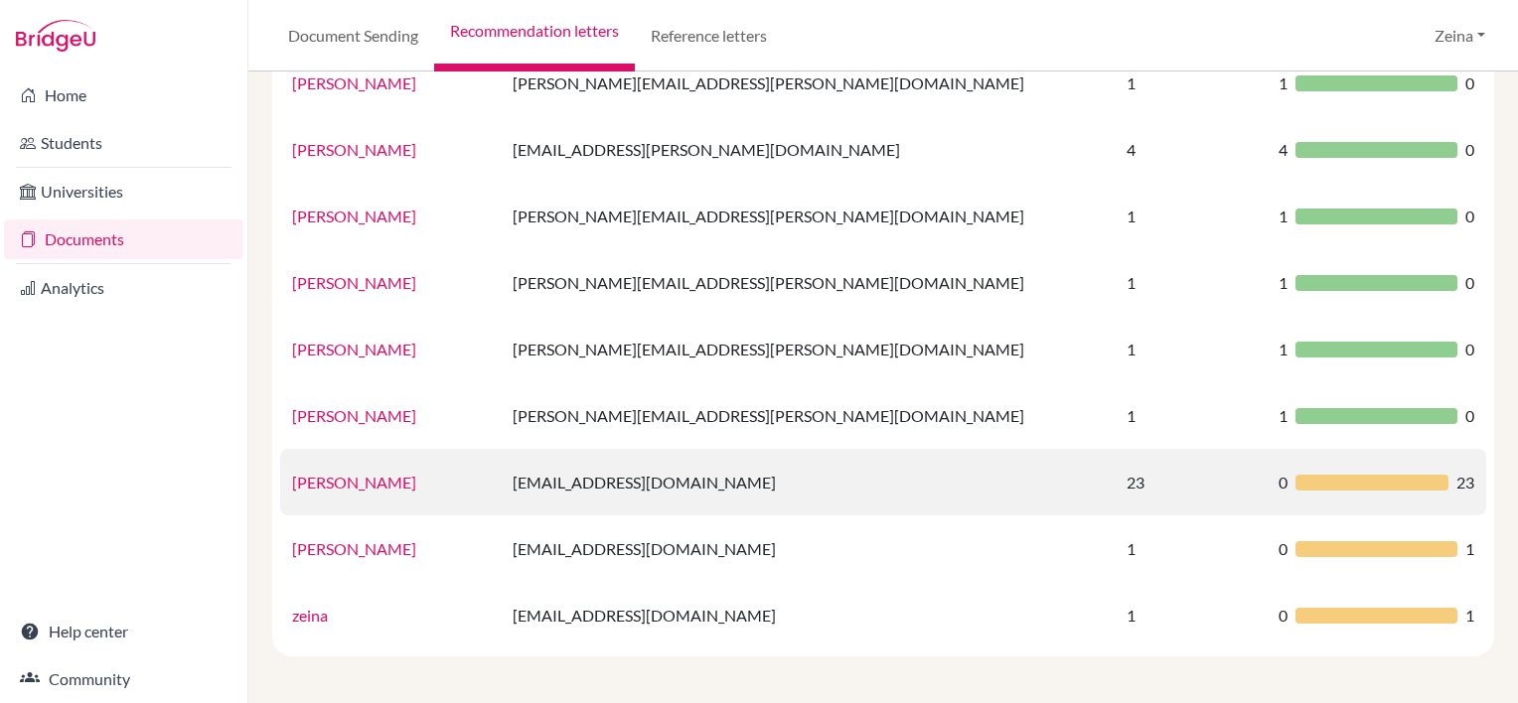
click at [1343, 488] on div at bounding box center [1372, 483] width 153 height 16
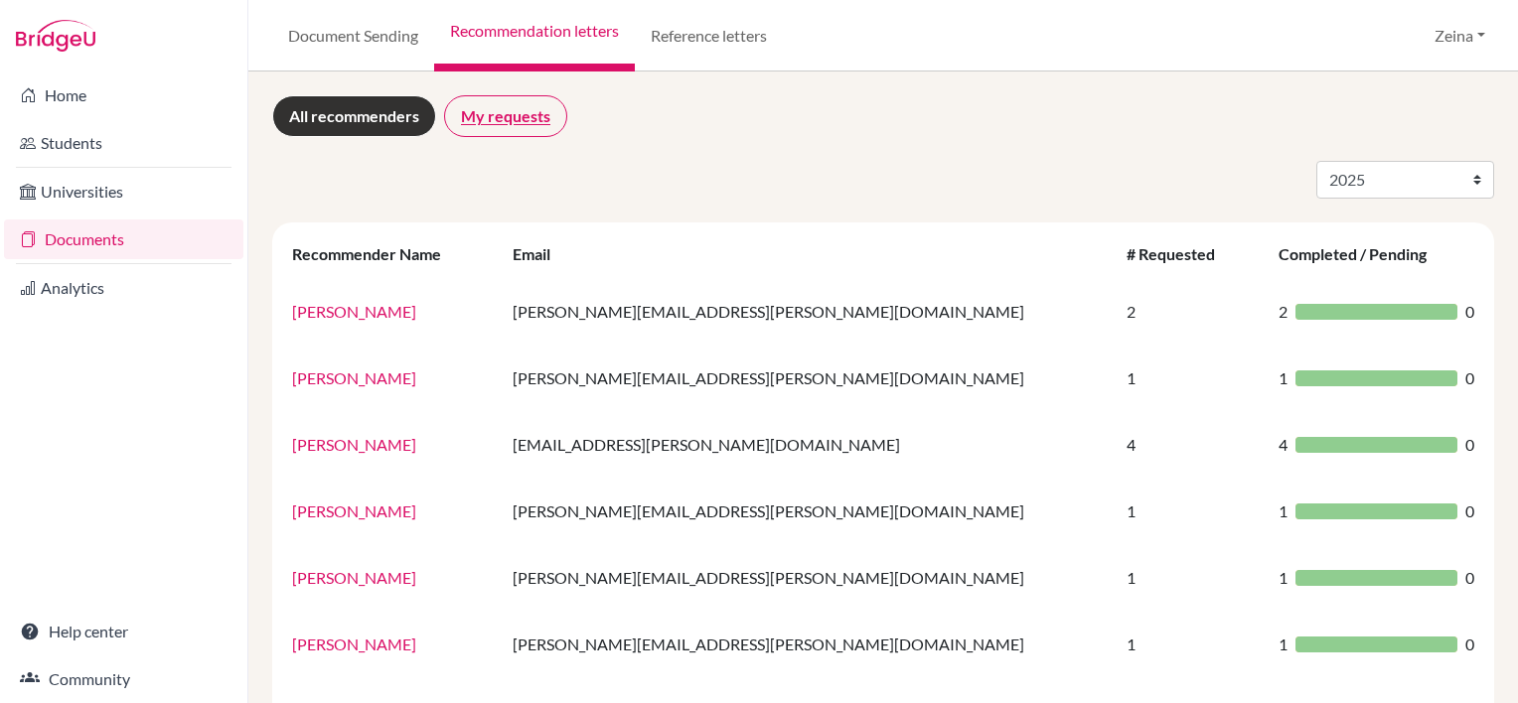
click at [499, 123] on link "My requests" at bounding box center [505, 116] width 123 height 42
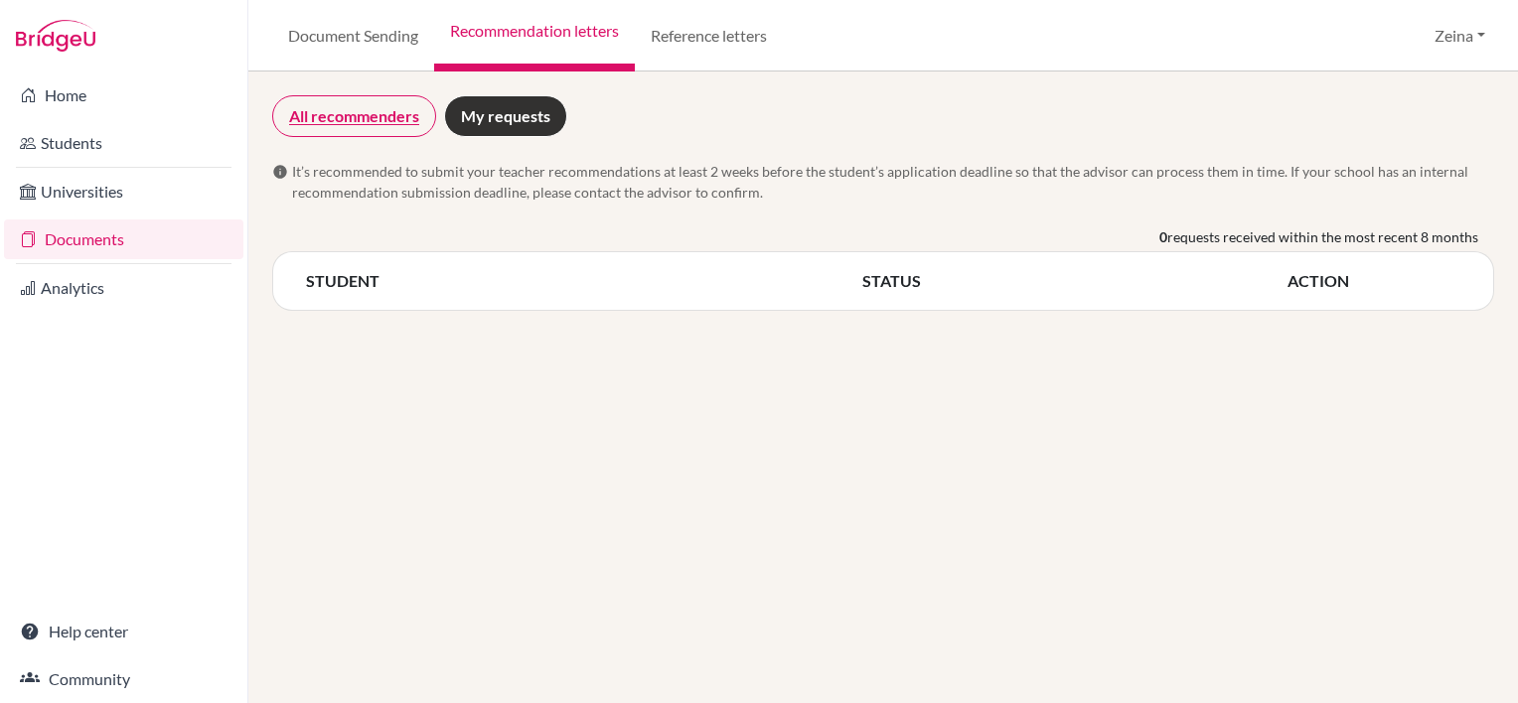
click at [334, 119] on link "All recommenders" at bounding box center [354, 116] width 164 height 42
select select "2025"
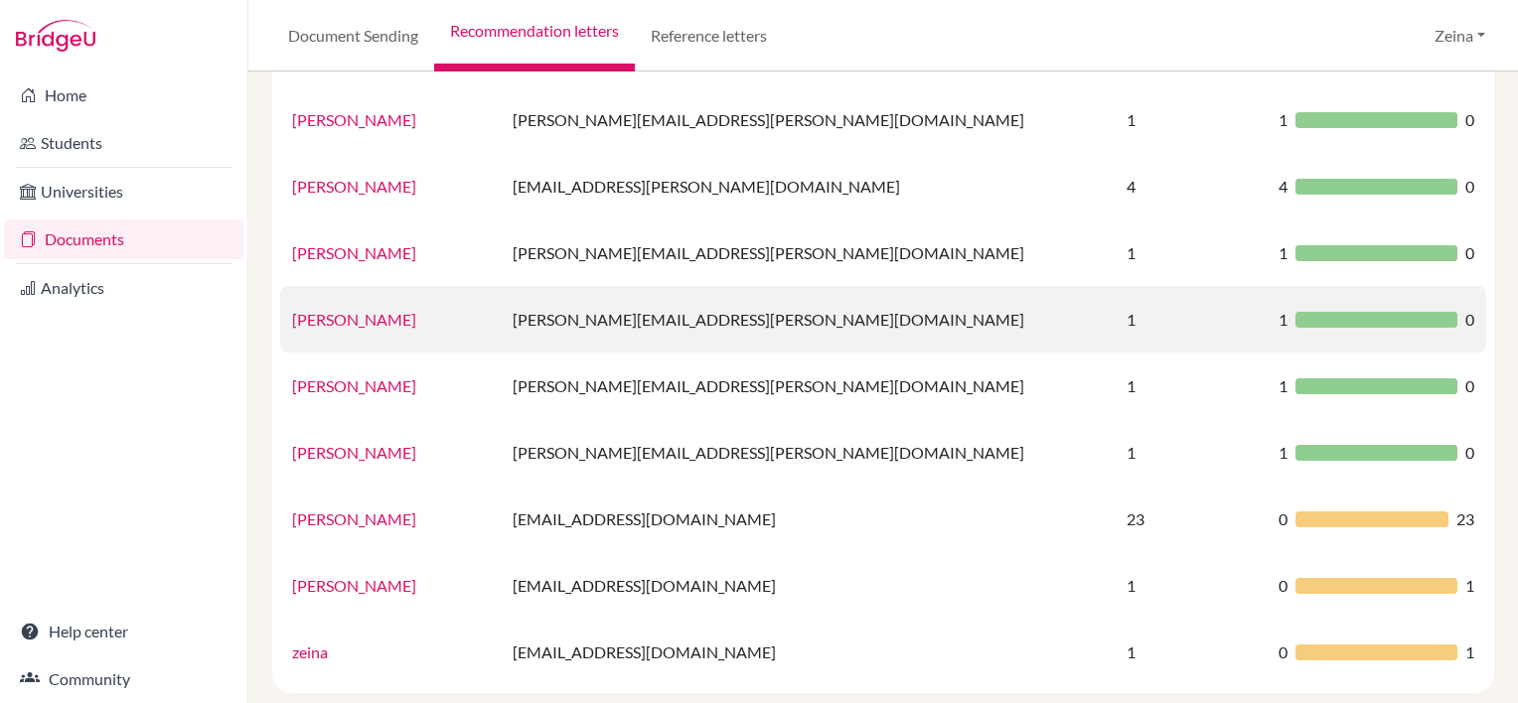
scroll to position [295, 0]
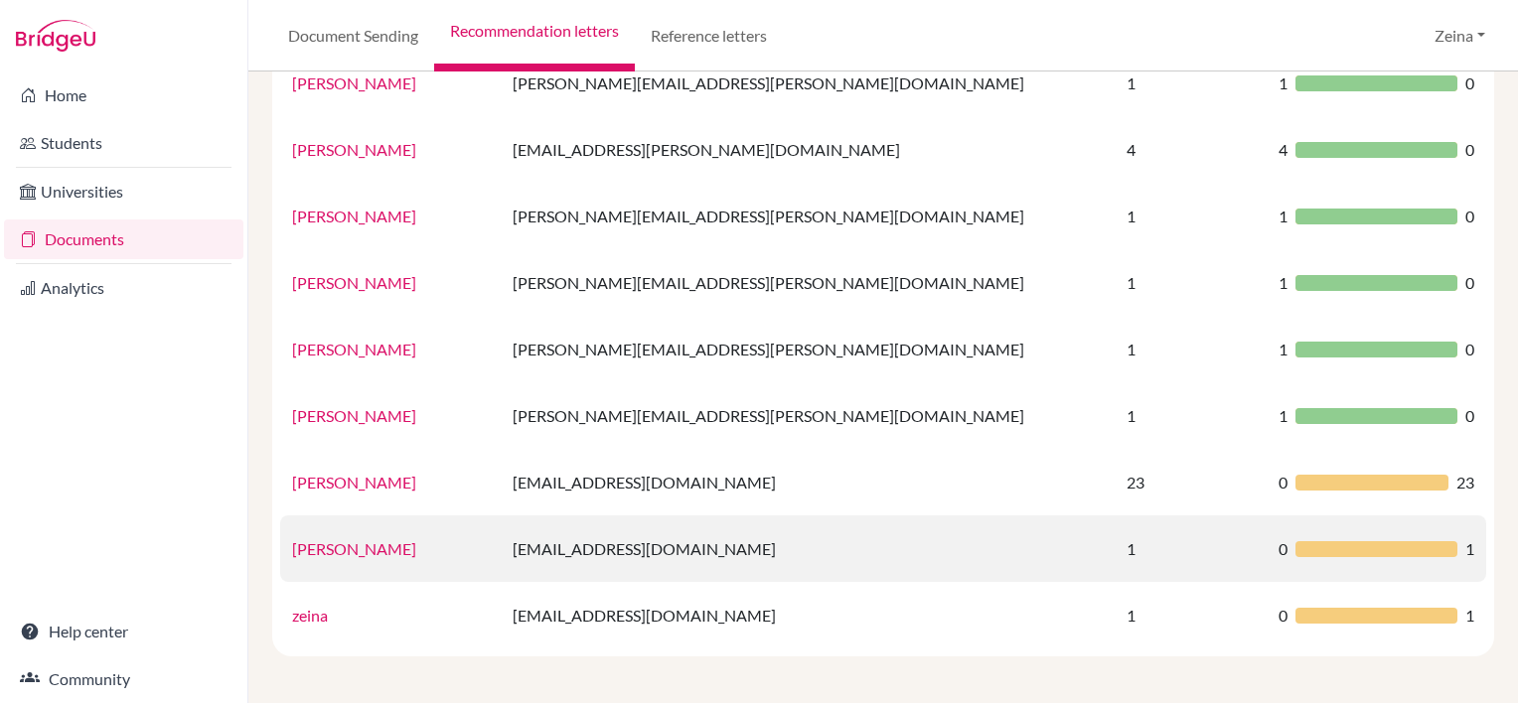
click at [354, 552] on link "Zeina Shahrour" at bounding box center [354, 549] width 124 height 19
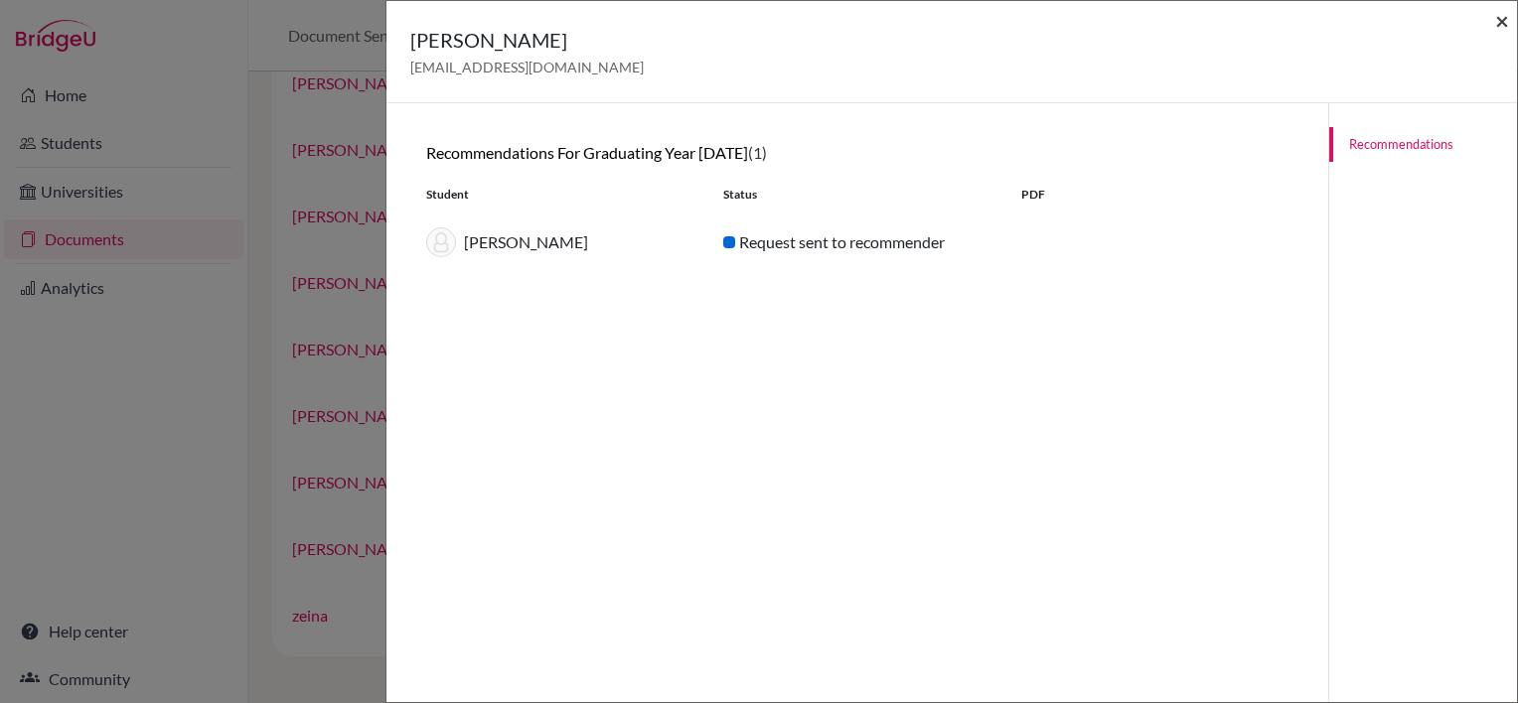
click at [1499, 26] on span "×" at bounding box center [1502, 20] width 14 height 29
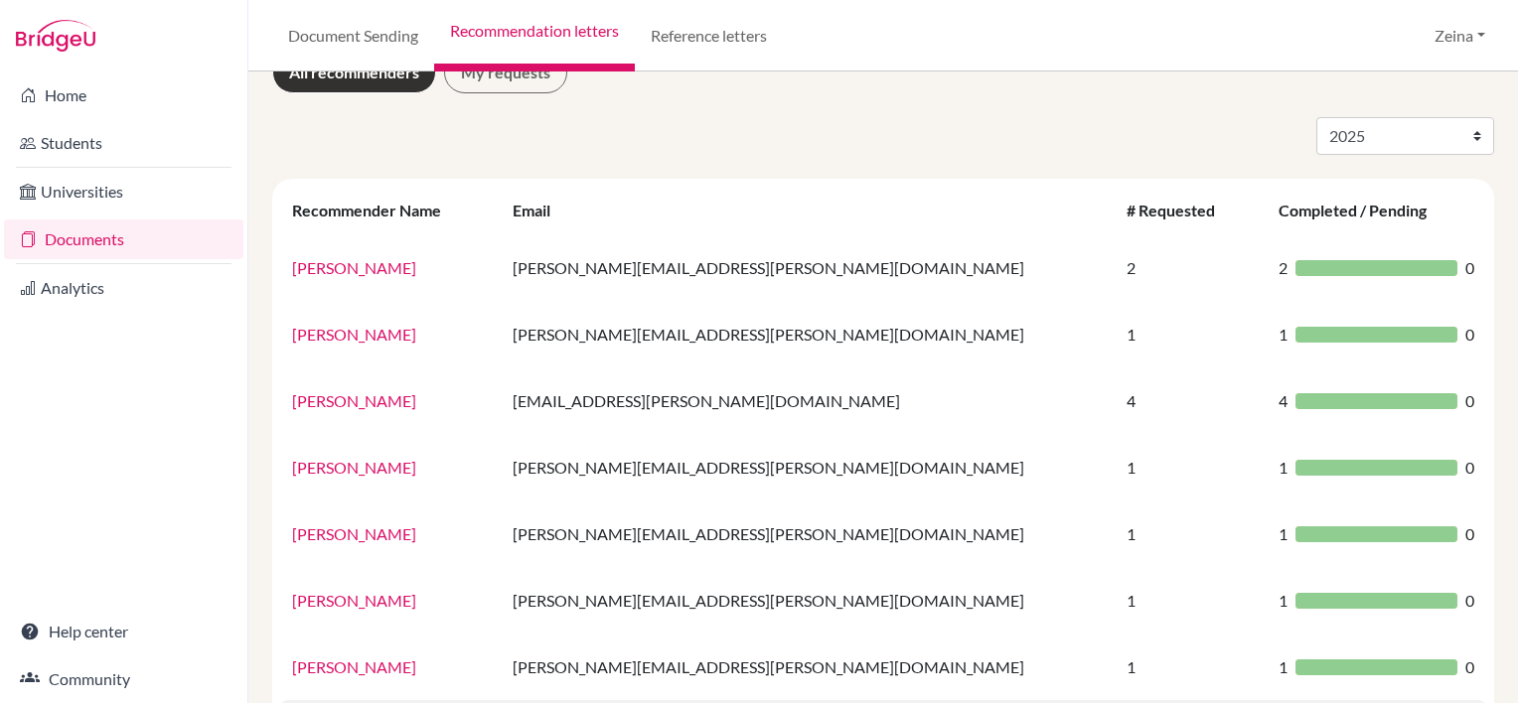
scroll to position [0, 0]
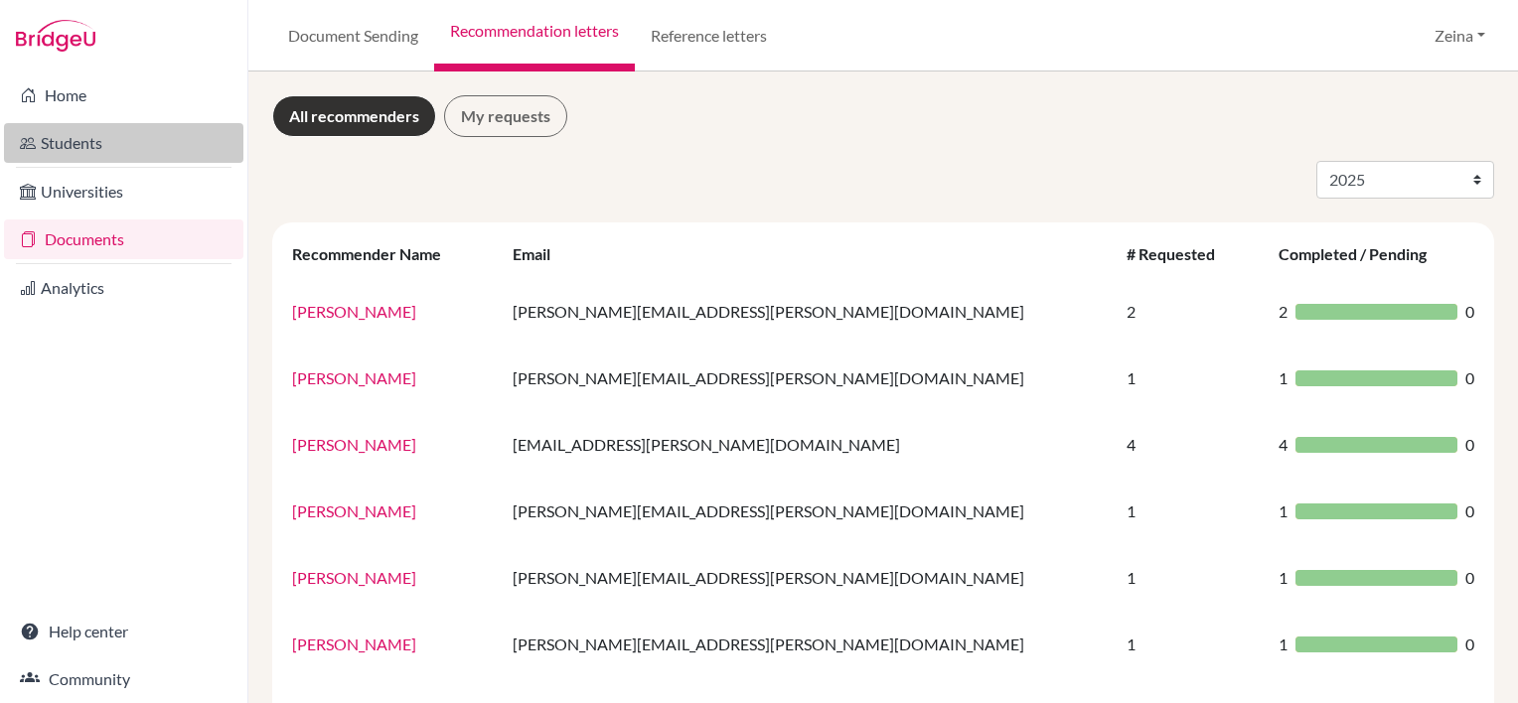
click at [40, 162] on link "Students" at bounding box center [123, 143] width 239 height 40
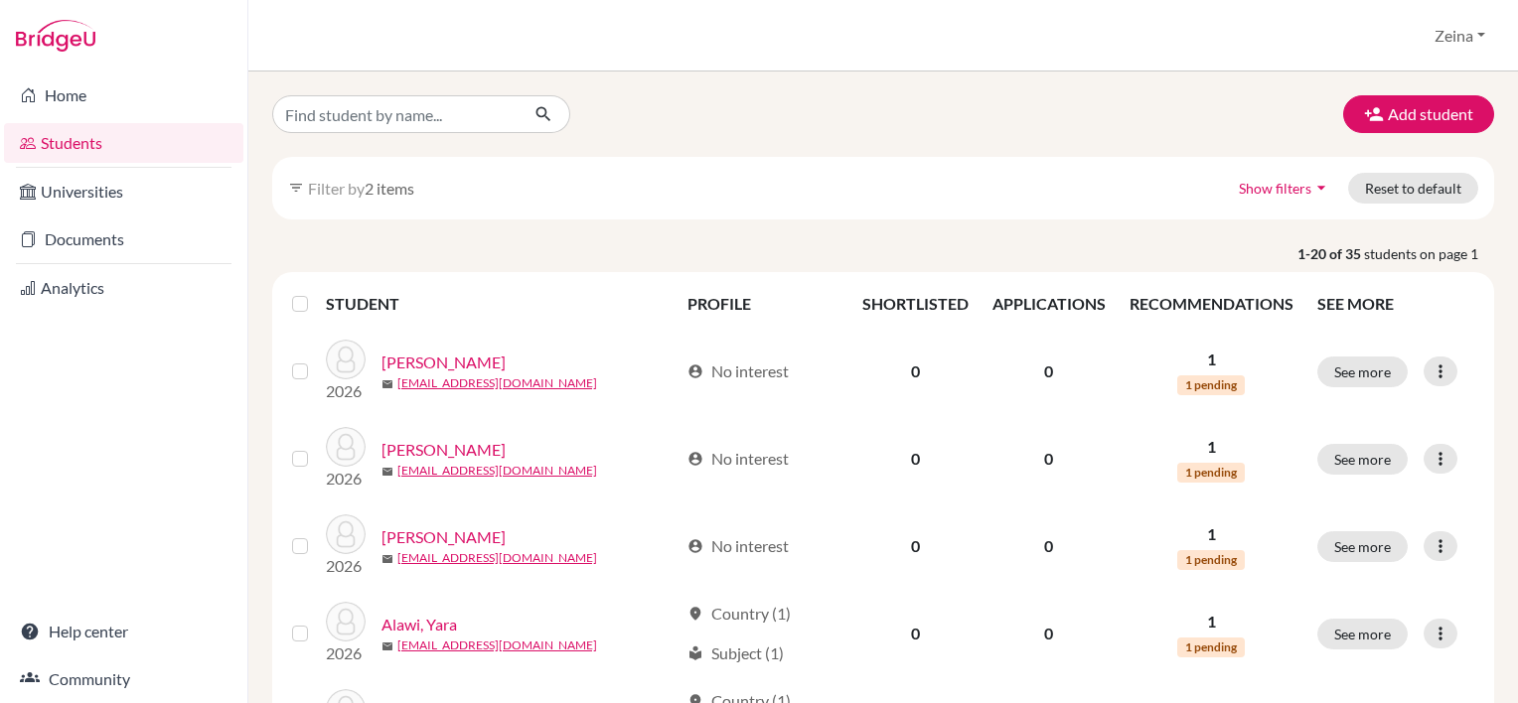
click at [341, 191] on span "Filter by" at bounding box center [336, 188] width 57 height 19
click at [385, 187] on span "2 items" at bounding box center [390, 188] width 50 height 19
click at [1257, 186] on span "Show filters" at bounding box center [1275, 188] width 73 height 17
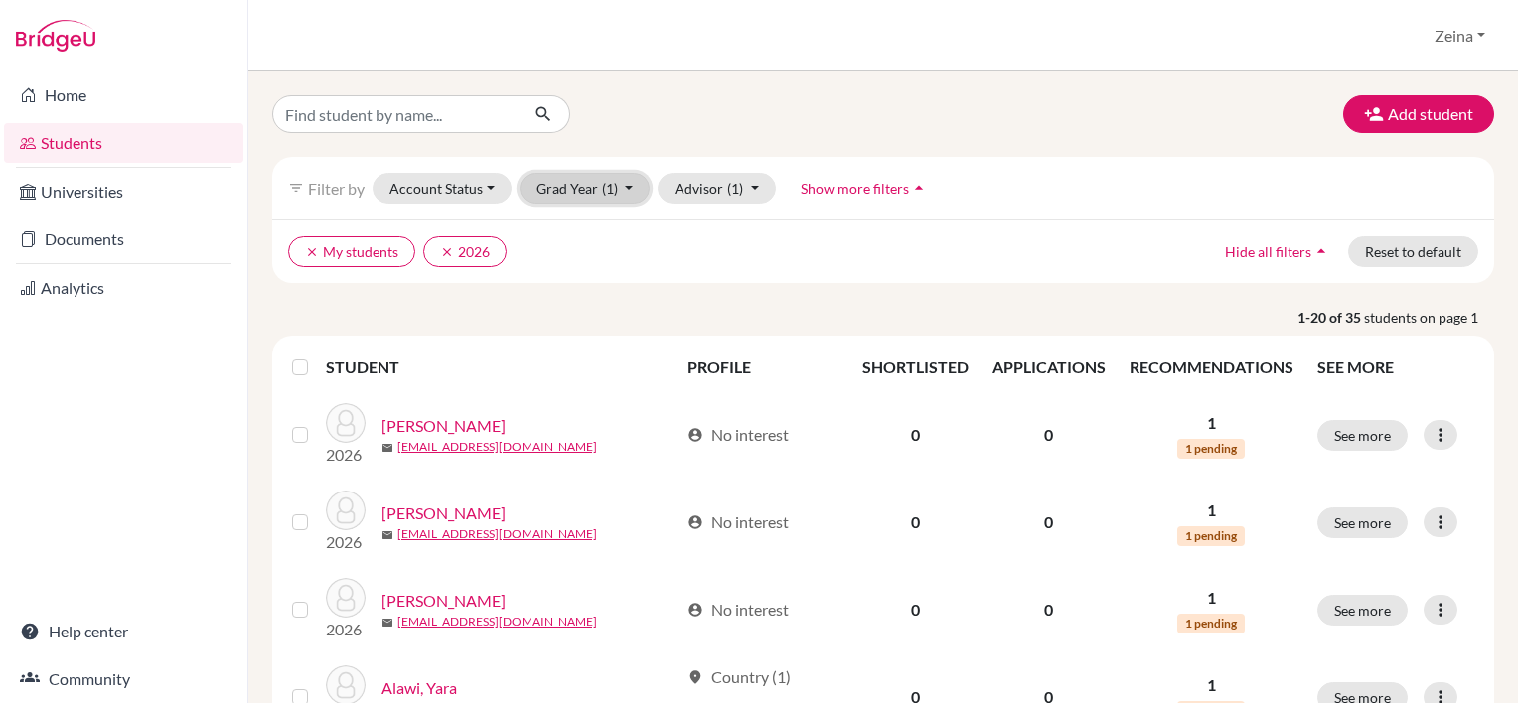
click at [625, 197] on button "Grad Year (1)" at bounding box center [585, 188] width 131 height 31
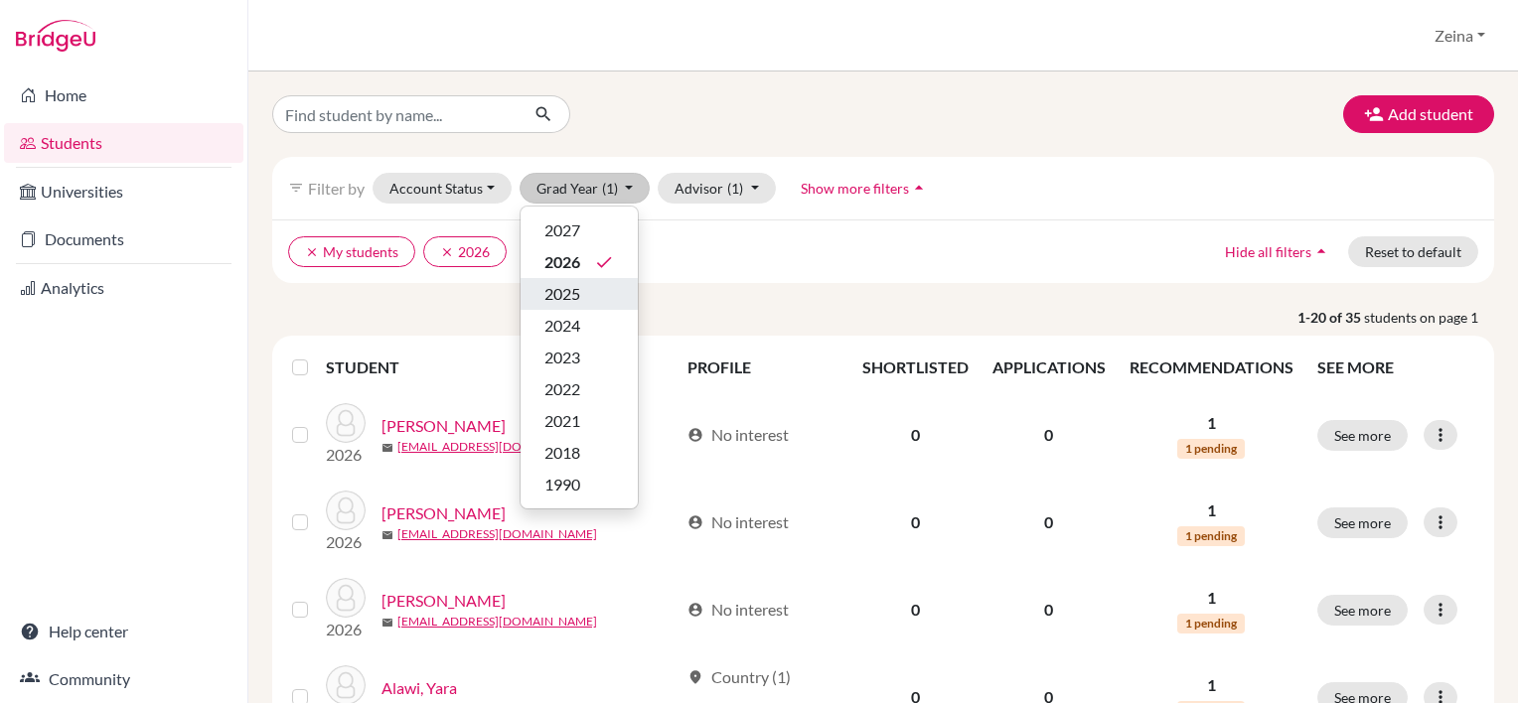
click at [556, 302] on span "2025" at bounding box center [563, 294] width 36 height 24
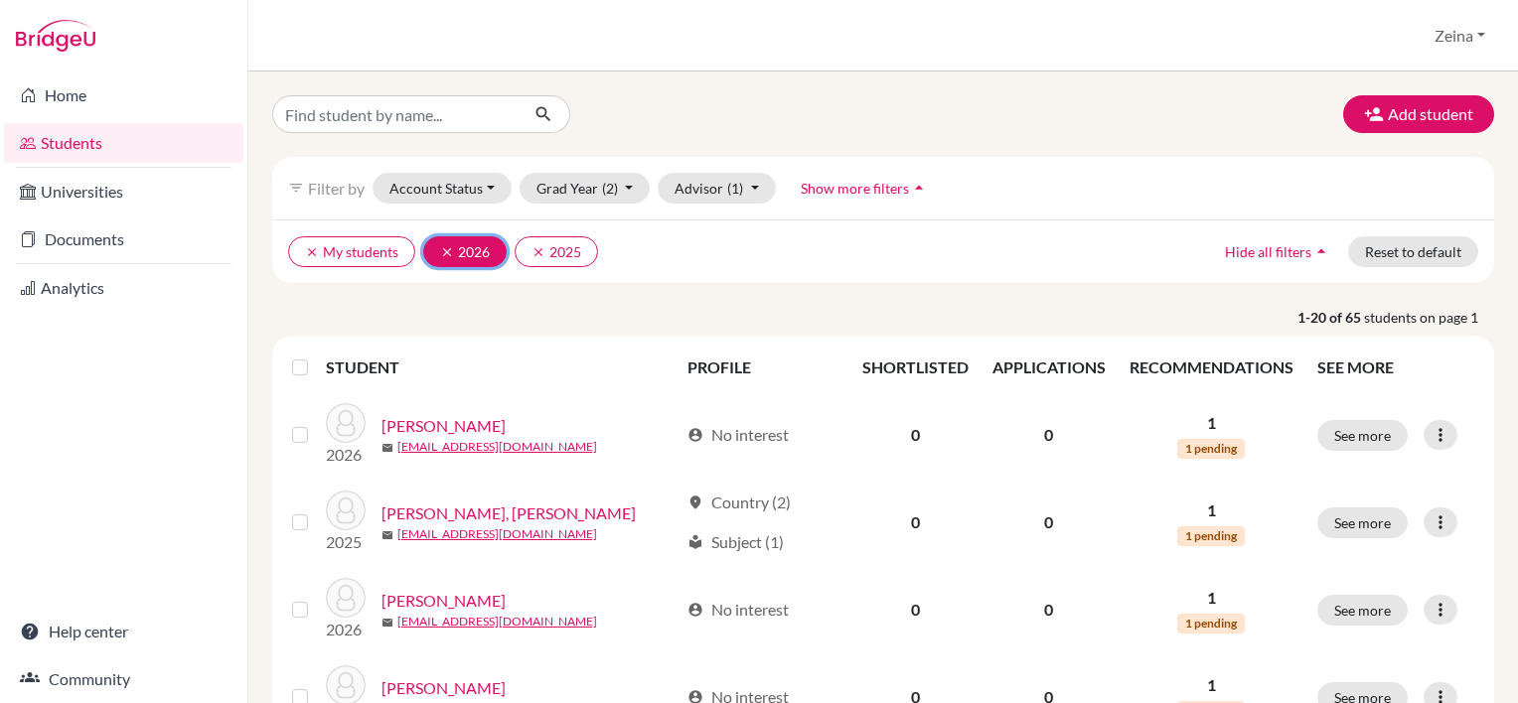
click at [444, 255] on icon "clear" at bounding box center [447, 252] width 14 height 14
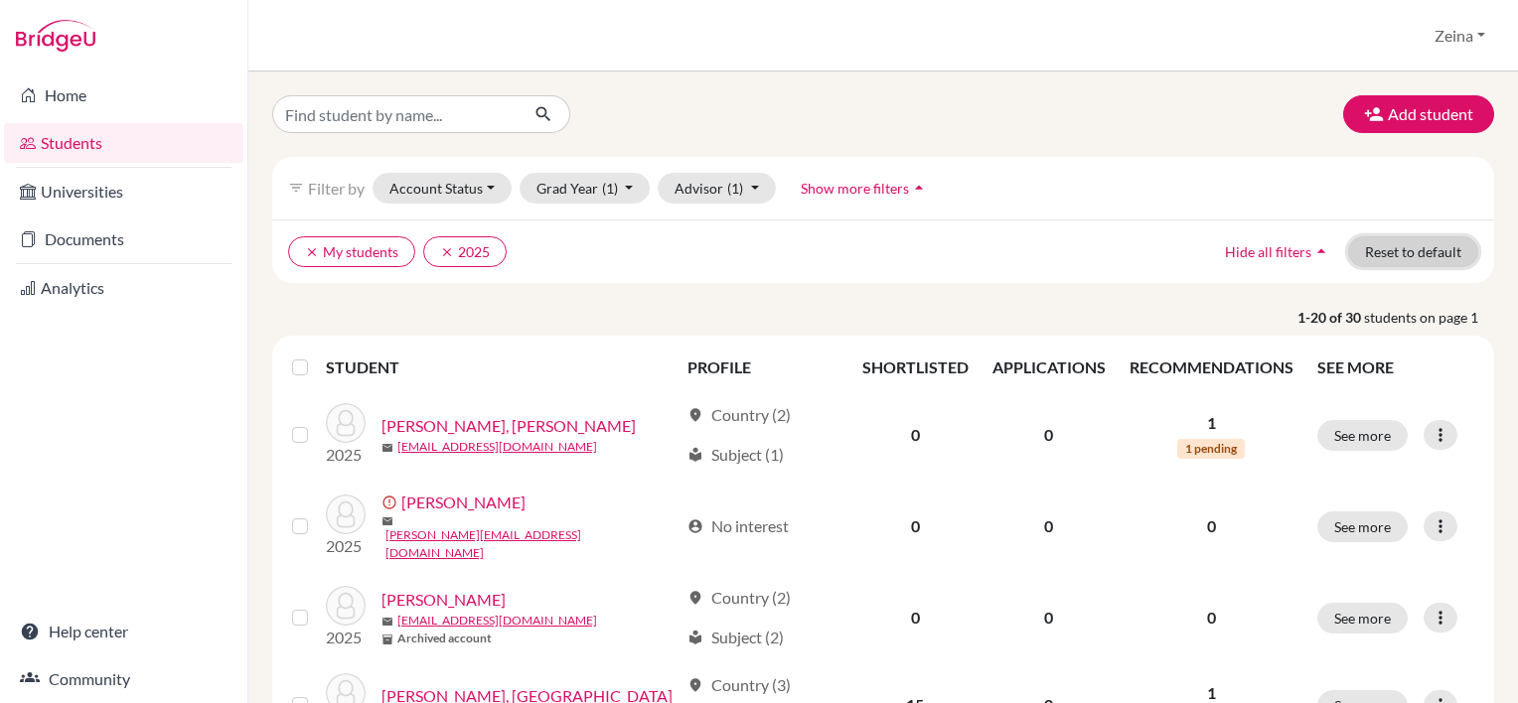
click at [1381, 248] on button "Reset to default" at bounding box center [1413, 251] width 130 height 31
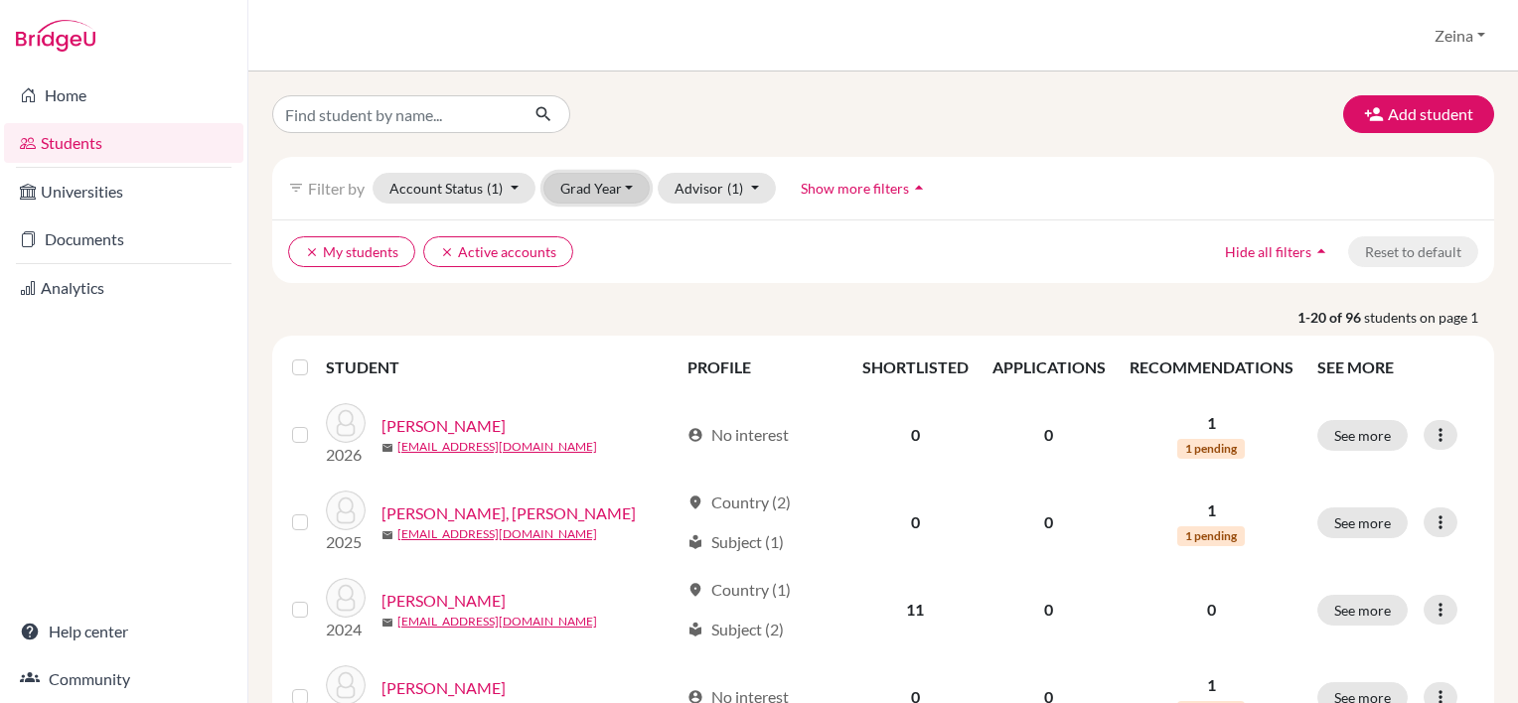
click at [620, 188] on button "Grad Year" at bounding box center [597, 188] width 107 height 31
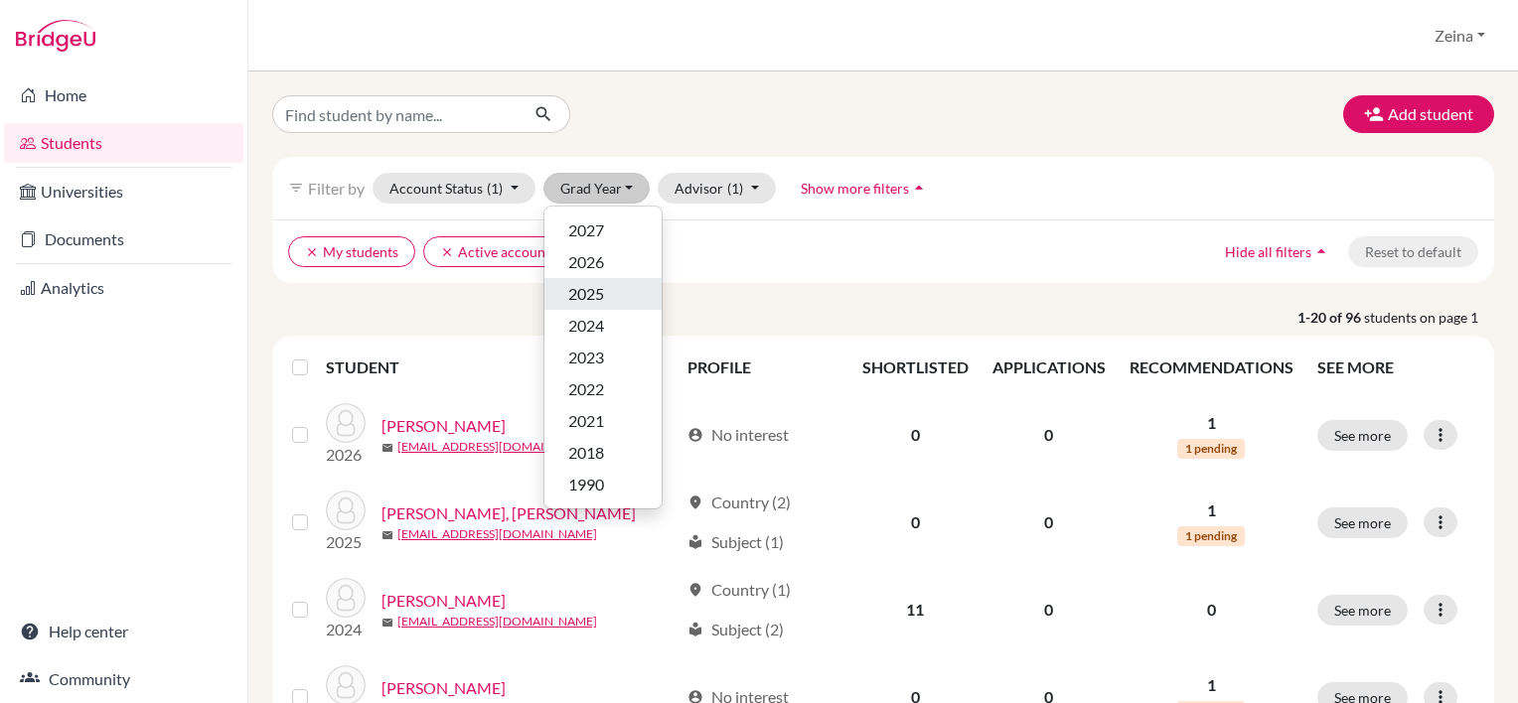
click at [609, 289] on div "2025" at bounding box center [603, 294] width 70 height 24
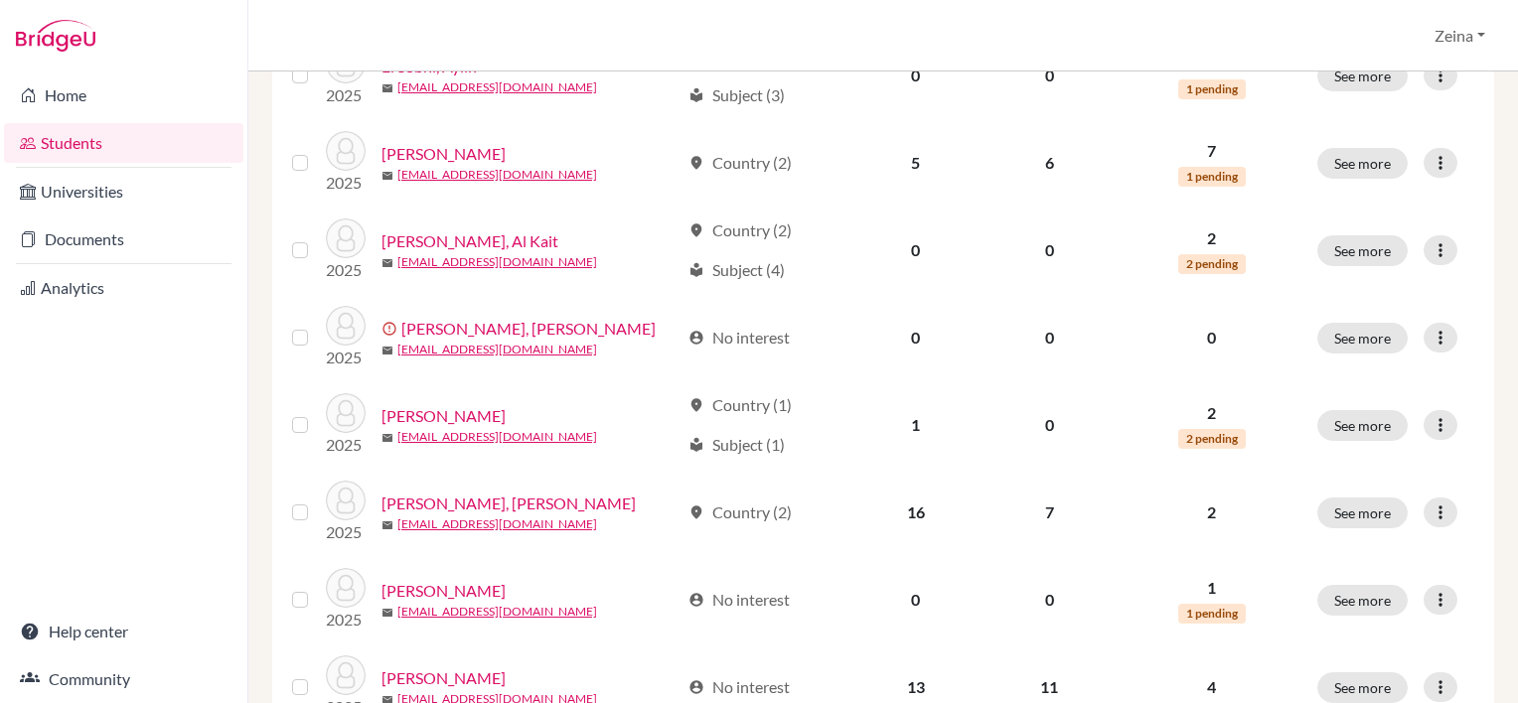
scroll to position [709, 0]
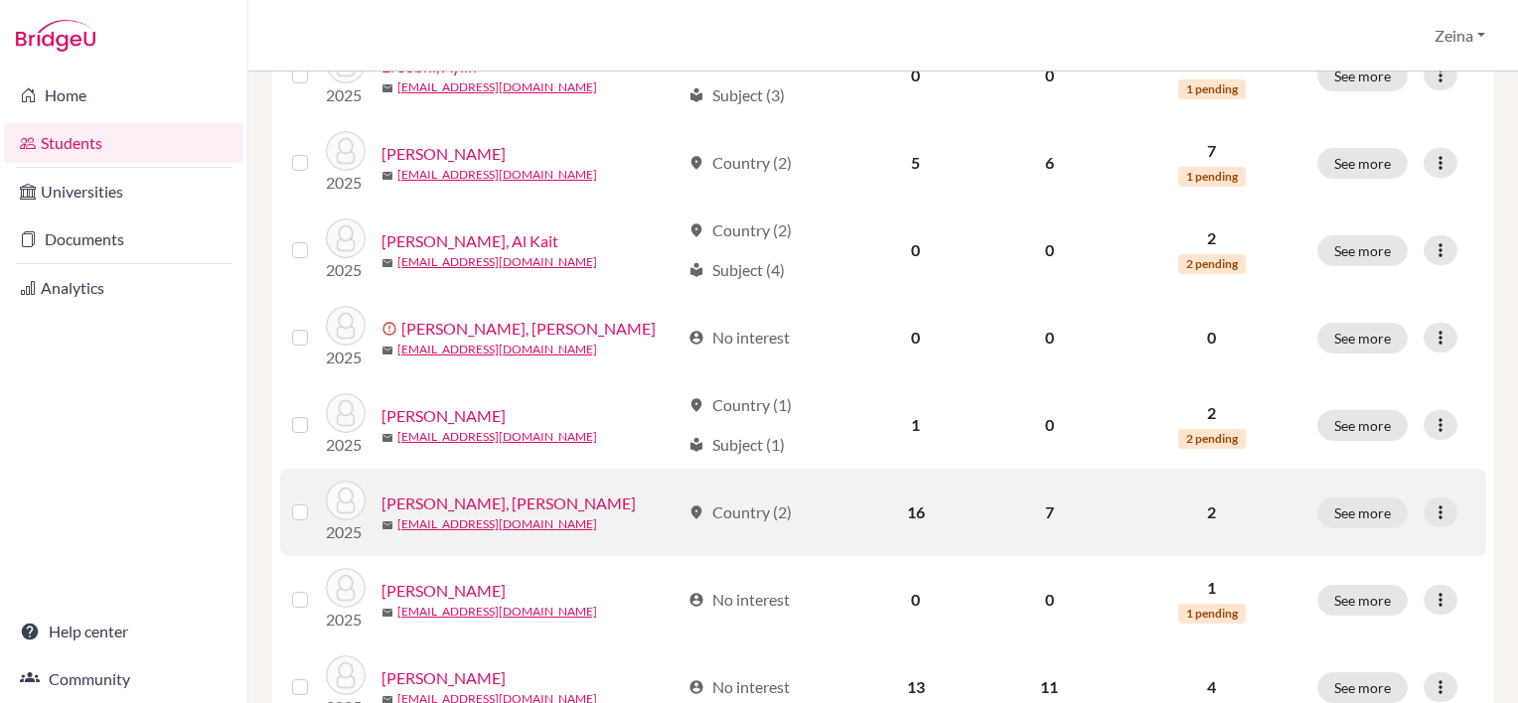
click at [439, 501] on link "[PERSON_NAME], [PERSON_NAME]" at bounding box center [509, 504] width 254 height 24
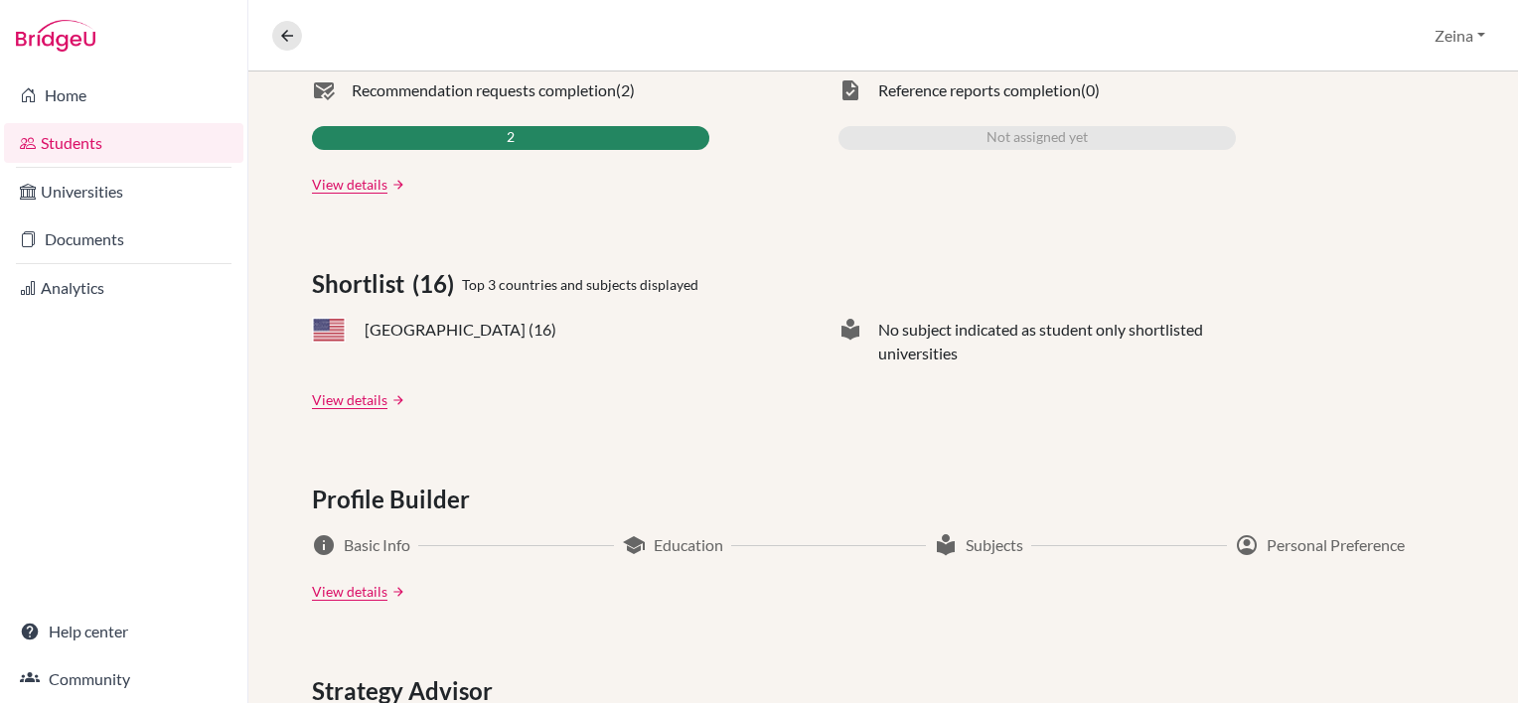
scroll to position [690, 0]
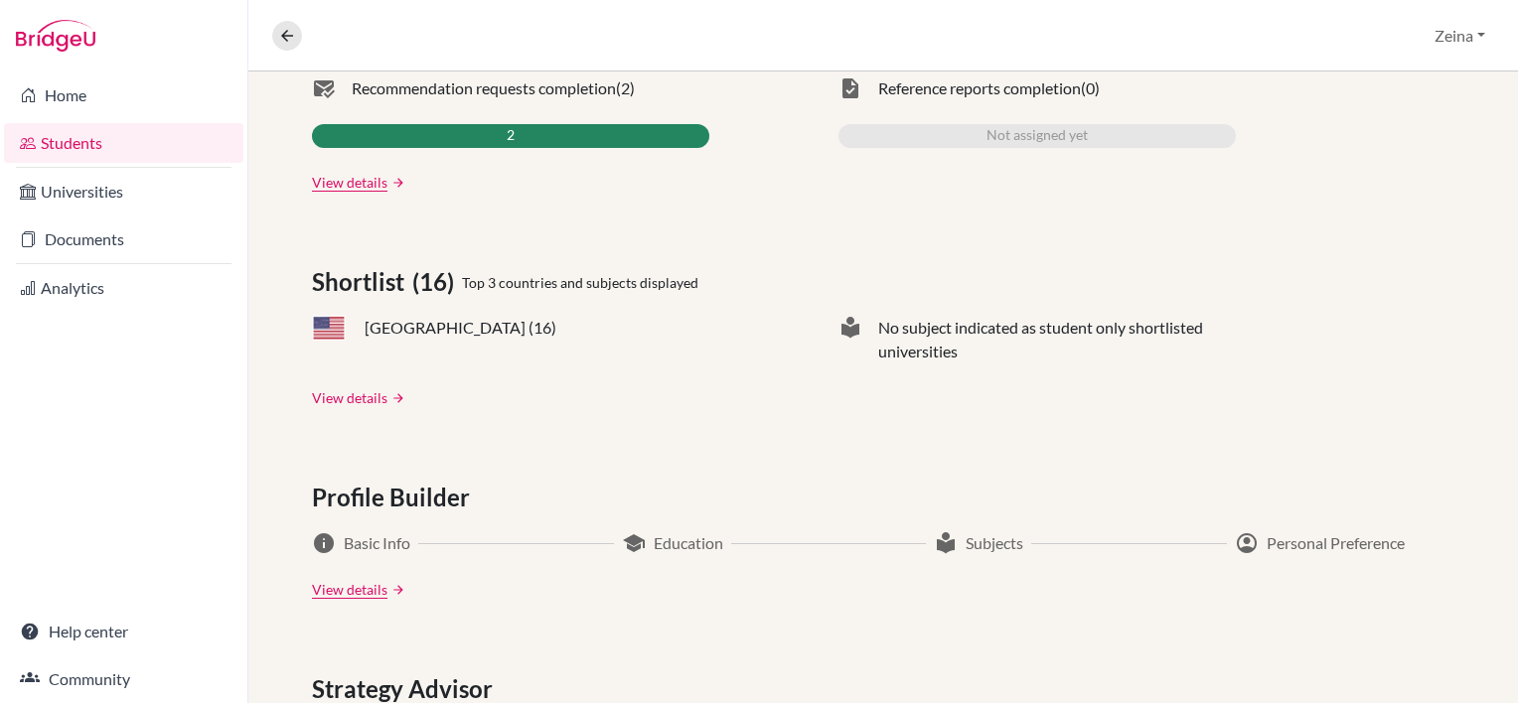
click at [358, 402] on link "View details" at bounding box center [350, 398] width 76 height 21
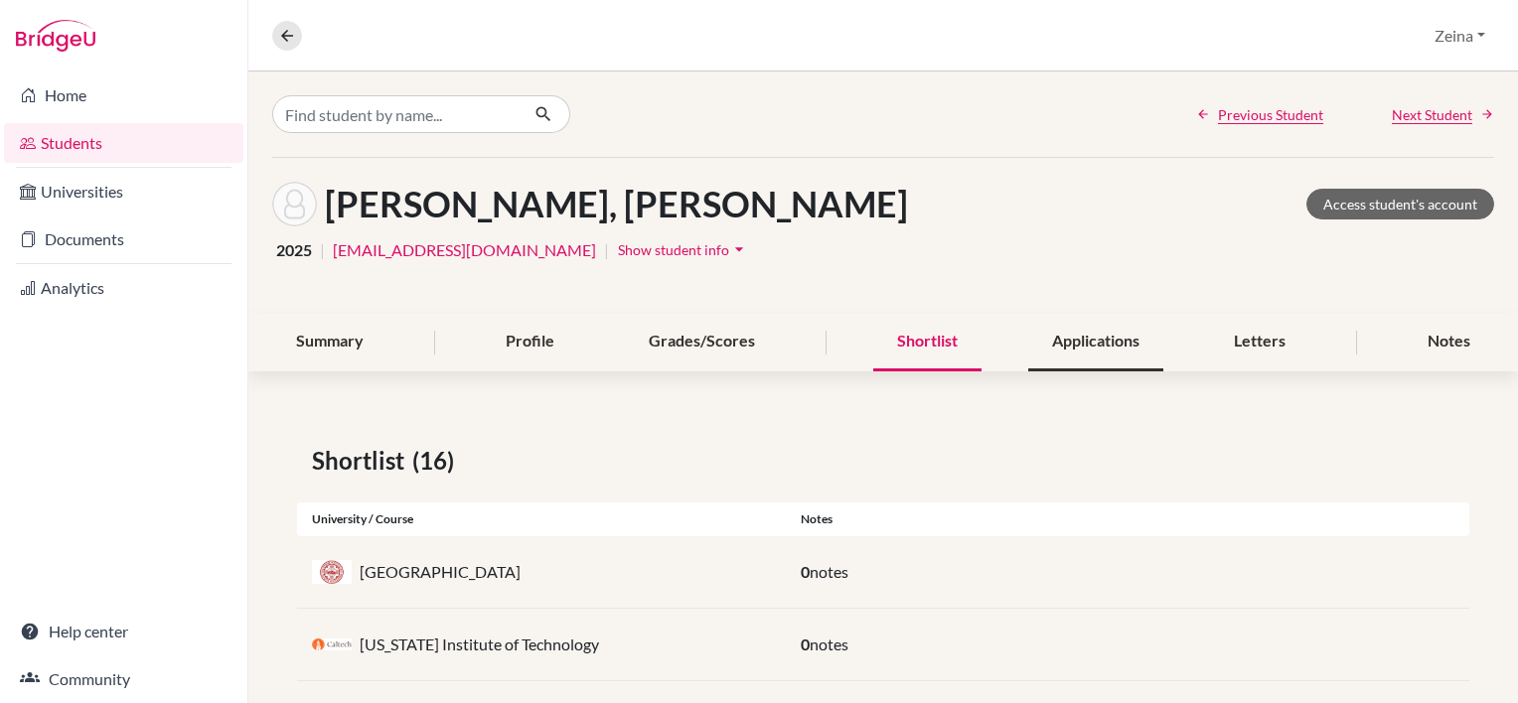
click at [1089, 332] on div "Applications" at bounding box center [1095, 342] width 135 height 59
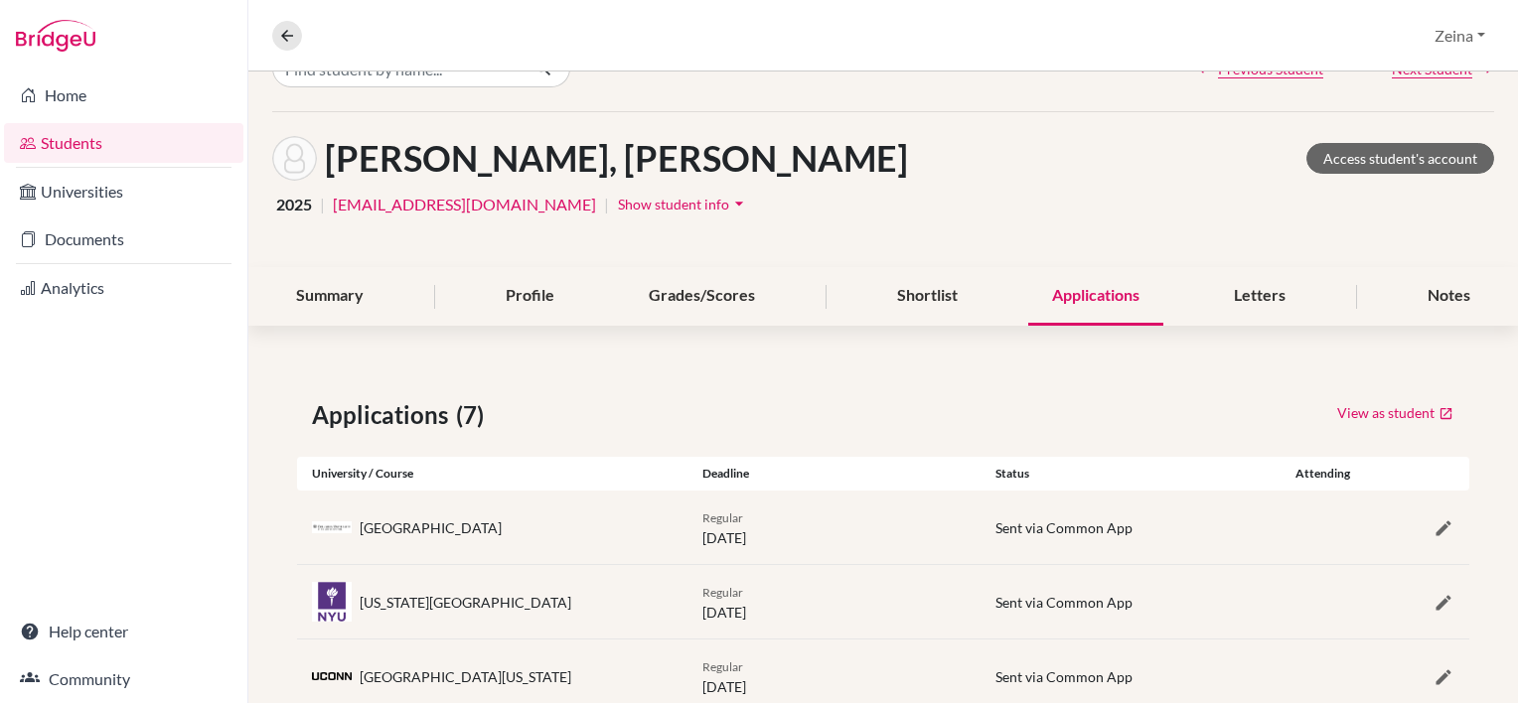
scroll to position [42, 0]
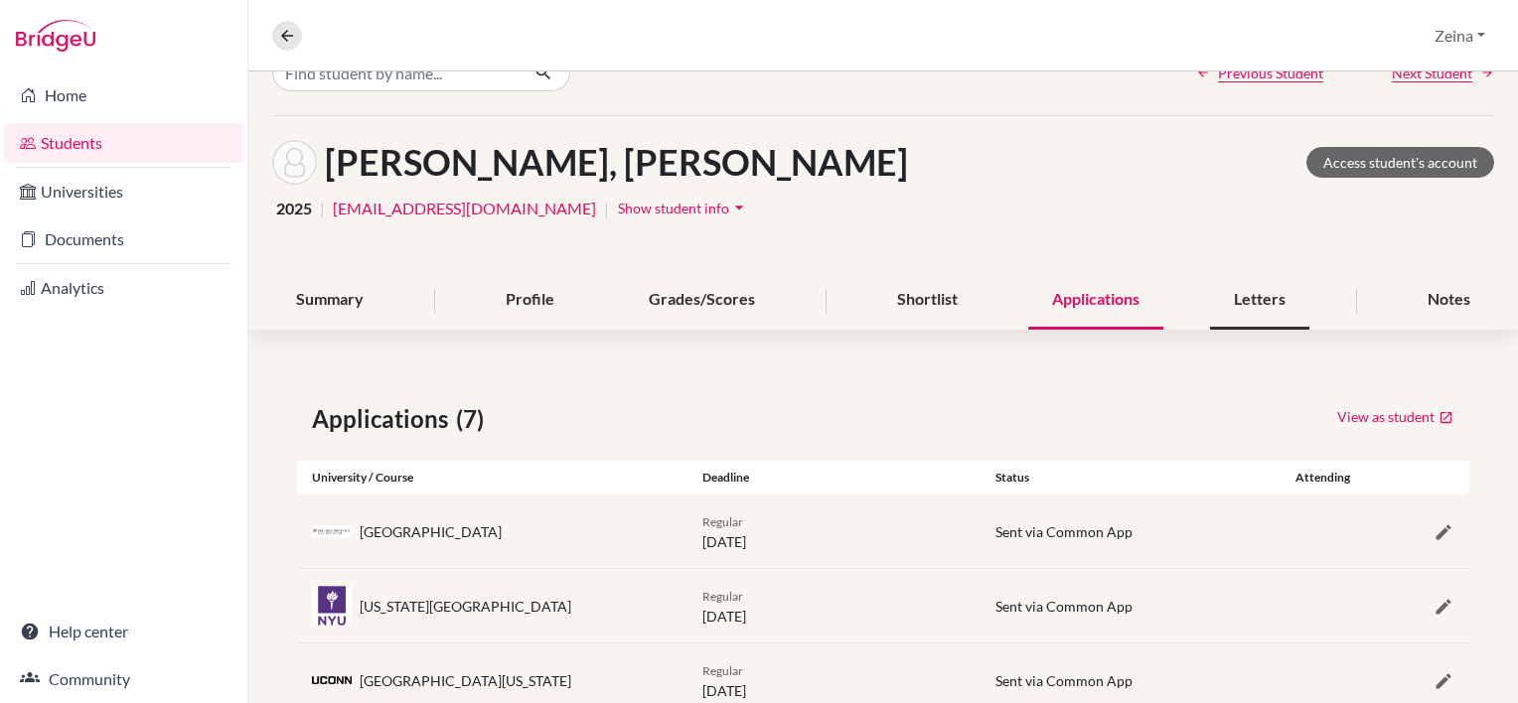
click at [1240, 306] on div "Letters" at bounding box center [1259, 300] width 99 height 59
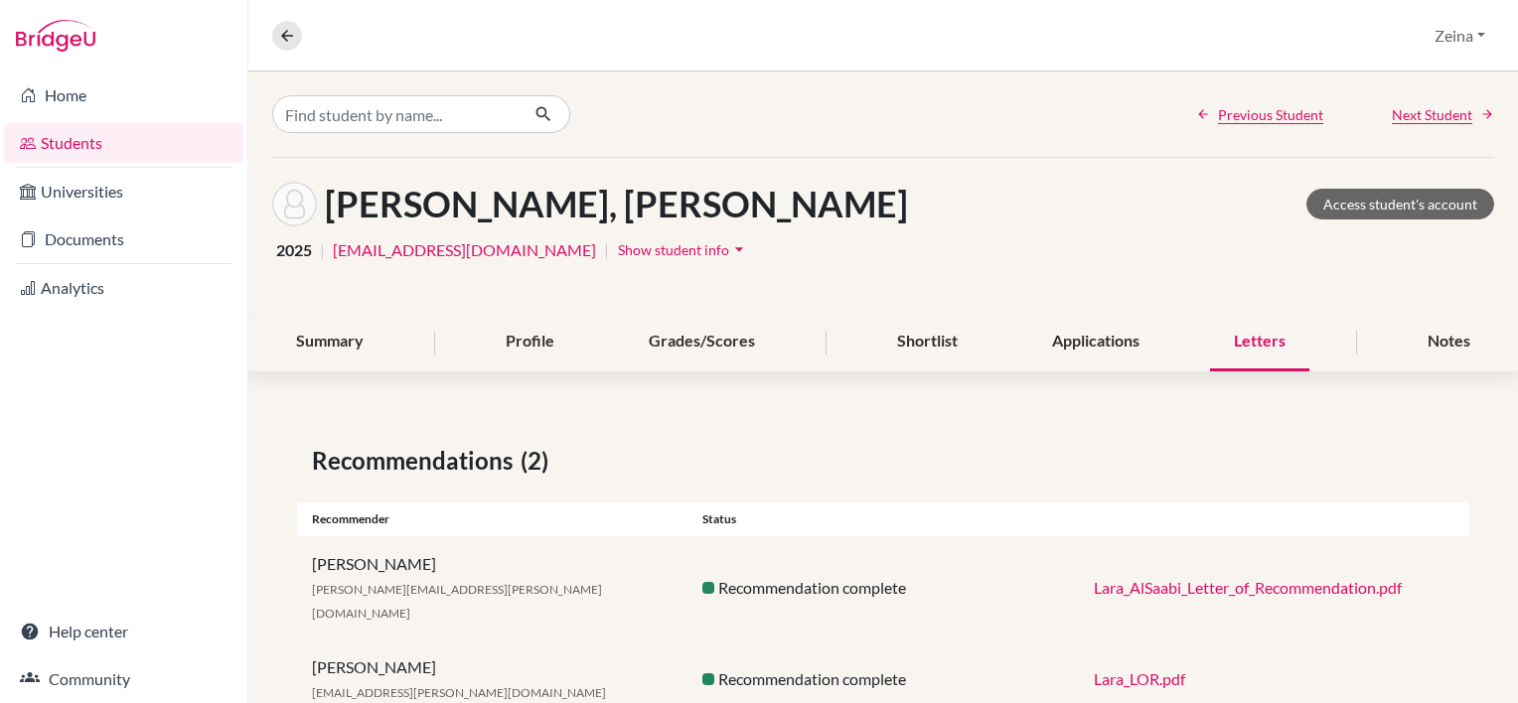
scroll to position [39, 0]
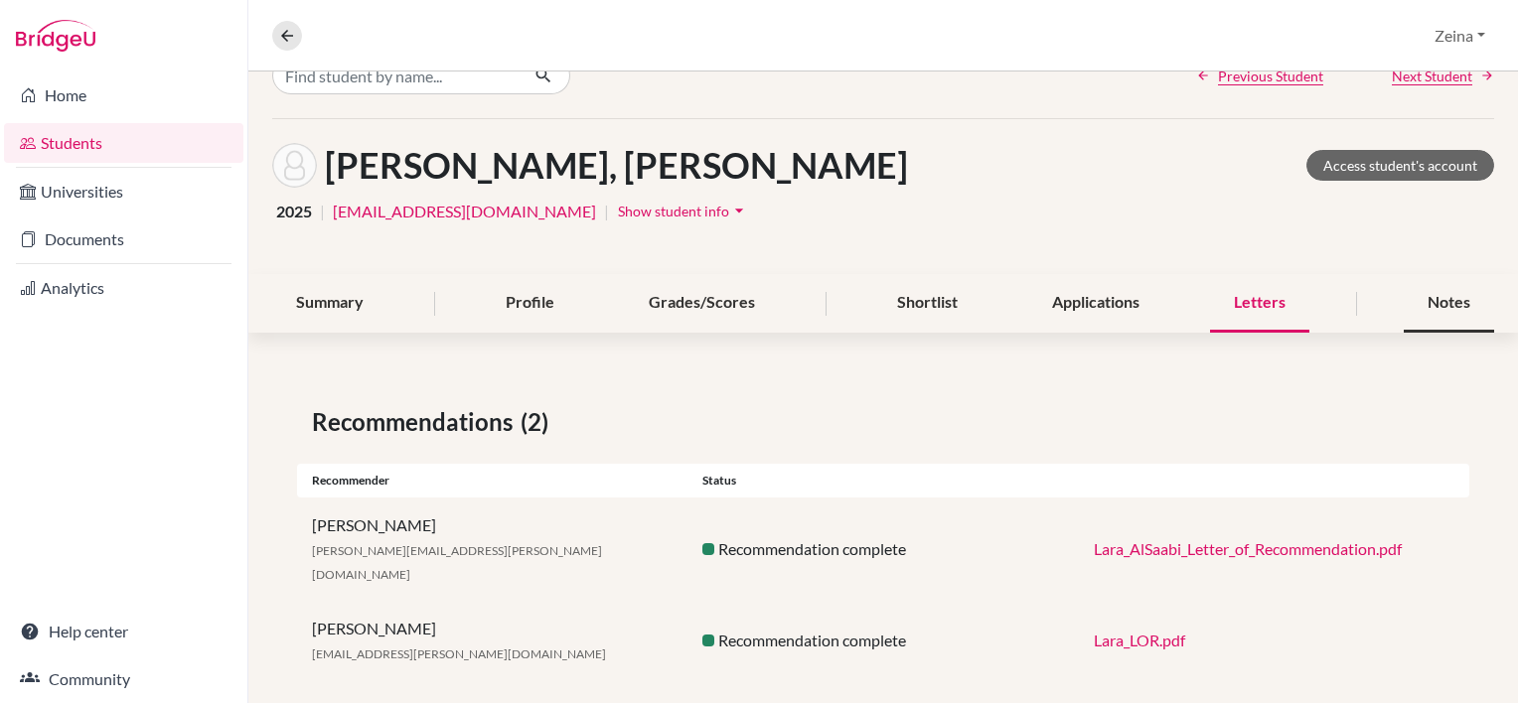
click at [1435, 313] on div "Notes" at bounding box center [1449, 303] width 90 height 59
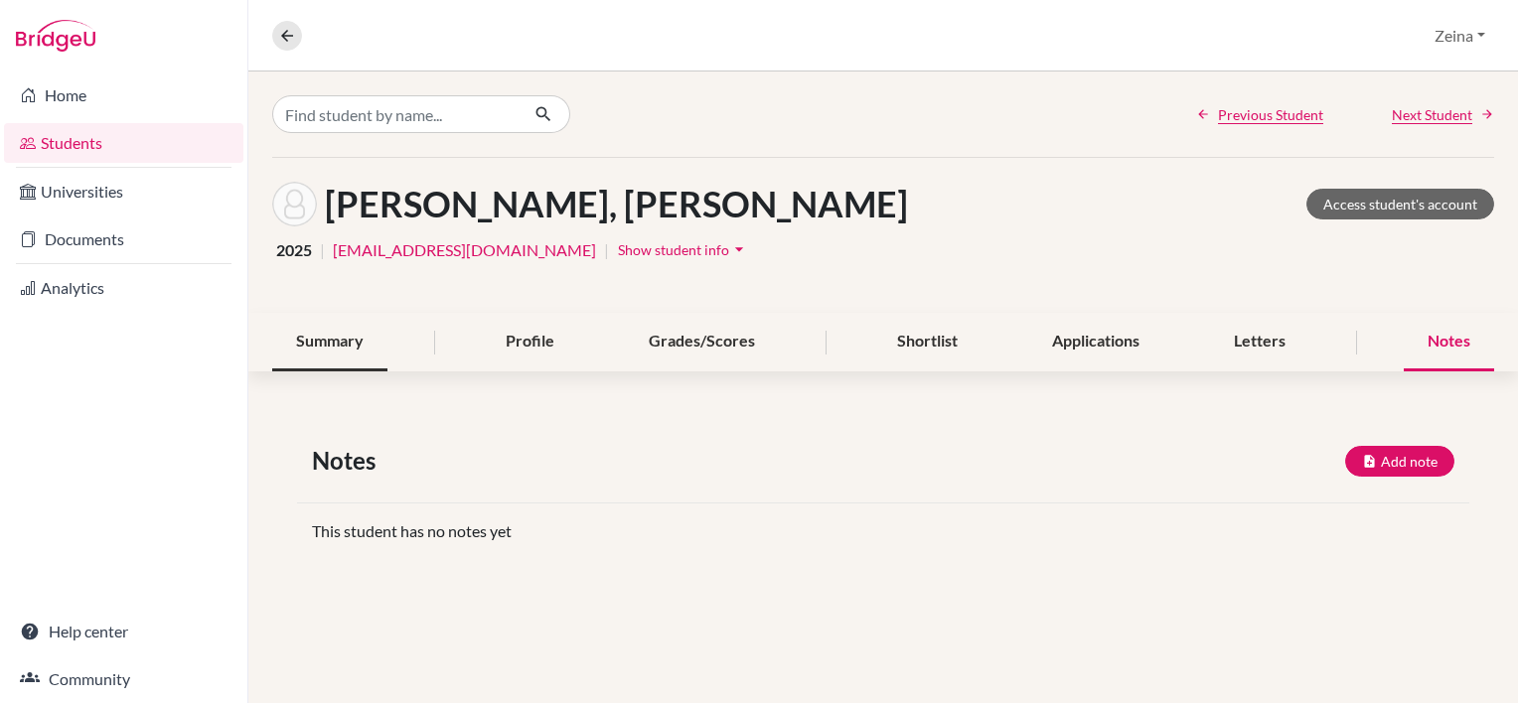
click at [318, 334] on div "Summary" at bounding box center [329, 342] width 115 height 59
